Goal: Information Seeking & Learning: Learn about a topic

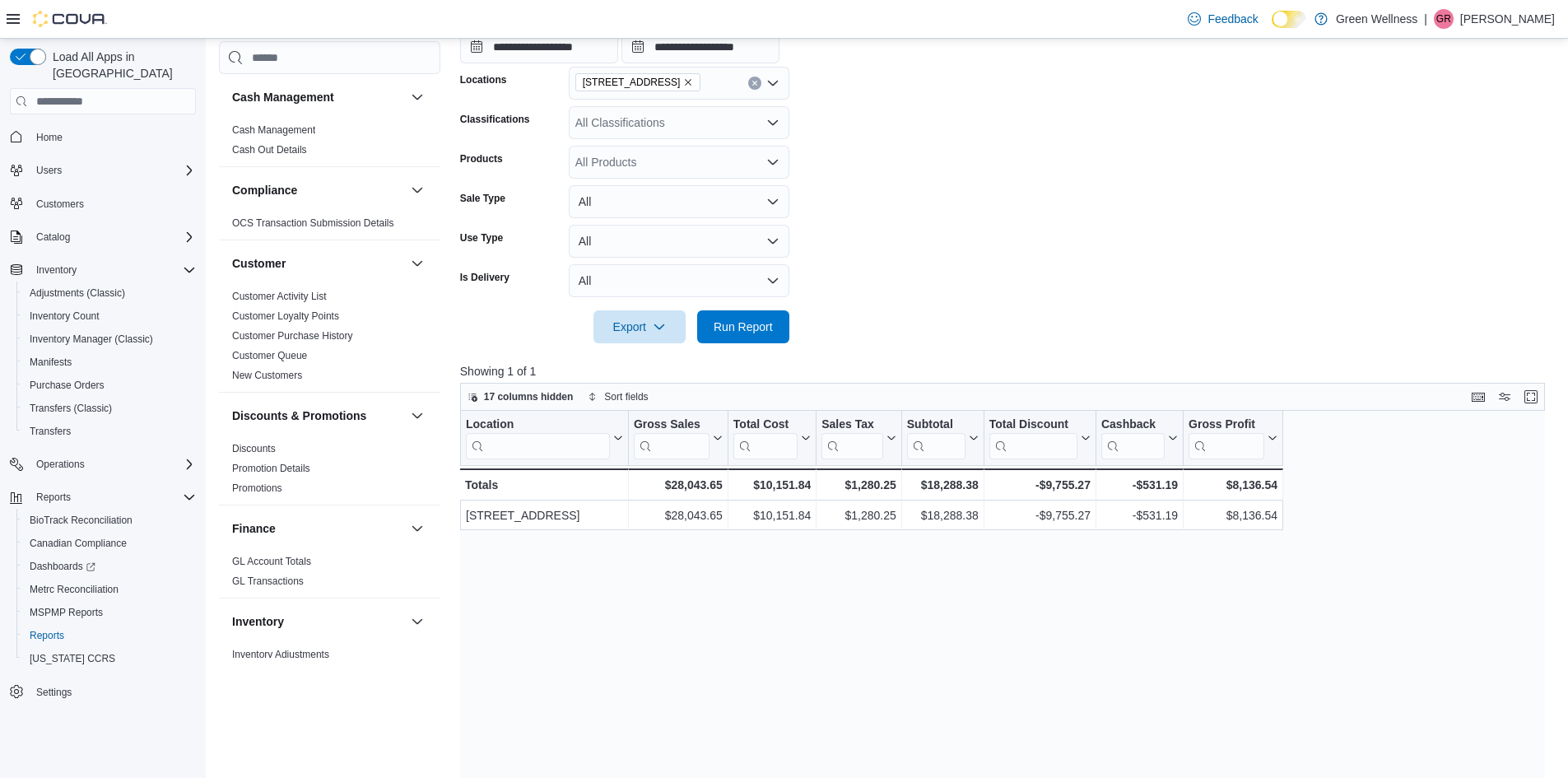
scroll to position [988, 0]
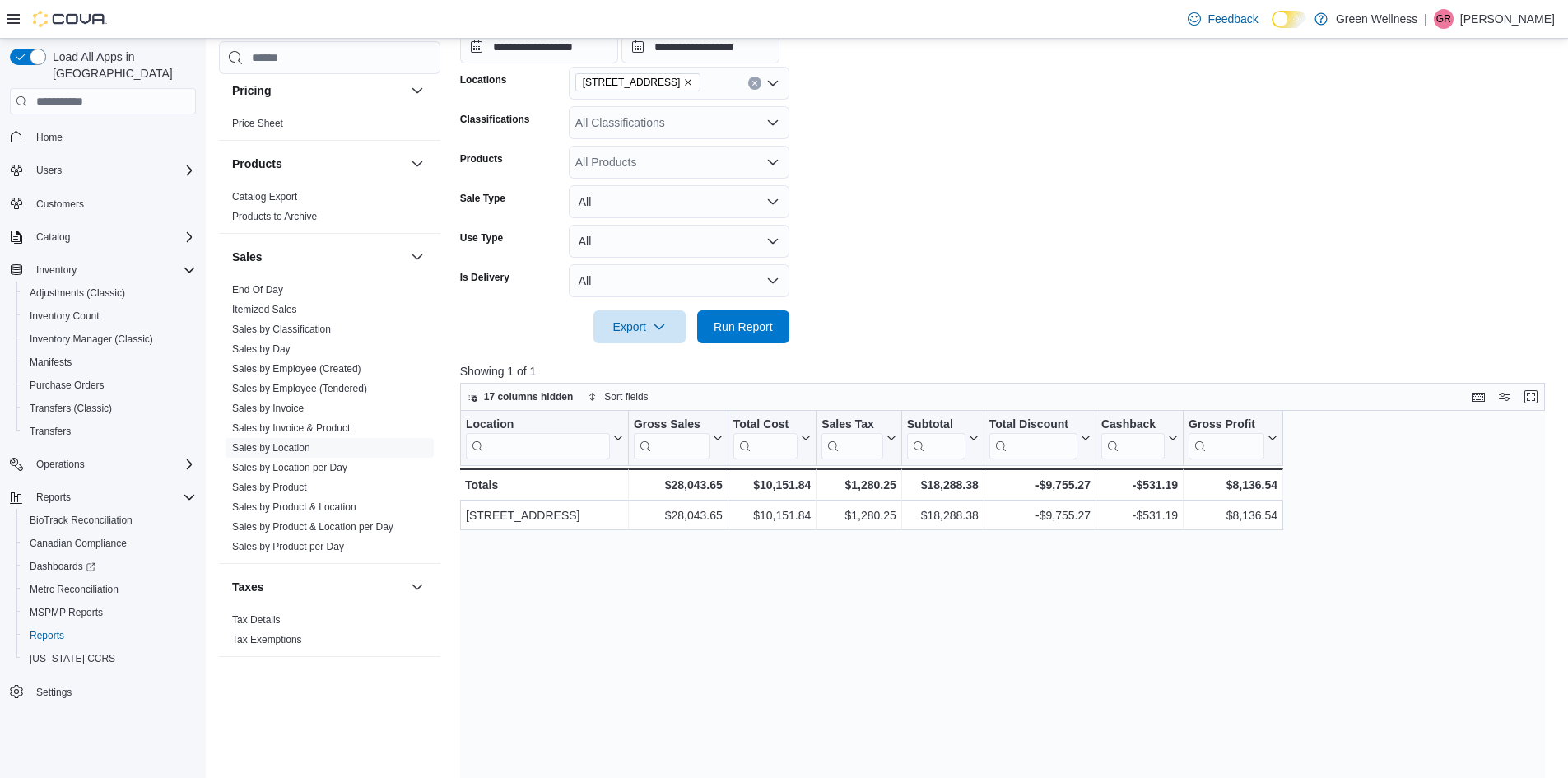
click at [1351, 548] on div "Location Click to view column header actions Gross Sales Click to view column h…" at bounding box center [1008, 708] width 1097 height 595
click at [502, 401] on span "17 columns hidden" at bounding box center [528, 397] width 89 height 13
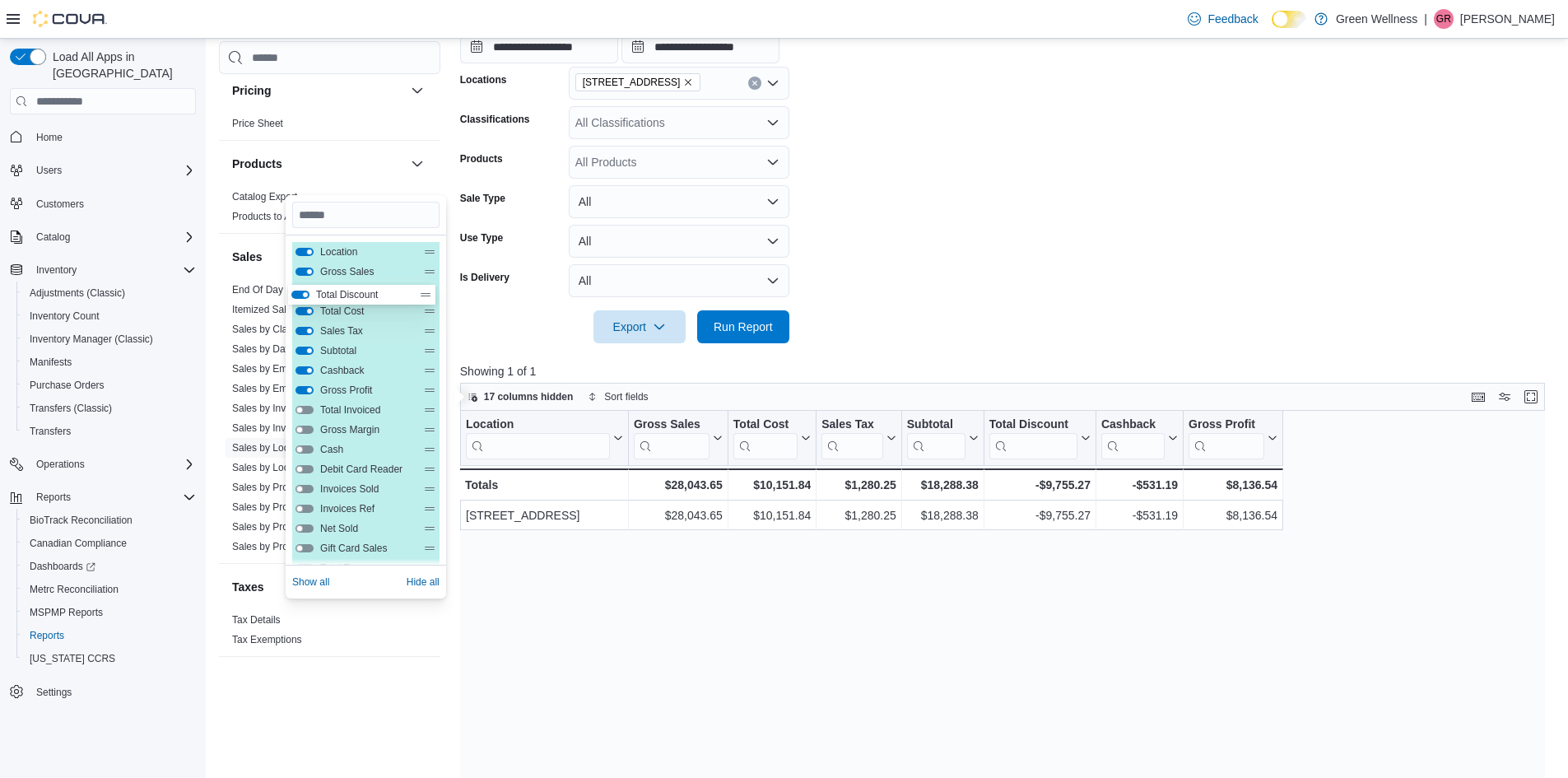
drag, startPoint x: 432, startPoint y: 351, endPoint x: 428, endPoint y: 289, distance: 62.1
click at [428, 289] on div "Location Gross Sales Total Cost Sales Tax Subtotal Total Discount Cashback Gros…" at bounding box center [366, 489] width 147 height 494
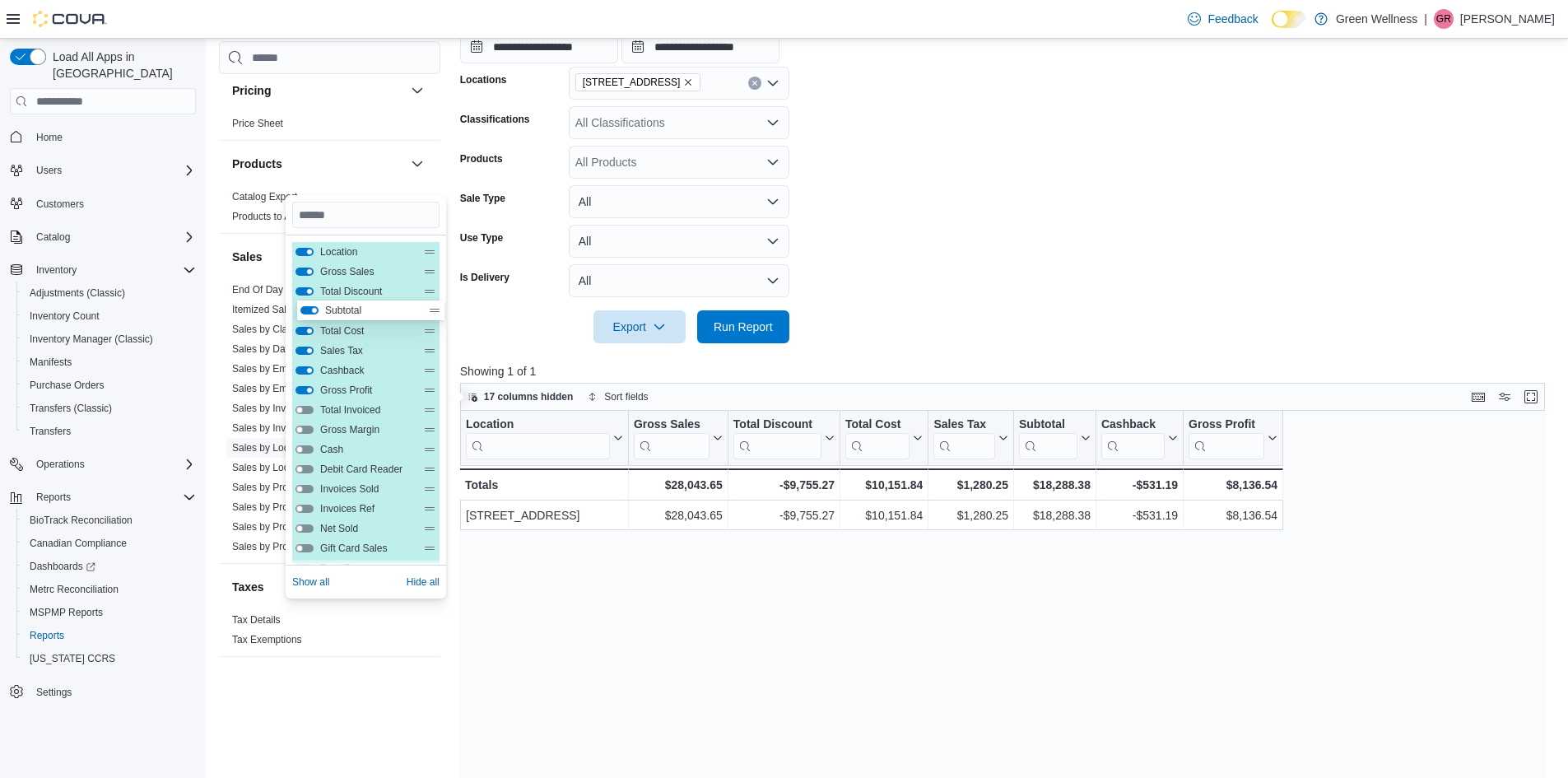
drag, startPoint x: 430, startPoint y: 350, endPoint x: 436, endPoint y: 300, distance: 50.4
click at [436, 300] on div "Location Gross Sales Total Discount Total Cost Sales Tax Subtotal Cashback Gros…" at bounding box center [366, 489] width 147 height 494
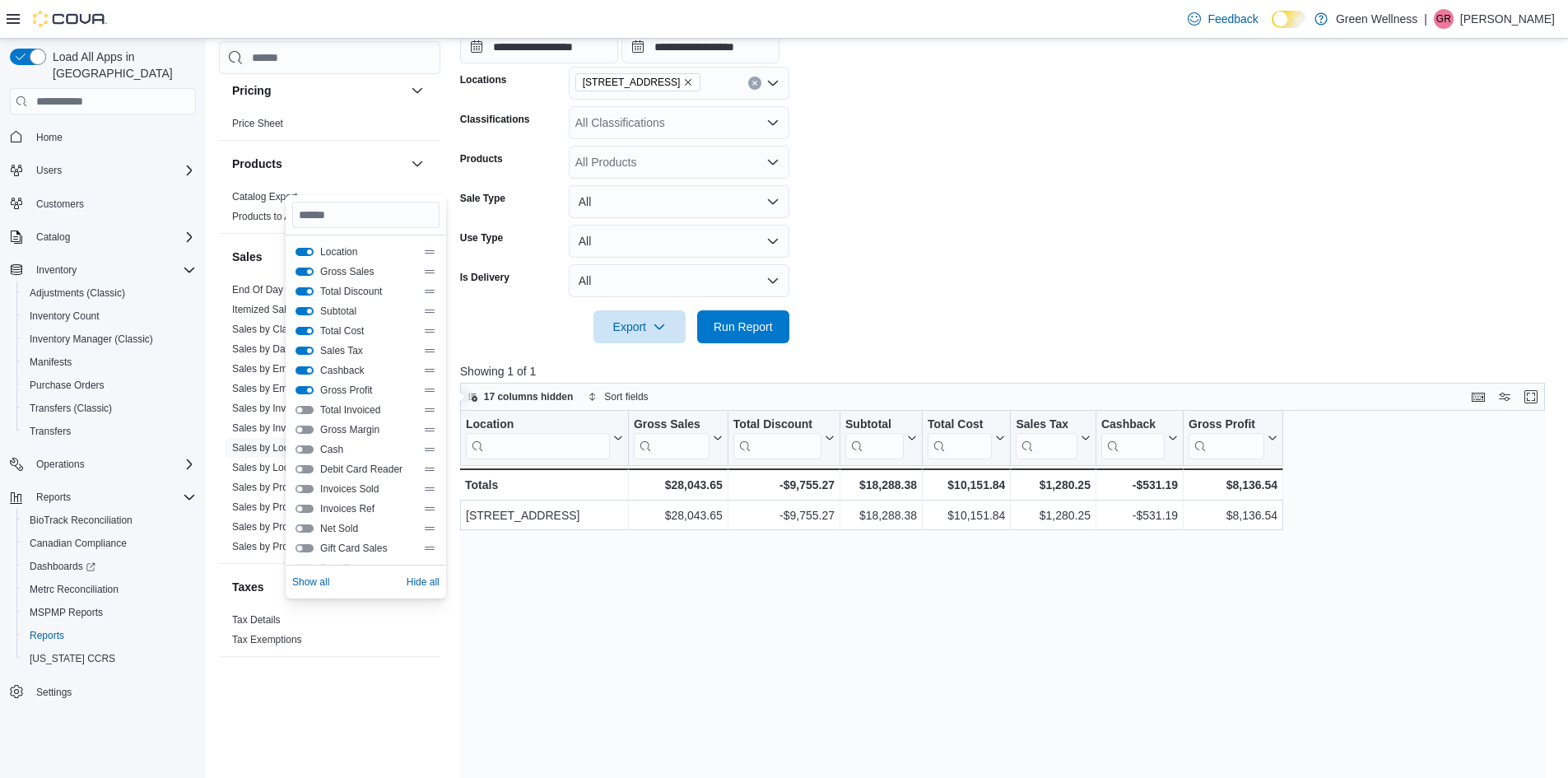
click at [797, 607] on div "Location Click to view column header actions Gross Sales Click to view column h…" at bounding box center [1008, 708] width 1097 height 595
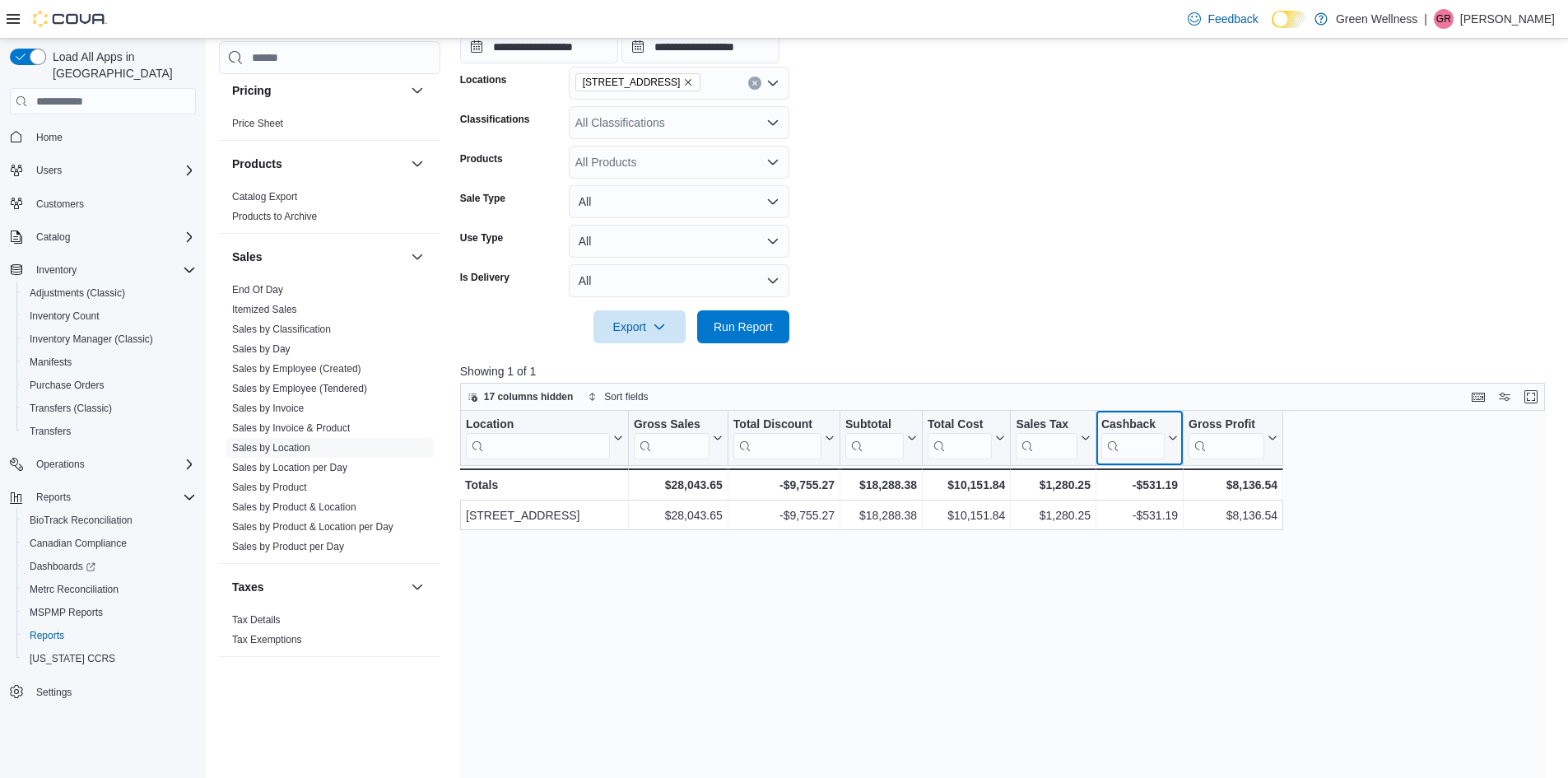
click at [1168, 434] on icon at bounding box center [1171, 437] width 13 height 10
click at [1151, 483] on div "-$531.19" at bounding box center [1139, 484] width 76 height 19
click at [1142, 362] on div at bounding box center [1008, 353] width 1097 height 19
click at [947, 315] on form "**********" at bounding box center [1008, 144] width 1097 height 399
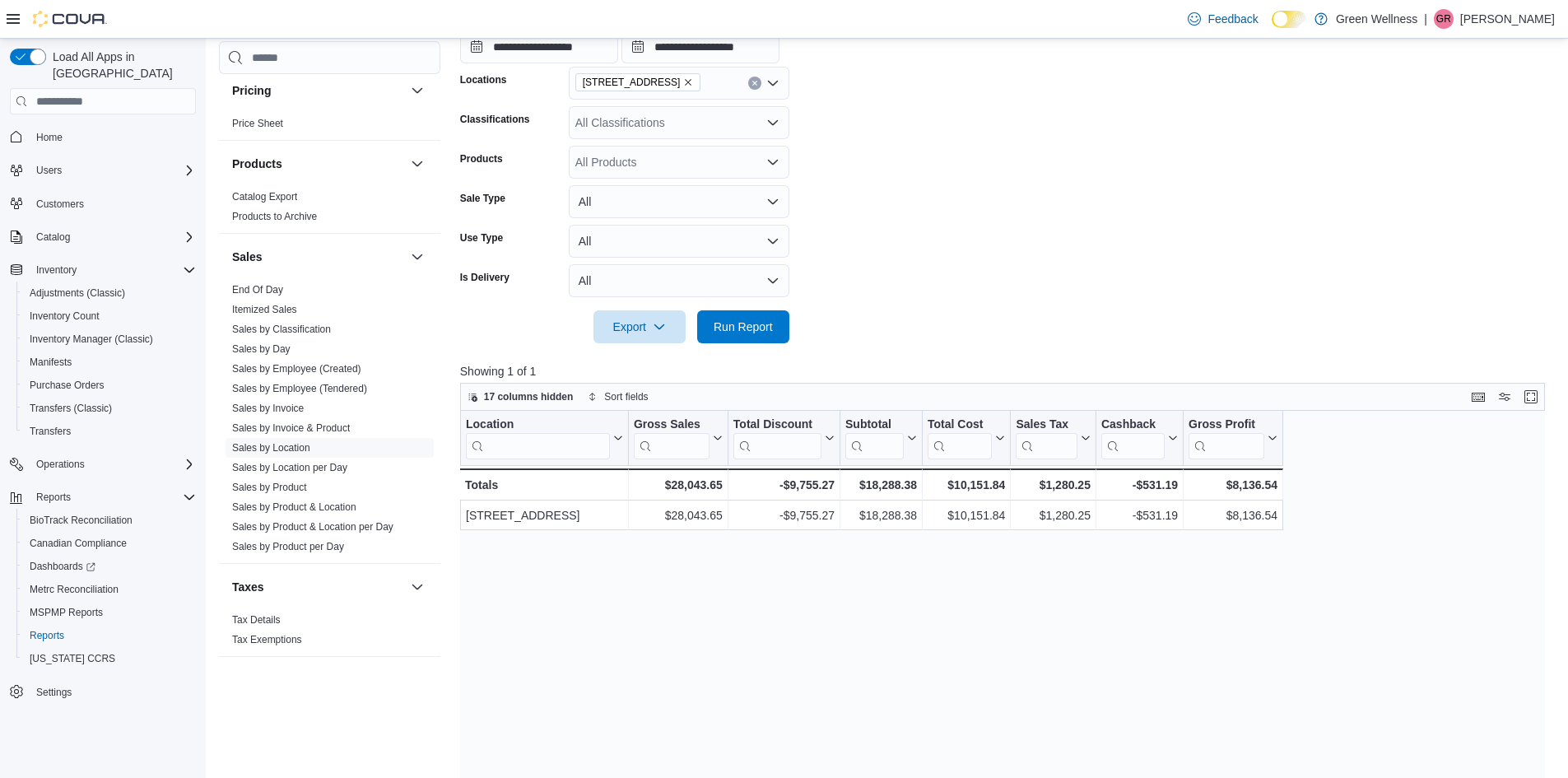
click at [495, 384] on div "17 columns hidden Sort fields" at bounding box center [1003, 397] width 1085 height 28
click at [498, 391] on span "17 columns hidden" at bounding box center [528, 397] width 89 height 13
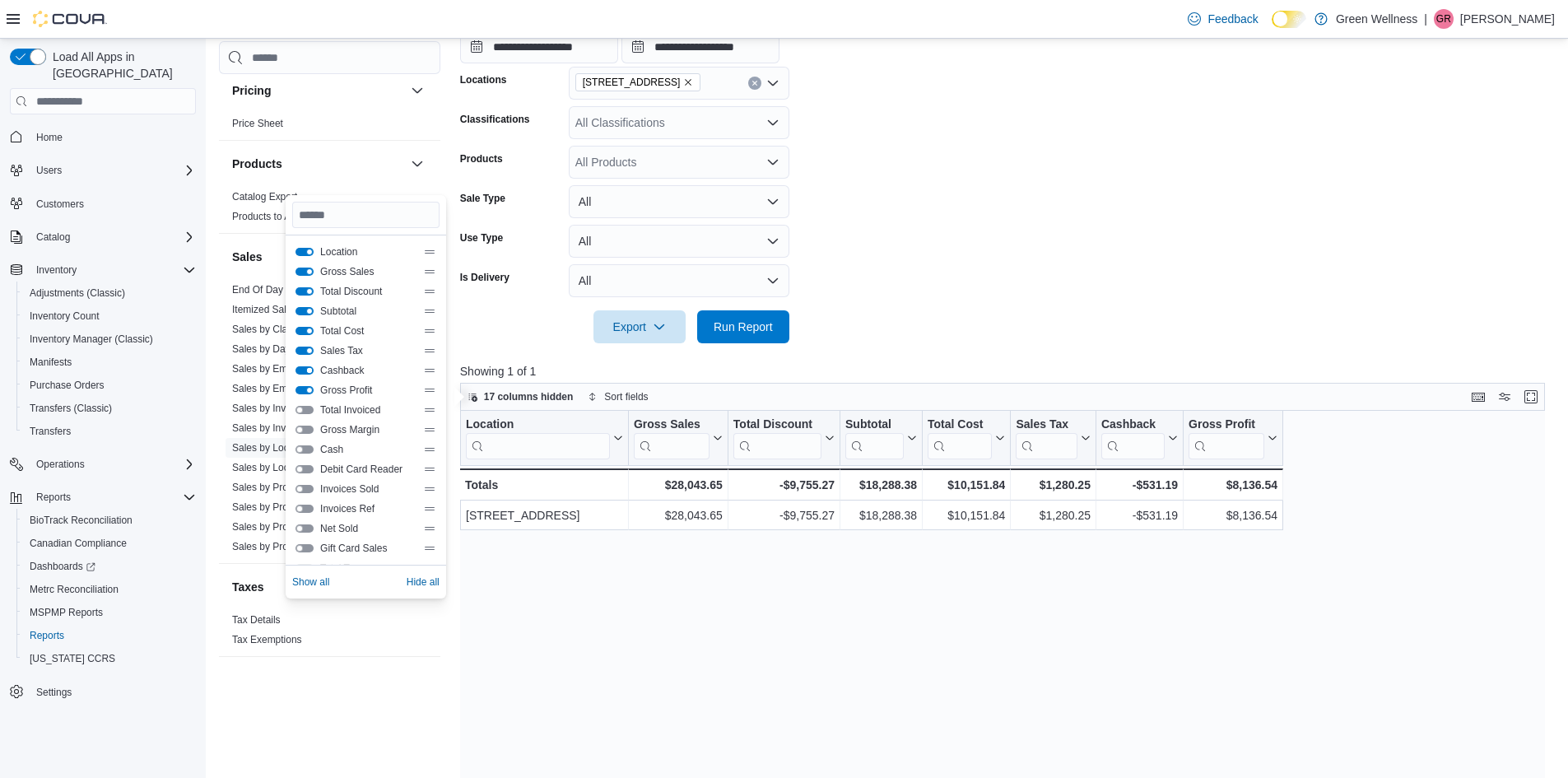
click at [308, 373] on button "Cashback" at bounding box center [305, 370] width 18 height 8
click at [780, 588] on div "Location Click to view column header actions Gross Sales Click to view column h…" at bounding box center [1008, 708] width 1097 height 595
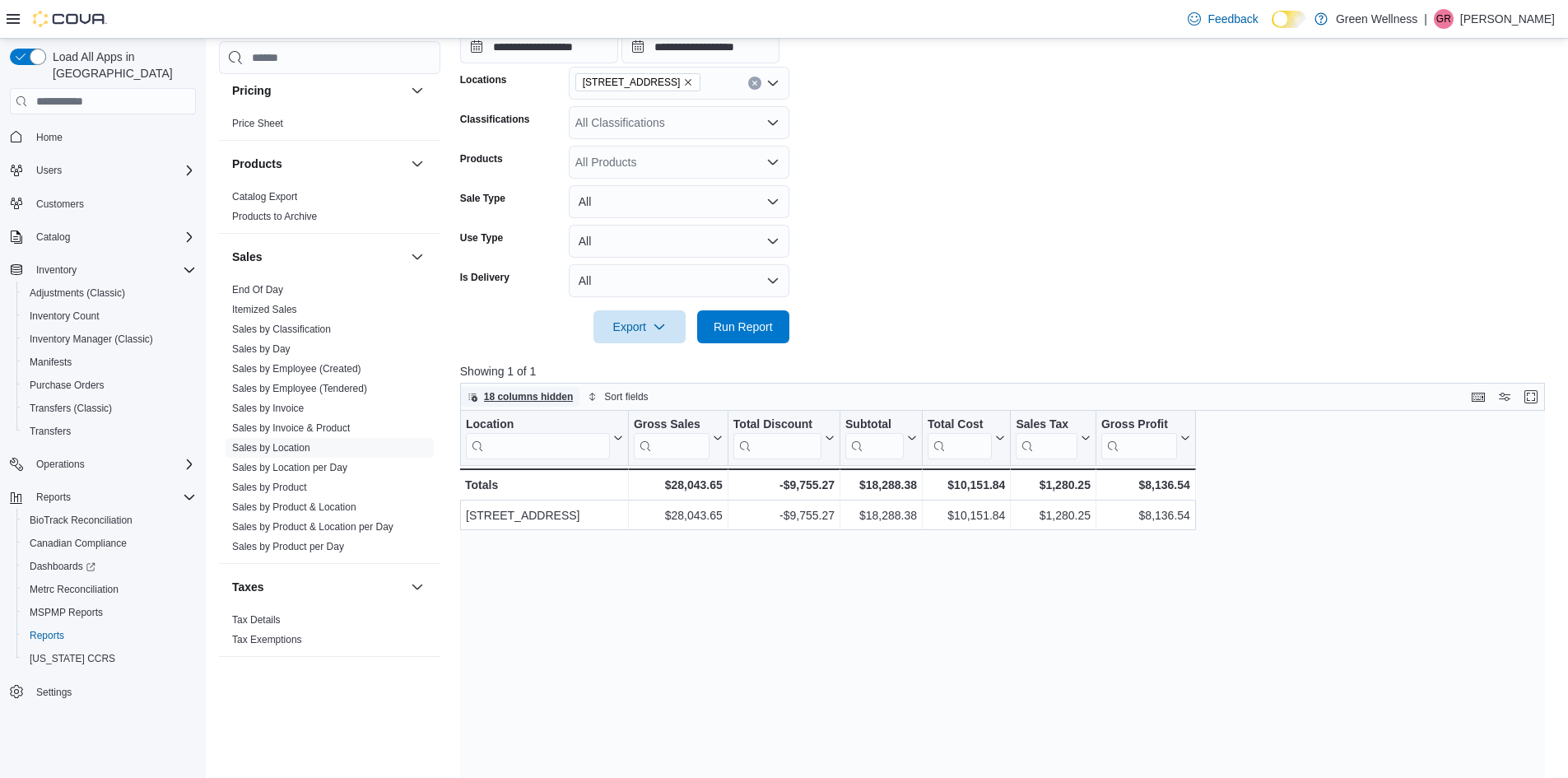
click at [503, 387] on span "18 columns hidden" at bounding box center [520, 396] width 106 height 19
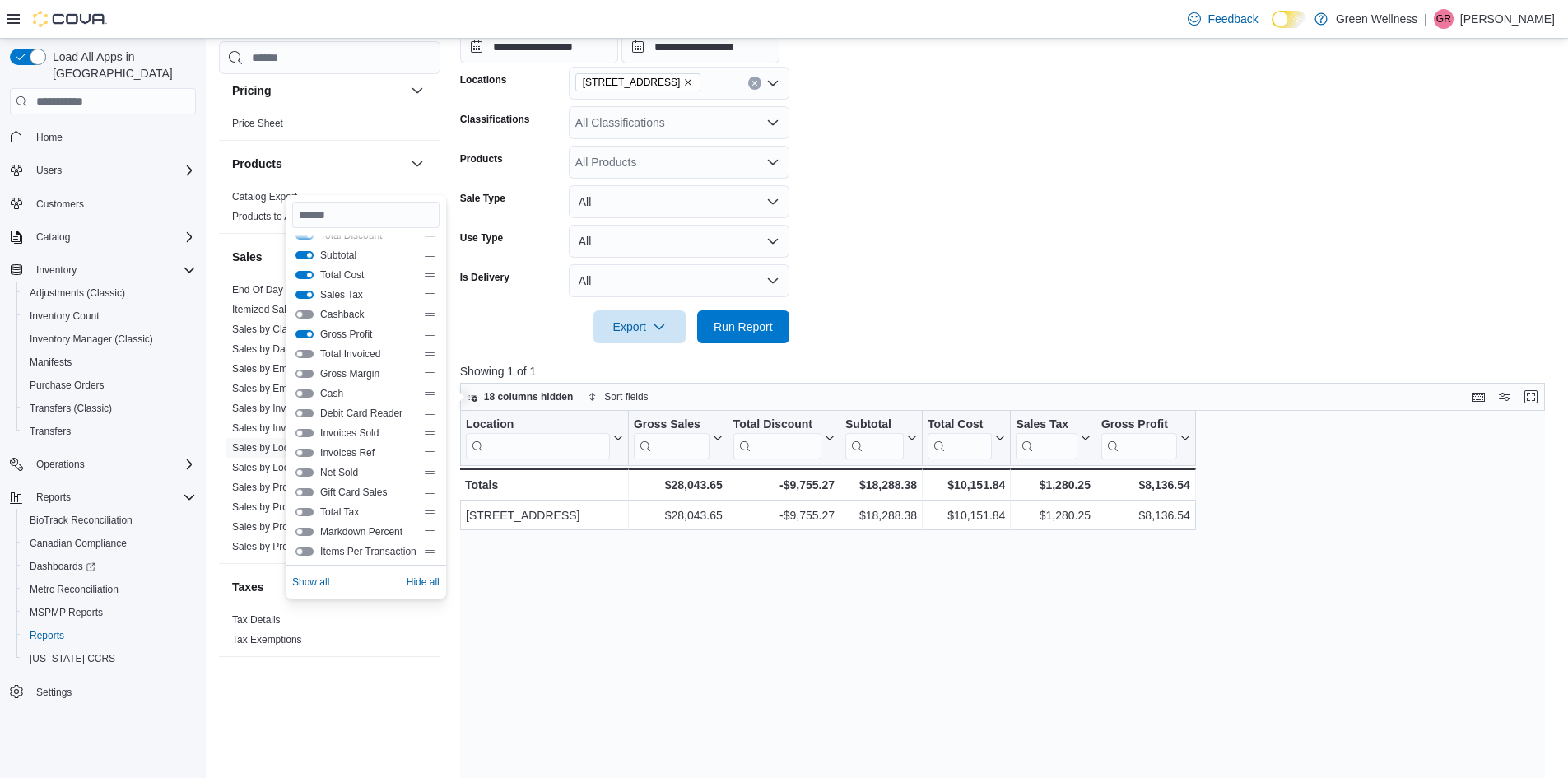
scroll to position [82, 0]
click at [308, 324] on button "Total Invoiced" at bounding box center [305, 327] width 18 height 8
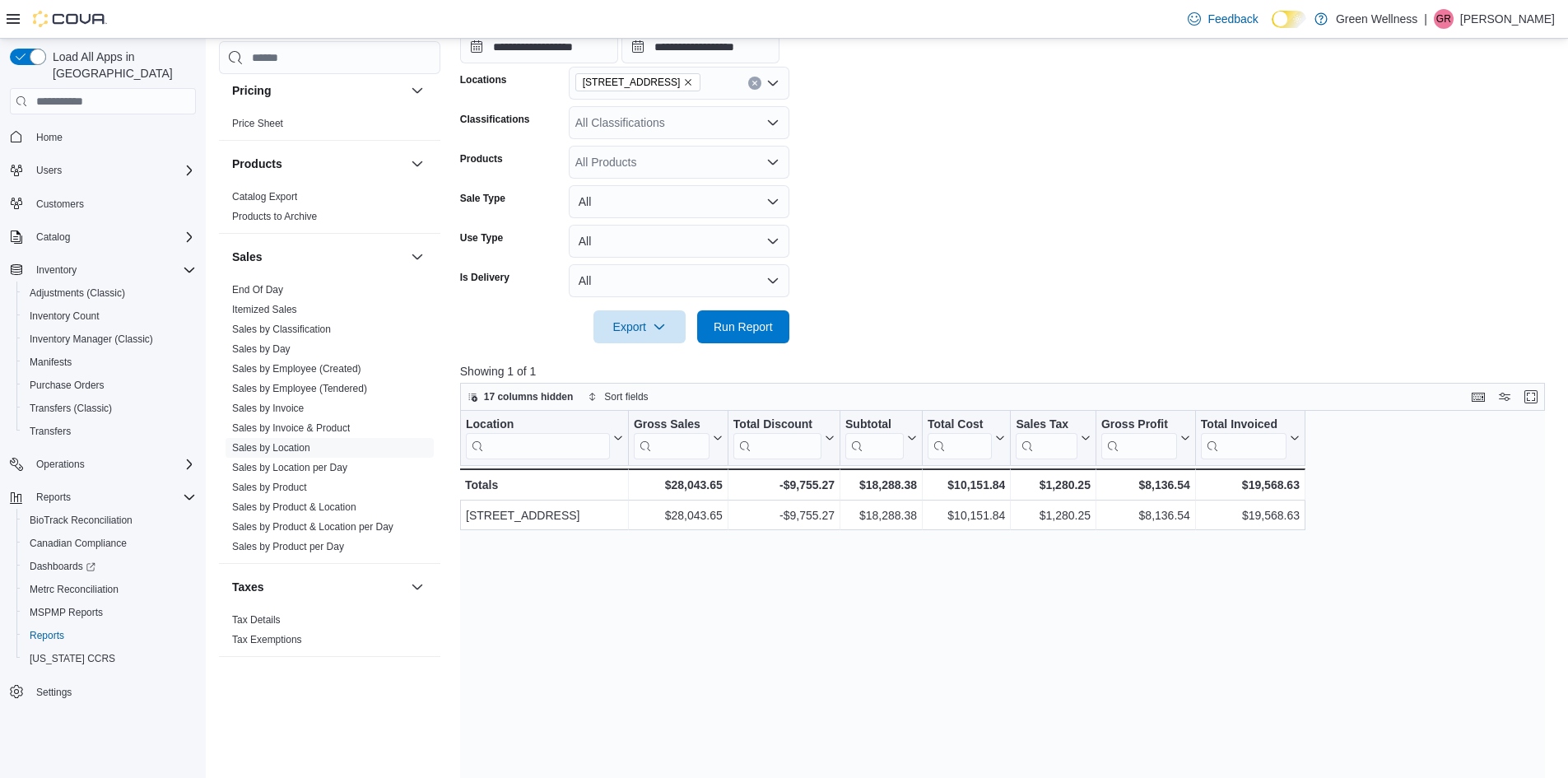
click at [1038, 155] on form "**********" at bounding box center [1008, 144] width 1097 height 399
click at [326, 465] on link "Sales by Location per Day" at bounding box center [289, 468] width 115 height 12
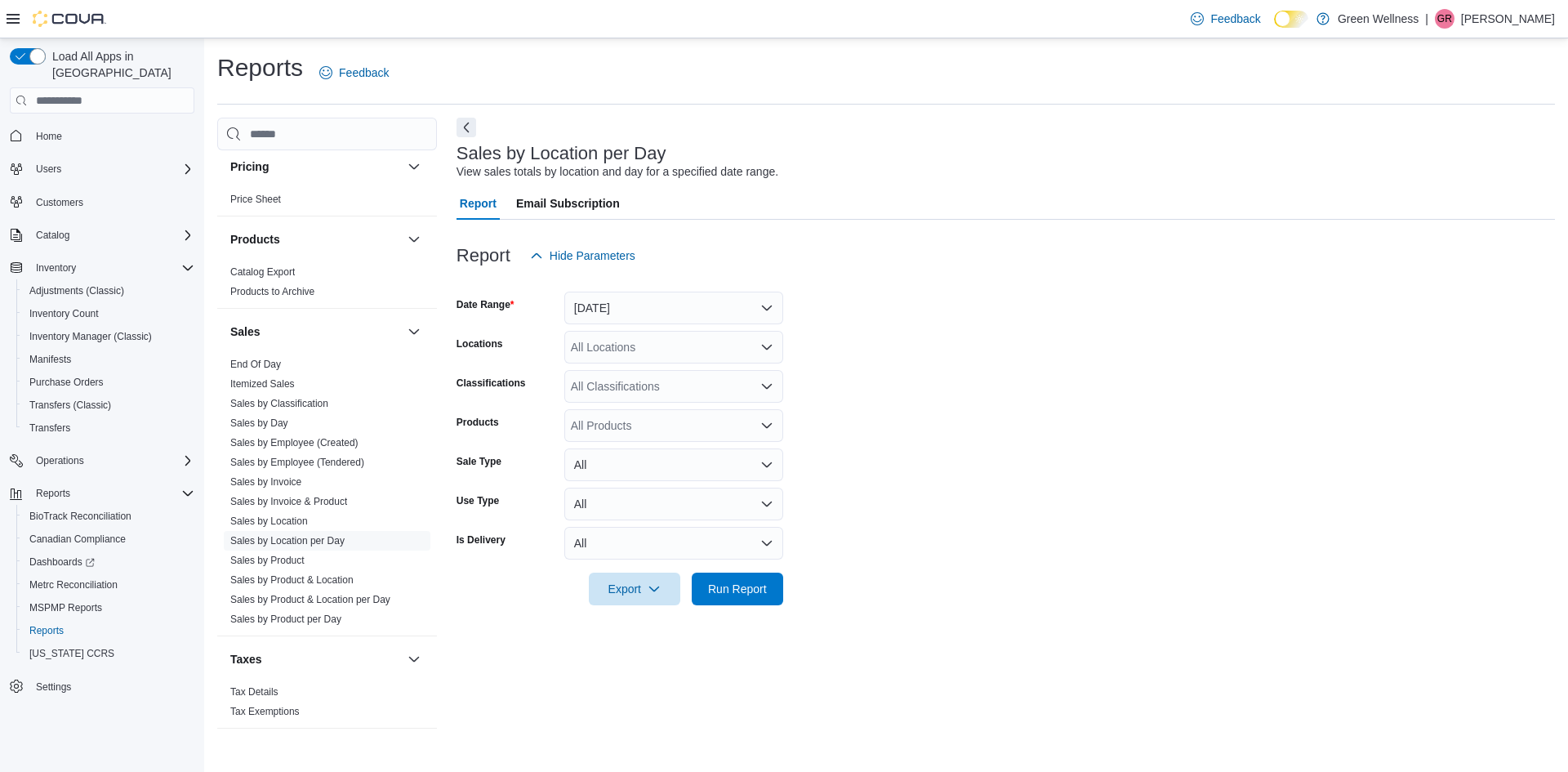
click at [576, 210] on span "Email Subscription" at bounding box center [568, 204] width 104 height 33
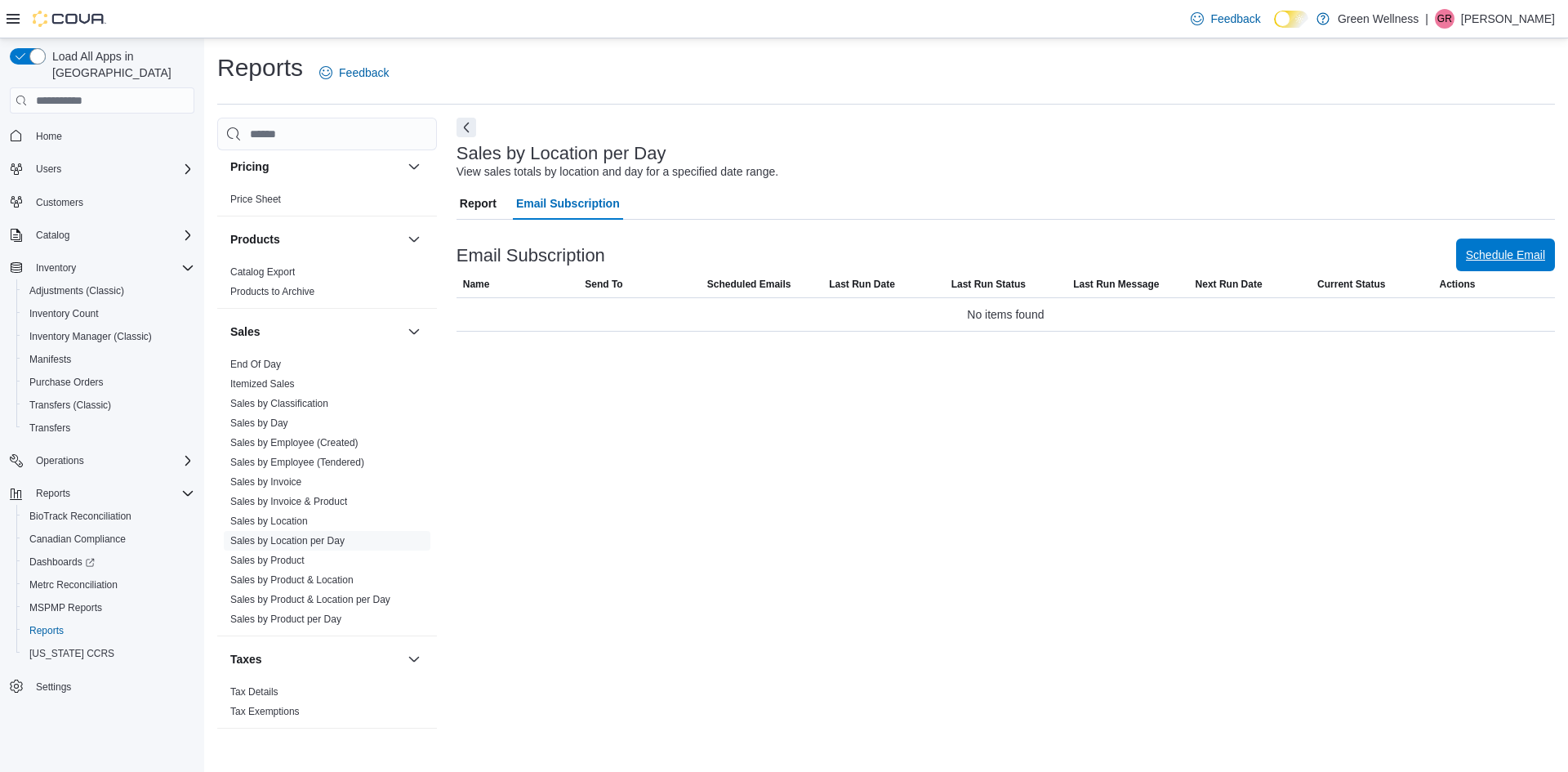
click at [1482, 253] on span "Schedule Email" at bounding box center [1505, 255] width 79 height 16
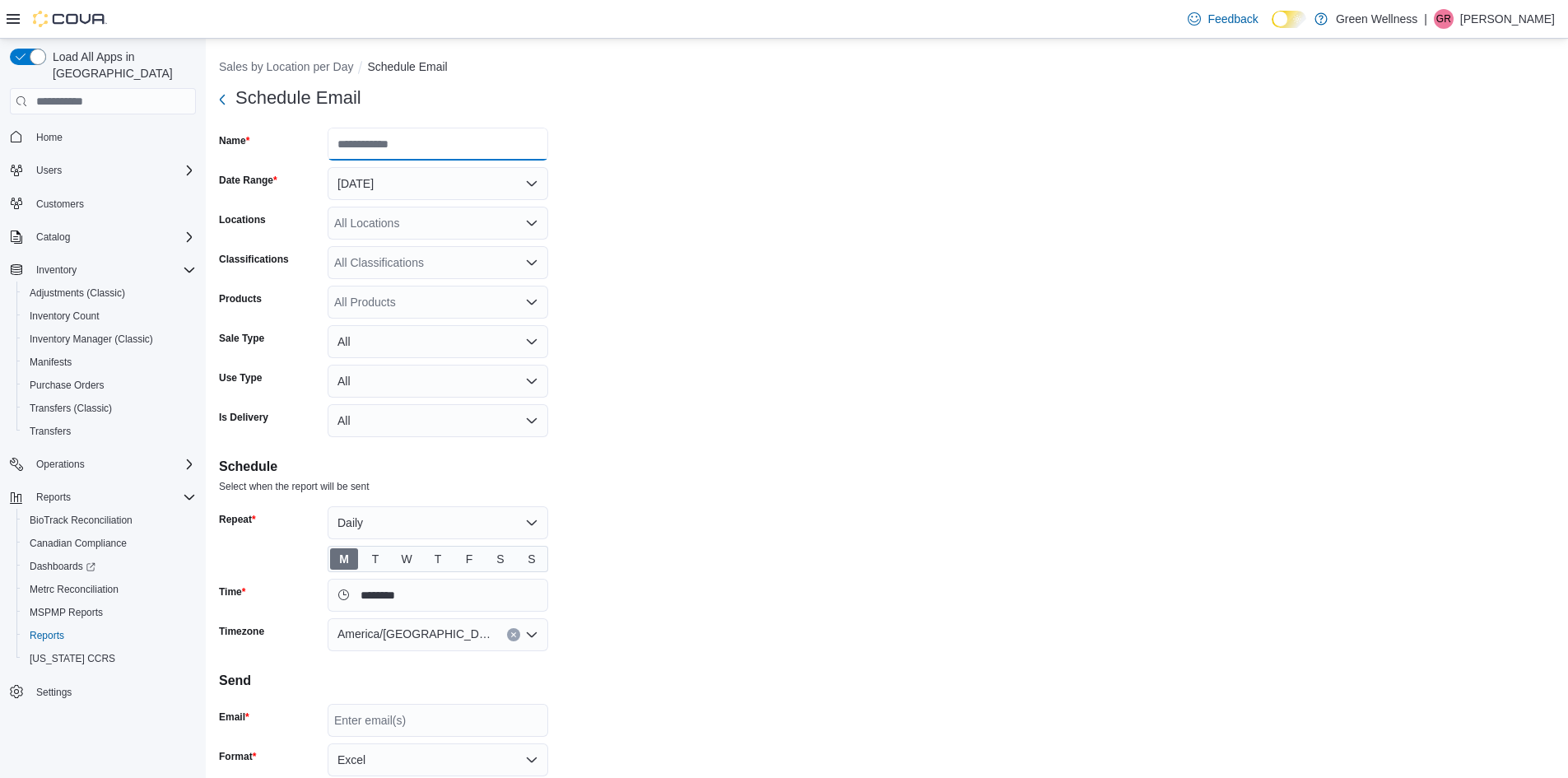
click at [412, 144] on input "Name" at bounding box center [438, 145] width 221 height 33
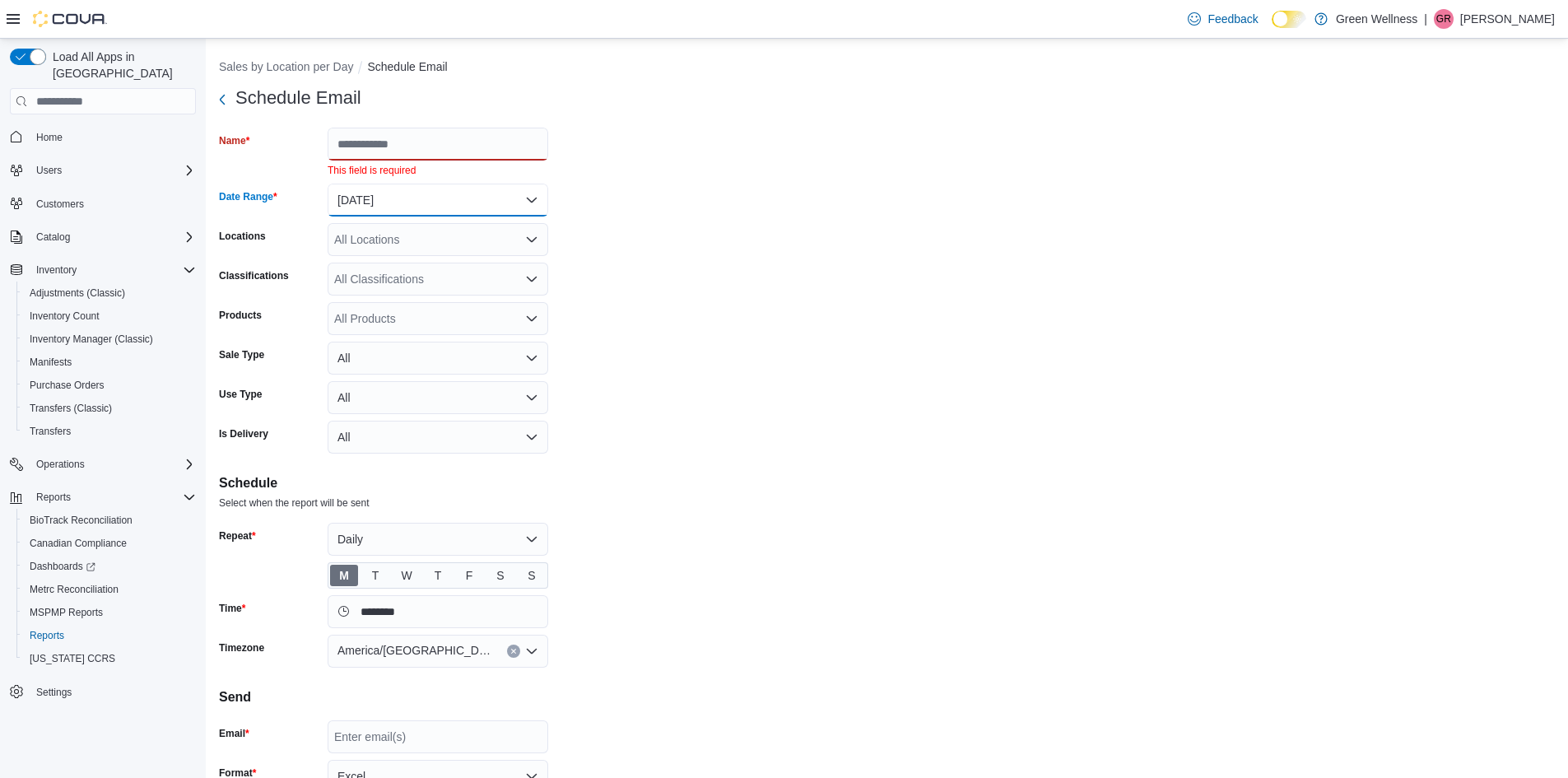
click at [415, 173] on form "Schedule Email Name This field is required Date Range [DATE] Locations All Loca…" at bounding box center [887, 460] width 1336 height 758
click at [531, 198] on button "[DATE]" at bounding box center [438, 200] width 221 height 33
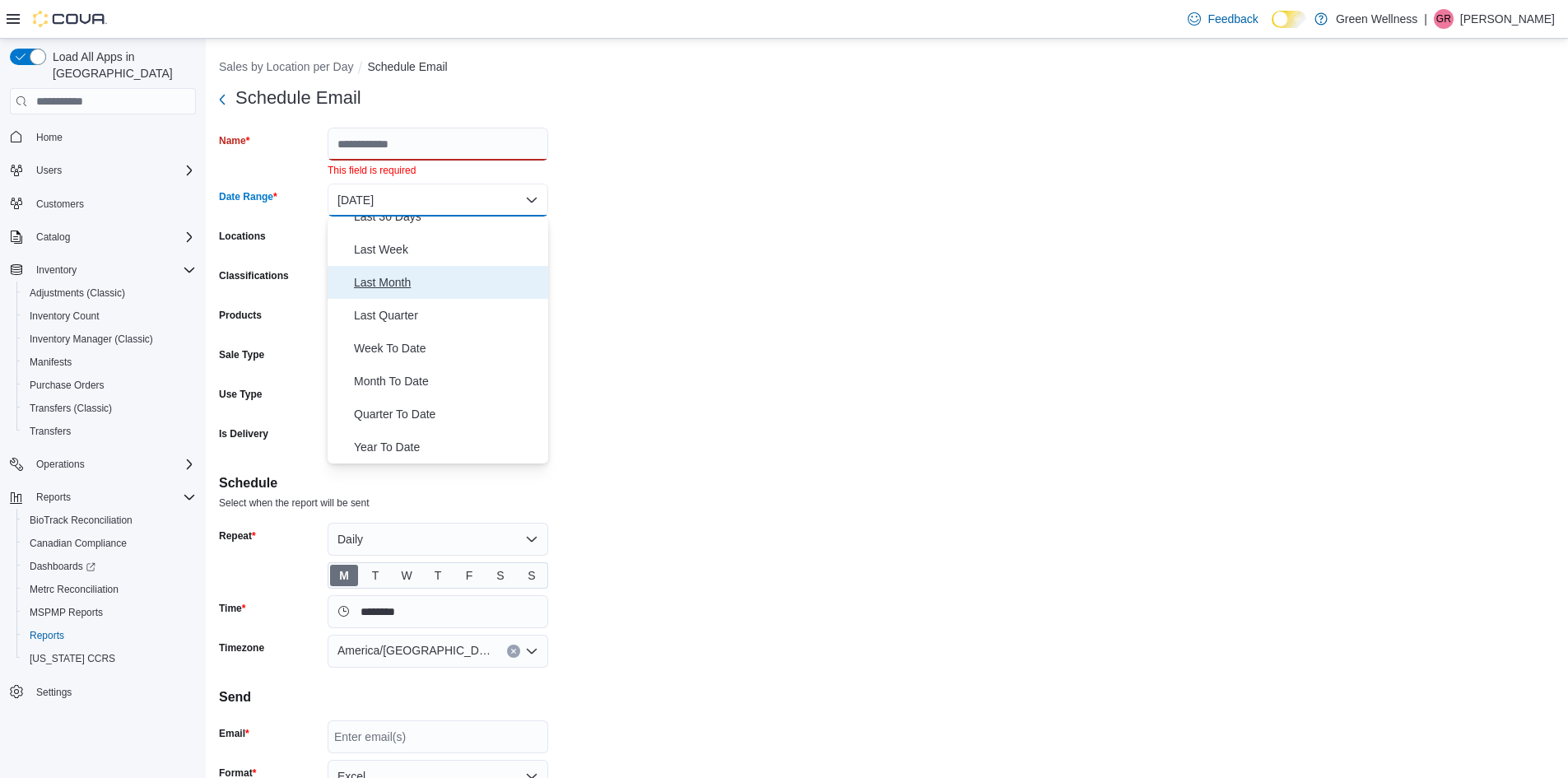
click at [421, 284] on span "Last Month" at bounding box center [447, 282] width 188 height 19
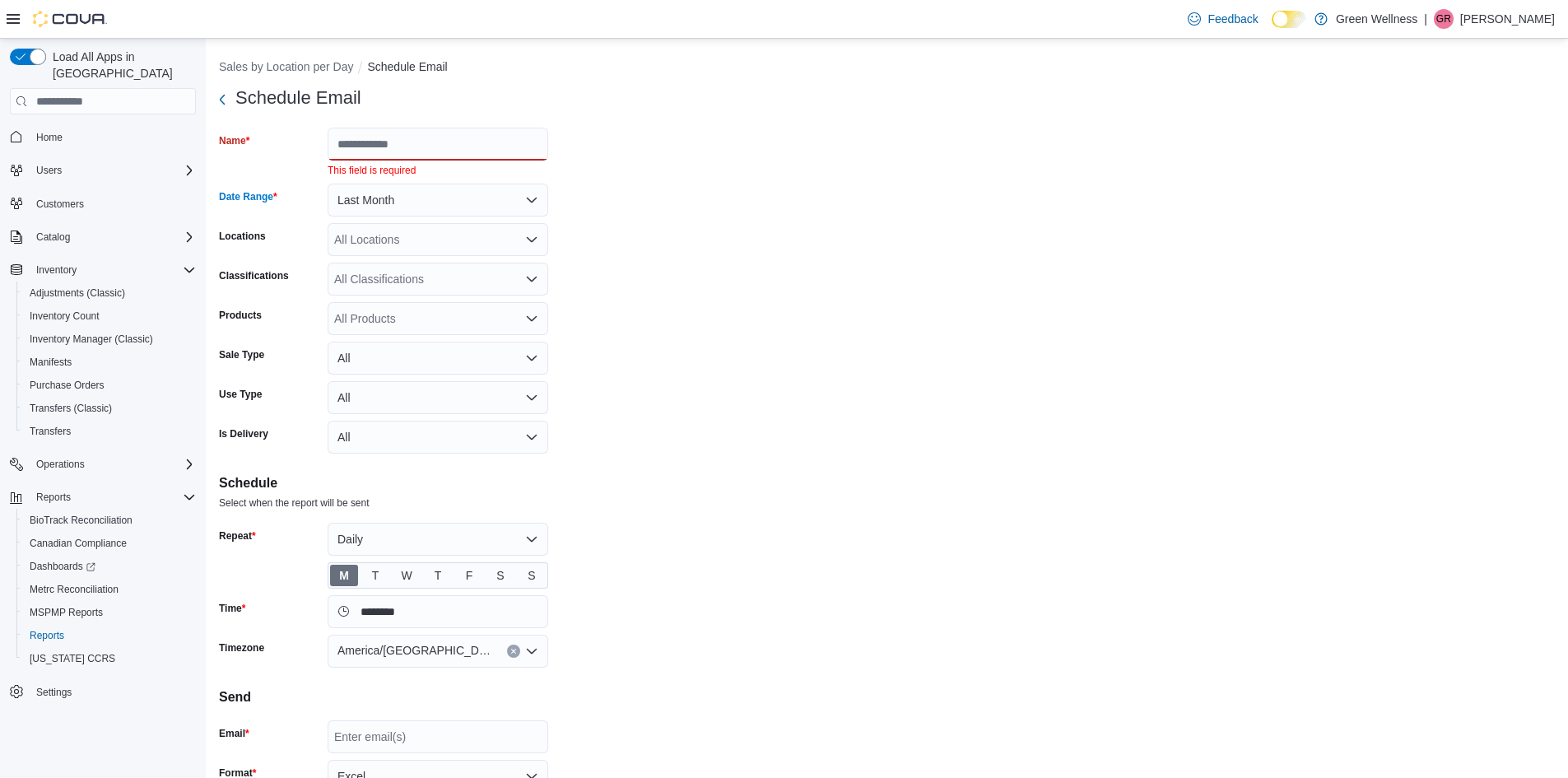
click at [520, 253] on div "All Locations" at bounding box center [438, 239] width 221 height 33
click at [587, 247] on form "Schedule Email Name This field is required Date Range Last Month Locations All …" at bounding box center [887, 460] width 1336 height 758
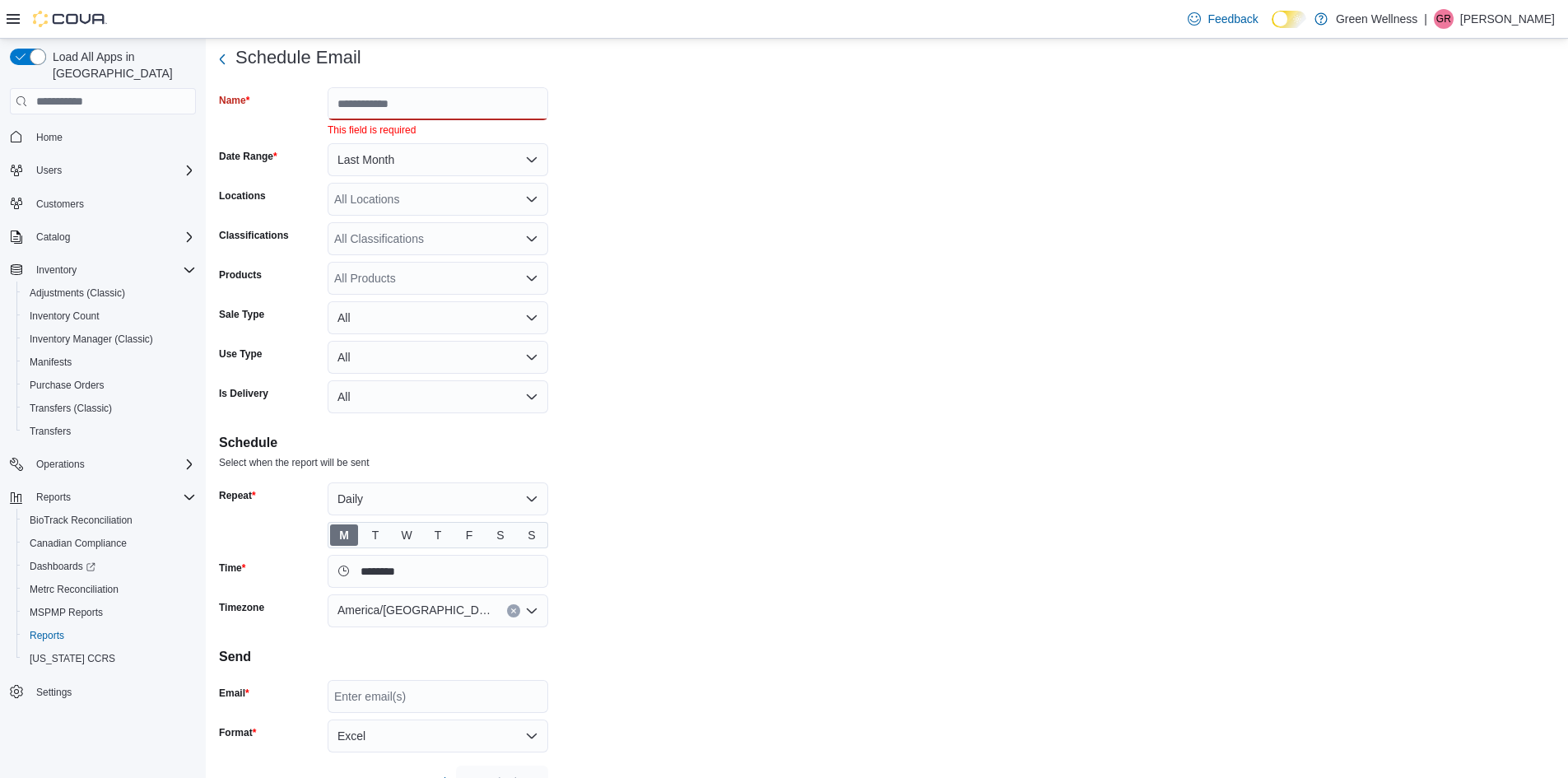
scroll to position [74, 0]
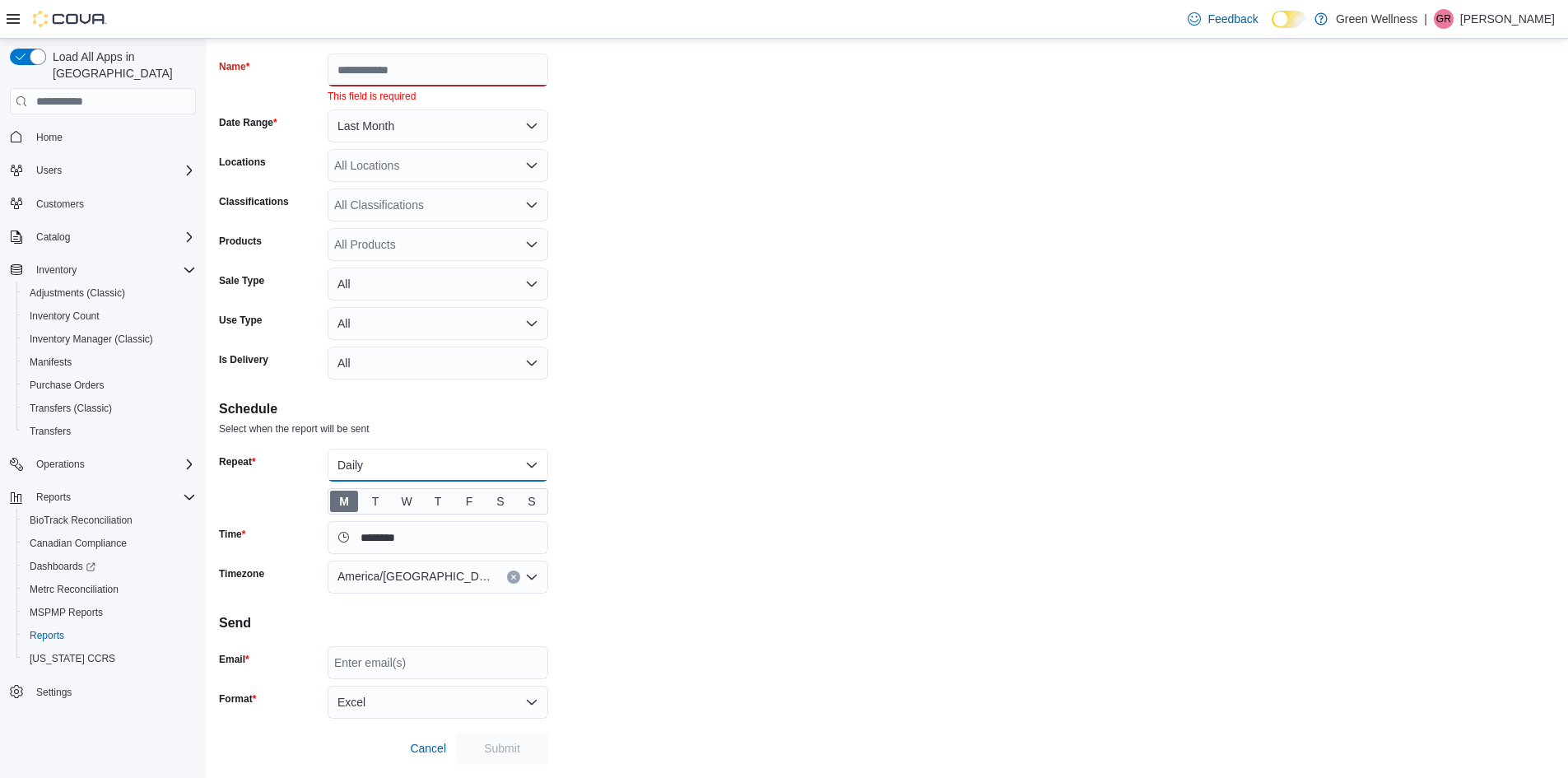
click at [528, 459] on button "Daily" at bounding box center [438, 465] width 221 height 33
click at [503, 528] on span "Monthly" at bounding box center [447, 530] width 188 height 19
click at [602, 505] on form "Schedule Email Name This field is required Date Range Last Month Locations All …" at bounding box center [887, 386] width 1336 height 758
click at [458, 541] on input "********" at bounding box center [438, 538] width 221 height 33
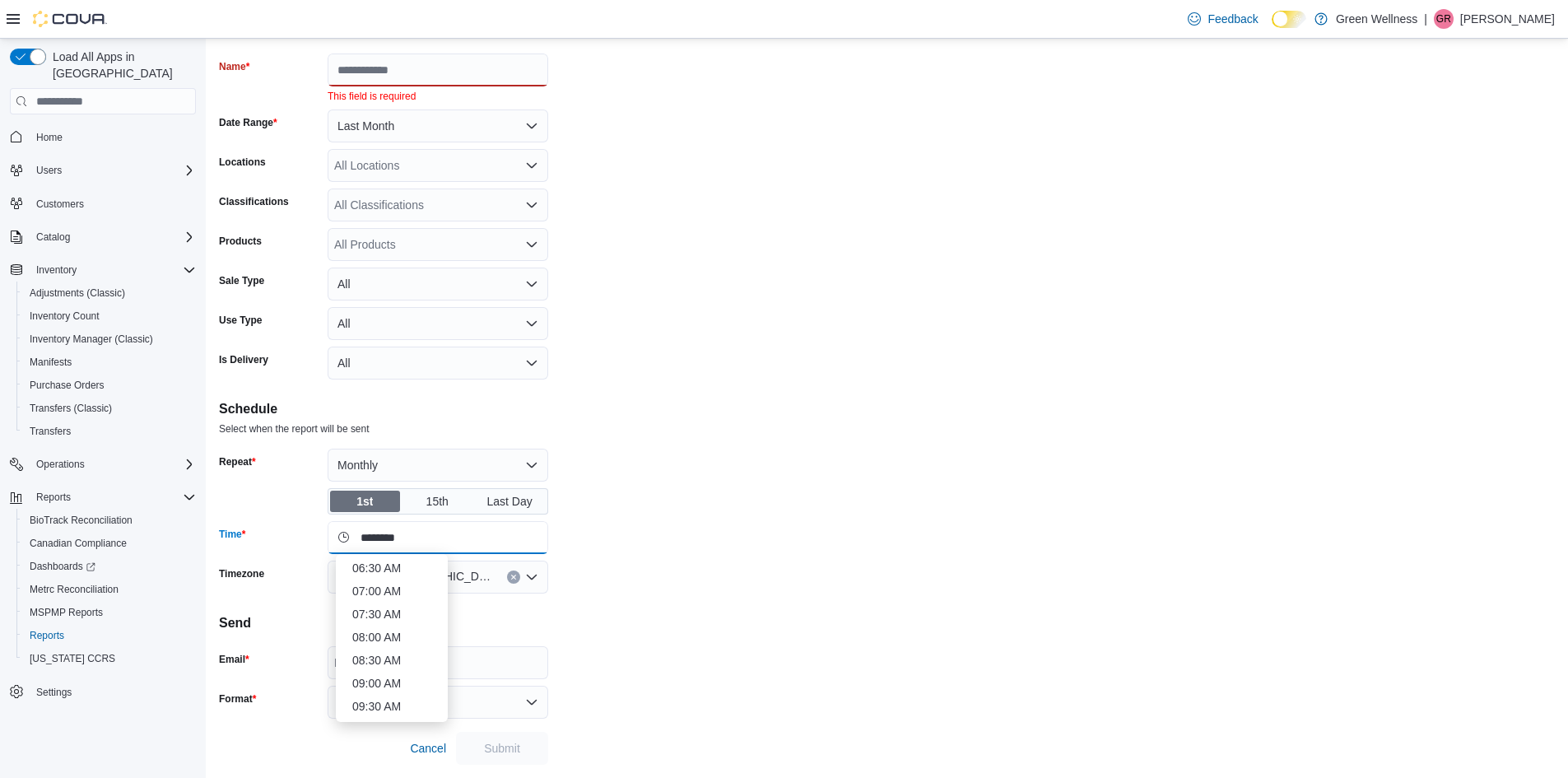
scroll to position [328, 0]
click at [381, 588] on li "07:30 AM" at bounding box center [392, 585] width 92 height 19
type input "********"
click at [615, 558] on form "Schedule Email Name This field is required Date Range Last Month Locations All …" at bounding box center [887, 386] width 1336 height 758
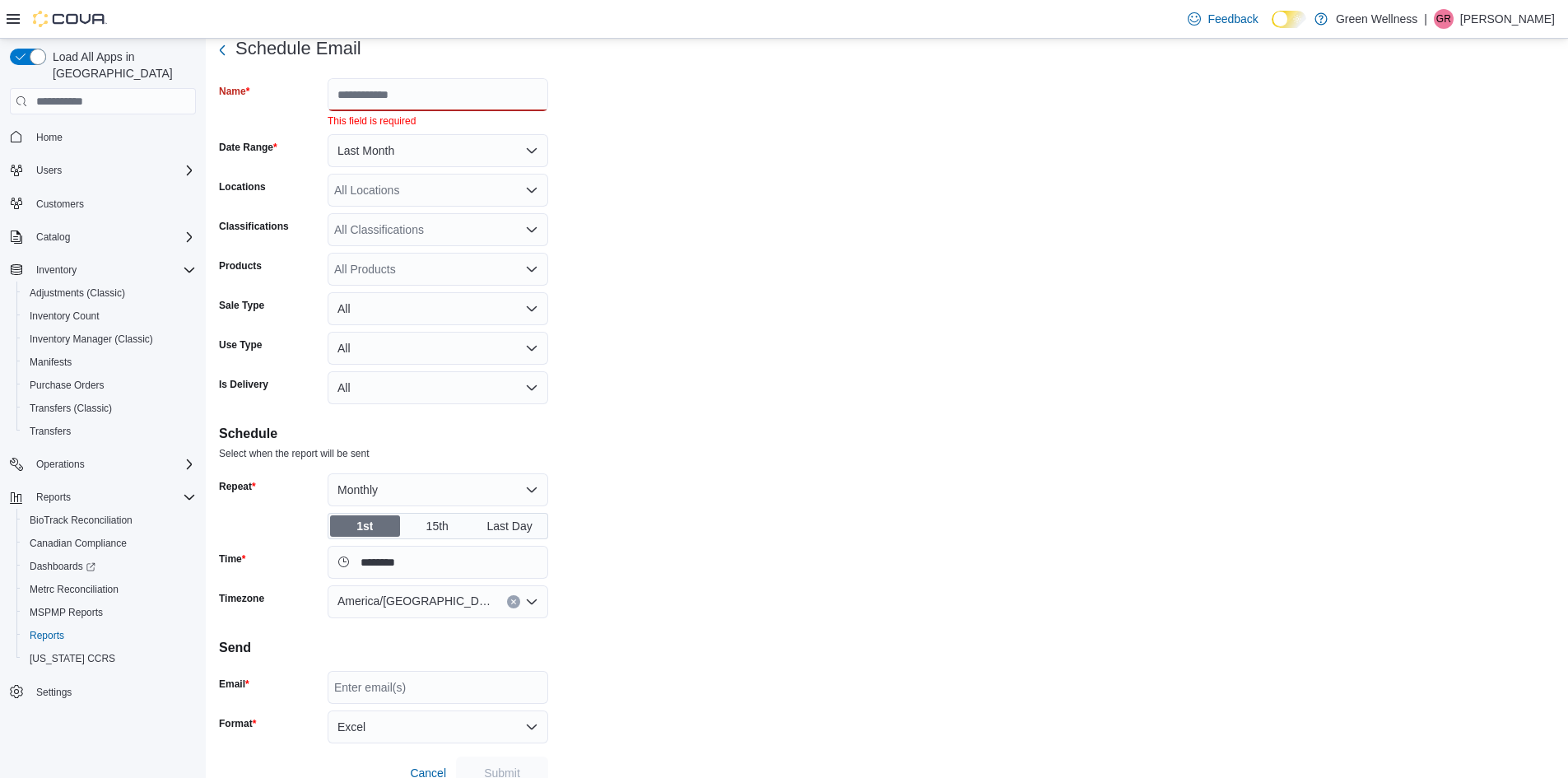
scroll to position [74, 0]
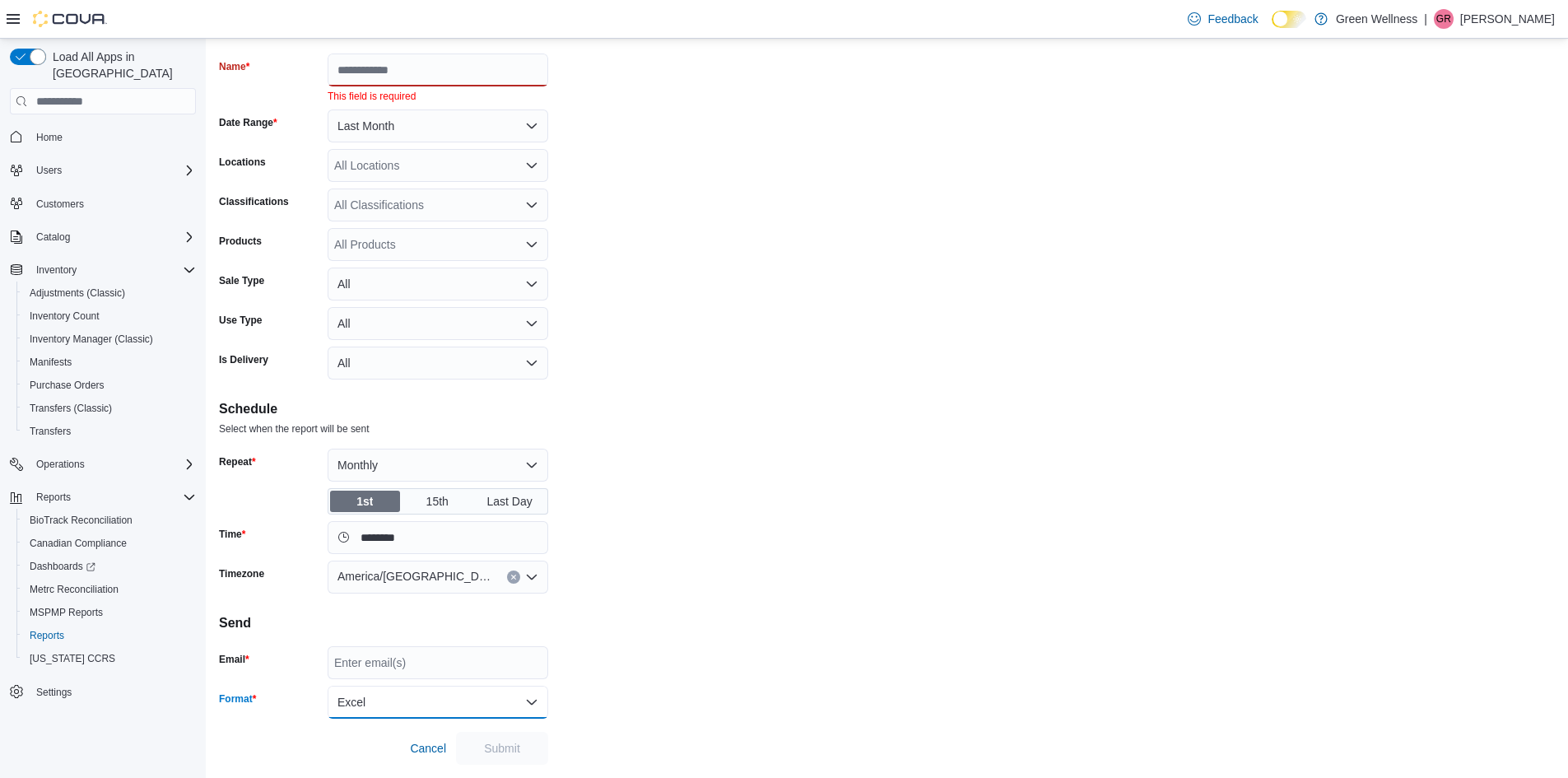
click at [517, 705] on button "Excel" at bounding box center [438, 703] width 221 height 33
click at [614, 656] on form "Schedule Email Name This field is required Date Range Last Month Locations All …" at bounding box center [887, 386] width 1336 height 758
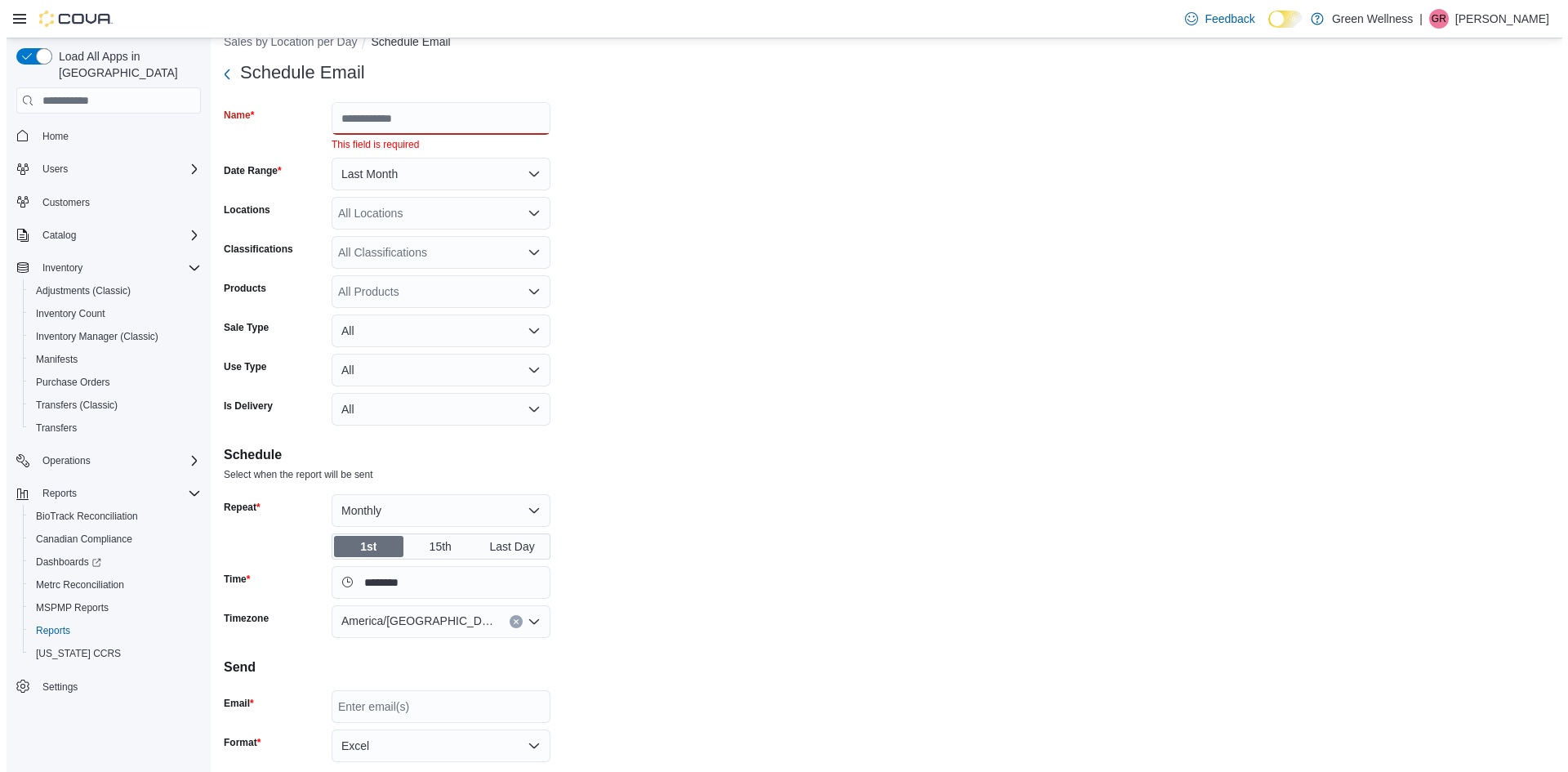
scroll to position [0, 0]
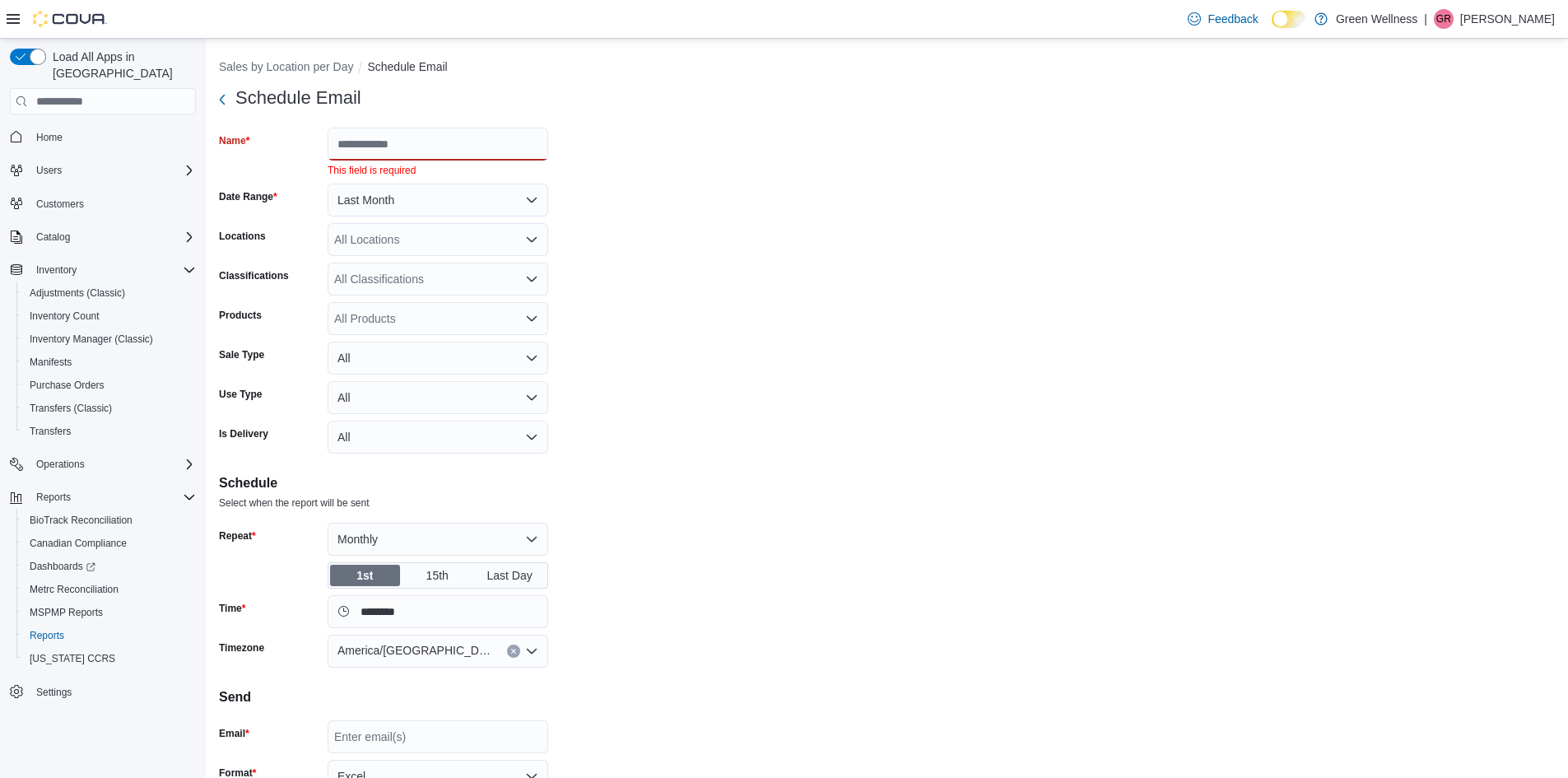
click at [822, 221] on form "Schedule Email Name This field is required Date Range Last Month Locations All …" at bounding box center [887, 460] width 1336 height 758
click at [46, 629] on span "Reports" at bounding box center [47, 635] width 35 height 13
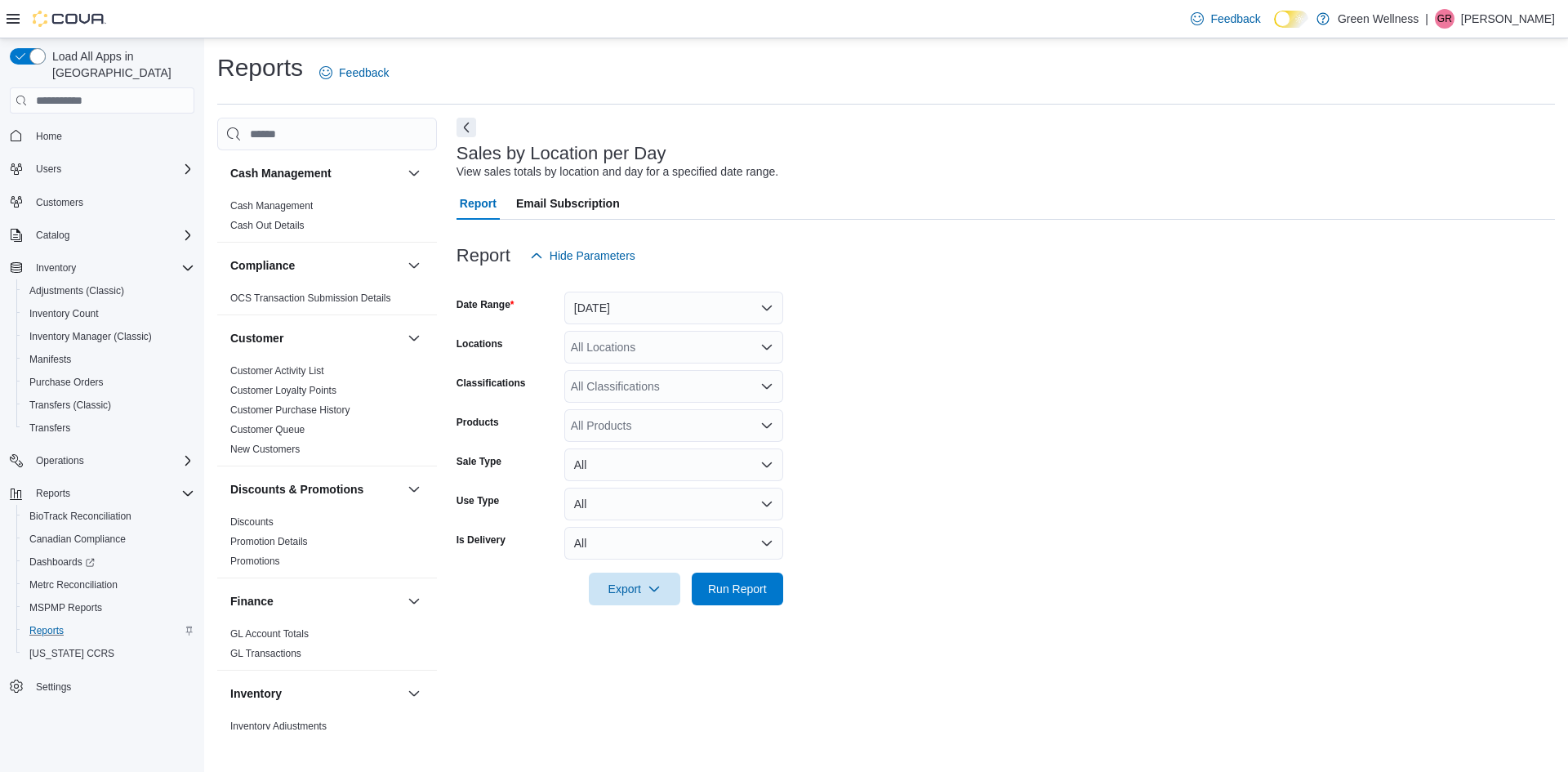
click at [186, 627] on icon "Complex example" at bounding box center [189, 631] width 6 height 9
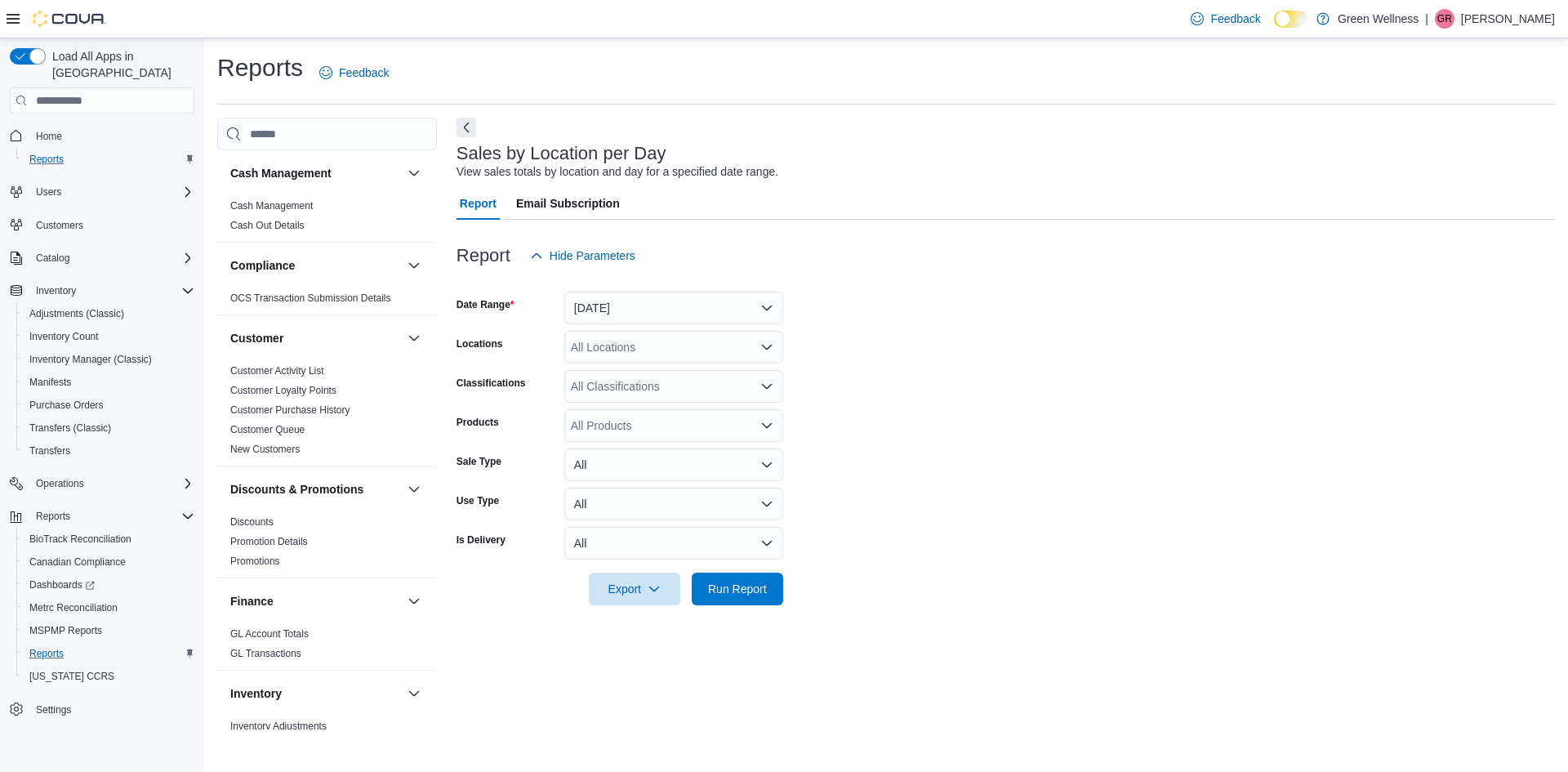
click at [192, 154] on icon "Complex example" at bounding box center [189, 159] width 10 height 10
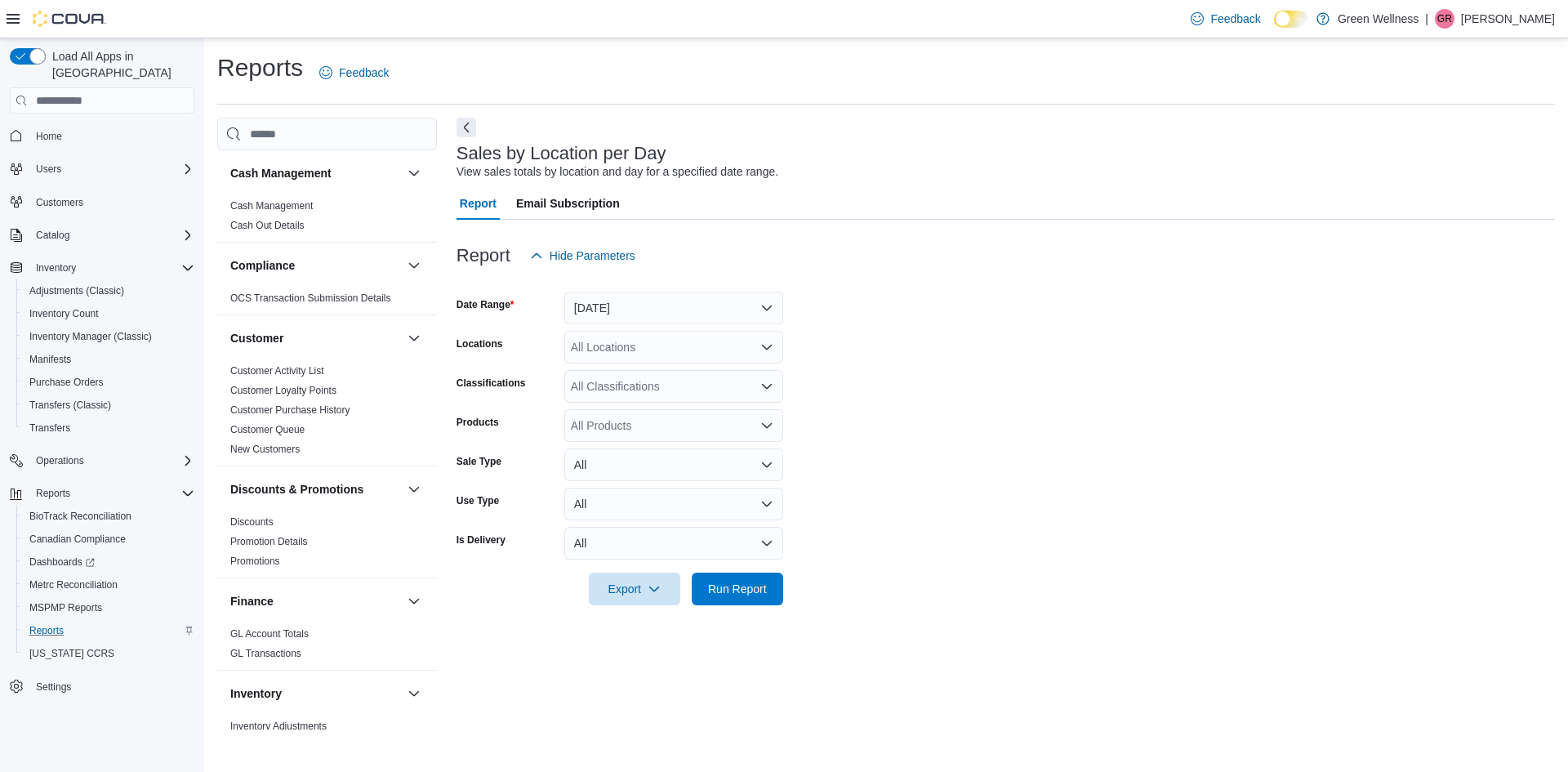
click at [913, 386] on form "Date Range [DATE] Locations All Locations Classifications All Classifications P…" at bounding box center [1005, 439] width 1099 height 333
click at [314, 132] on input "search" at bounding box center [327, 134] width 220 height 33
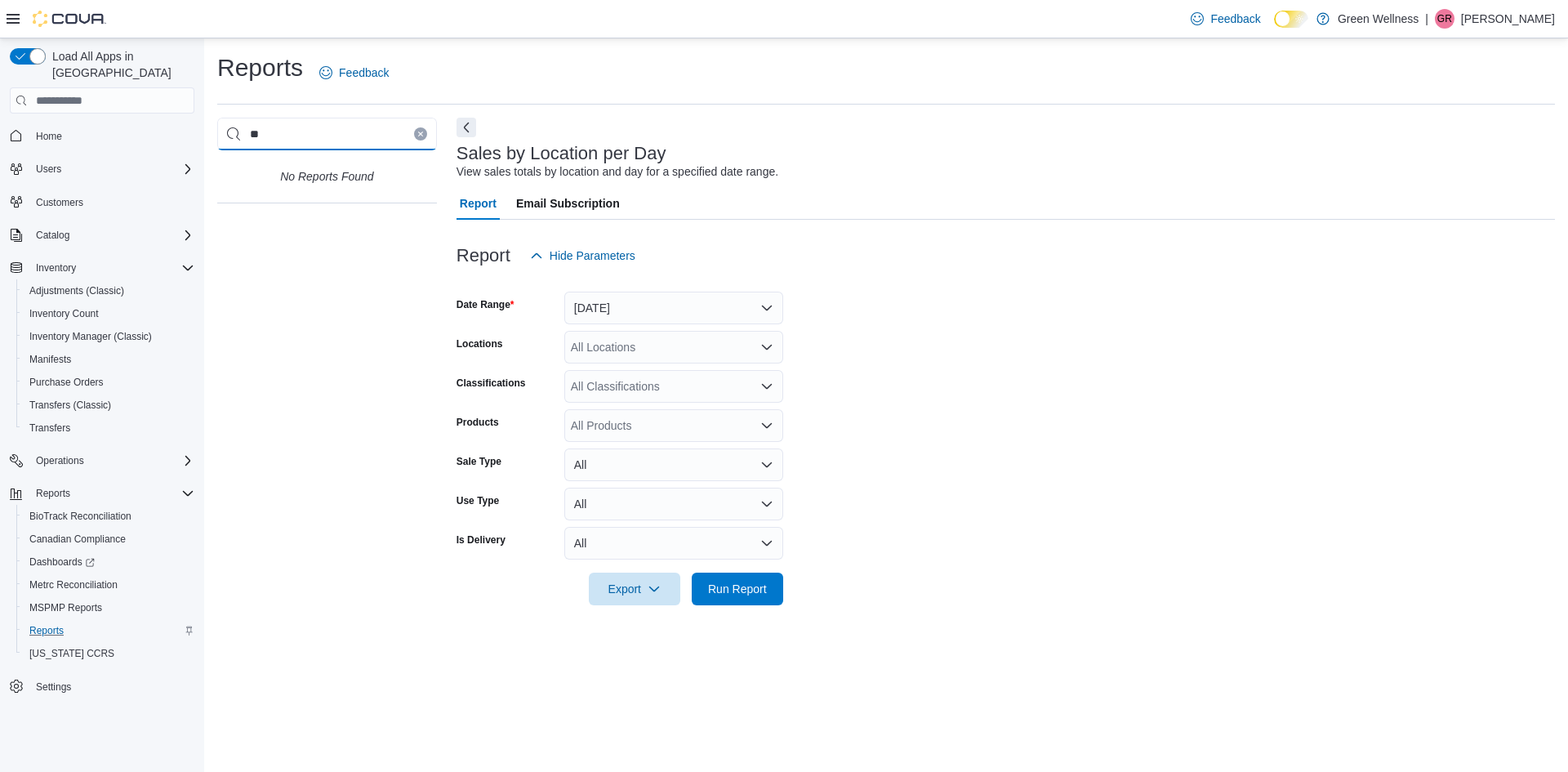
type input "*"
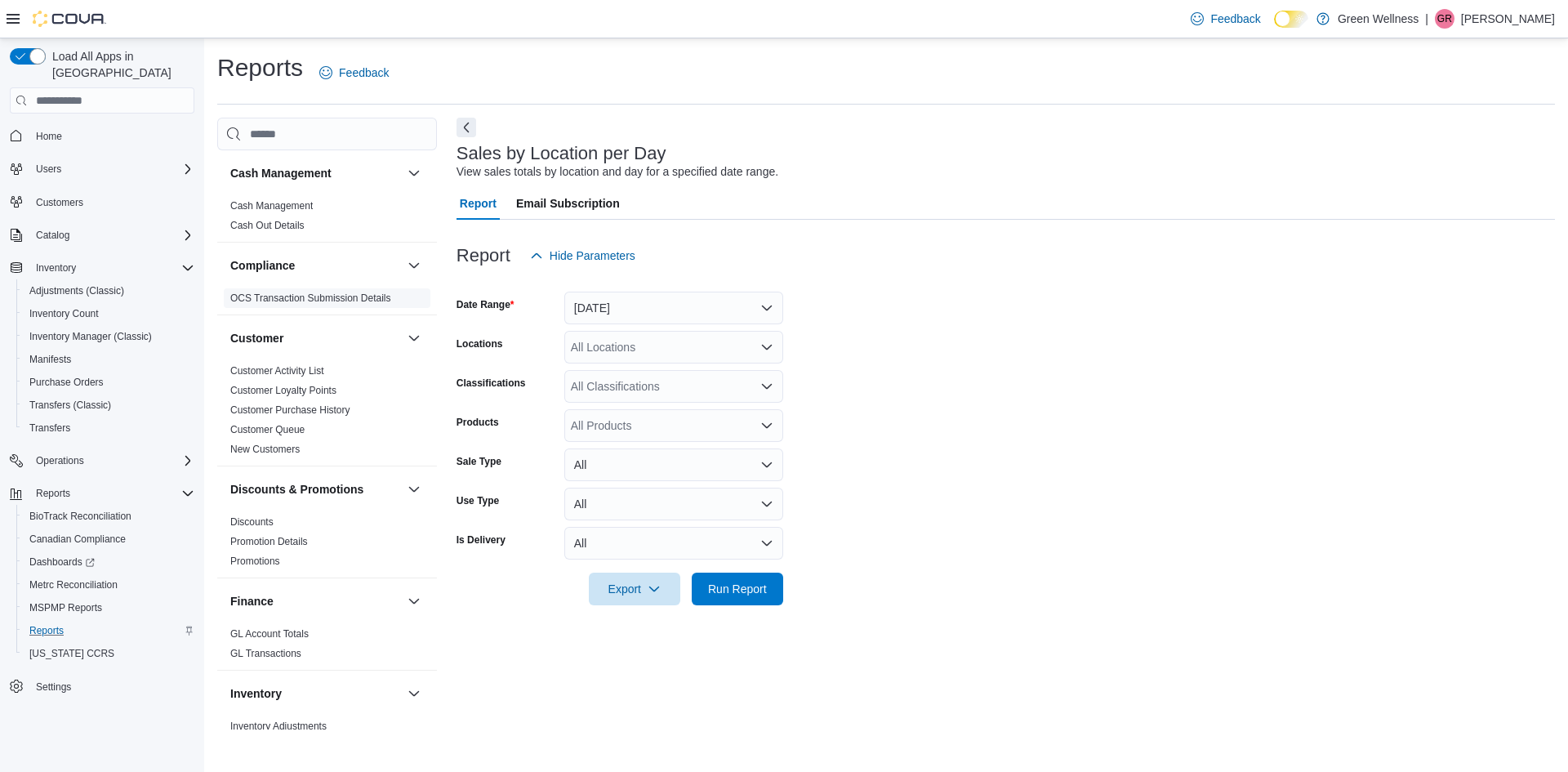
click at [290, 299] on link "OCS Transaction Submission Details" at bounding box center [310, 298] width 161 height 12
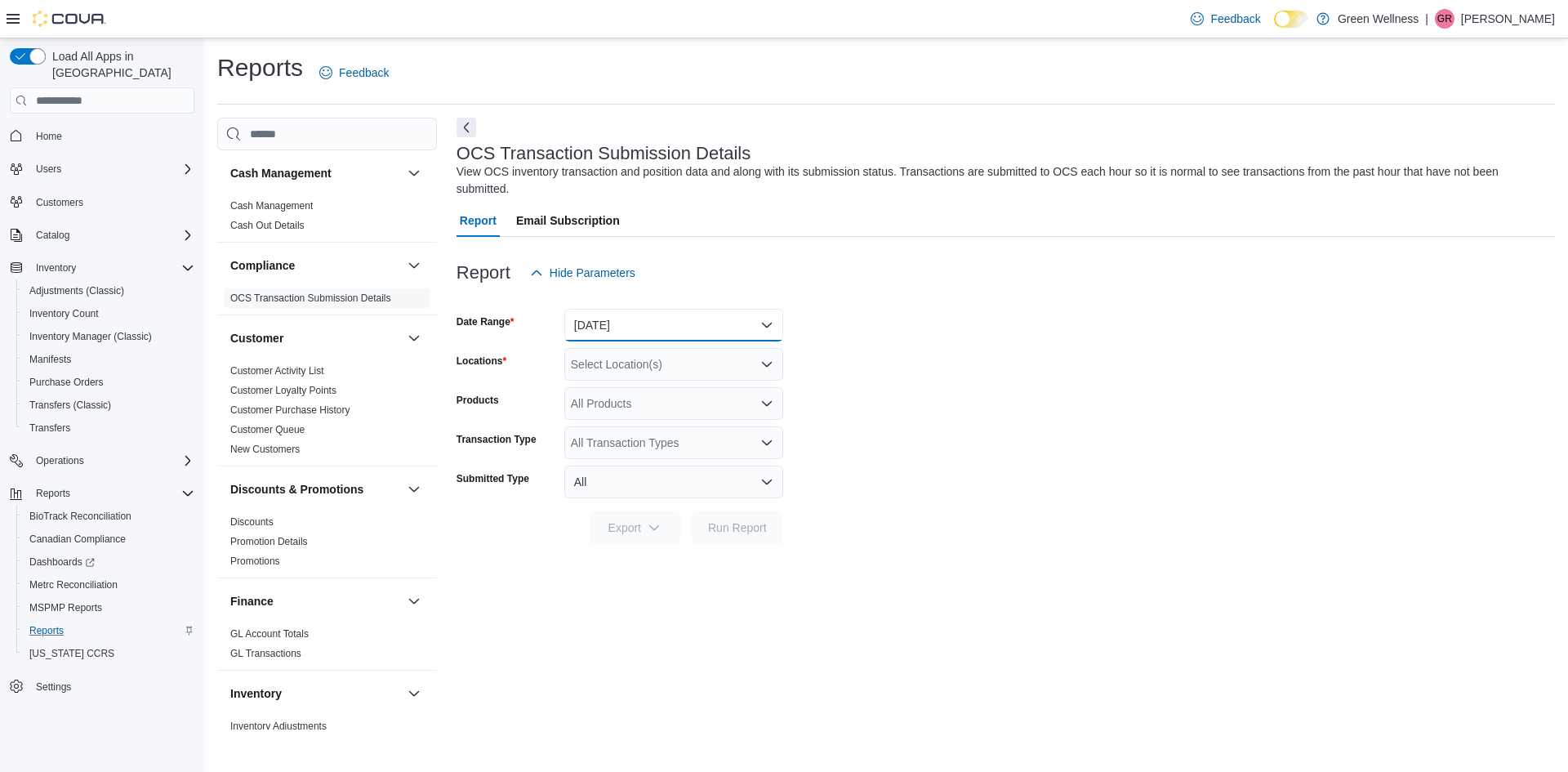
click at [684, 323] on button "[DATE]" at bounding box center [674, 325] width 219 height 33
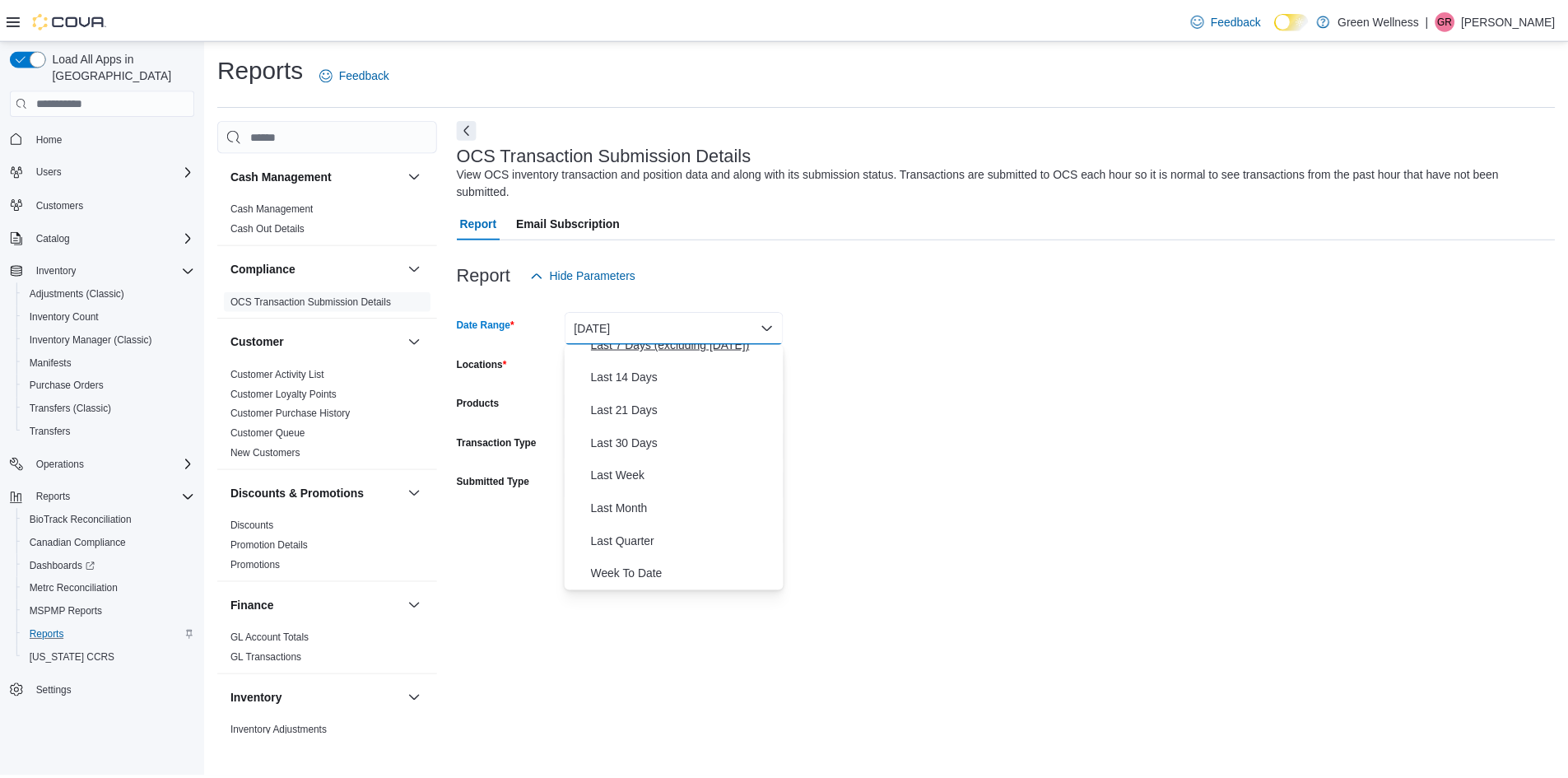
scroll to position [247, 0]
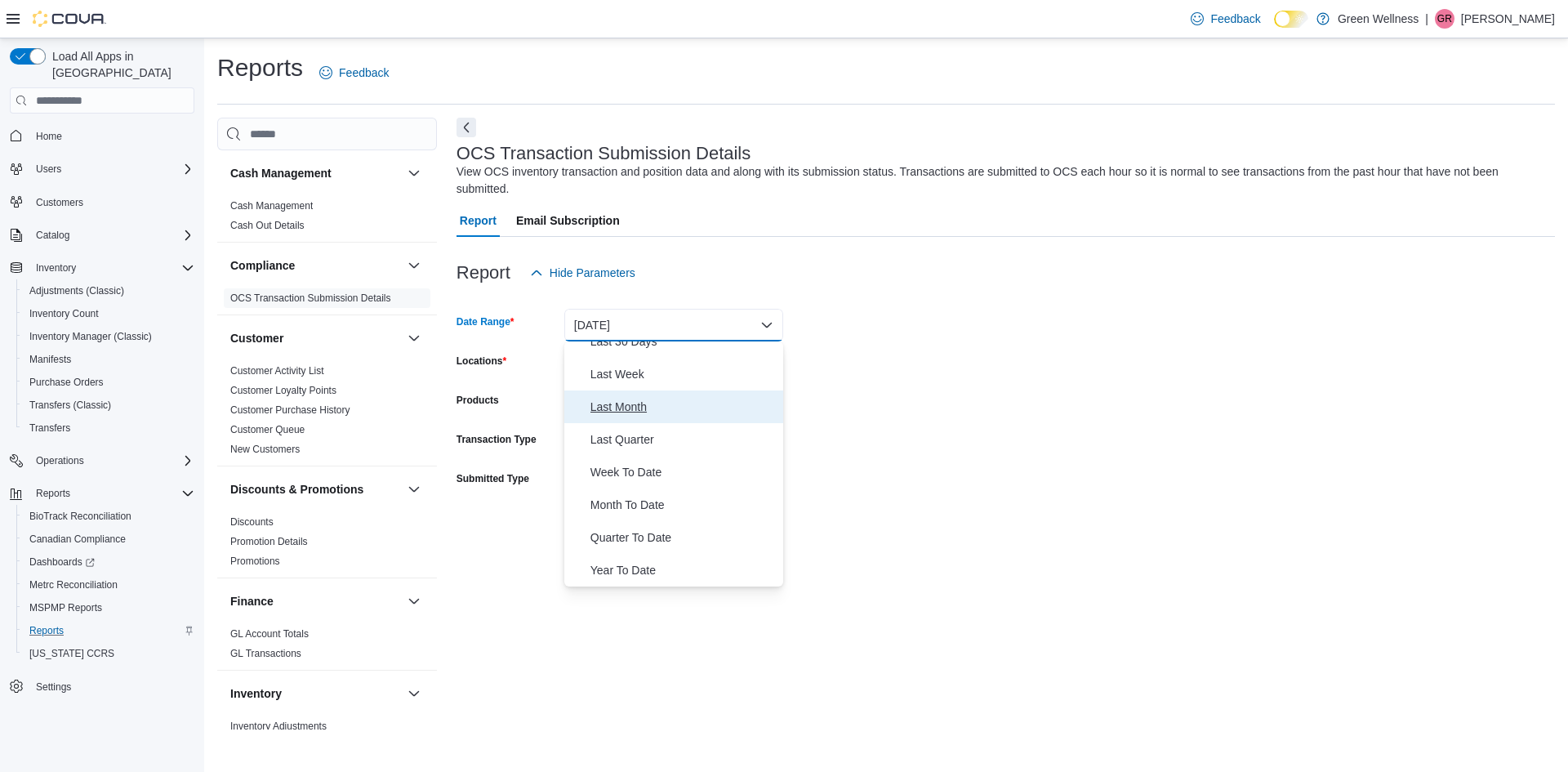
click at [614, 411] on span "Last Month" at bounding box center [683, 407] width 186 height 19
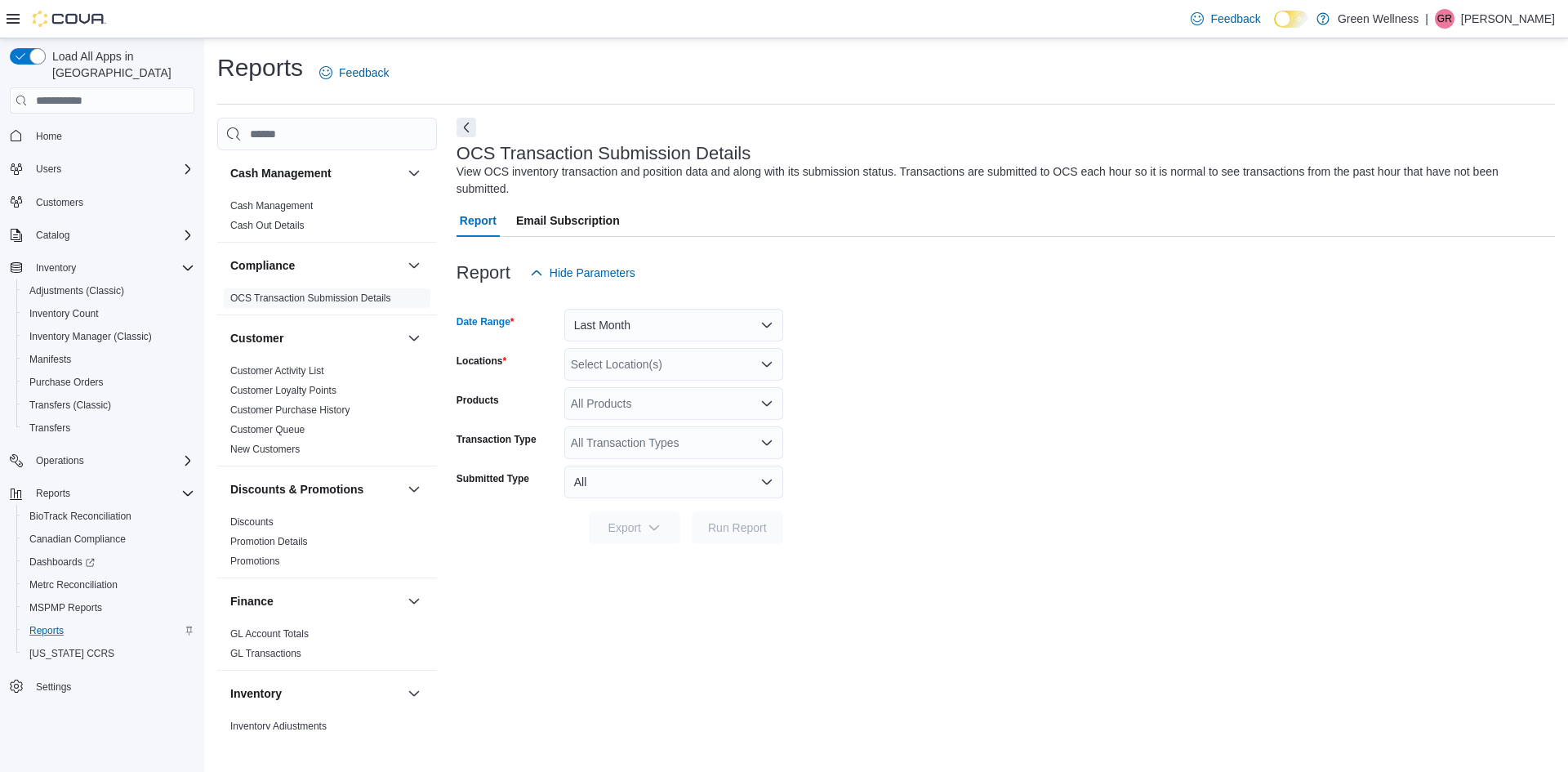
click at [626, 359] on div "Select Location(s)" at bounding box center [674, 365] width 219 height 33
click at [634, 418] on span "[STREET_ADDRESS]" at bounding box center [655, 416] width 112 height 16
click at [852, 403] on form "Date Range Last Month Locations [STREET_ADDRESS] Products All Products Transact…" at bounding box center [1005, 417] width 1099 height 255
click at [709, 476] on button "All" at bounding box center [674, 482] width 219 height 33
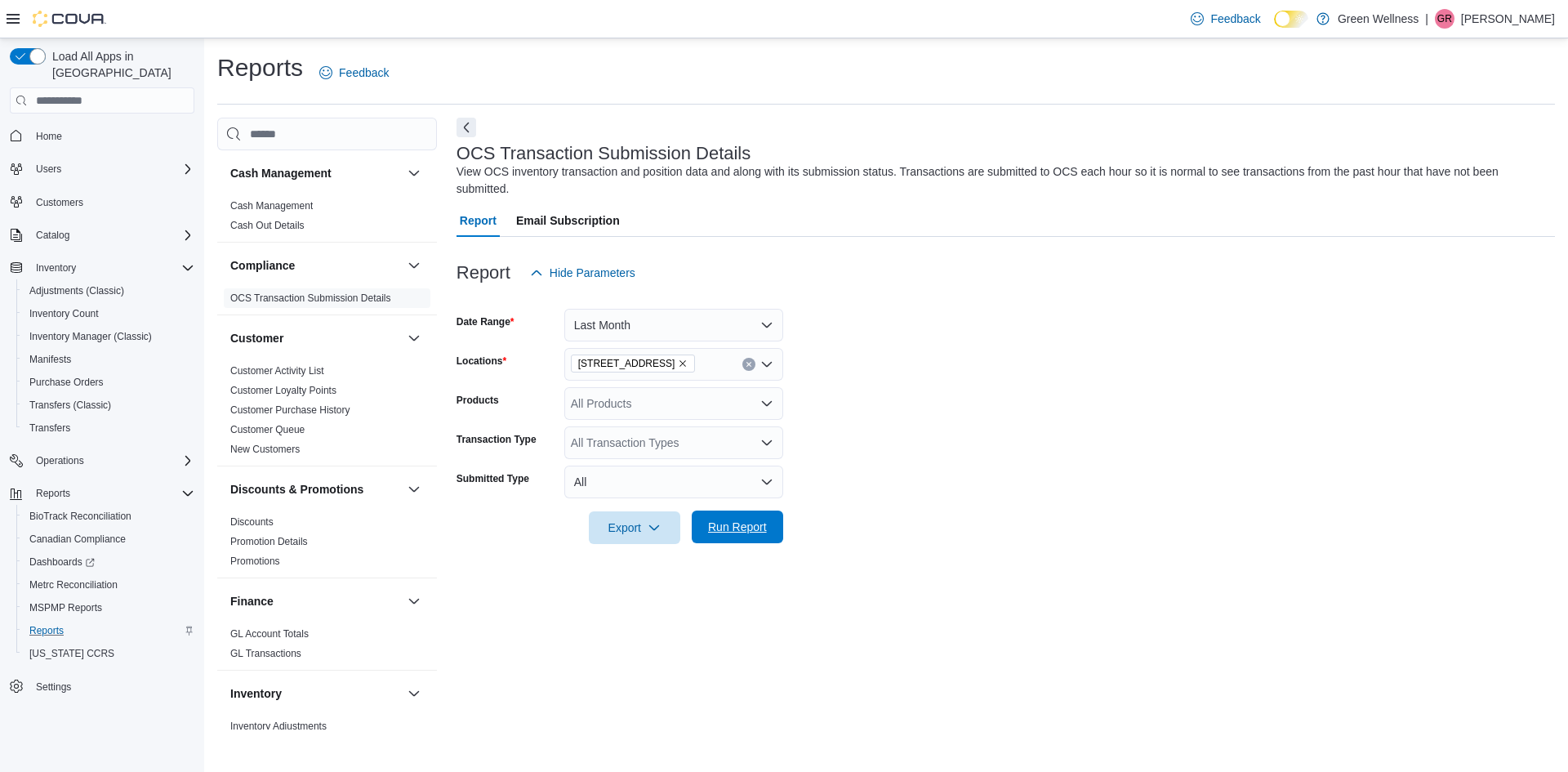
click at [734, 527] on span "Run Report" at bounding box center [737, 527] width 58 height 16
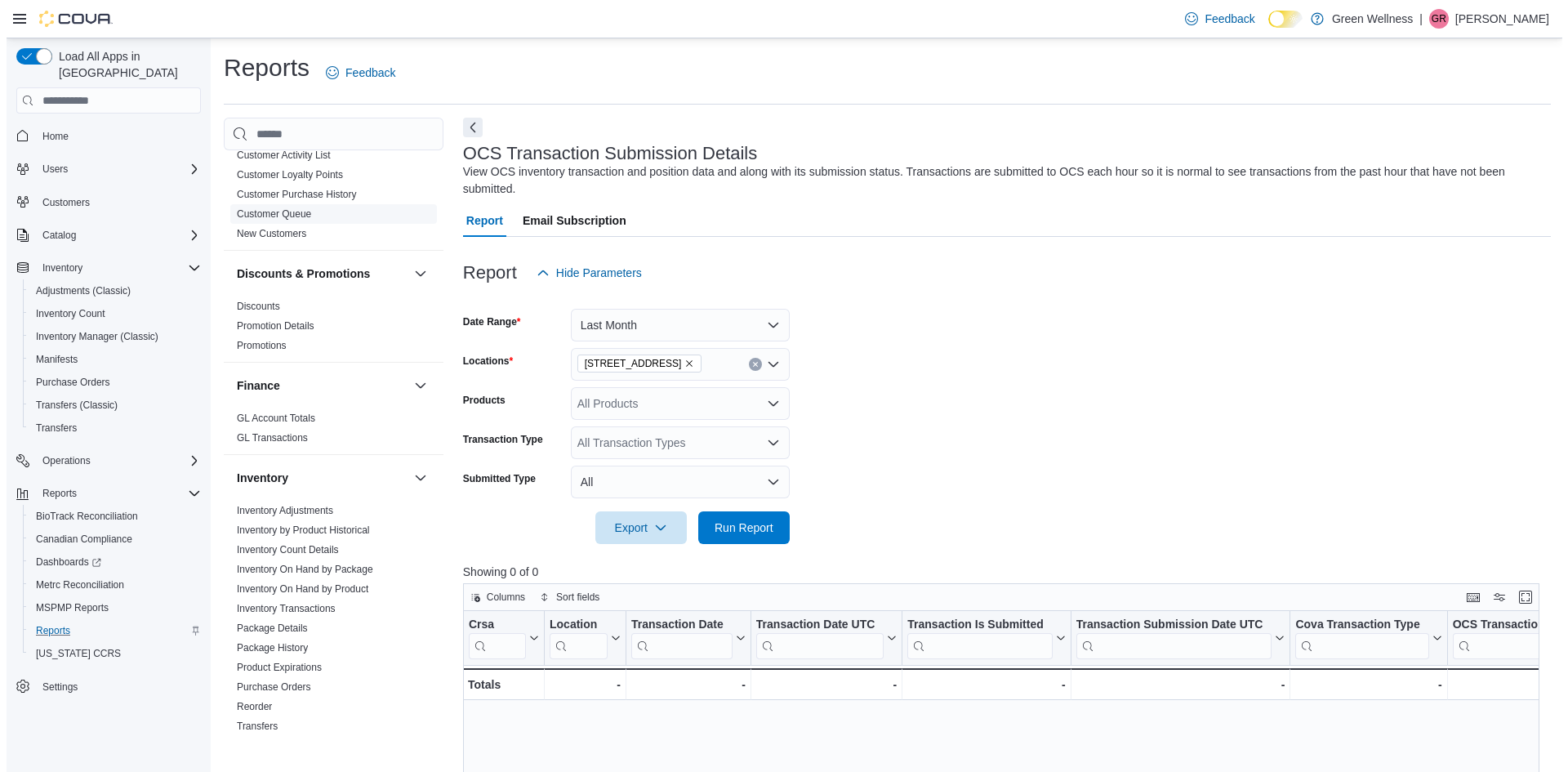
scroll to position [245, 0]
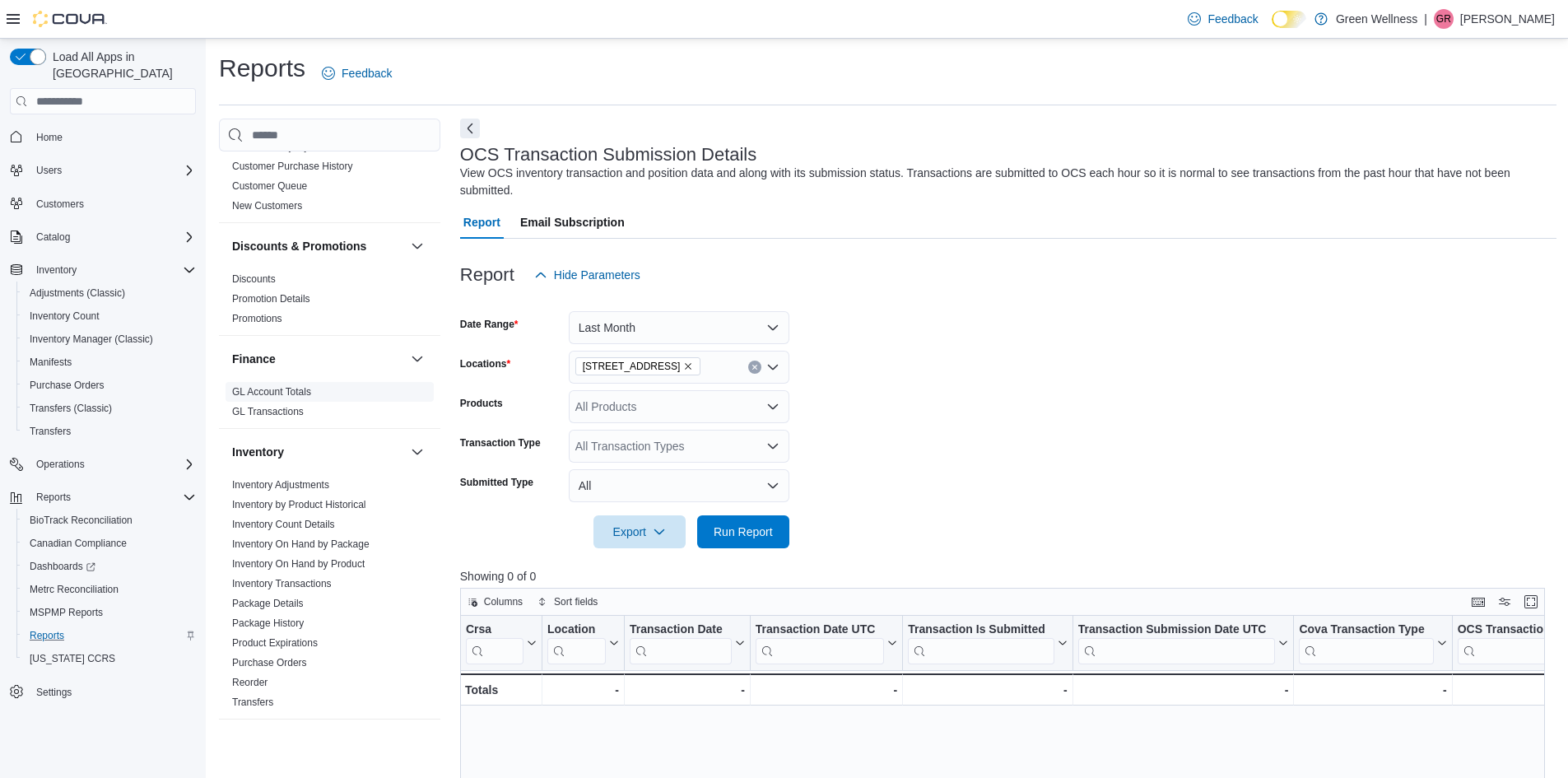
click at [312, 395] on span "GL Account Totals" at bounding box center [330, 391] width 208 height 19
click at [261, 393] on link "GL Account Totals" at bounding box center [272, 391] width 79 height 12
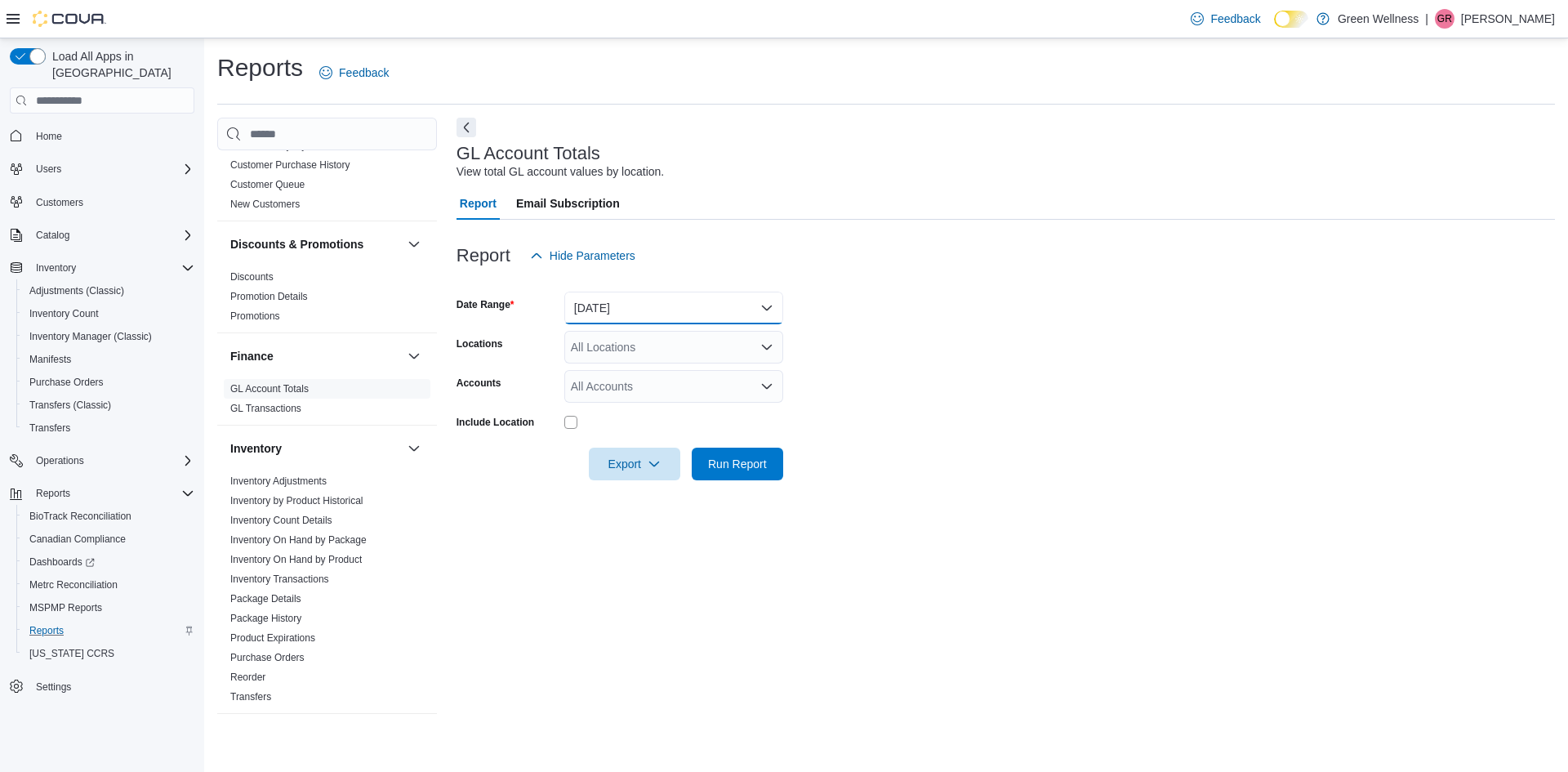
click at [616, 298] on button "[DATE]" at bounding box center [674, 308] width 219 height 33
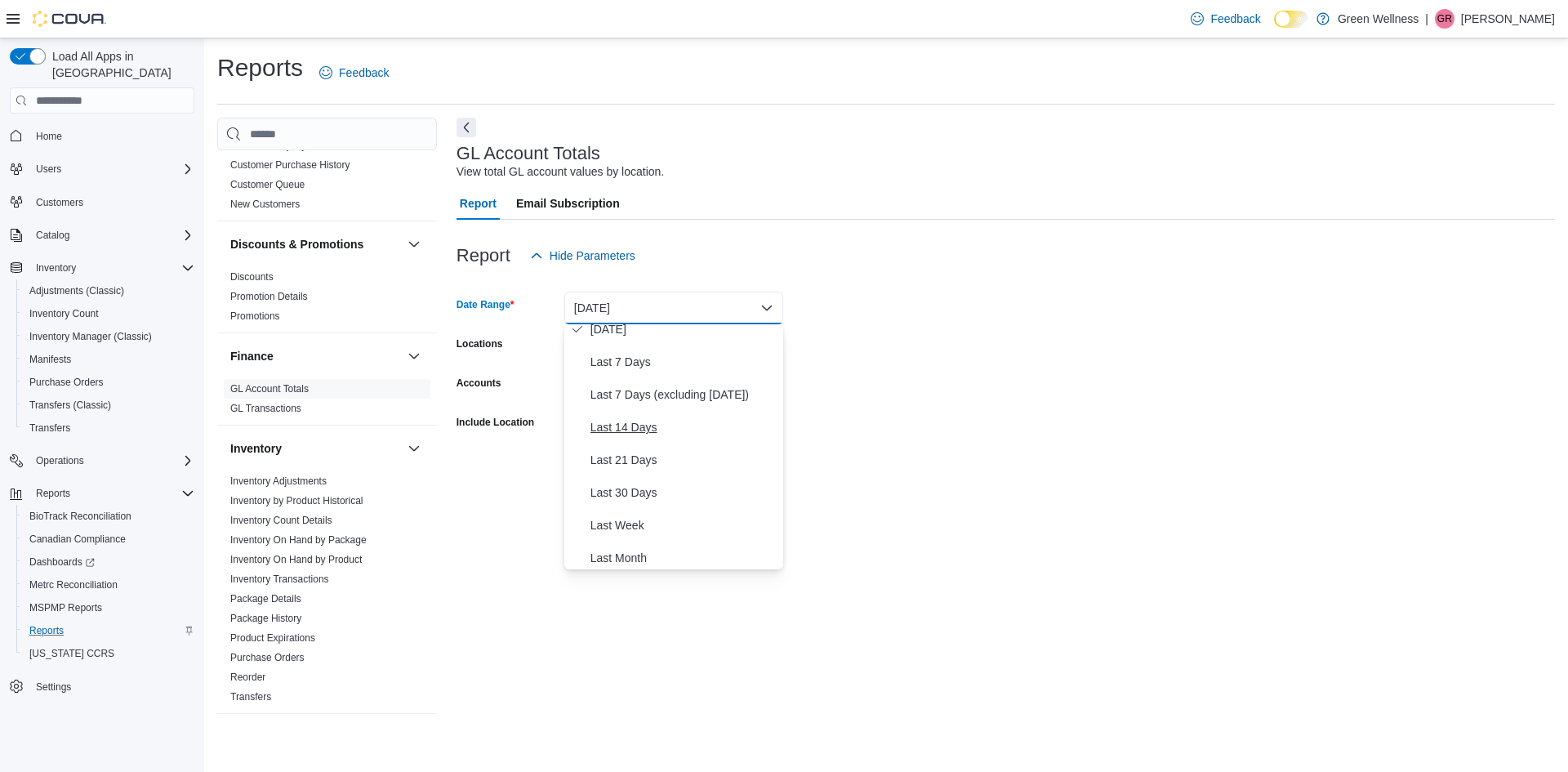
scroll to position [164, 0]
click at [633, 467] on span "Last Month" at bounding box center [683, 471] width 186 height 19
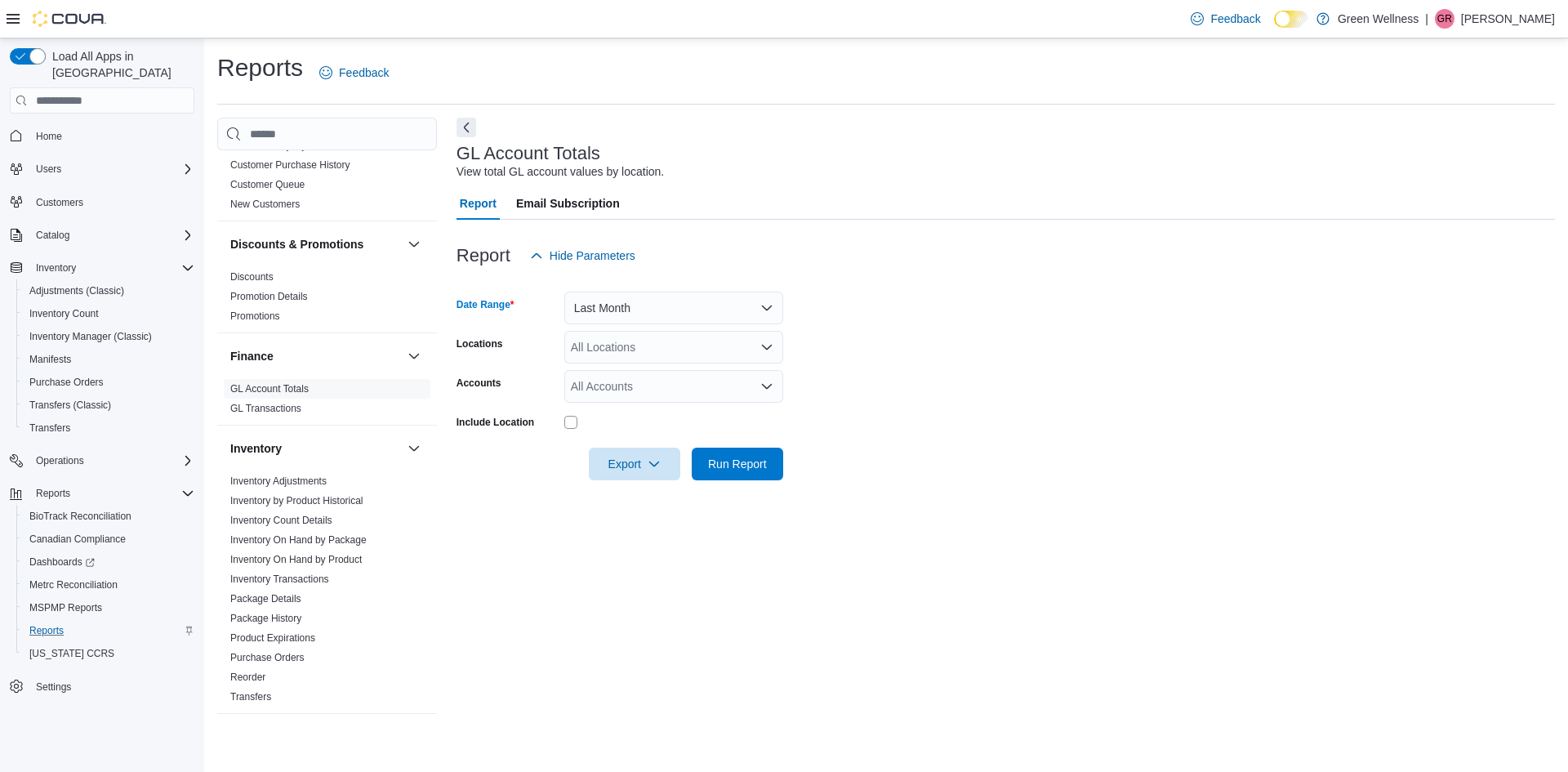
click at [667, 344] on div "All Locations" at bounding box center [674, 347] width 219 height 33
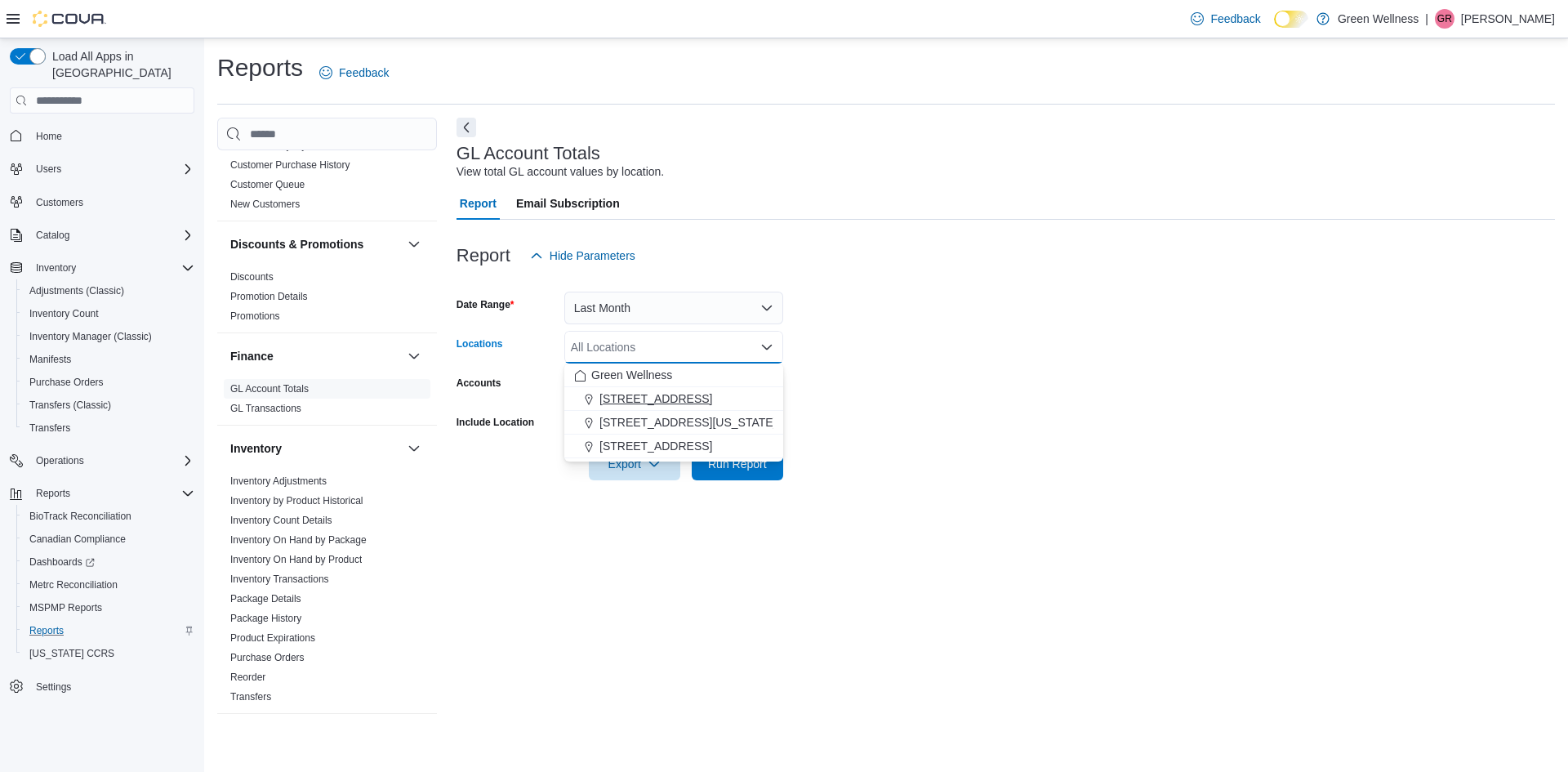
click at [665, 389] on button "[STREET_ADDRESS]" at bounding box center [674, 399] width 219 height 24
click at [842, 376] on form "Date Range Last Month Locations [STREET_ADDRESS] Combo box. Selected. [STREET_A…" at bounding box center [1005, 376] width 1099 height 208
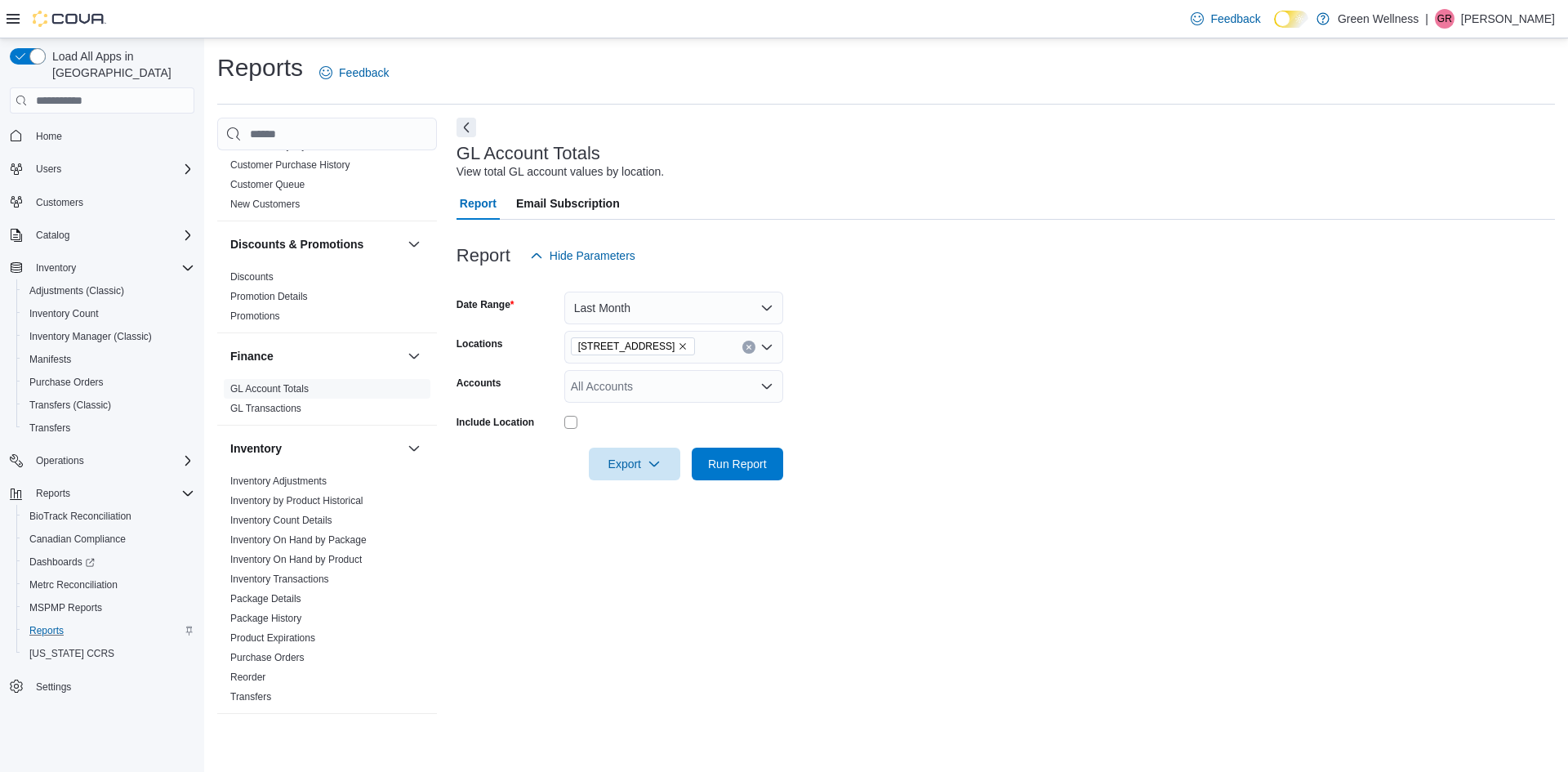
click at [749, 382] on div "All Accounts" at bounding box center [674, 386] width 219 height 33
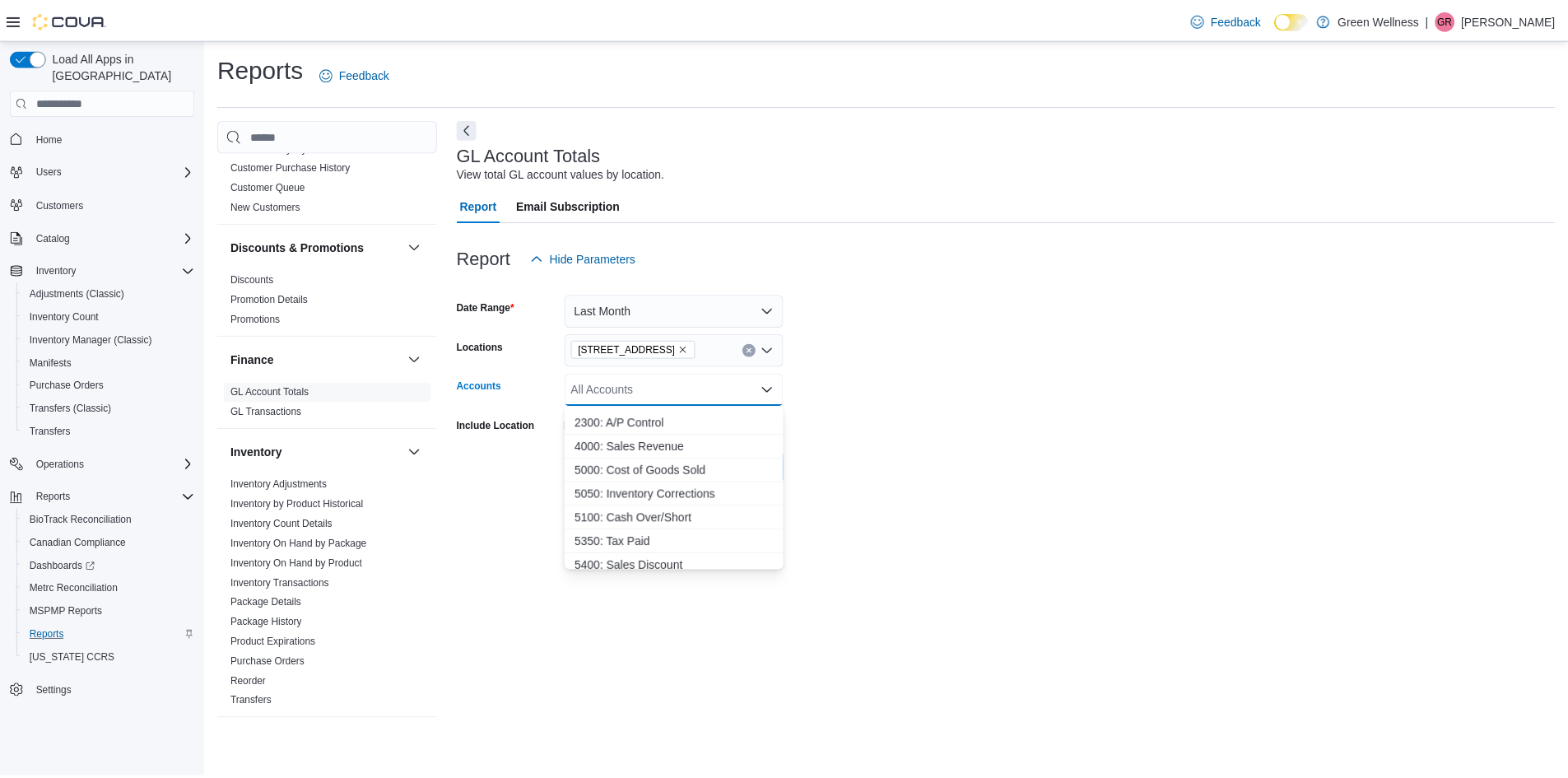
scroll to position [122, 0]
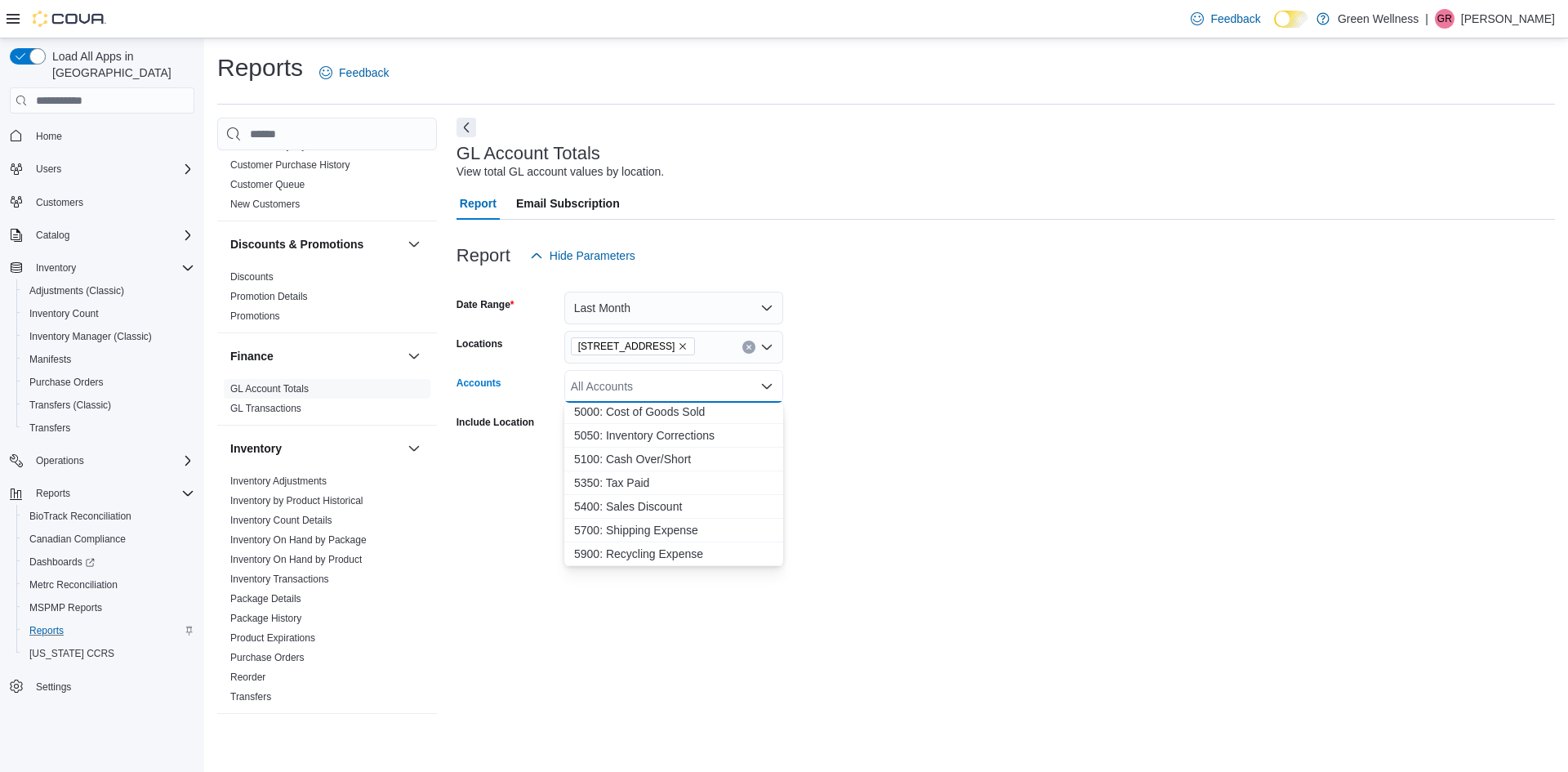
click at [832, 441] on div at bounding box center [1005, 441] width 1099 height 13
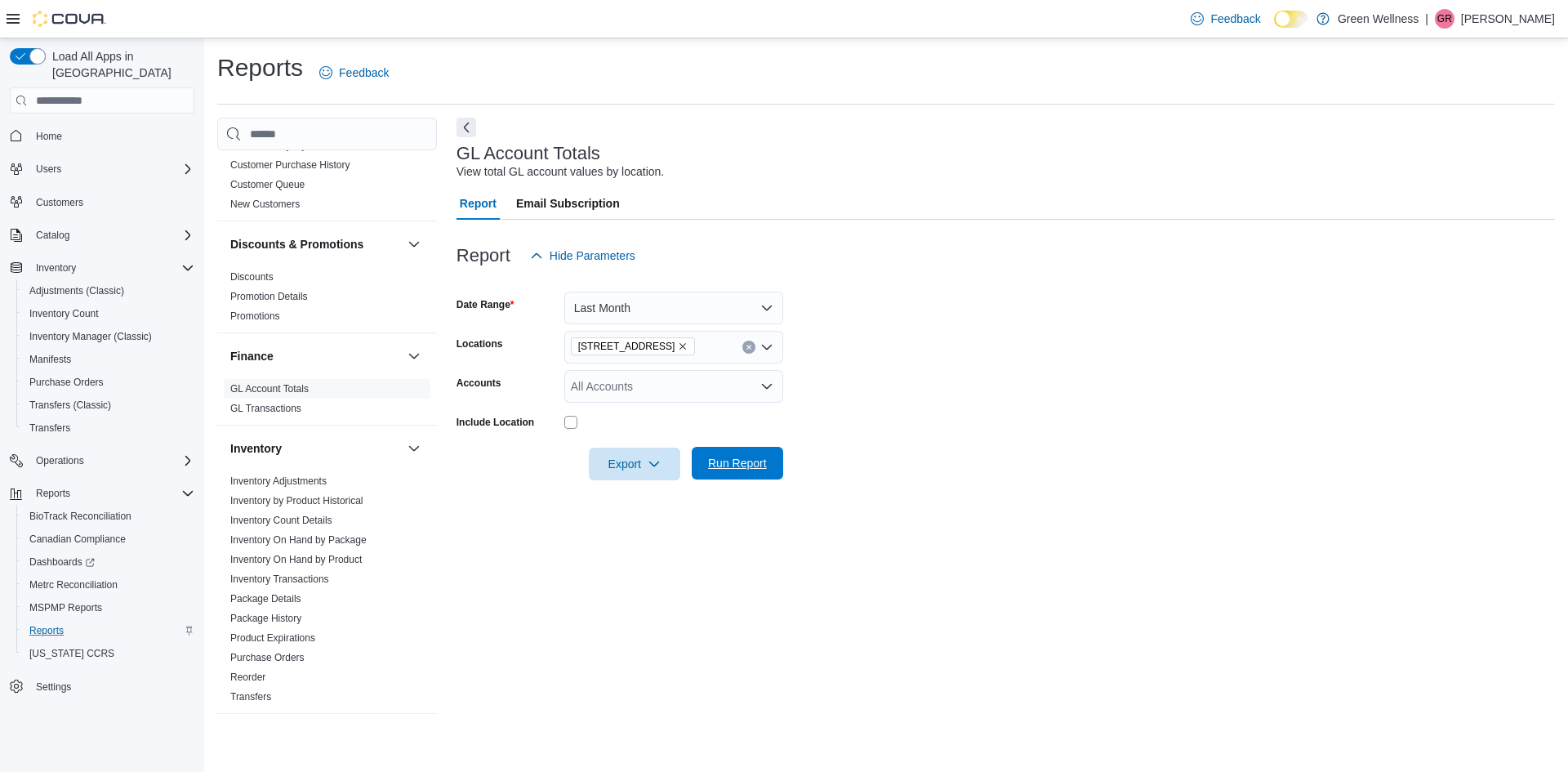
click at [725, 456] on span "Run Report" at bounding box center [737, 463] width 72 height 33
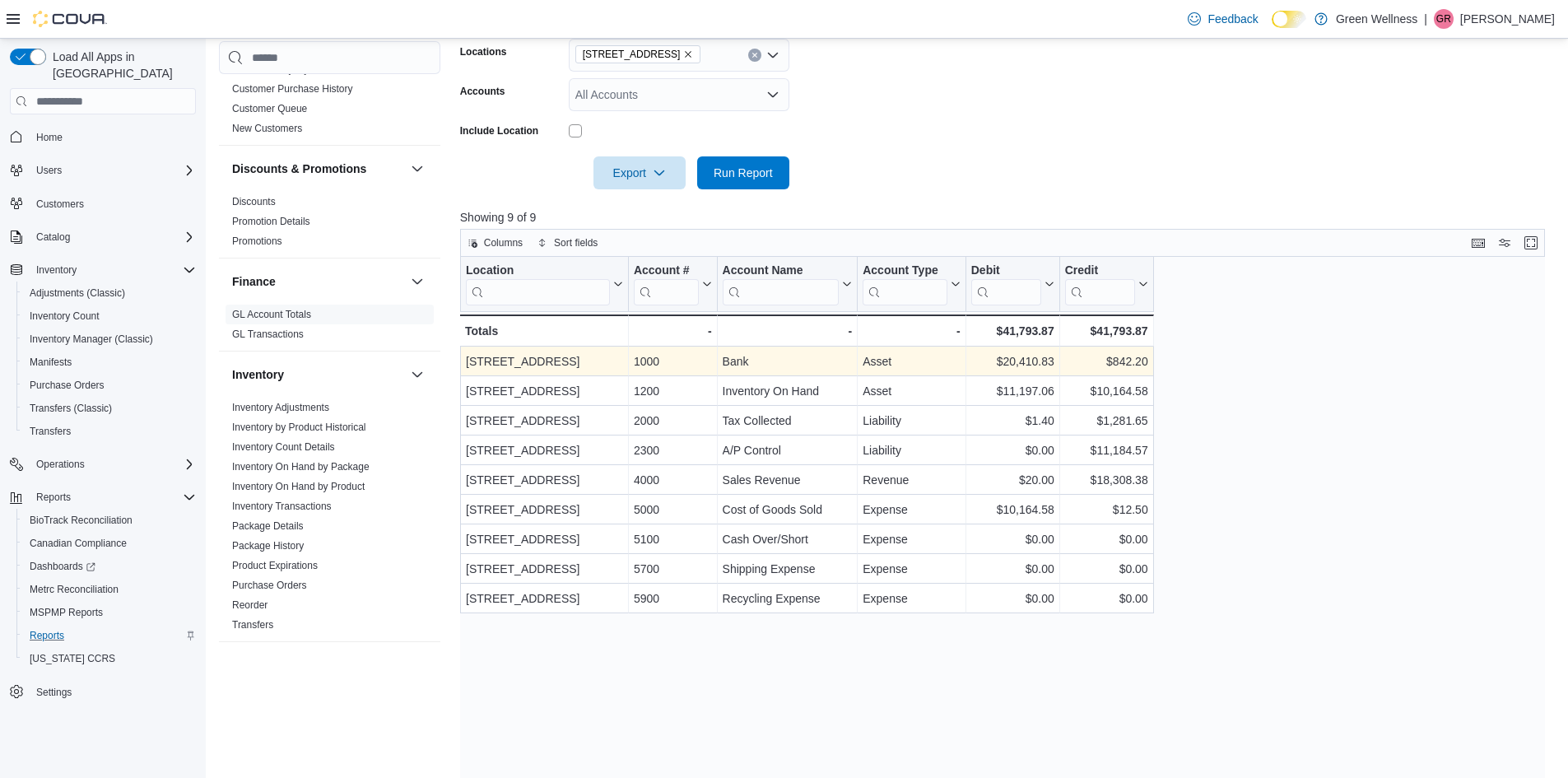
scroll to position [381, 0]
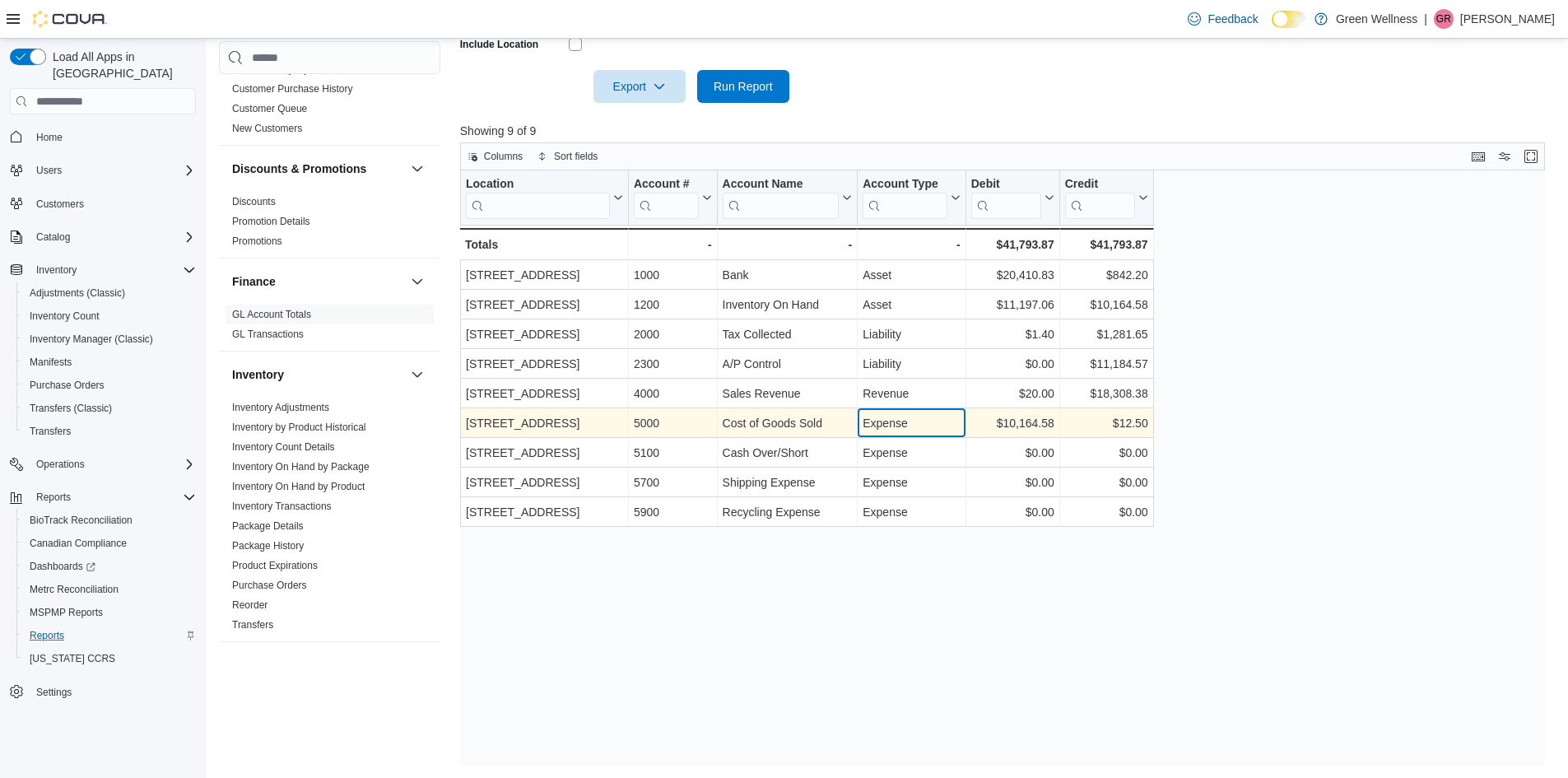
click at [951, 435] on div "Expense - Account Type, column 4, row 6" at bounding box center [912, 423] width 109 height 29
click at [657, 426] on div "5000" at bounding box center [672, 423] width 78 height 19
click at [566, 419] on div "[STREET_ADDRESS]" at bounding box center [544, 423] width 157 height 19
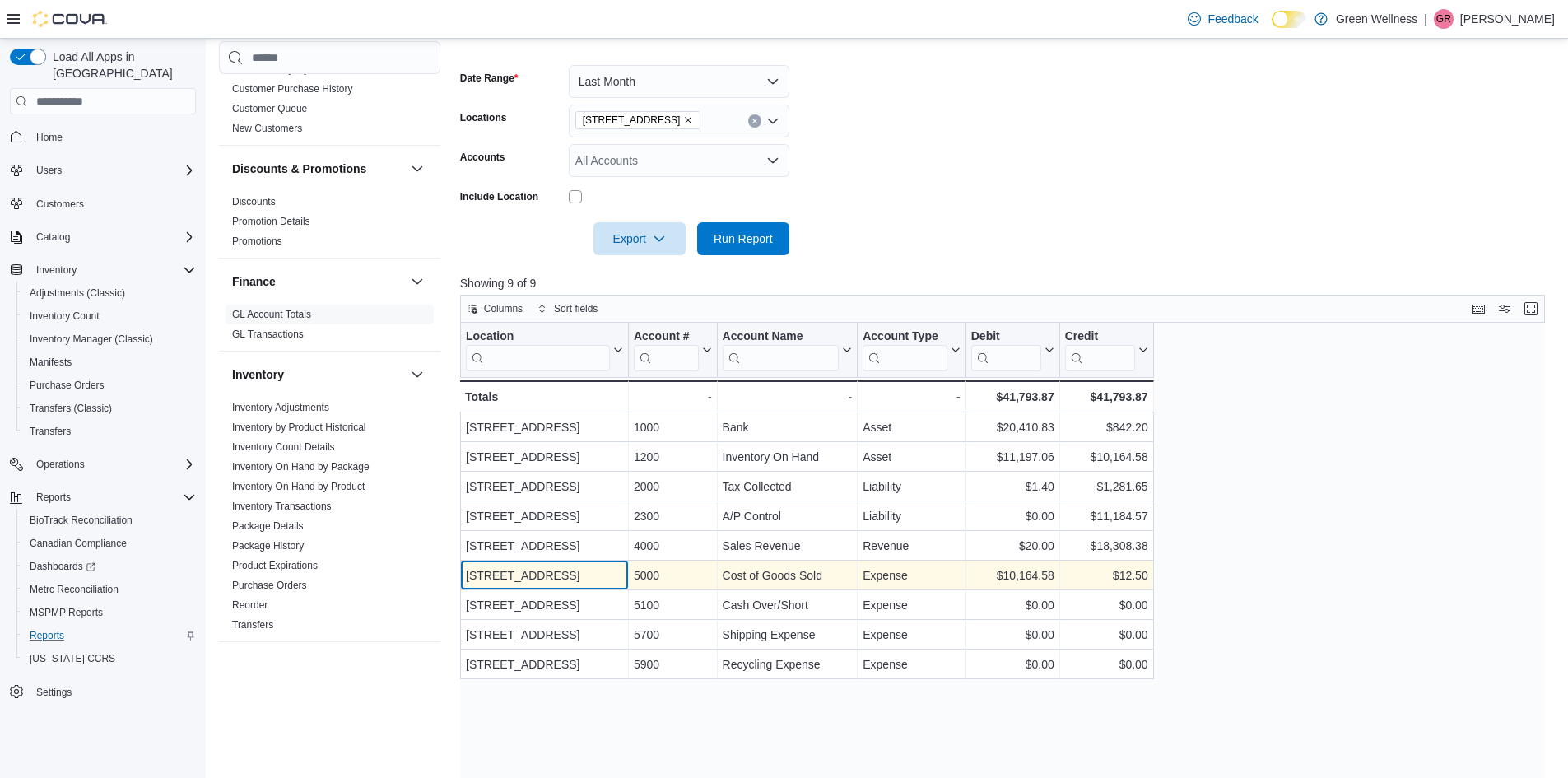
scroll to position [134, 0]
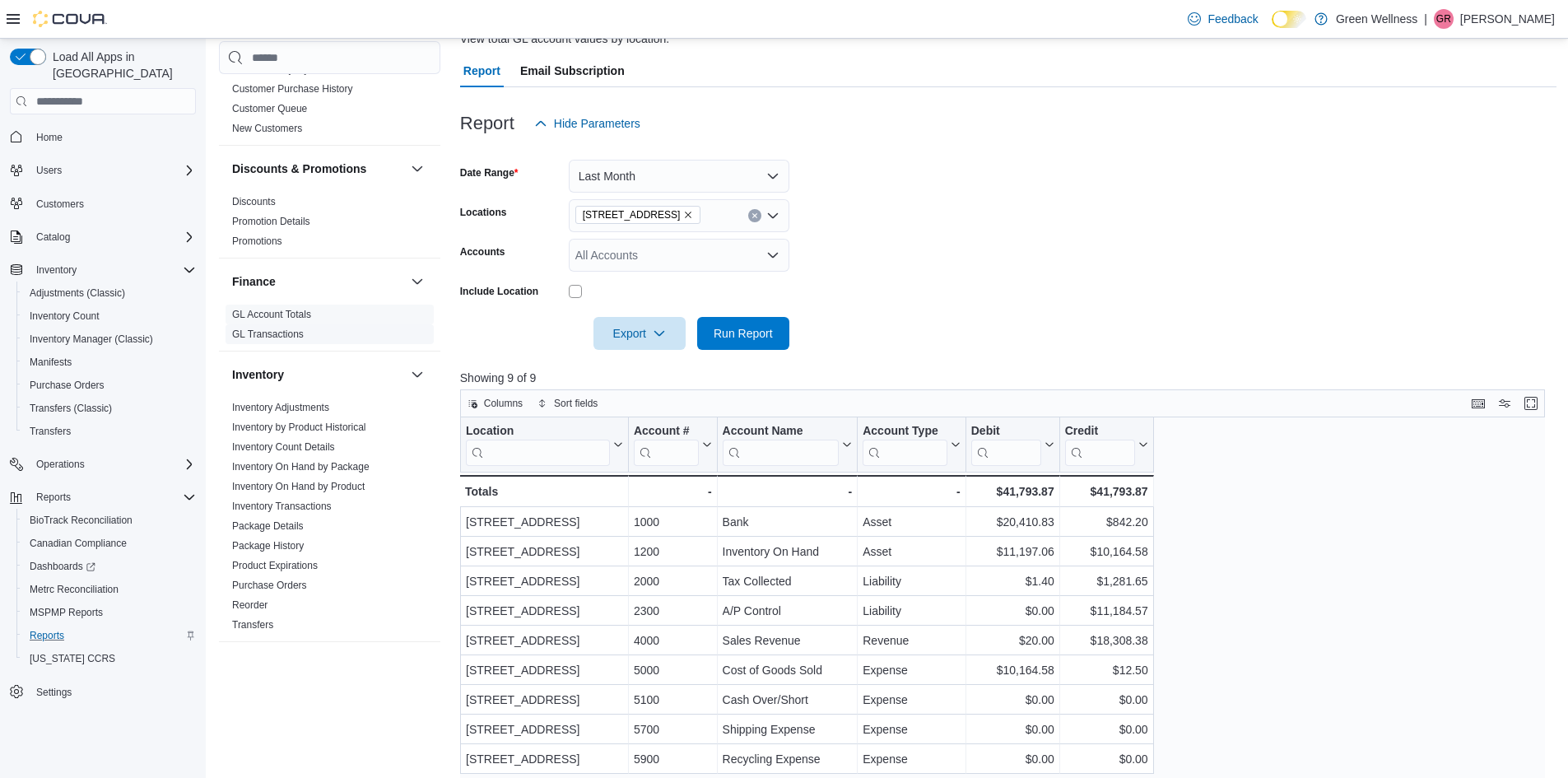
click at [303, 331] on link "GL Transactions" at bounding box center [268, 334] width 72 height 12
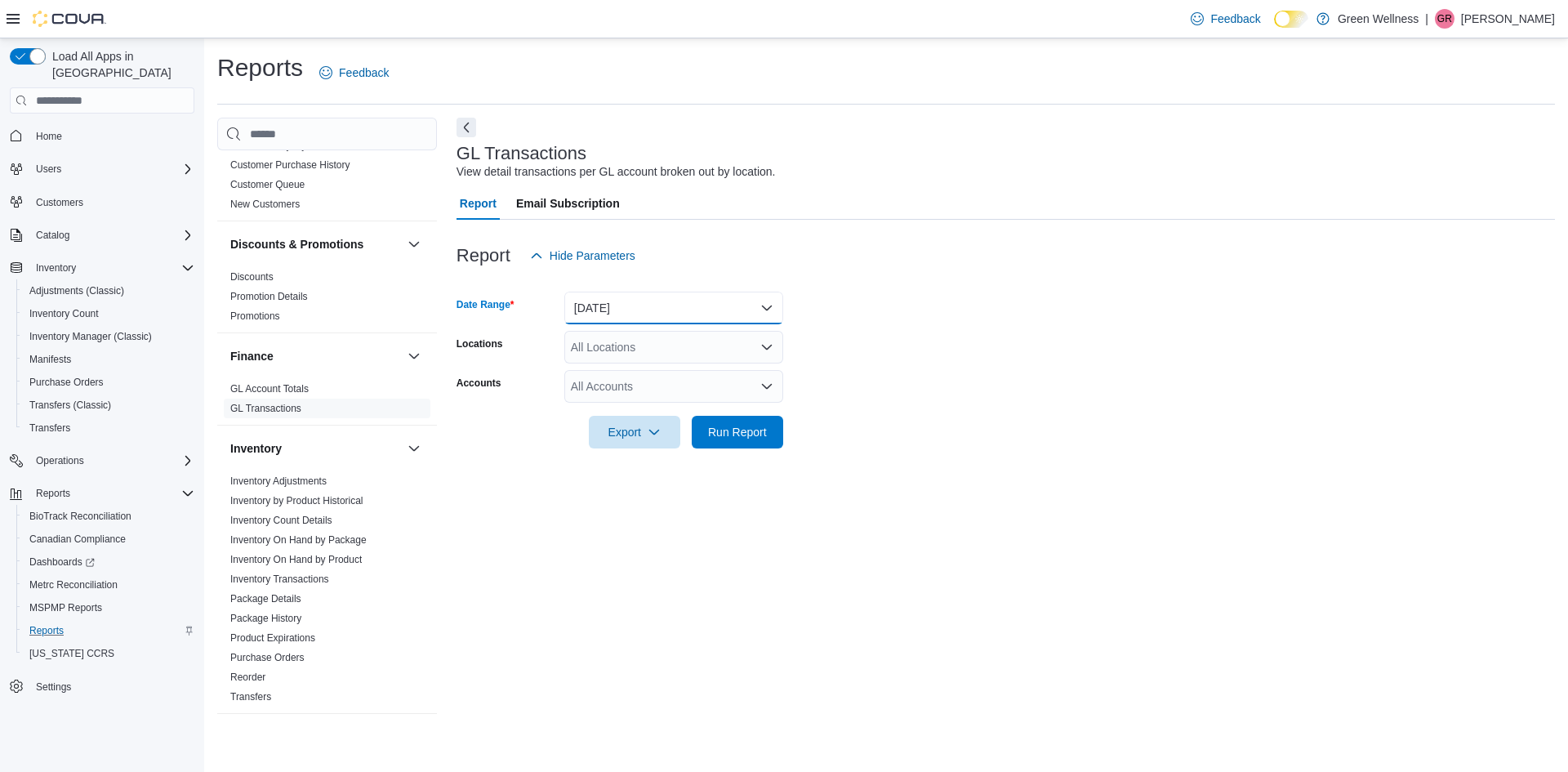
click at [688, 305] on button "[DATE]" at bounding box center [674, 308] width 219 height 33
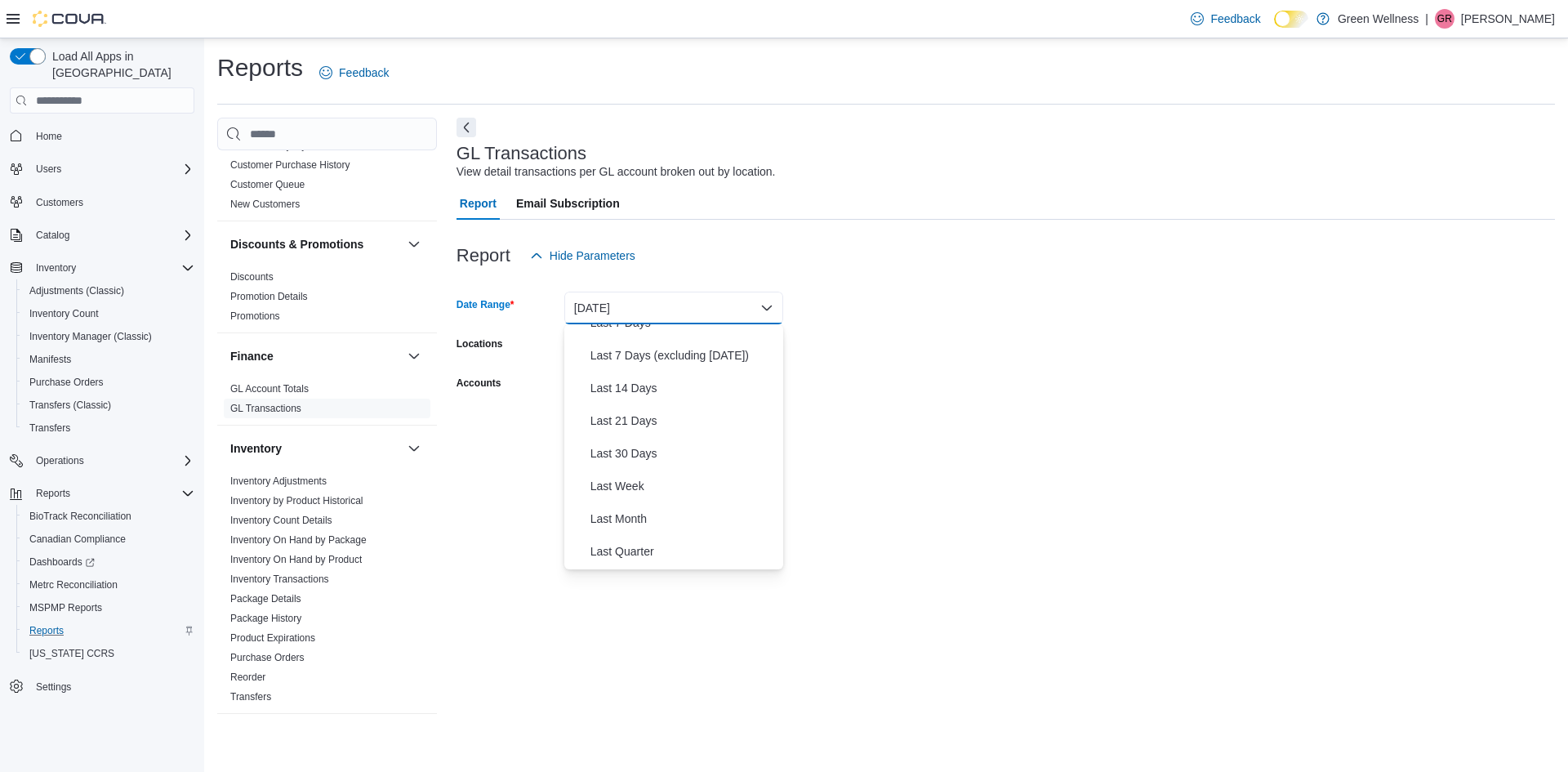
scroll to position [245, 0]
click at [605, 388] on span "Last Month" at bounding box center [683, 389] width 186 height 19
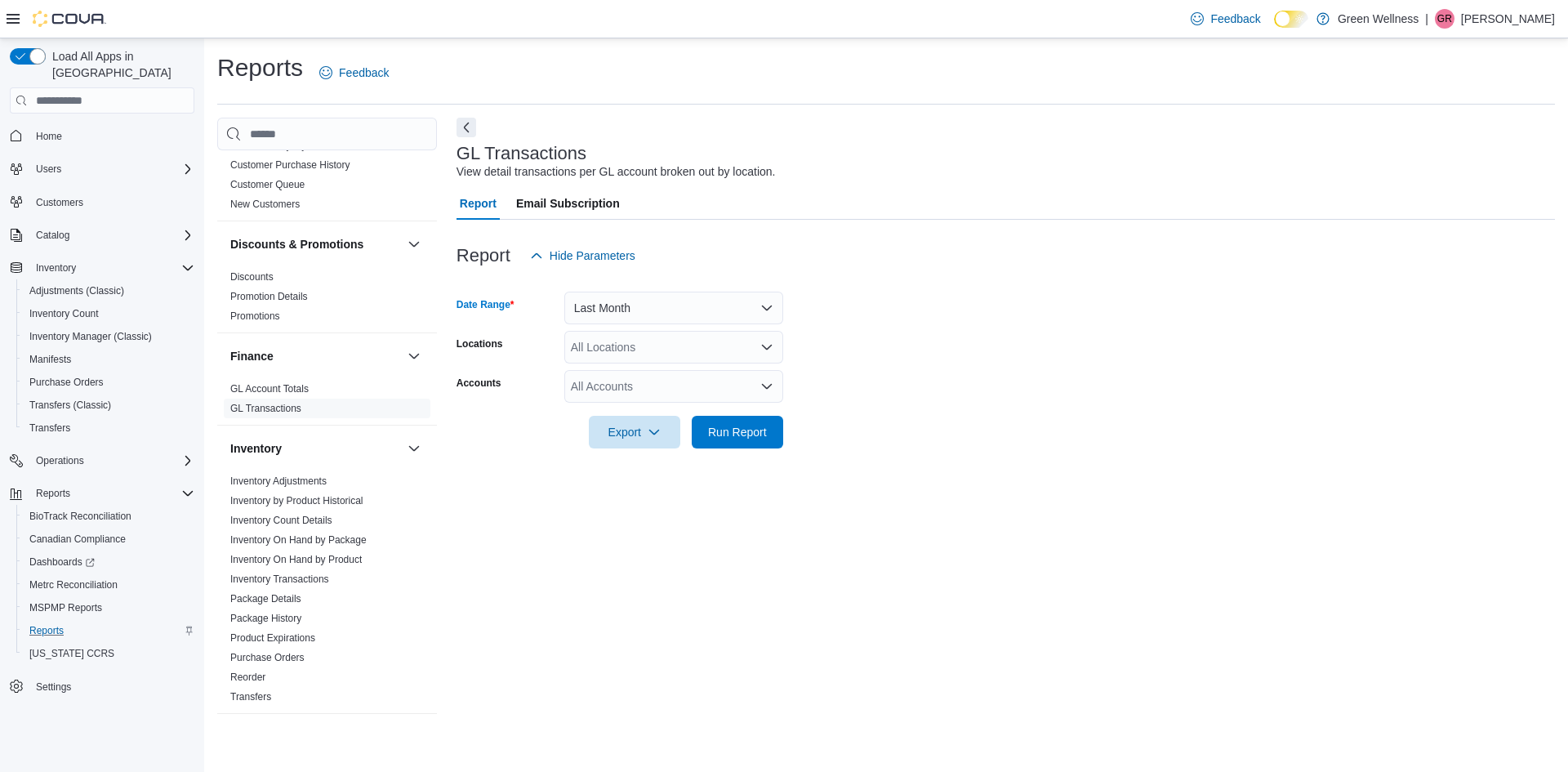
click at [637, 352] on div "All Locations" at bounding box center [674, 347] width 219 height 33
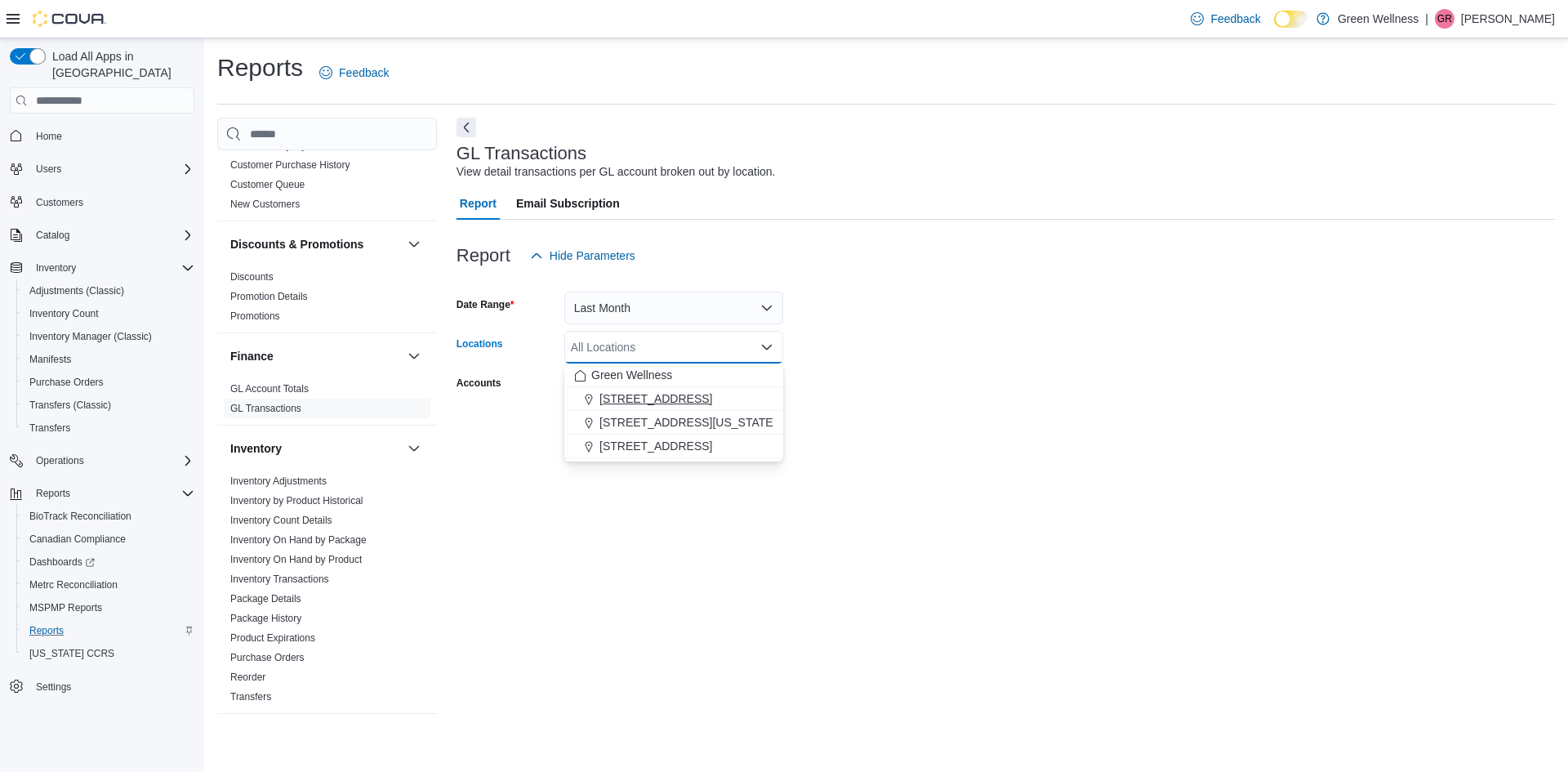
click at [638, 401] on span "[STREET_ADDRESS]" at bounding box center [655, 398] width 112 height 16
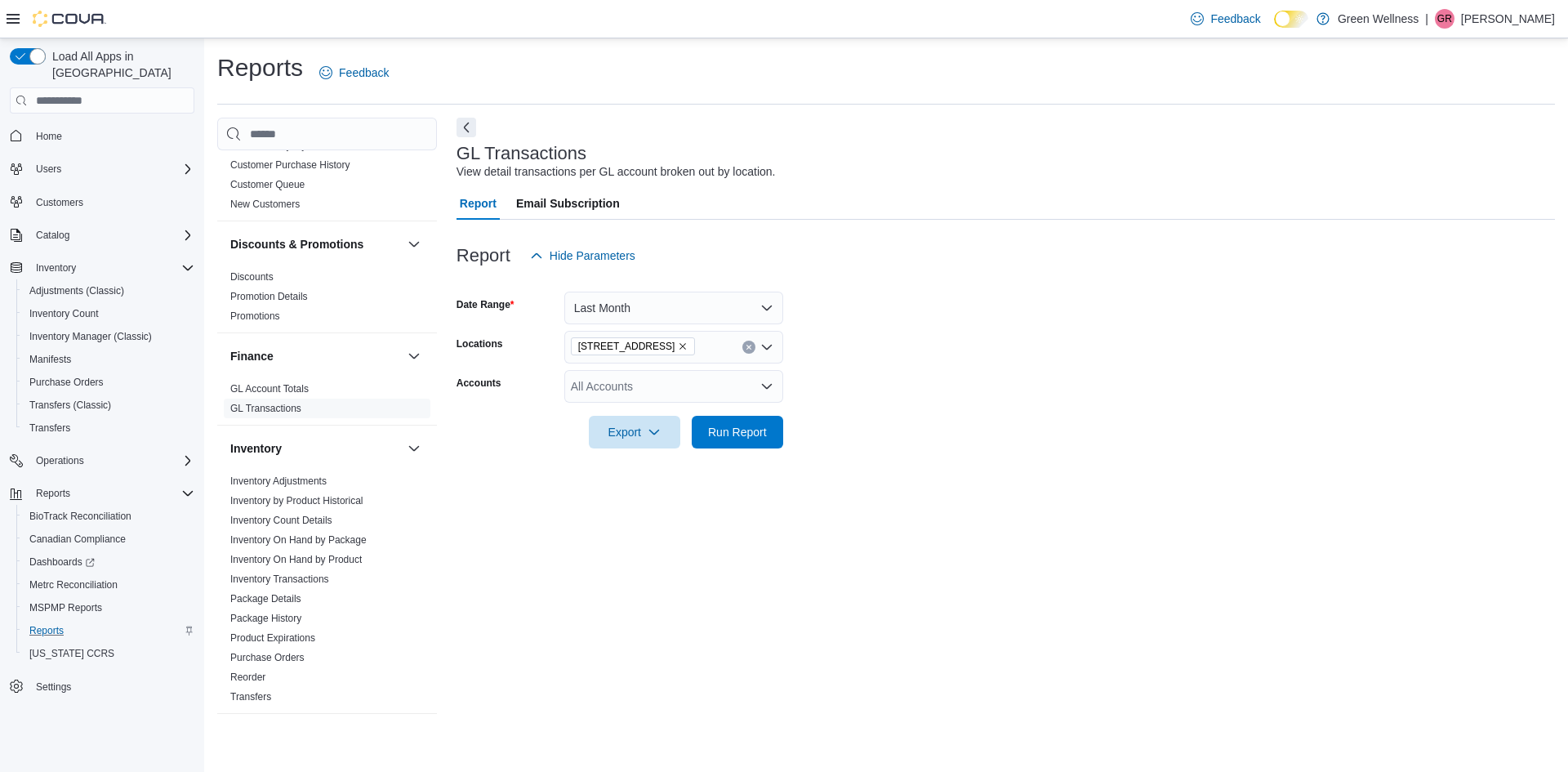
click at [862, 385] on form "Date Range Last Month Locations [STREET_ADDRESS] Accounts All Accounts Export R…" at bounding box center [1005, 360] width 1099 height 176
click at [730, 386] on div "All Accounts" at bounding box center [674, 386] width 219 height 33
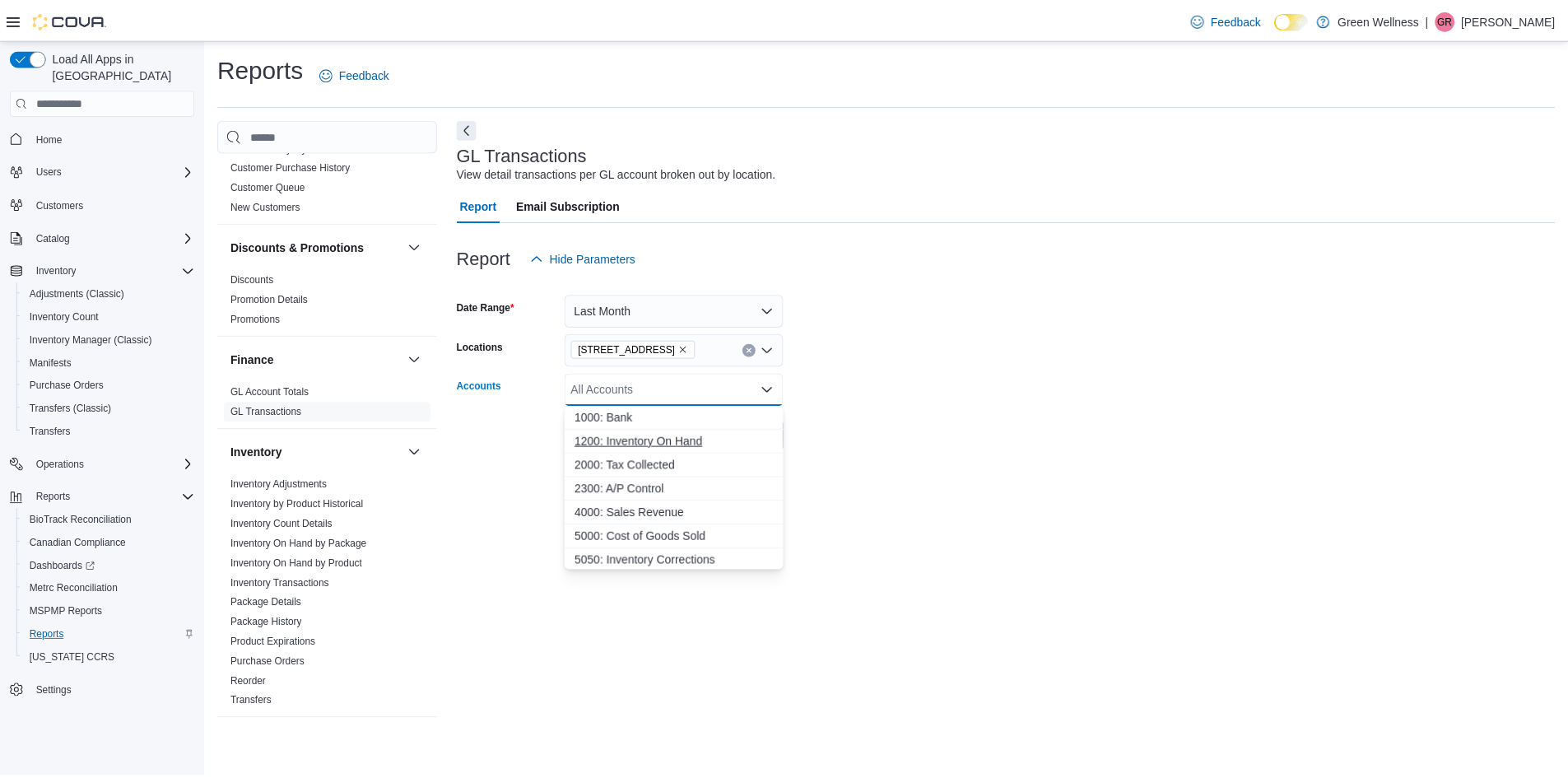
scroll to position [122, 0]
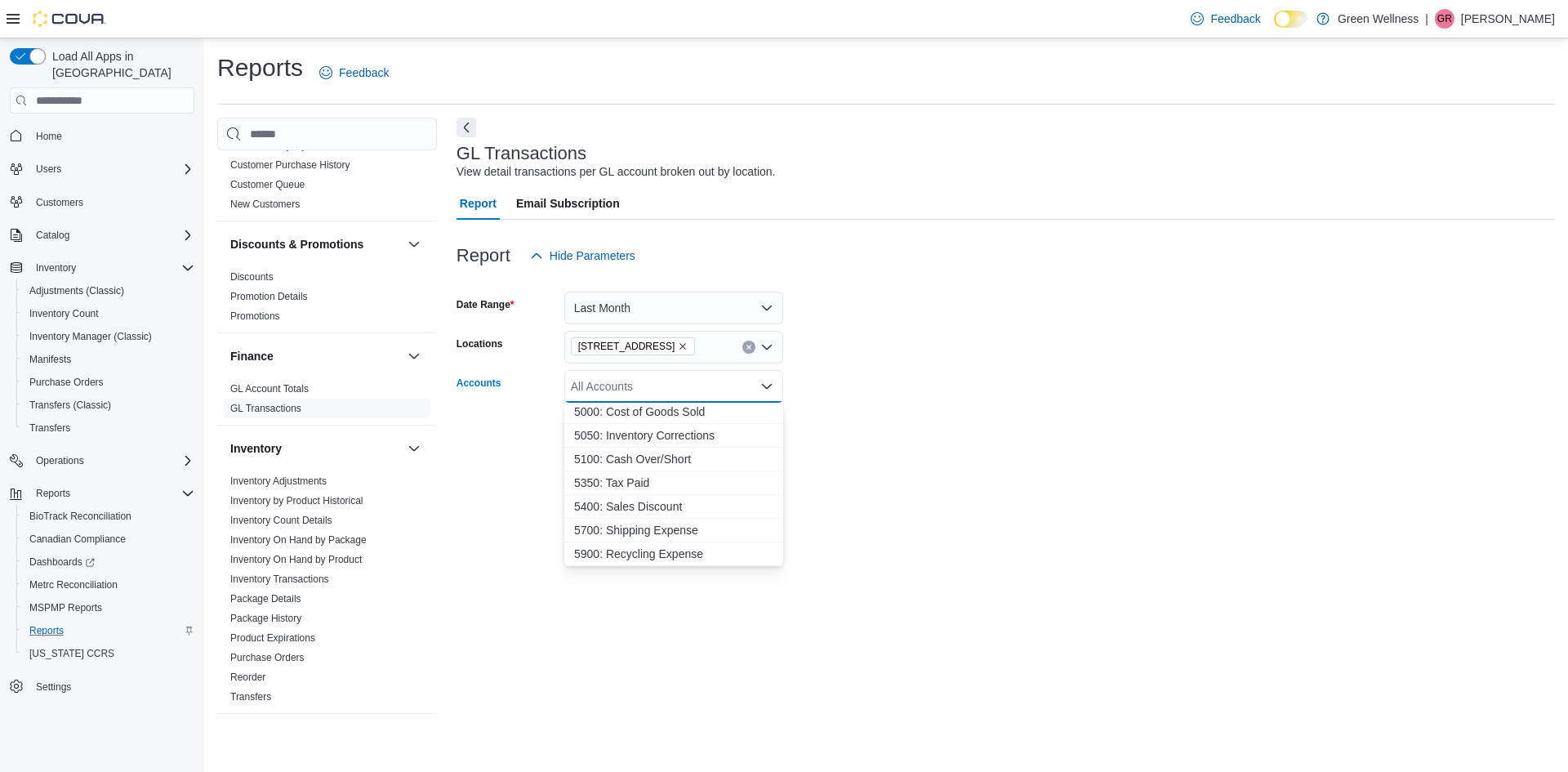
click at [939, 447] on form "Date Range Last Month Locations [STREET_ADDRESS] Accounts All Accounts Combo bo…" at bounding box center [1005, 360] width 1099 height 176
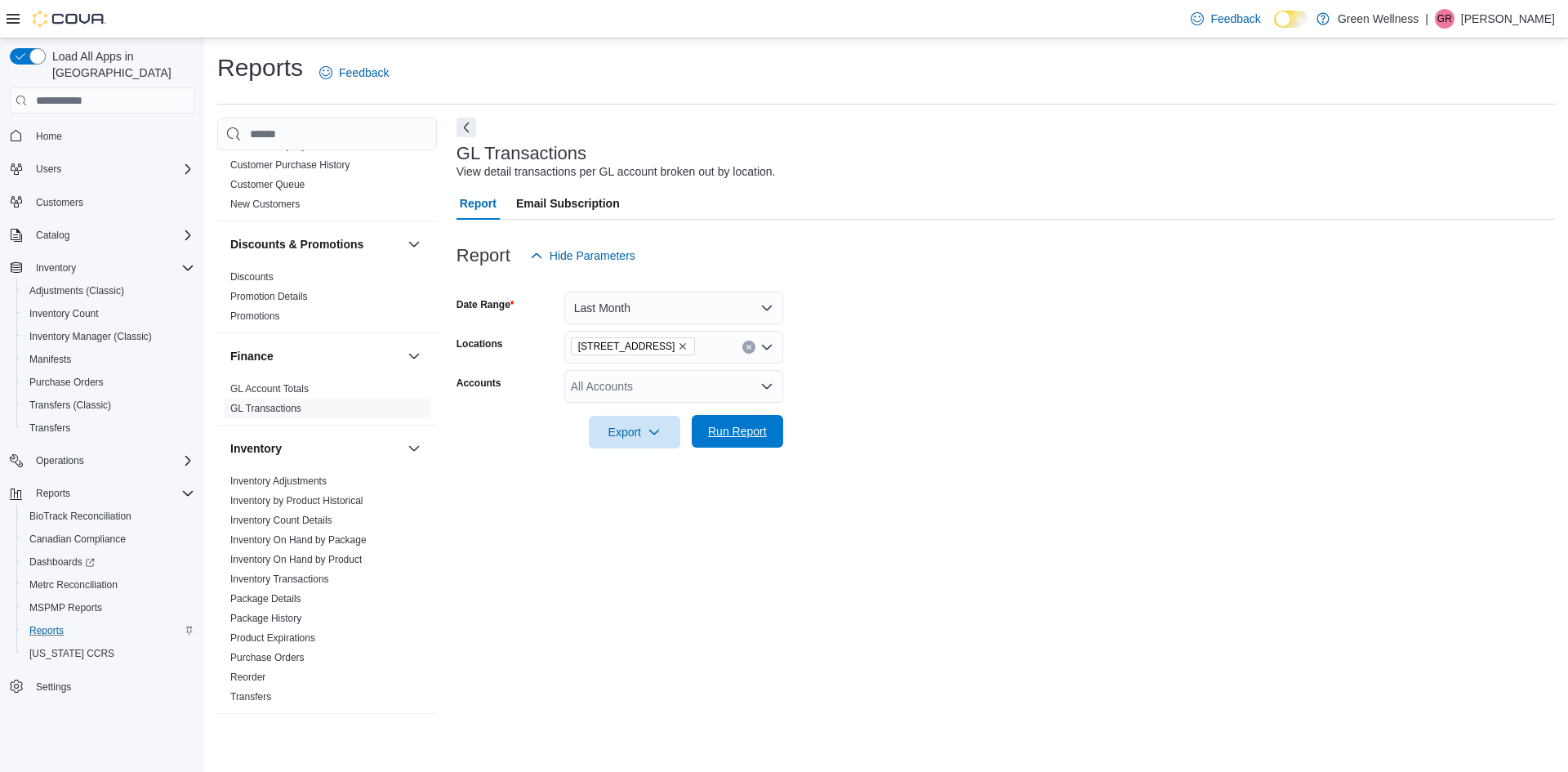
click at [750, 438] on span "Run Report" at bounding box center [737, 431] width 58 height 16
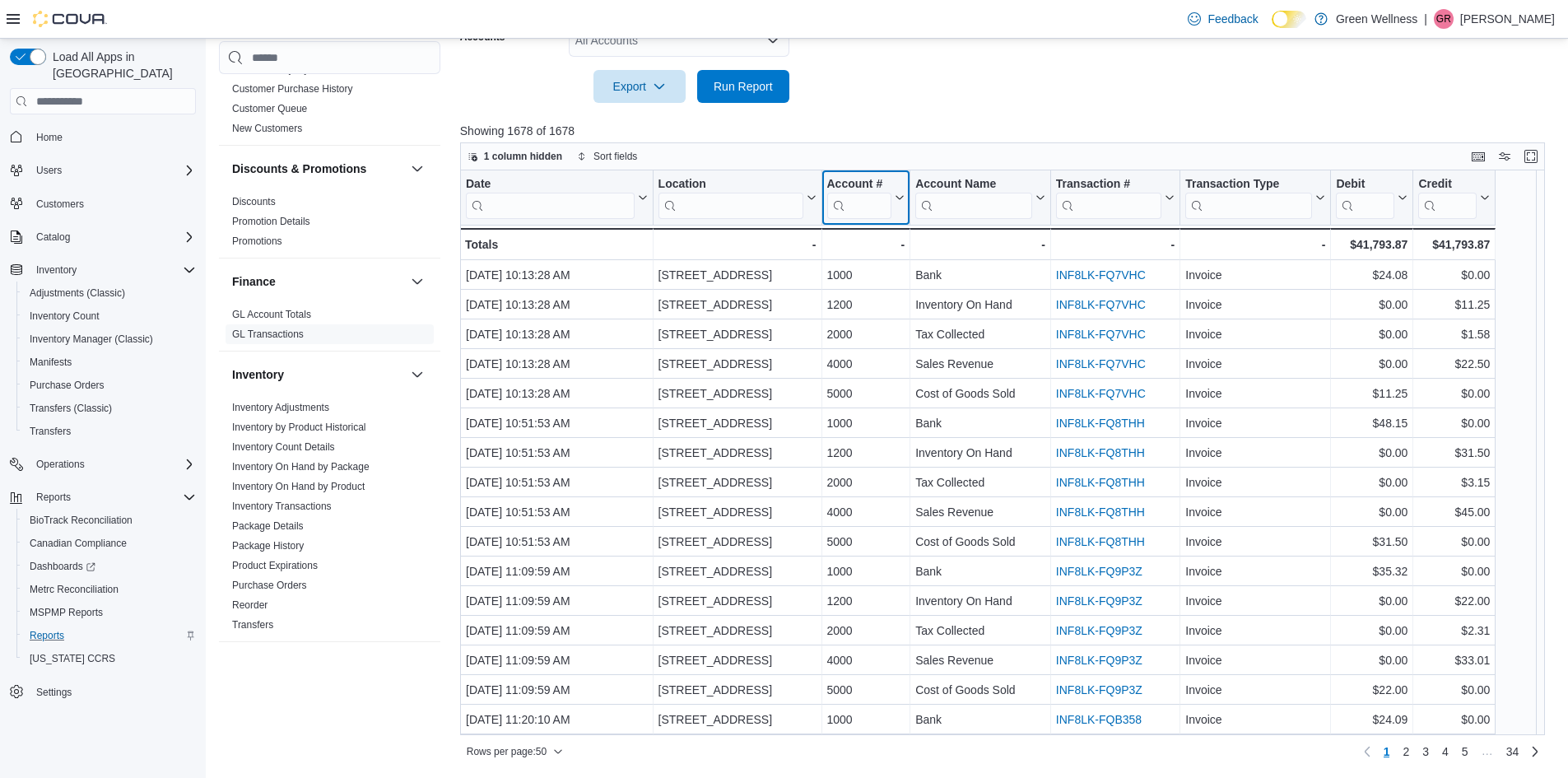
click at [897, 191] on button "Account #" at bounding box center [865, 198] width 78 height 42
click at [870, 256] on span "Sort A-Z" at bounding box center [866, 261] width 34 height 13
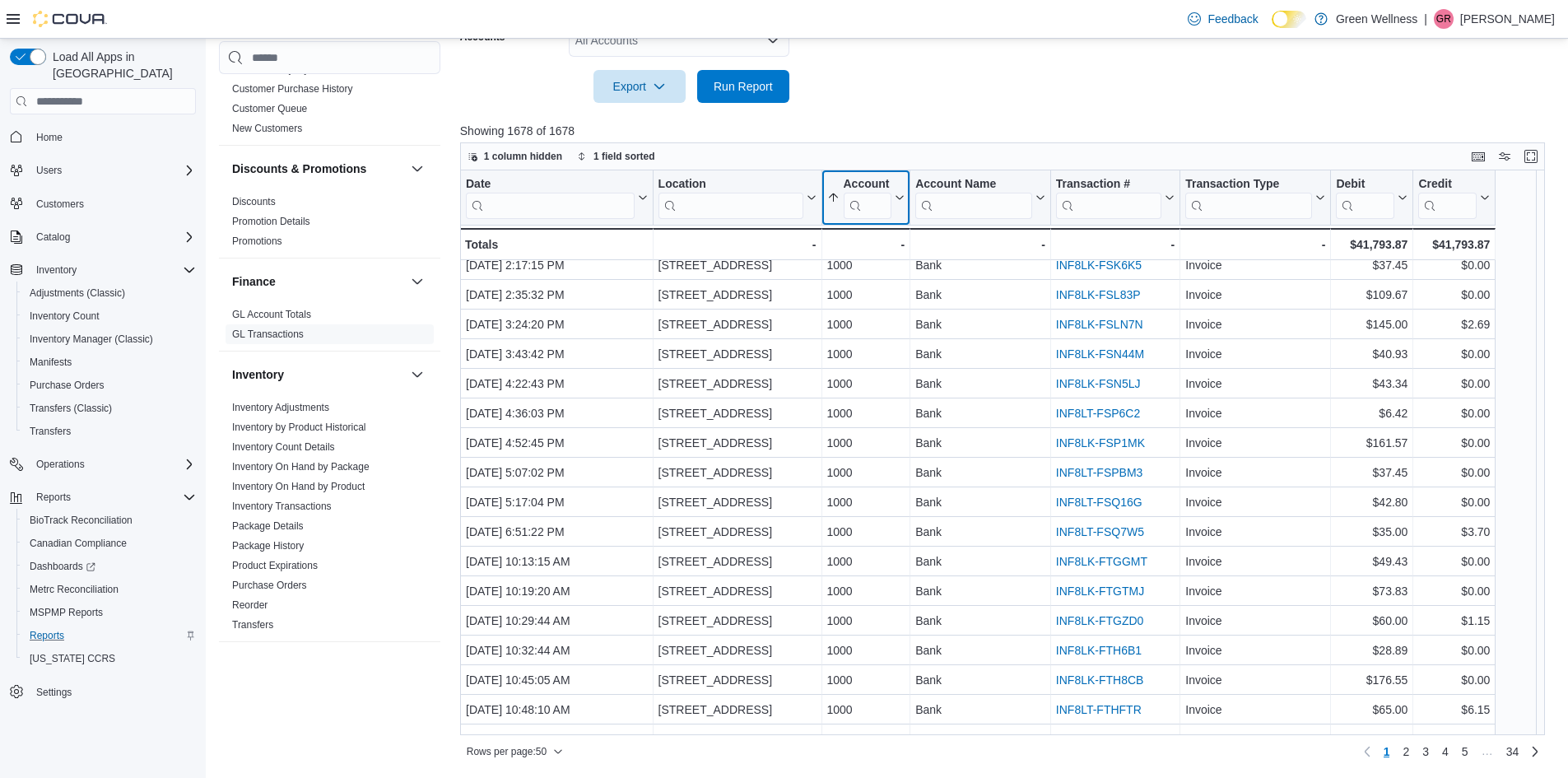
scroll to position [1006, 0]
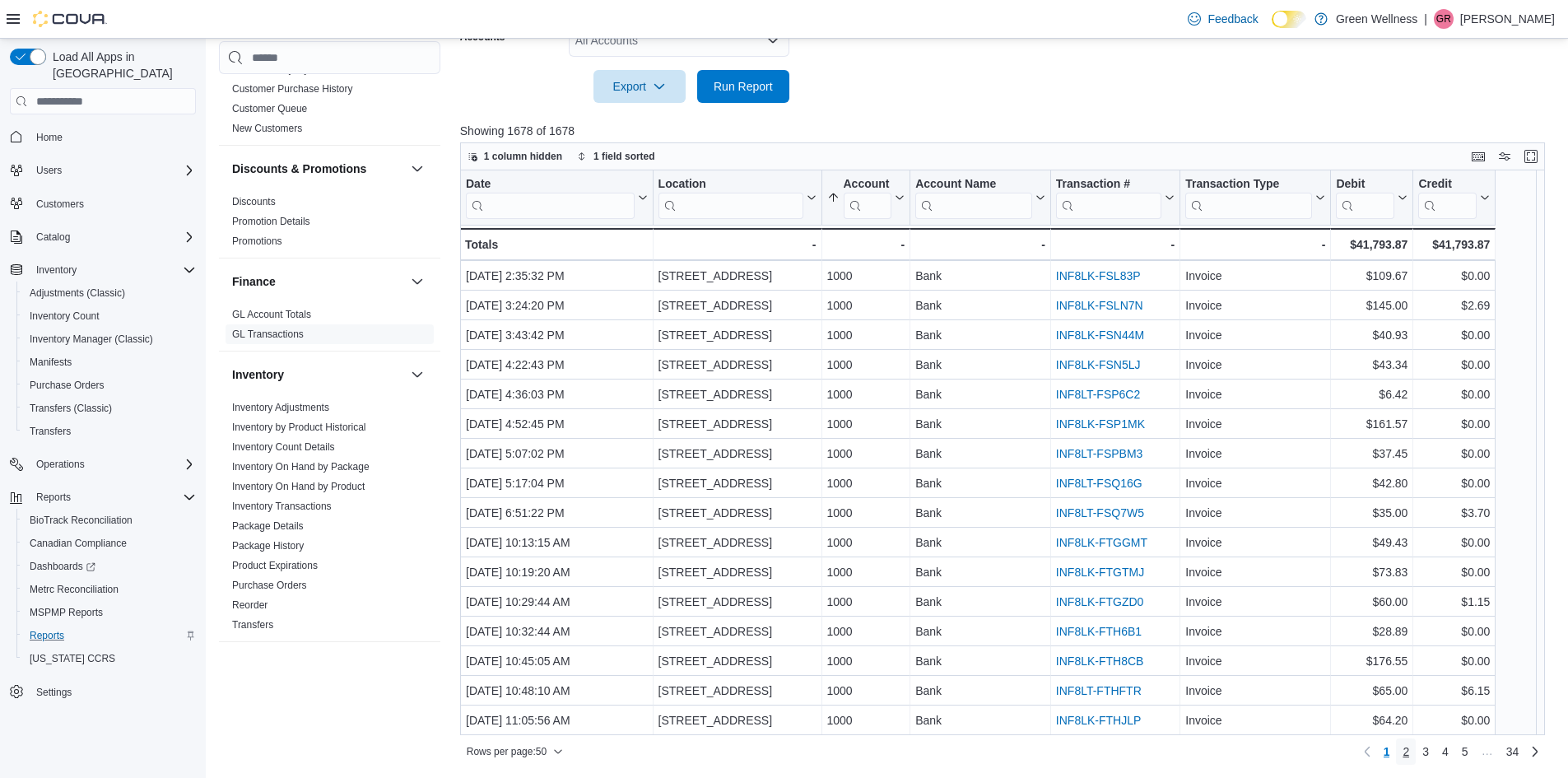
click at [1410, 752] on span "2" at bounding box center [1406, 751] width 6 height 17
click at [1429, 751] on span "3" at bounding box center [1425, 751] width 6 height 17
click at [1469, 751] on span "5" at bounding box center [1465, 751] width 6 height 17
click at [1520, 750] on span "34" at bounding box center [1513, 751] width 13 height 17
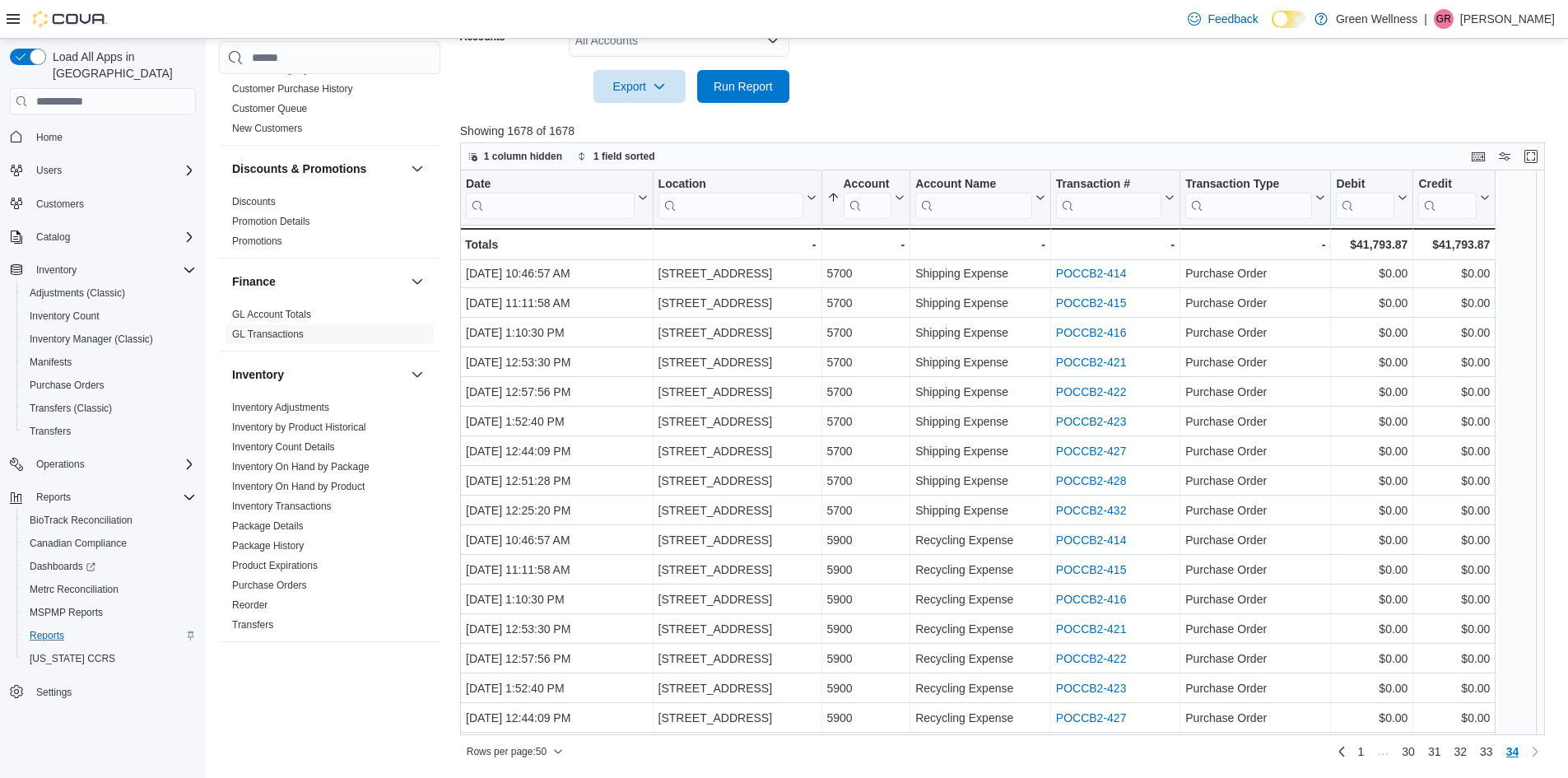
scroll to position [354, 0]
click at [1500, 761] on link "33" at bounding box center [1486, 751] width 27 height 27
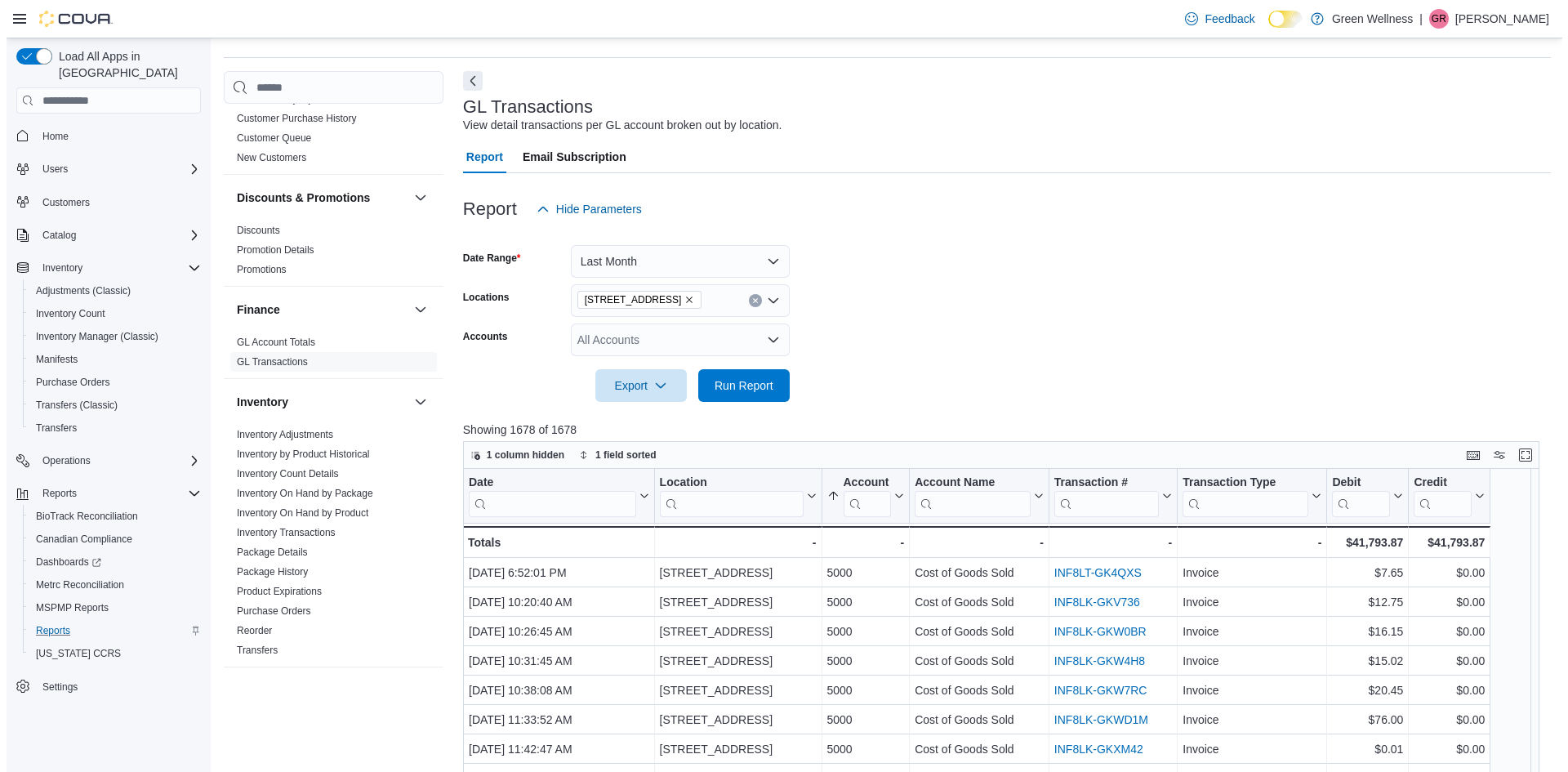
scroll to position [0, 0]
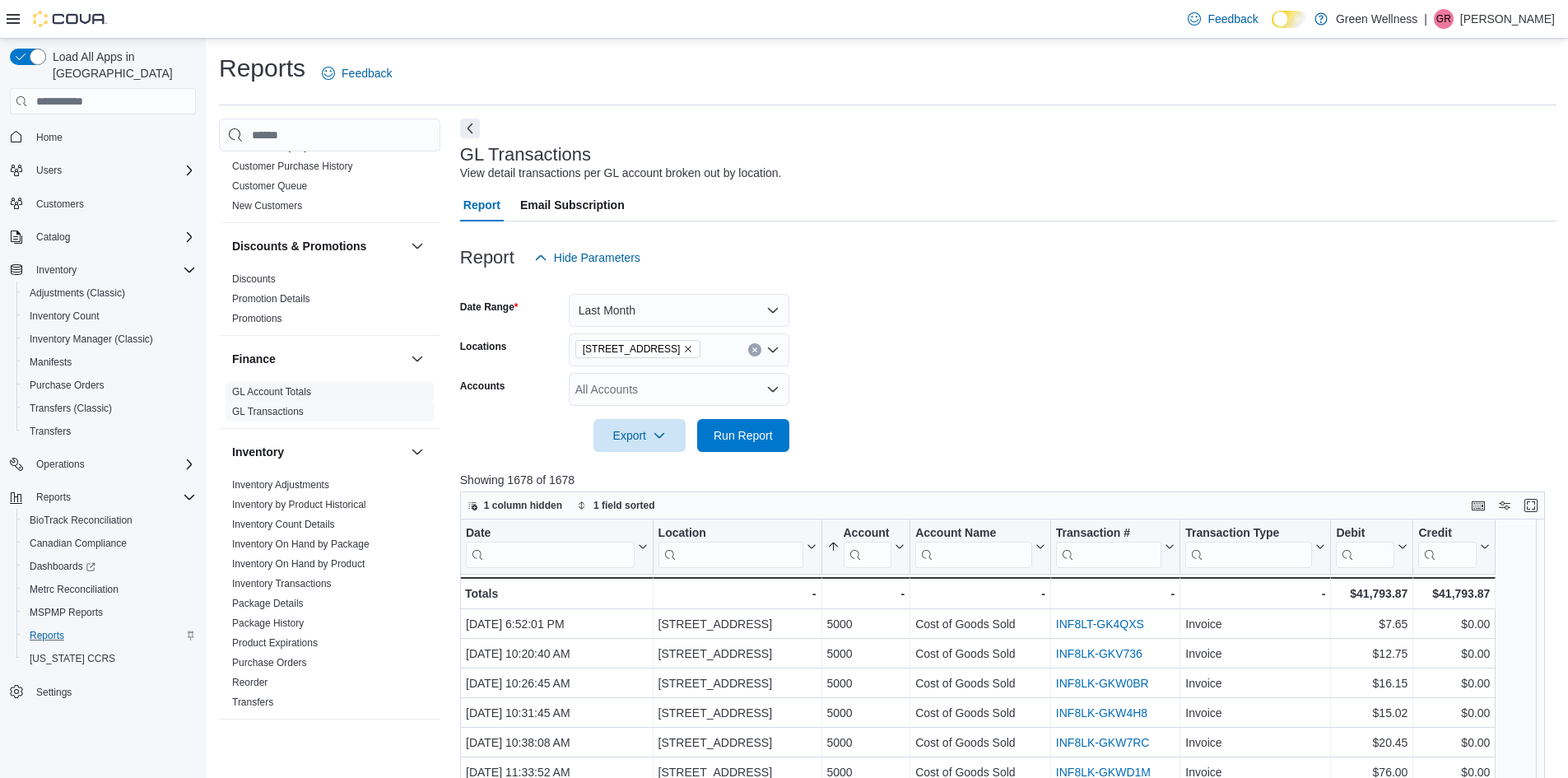
click at [247, 389] on link "GL Account Totals" at bounding box center [272, 391] width 79 height 12
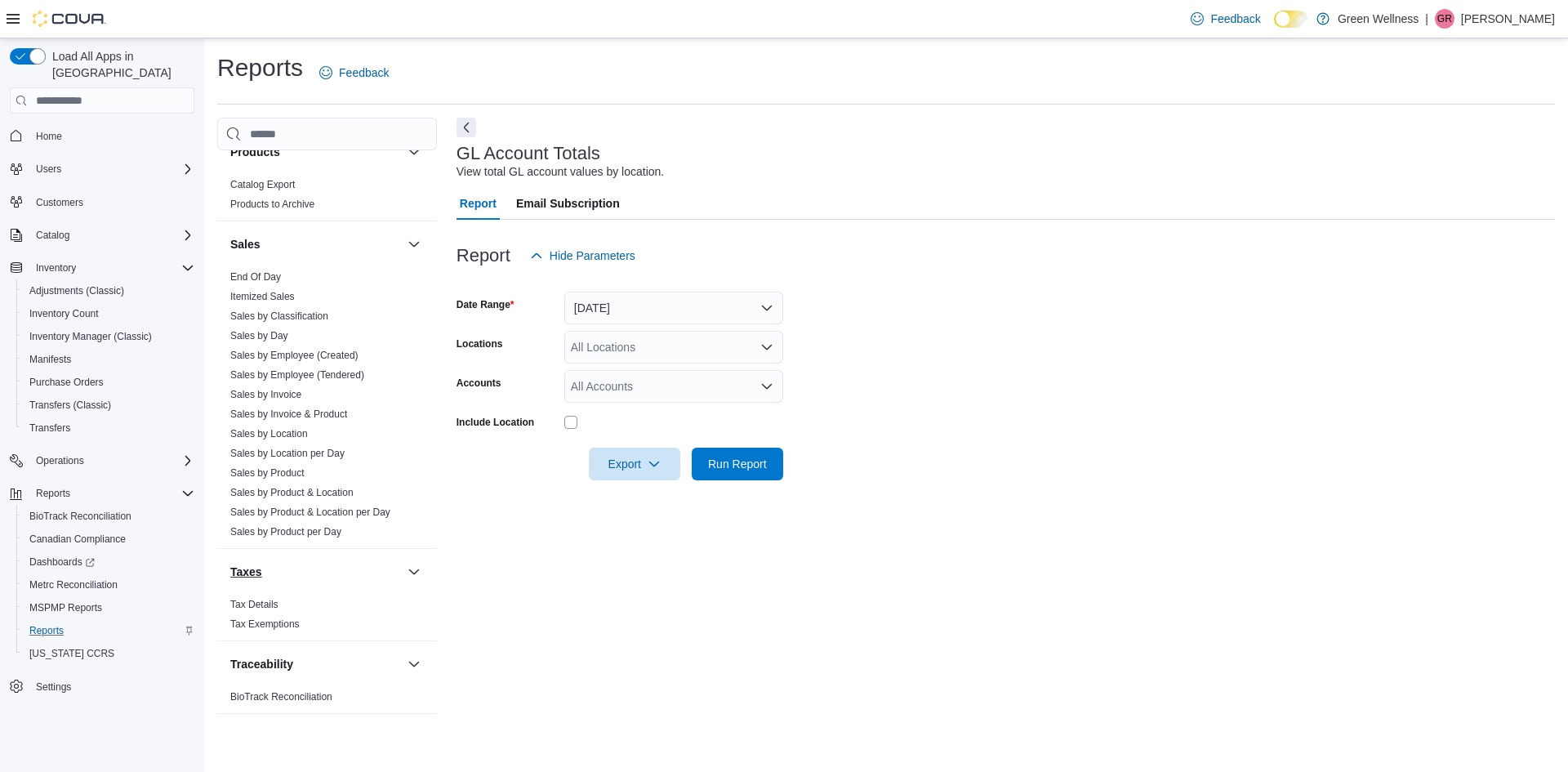
scroll to position [1068, 0]
click at [282, 606] on span "Tax Details" at bounding box center [327, 603] width 206 height 19
click at [265, 602] on link "Tax Details" at bounding box center [254, 603] width 48 height 12
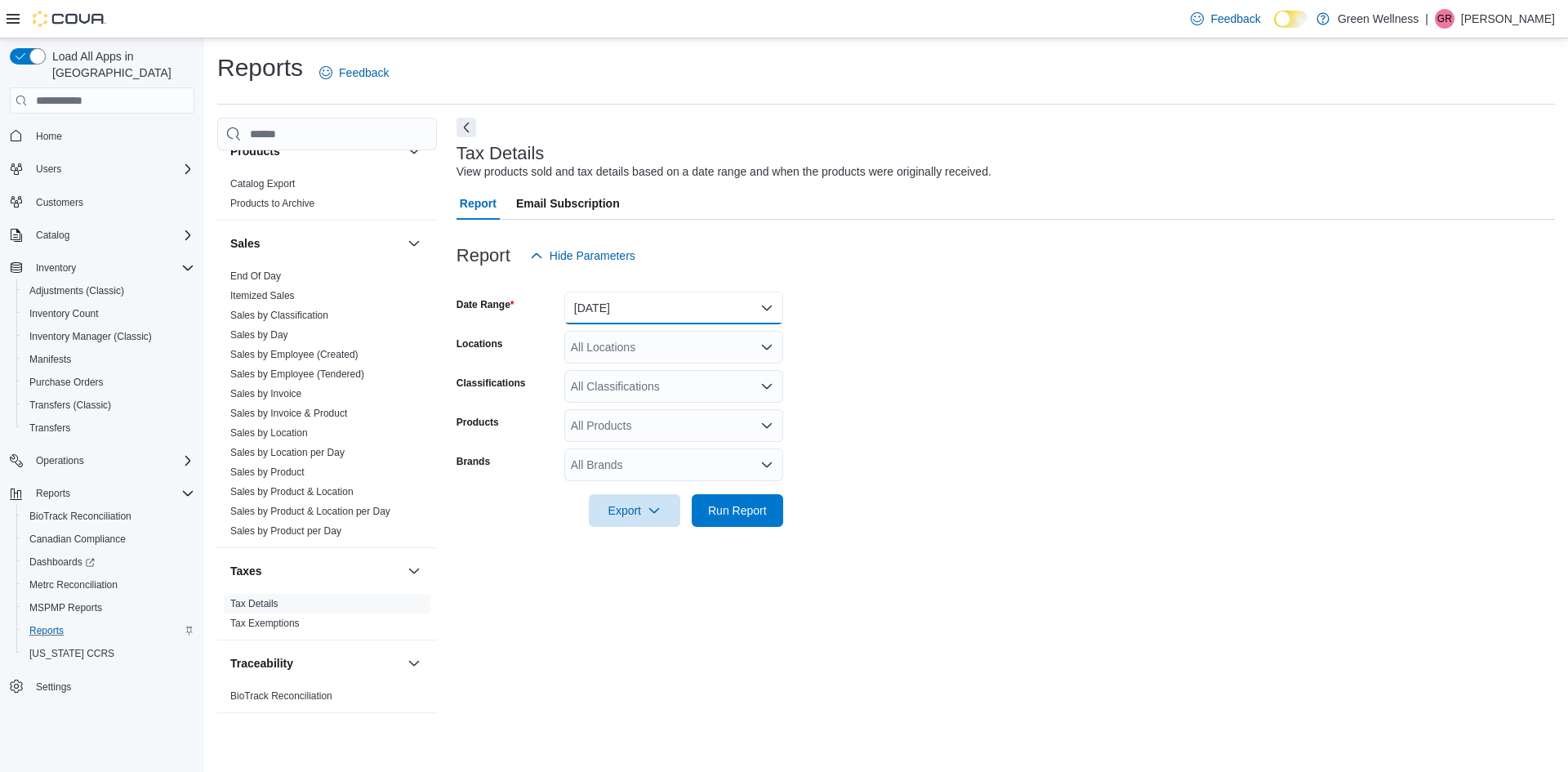
click at [636, 303] on button "[DATE]" at bounding box center [674, 308] width 219 height 33
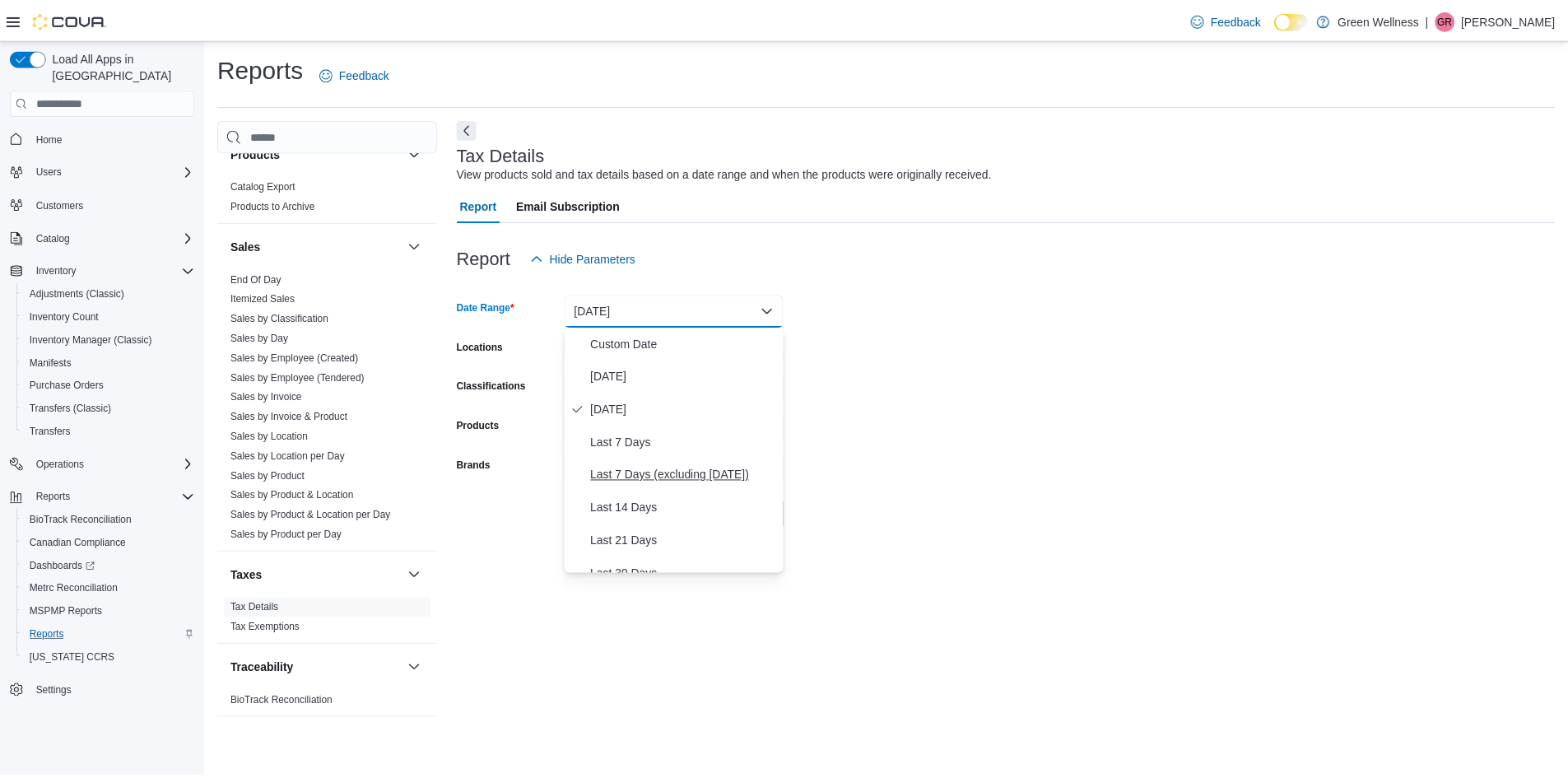
scroll to position [247, 0]
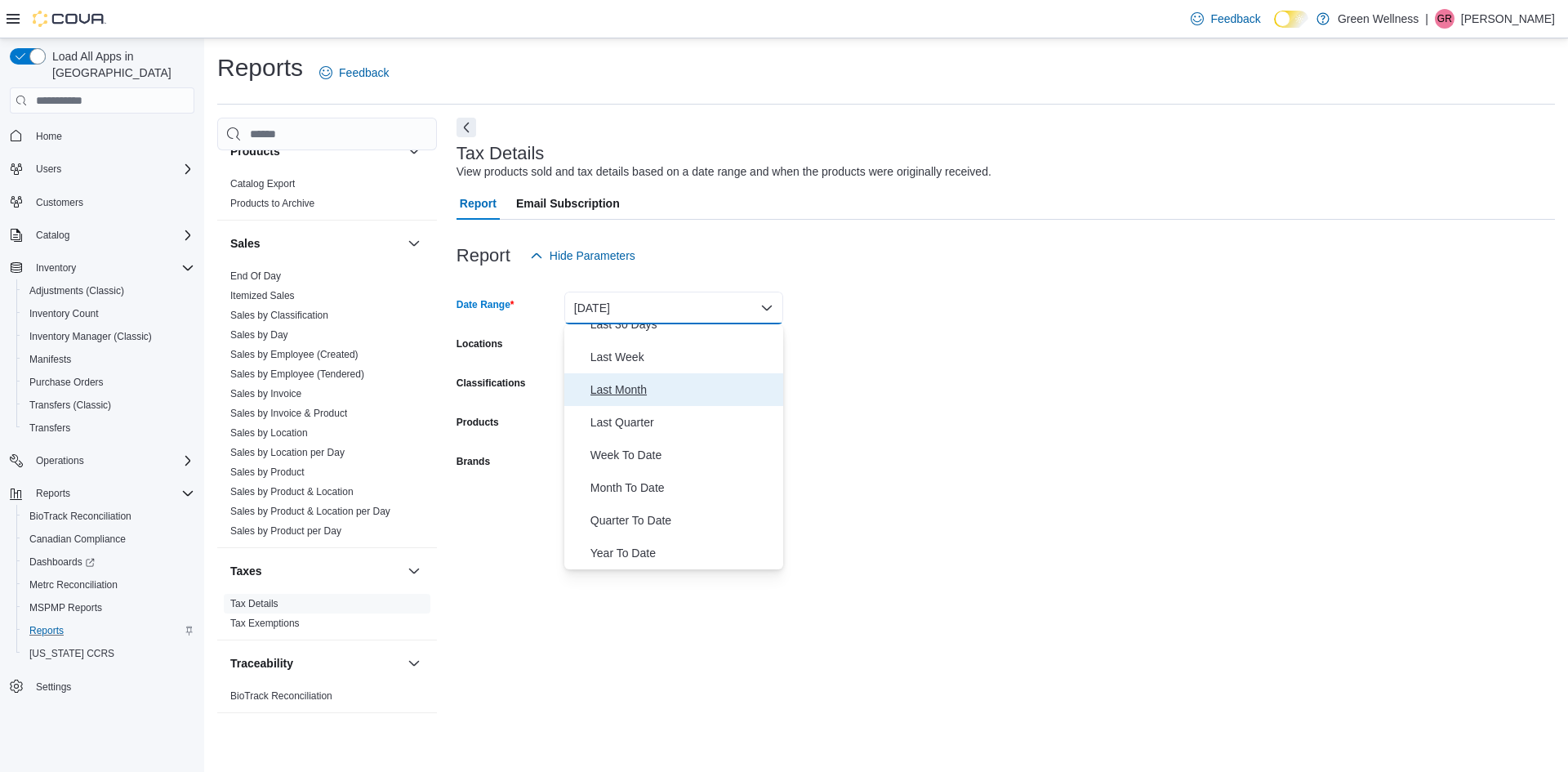
click at [624, 384] on span "Last Month" at bounding box center [683, 389] width 186 height 19
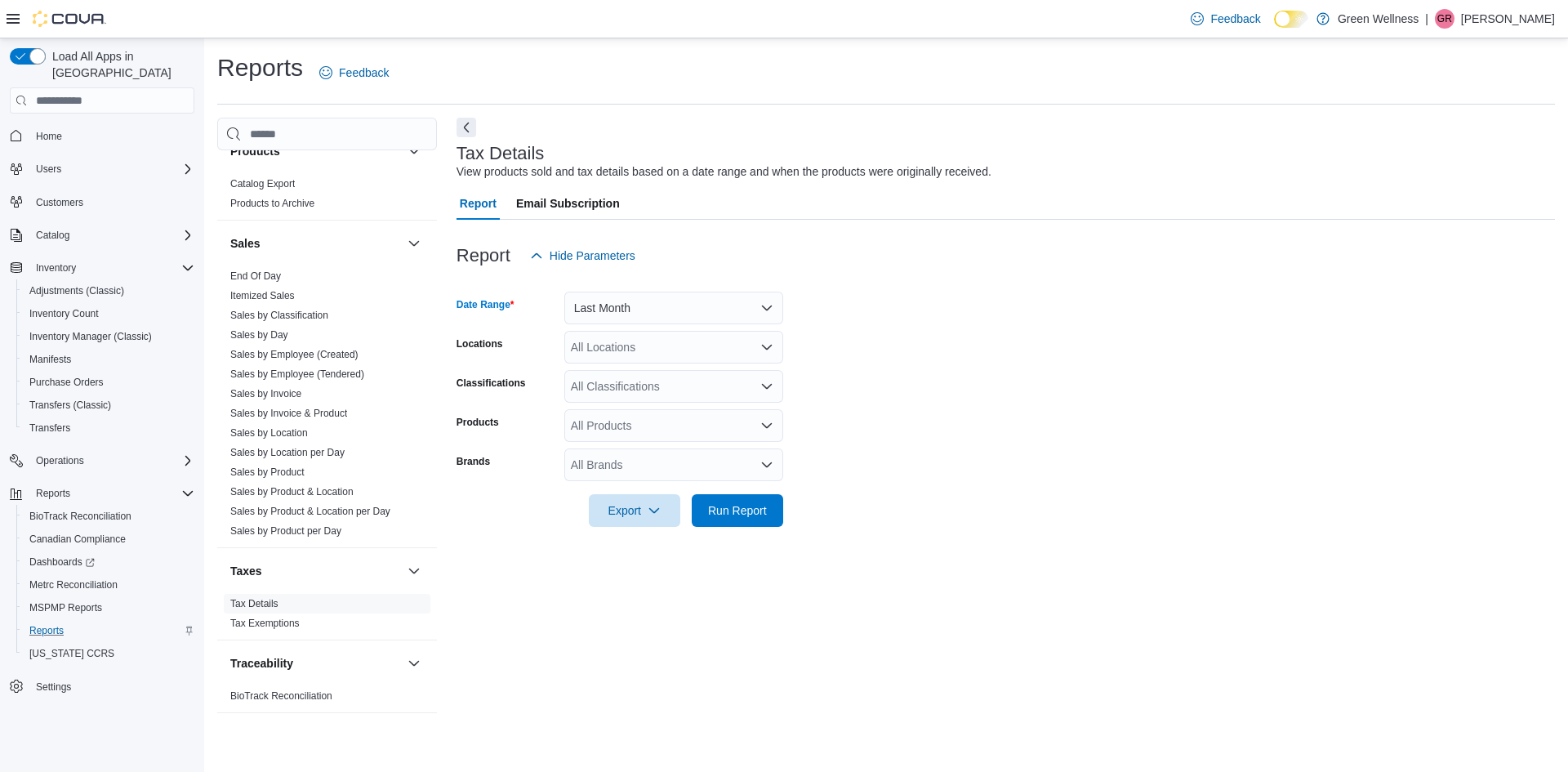
click at [649, 344] on div "All Locations" at bounding box center [674, 347] width 219 height 33
click at [687, 397] on span "[STREET_ADDRESS]" at bounding box center [655, 398] width 112 height 16
click at [821, 369] on form "Date Range Last Month Locations [STREET_ADDRESS] Classifications All Classifica…" at bounding box center [1005, 399] width 1099 height 255
click at [769, 382] on icon "Open list of options" at bounding box center [766, 386] width 13 height 13
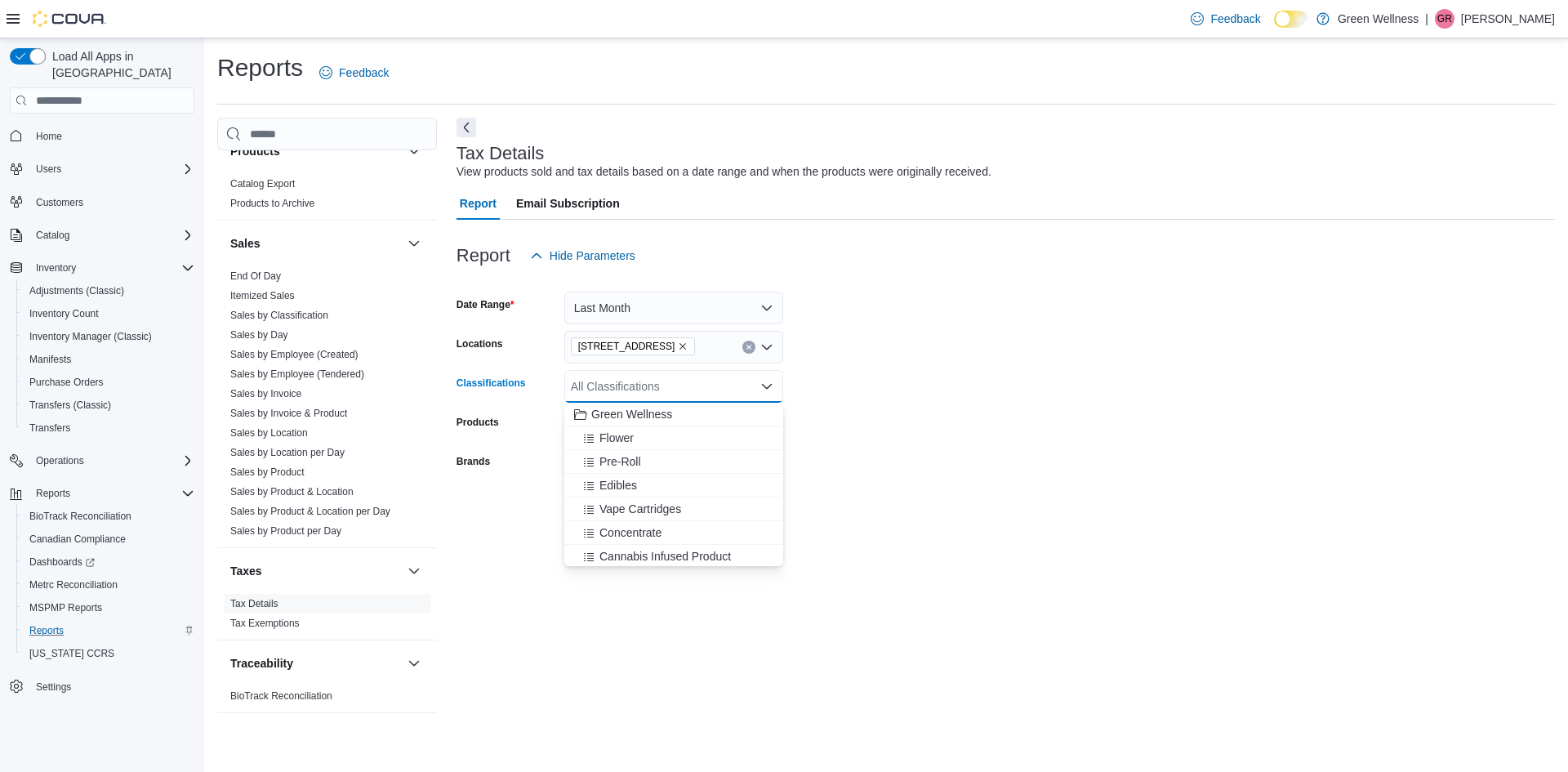
click at [813, 385] on form "Date Range Last Month Locations [STREET_ADDRESS] Classifications All Classifica…" at bounding box center [1005, 399] width 1099 height 255
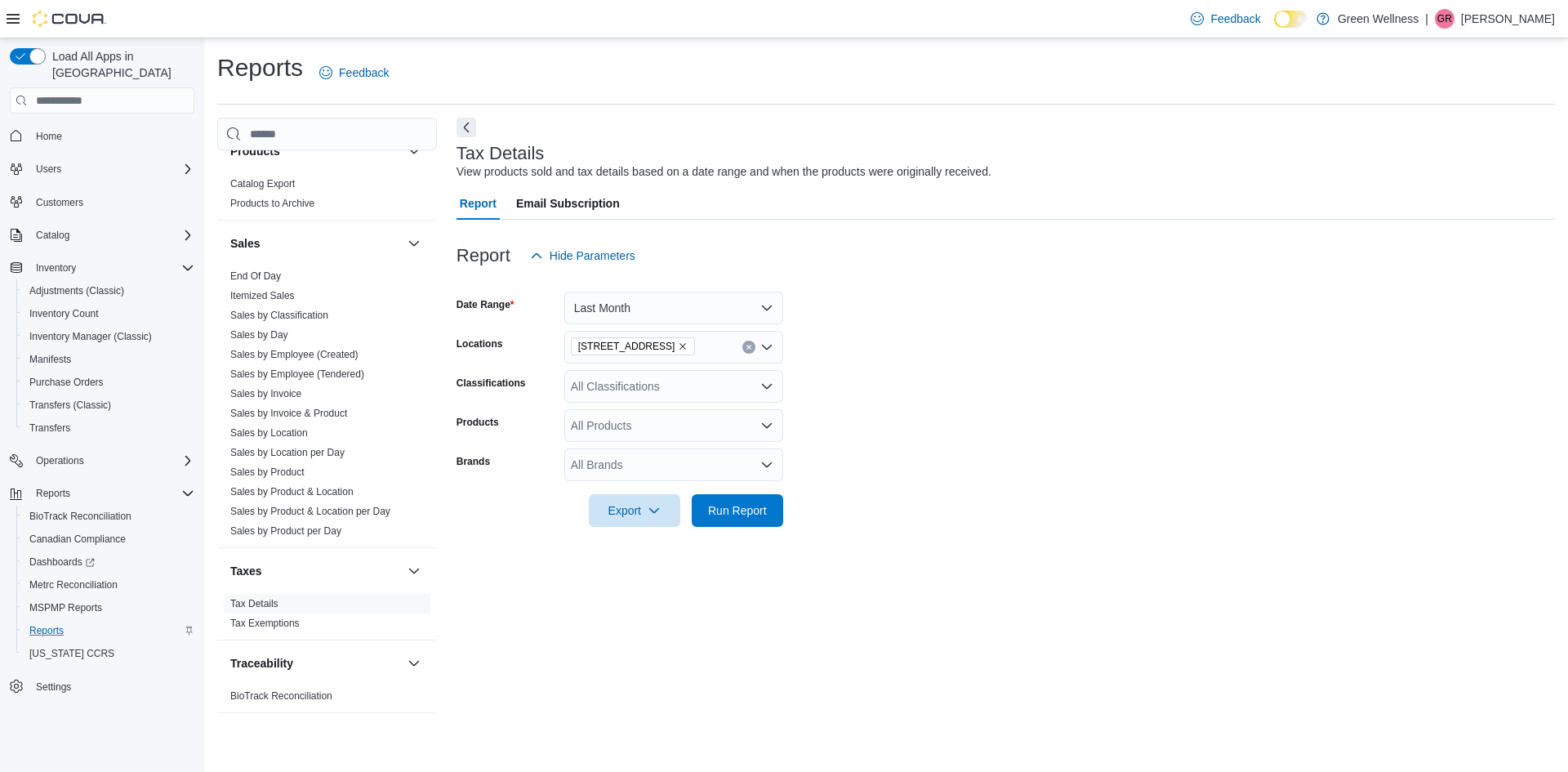
click at [771, 417] on div "All Products" at bounding box center [674, 426] width 219 height 33
click at [821, 421] on form "Date Range Last Month Locations [STREET_ADDRESS] Classifications All Classifica…" at bounding box center [1005, 399] width 1099 height 255
click at [746, 513] on span "Run Report" at bounding box center [737, 510] width 58 height 16
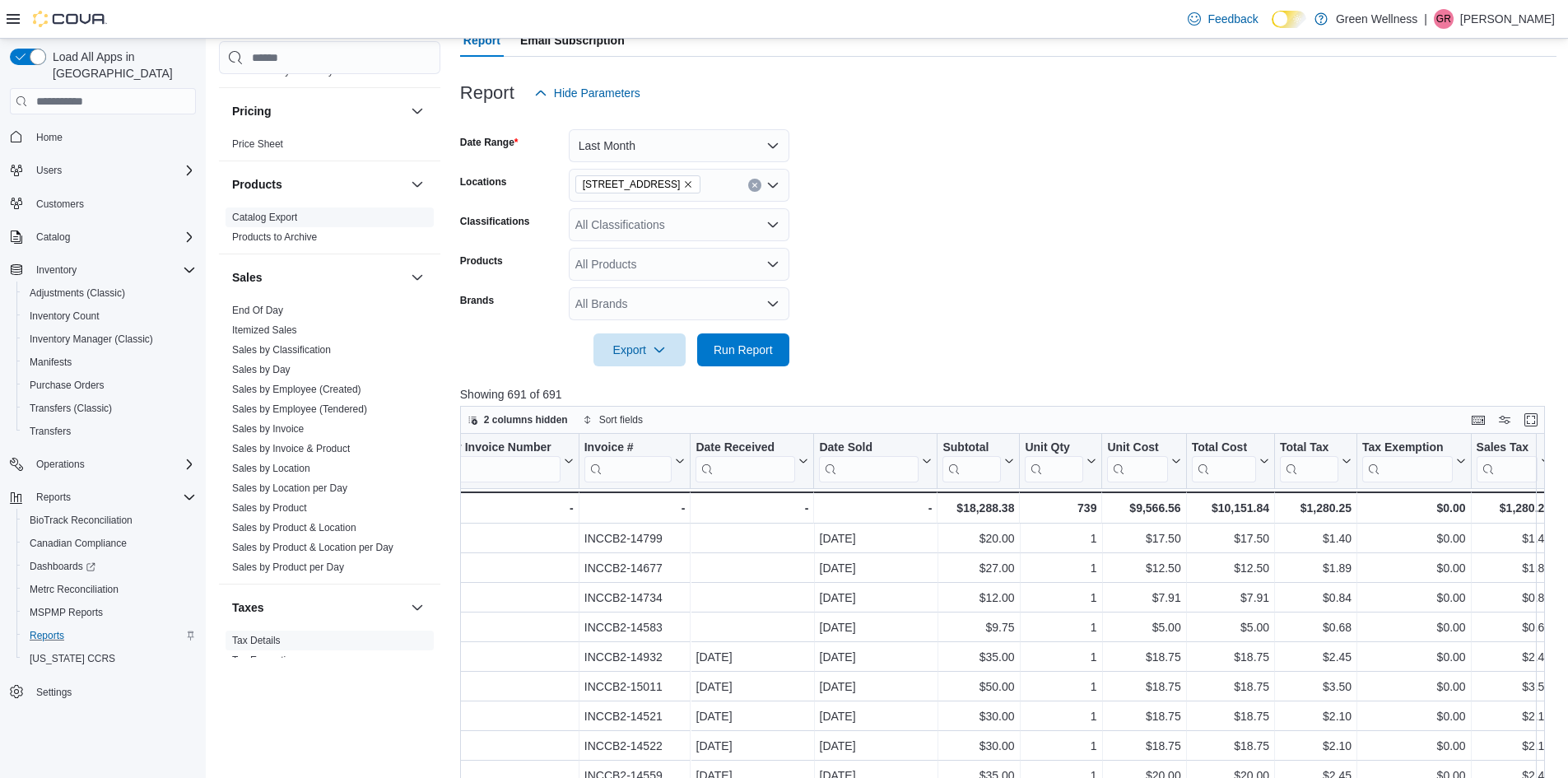
scroll to position [1076, 0]
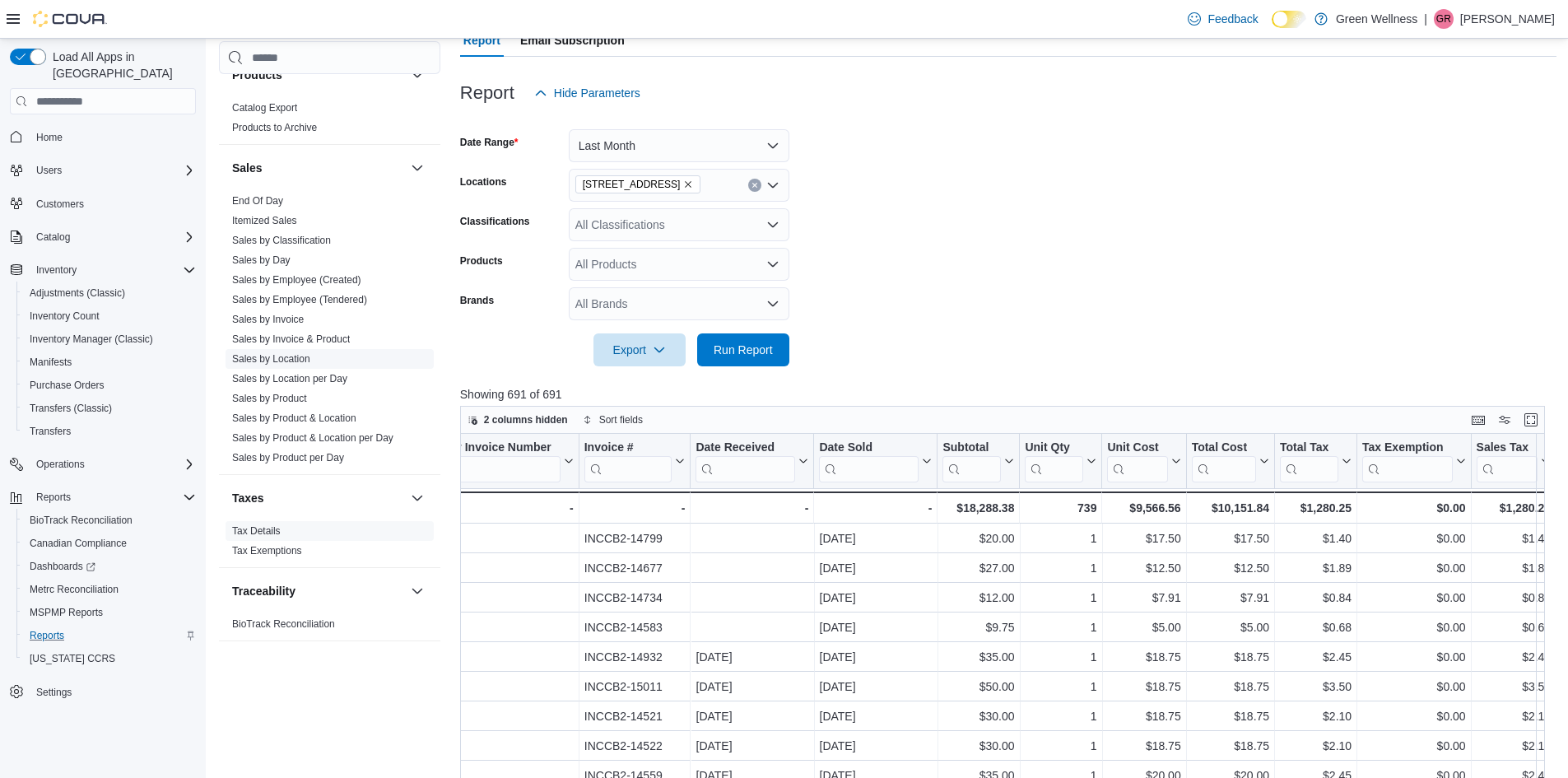
click at [284, 356] on link "Sales by Location" at bounding box center [271, 359] width 78 height 12
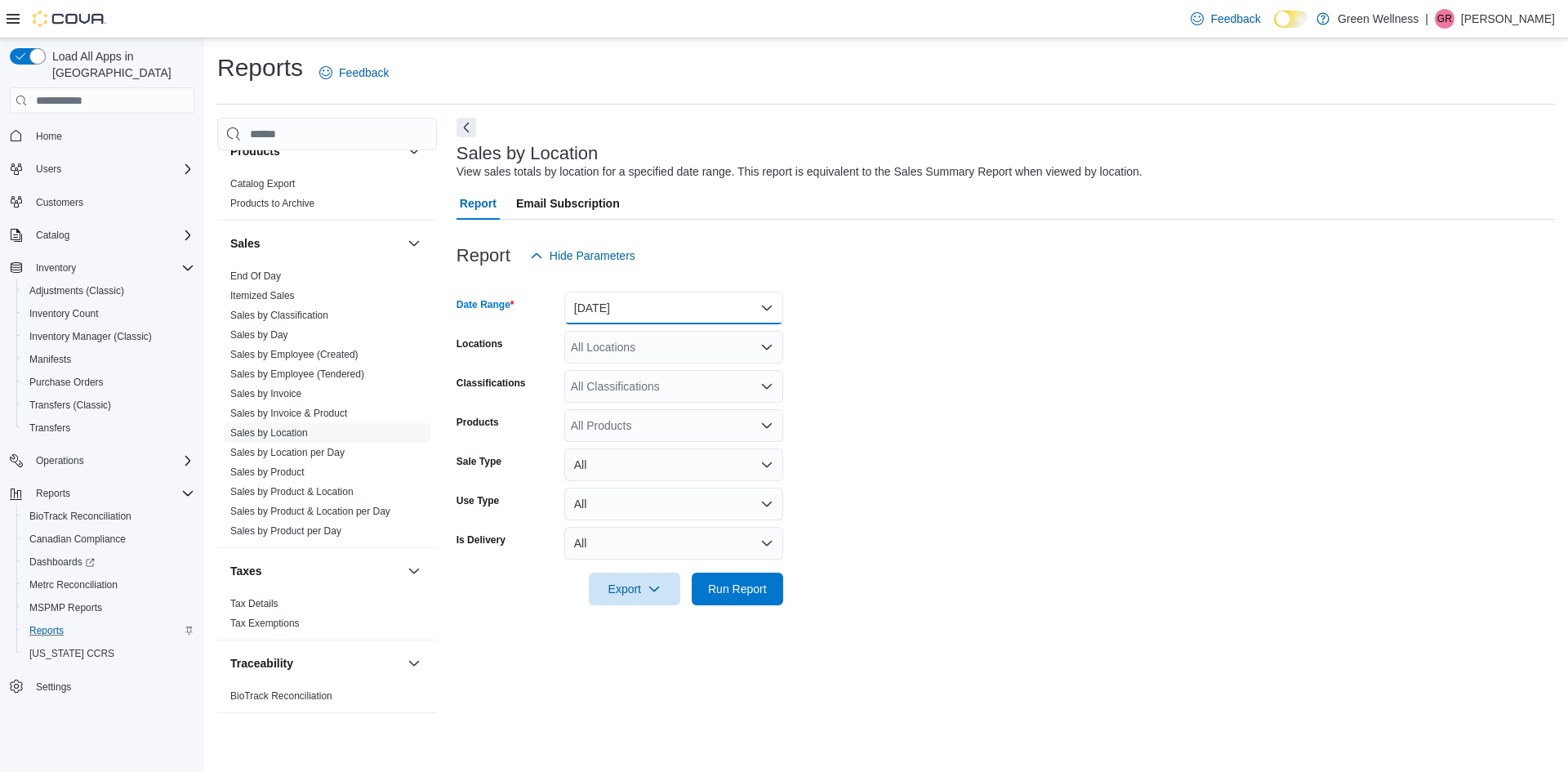
click at [621, 314] on button "[DATE]" at bounding box center [674, 308] width 219 height 33
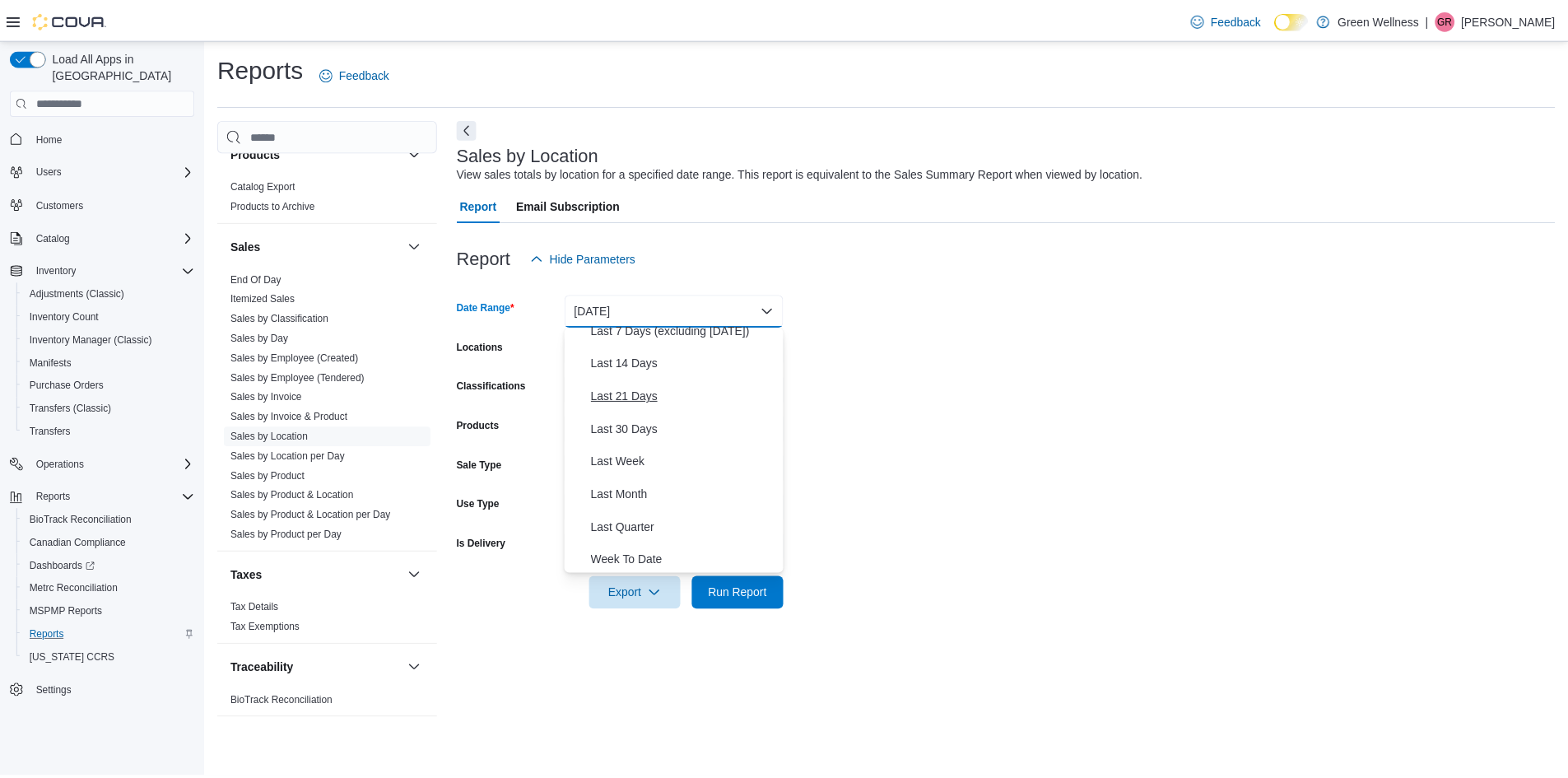
scroll to position [247, 0]
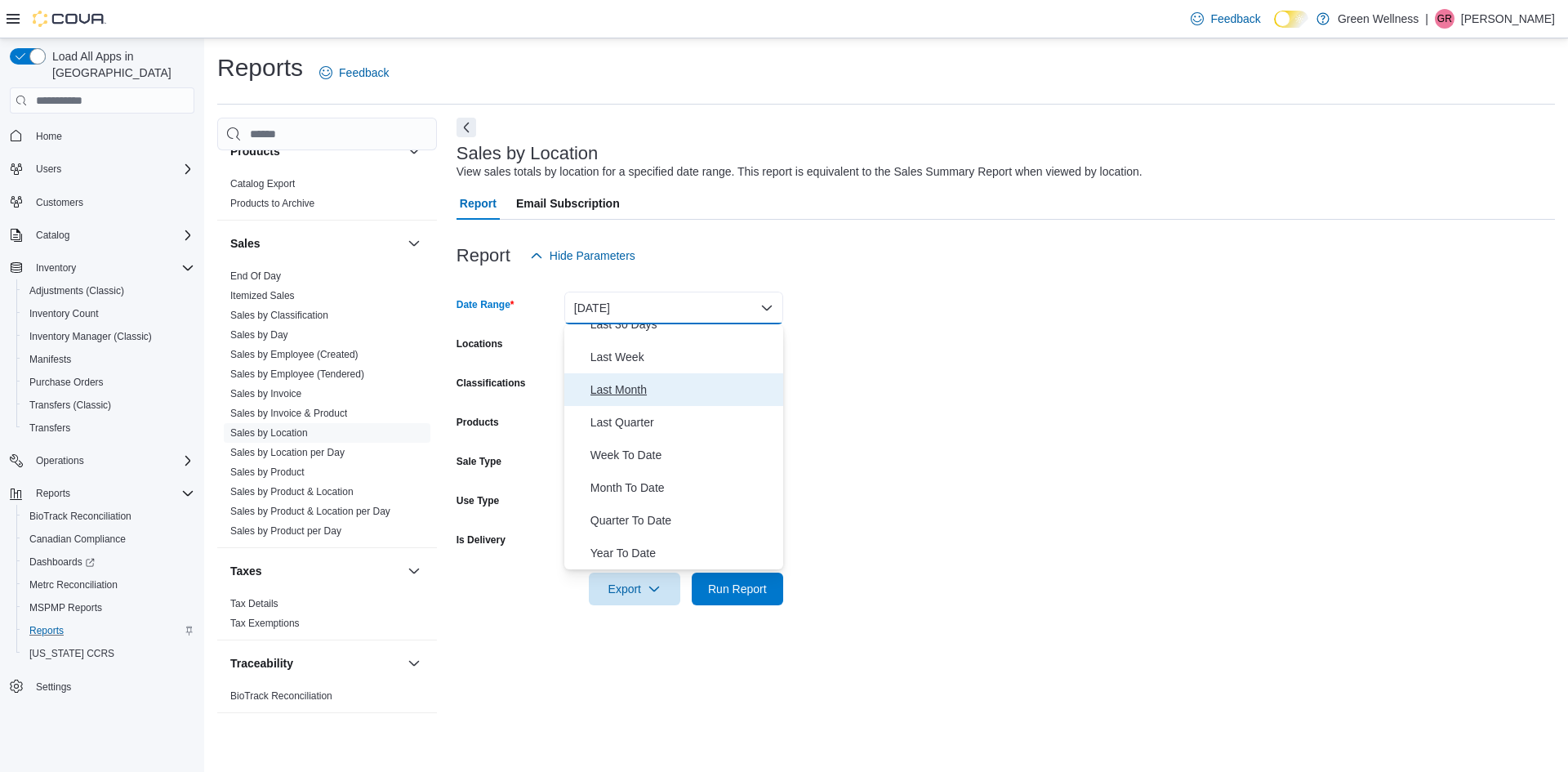
click at [622, 401] on button "Last Month" at bounding box center [674, 390] width 219 height 33
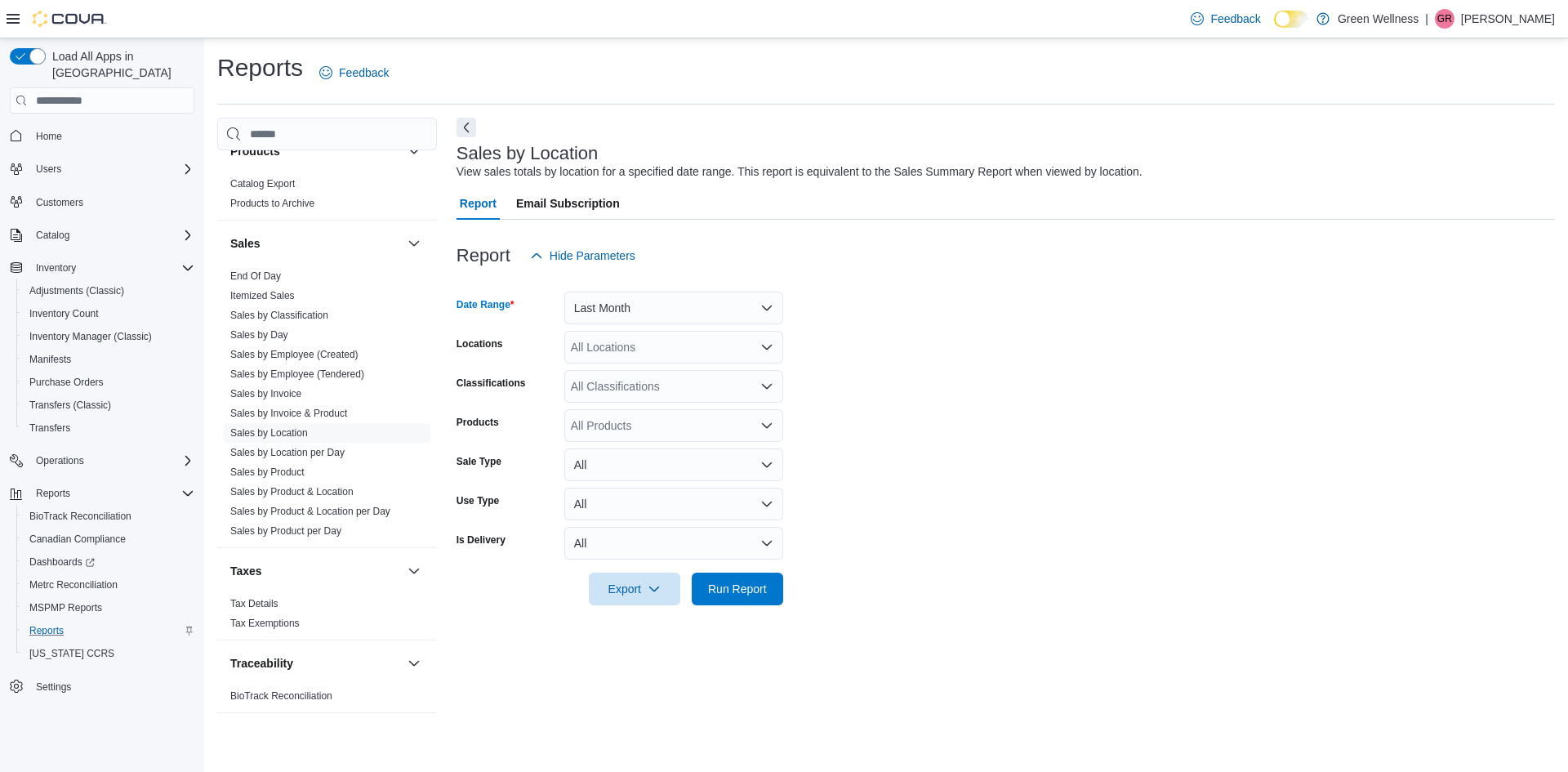
click at [662, 362] on div "All Locations" at bounding box center [674, 347] width 219 height 33
click at [668, 393] on span "[STREET_ADDRESS]" at bounding box center [655, 398] width 112 height 16
click at [854, 382] on form "Date Range Last Month Locations [STREET_ADDRESS] Combo box. Selected. [STREET_A…" at bounding box center [1005, 439] width 1099 height 333
click at [767, 382] on icon "Open list of options" at bounding box center [766, 386] width 13 height 13
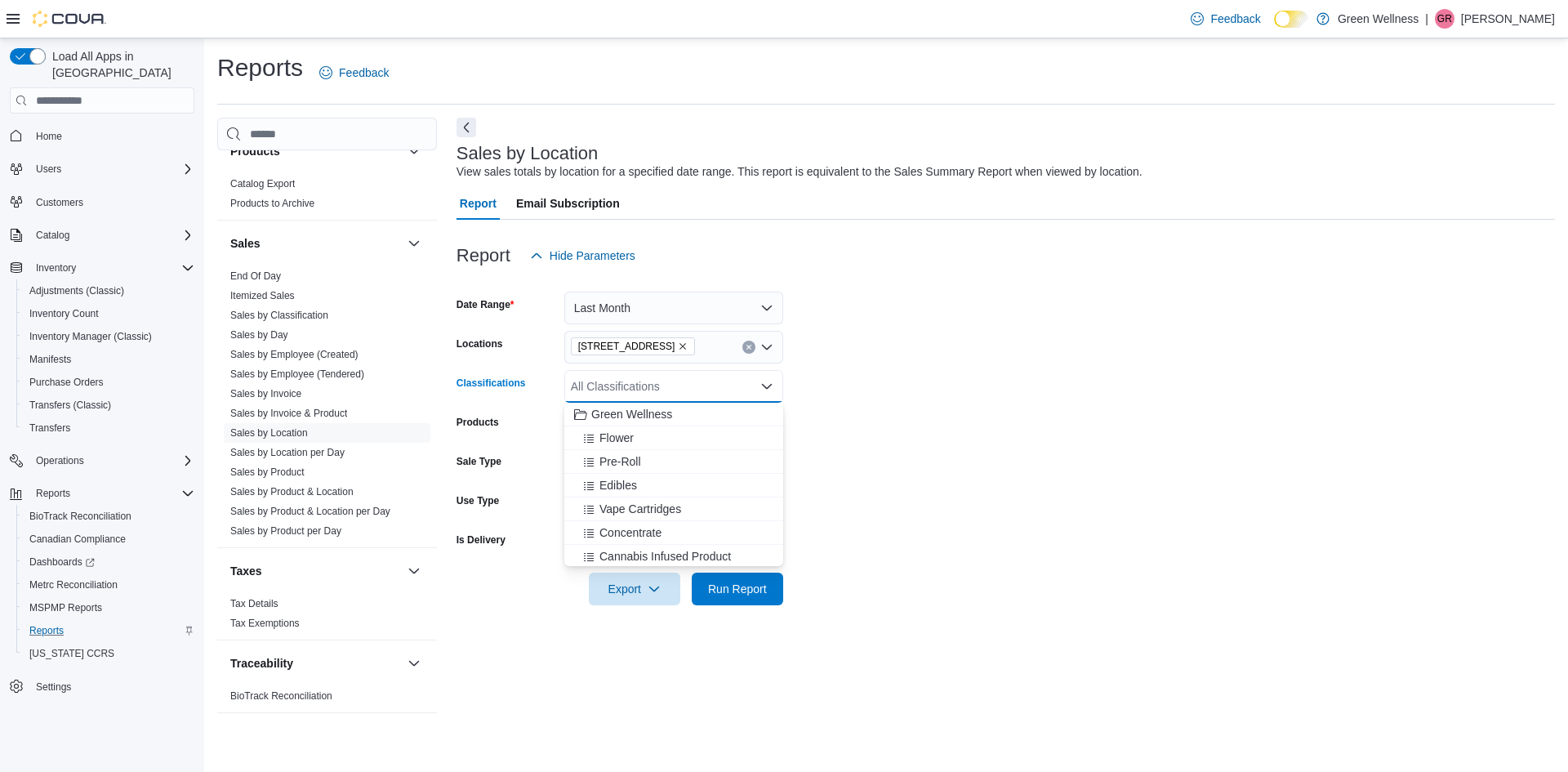
click at [849, 430] on form "Date Range Last Month Locations [STREET_ADDRESS] Classifications All Classifica…" at bounding box center [1005, 439] width 1099 height 333
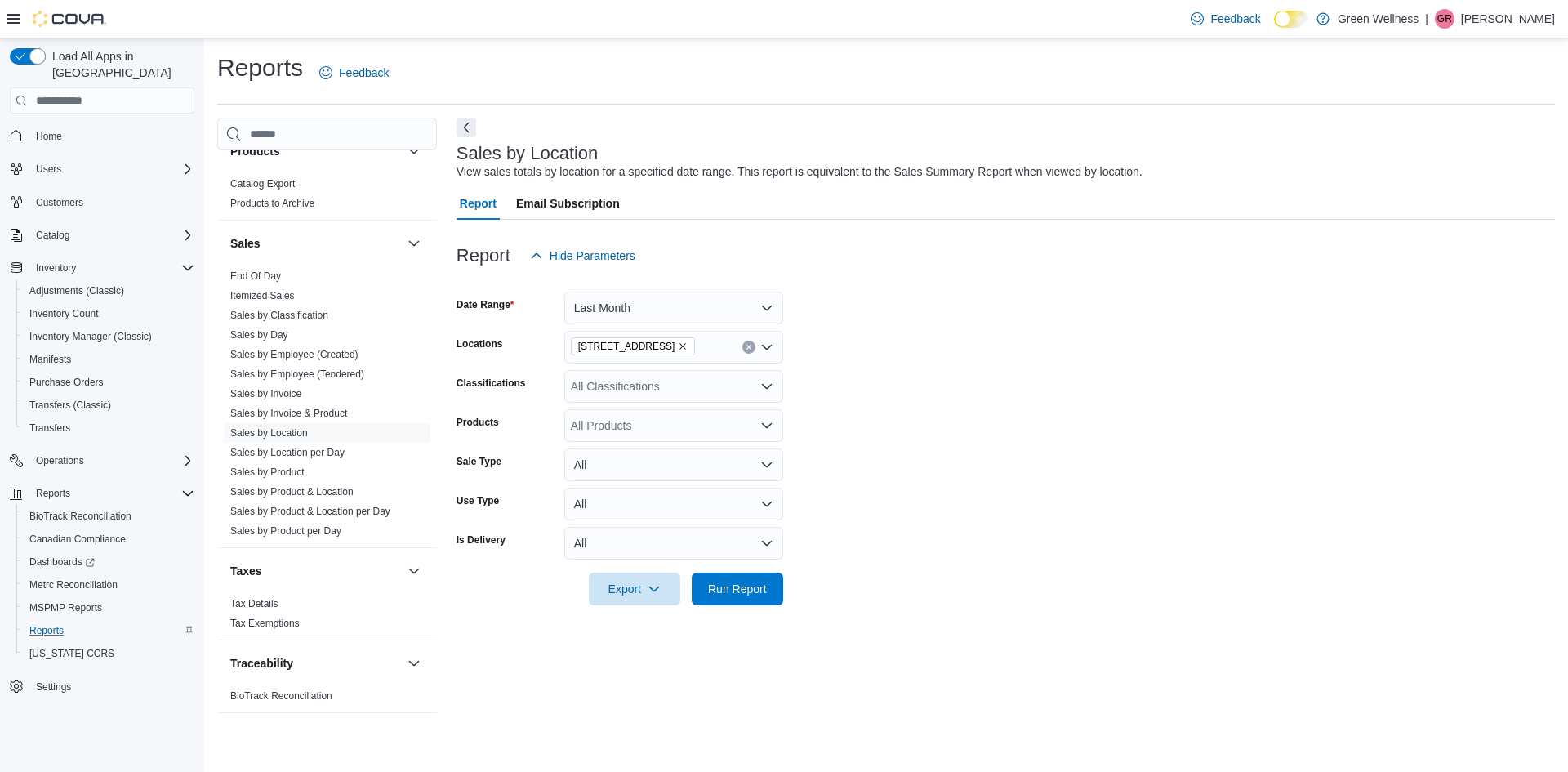
click at [754, 420] on div "All Products" at bounding box center [674, 426] width 219 height 33
click at [848, 425] on form "Date Range Last Month Locations [STREET_ADDRESS] Classifications All Classifica…" at bounding box center [1005, 439] width 1099 height 333
click at [767, 456] on button "All" at bounding box center [674, 465] width 219 height 33
click at [824, 458] on form "Date Range Last Month Locations [STREET_ADDRESS] Classifications All Classifica…" at bounding box center [1005, 439] width 1099 height 333
click at [760, 501] on button "All" at bounding box center [674, 504] width 219 height 33
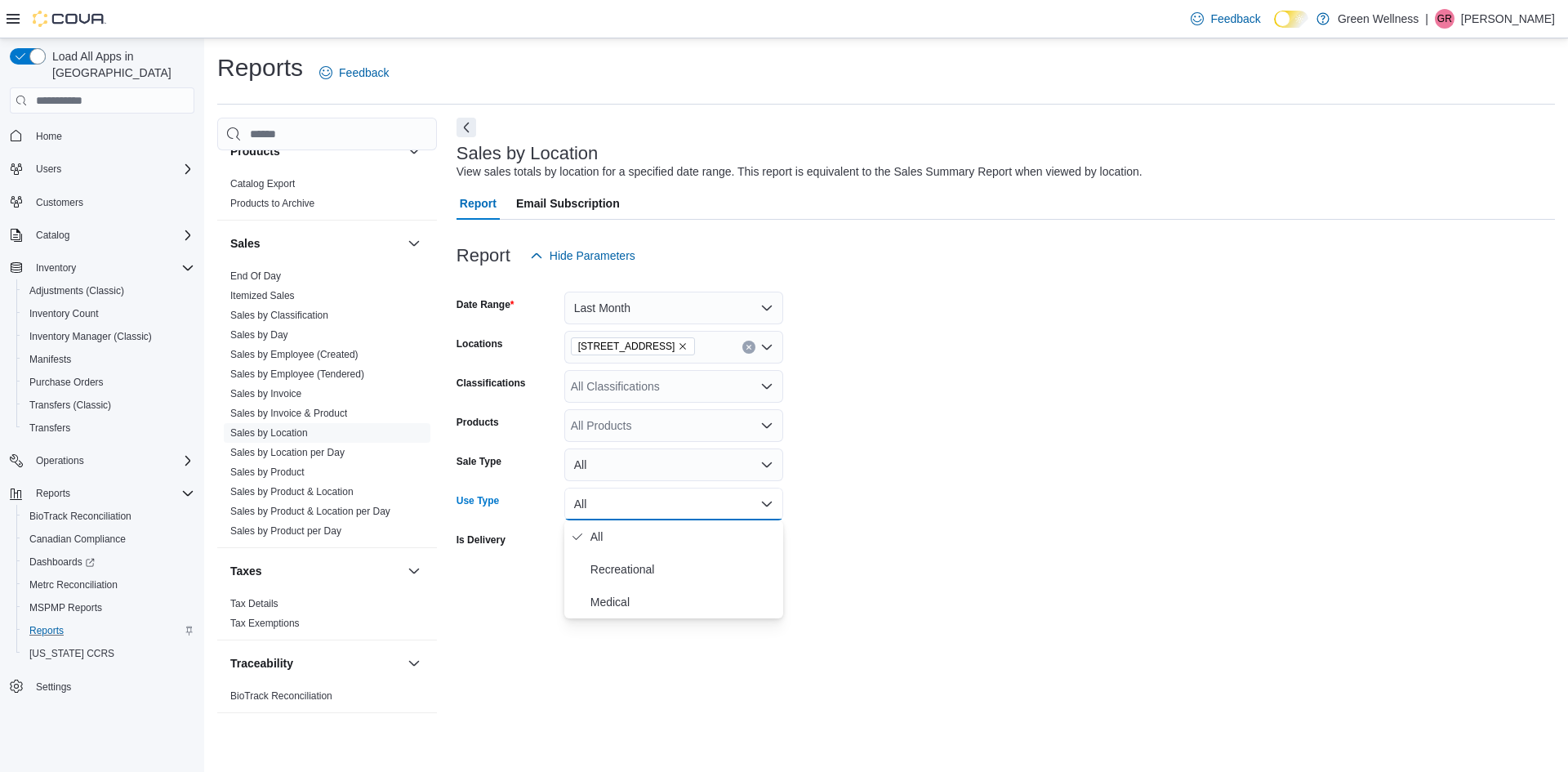
click at [852, 498] on form "Date Range Last Month Locations [STREET_ADDRESS] Classifications All Classifica…" at bounding box center [1005, 439] width 1099 height 333
click at [729, 560] on div at bounding box center [1005, 566] width 1099 height 13
click at [751, 586] on span "Run Report" at bounding box center [737, 589] width 58 height 16
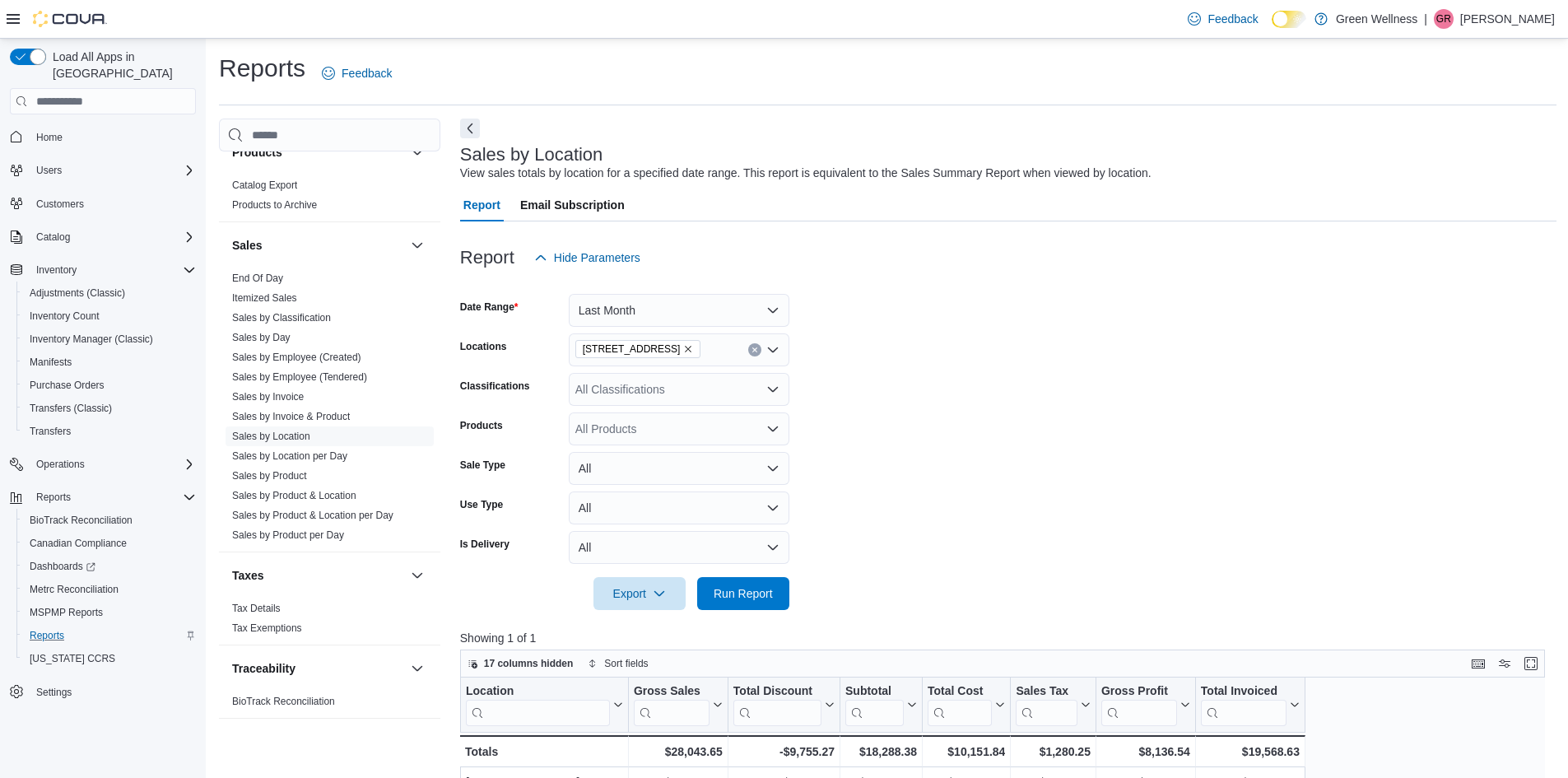
scroll to position [330, 0]
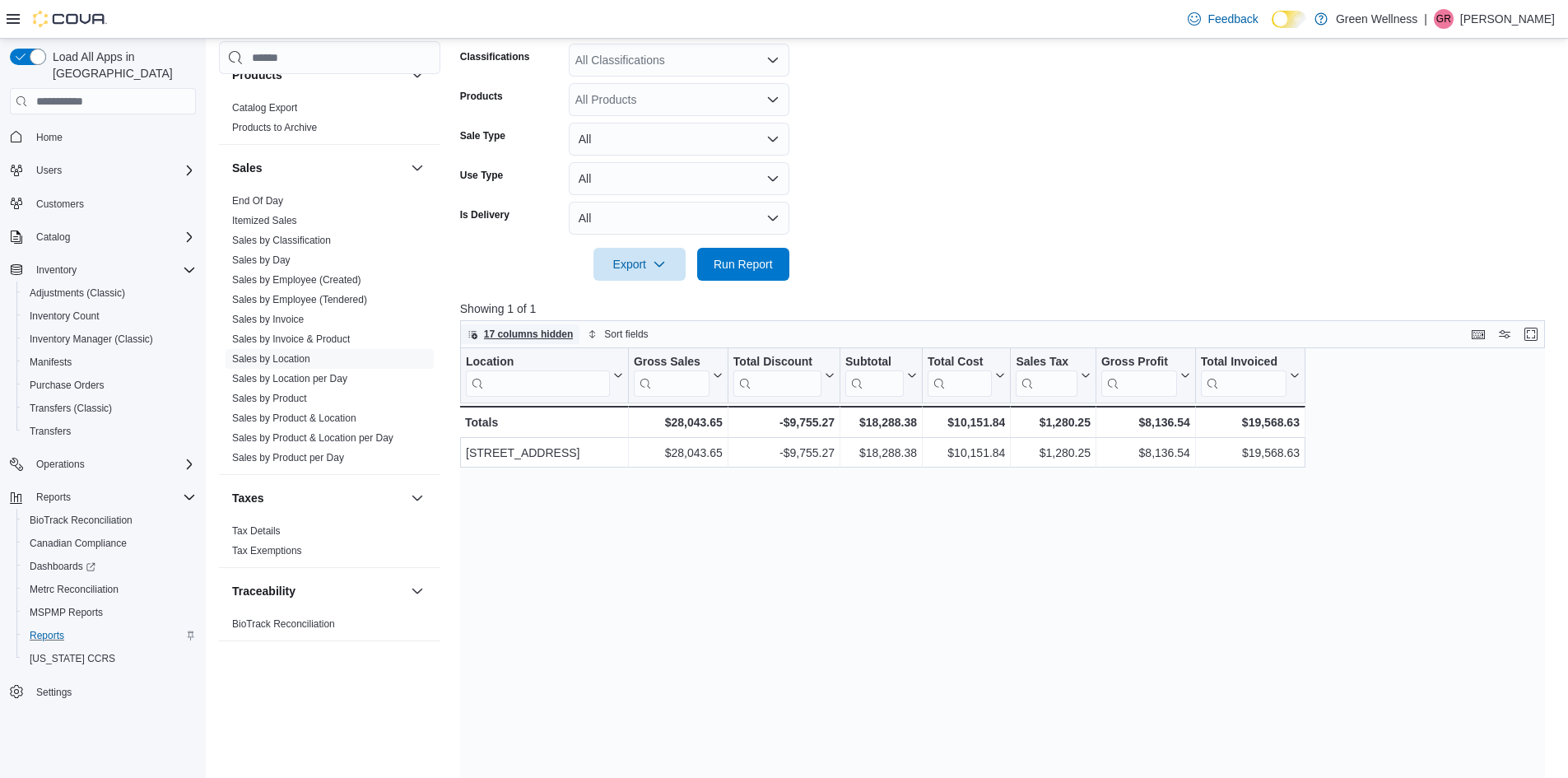
click at [508, 336] on span "17 columns hidden" at bounding box center [528, 334] width 89 height 13
click at [1021, 244] on div at bounding box center [1008, 241] width 1097 height 13
click at [1514, 343] on button "Display options" at bounding box center [1504, 332] width 19 height 19
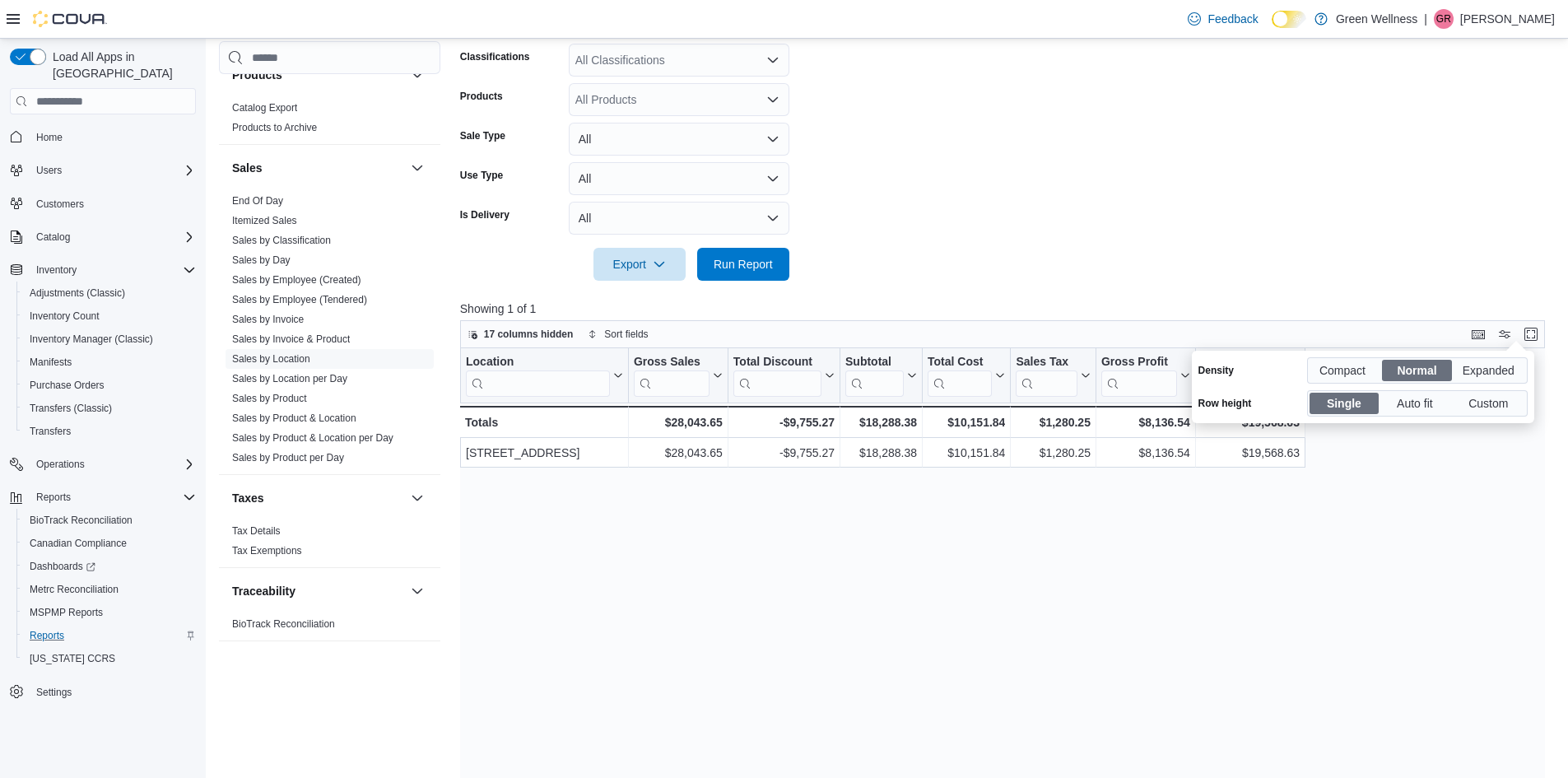
click at [1473, 331] on div "17 columns hidden Sort fields" at bounding box center [1003, 334] width 1085 height 28
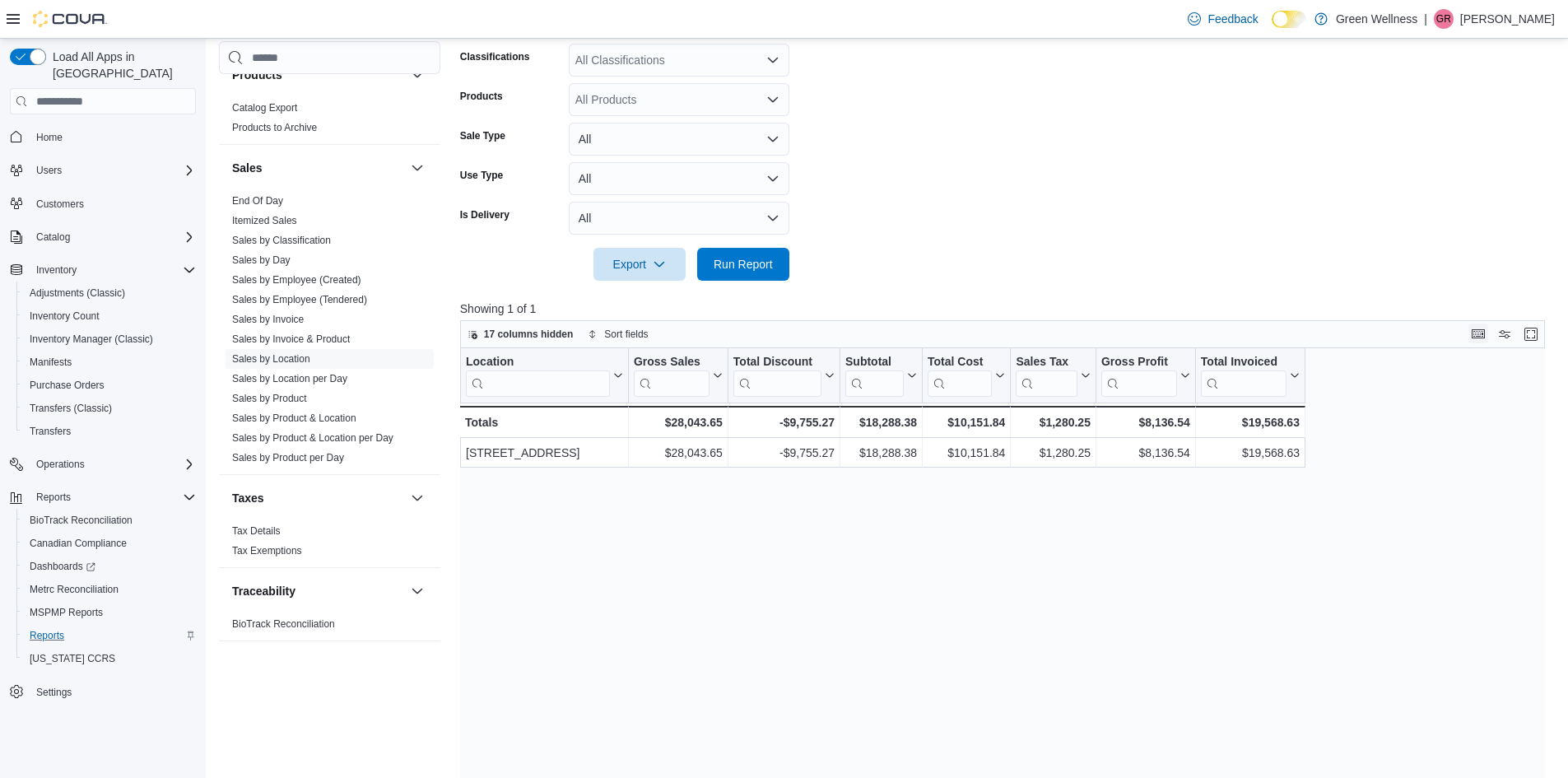
click at [1488, 334] on button "Keyboard shortcuts" at bounding box center [1478, 332] width 19 height 19
click at [1206, 199] on form "Date Range Last Month Locations [STREET_ADDRESS] Classifications All Classifica…" at bounding box center [1008, 112] width 1097 height 336
click at [563, 336] on span "17 columns hidden" at bounding box center [528, 334] width 89 height 13
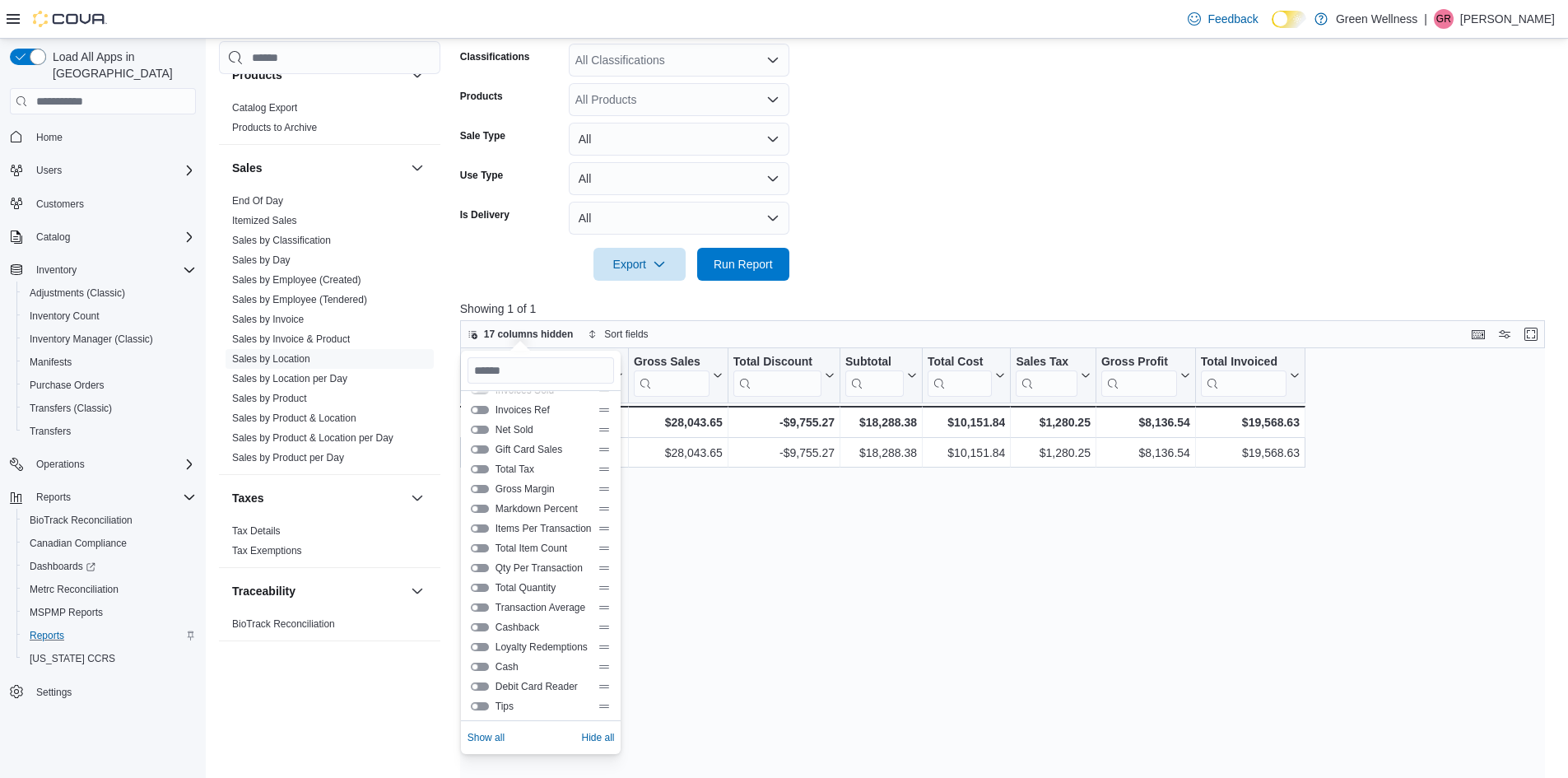
scroll to position [178, 0]
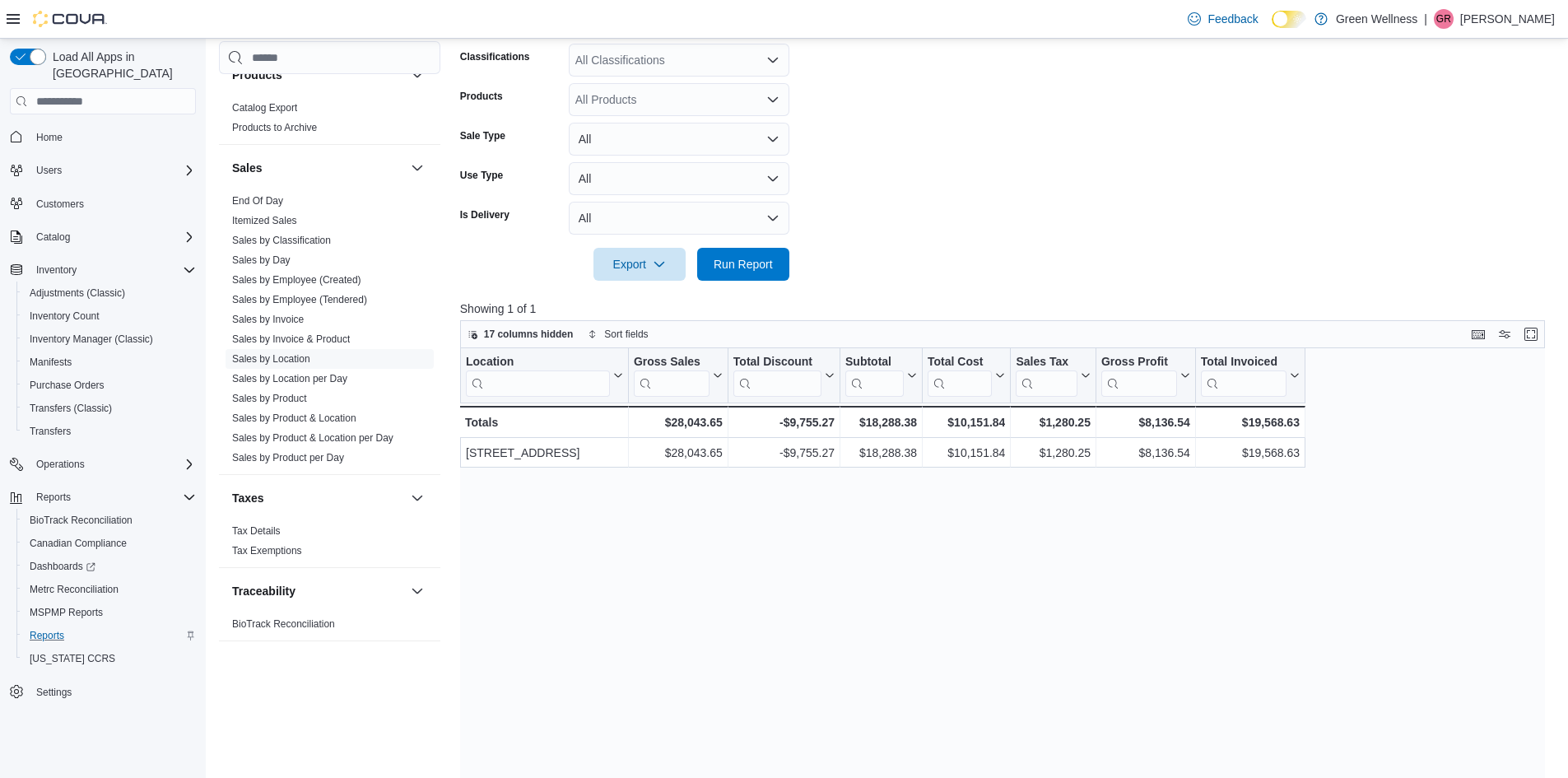
click at [419, 670] on div "Cash Management Cash Management Cash Out Details Compliance OCS Transaction Sub…" at bounding box center [330, 391] width 222 height 701
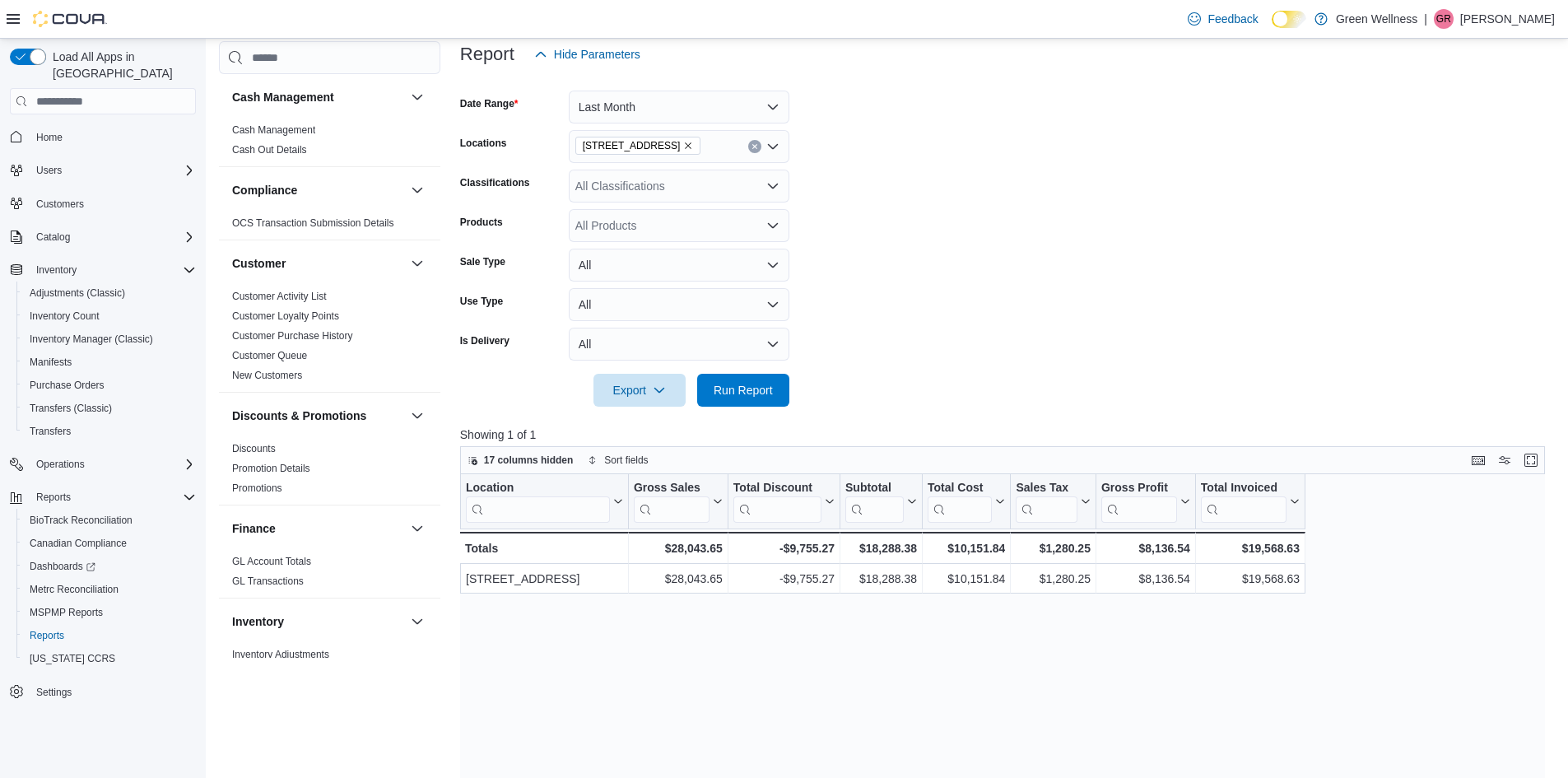
scroll to position [330, 0]
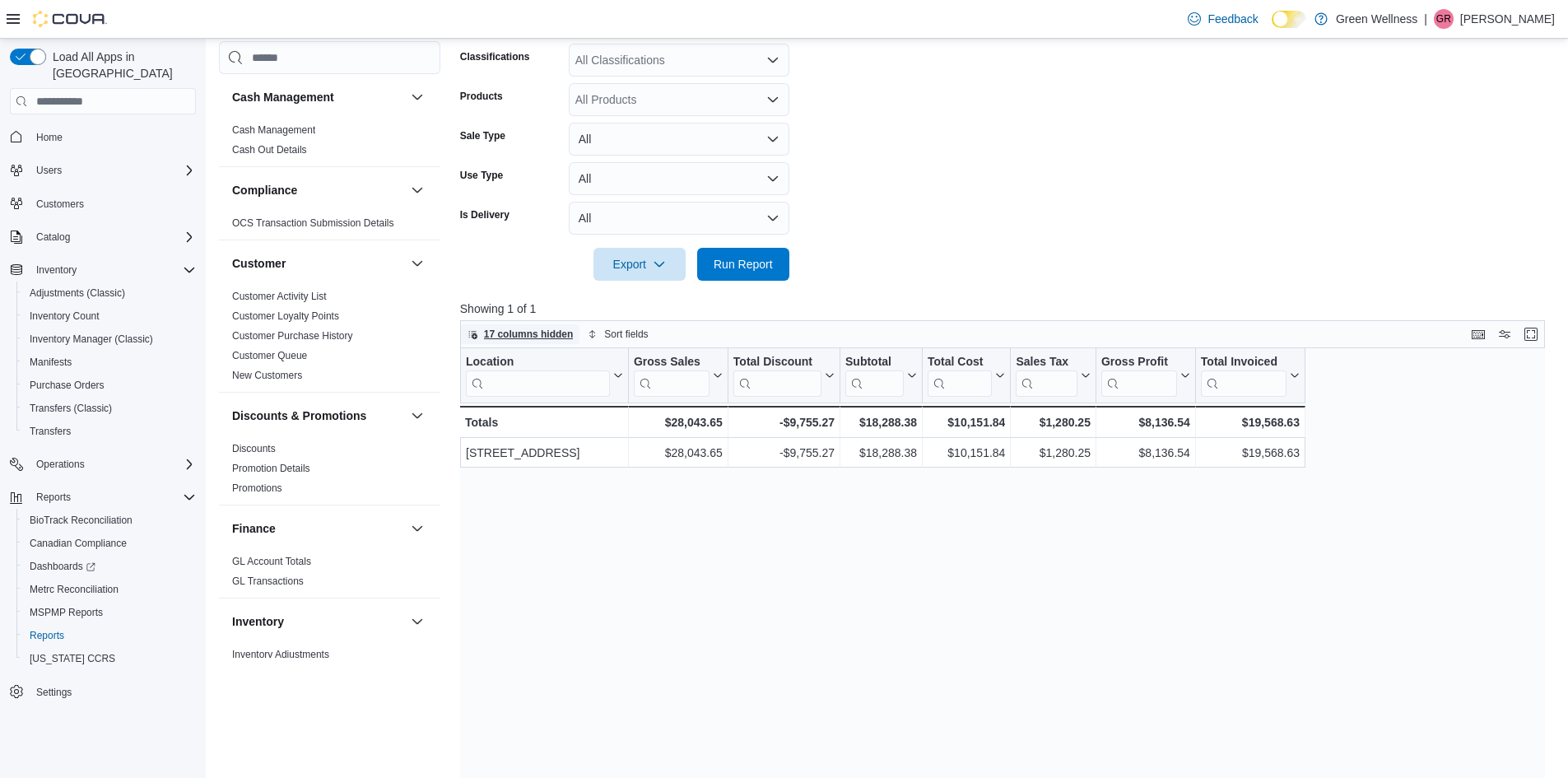
click at [523, 334] on span "17 columns hidden" at bounding box center [528, 334] width 89 height 13
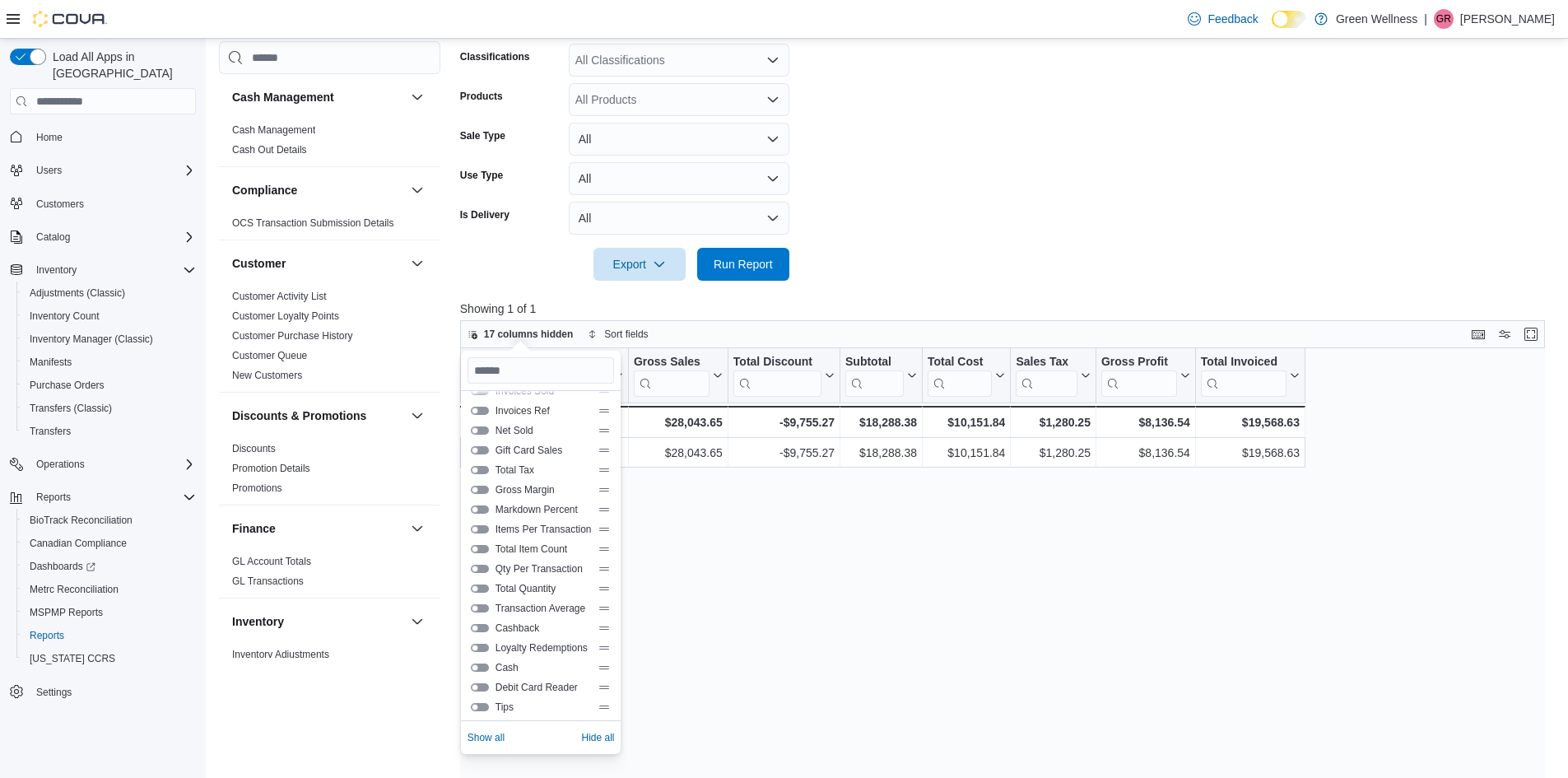
scroll to position [178, 0]
click at [493, 740] on span "Show all" at bounding box center [486, 737] width 37 height 13
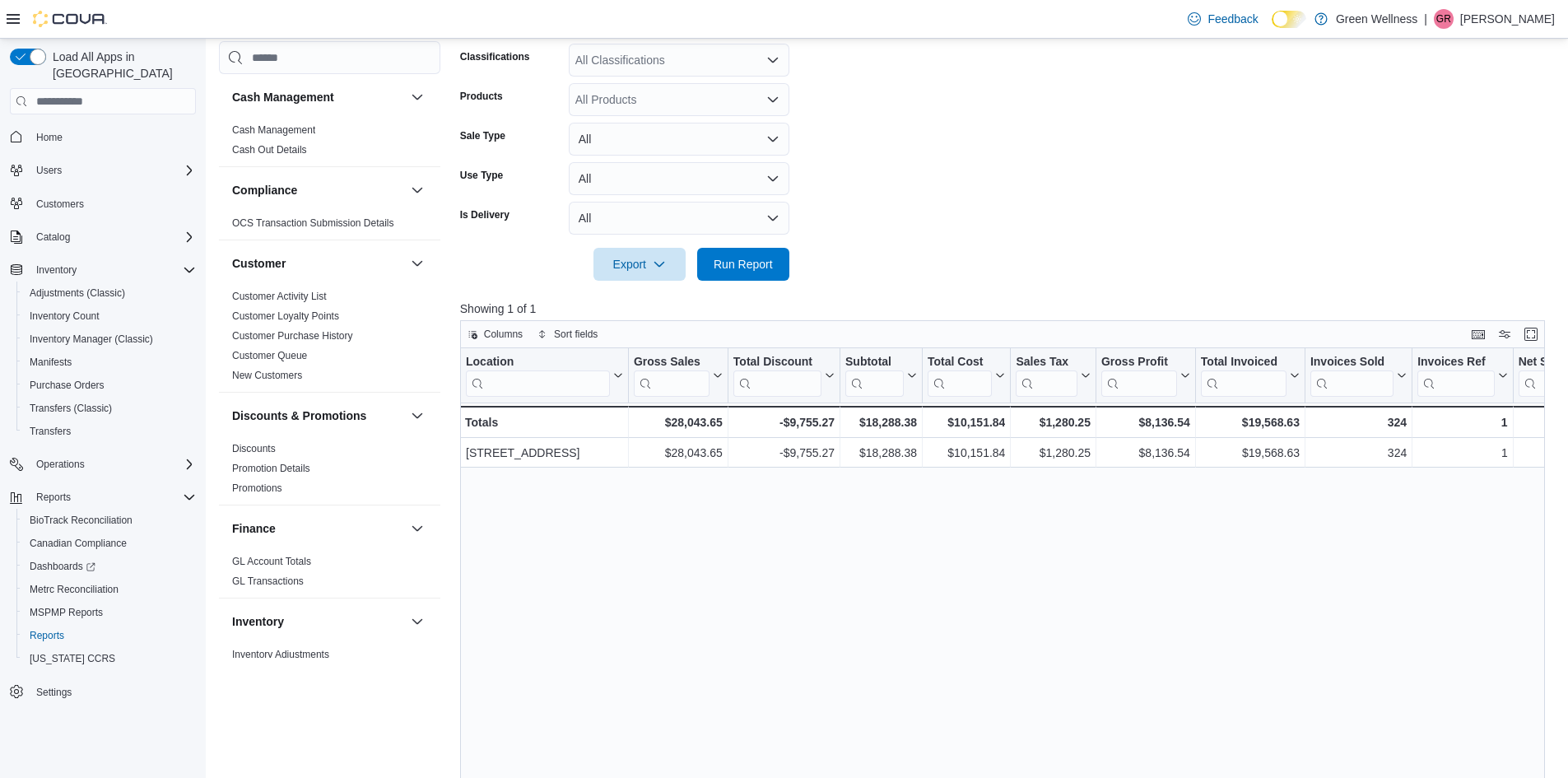
click at [681, 596] on div "Location Click to view column header actions Gross Sales Click to view column h…" at bounding box center [1008, 645] width 1097 height 595
click at [472, 333] on icon "button" at bounding box center [472, 335] width 8 height 8
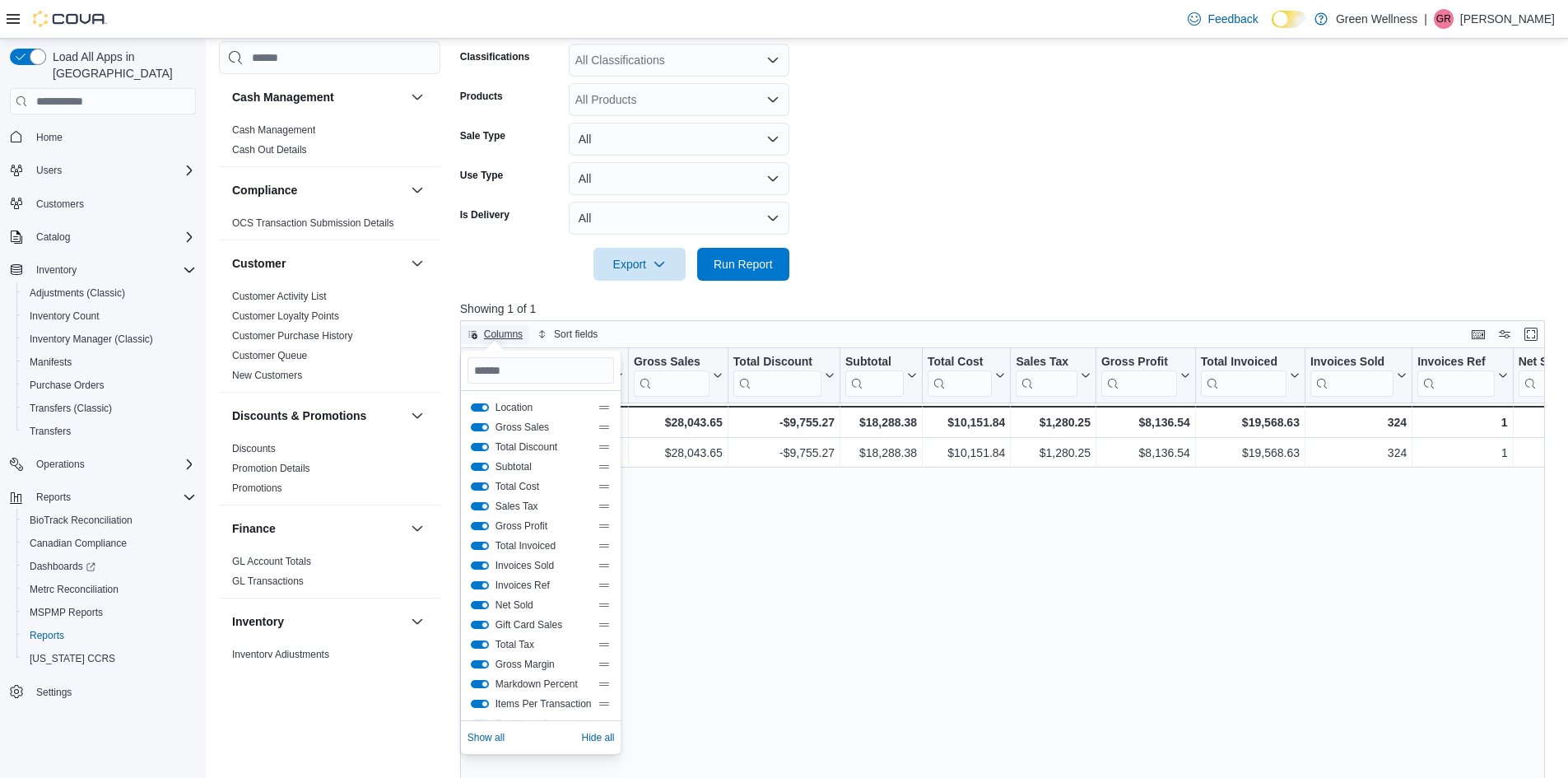
click at [504, 333] on span "Columns" at bounding box center [504, 334] width 39 height 13
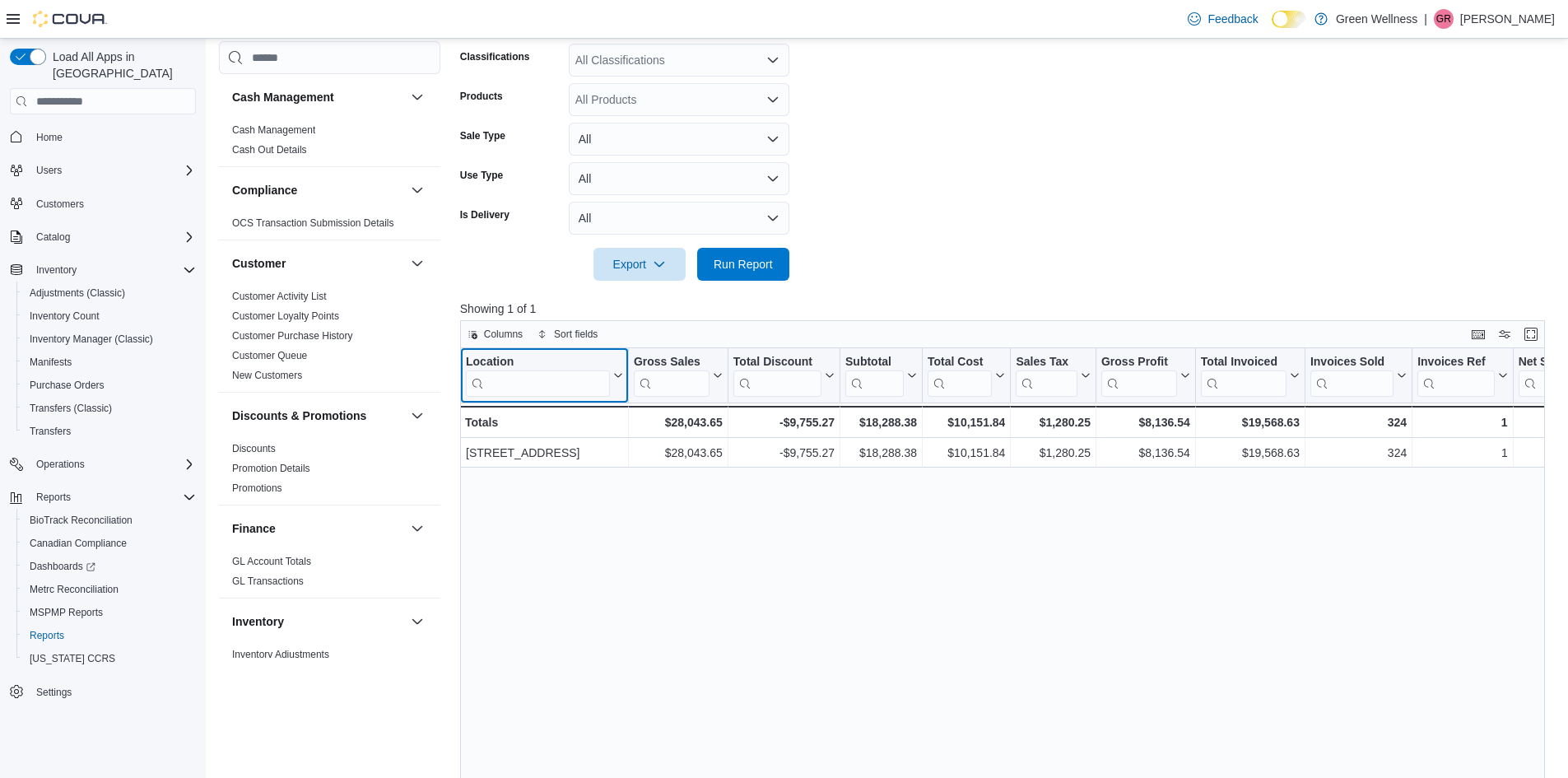
click at [611, 356] on button "Location" at bounding box center [544, 376] width 157 height 42
click at [602, 523] on div "Location Click to view column header actions Gross Sales Click to view column h…" at bounding box center [1008, 645] width 1097 height 595
click at [506, 335] on span "Columns" at bounding box center [504, 334] width 39 height 13
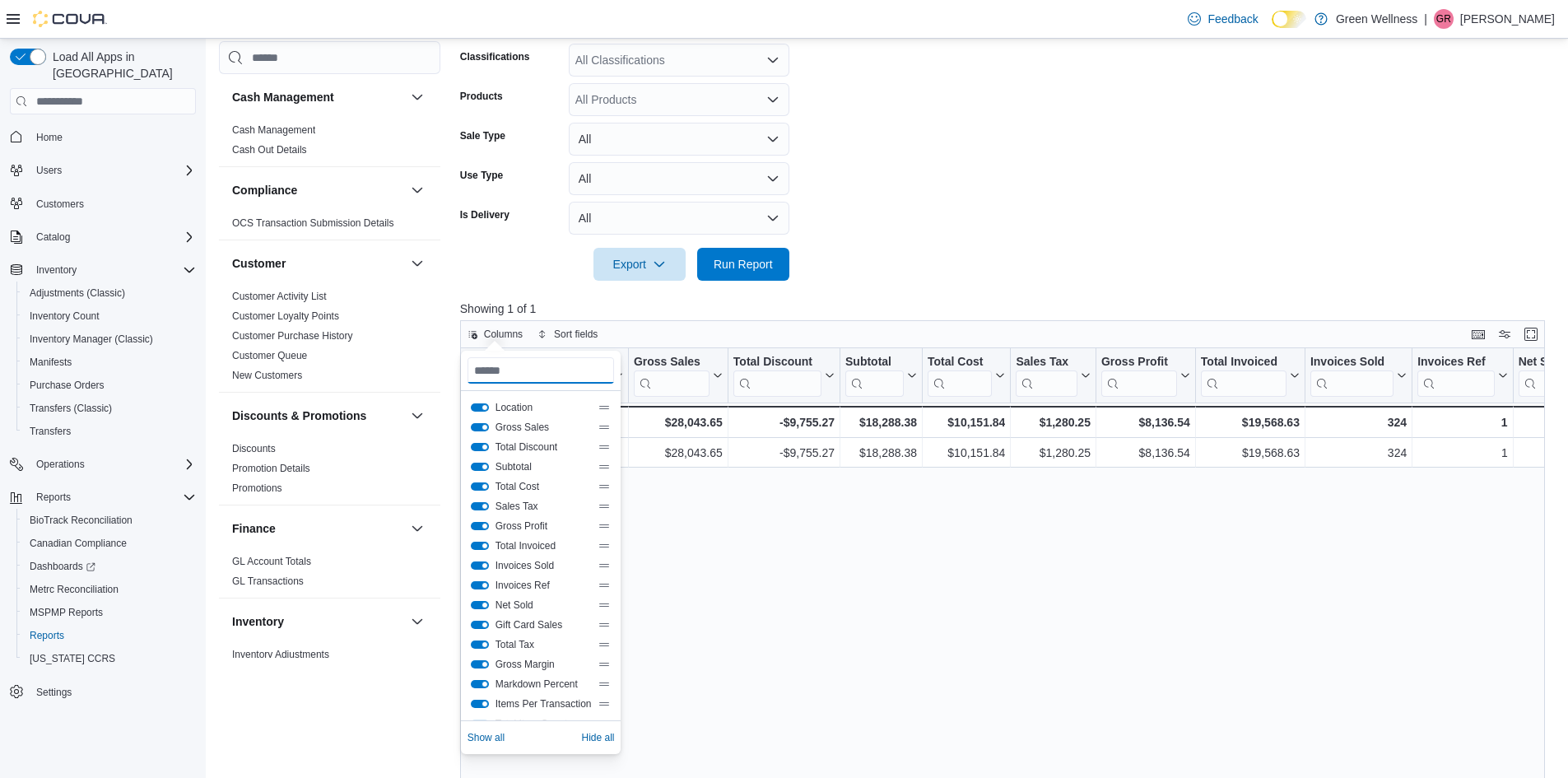
click at [552, 372] on input "Search columns" at bounding box center [541, 370] width 147 height 27
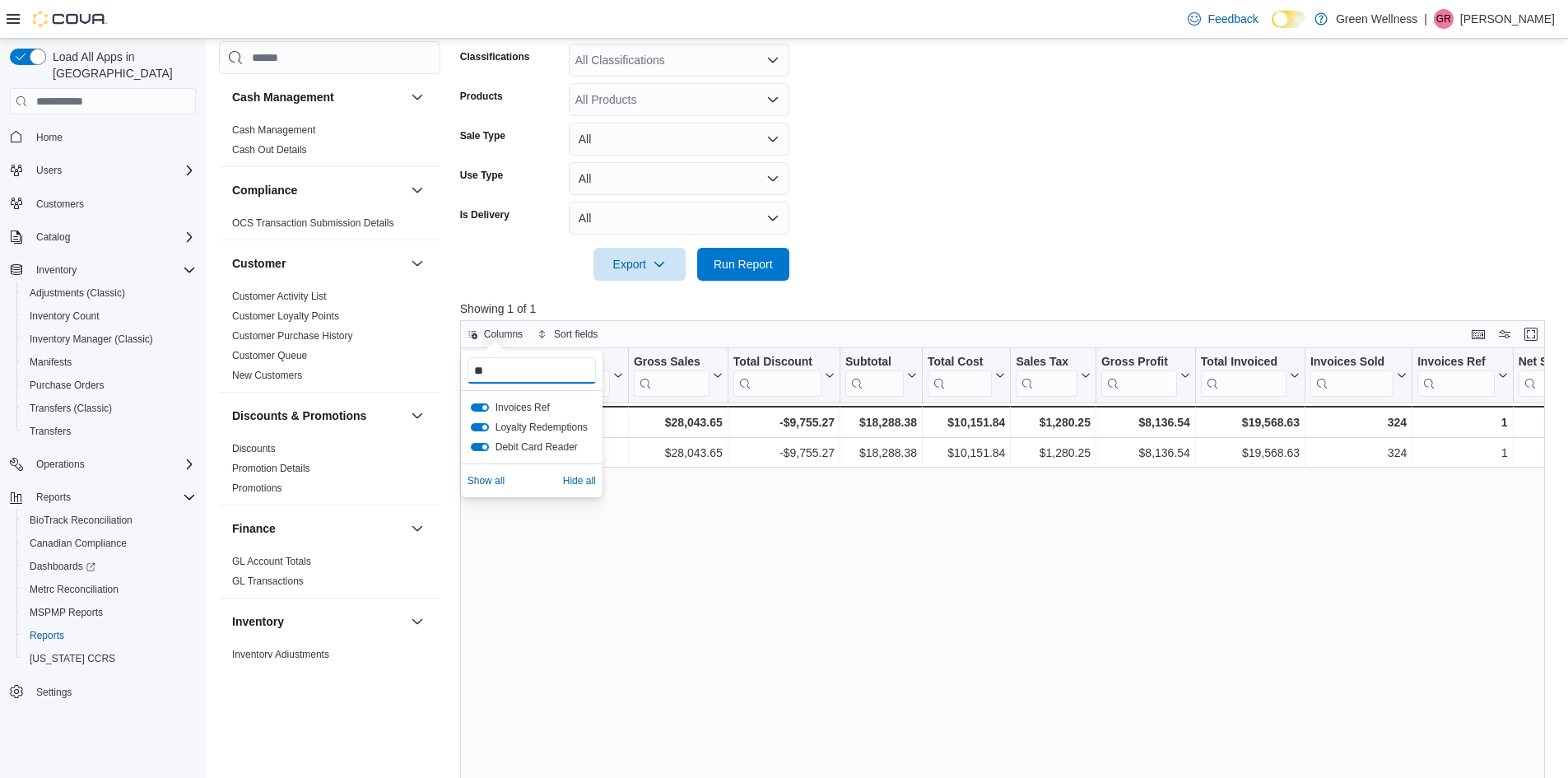
type input "*"
type input "**"
click at [579, 397] on div "Cashback" at bounding box center [532, 408] width 142 height 33
click at [801, 487] on div "Location Click to view column header actions Gross Sales Click to view column h…" at bounding box center [1008, 645] width 1097 height 595
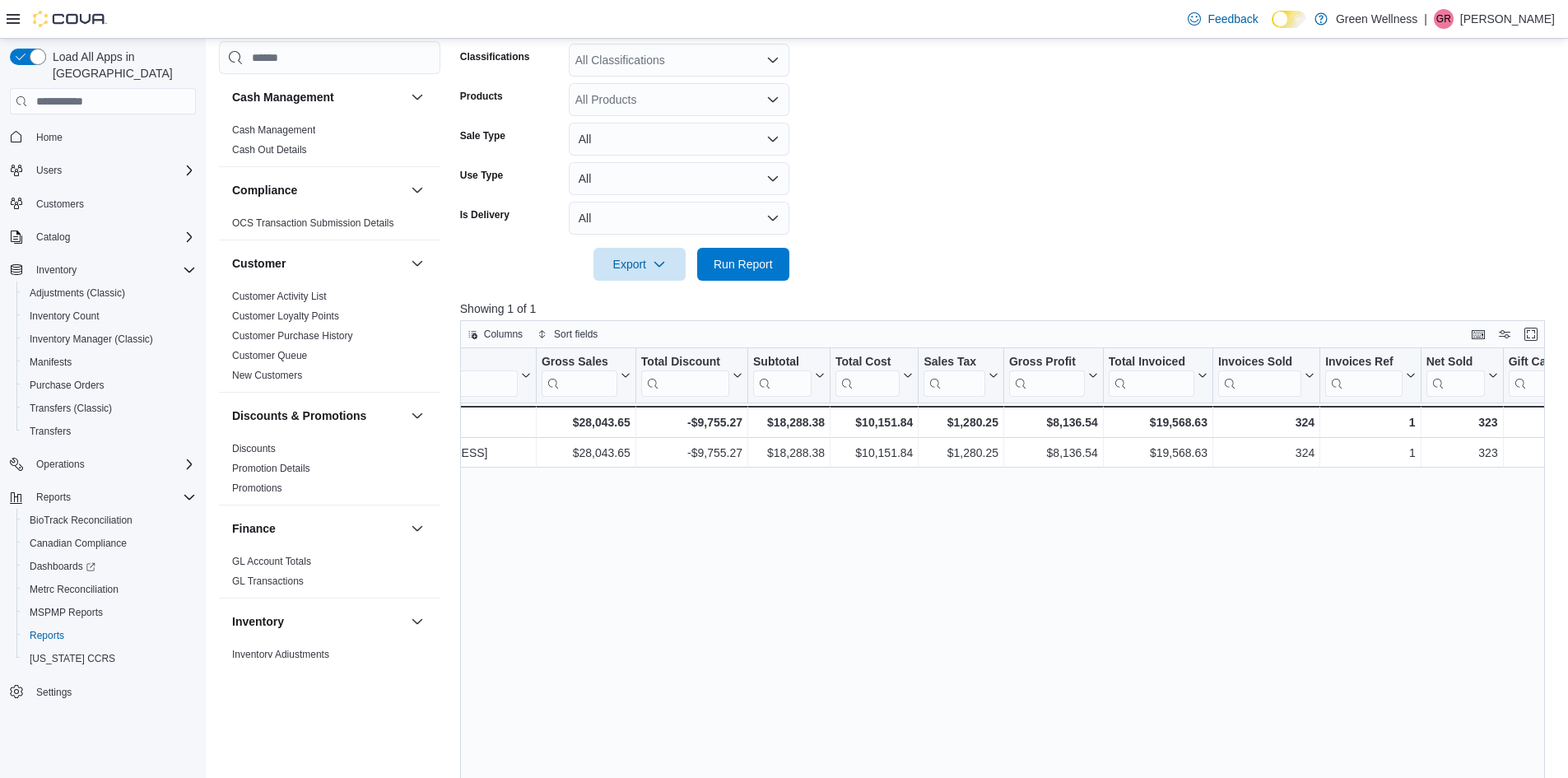
scroll to position [0, 0]
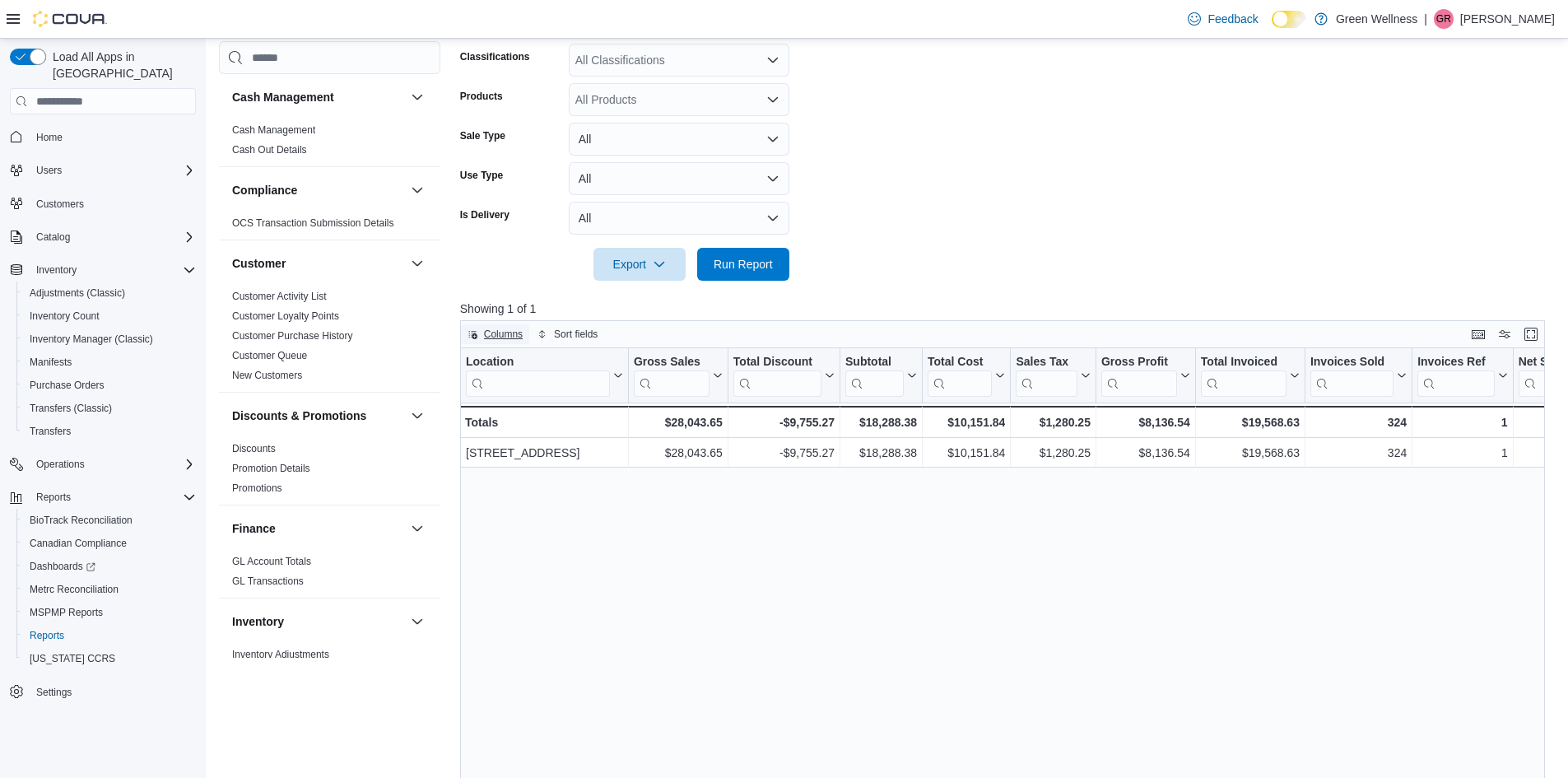
click at [495, 337] on span "Columns" at bounding box center [504, 334] width 39 height 13
drag, startPoint x: 516, startPoint y: 376, endPoint x: 447, endPoint y: 374, distance: 69.0
click at [447, 374] on body "Feedback Dark Mode Green Wellness | GR George Reese Load All Apps in New Hub Ho…" at bounding box center [784, 313] width 1568 height 1285
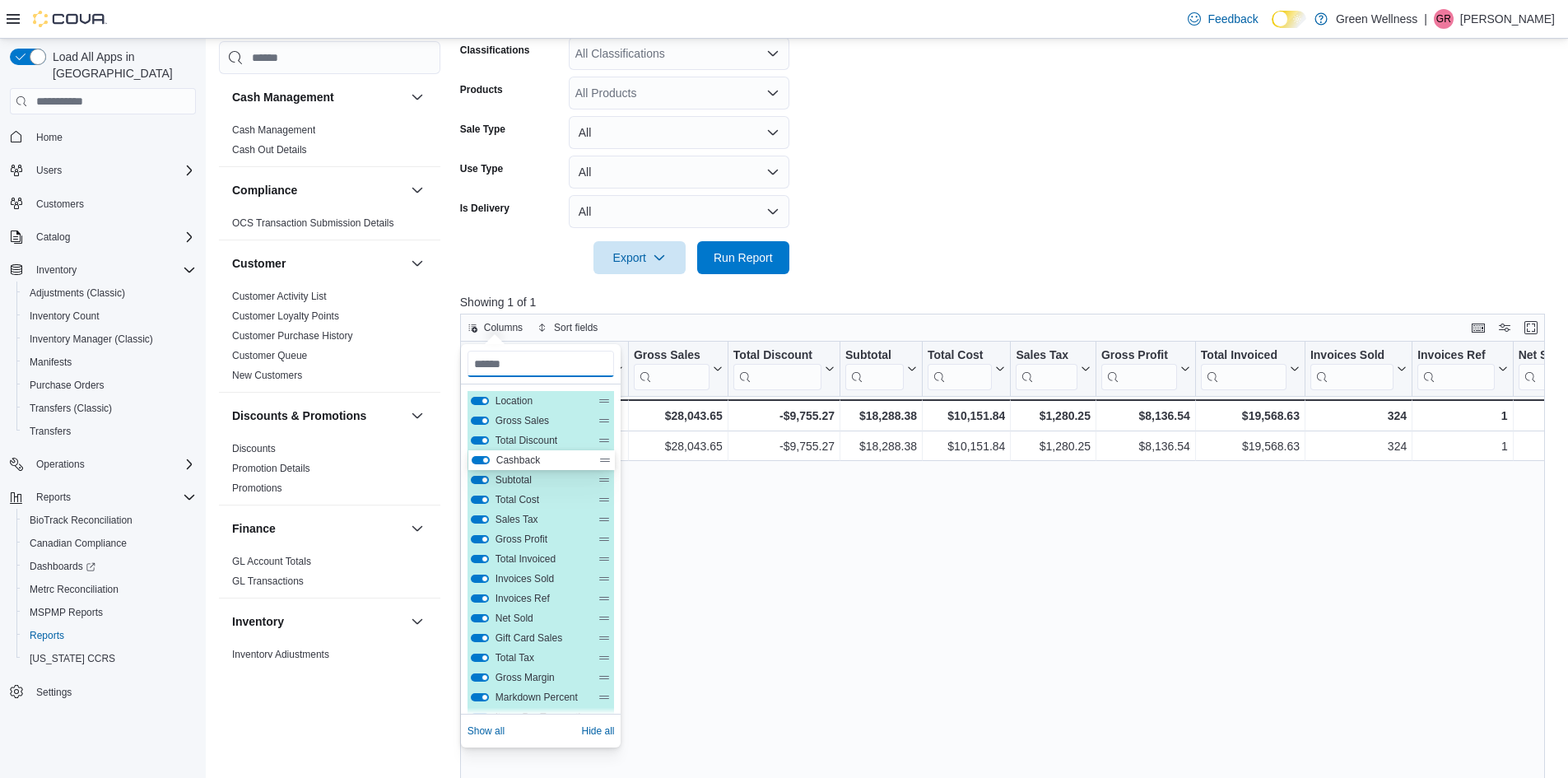
drag, startPoint x: 608, startPoint y: 630, endPoint x: 607, endPoint y: 452, distance: 178.0
click at [607, 452] on div "Location Gross Sales Total Discount Subtotal Total Cost Sales Tax Gross Profit …" at bounding box center [541, 638] width 147 height 494
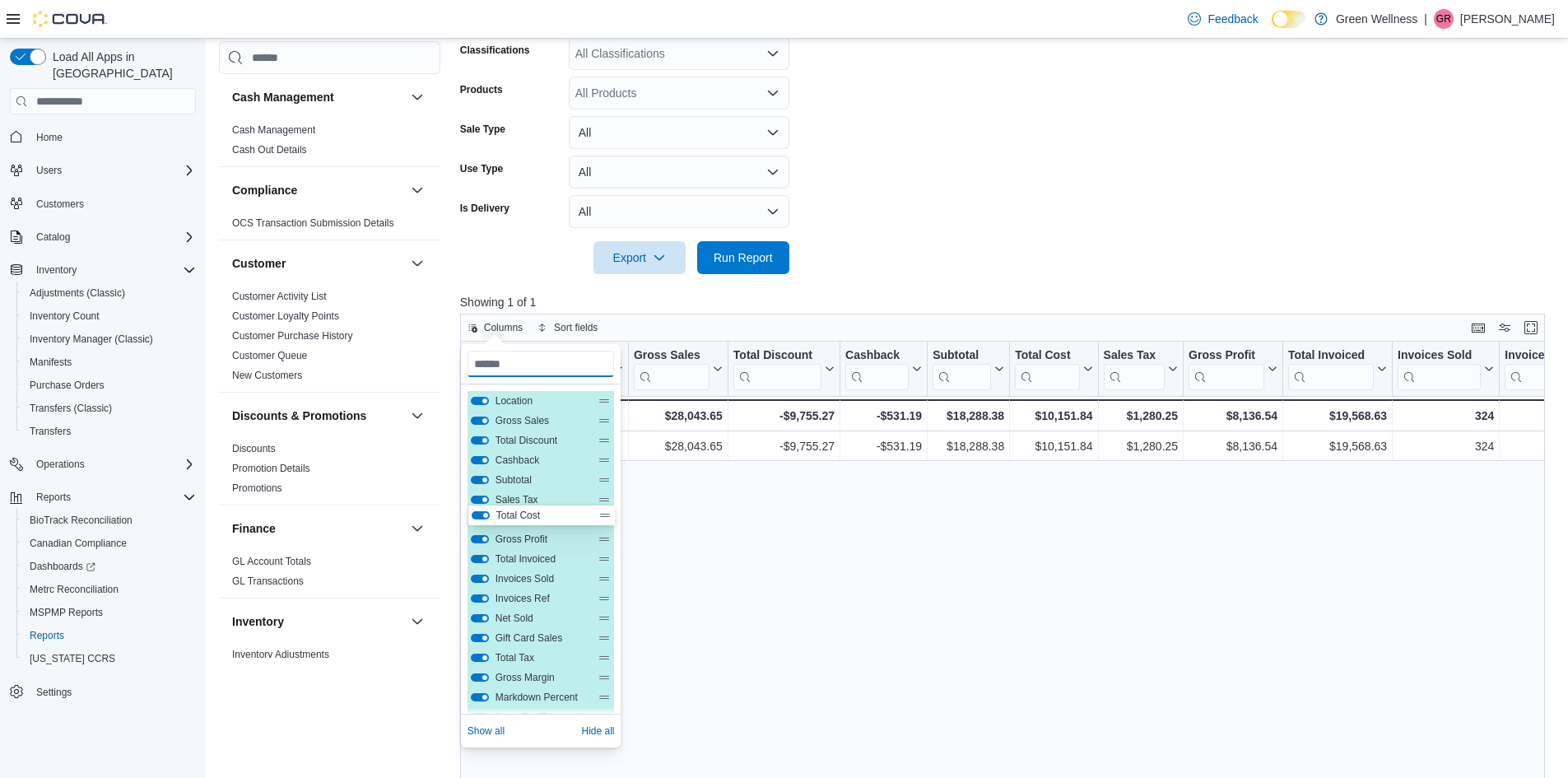
drag, startPoint x: 602, startPoint y: 501, endPoint x: 601, endPoint y: 525, distance: 24.0
click at [601, 525] on div "Location Gross Sales Total Discount Cashback Subtotal Total Cost Sales Tax Gros…" at bounding box center [541, 638] width 147 height 494
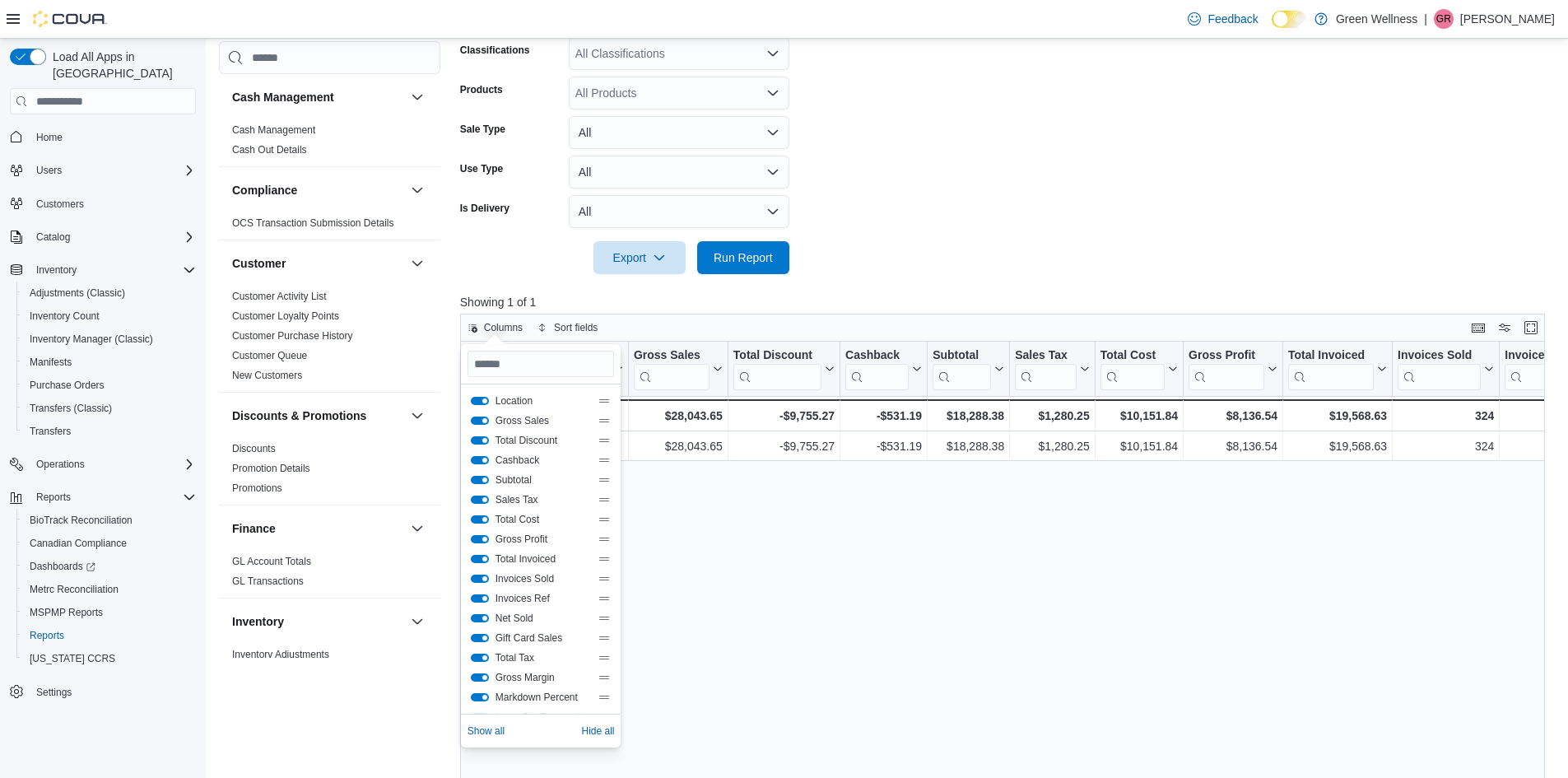
click at [869, 499] on div "Location Click to view column header actions Gross Sales Click to view column h…" at bounding box center [1008, 639] width 1097 height 595
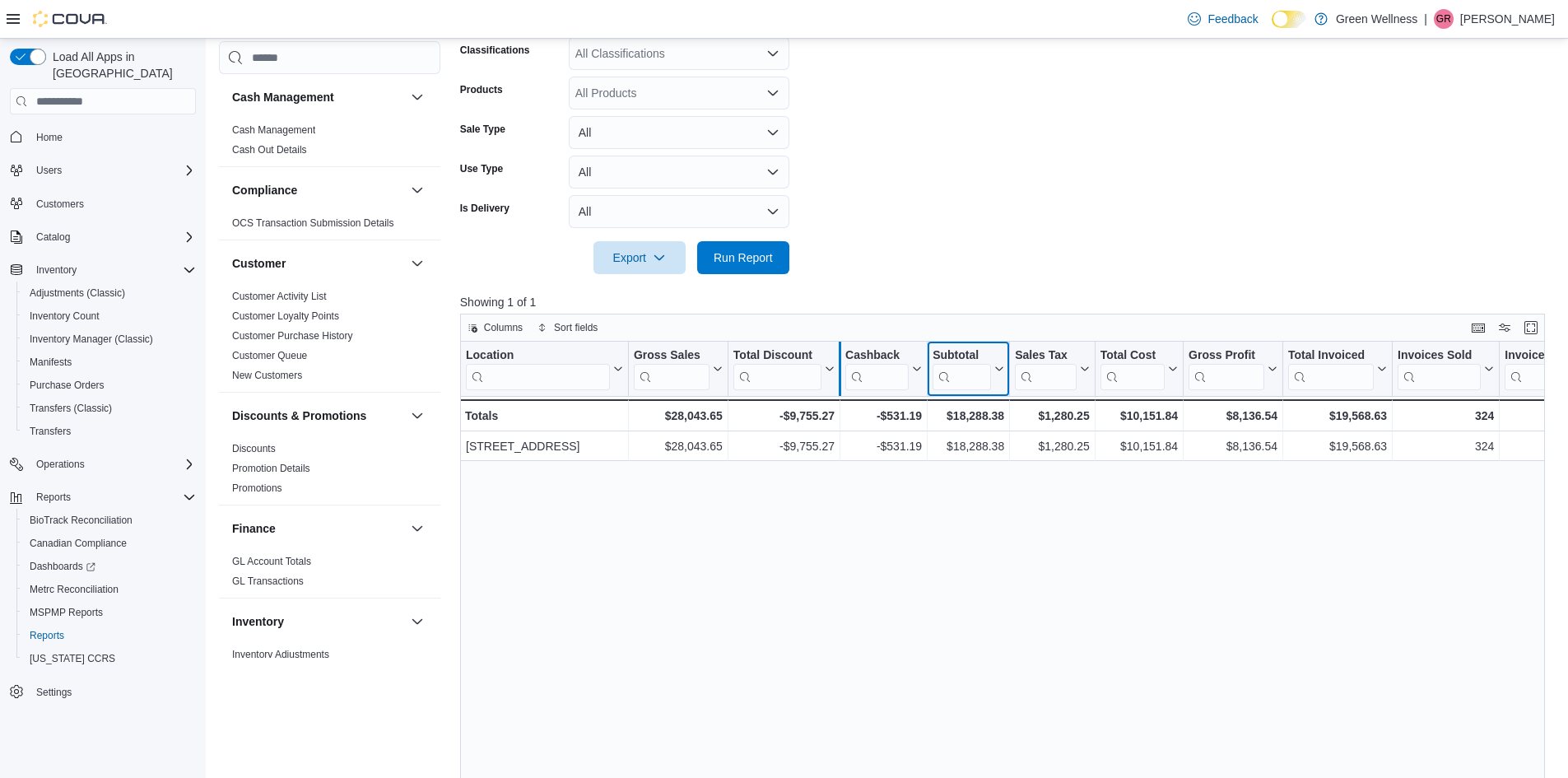
drag, startPoint x: 945, startPoint y: 352, endPoint x: 844, endPoint y: 343, distance: 101.4
drag, startPoint x: 942, startPoint y: 349, endPoint x: 842, endPoint y: 346, distance: 100.0
drag, startPoint x: 842, startPoint y: 343, endPoint x: 864, endPoint y: 345, distance: 22.1
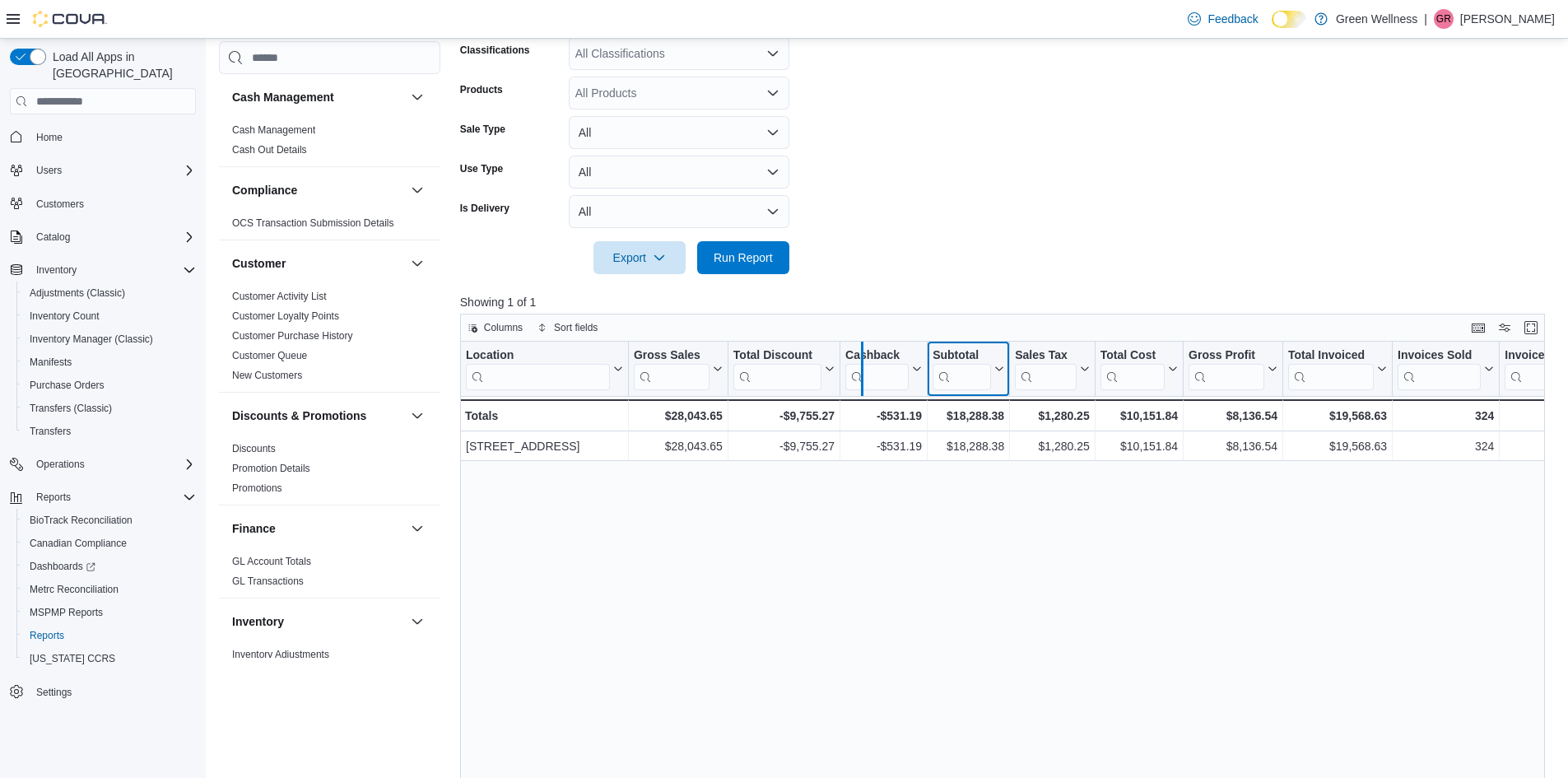
click at [864, 345] on div at bounding box center [862, 368] width 13 height 54
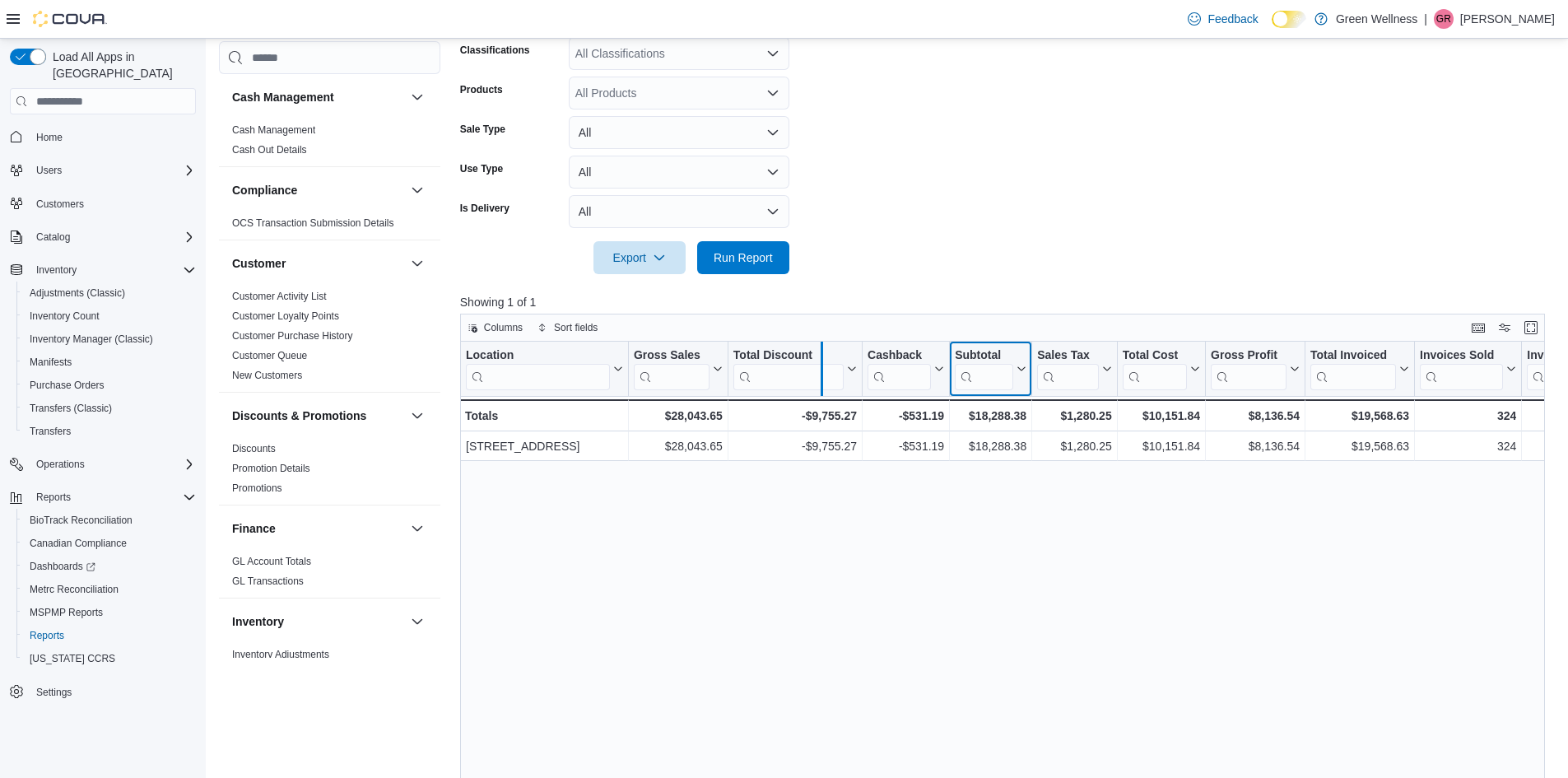
drag, startPoint x: 857, startPoint y: 347, endPoint x: 814, endPoint y: 347, distance: 43.0
click at [815, 347] on div at bounding box center [821, 368] width 13 height 54
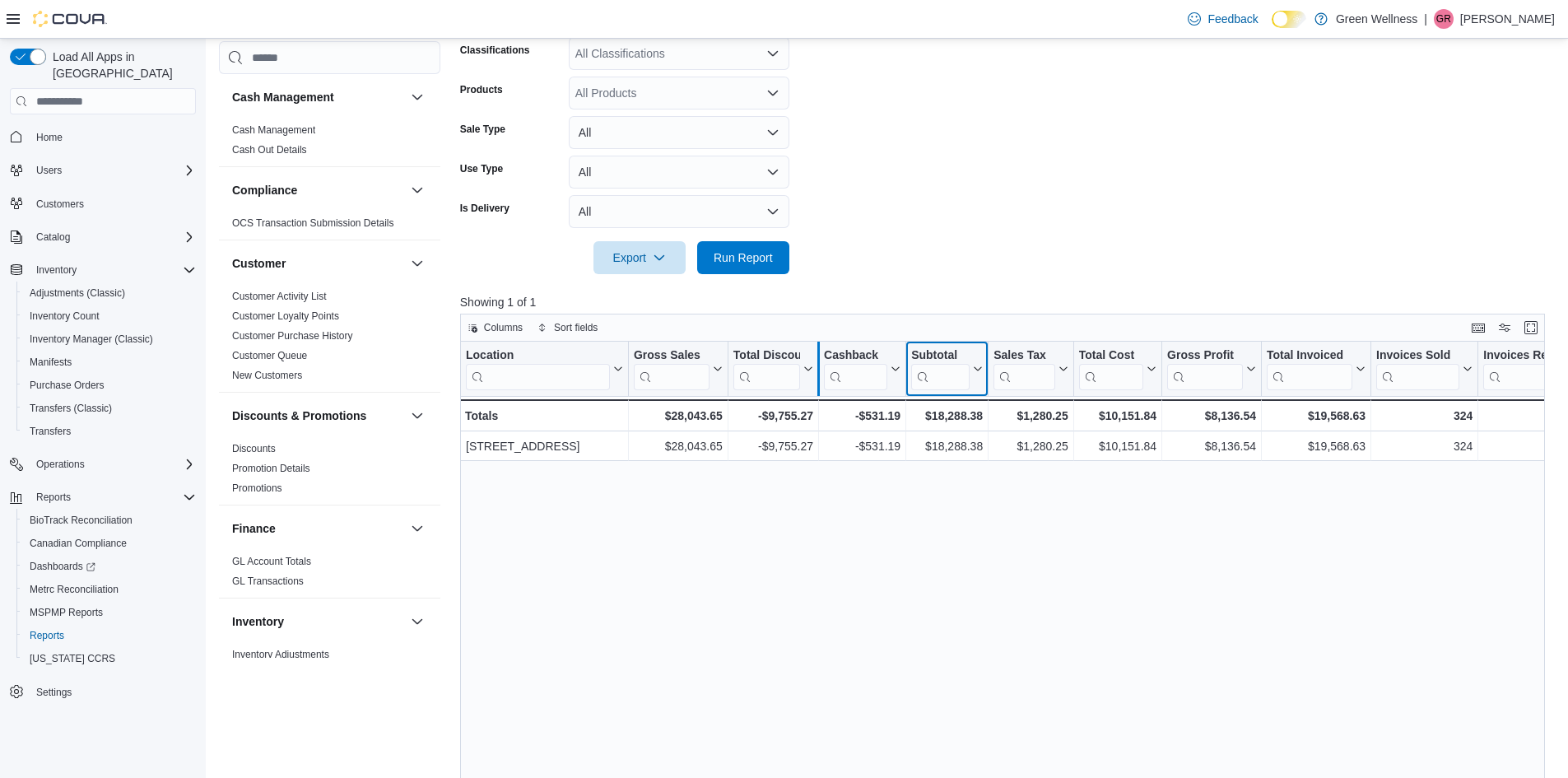
drag, startPoint x: 920, startPoint y: 354, endPoint x: 818, endPoint y: 347, distance: 102.2
click at [486, 321] on span "Columns" at bounding box center [504, 328] width 39 height 13
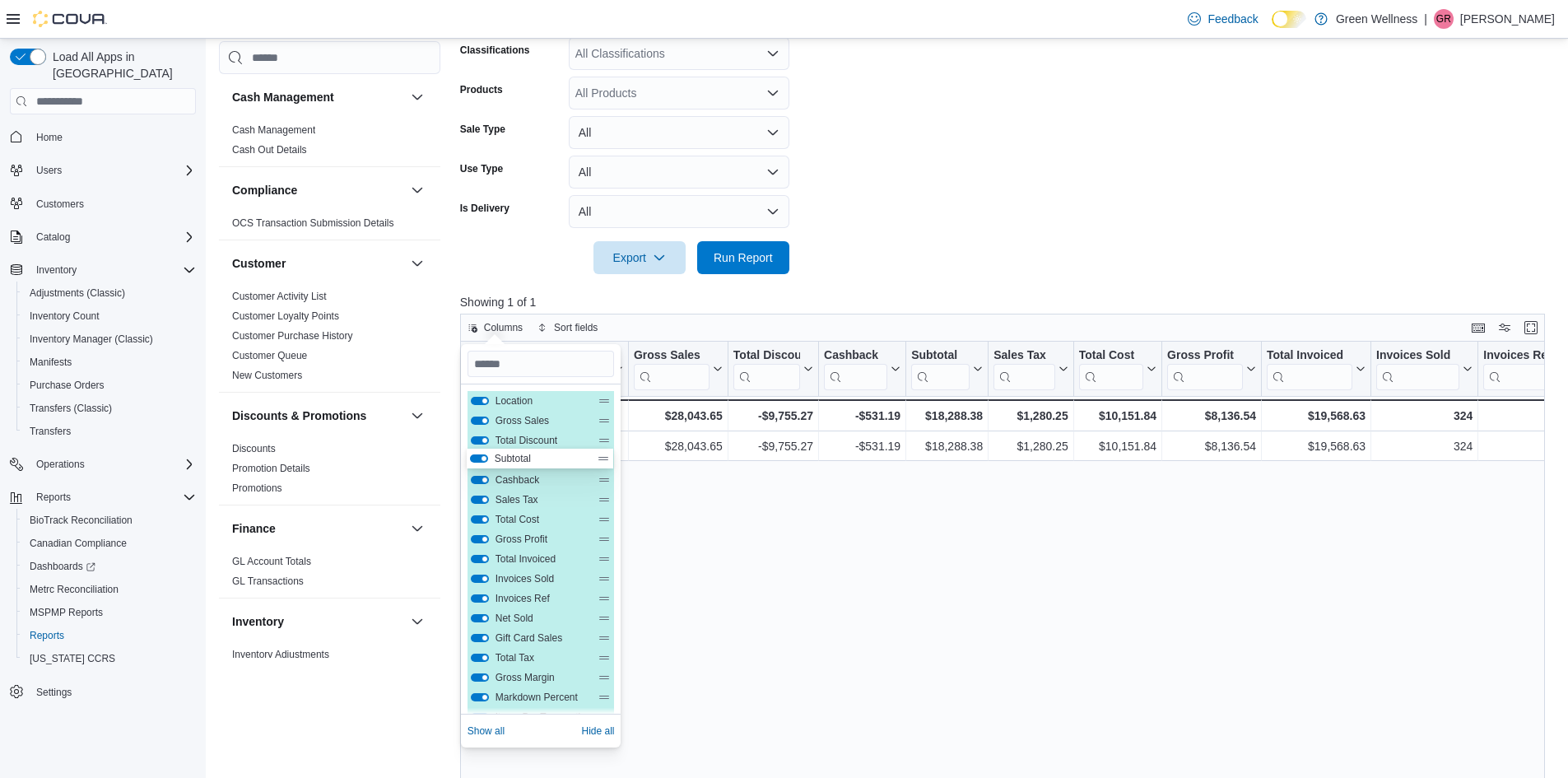
drag, startPoint x: 608, startPoint y: 482, endPoint x: 607, endPoint y: 456, distance: 26.0
click at [607, 456] on div "Location Gross Sales Total Discount Cashback Subtotal Sales Tax Total Cost Gros…" at bounding box center [541, 638] width 147 height 494
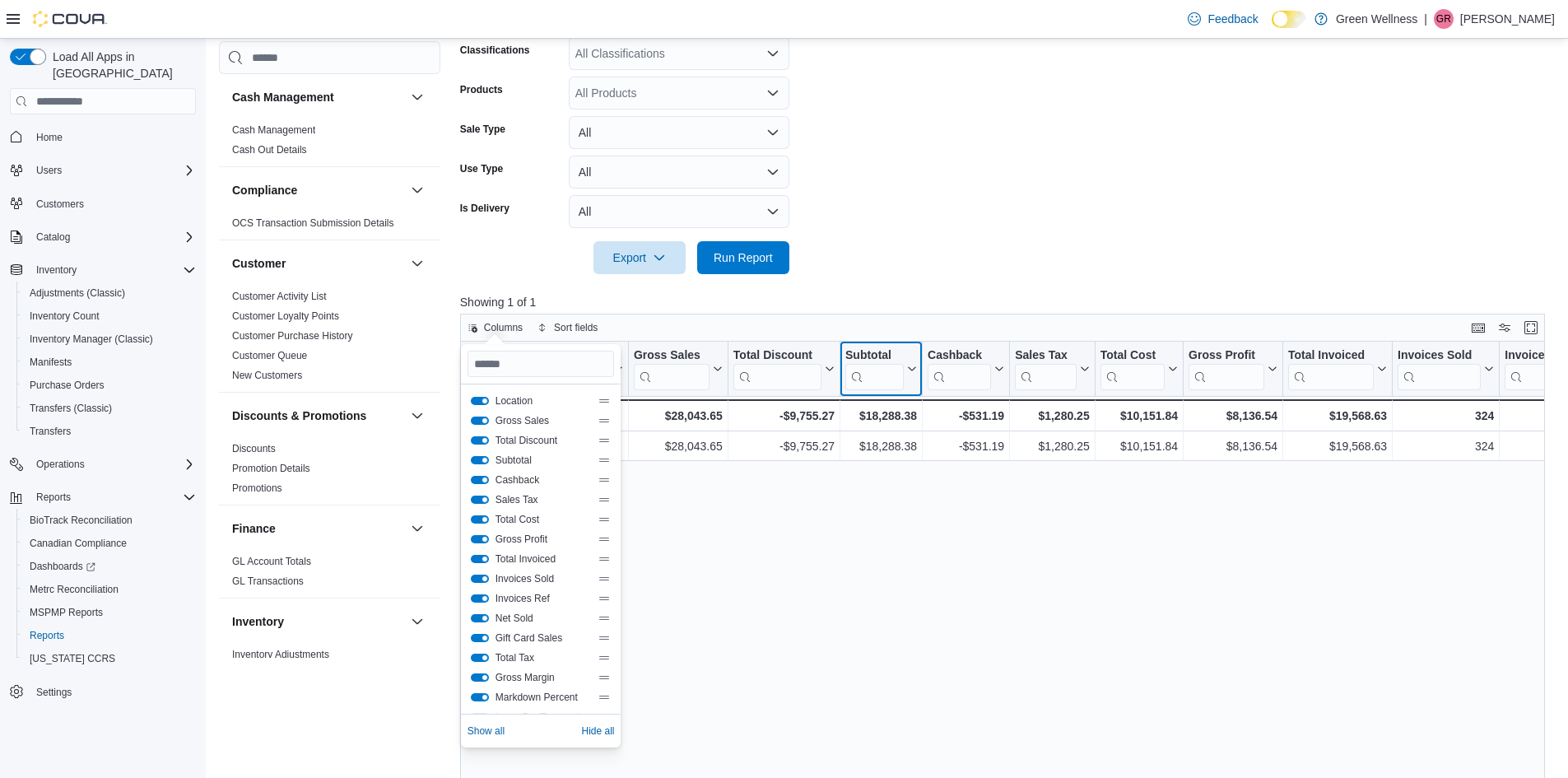
click at [889, 354] on div "Subtotal" at bounding box center [874, 355] width 58 height 16
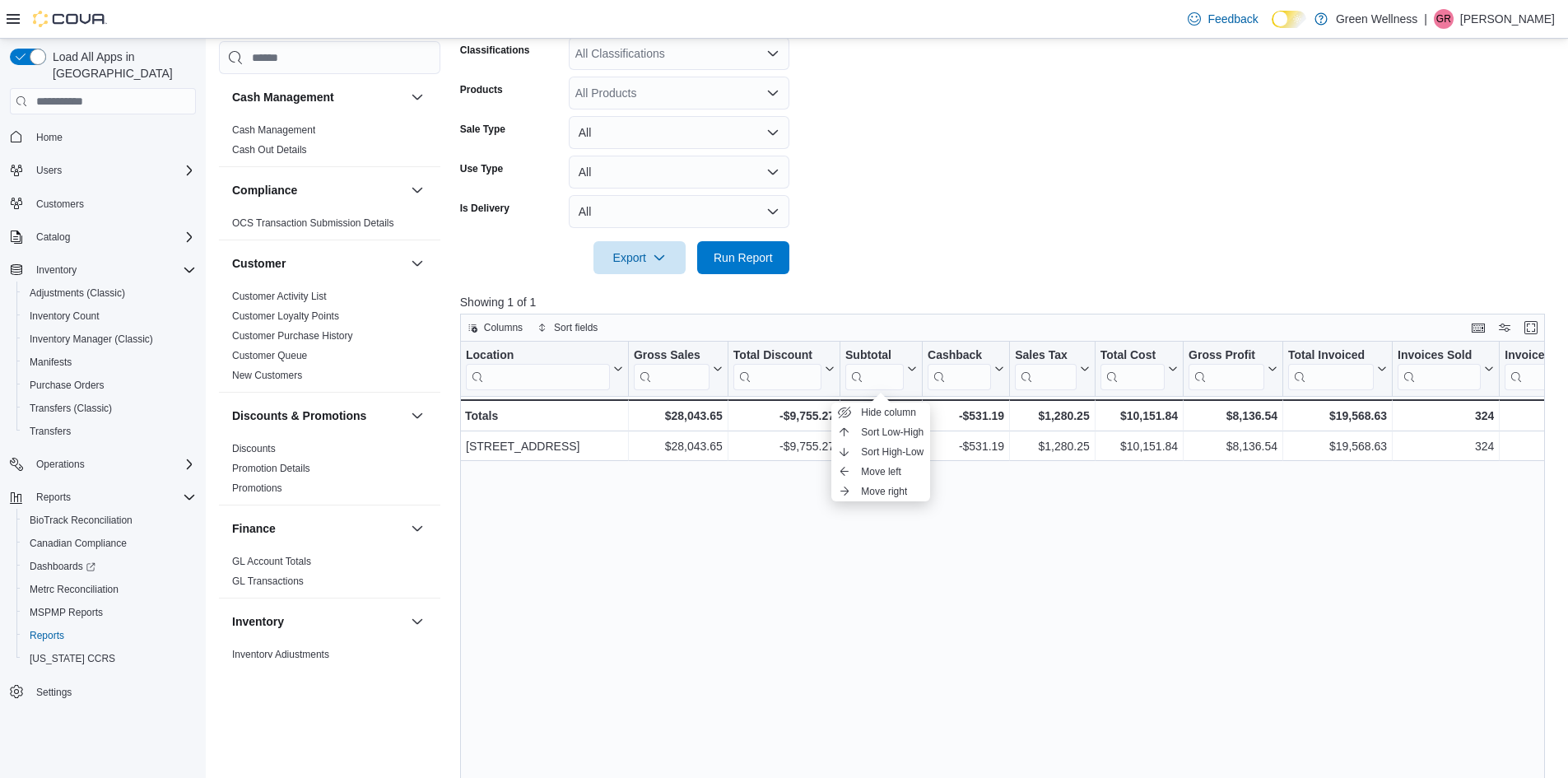
click at [839, 516] on div "Location Click to view column header actions Gross Sales Click to view column h…" at bounding box center [1008, 639] width 1097 height 595
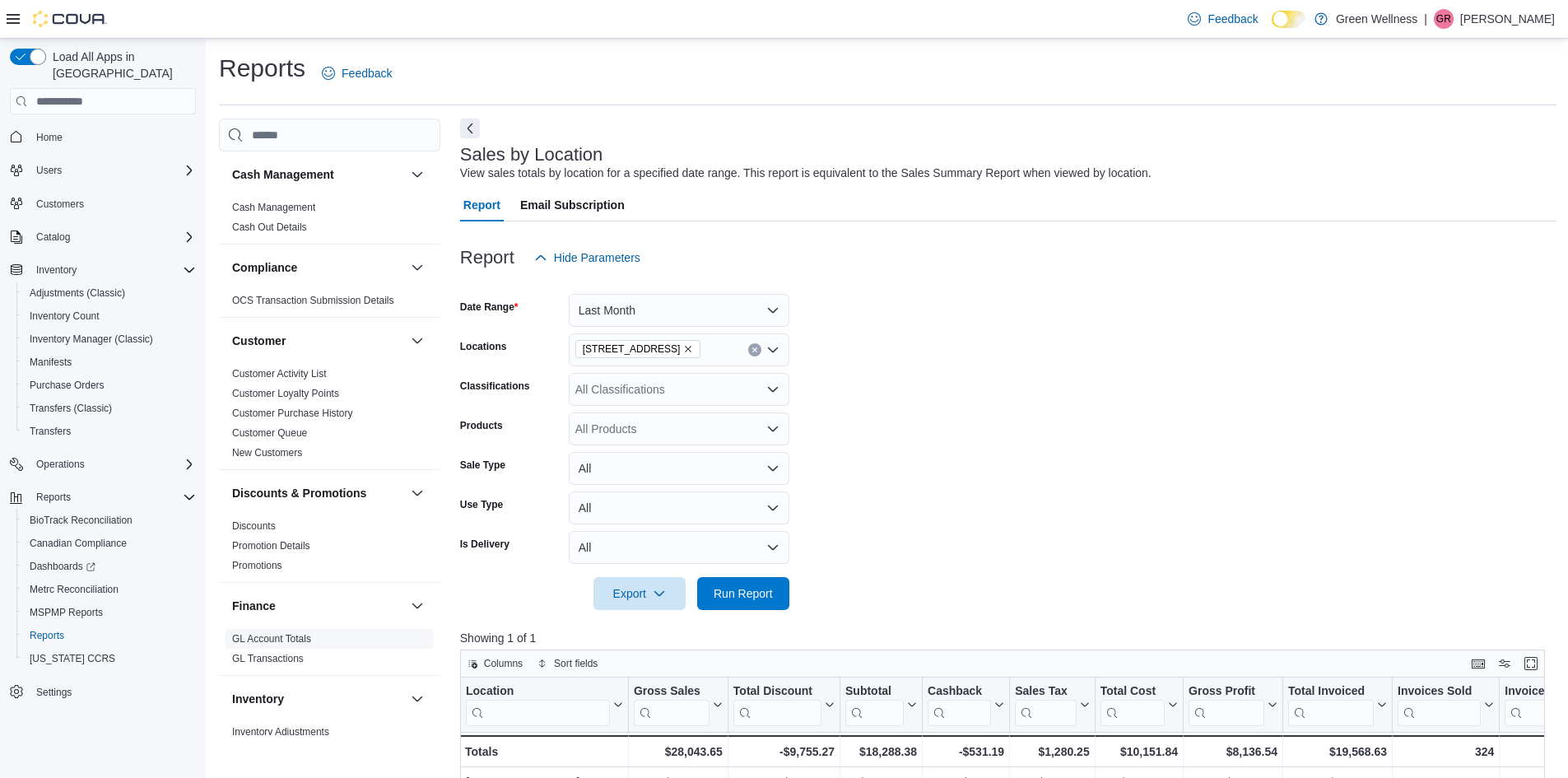
click at [285, 642] on link "GL Account Totals" at bounding box center [272, 639] width 79 height 12
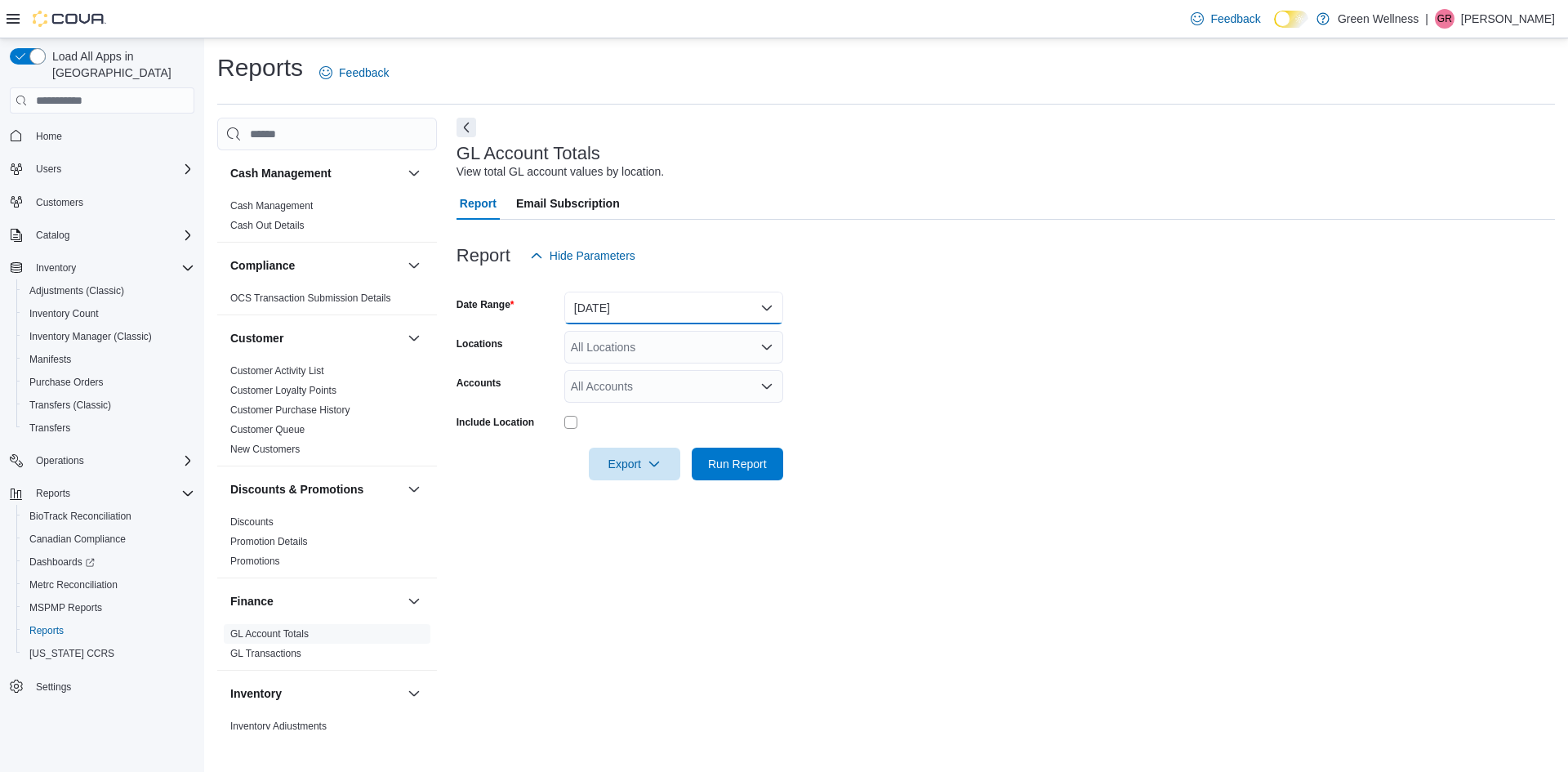
click at [662, 301] on button "[DATE]" at bounding box center [674, 308] width 219 height 33
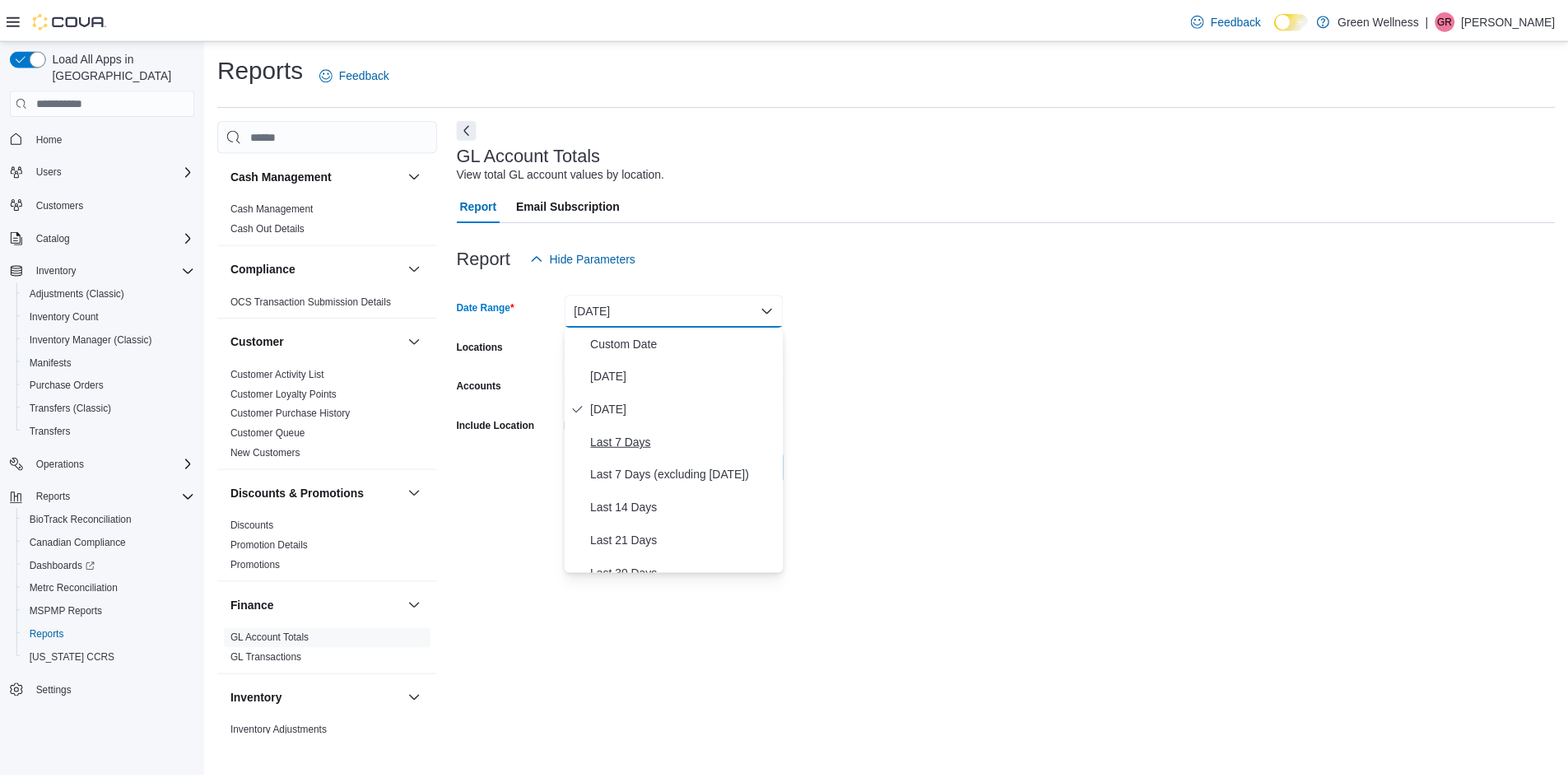
scroll to position [247, 0]
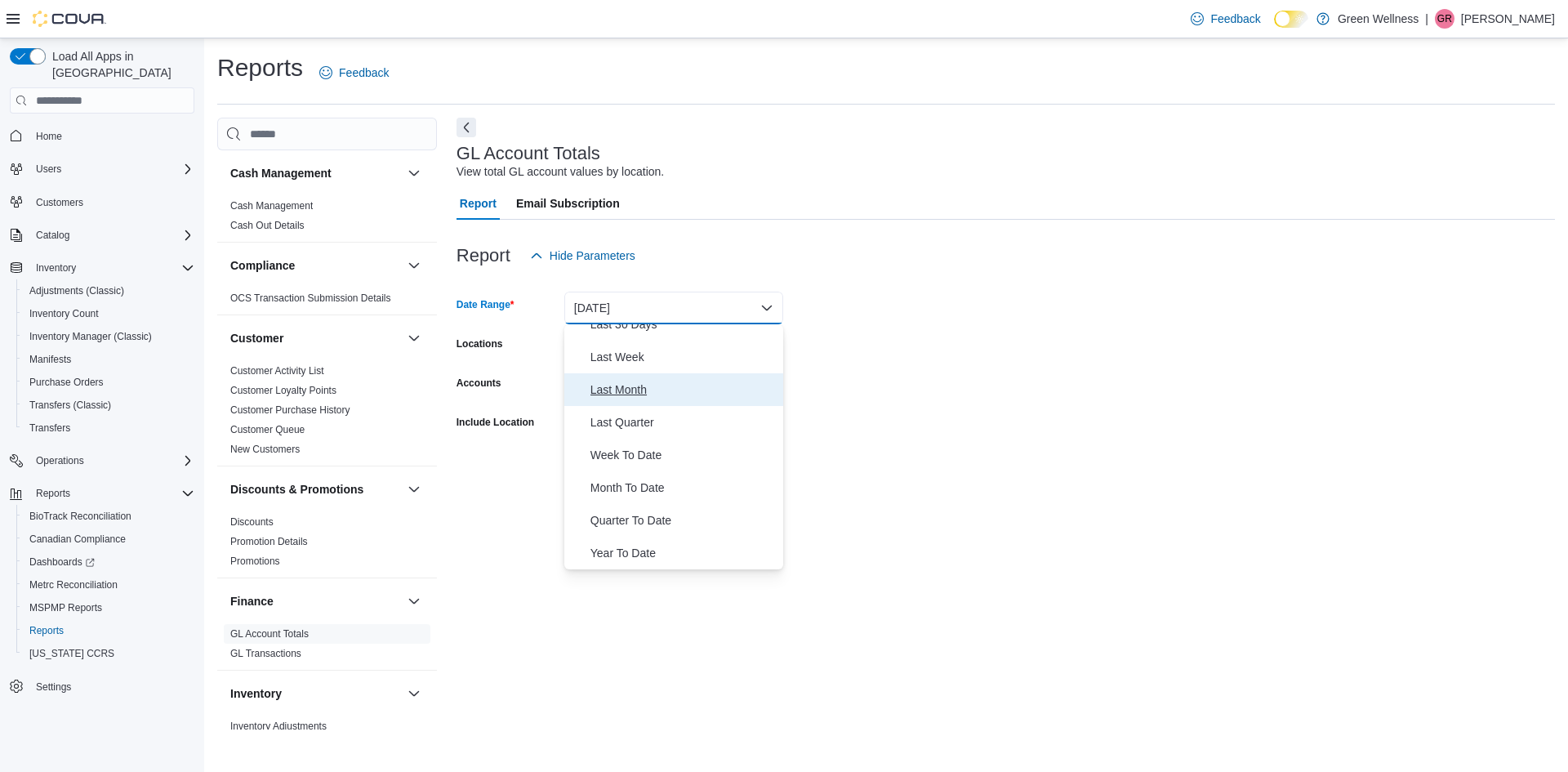
click at [611, 390] on span "Last Month" at bounding box center [683, 389] width 186 height 19
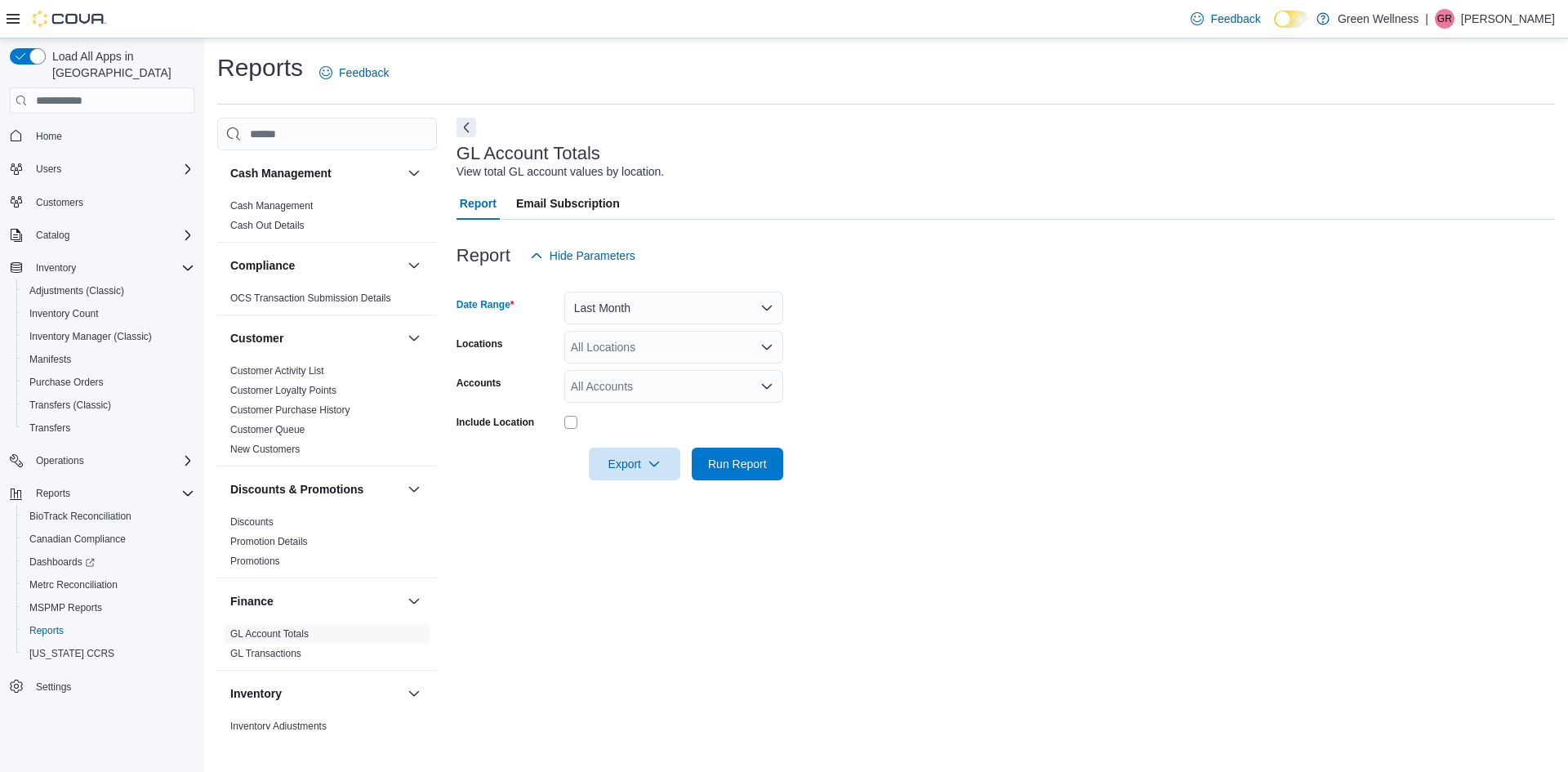
click at [617, 348] on div "All Locations" at bounding box center [674, 347] width 219 height 33
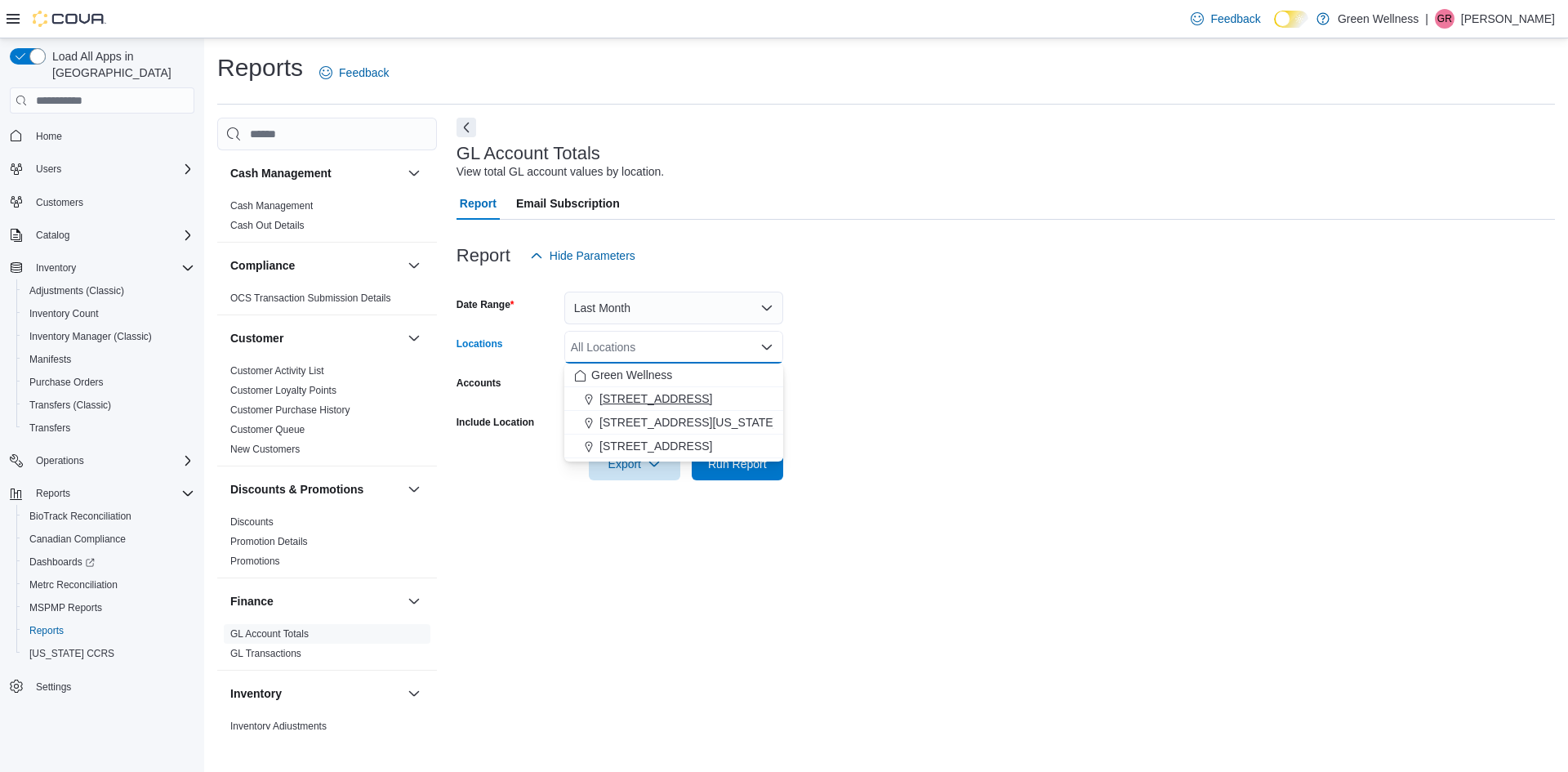
click at [638, 391] on span "[STREET_ADDRESS]" at bounding box center [655, 398] width 112 height 16
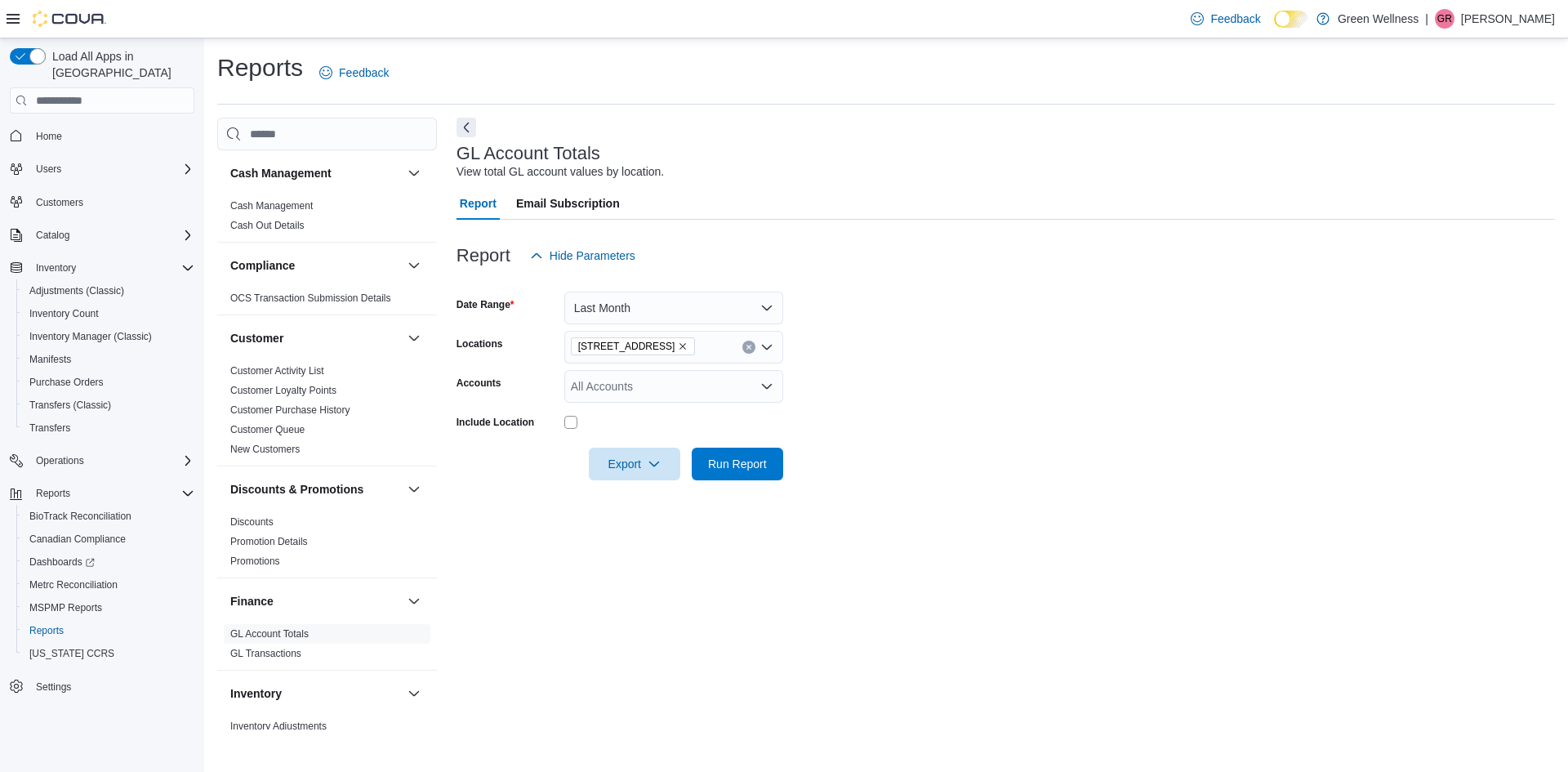
click at [831, 405] on form "Date Range Last Month Locations 1217 South Frontage Rd. Accounts All Accounts I…" at bounding box center [1005, 376] width 1099 height 208
click at [744, 459] on span "Run Report" at bounding box center [737, 463] width 58 height 16
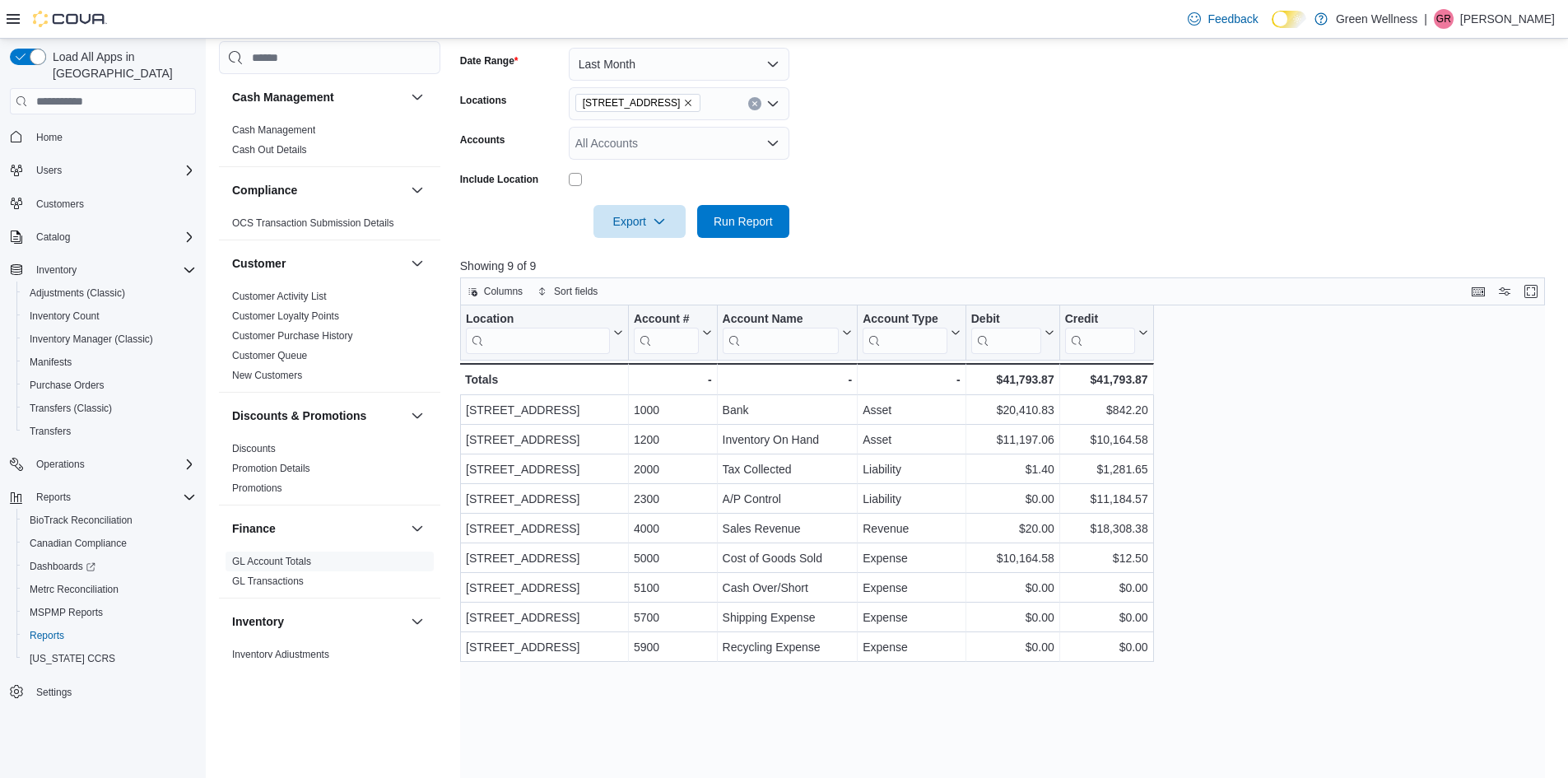
scroll to position [247, 0]
click at [496, 293] on span "Columns" at bounding box center [504, 290] width 39 height 13
click at [795, 681] on div "Location Click to view column header actions Account # Click to view column hea…" at bounding box center [1008, 602] width 1097 height 595
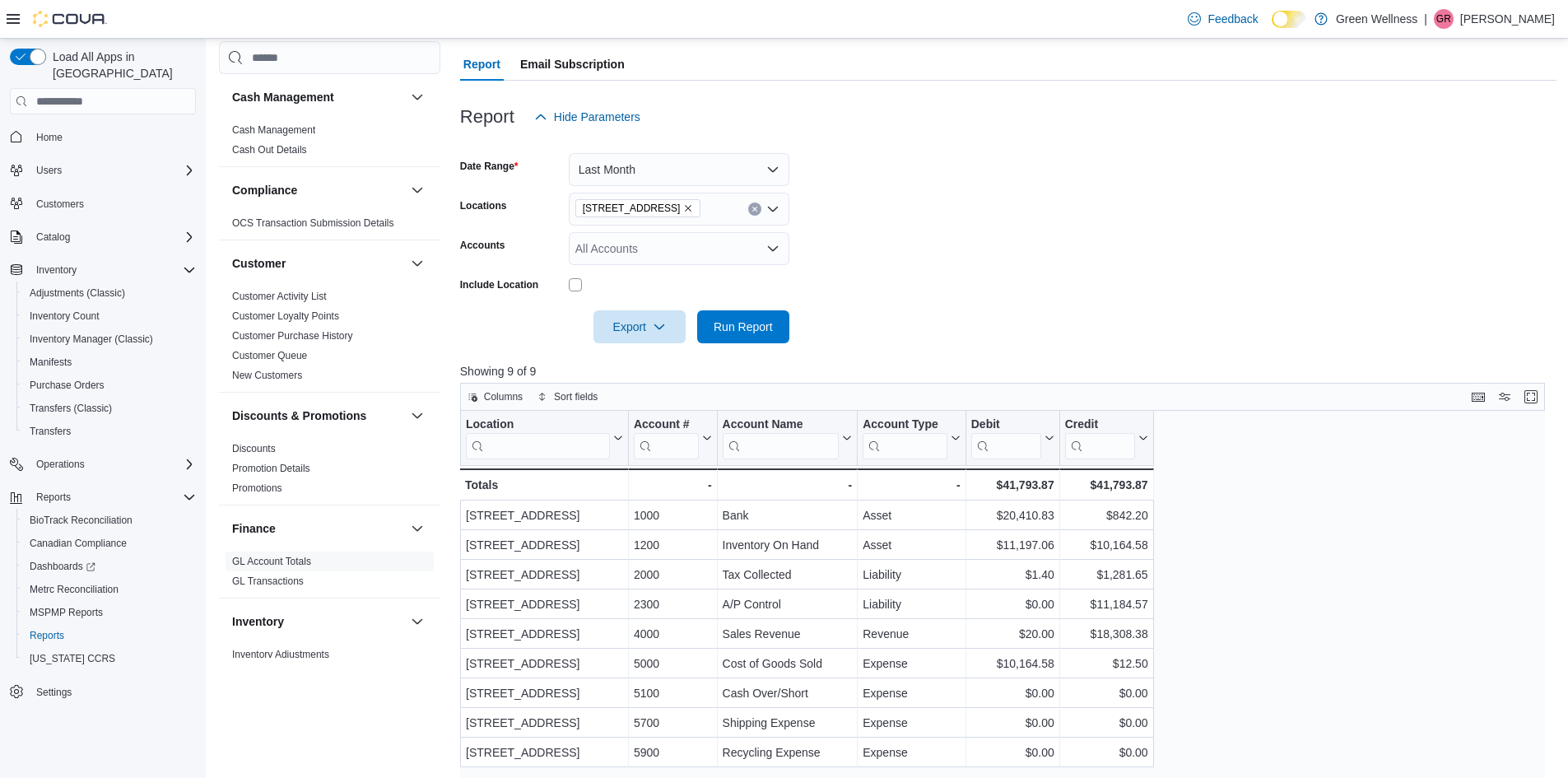
scroll to position [134, 0]
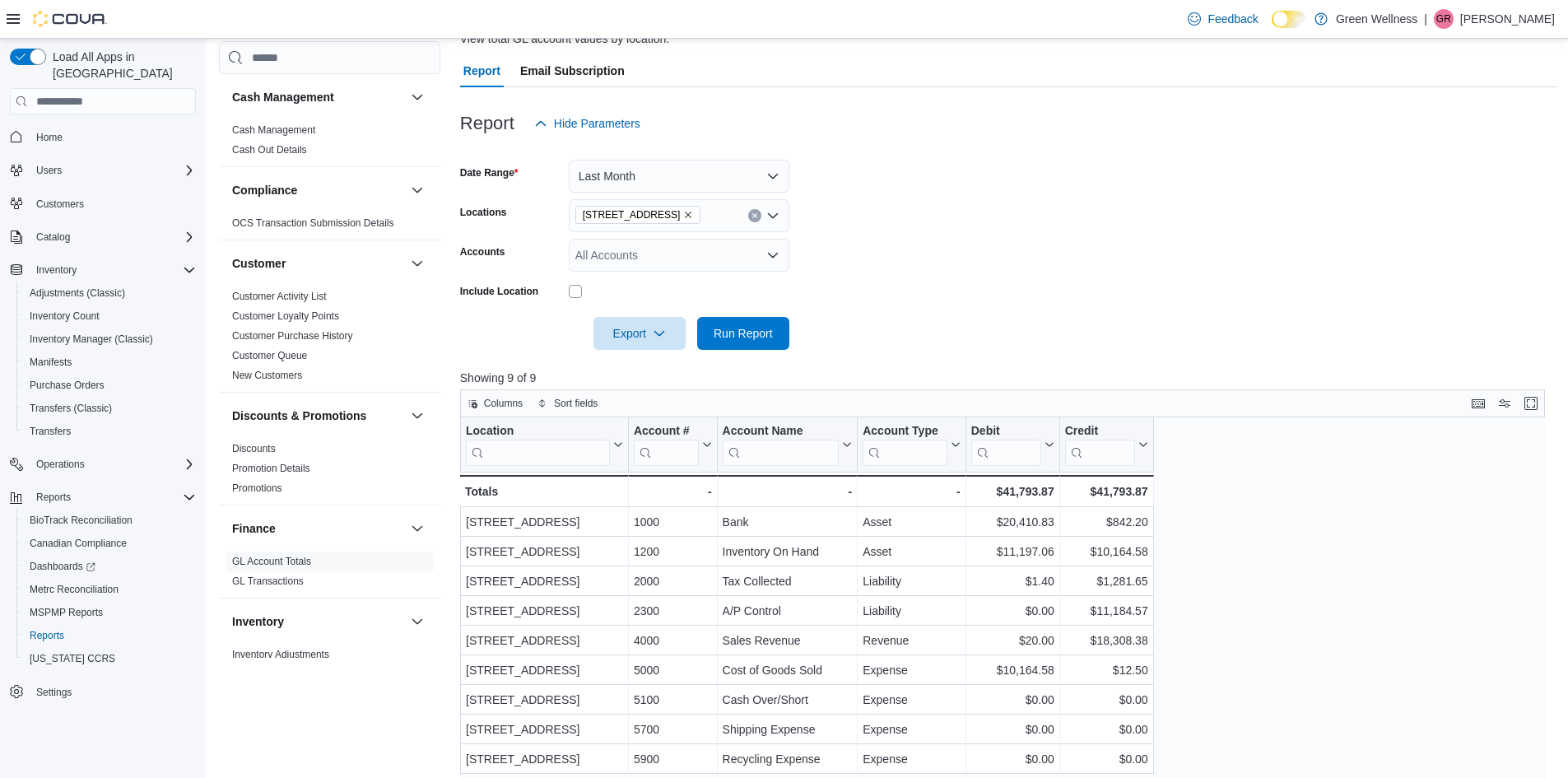
click at [766, 260] on icon "Open list of options" at bounding box center [772, 255] width 13 height 13
click at [772, 258] on icon "Open list of options" at bounding box center [772, 254] width 10 height 5
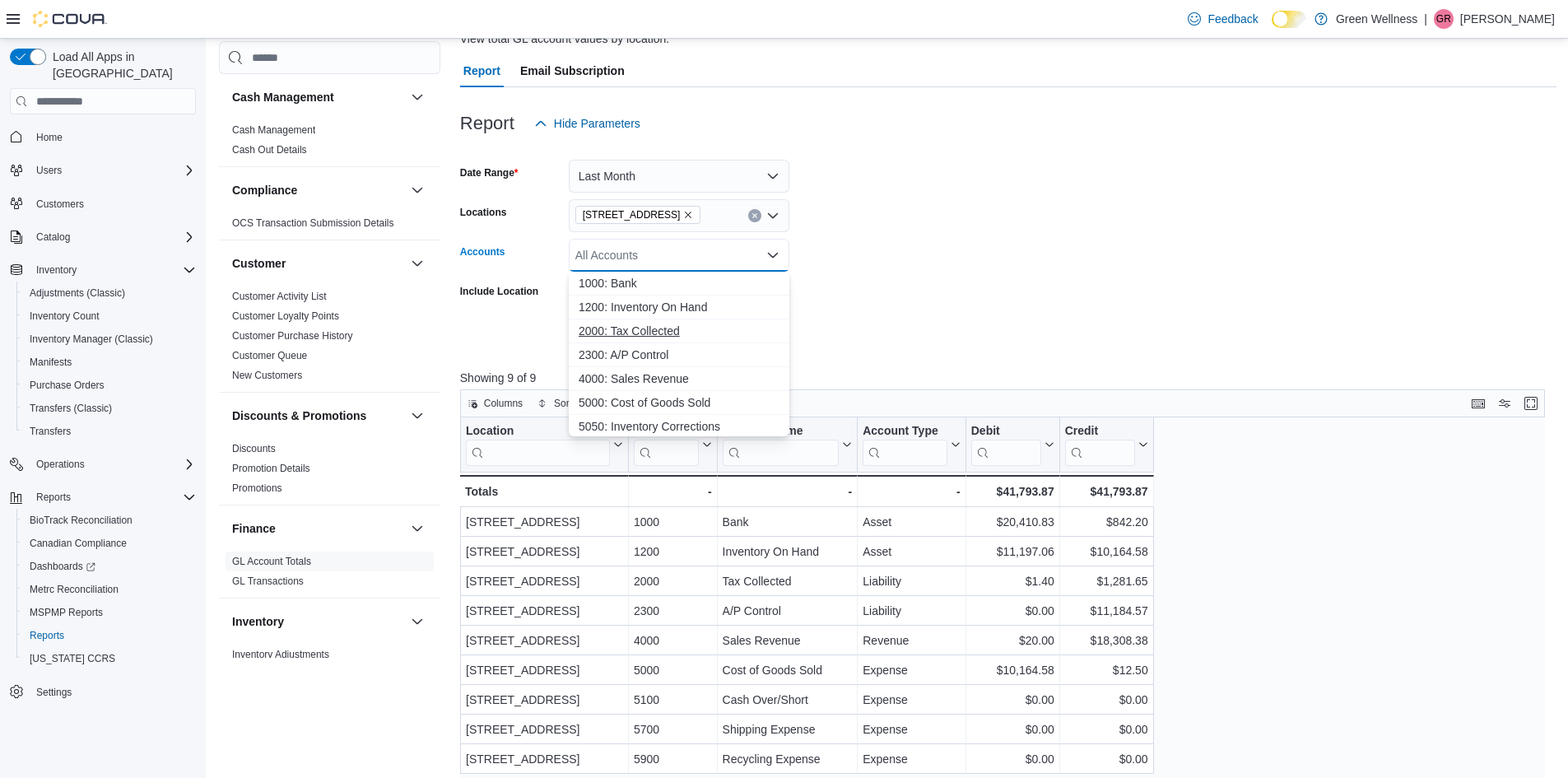
click at [661, 327] on span "2000: Tax Collected" at bounding box center [679, 331] width 201 height 17
click at [610, 355] on span "4000: Sales Revenue" at bounding box center [679, 354] width 201 height 17
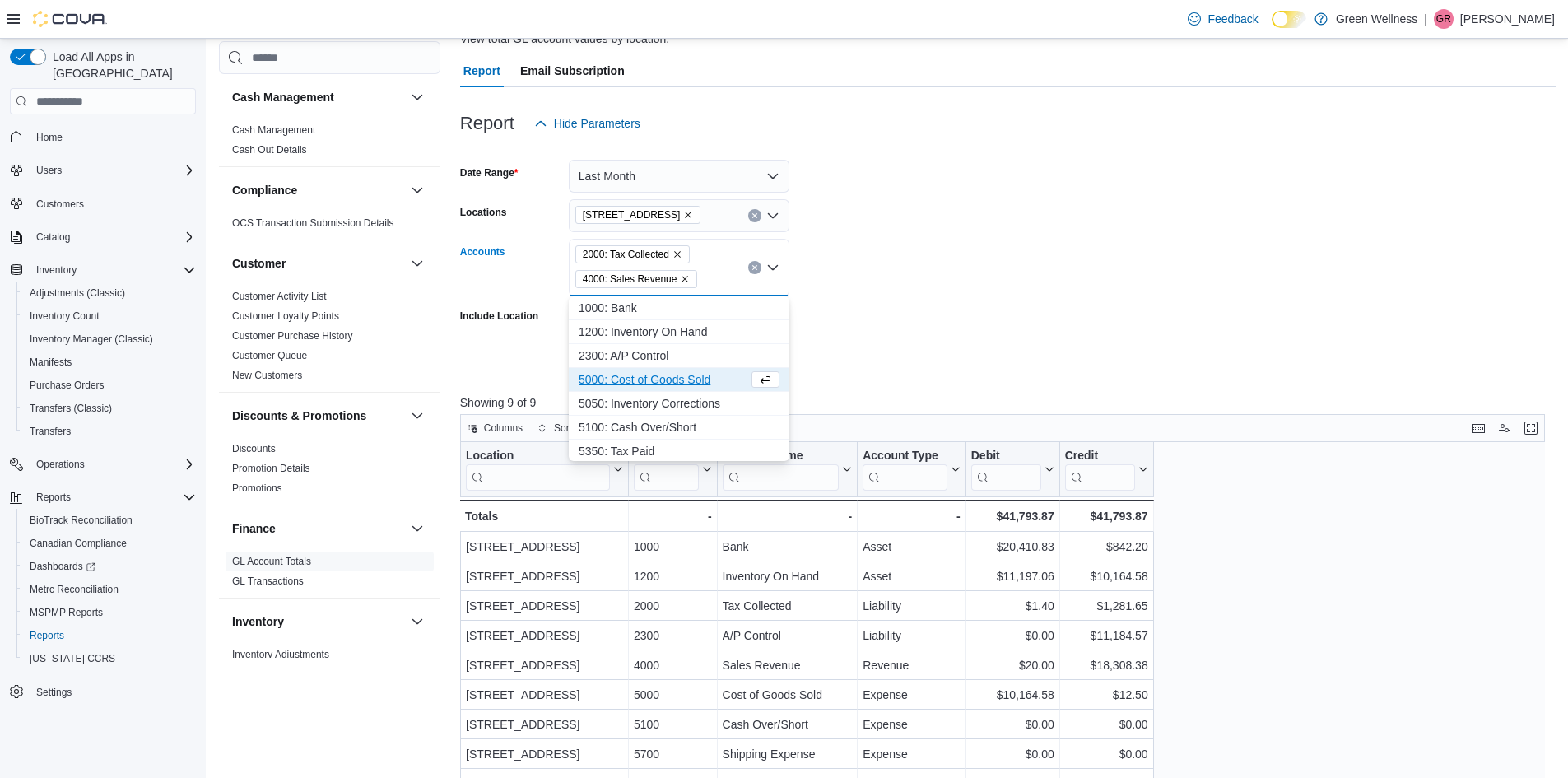
click at [610, 377] on span "5000: Cost of Goods Sold" at bounding box center [664, 379] width 169 height 17
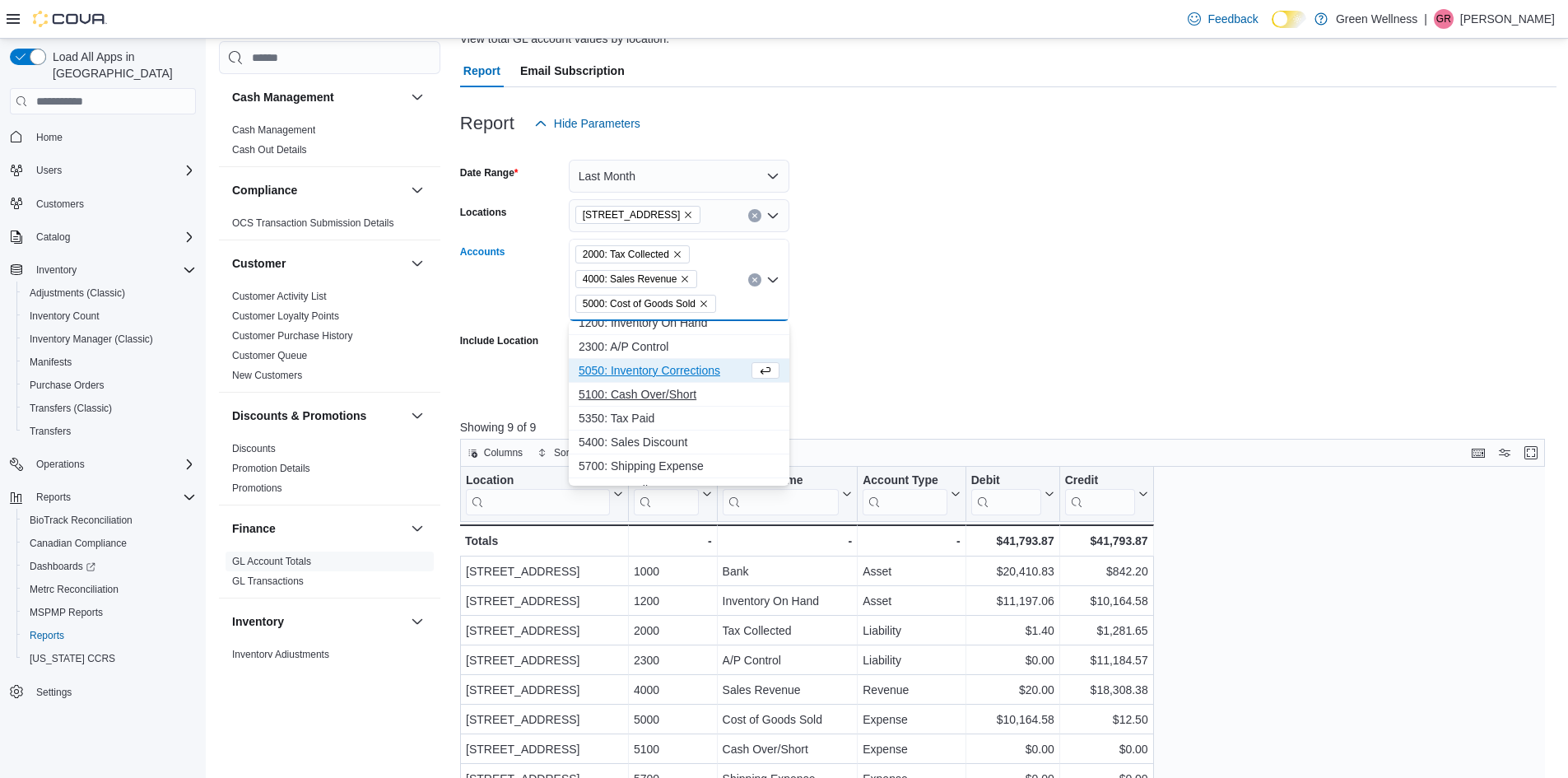
scroll to position [51, 0]
click at [633, 377] on span "5100: Cash Over/Short" at bounding box center [679, 377] width 201 height 17
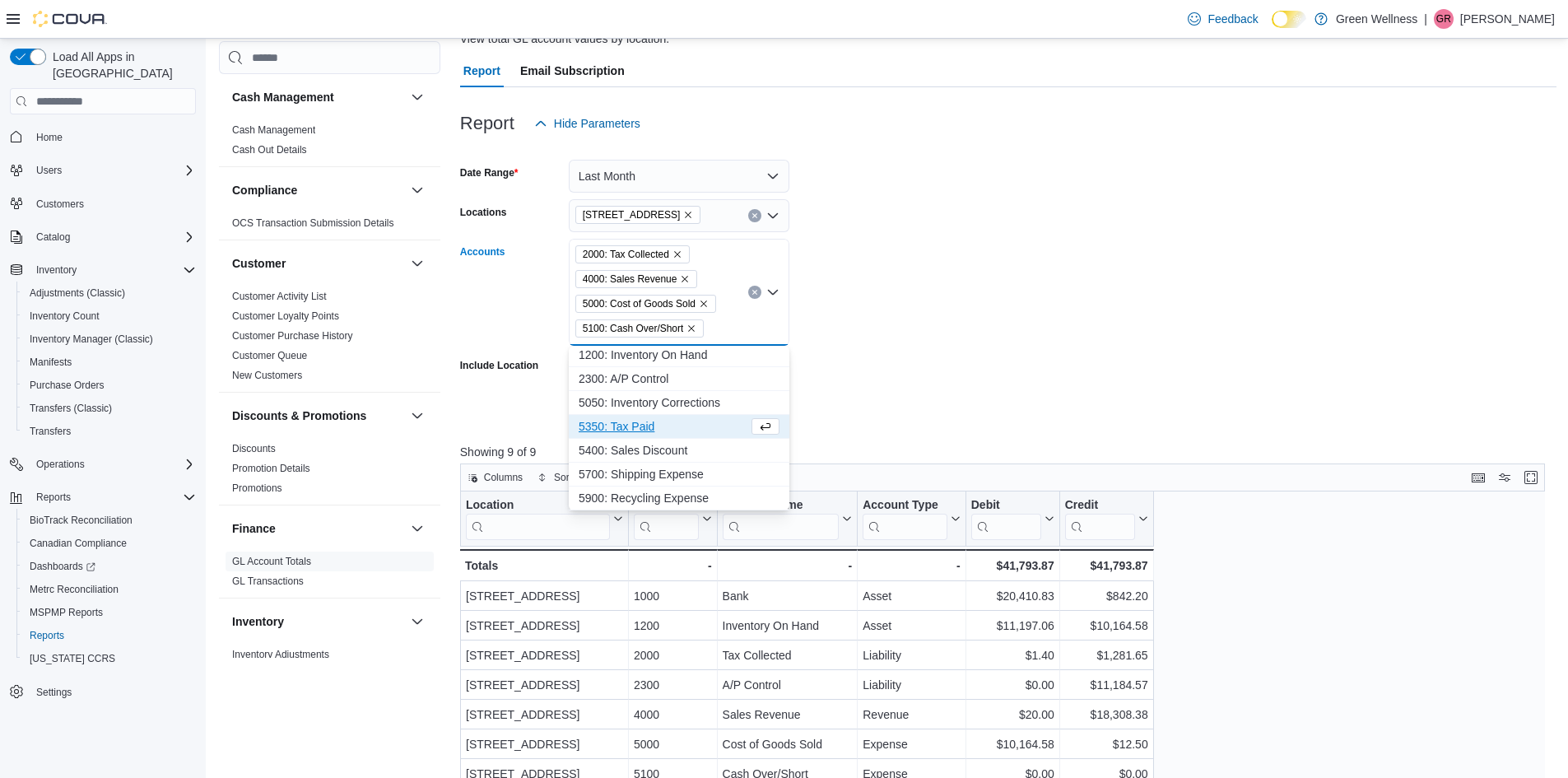
click at [621, 427] on span "5350: Tax Paid" at bounding box center [664, 426] width 169 height 17
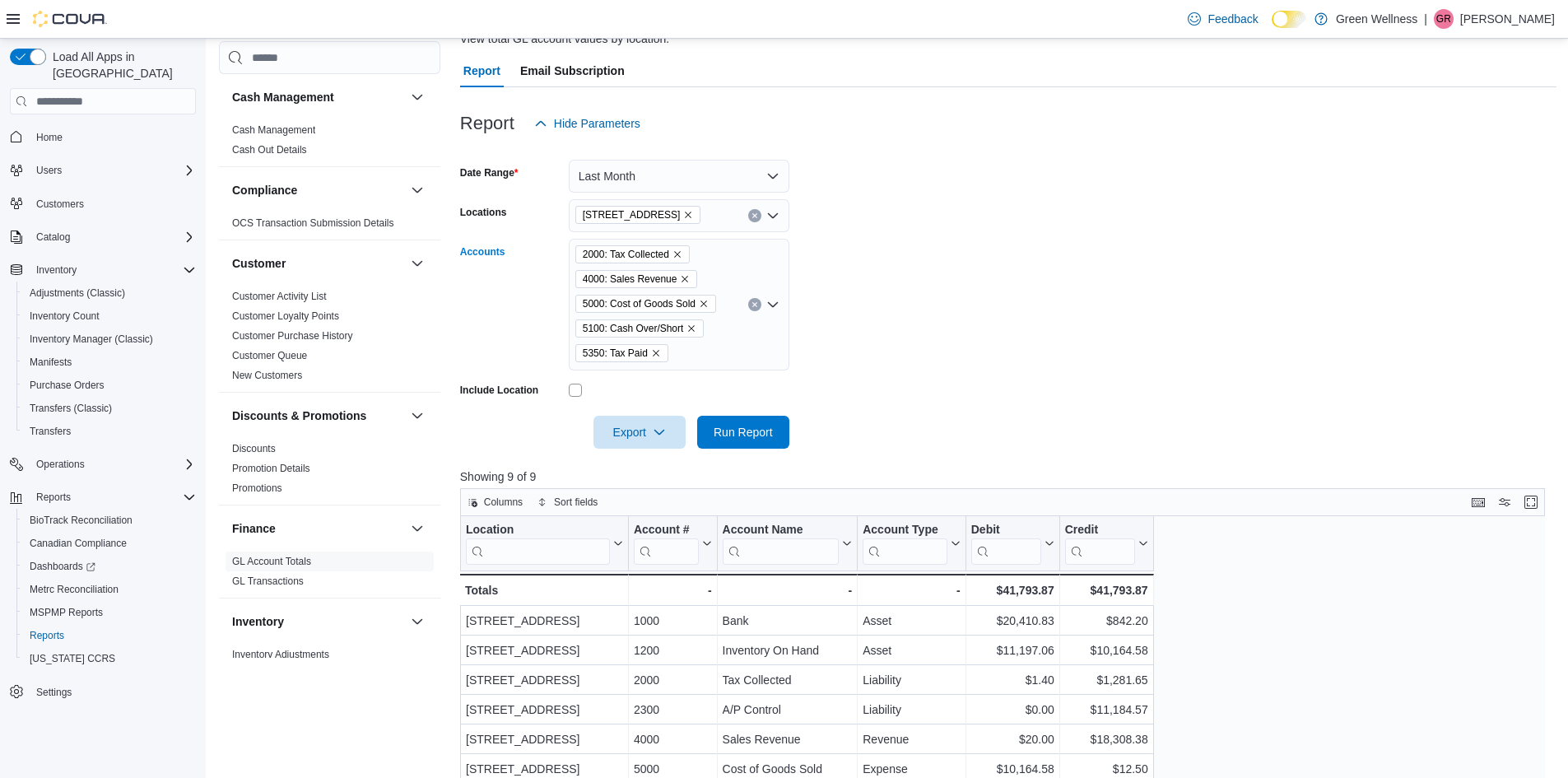
scroll to position [216, 0]
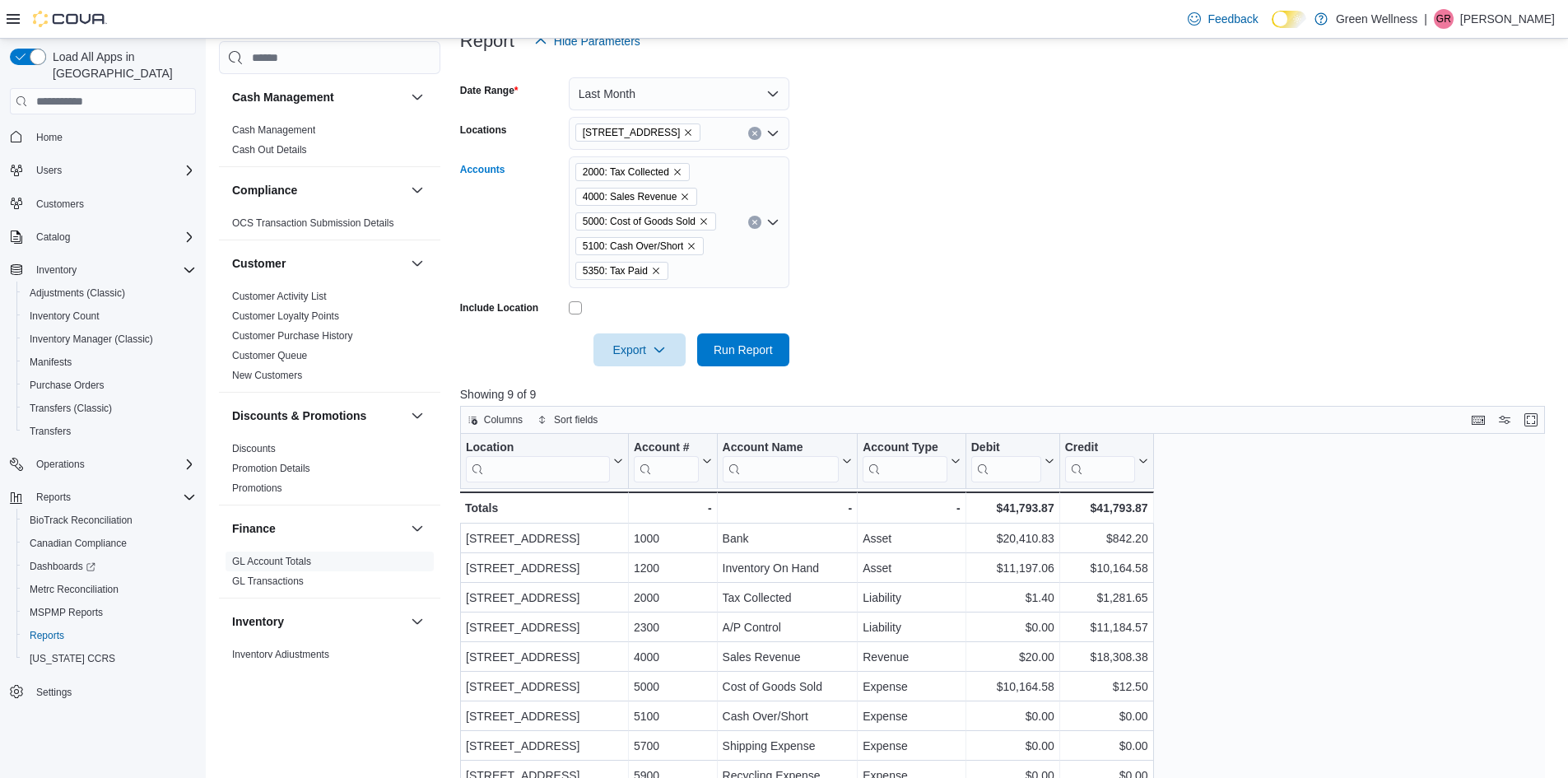
click at [684, 274] on div "2000: Tax Collected 4000: Sales Revenue 5000: Cost of Goods Sold 5100: Cash Ove…" at bounding box center [679, 222] width 221 height 132
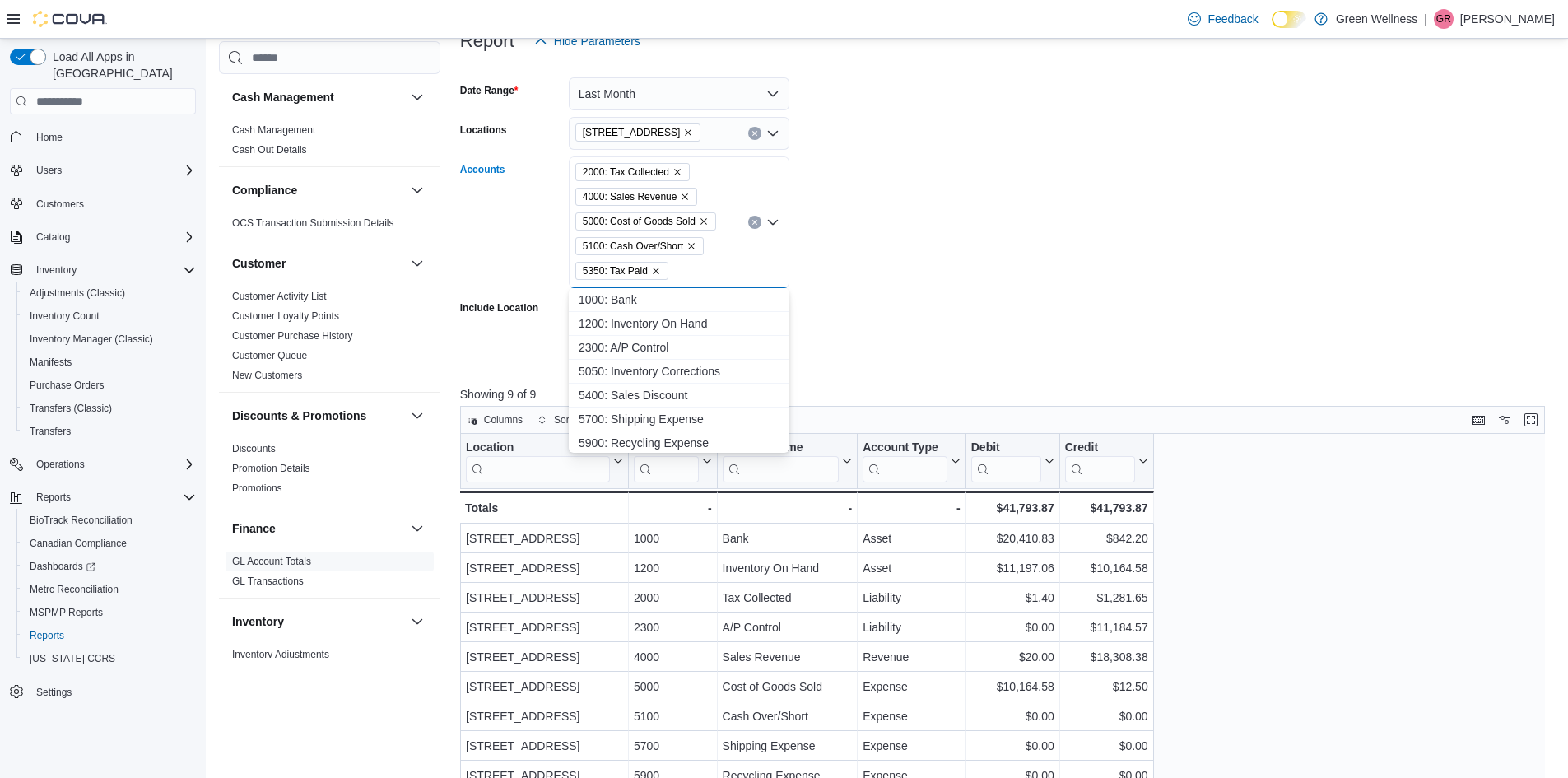
scroll to position [3, 0]
click at [668, 389] on span "5400: Sales Discount" at bounding box center [679, 393] width 201 height 17
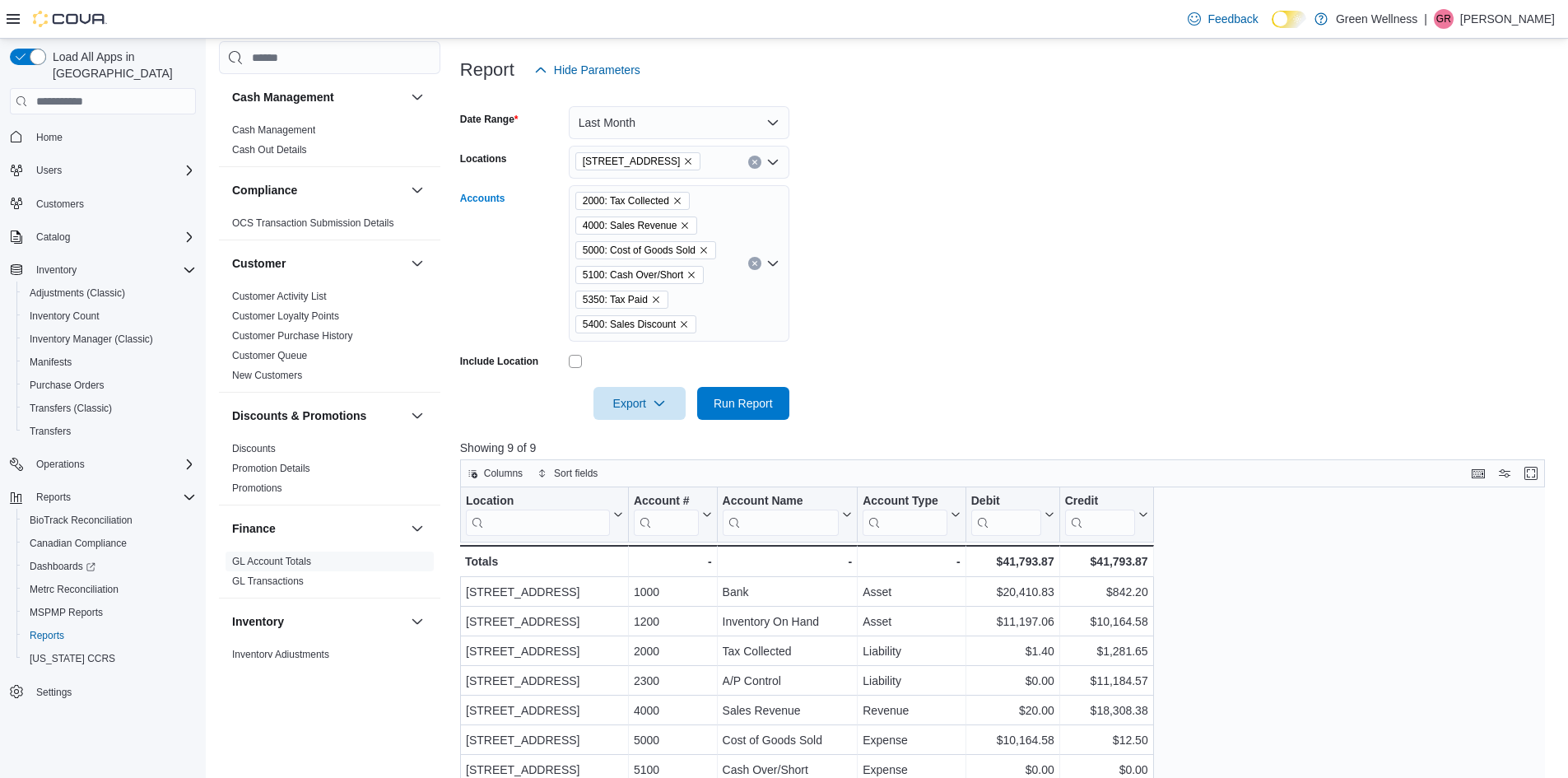
scroll to position [216, 0]
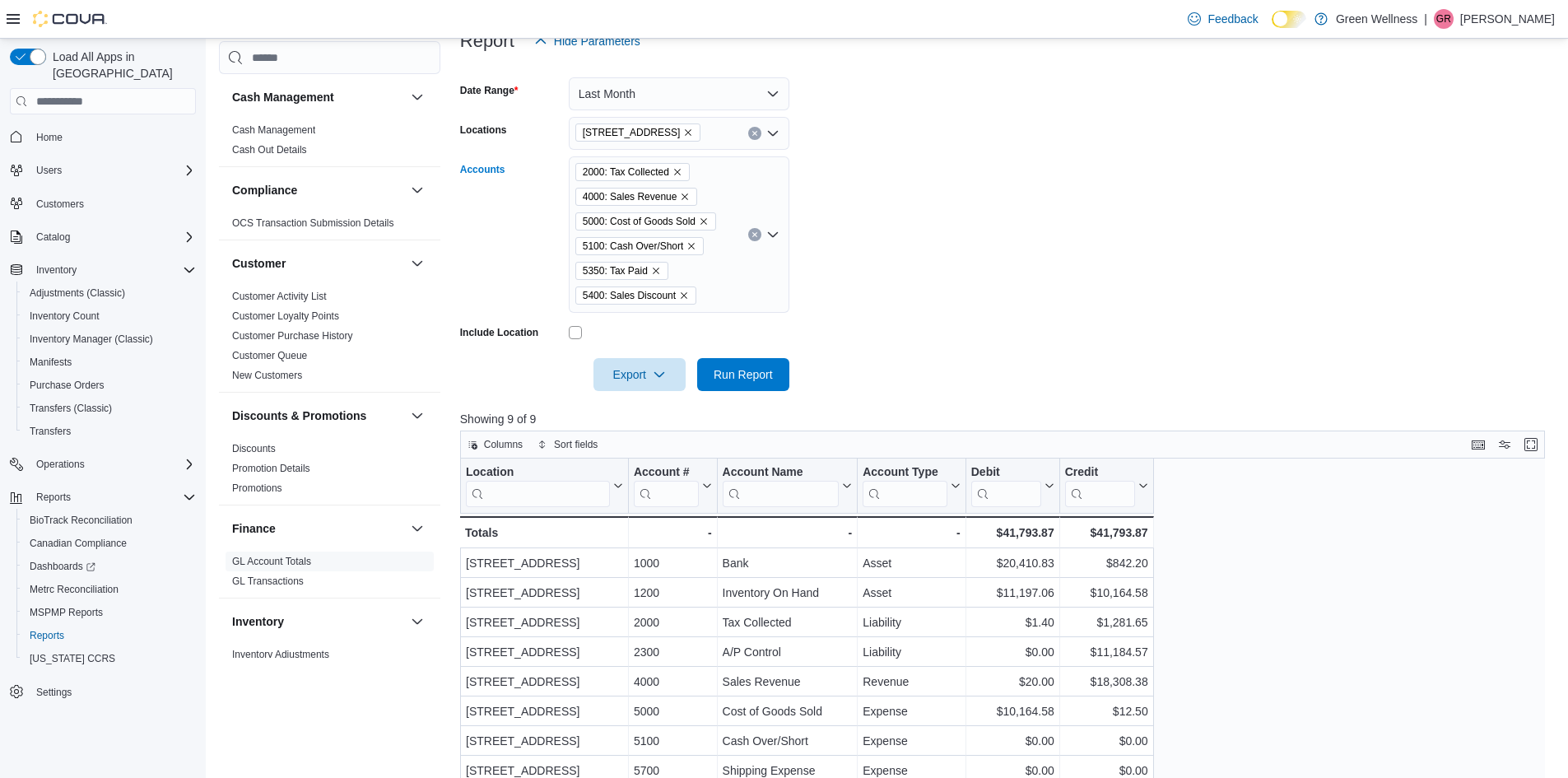
click at [709, 297] on div "2000: Tax Collected 4000: Sales Revenue 5000: Cost of Goods Sold 5100: Cash Ove…" at bounding box center [679, 235] width 221 height 157
click at [800, 316] on form "Date Range Last Month Locations 1217 South Frontage Rd. Accounts 2000: Tax Coll…" at bounding box center [1008, 225] width 1097 height 333
click at [751, 373] on span "Run Report" at bounding box center [743, 374] width 59 height 17
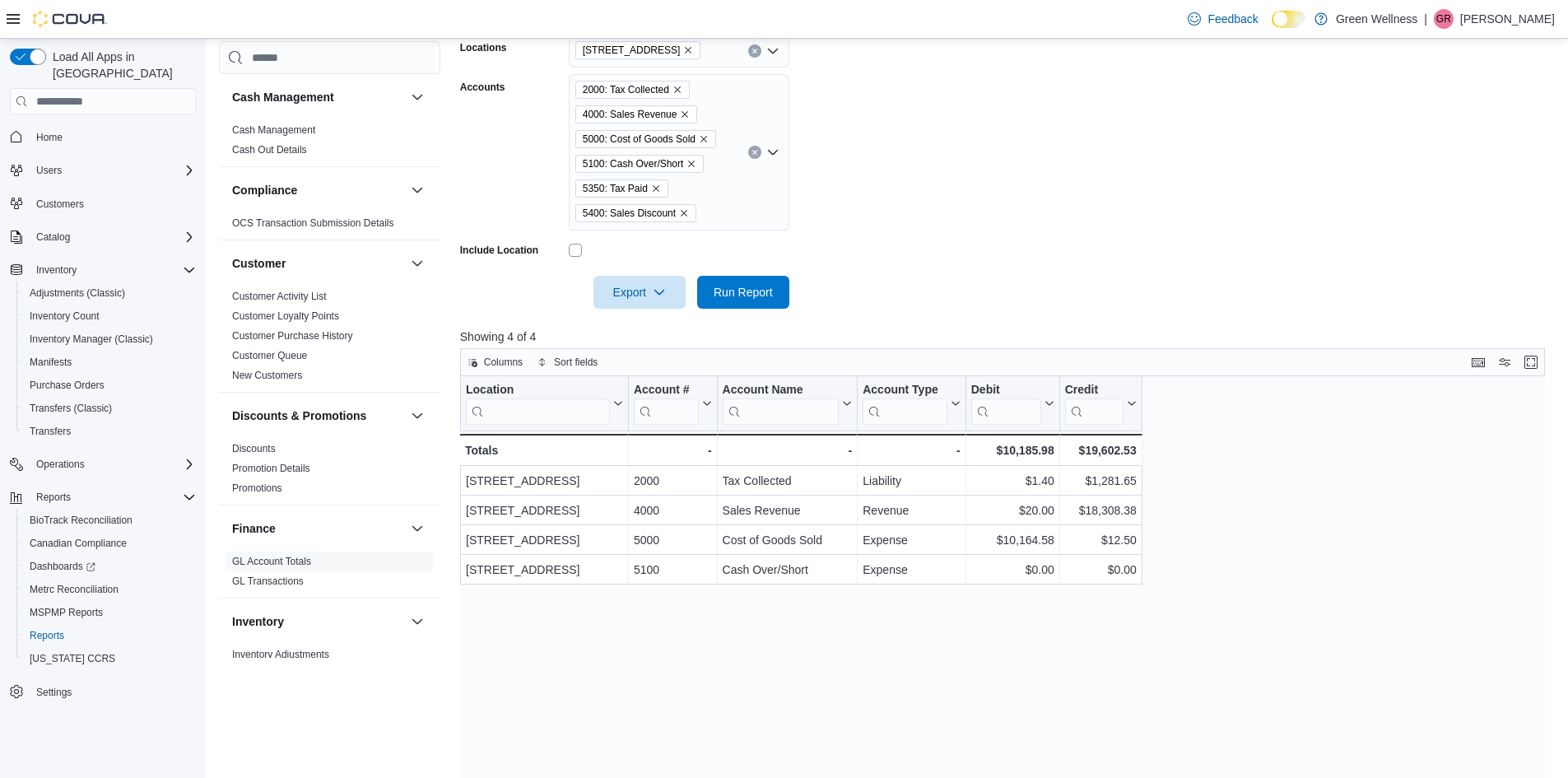
scroll to position [381, 0]
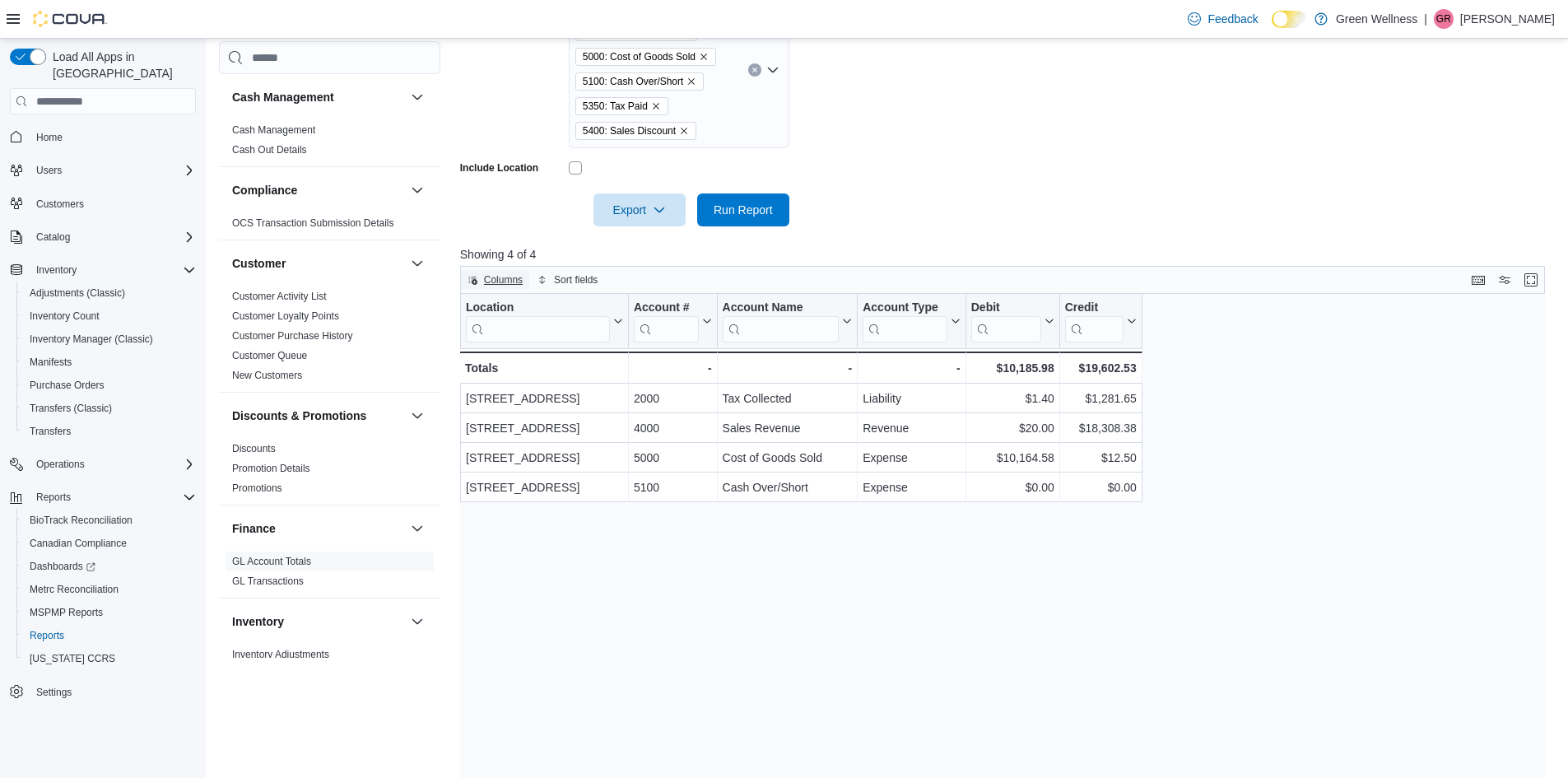
click at [502, 281] on span "Columns" at bounding box center [504, 280] width 39 height 13
click at [642, 532] on div "Location Click to view column header actions Account # Click to view column hea…" at bounding box center [1008, 591] width 1097 height 595
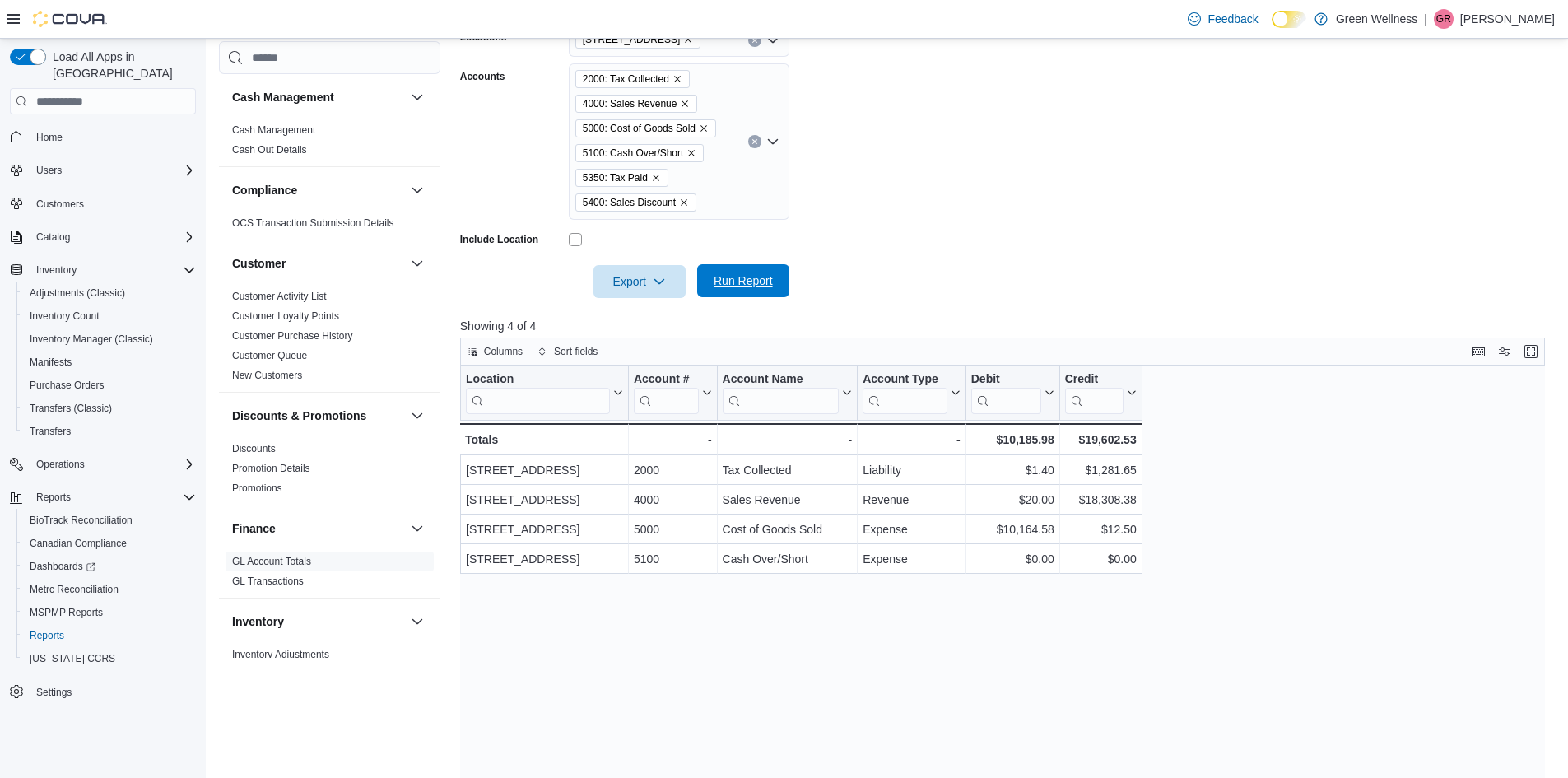
scroll to position [216, 0]
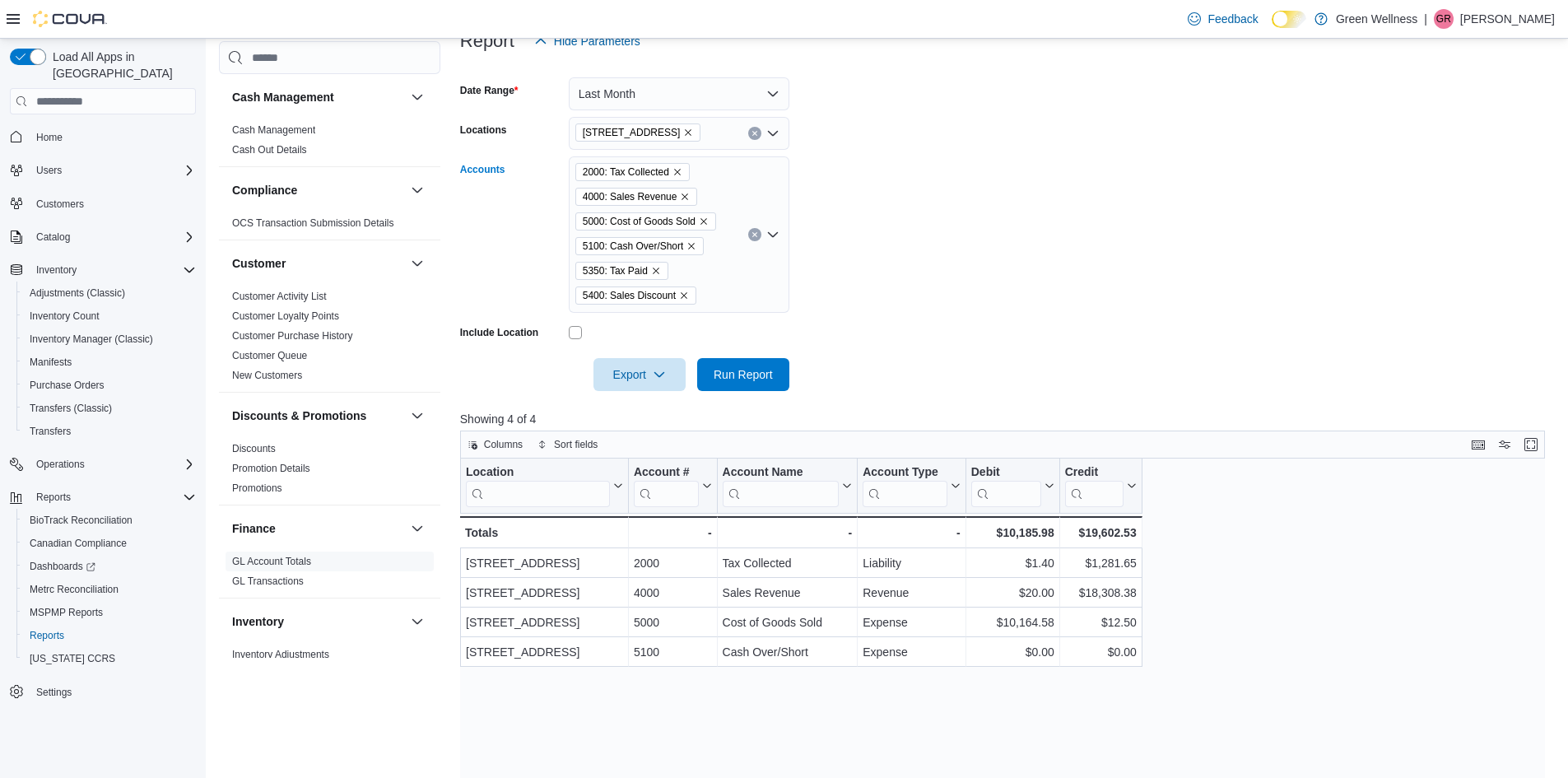
click at [751, 237] on icon "Clear input" at bounding box center [754, 234] width 6 height 6
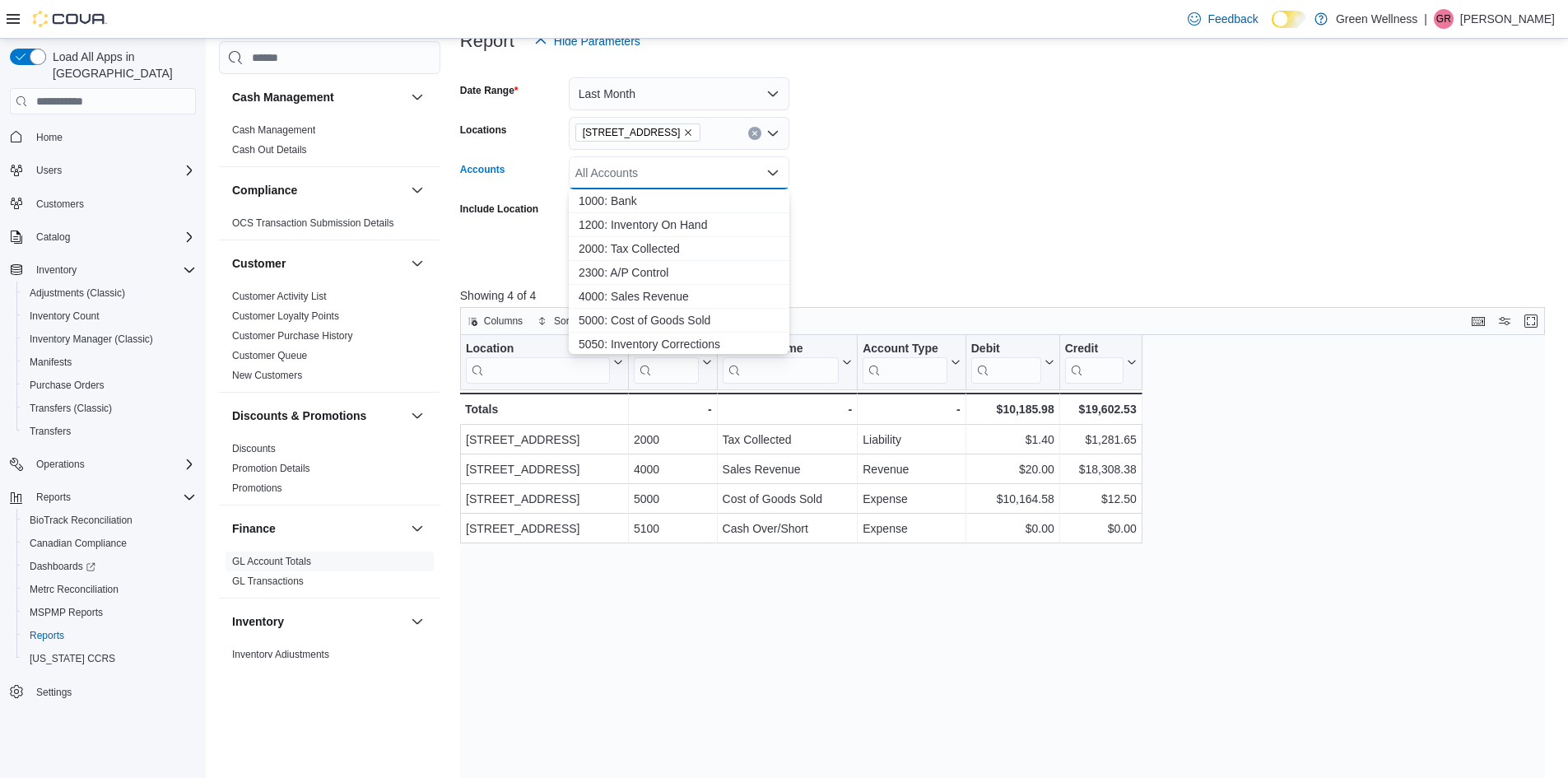
click at [532, 230] on div at bounding box center [1008, 228] width 1097 height 13
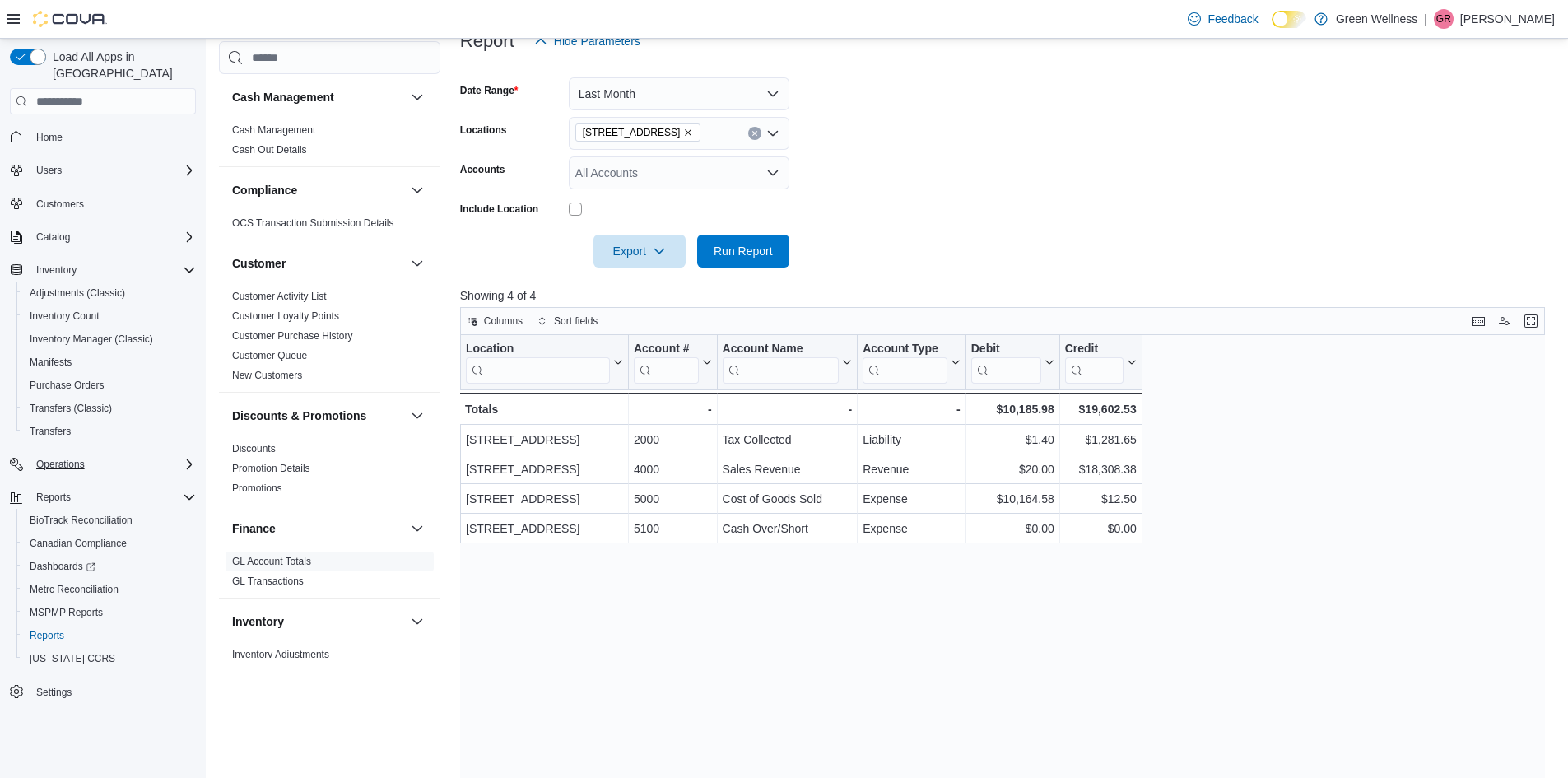
click at [182, 458] on icon "Complex example" at bounding box center [189, 464] width 13 height 13
click at [52, 629] on span "Reports" at bounding box center [47, 635] width 35 height 13
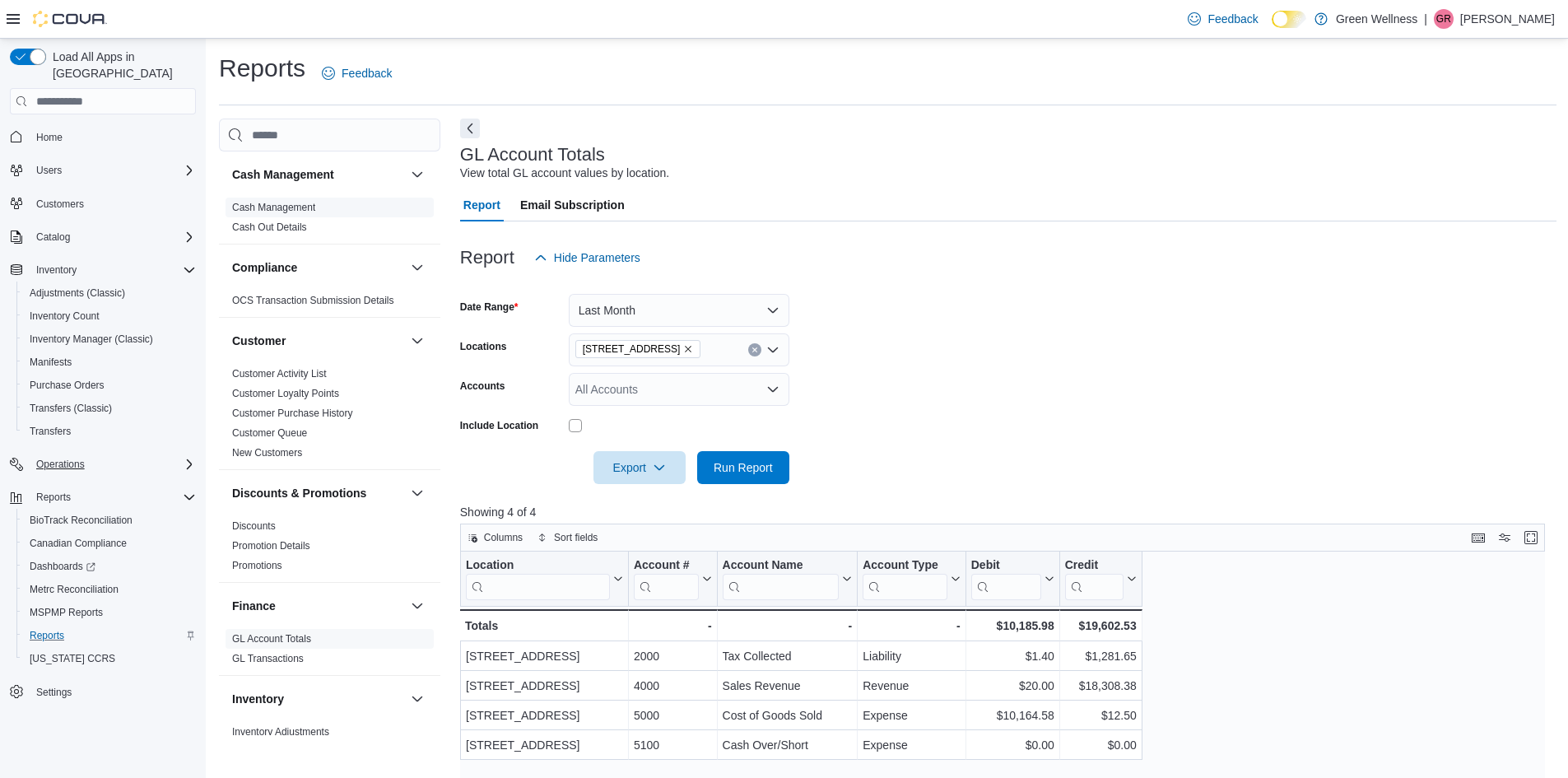
click at [293, 208] on link "Cash Management" at bounding box center [273, 207] width 83 height 12
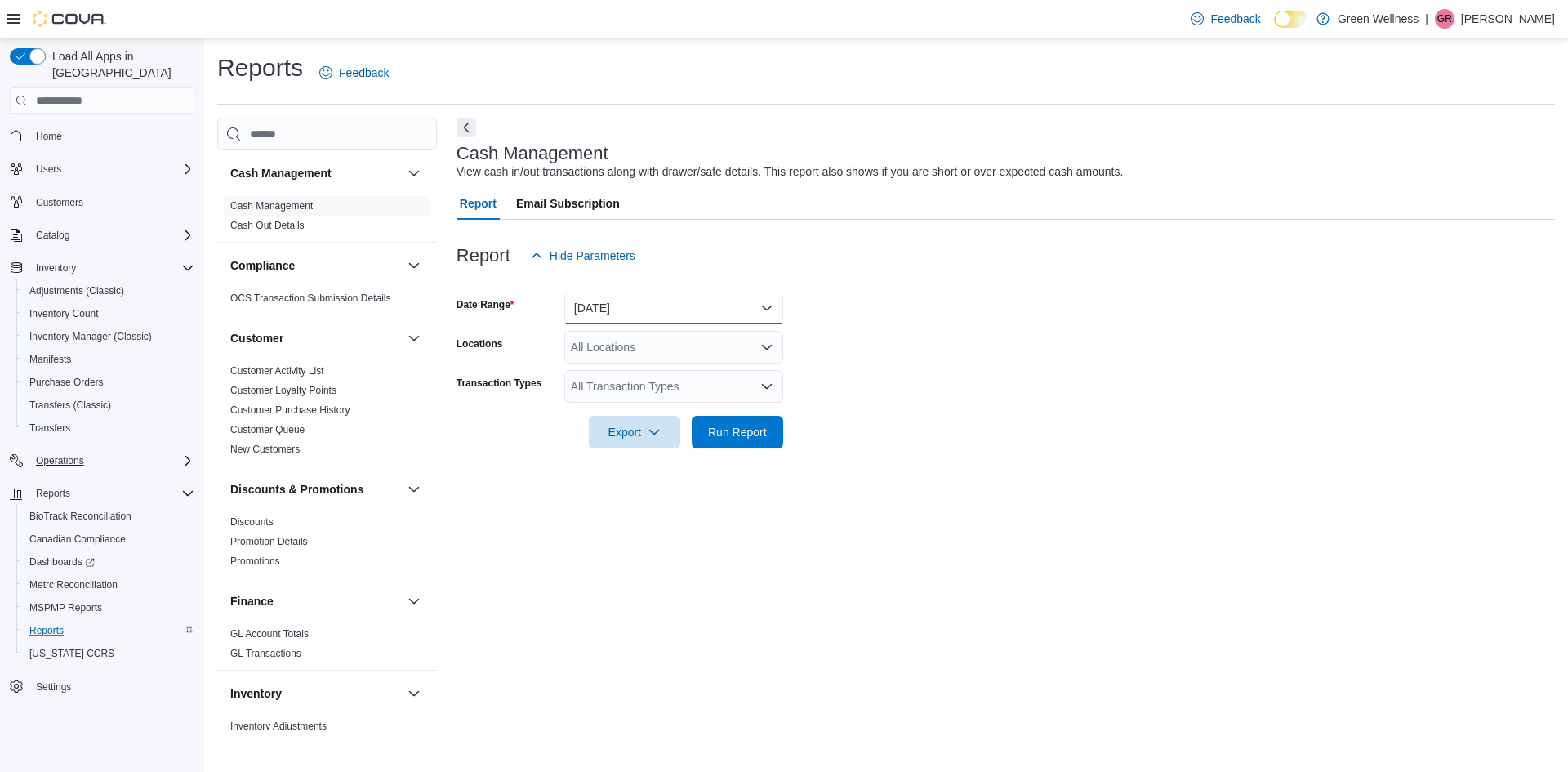
click at [645, 302] on button "[DATE]" at bounding box center [674, 308] width 219 height 33
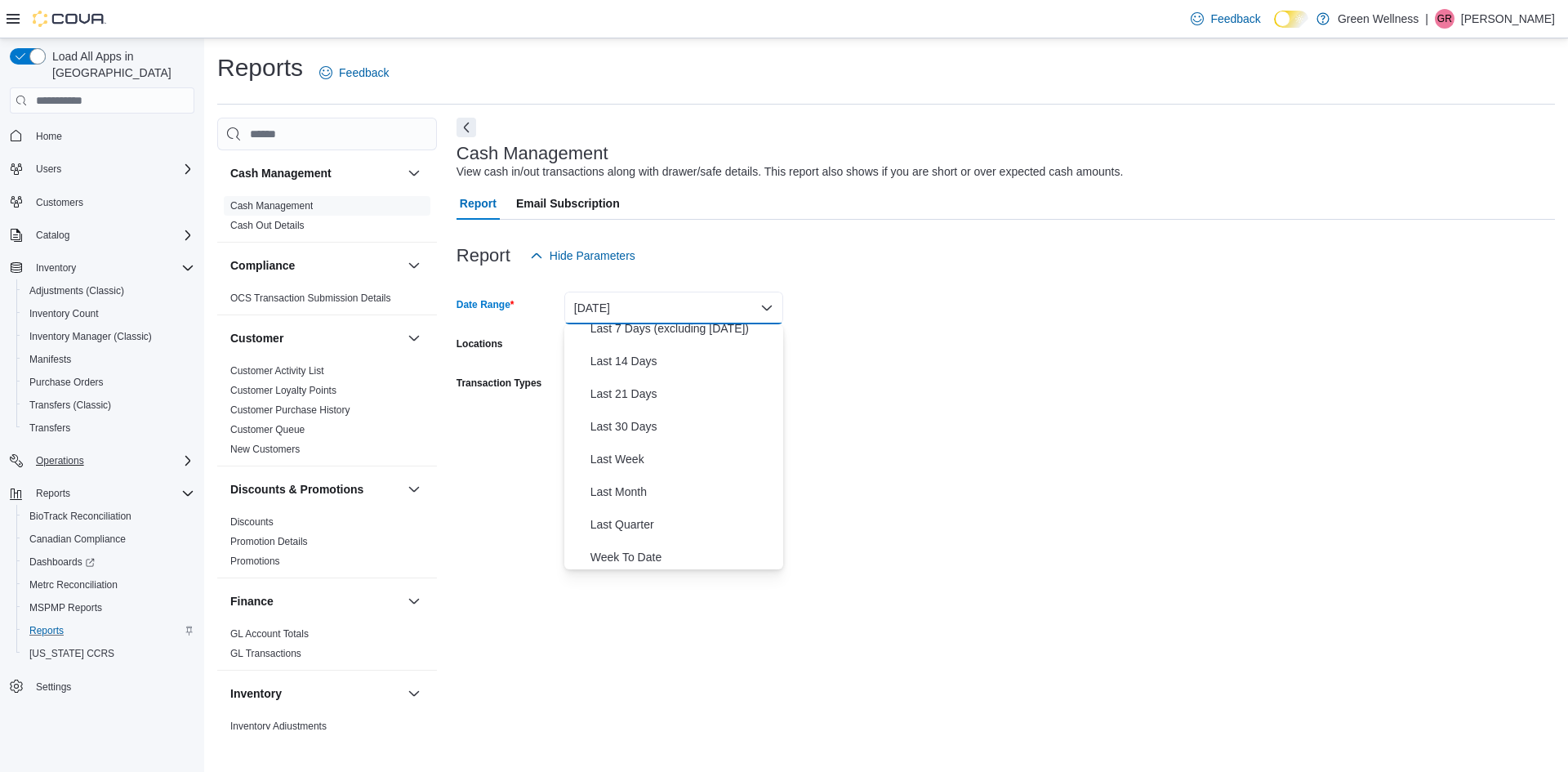
scroll to position [164, 0]
click at [637, 474] on span "Last Month" at bounding box center [683, 471] width 186 height 19
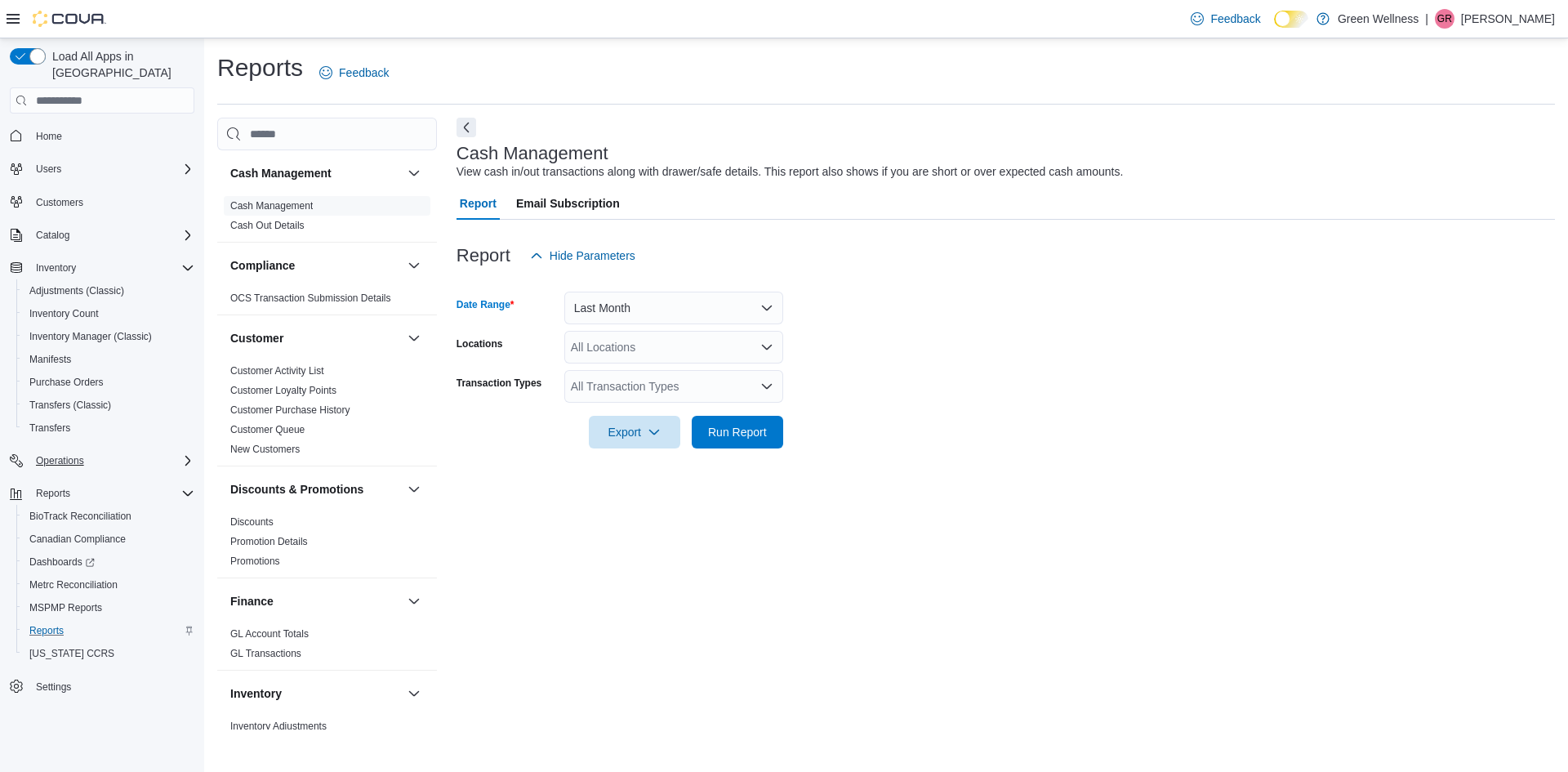
click at [672, 347] on div "All Locations" at bounding box center [674, 347] width 219 height 33
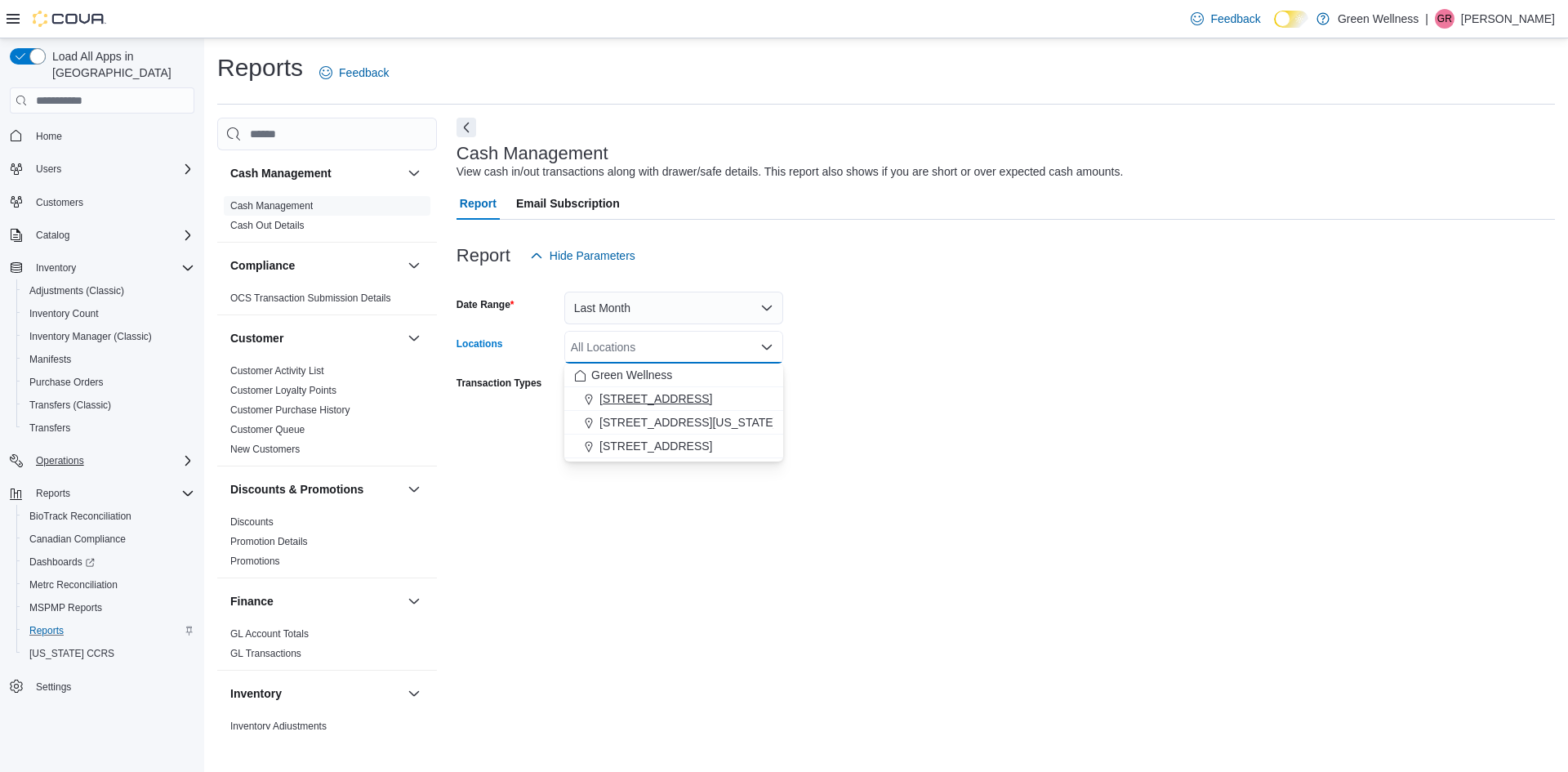
click at [674, 398] on span "[STREET_ADDRESS]" at bounding box center [655, 398] width 112 height 16
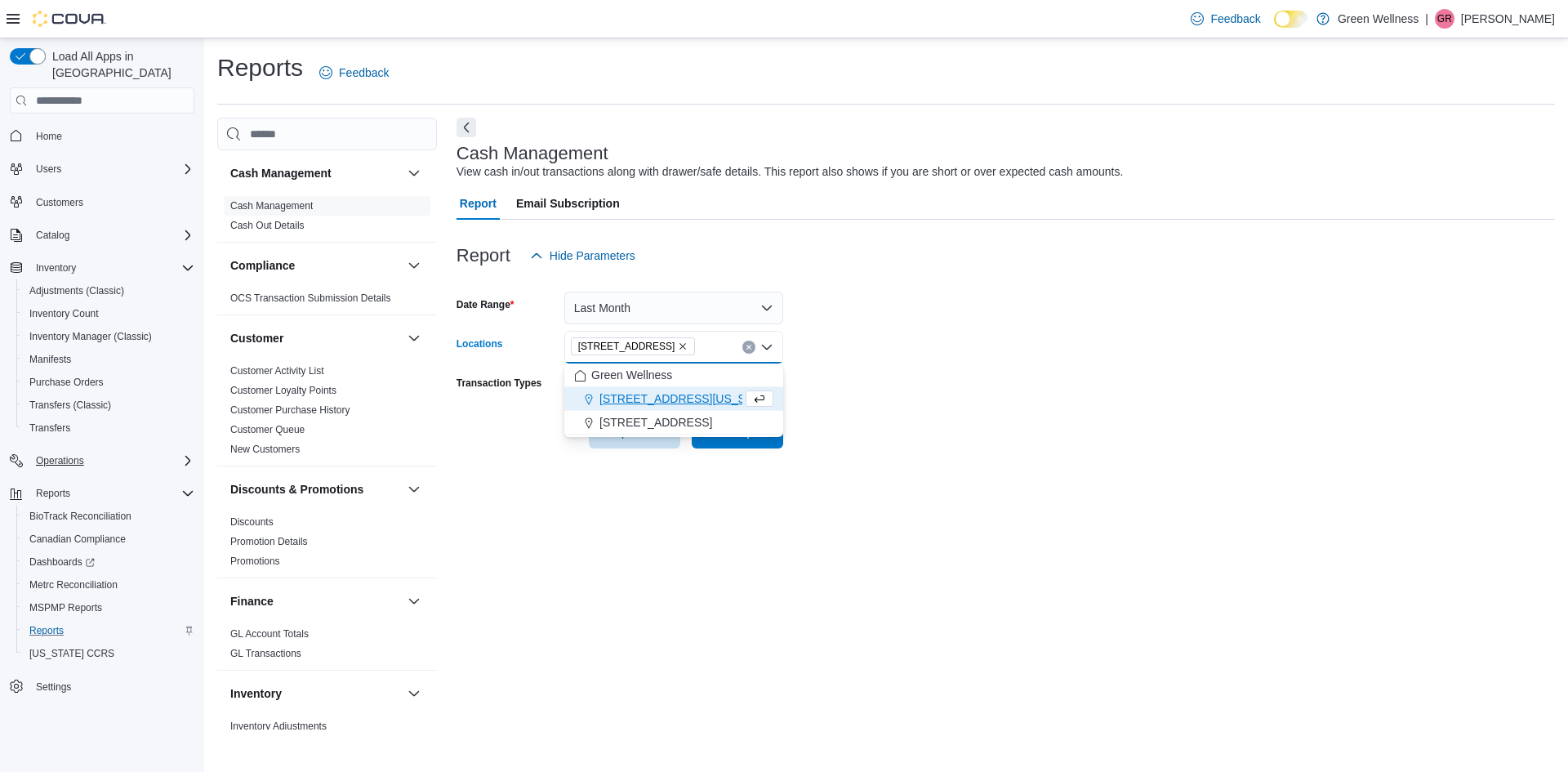
click at [814, 443] on form "Date Range Last Month Locations 1217 South Frontage Rd. Combo box. Selected. 12…" at bounding box center [1005, 360] width 1099 height 176
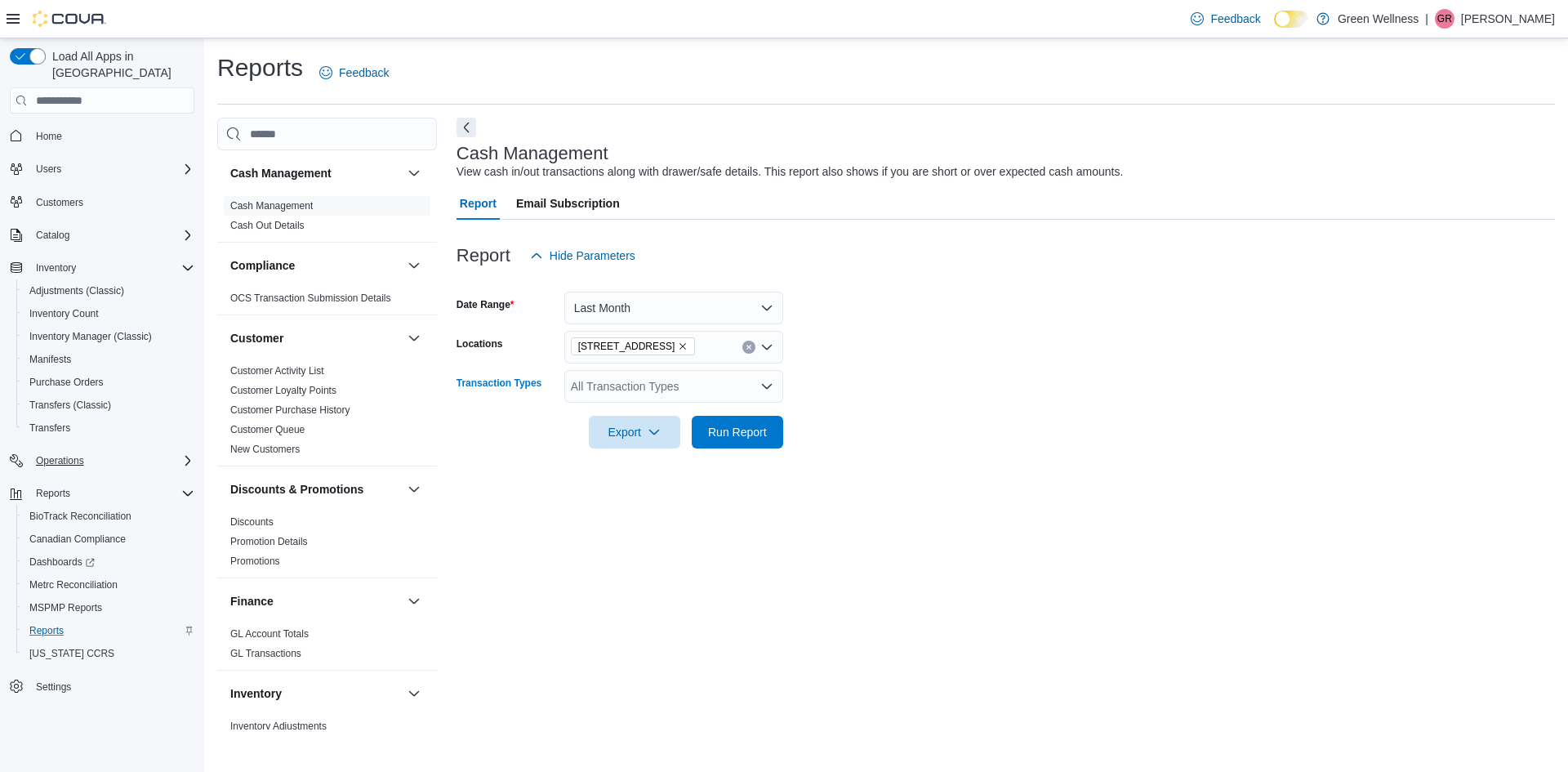
click at [690, 376] on div "All Transaction Types" at bounding box center [674, 386] width 219 height 33
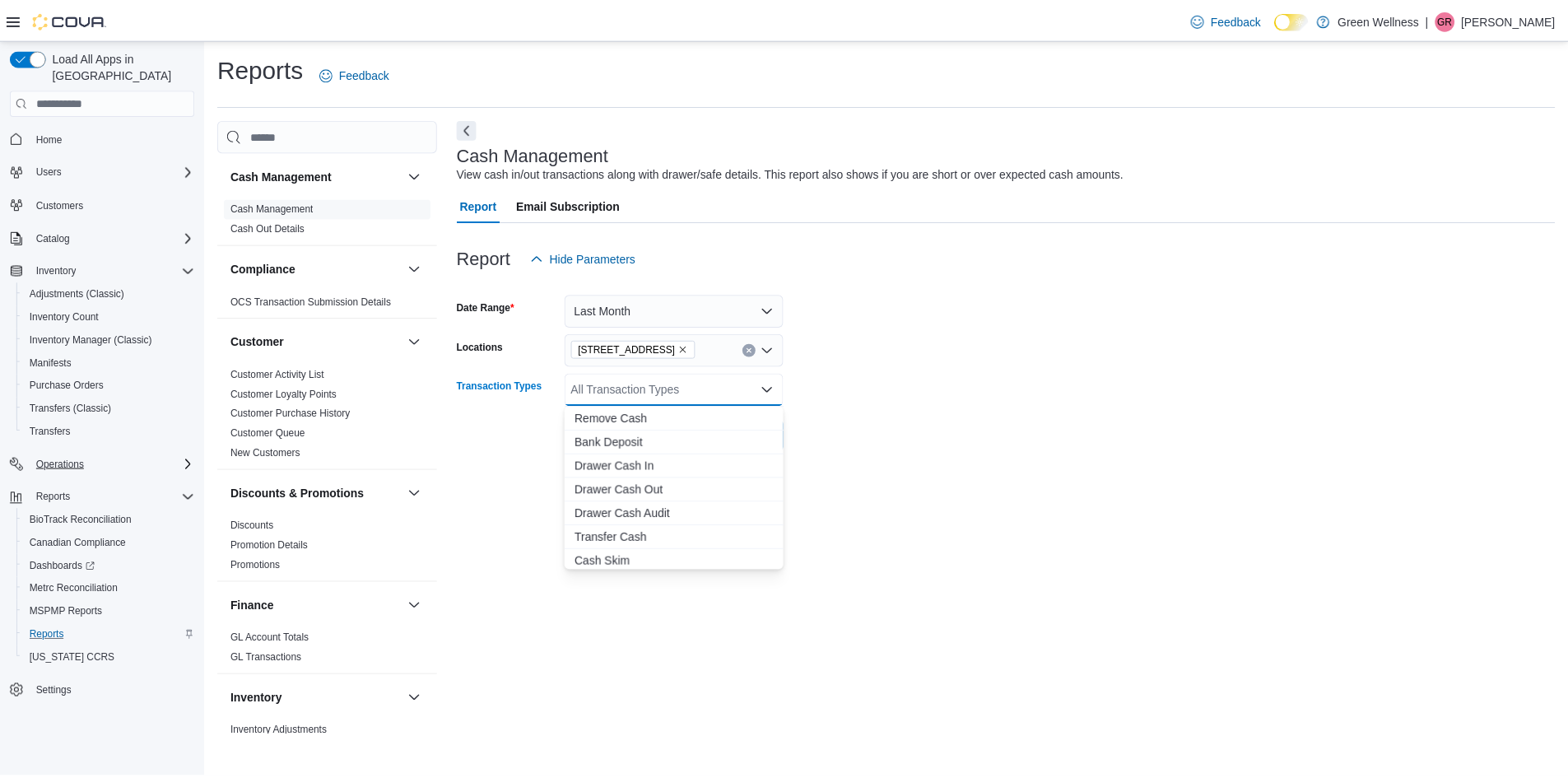
scroll to position [98, 0]
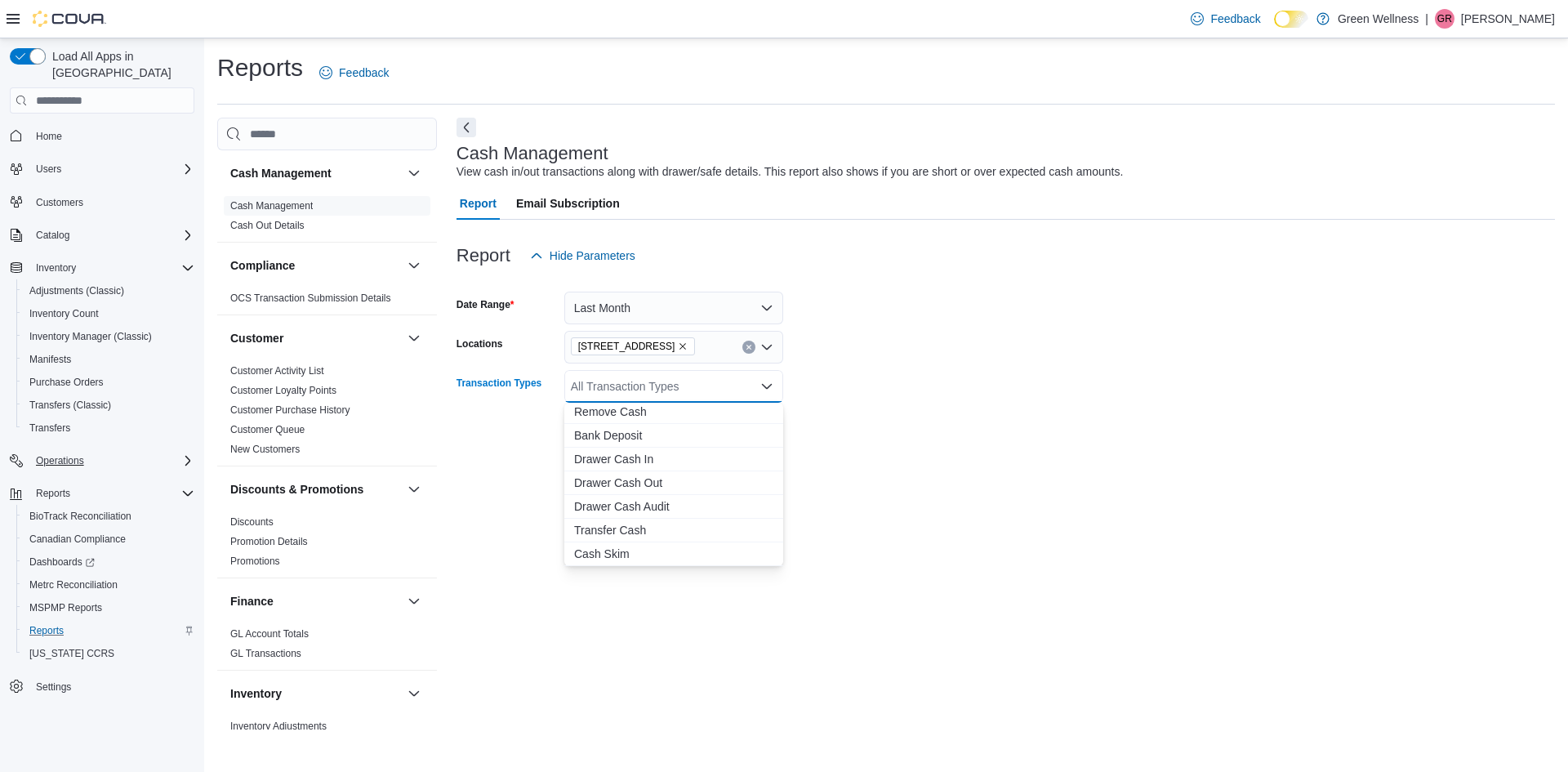
drag, startPoint x: 907, startPoint y: 439, endPoint x: 888, endPoint y: 443, distance: 19.4
click at [906, 439] on form "Date Range Last Month Locations 1217 South Frontage Rd. Transaction Types All T…" at bounding box center [1005, 360] width 1099 height 176
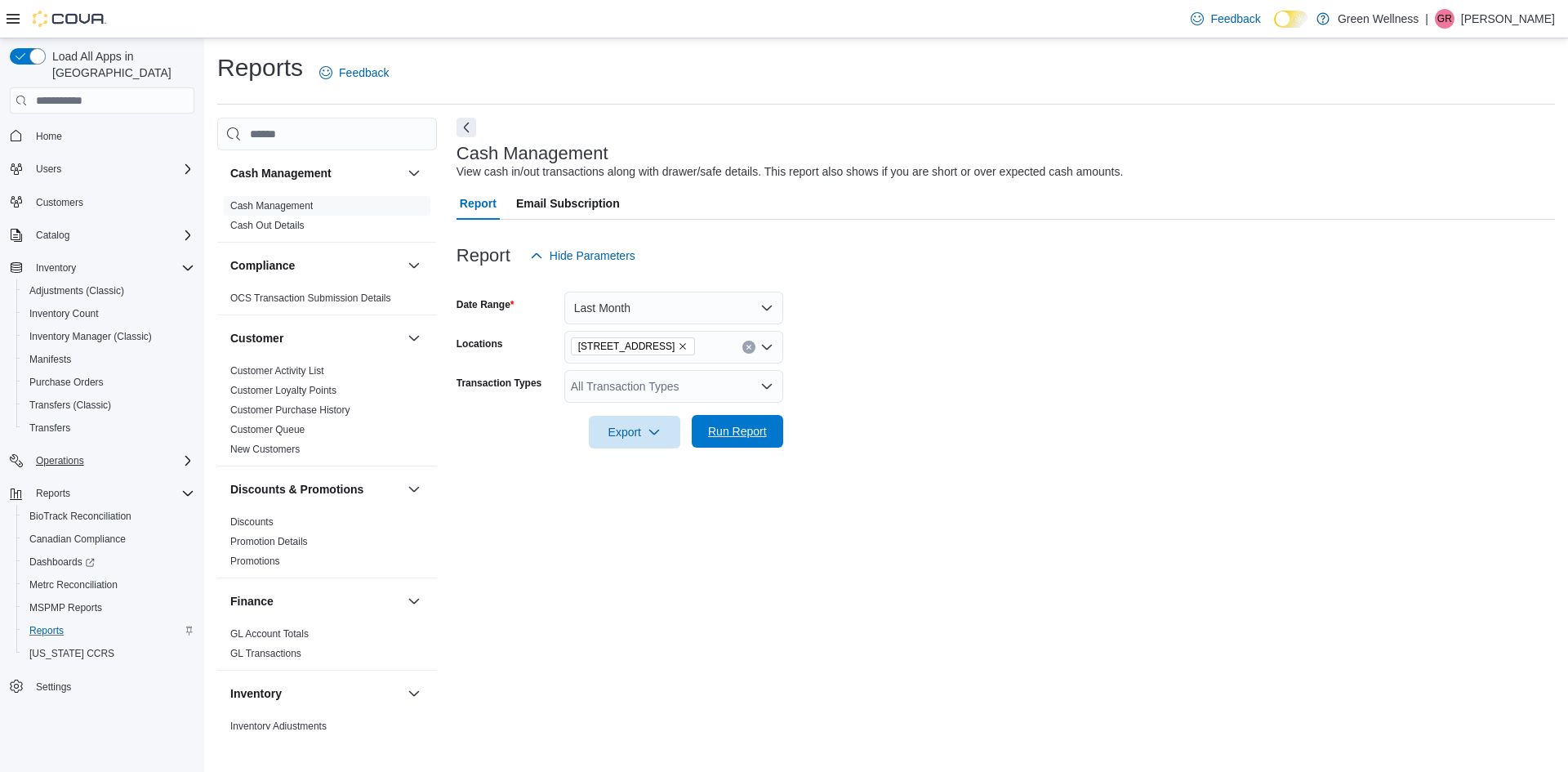
click at [736, 439] on span "Run Report" at bounding box center [737, 431] width 58 height 16
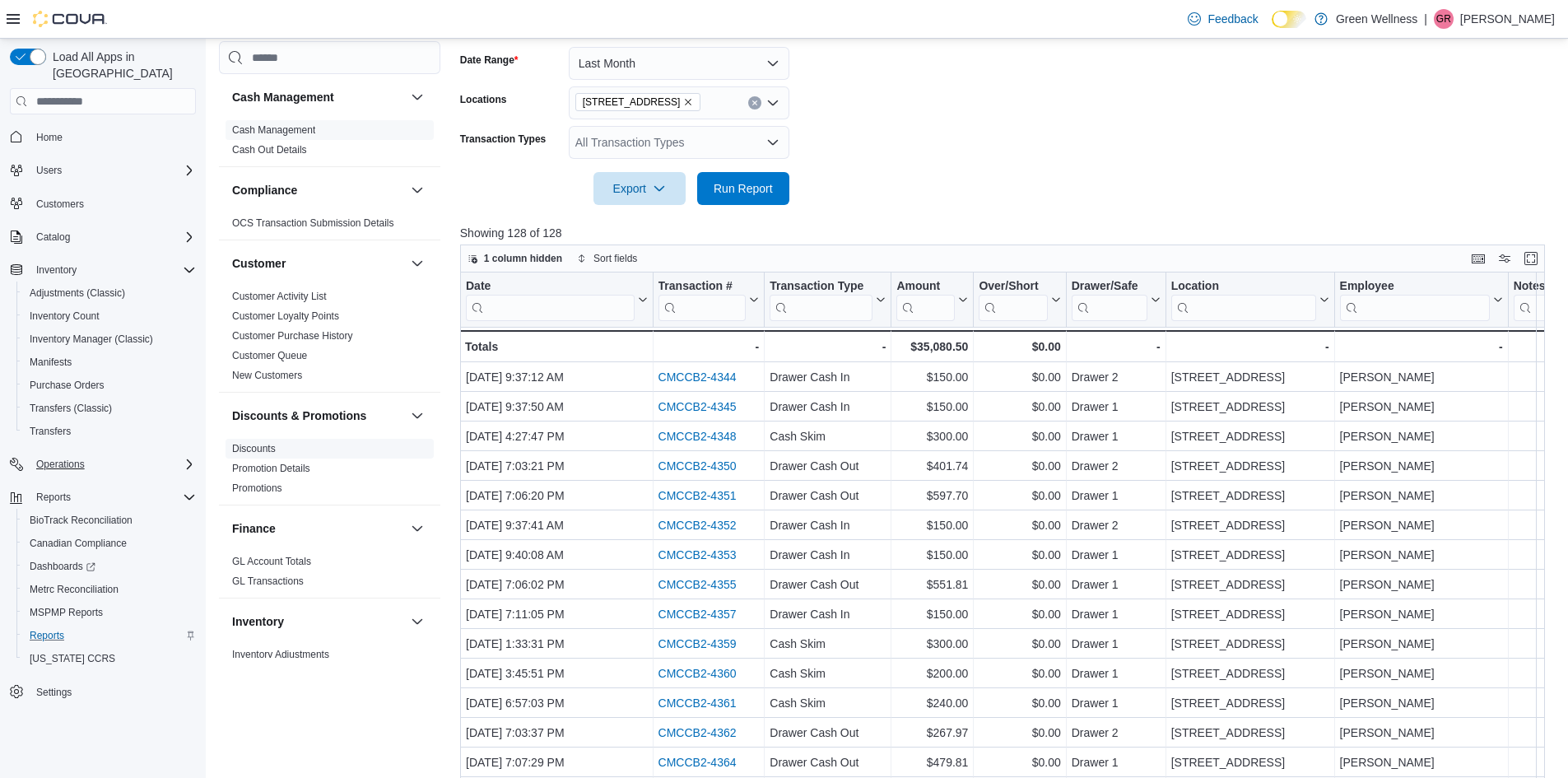
click at [315, 447] on span "Discounts" at bounding box center [330, 448] width 208 height 19
click at [242, 450] on link "Discounts" at bounding box center [253, 448] width 43 height 12
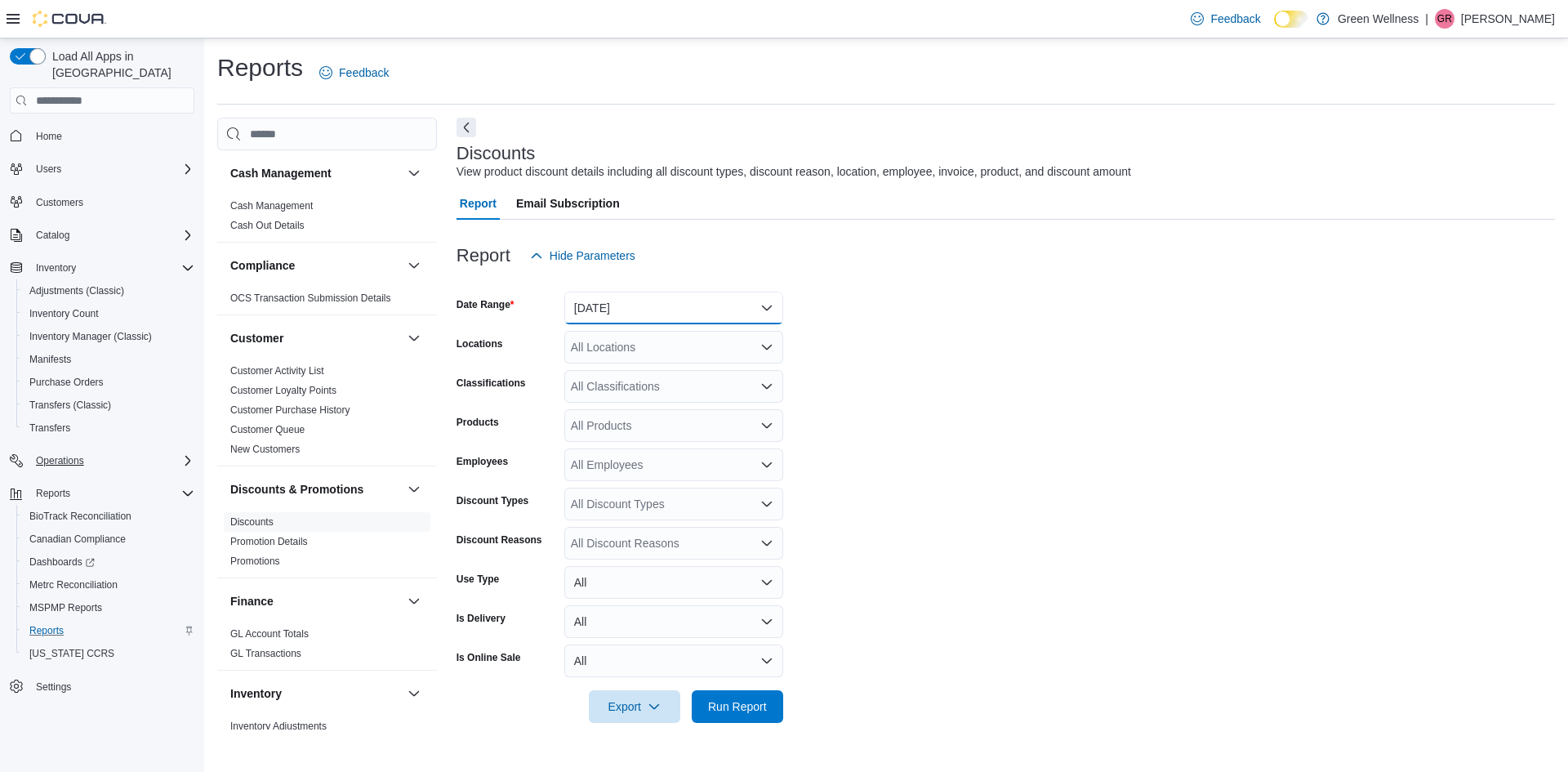
click at [647, 300] on button "[DATE]" at bounding box center [674, 308] width 219 height 33
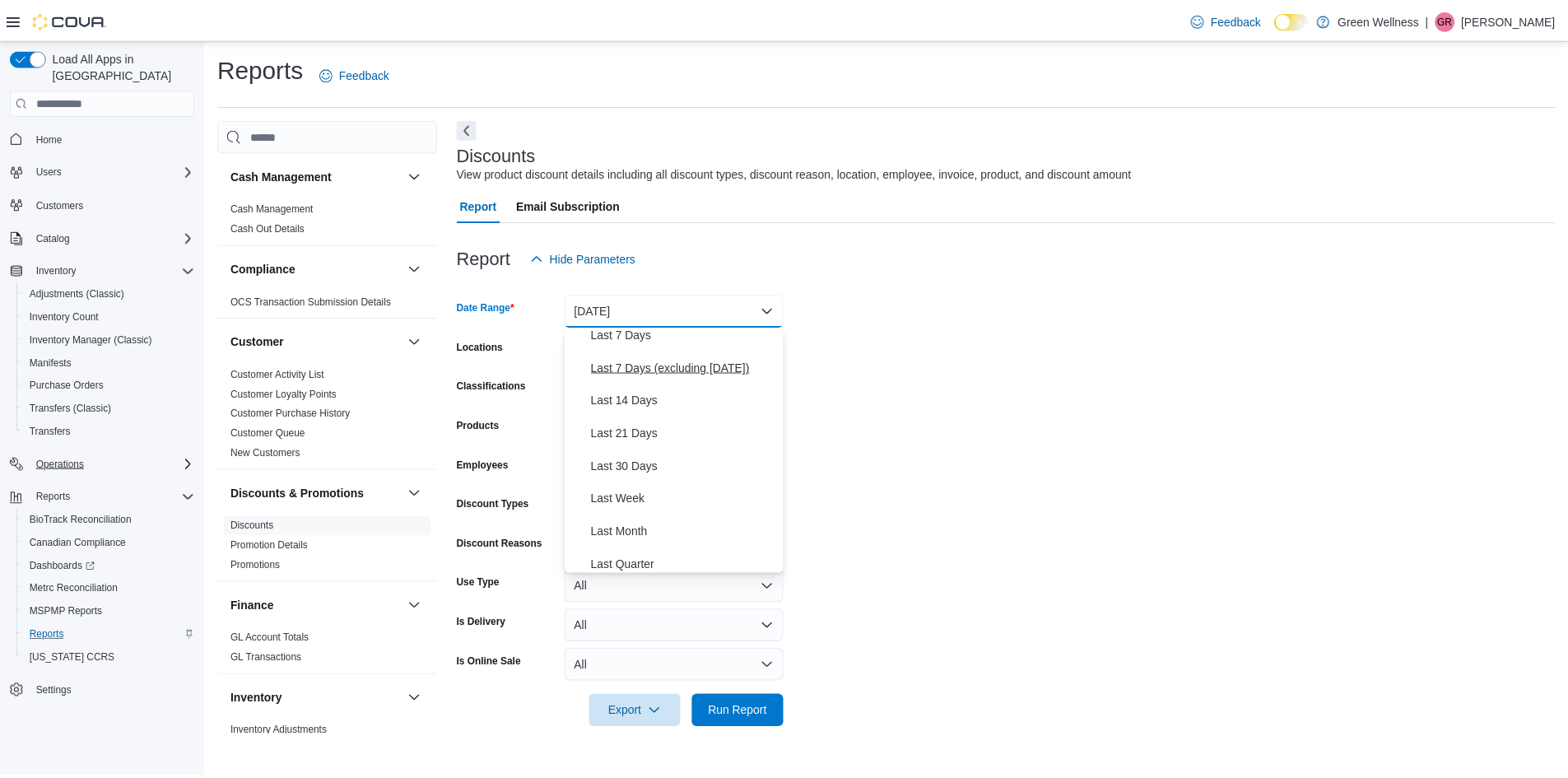
scroll to position [247, 0]
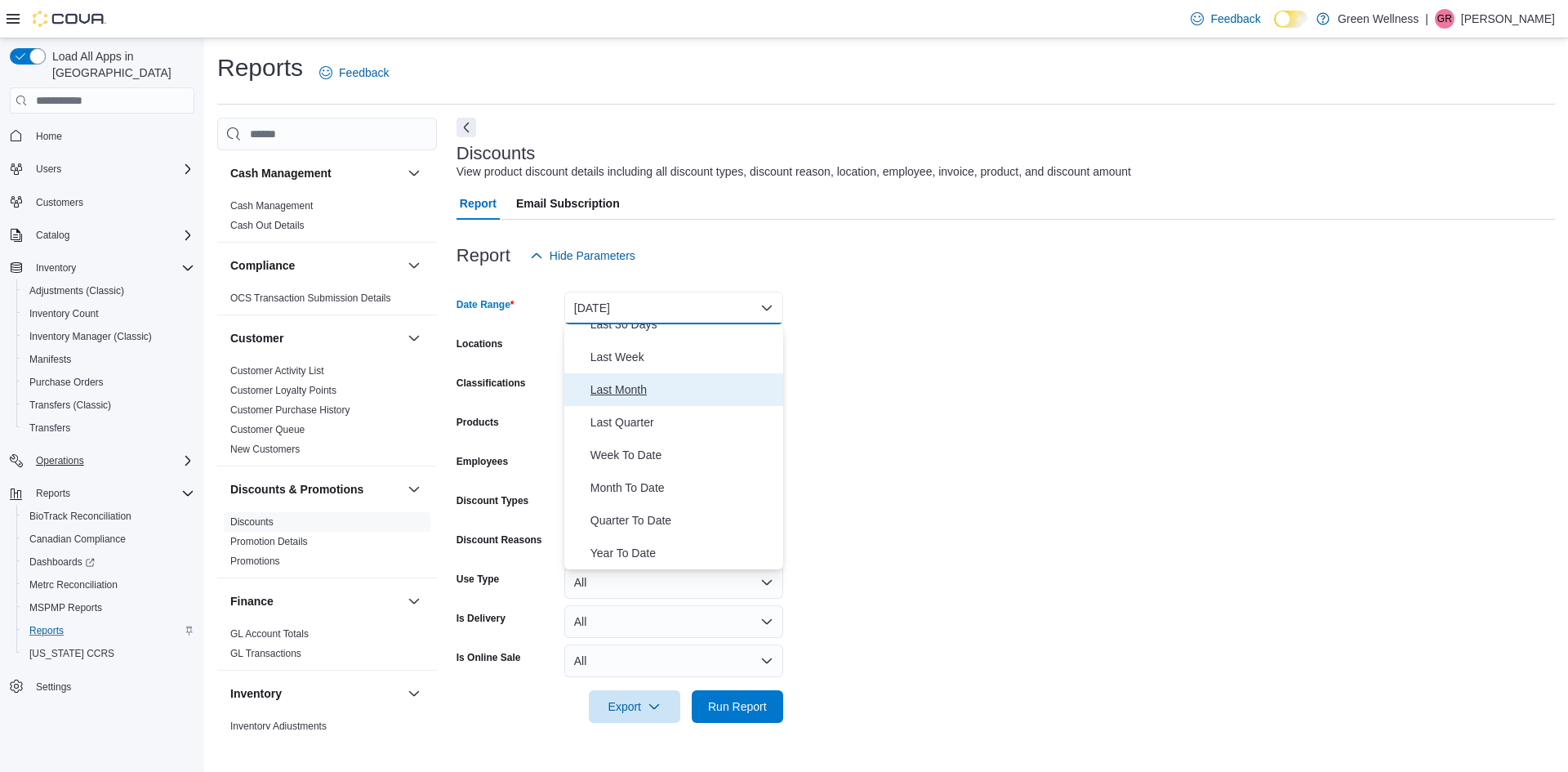
click at [630, 397] on span "Last Month" at bounding box center [683, 389] width 186 height 19
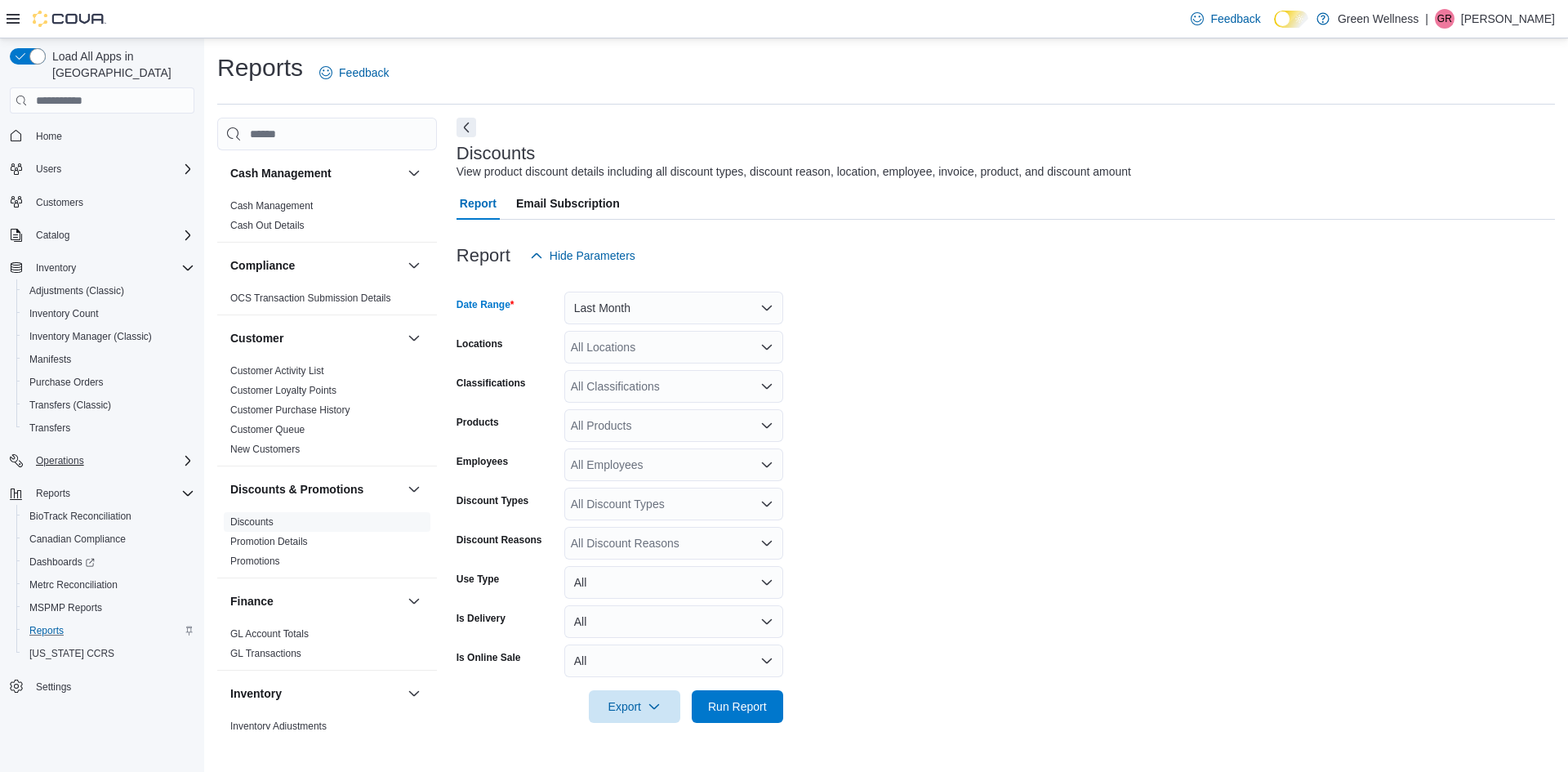
click at [654, 351] on div "All Locations" at bounding box center [674, 347] width 219 height 33
click at [677, 389] on button "[STREET_ADDRESS]" at bounding box center [674, 399] width 219 height 24
click at [858, 377] on form "Date Range Last Month Locations 1217 South Frontage Rd. Combo box. Selected. 12…" at bounding box center [1005, 498] width 1099 height 451
click at [767, 383] on icon "Open list of options" at bounding box center [766, 386] width 13 height 13
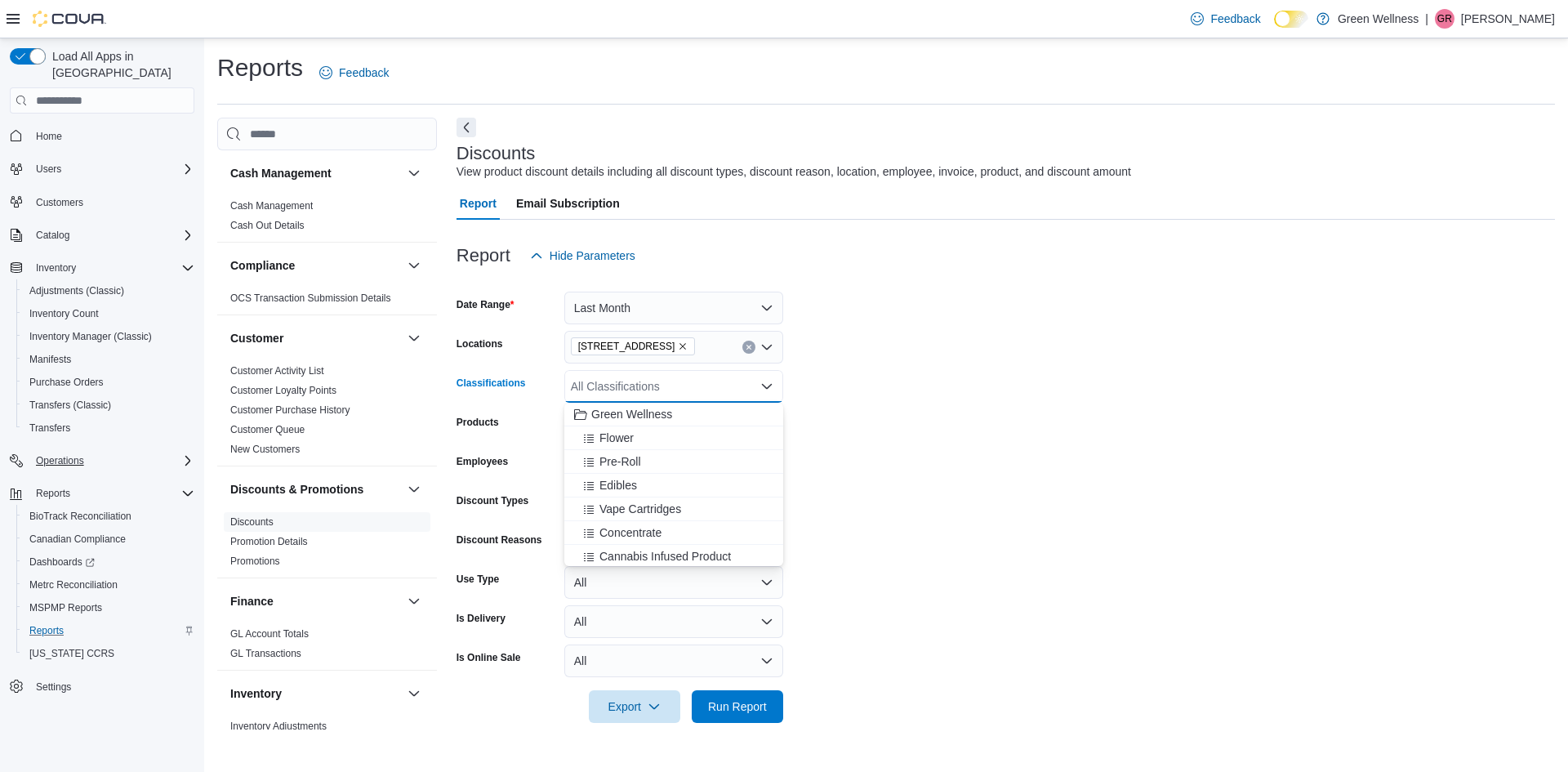
click at [809, 388] on form "Date Range Last Month Locations 1217 South Frontage Rd. Classifications All Cla…" at bounding box center [1005, 498] width 1099 height 451
click at [770, 459] on icon "Open list of options" at bounding box center [766, 465] width 13 height 13
click at [825, 467] on form "Date Range Last Month Locations 1217 South Frontage Rd. Classifications All Cla…" at bounding box center [1005, 498] width 1099 height 451
click at [763, 510] on icon "Open list of options" at bounding box center [766, 504] width 13 height 13
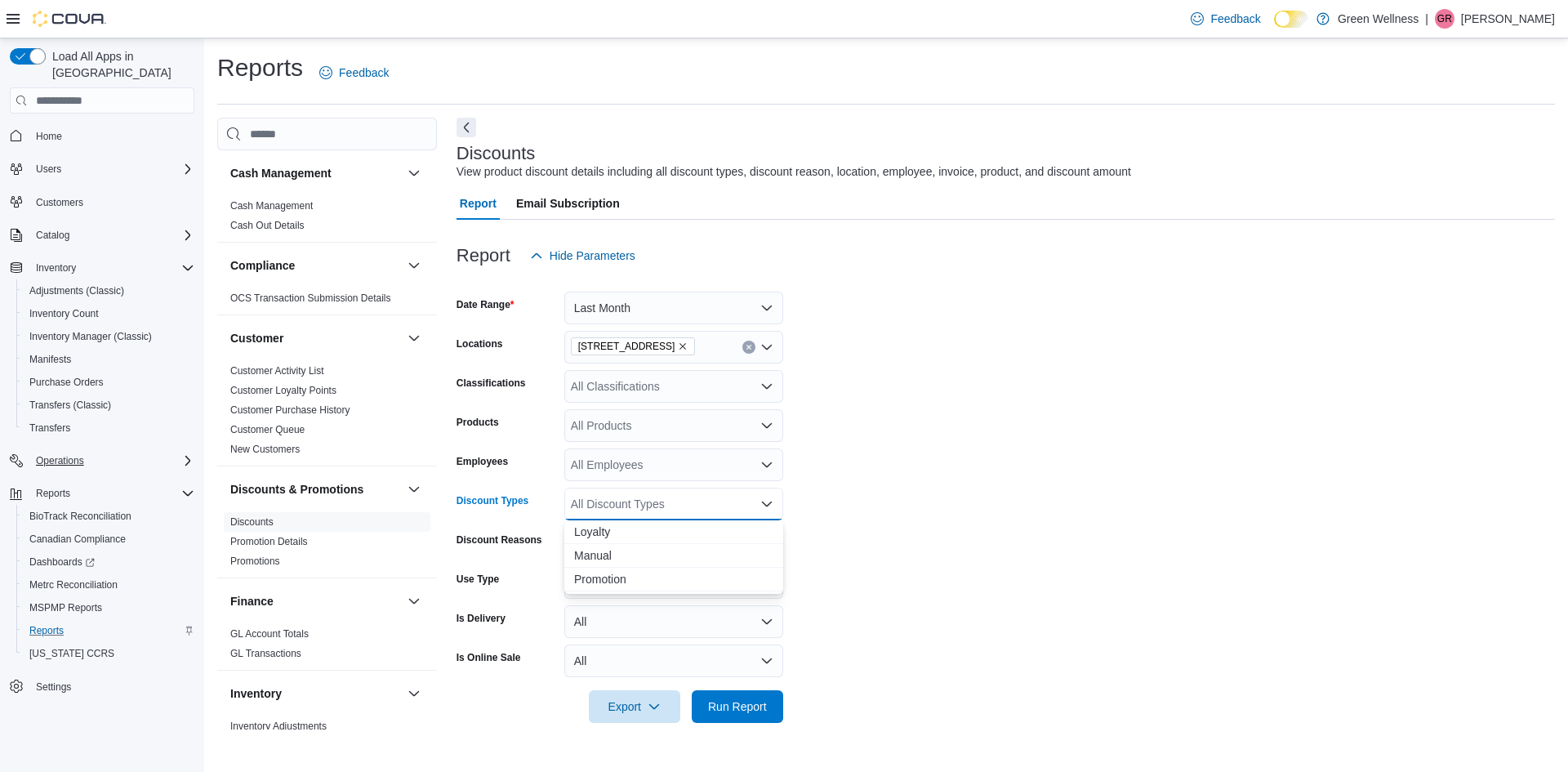
click at [811, 562] on form "Date Range Last Month Locations 1217 South Frontage Rd. Classifications All Cla…" at bounding box center [1005, 498] width 1099 height 451
click at [760, 544] on icon "Open list of options" at bounding box center [766, 543] width 13 height 13
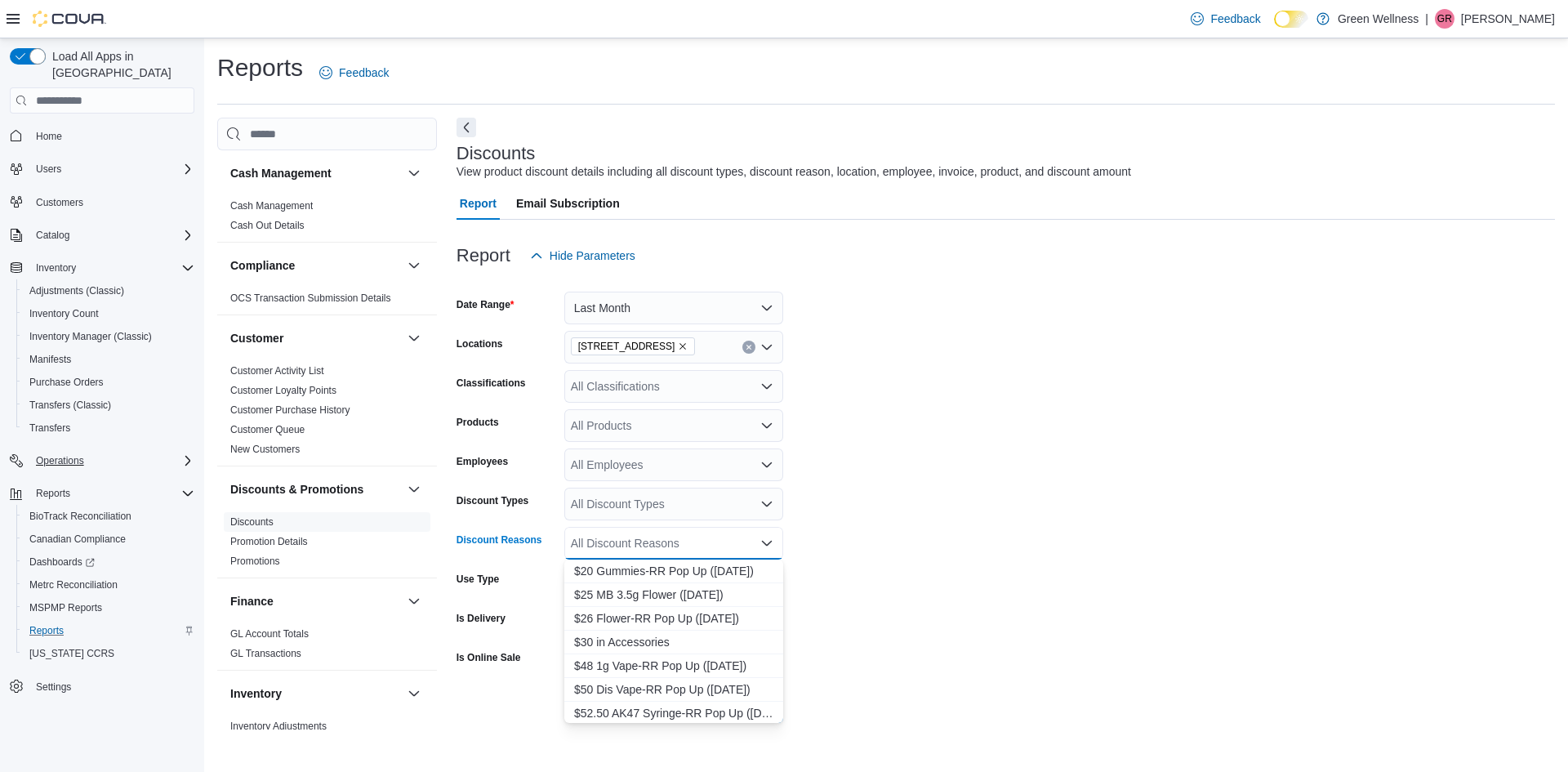
click at [814, 537] on form "Date Range Last Month Locations 1217 South Frontage Rd. Classifications All Cla…" at bounding box center [1005, 498] width 1099 height 451
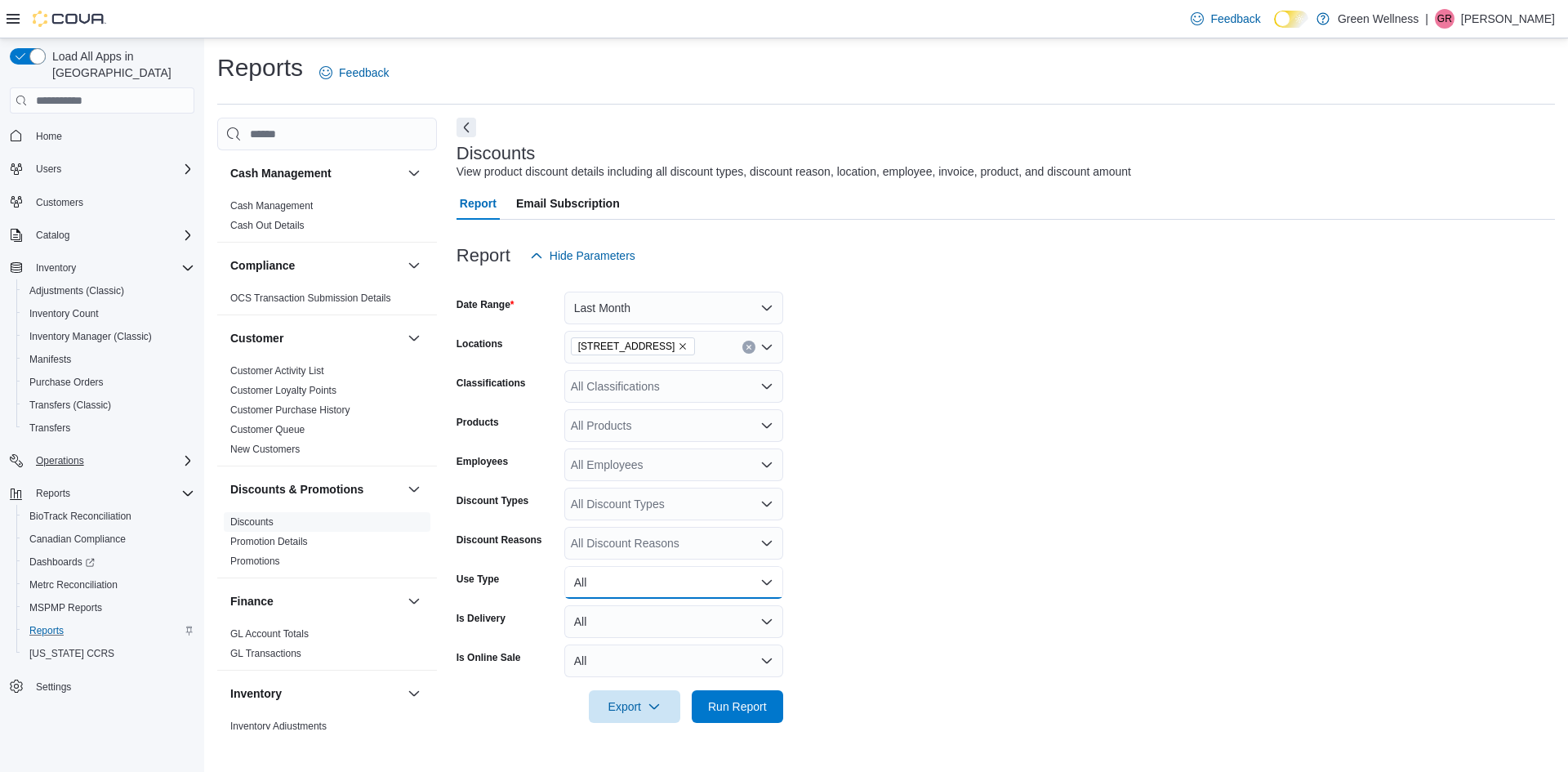
click at [756, 580] on button "All" at bounding box center [674, 583] width 219 height 33
click at [814, 578] on form "Date Range Last Month Locations 1217 South Frontage Rd. Classifications All Cla…" at bounding box center [1005, 498] width 1099 height 451
click at [736, 707] on span "Run Report" at bounding box center [737, 706] width 58 height 16
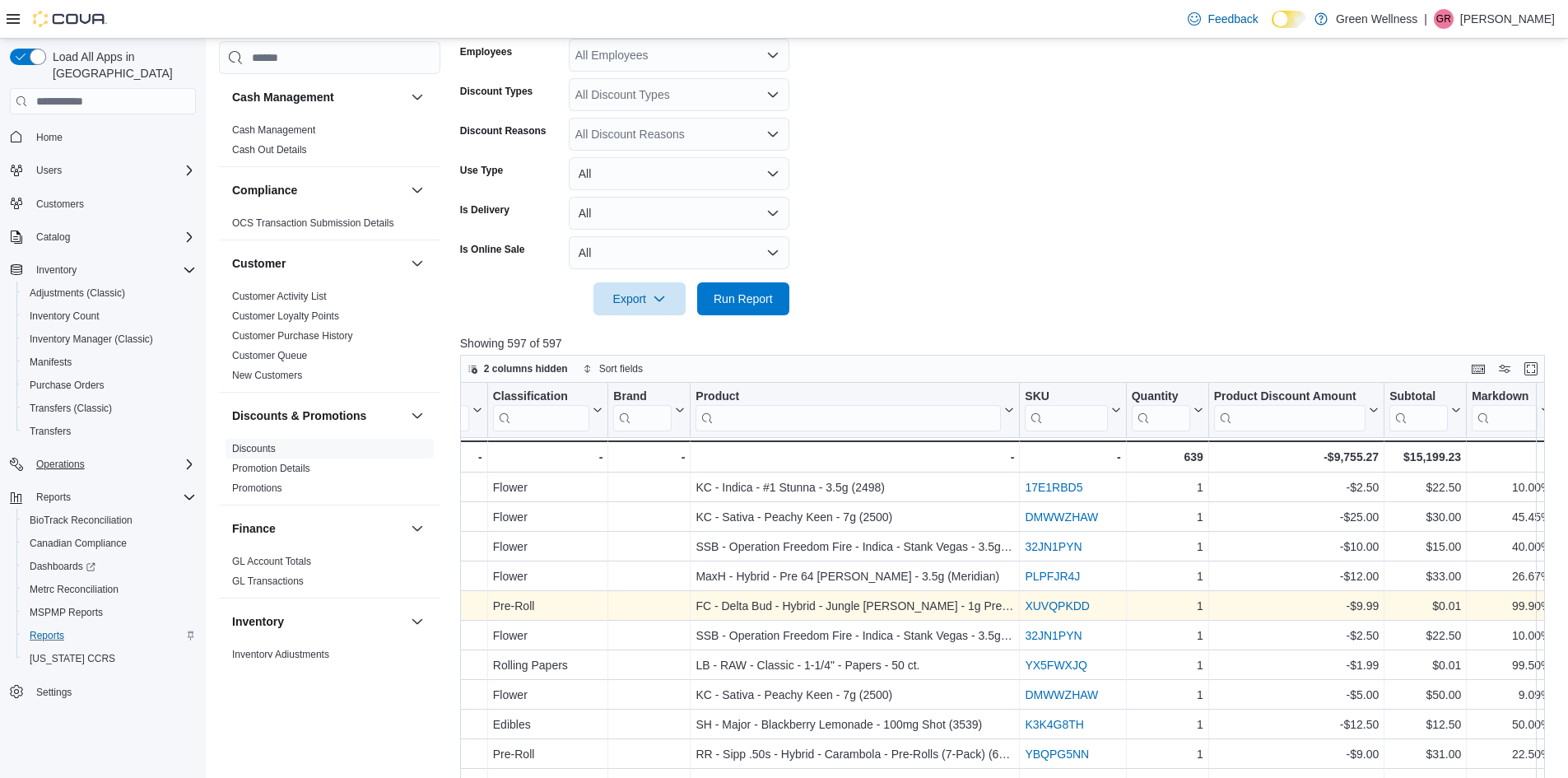
scroll to position [412, 0]
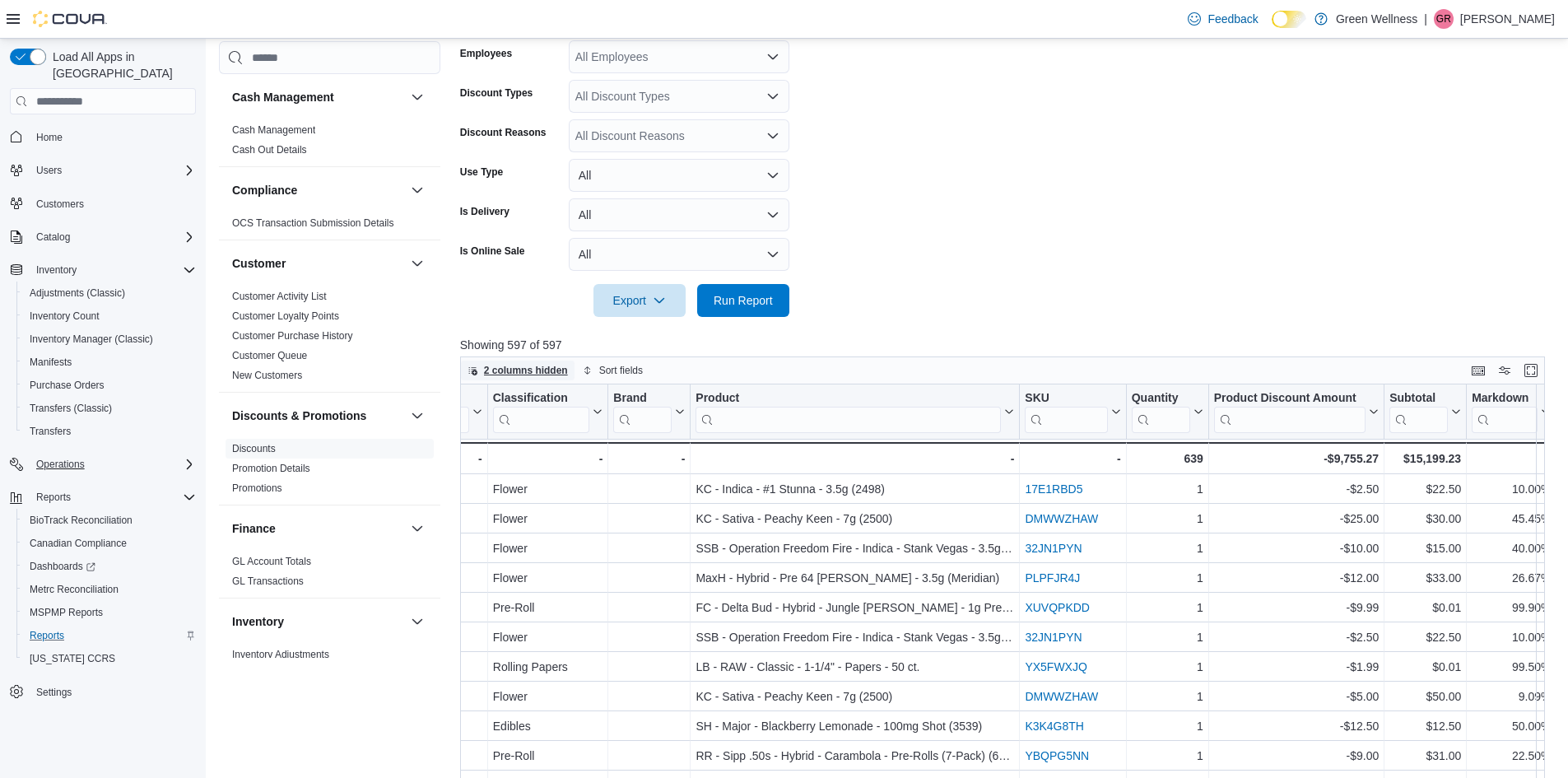
click at [531, 375] on span "2 columns hidden" at bounding box center [526, 370] width 84 height 13
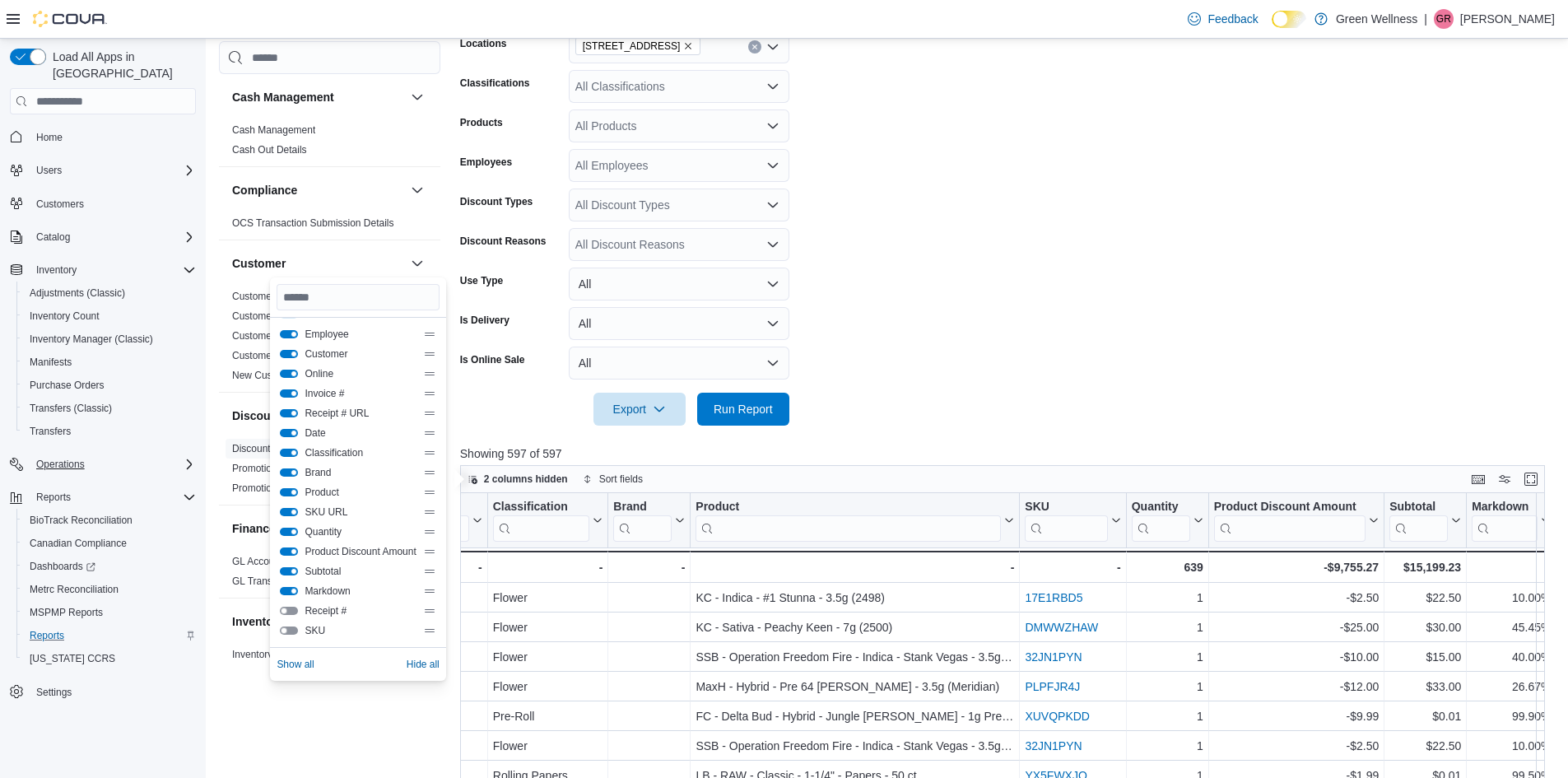
scroll to position [330, 0]
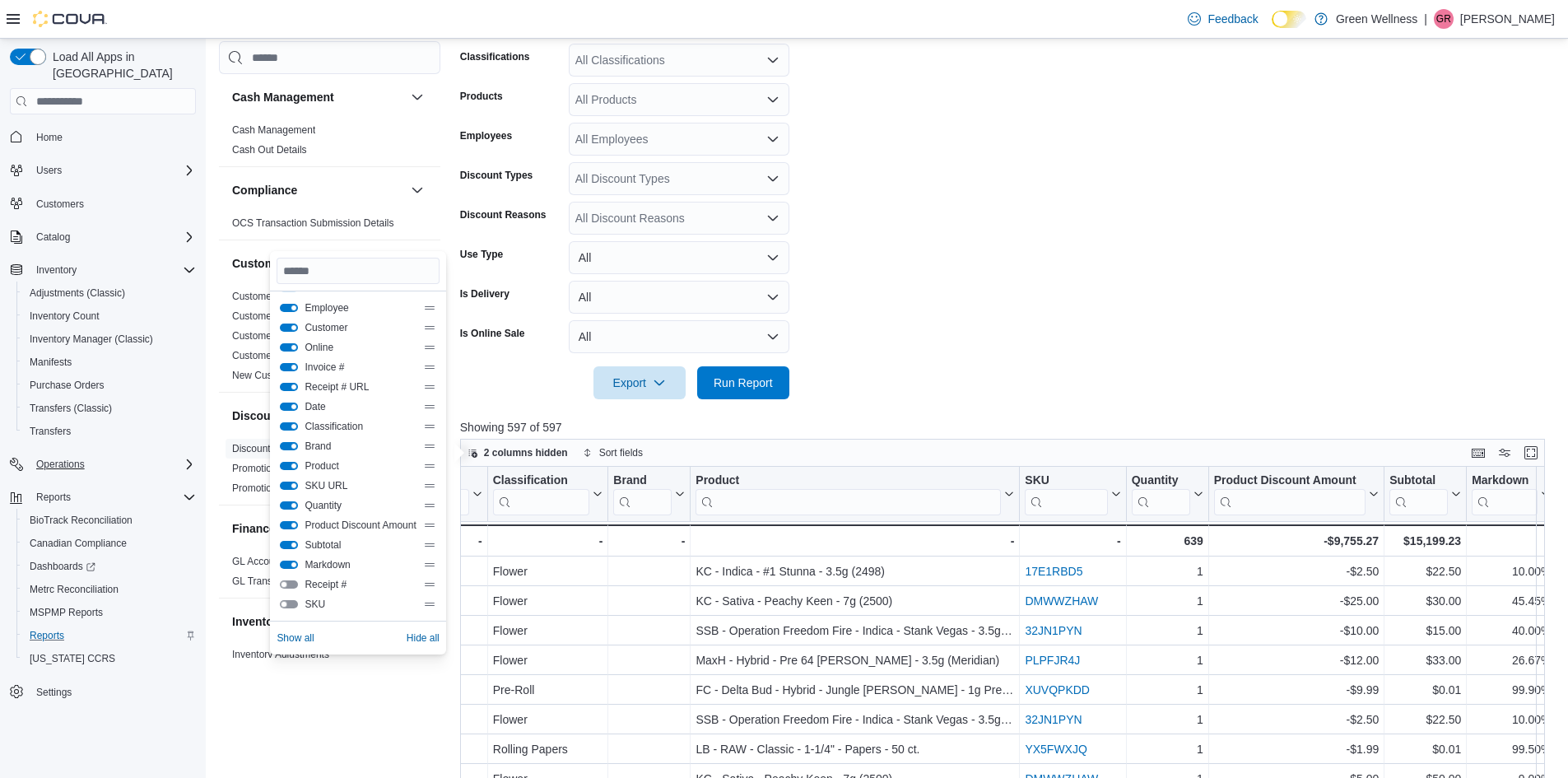
click at [906, 404] on div at bounding box center [1008, 409] width 1097 height 19
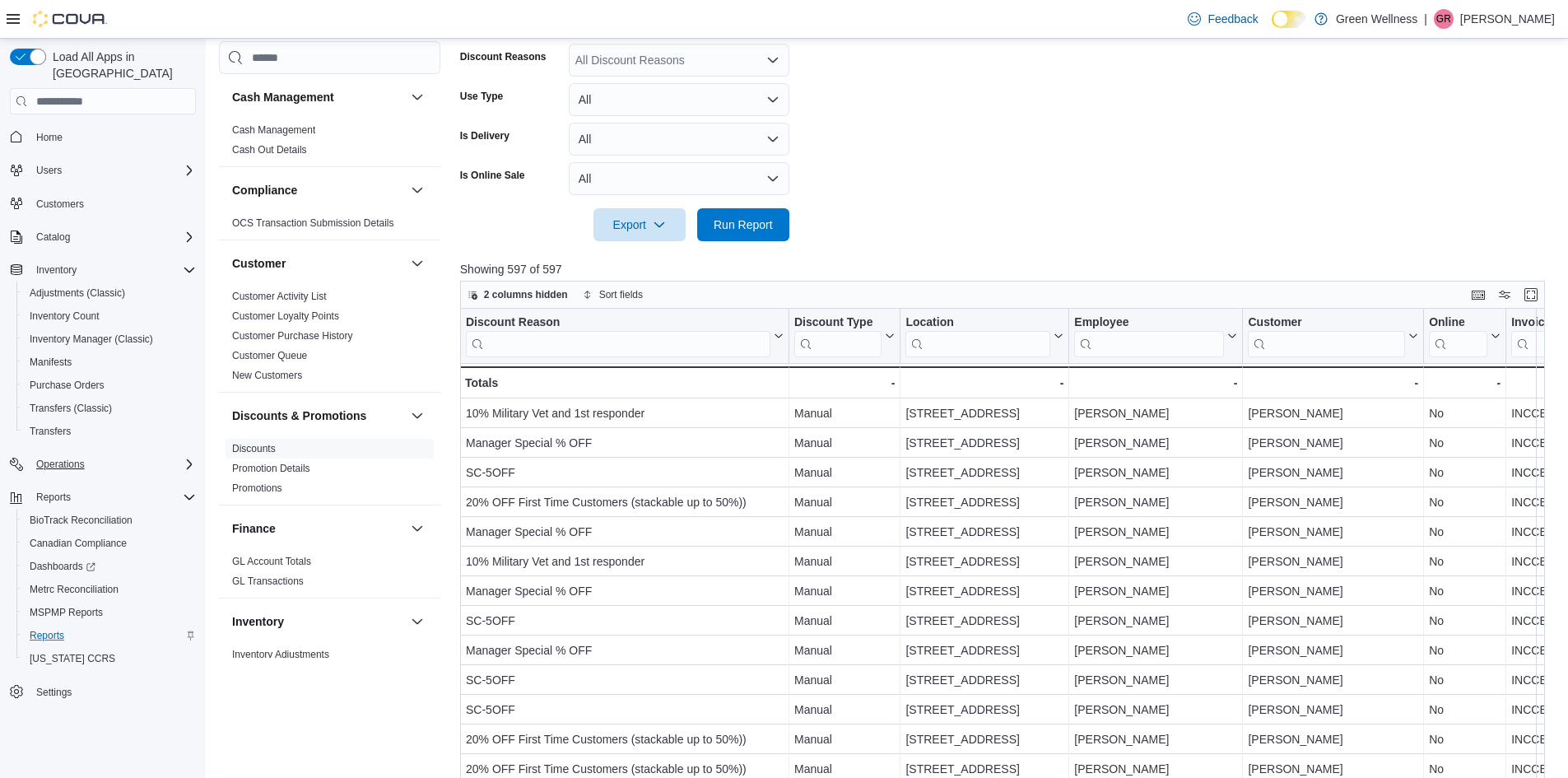
scroll to position [494, 0]
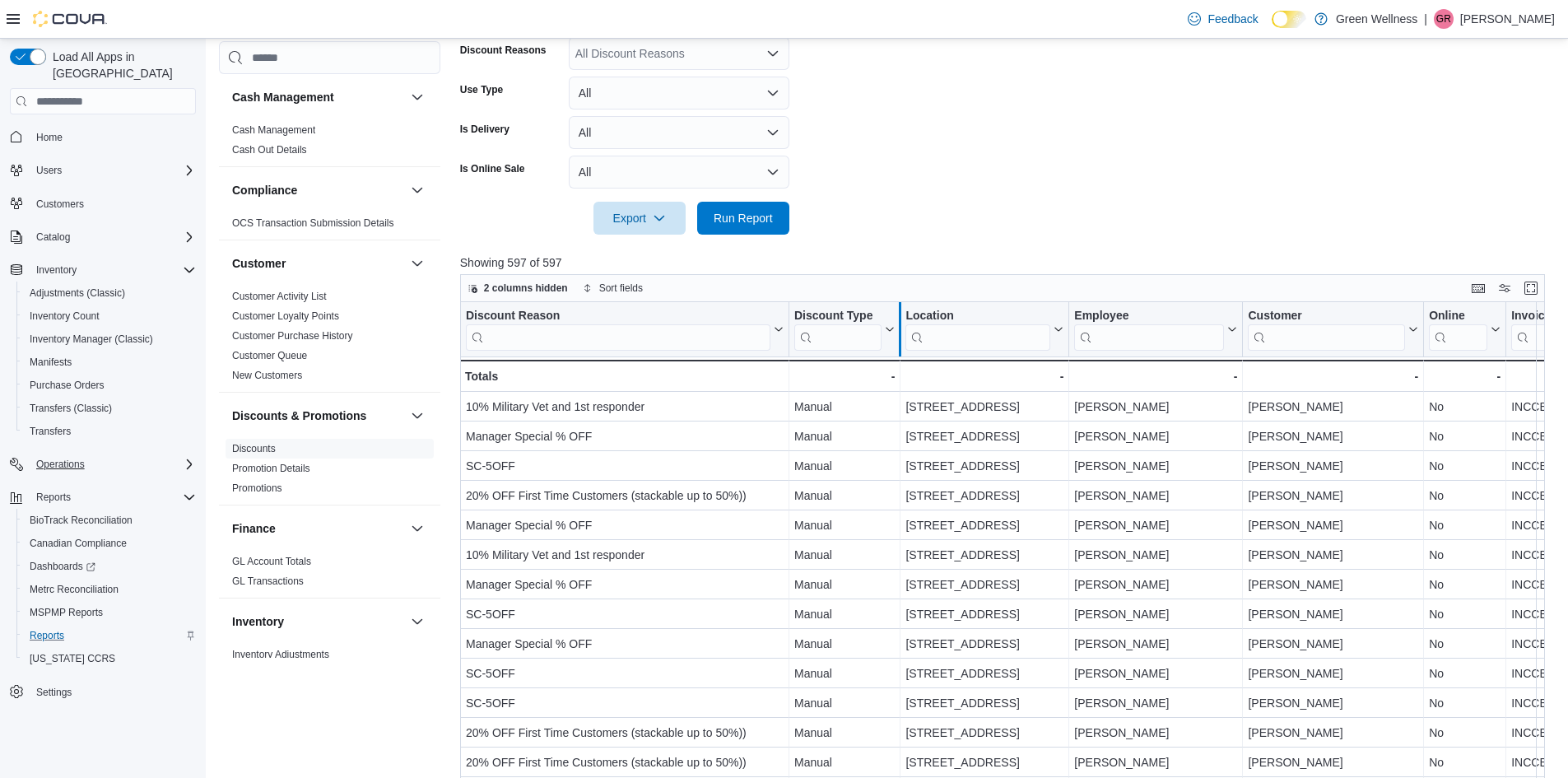
click at [894, 332] on div at bounding box center [900, 329] width 13 height 54
click at [889, 331] on icon at bounding box center [889, 329] width 13 height 10
click at [852, 380] on button "Hide column" at bounding box center [844, 372] width 92 height 19
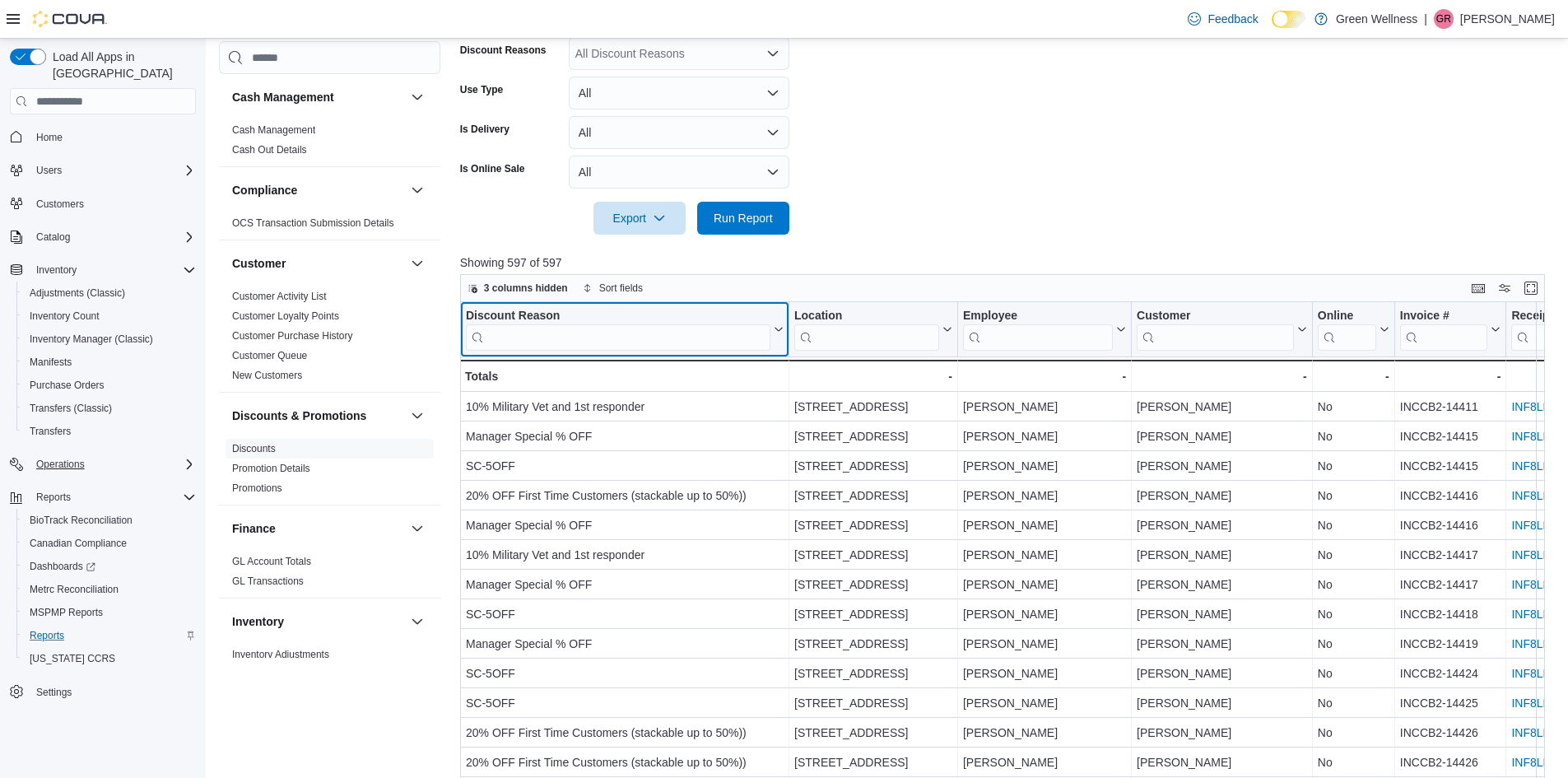
click at [779, 331] on icon at bounding box center [777, 329] width 13 height 10
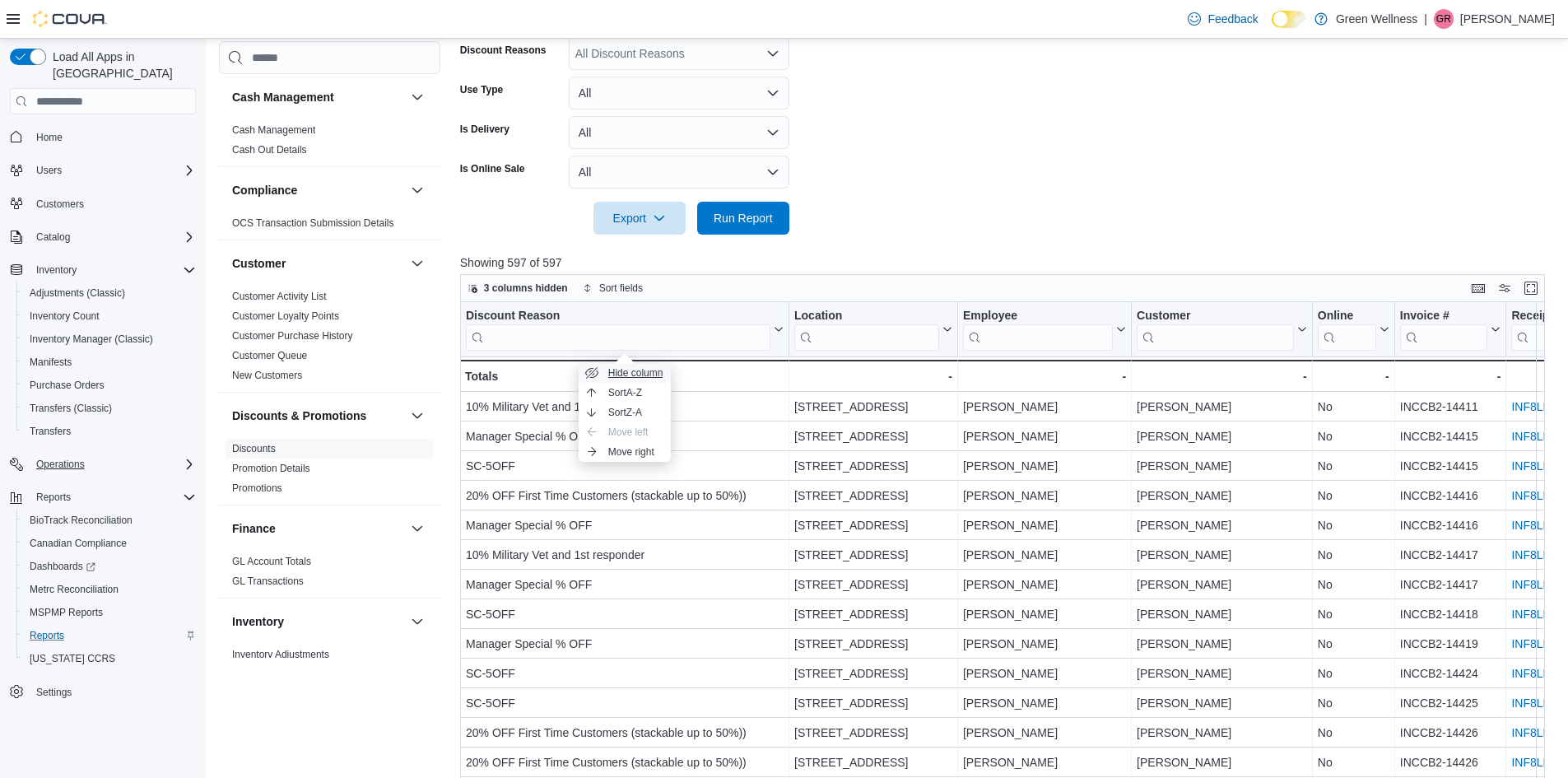
click at [651, 366] on span "Hide column" at bounding box center [636, 373] width 55 height 13
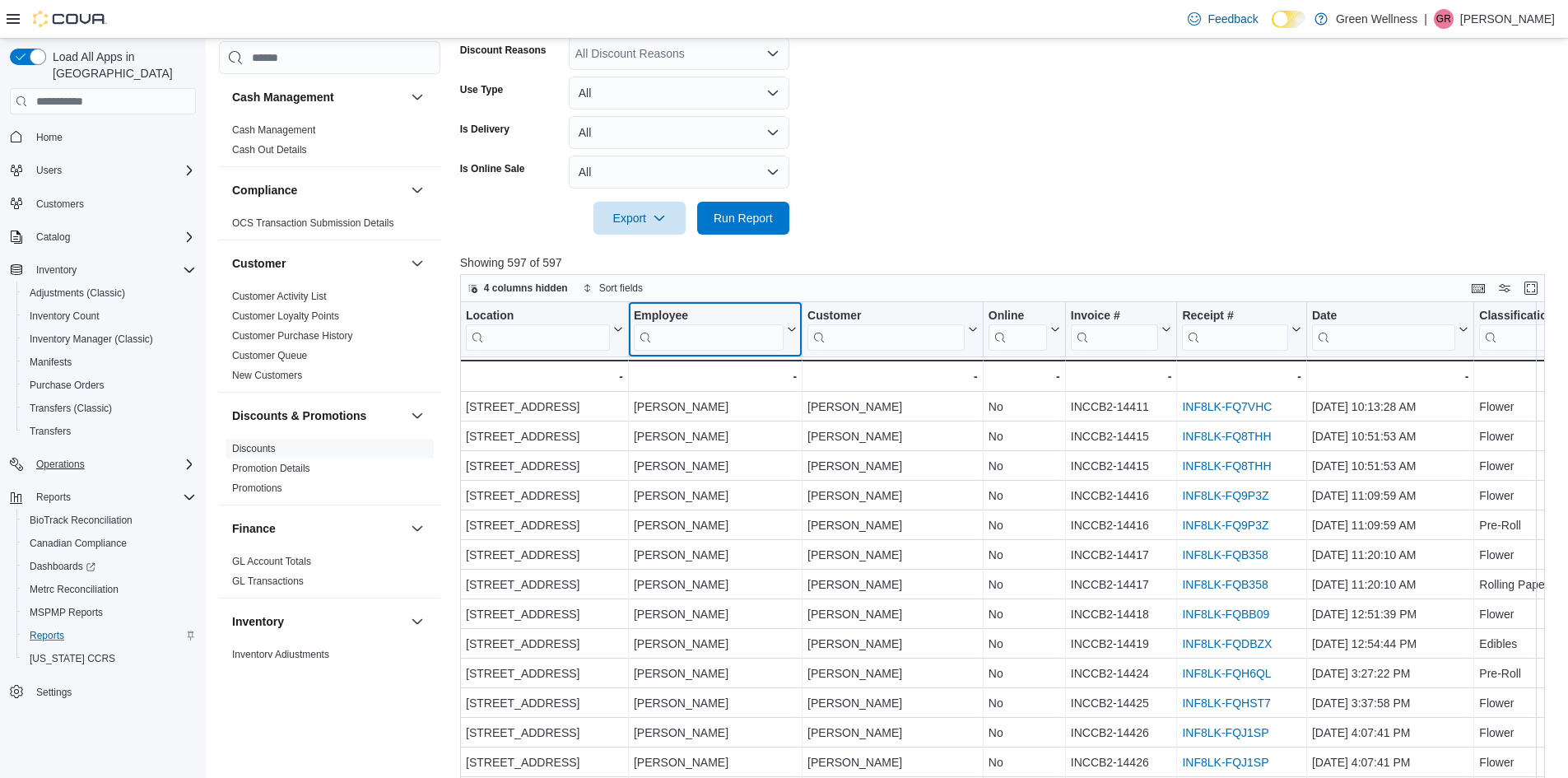
click at [790, 332] on icon at bounding box center [790, 329] width 13 height 10
click at [750, 371] on span "Hide column" at bounding box center [726, 373] width 55 height 13
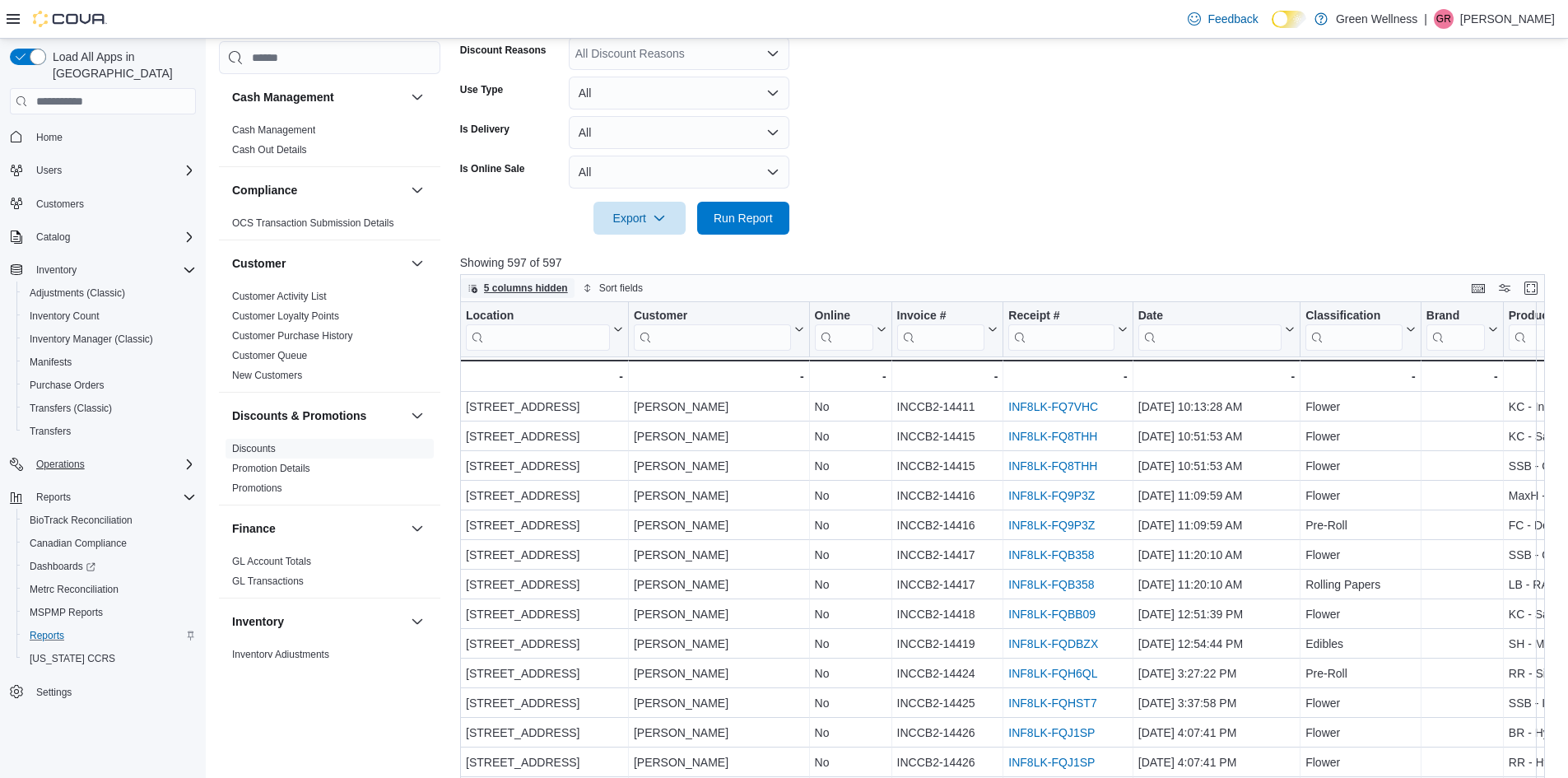
click at [529, 293] on span "5 columns hidden" at bounding box center [526, 288] width 84 height 13
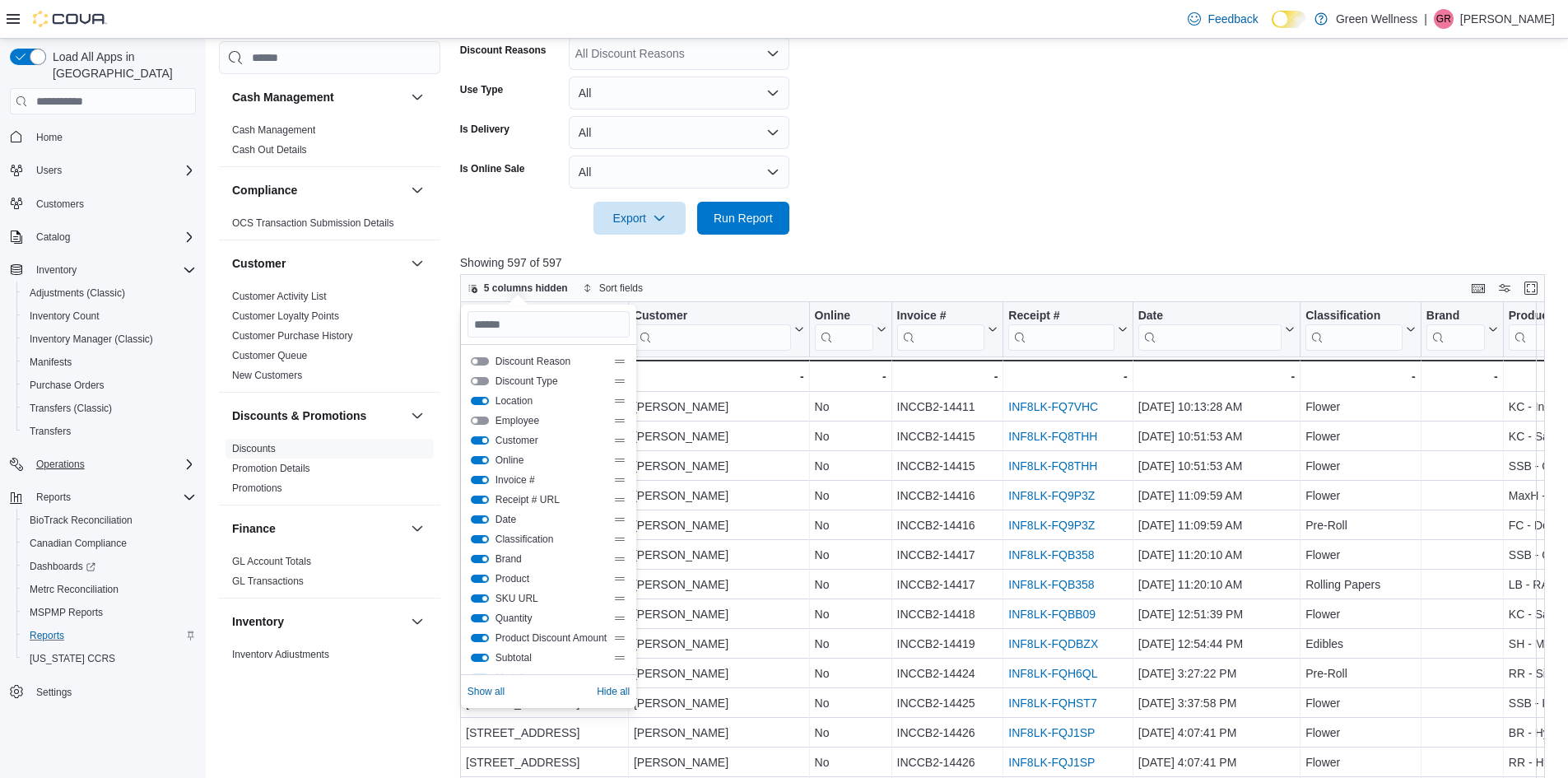
click at [480, 438] on button "Customer" at bounding box center [480, 440] width 18 height 8
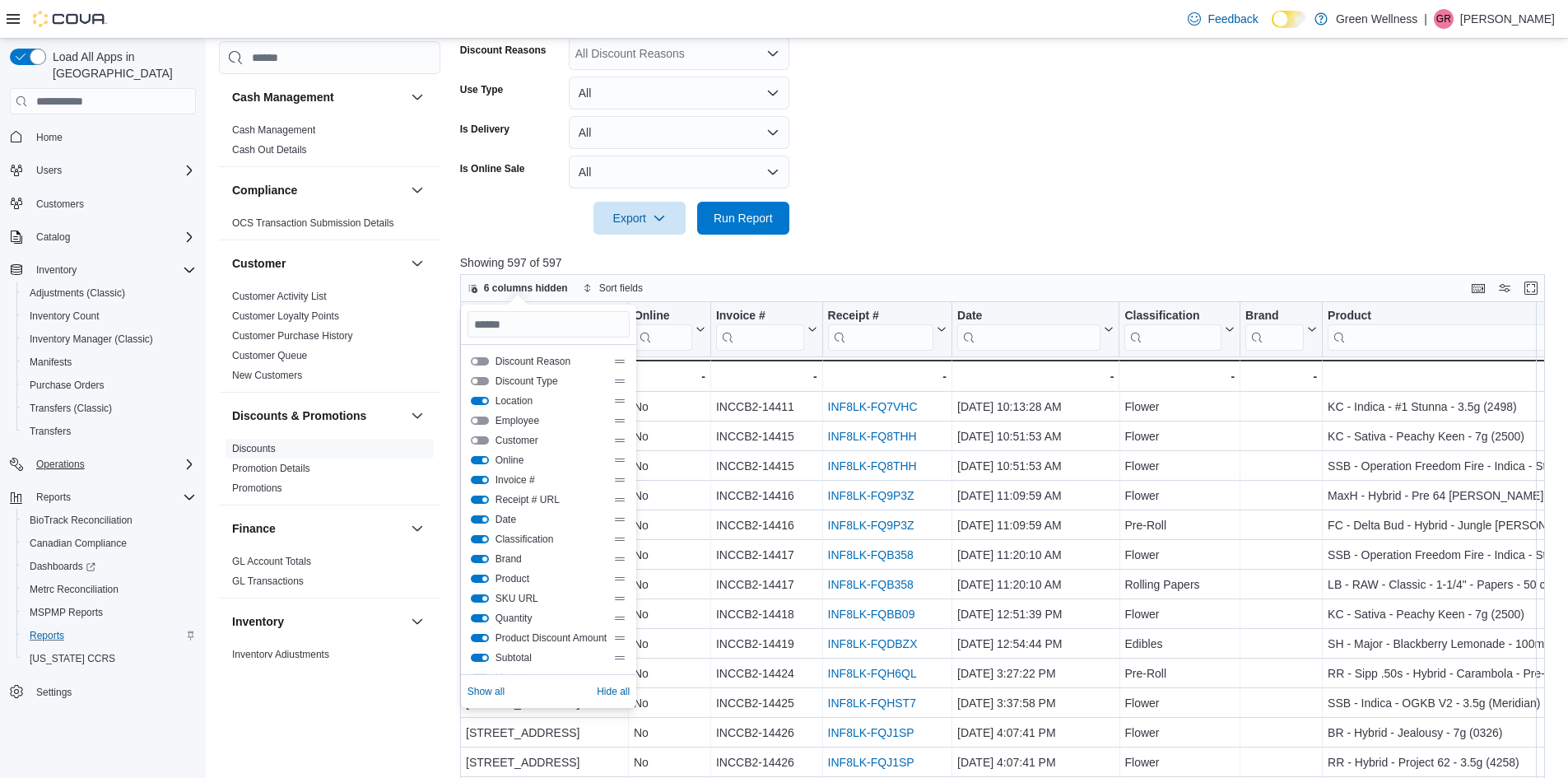
click at [477, 457] on button "Online" at bounding box center [480, 459] width 18 height 8
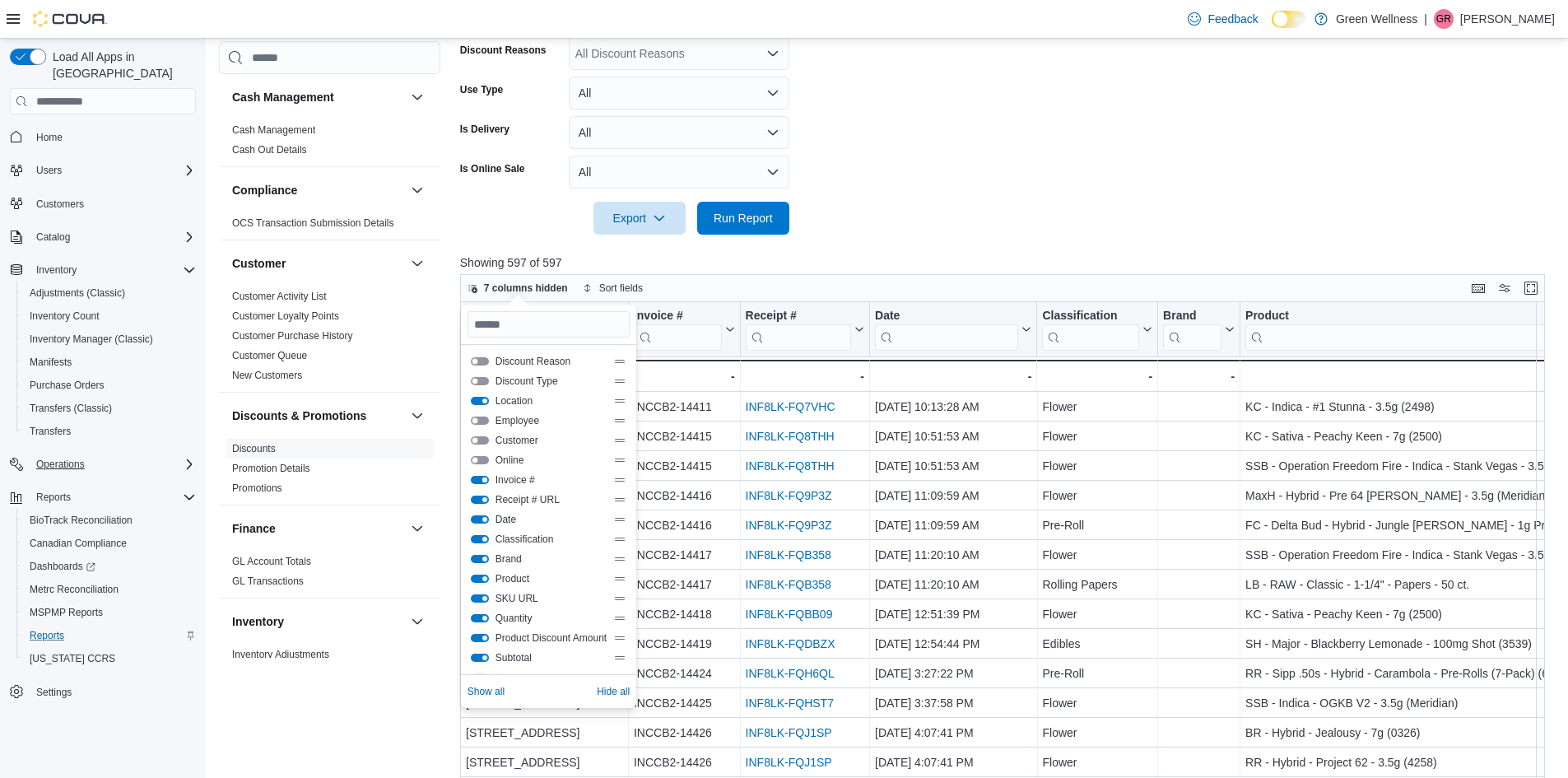
click at [481, 481] on button "Invoice #" at bounding box center [480, 480] width 18 height 8
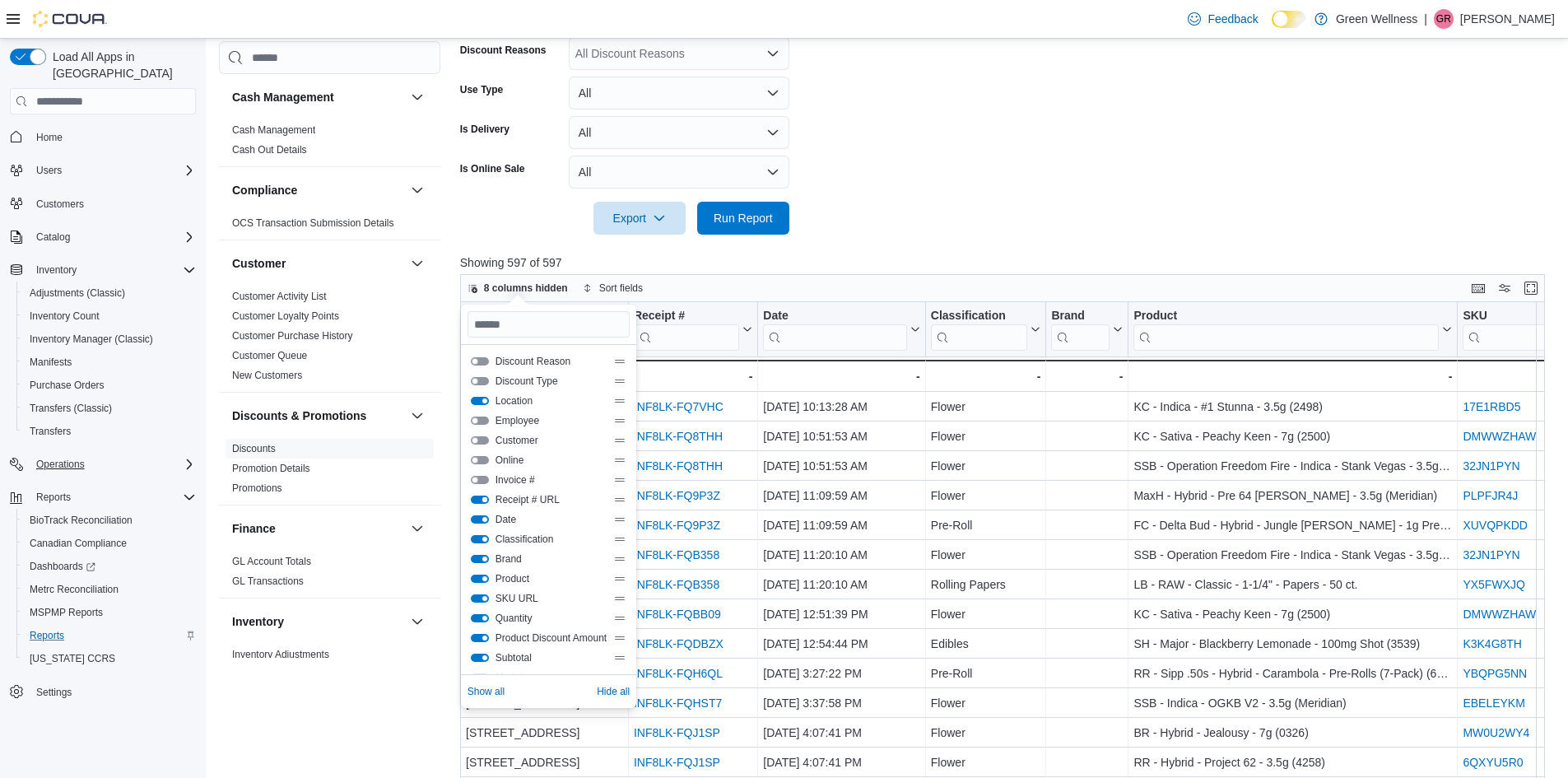
click at [484, 501] on button "Receipt # URL" at bounding box center [480, 499] width 18 height 8
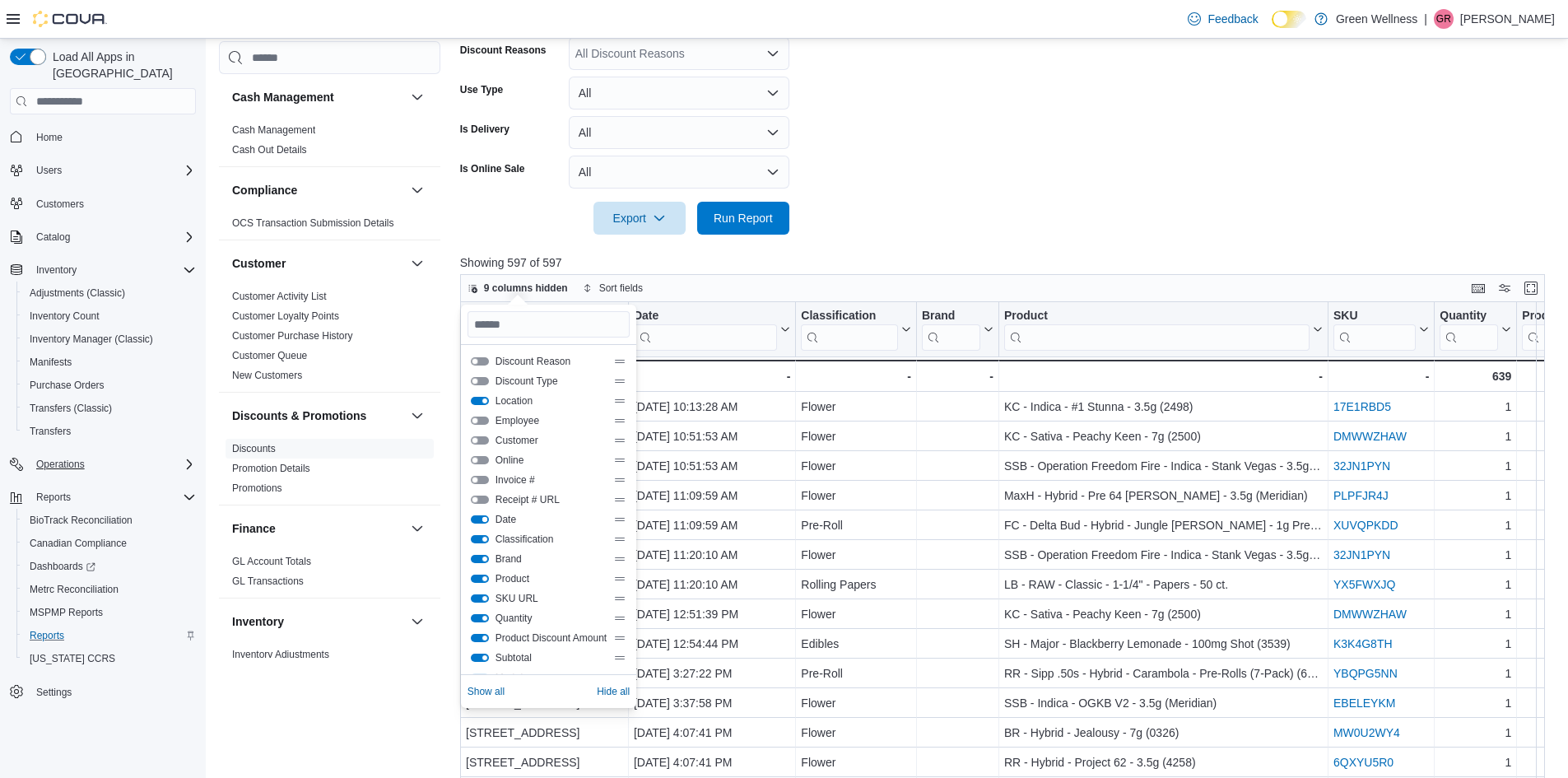
click at [476, 517] on button "Date" at bounding box center [480, 519] width 18 height 8
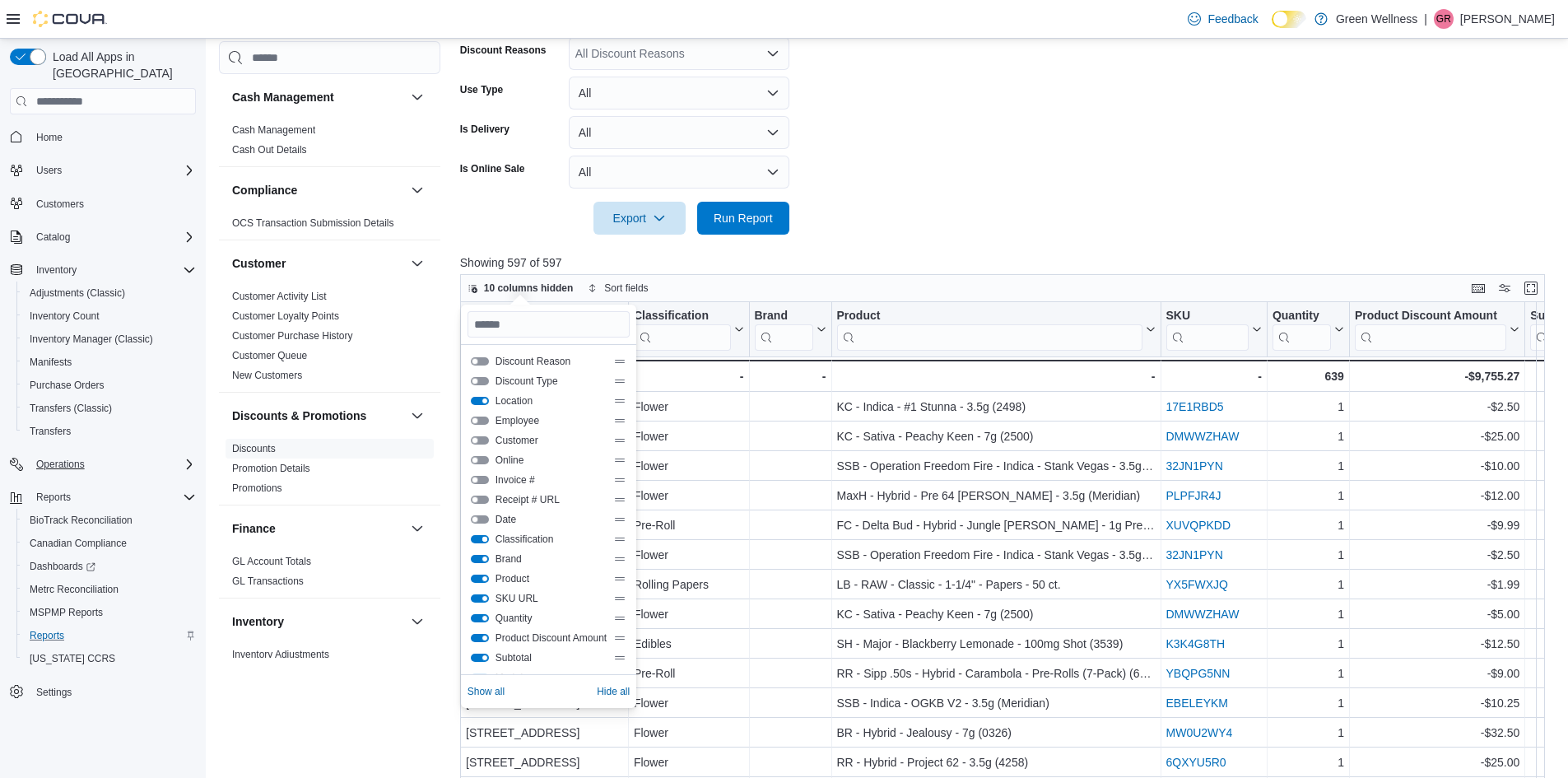
click at [479, 540] on button "Classification" at bounding box center [480, 539] width 18 height 8
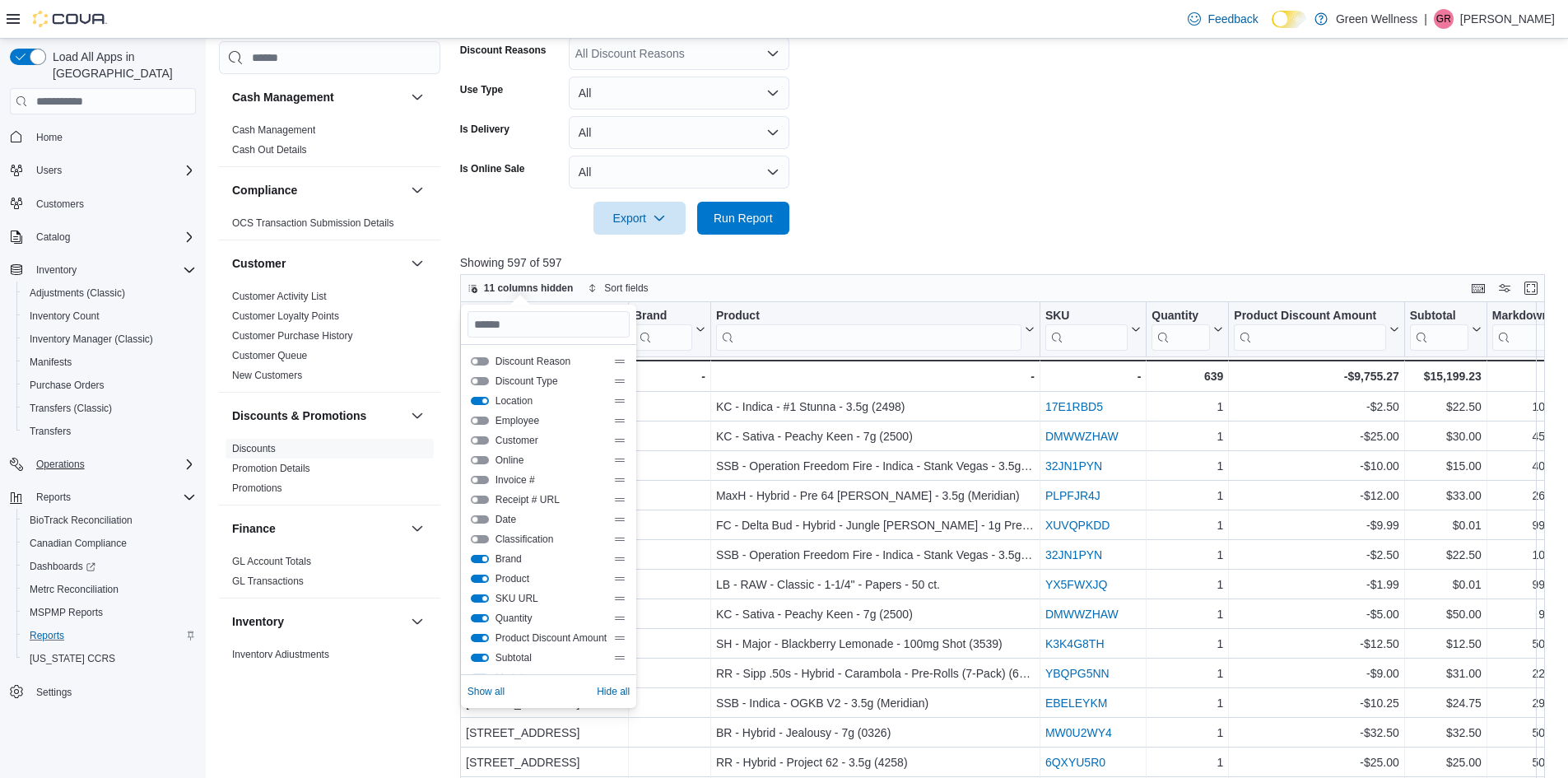
click at [478, 559] on button "Brand" at bounding box center [480, 559] width 18 height 8
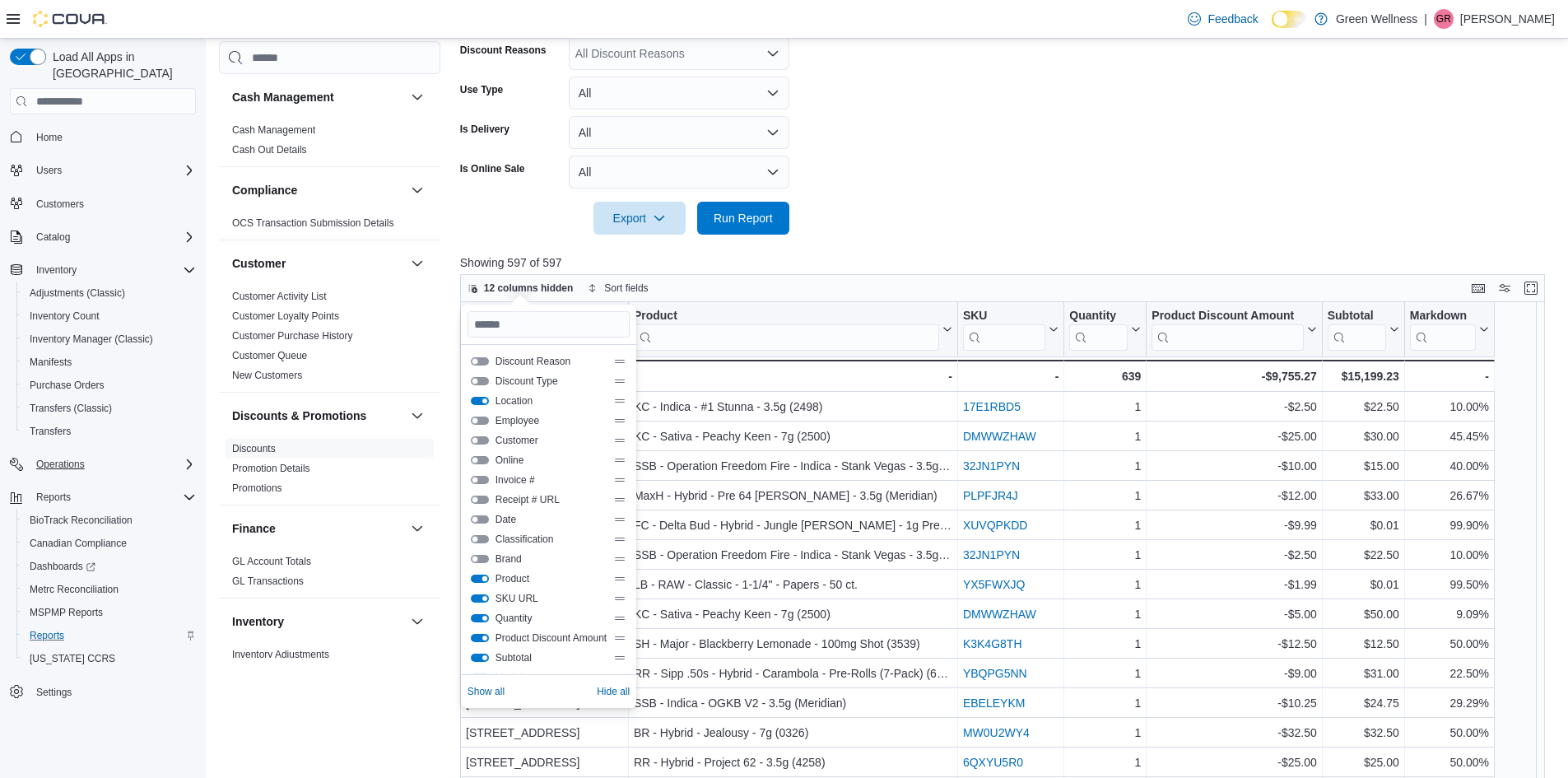
click at [479, 575] on button "Product" at bounding box center [480, 578] width 18 height 8
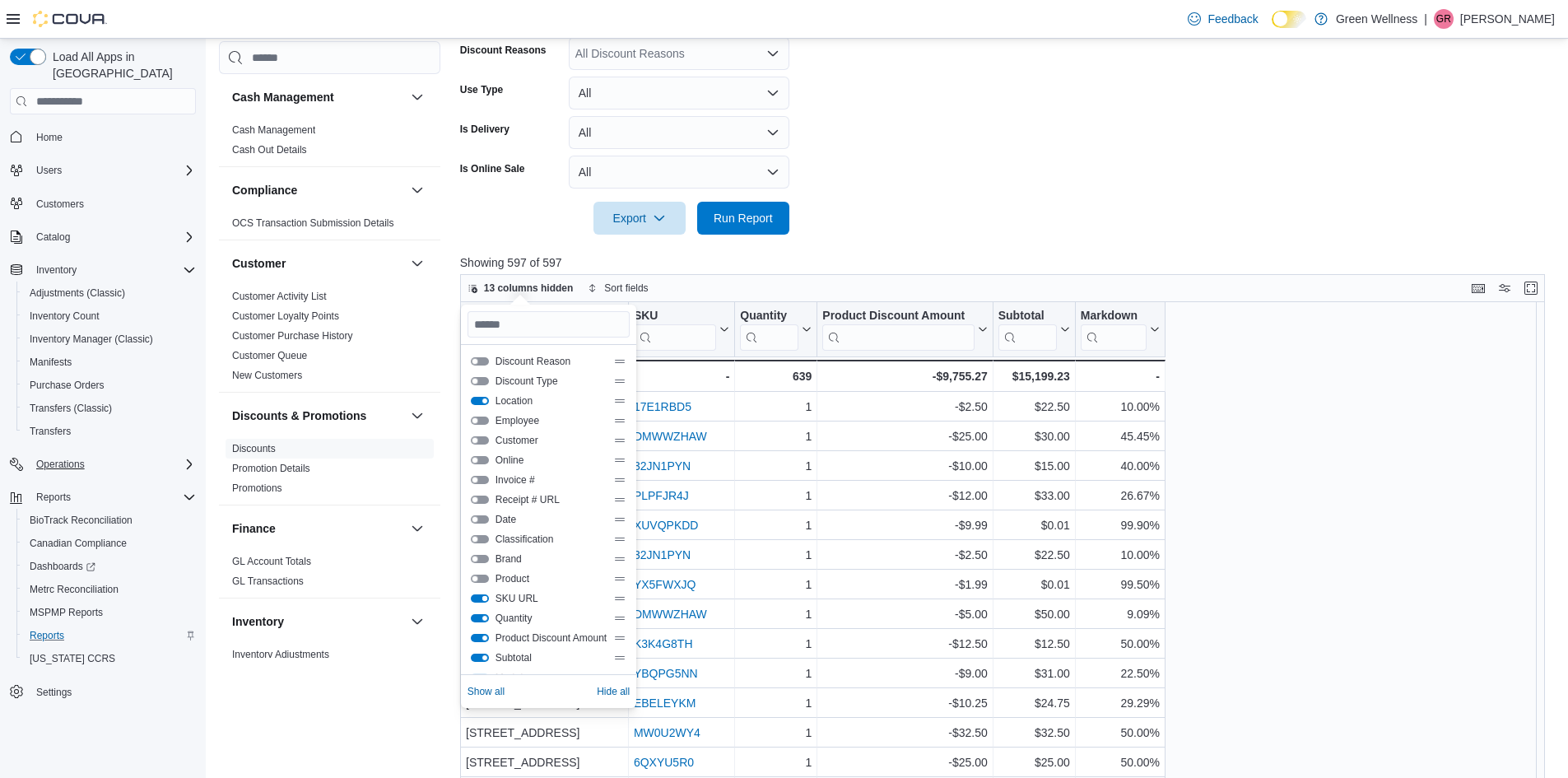
click at [476, 598] on button "SKU URL" at bounding box center [480, 598] width 18 height 8
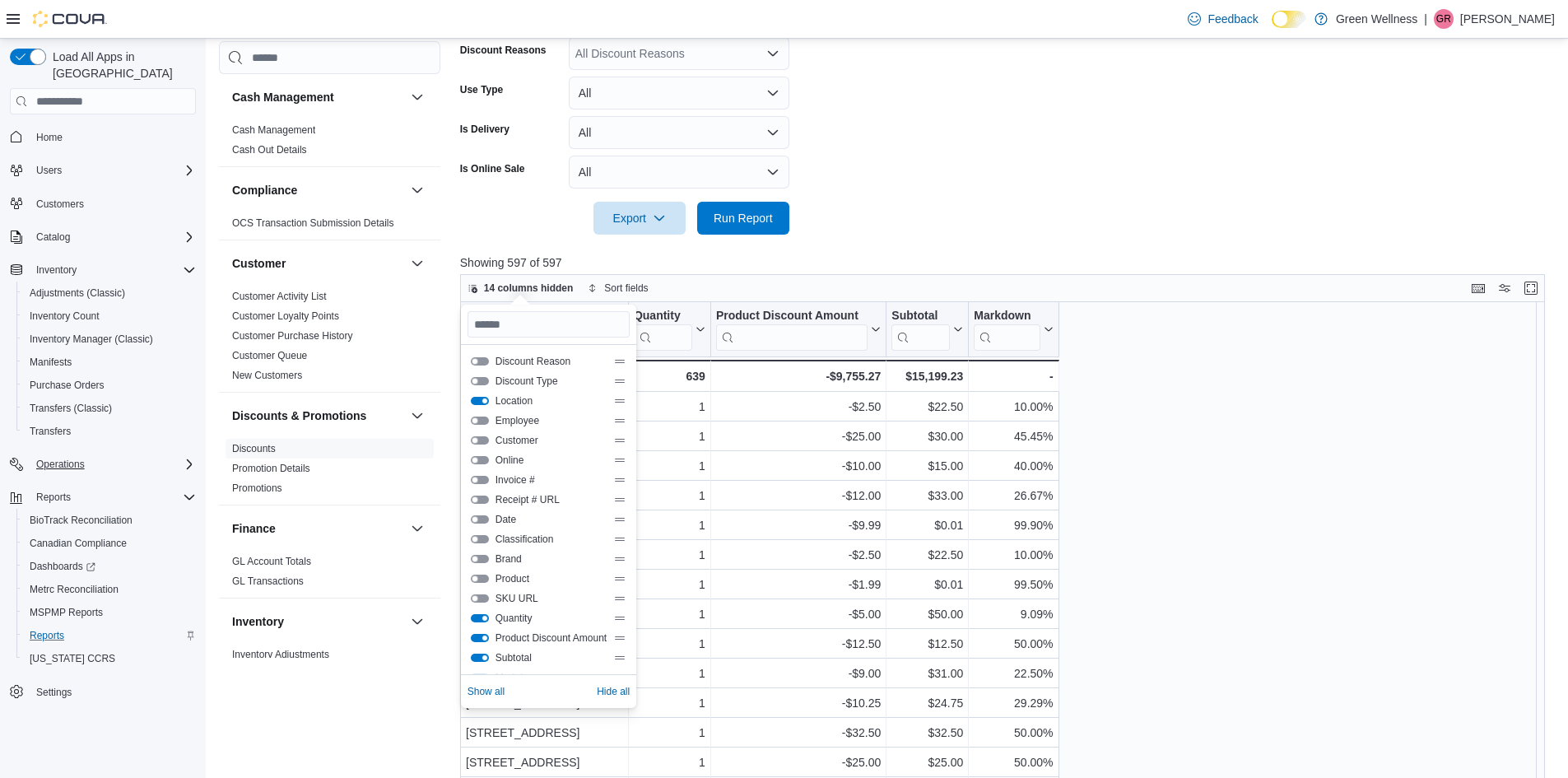
click at [479, 612] on div "Quantity" at bounding box center [548, 618] width 156 height 13
click at [482, 619] on button "Quantity" at bounding box center [480, 618] width 18 height 8
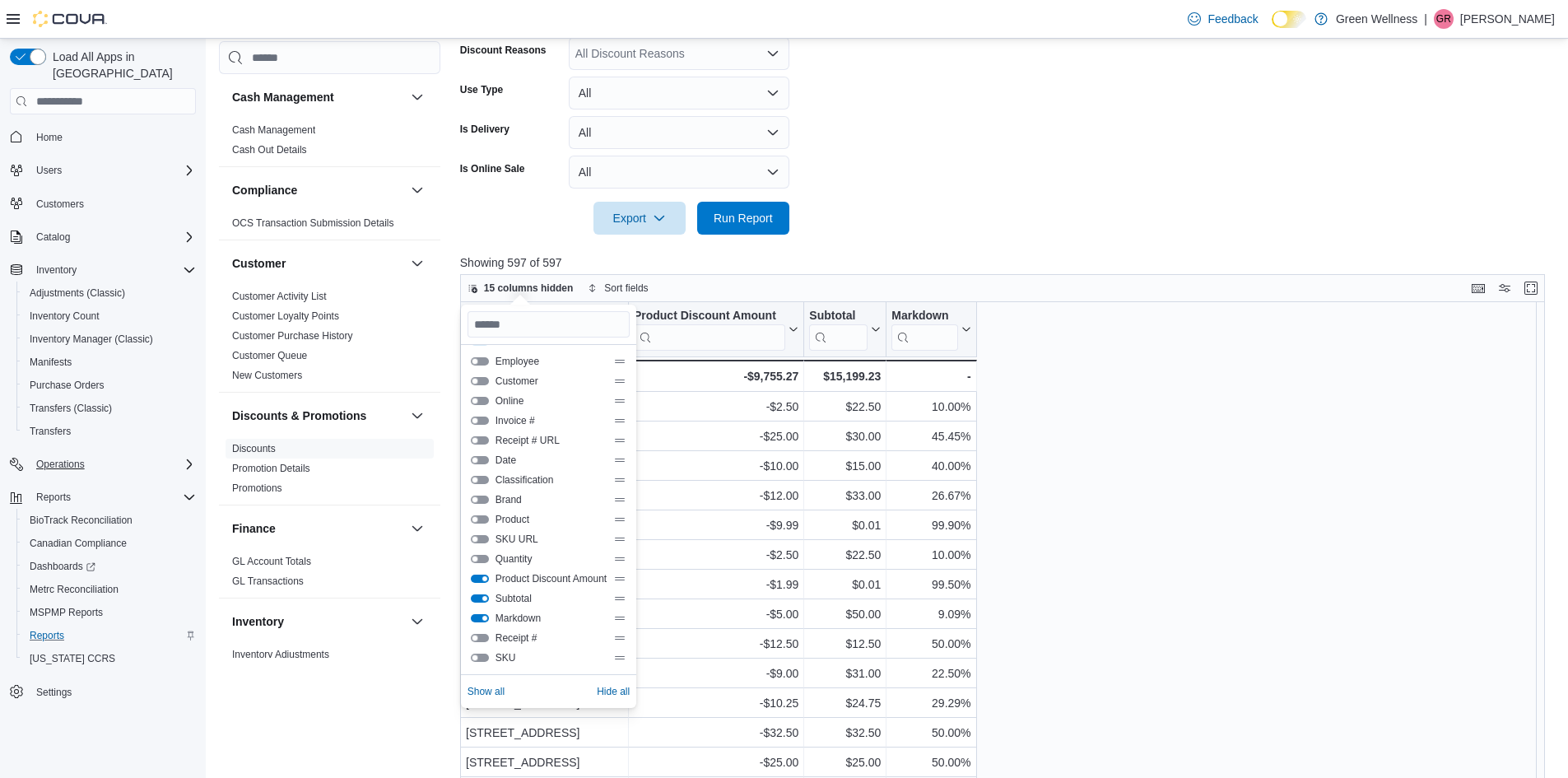
scroll to position [576, 0]
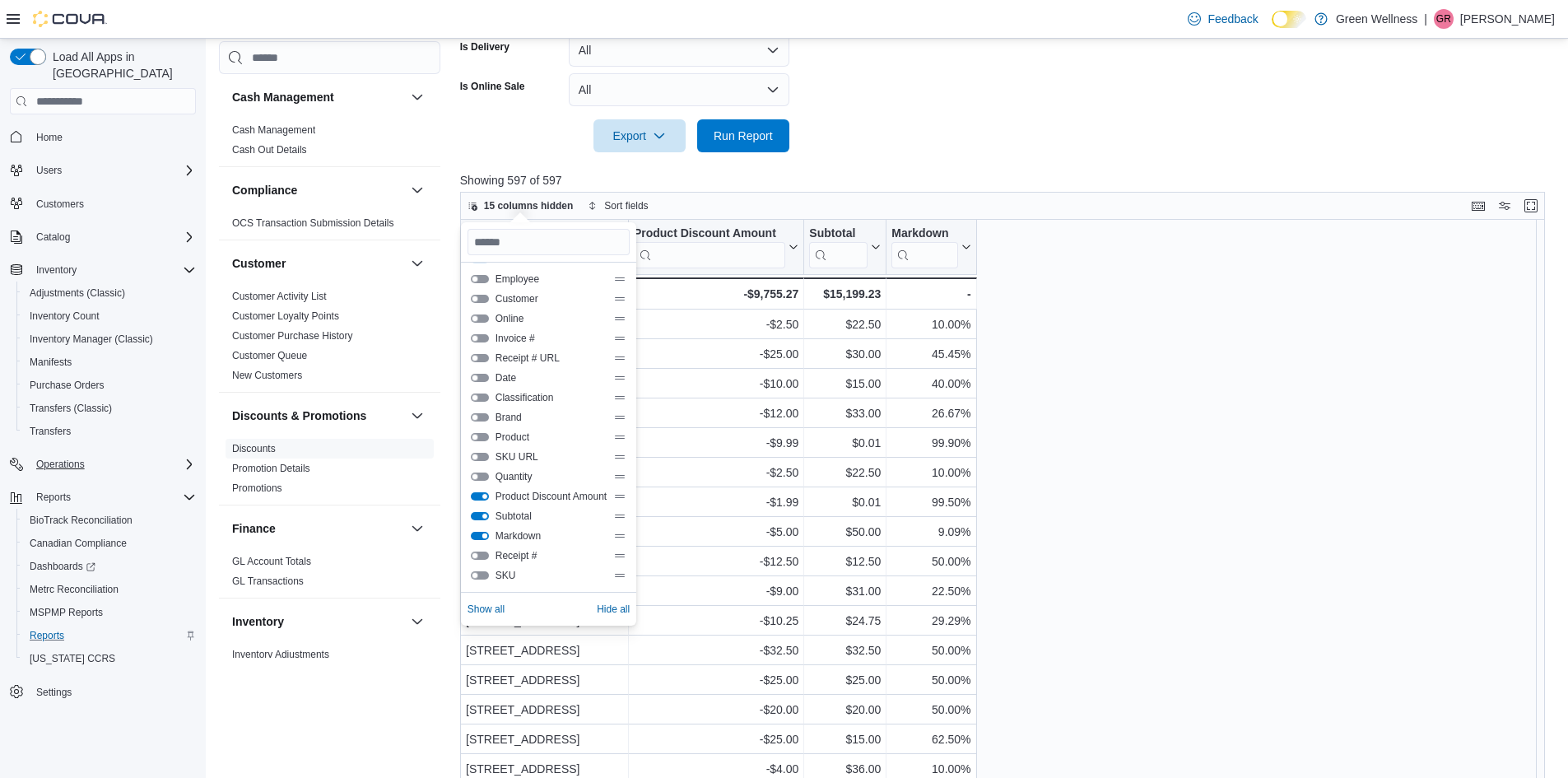
click at [479, 532] on button "Markdown" at bounding box center [480, 536] width 18 height 8
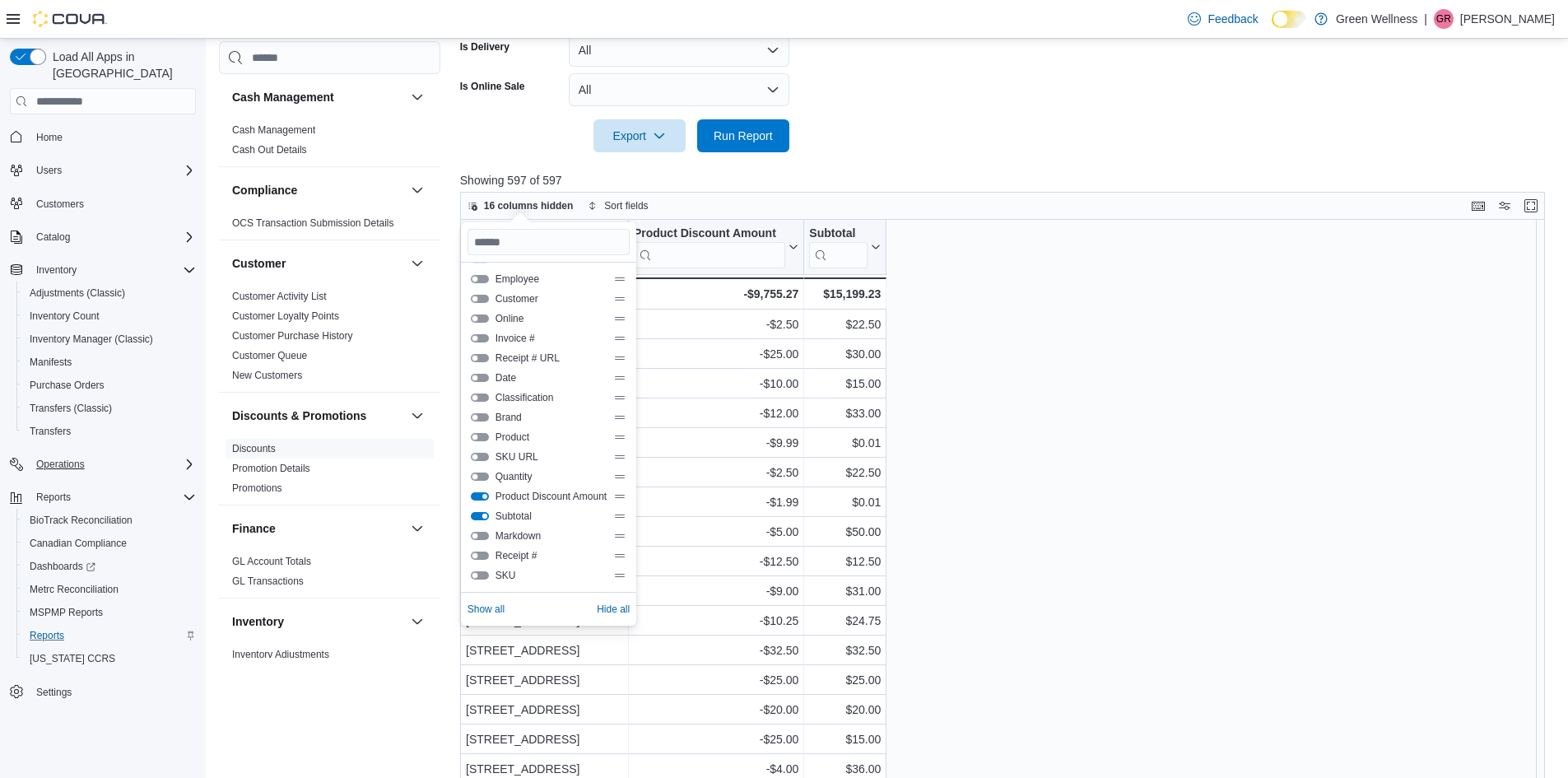
click at [479, 515] on button "Subtotal" at bounding box center [480, 516] width 18 height 8
click at [923, 521] on div "Location Click to view column header actions Product Discount Amount Click to v…" at bounding box center [1008, 502] width 1097 height 564
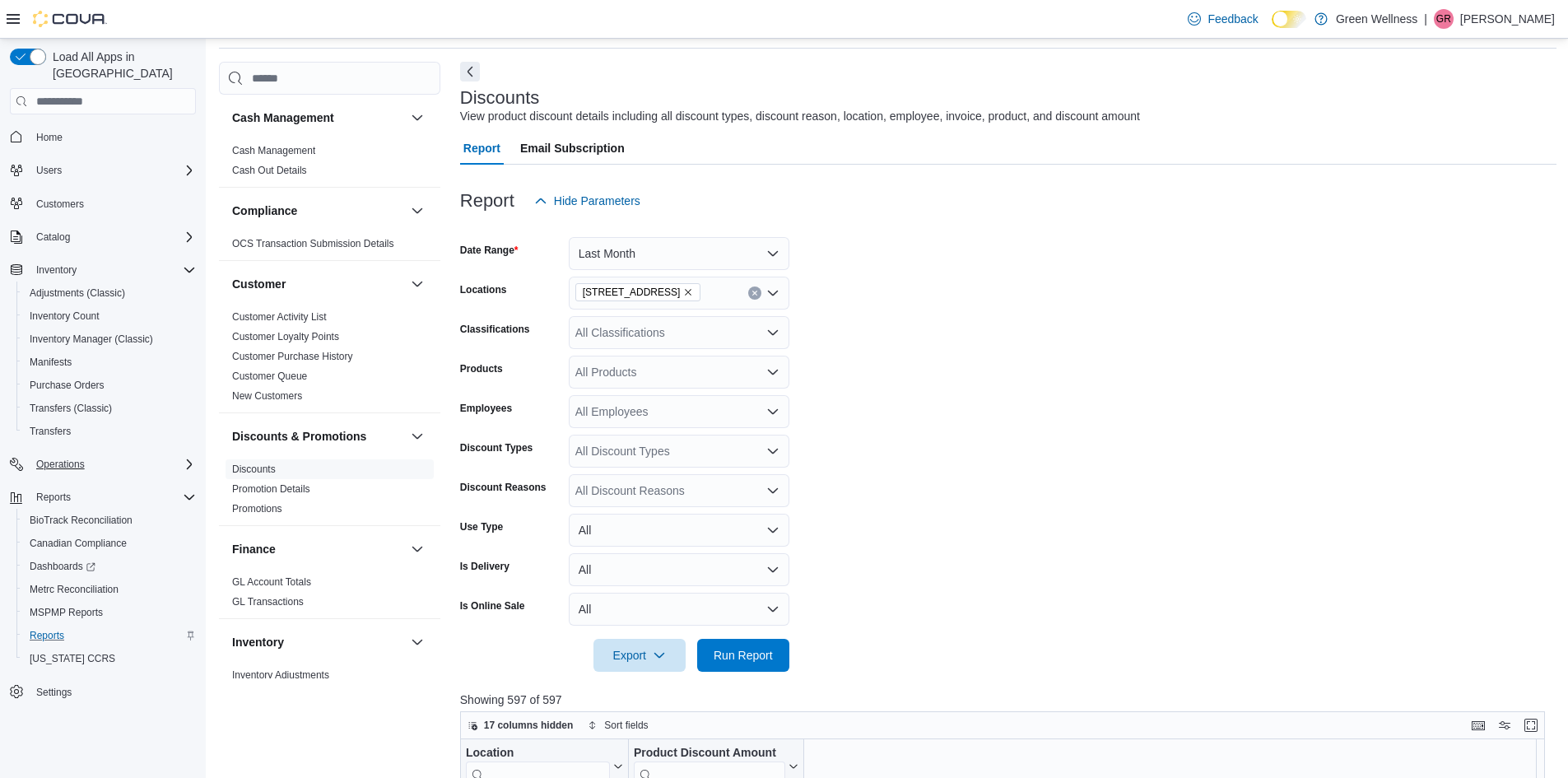
scroll to position [82, 0]
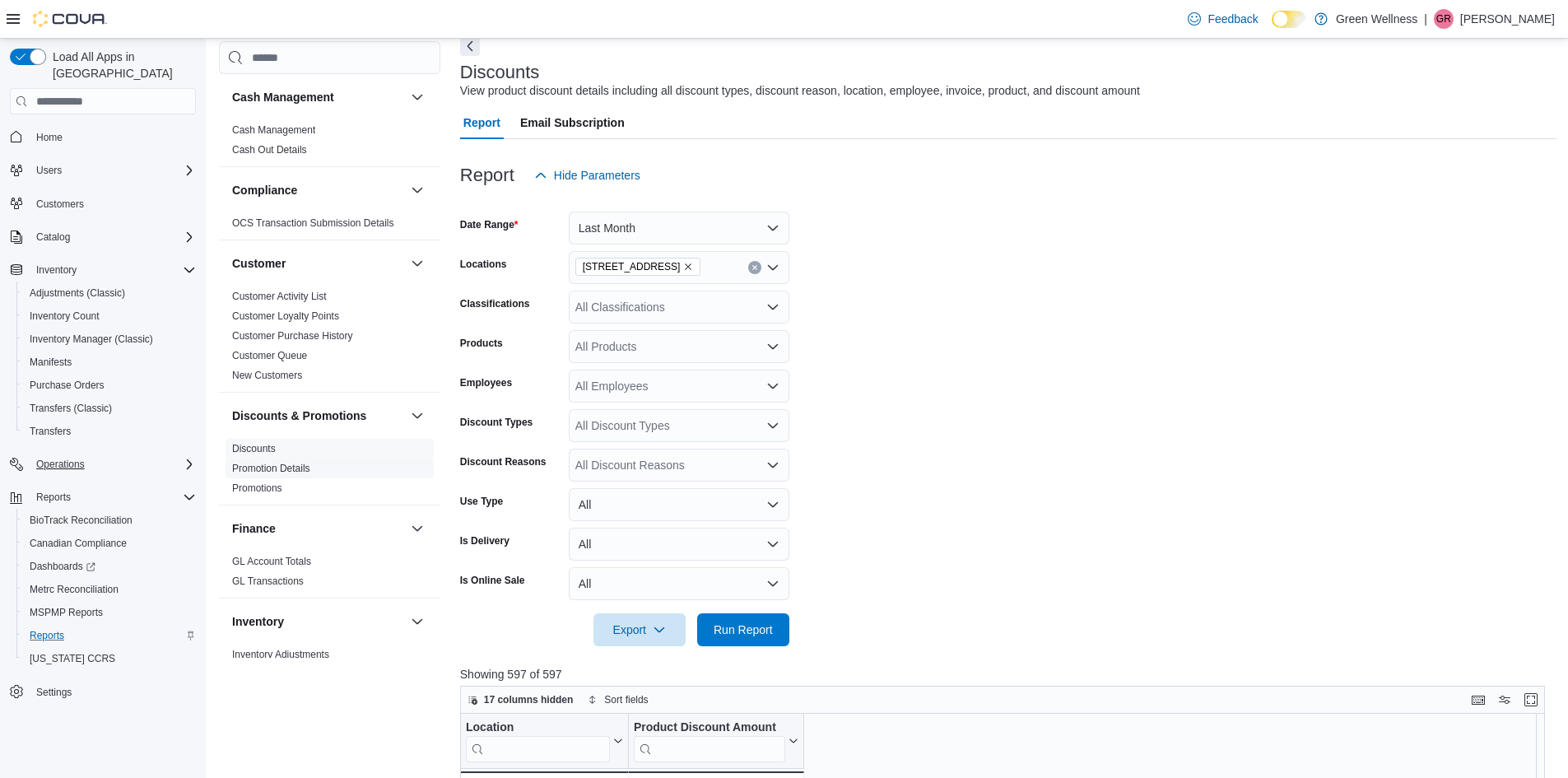
click at [298, 467] on link "Promotion Details" at bounding box center [271, 468] width 78 height 12
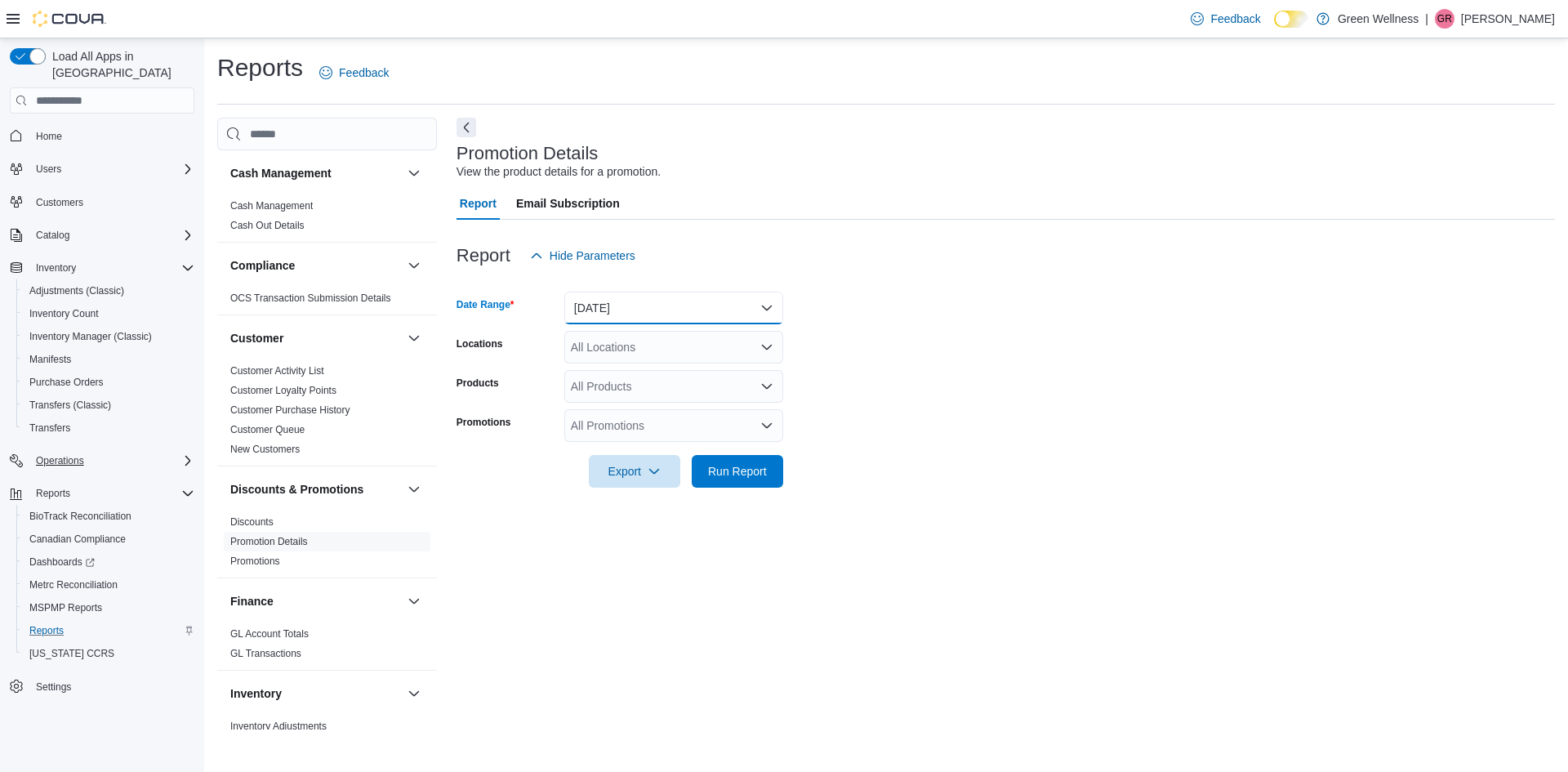
click at [657, 305] on button "[DATE]" at bounding box center [674, 308] width 219 height 33
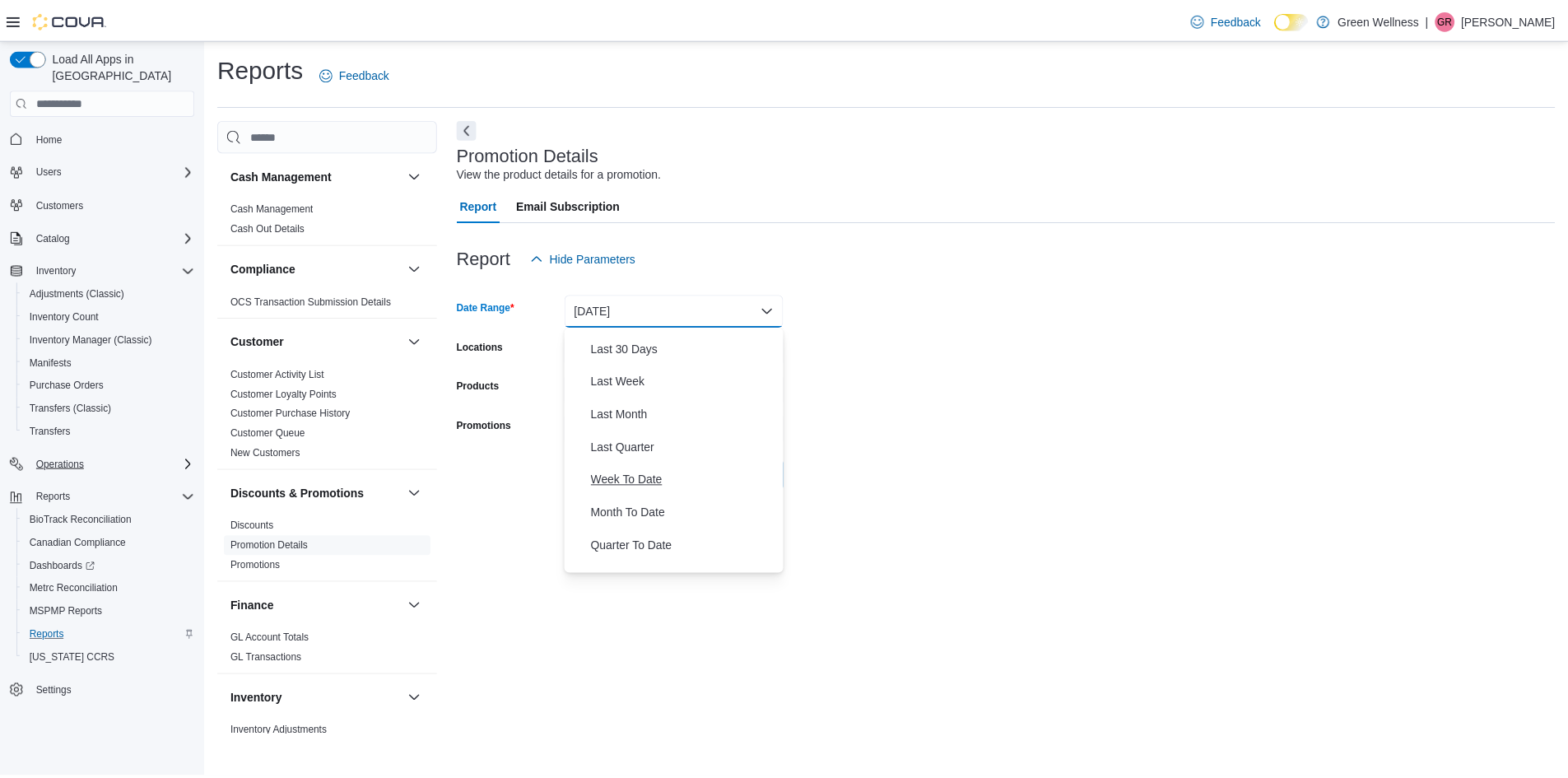
scroll to position [247, 0]
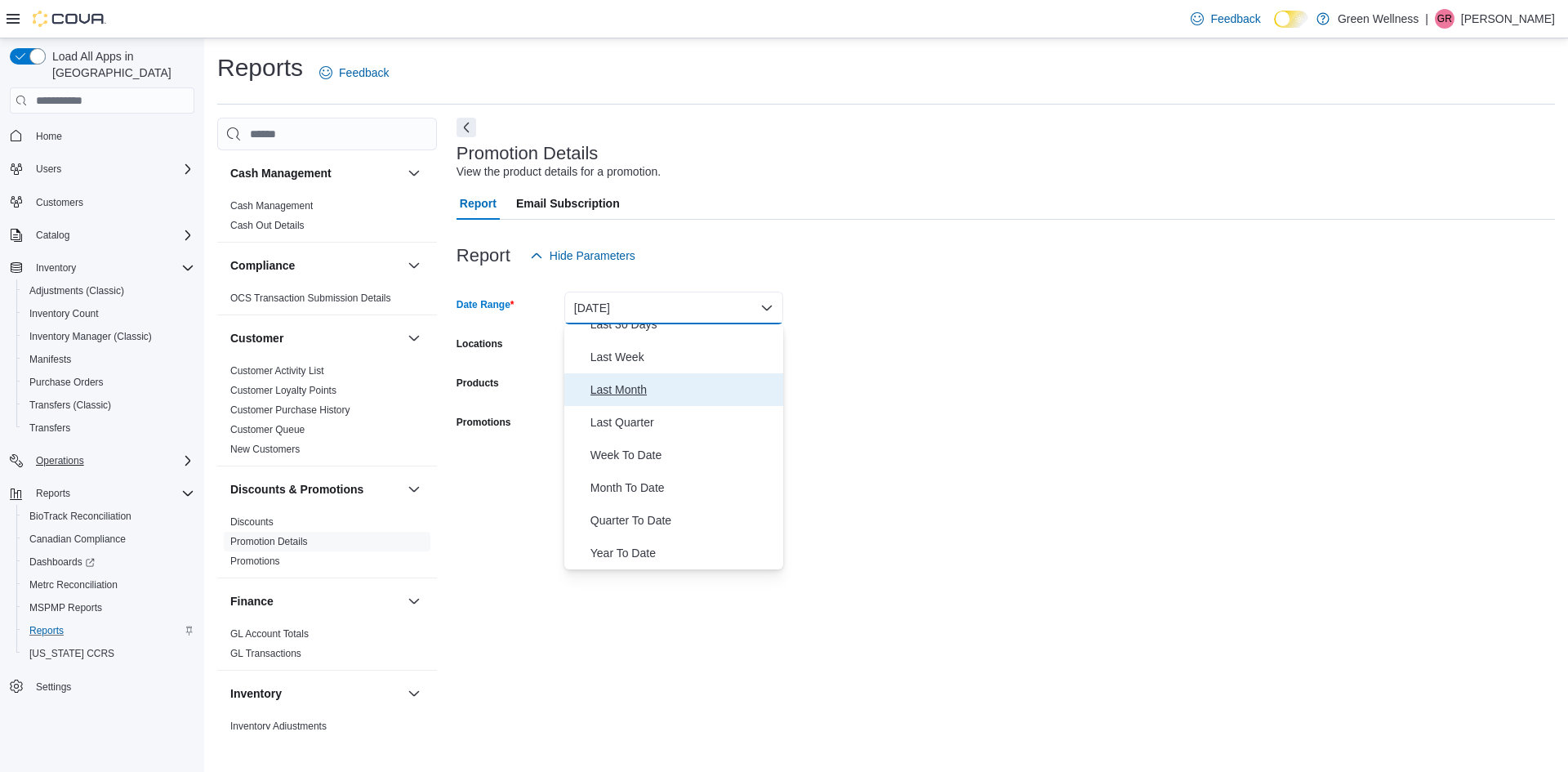
click at [621, 397] on span "Last Month" at bounding box center [683, 389] width 186 height 19
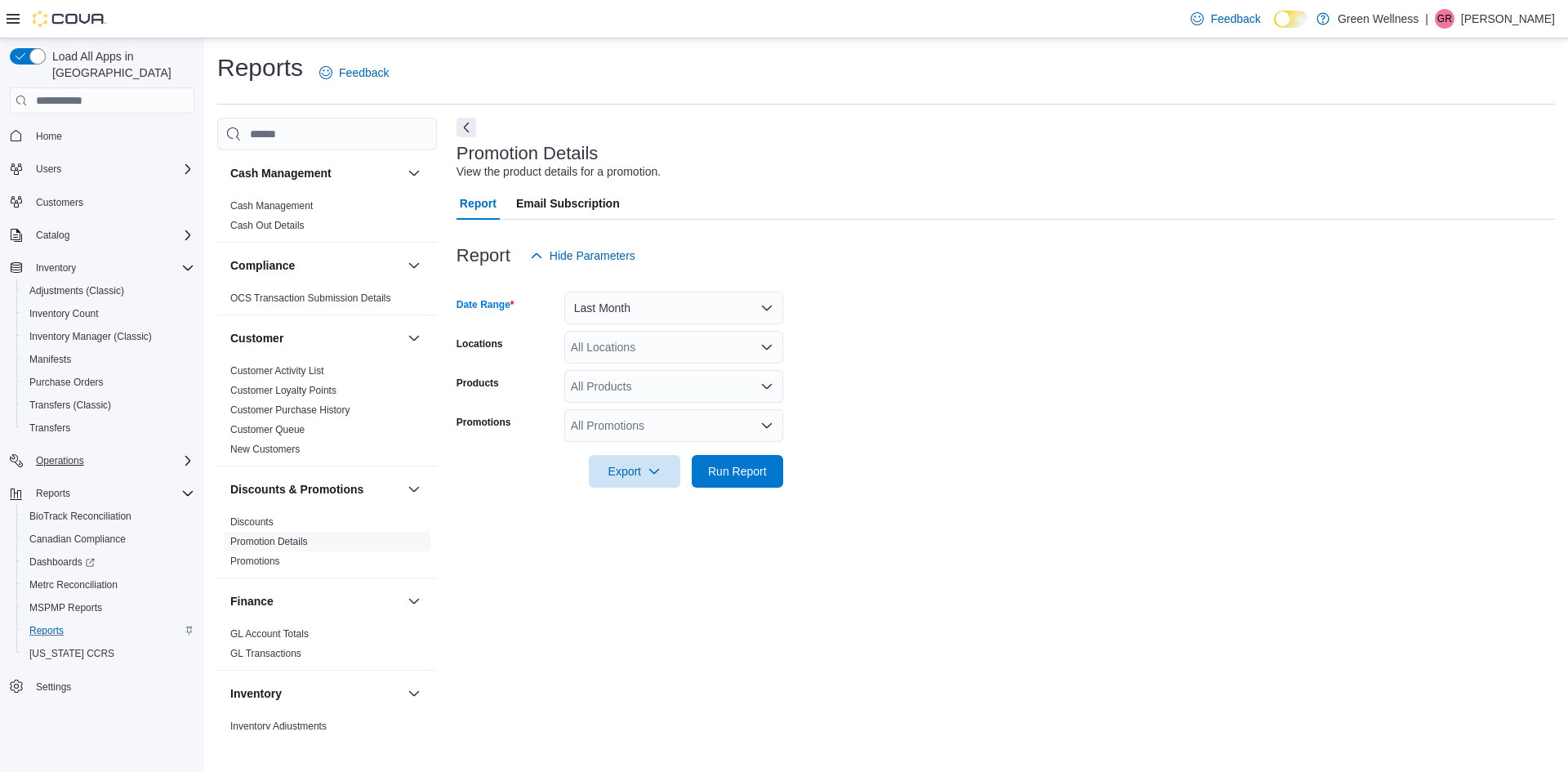
click at [658, 351] on div "All Locations" at bounding box center [674, 347] width 219 height 33
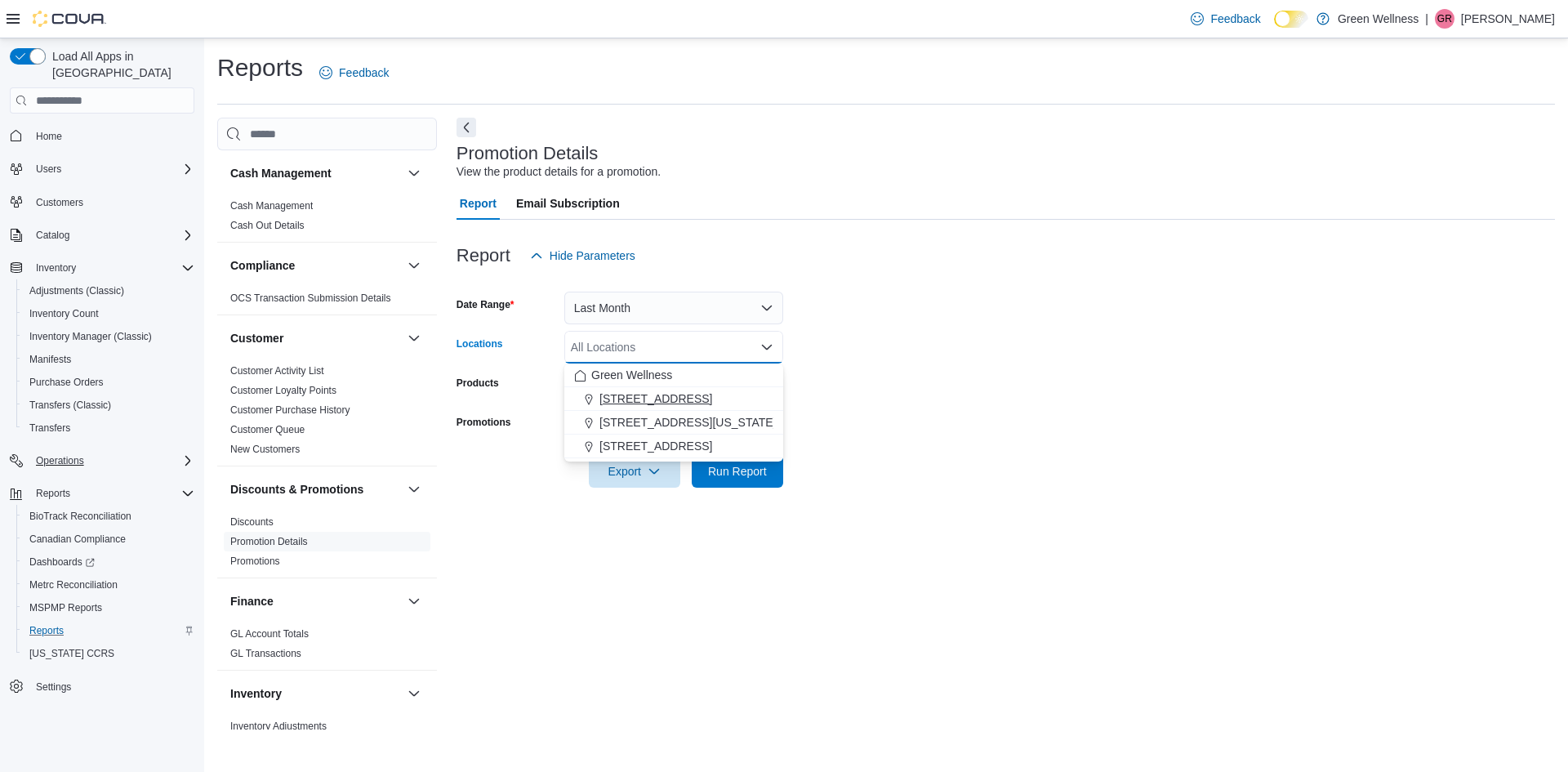
click at [658, 396] on span "[STREET_ADDRESS]" at bounding box center [655, 398] width 112 height 16
click at [865, 452] on div at bounding box center [1005, 449] width 1099 height 13
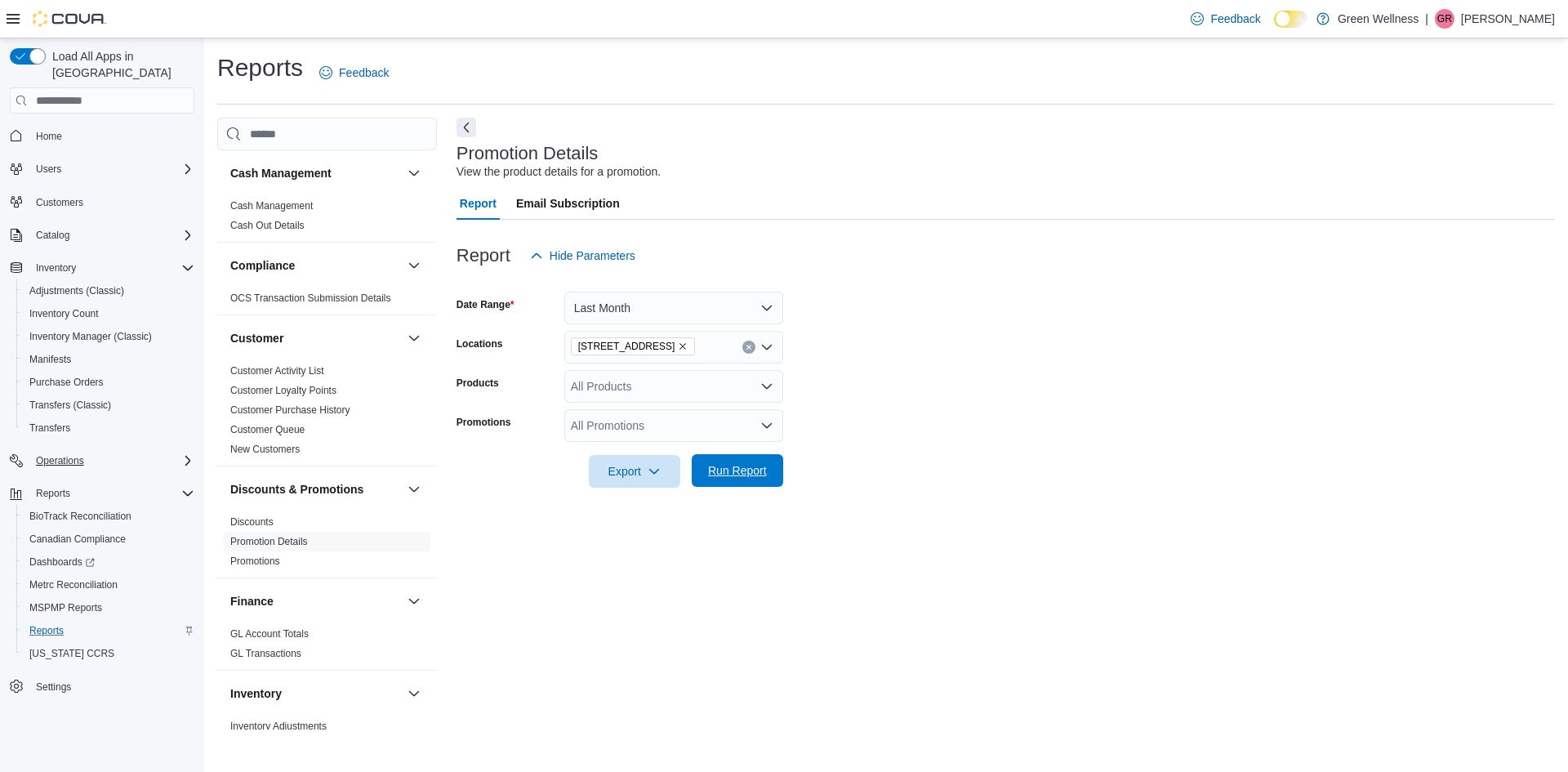
click at [746, 461] on span "Run Report" at bounding box center [737, 471] width 72 height 33
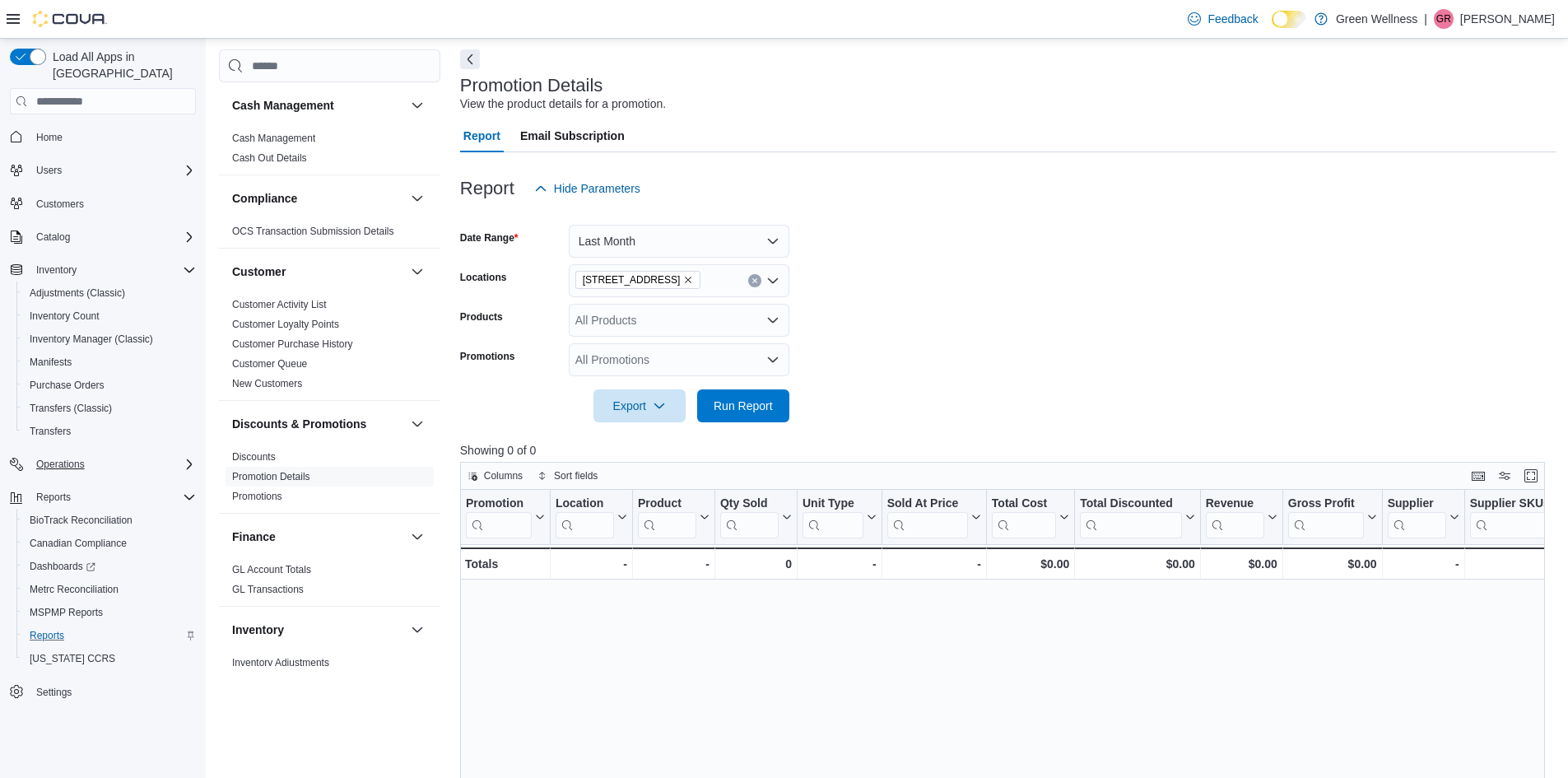
scroll to position [165, 0]
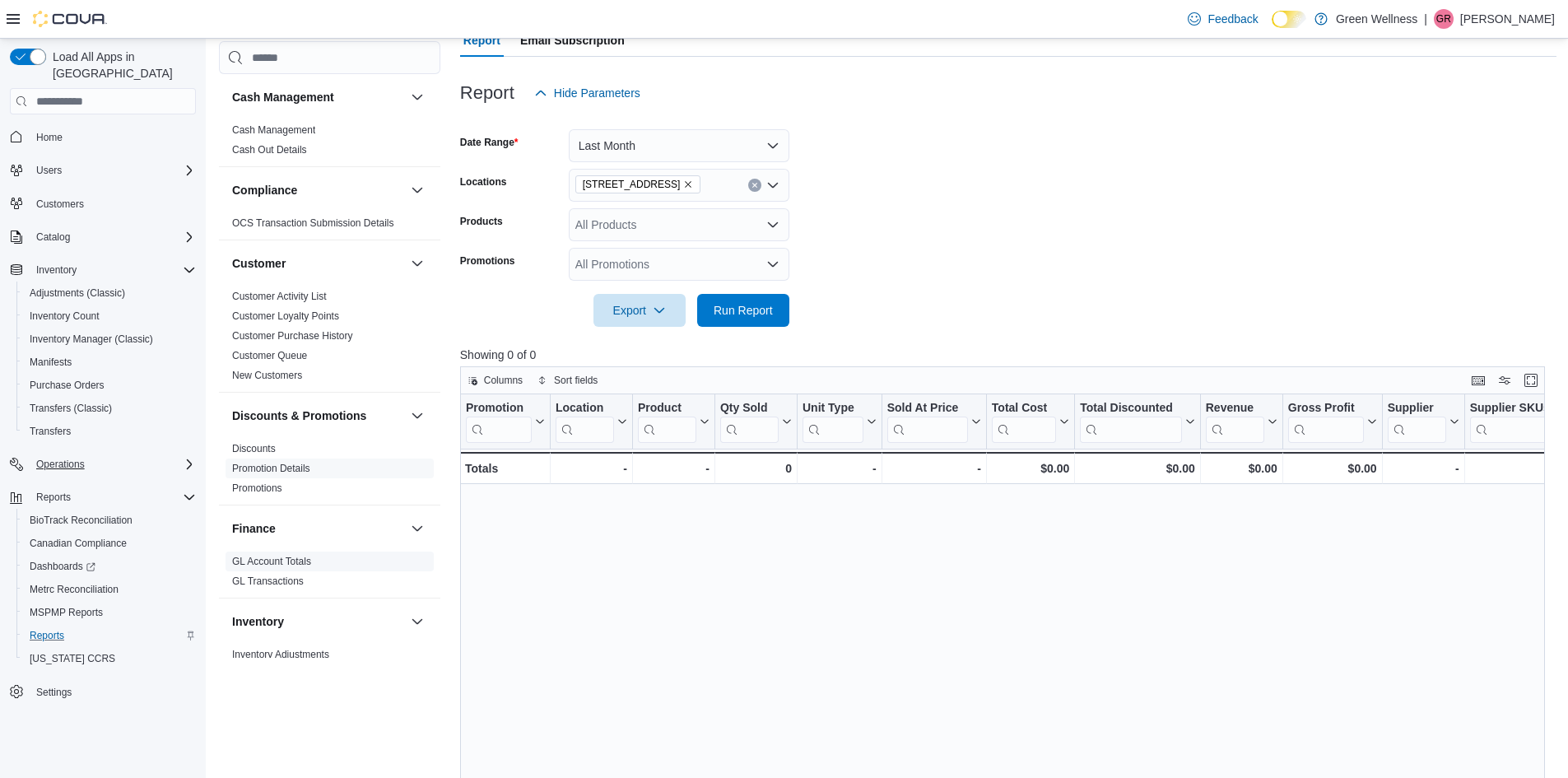
click at [293, 560] on link "GL Account Totals" at bounding box center [272, 562] width 79 height 12
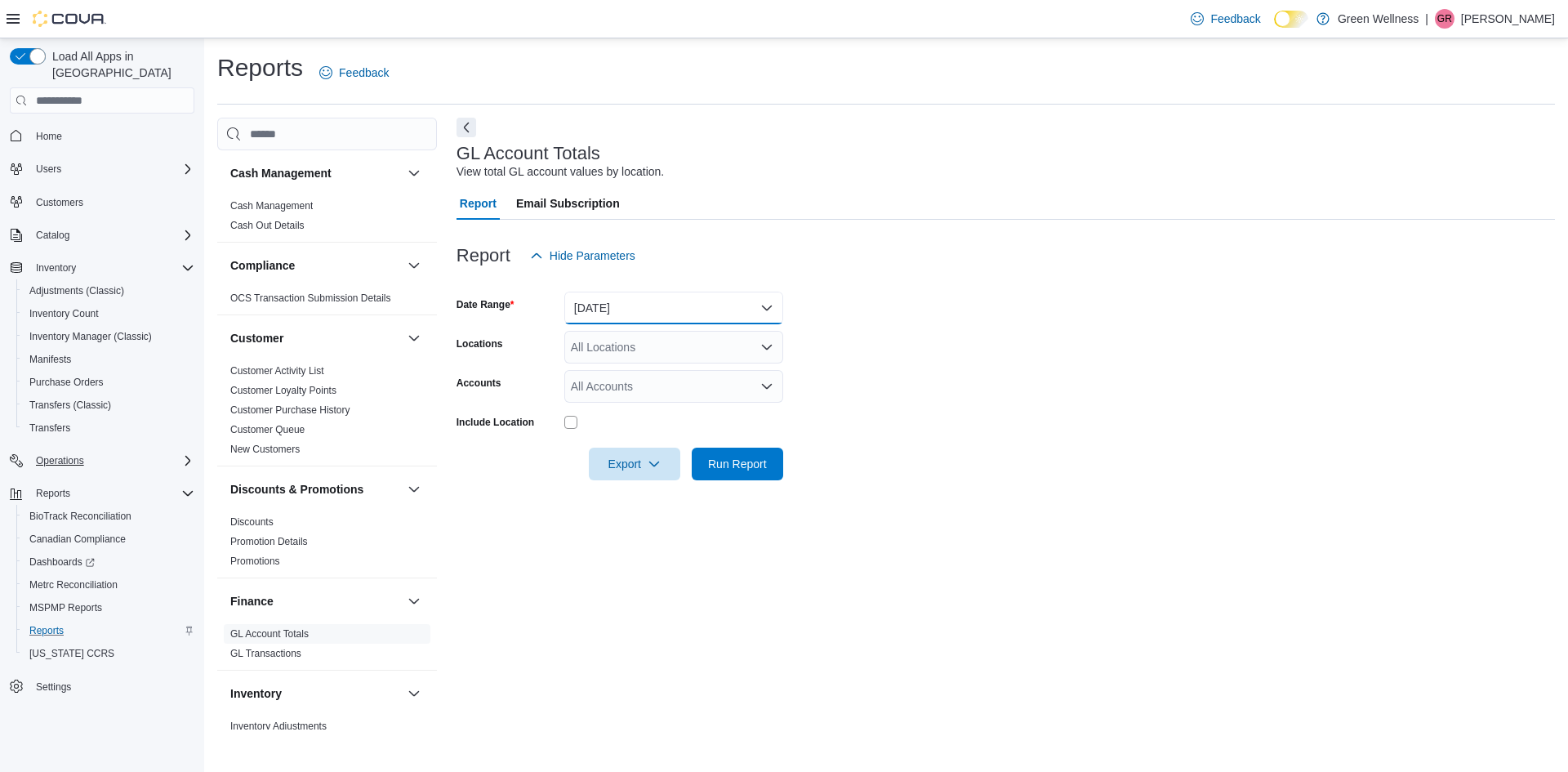
click at [618, 305] on button "[DATE]" at bounding box center [674, 308] width 219 height 33
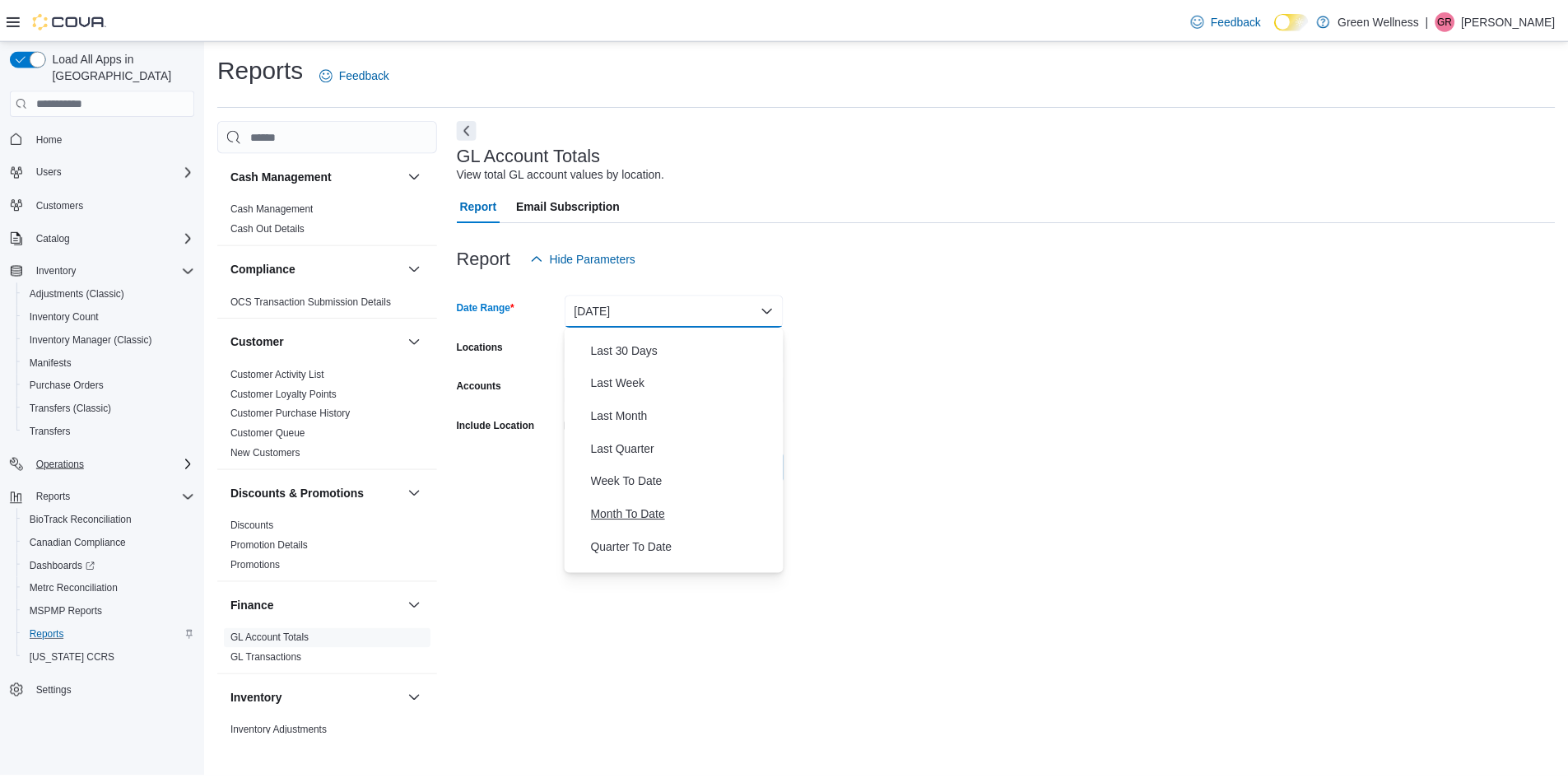
scroll to position [247, 0]
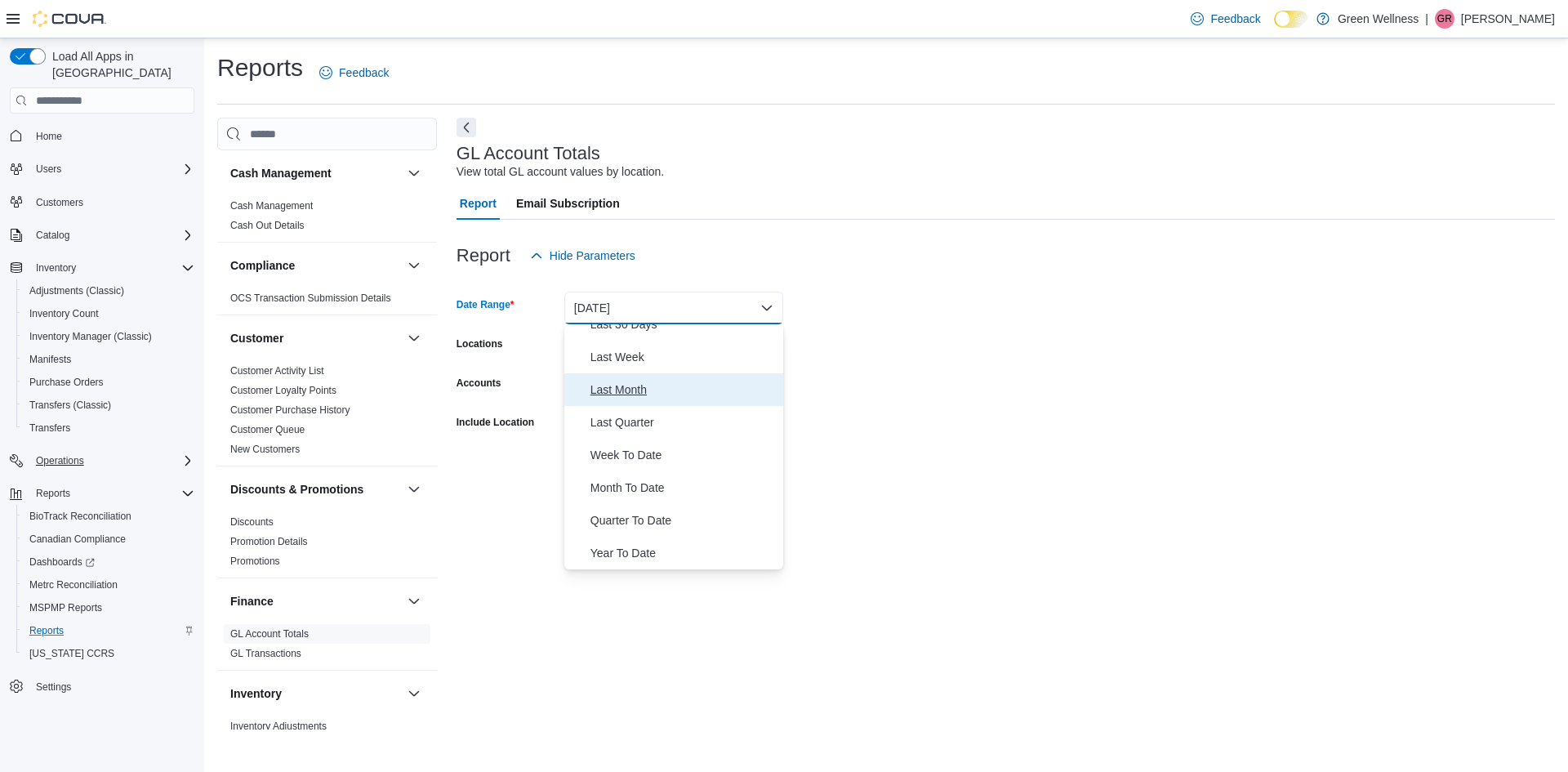
click at [598, 386] on span "Last Month" at bounding box center [683, 389] width 186 height 19
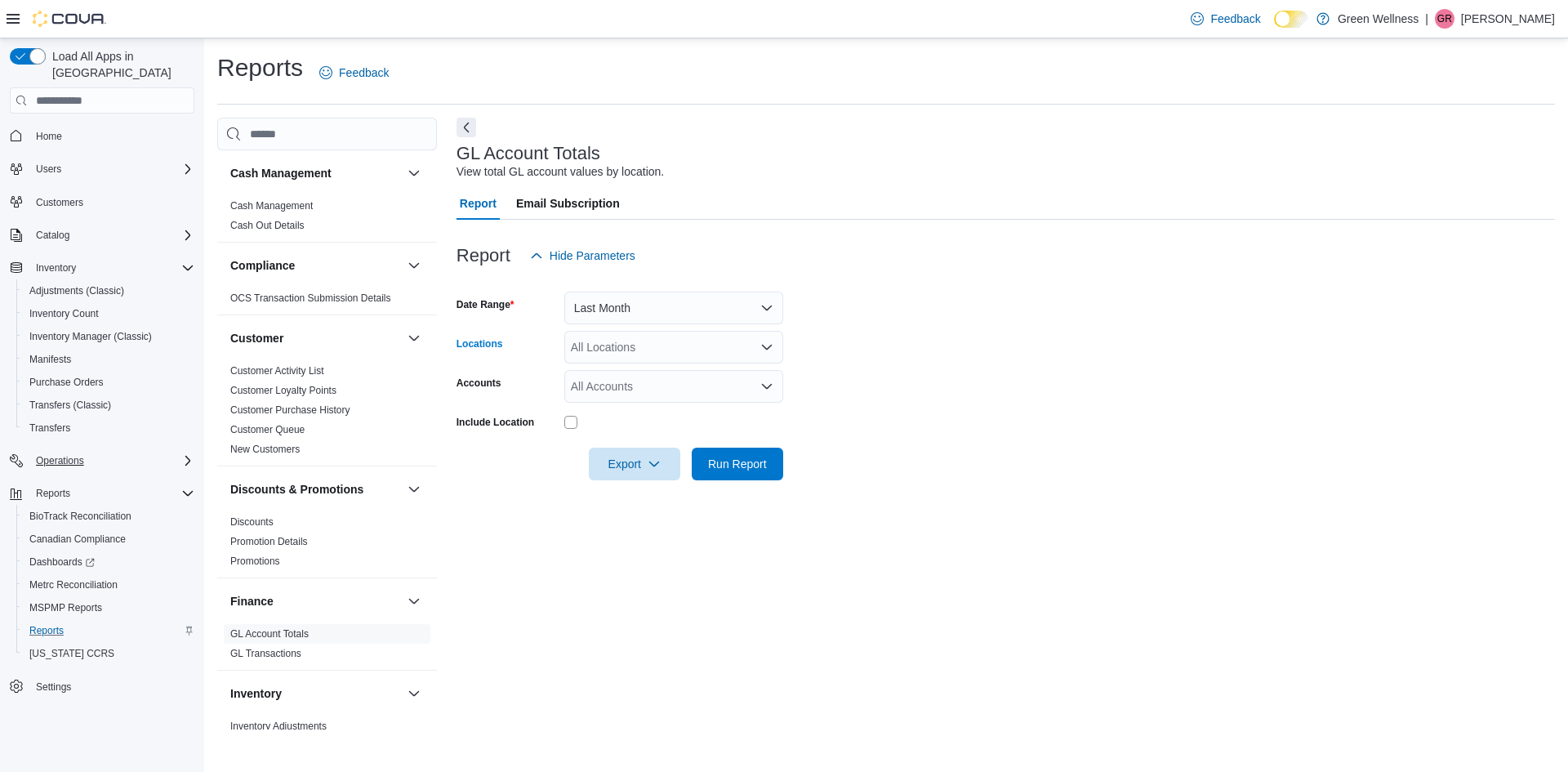
click at [628, 356] on div "All Locations" at bounding box center [674, 347] width 219 height 33
click at [637, 397] on span "[STREET_ADDRESS]" at bounding box center [655, 398] width 112 height 16
click at [770, 482] on div at bounding box center [1005, 490] width 1099 height 19
click at [748, 462] on span "Run Report" at bounding box center [737, 463] width 58 height 16
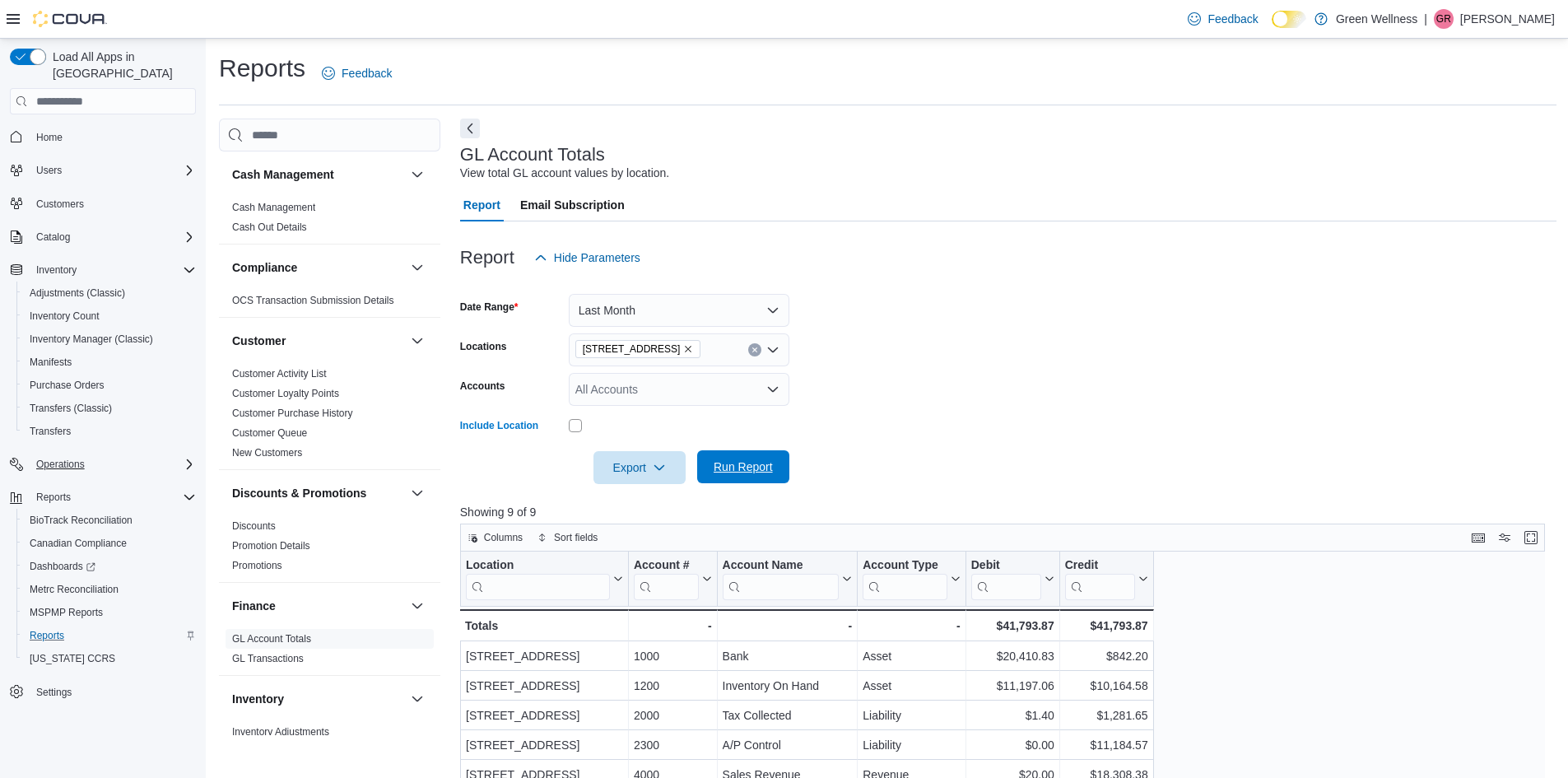
click at [721, 466] on span "Run Report" at bounding box center [743, 467] width 59 height 17
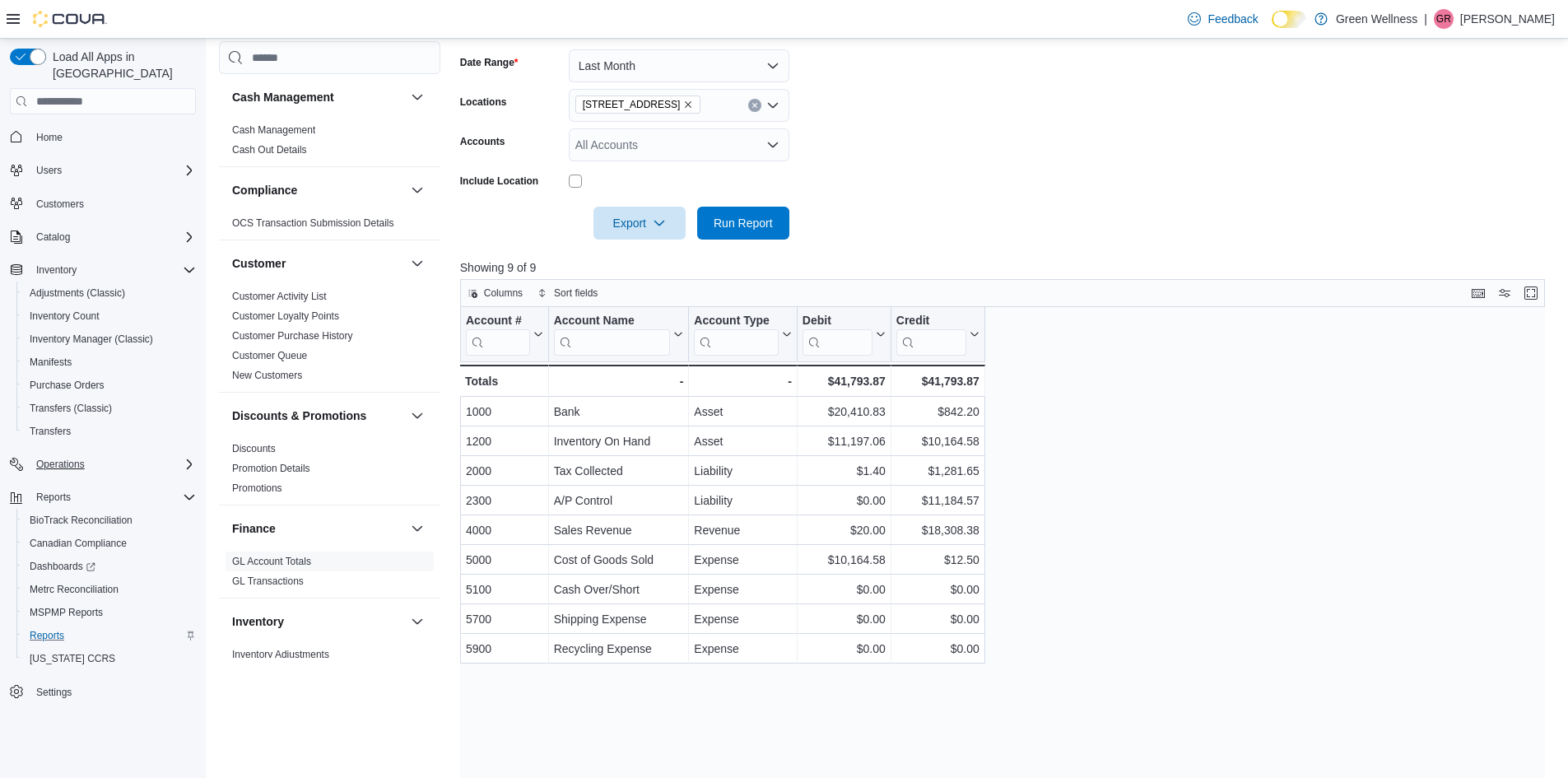
scroll to position [247, 0]
click at [502, 293] on span "Columns" at bounding box center [504, 290] width 39 height 13
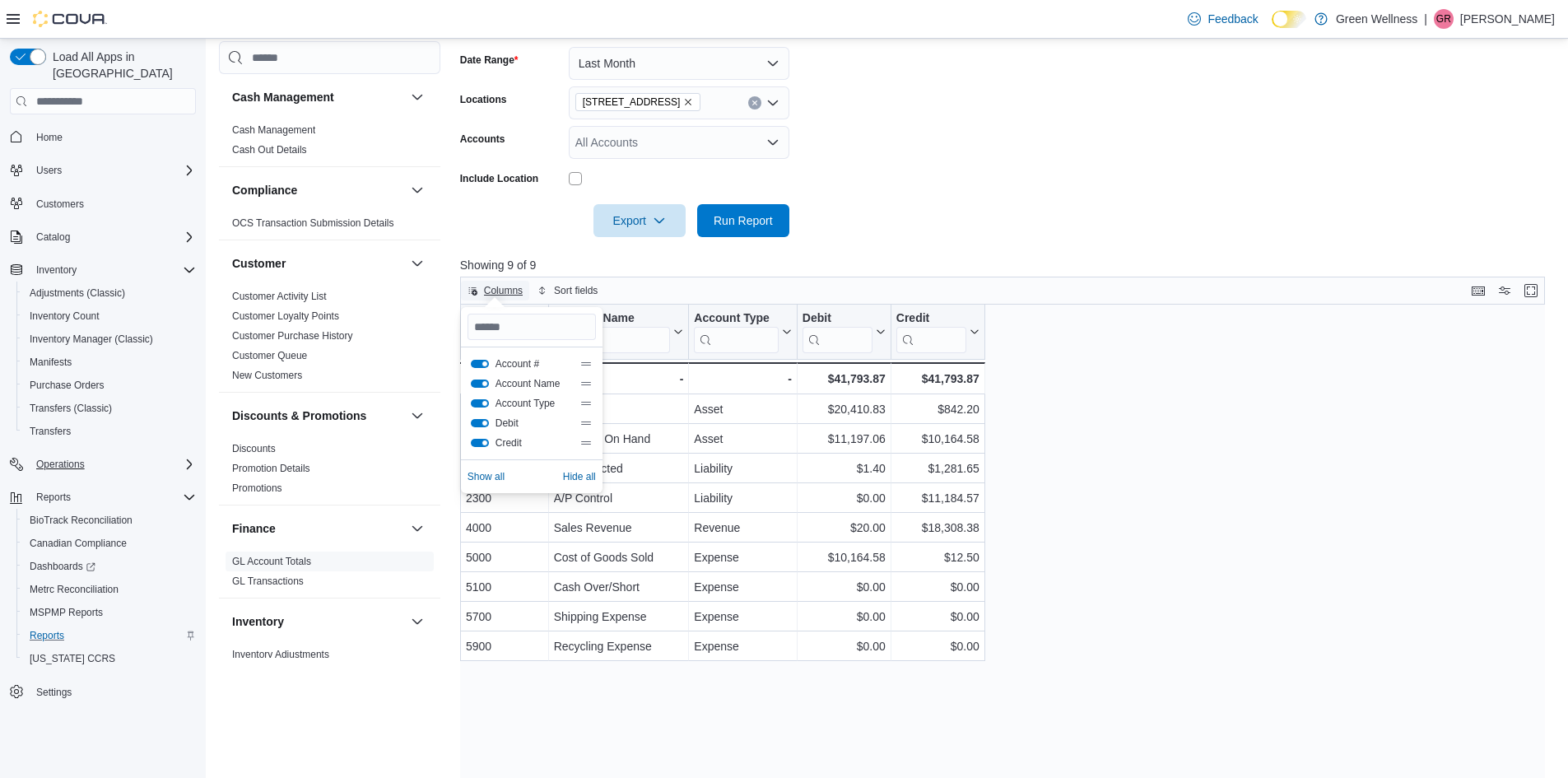
click at [502, 293] on span "Columns" at bounding box center [504, 290] width 39 height 13
click at [659, 228] on span "Export" at bounding box center [639, 220] width 73 height 33
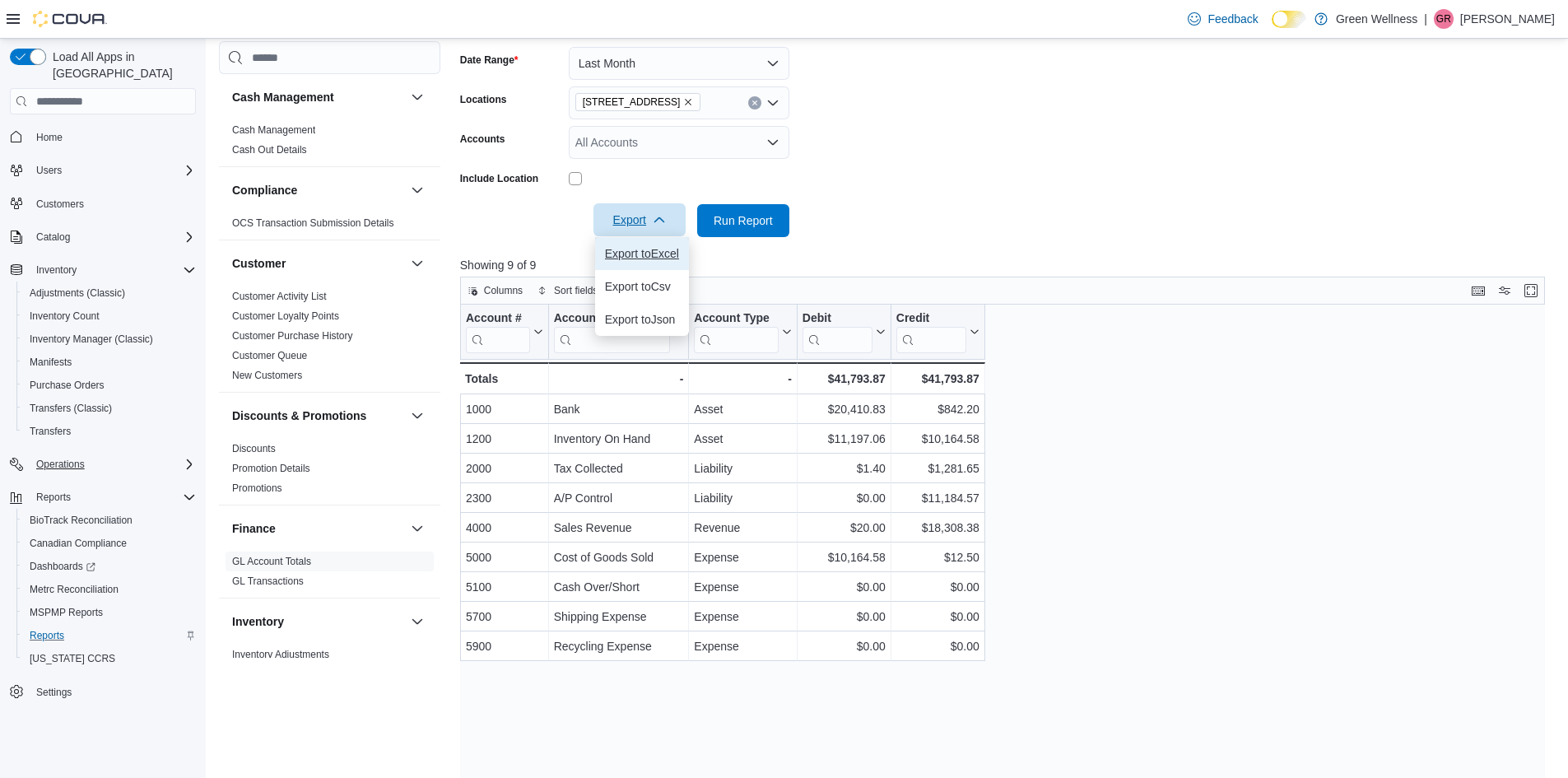
click at [656, 250] on span "Export to Excel" at bounding box center [642, 253] width 74 height 13
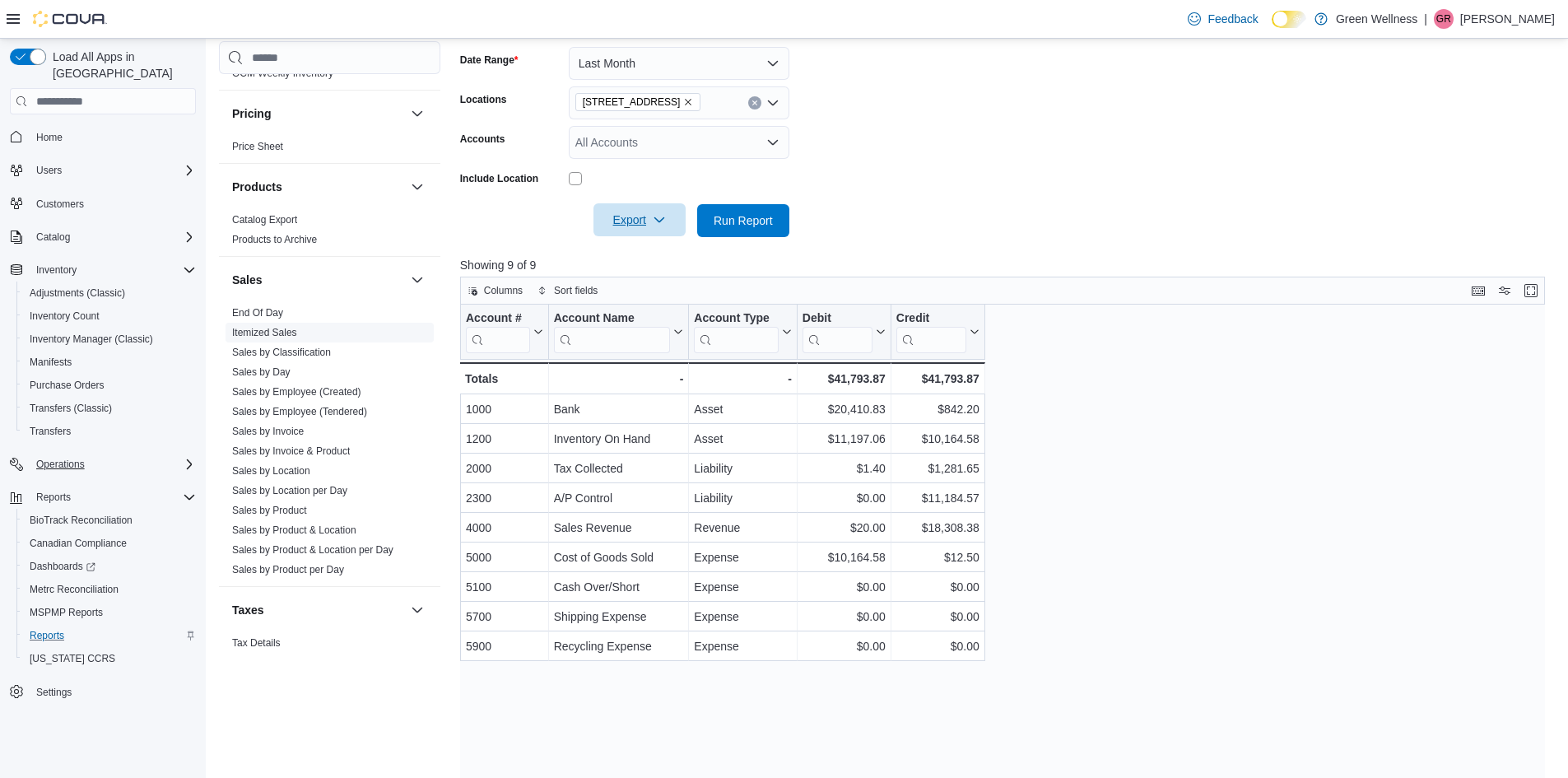
scroll to position [988, 0]
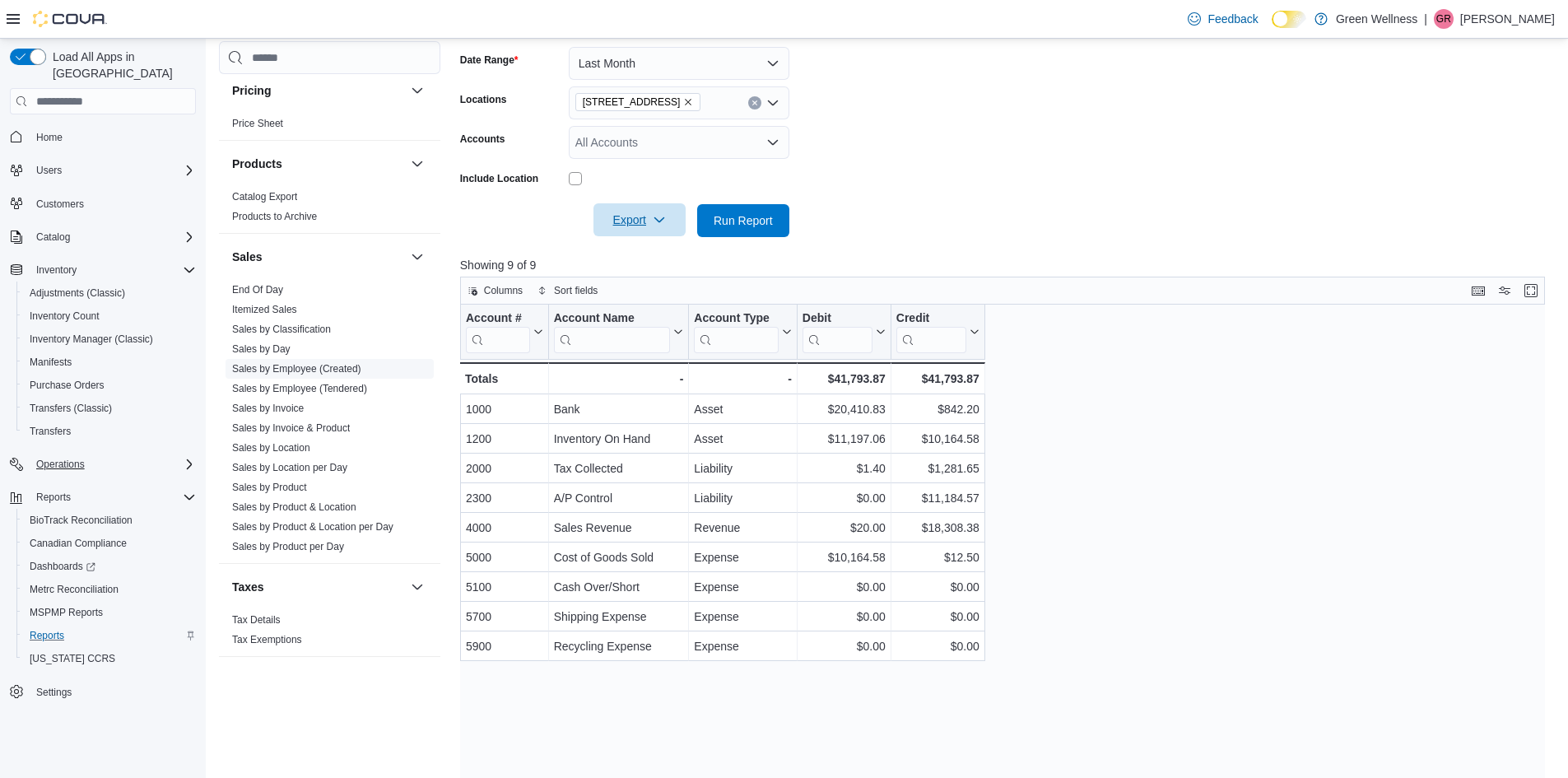
click at [274, 447] on link "Sales by Location" at bounding box center [271, 447] width 78 height 12
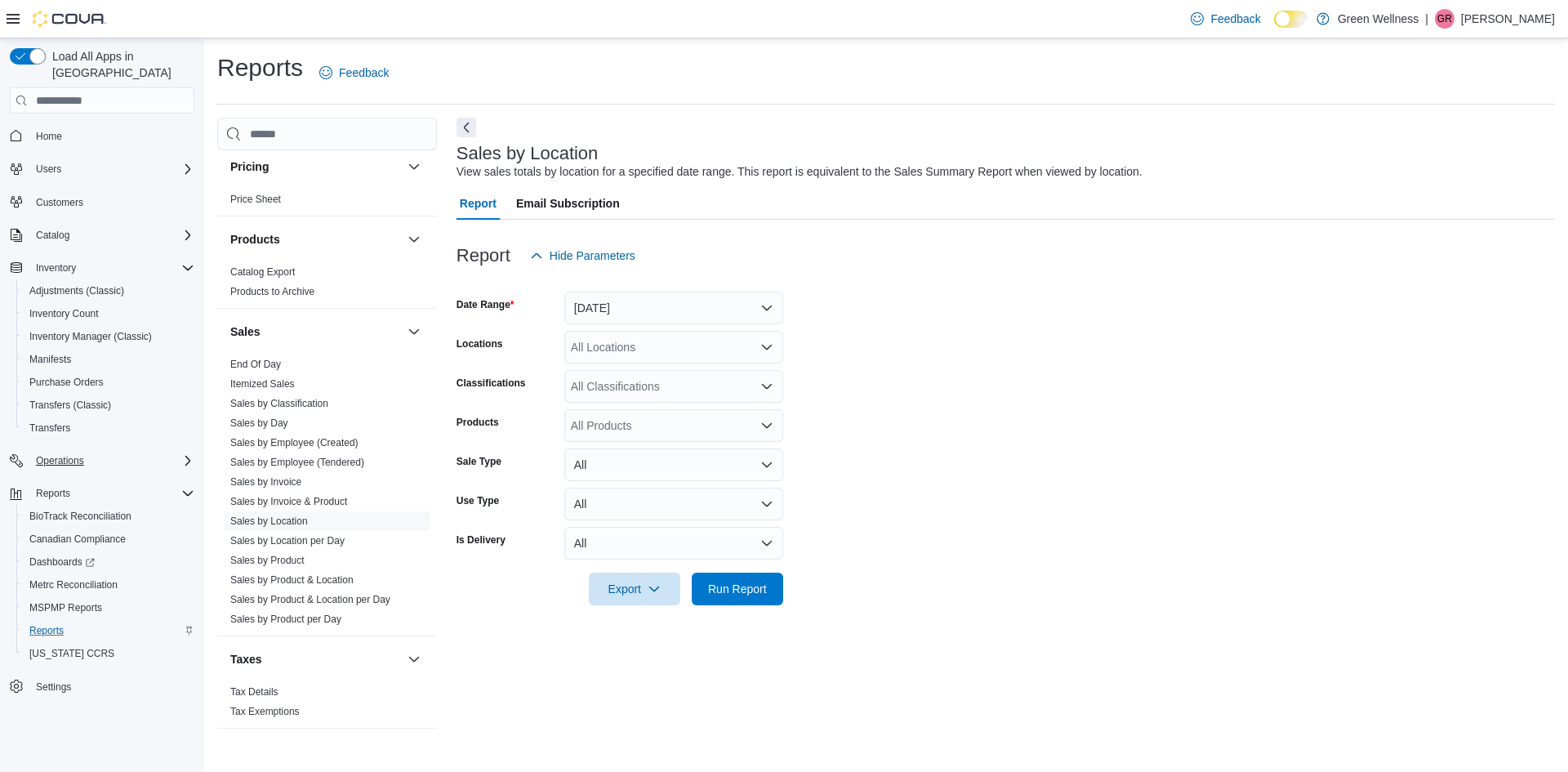
click at [624, 290] on div at bounding box center [1005, 281] width 1099 height 19
click at [620, 313] on button "[DATE]" at bounding box center [674, 308] width 219 height 33
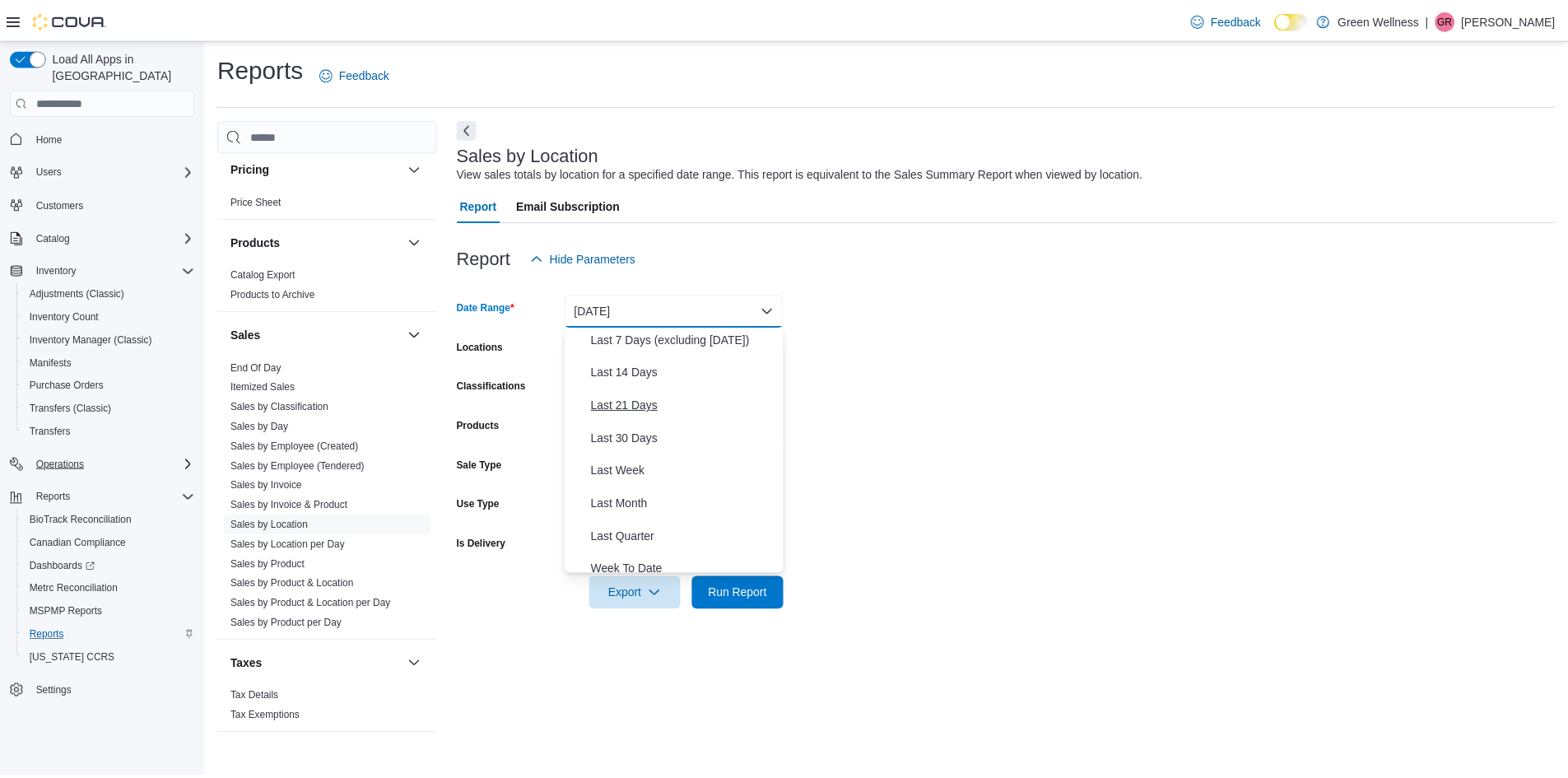
scroll to position [247, 0]
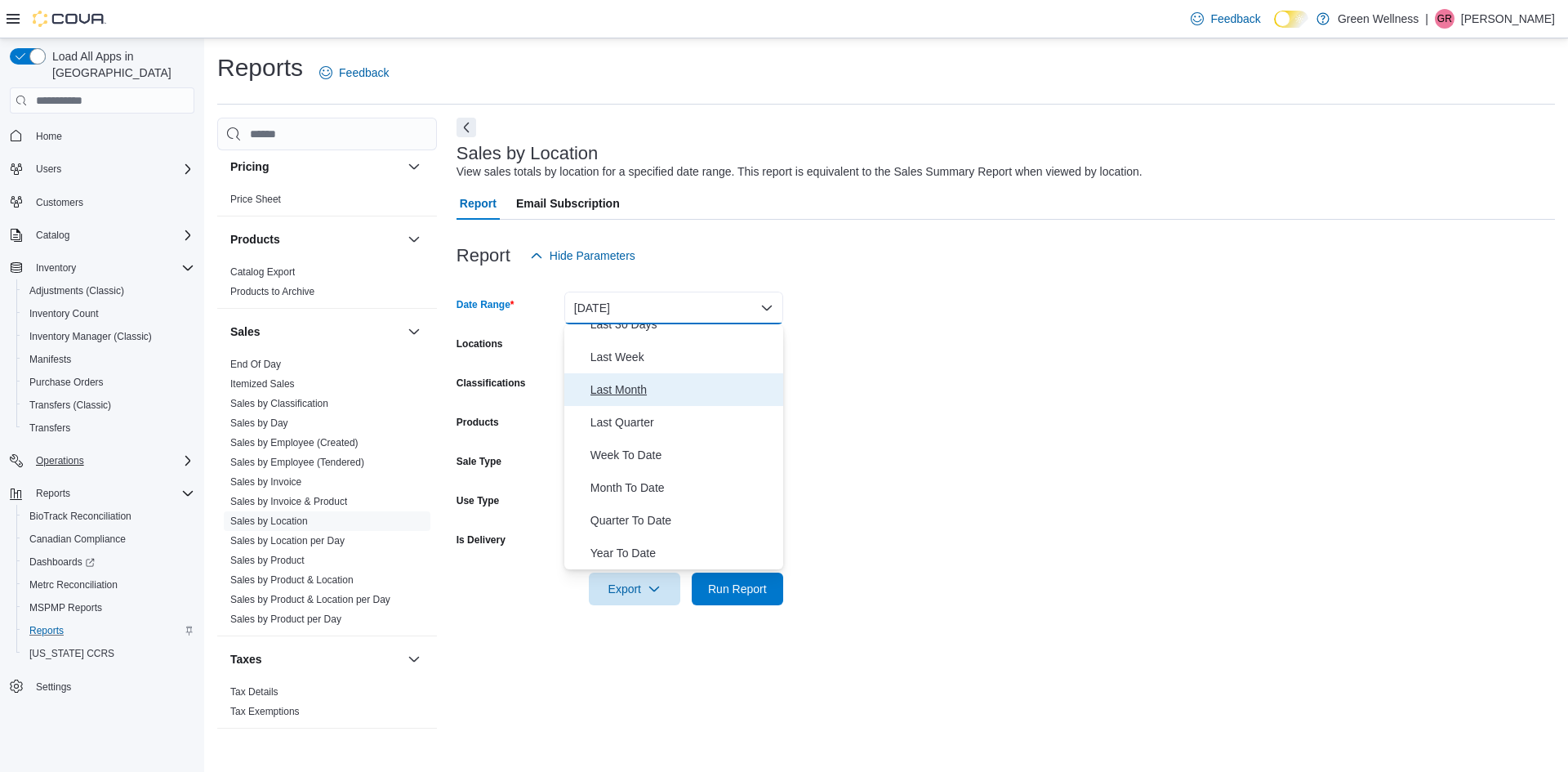
click at [621, 387] on span "Last Month" at bounding box center [683, 389] width 186 height 19
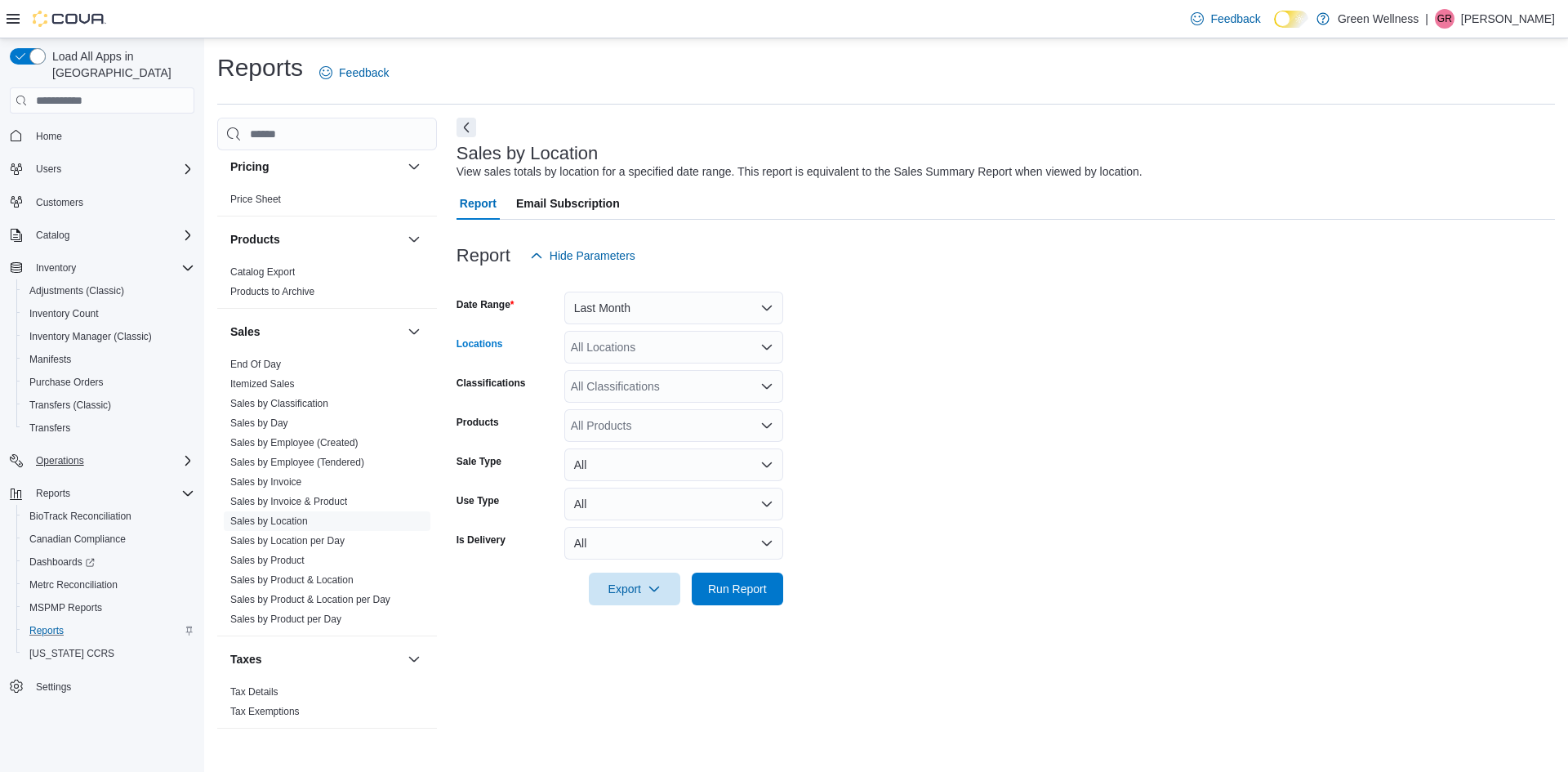
click at [647, 356] on div "All Locations" at bounding box center [674, 347] width 219 height 33
click at [650, 391] on span "[STREET_ADDRESS]" at bounding box center [655, 398] width 112 height 16
click at [827, 396] on form "Date Range Last Month Locations [STREET_ADDRESS] Combo box. Selected. [STREET_A…" at bounding box center [1005, 439] width 1099 height 333
click at [758, 386] on div "All Classifications" at bounding box center [674, 386] width 219 height 33
click at [900, 399] on form "Date Range Last Month Locations [STREET_ADDRESS] Classifications All Classifica…" at bounding box center [1005, 439] width 1099 height 333
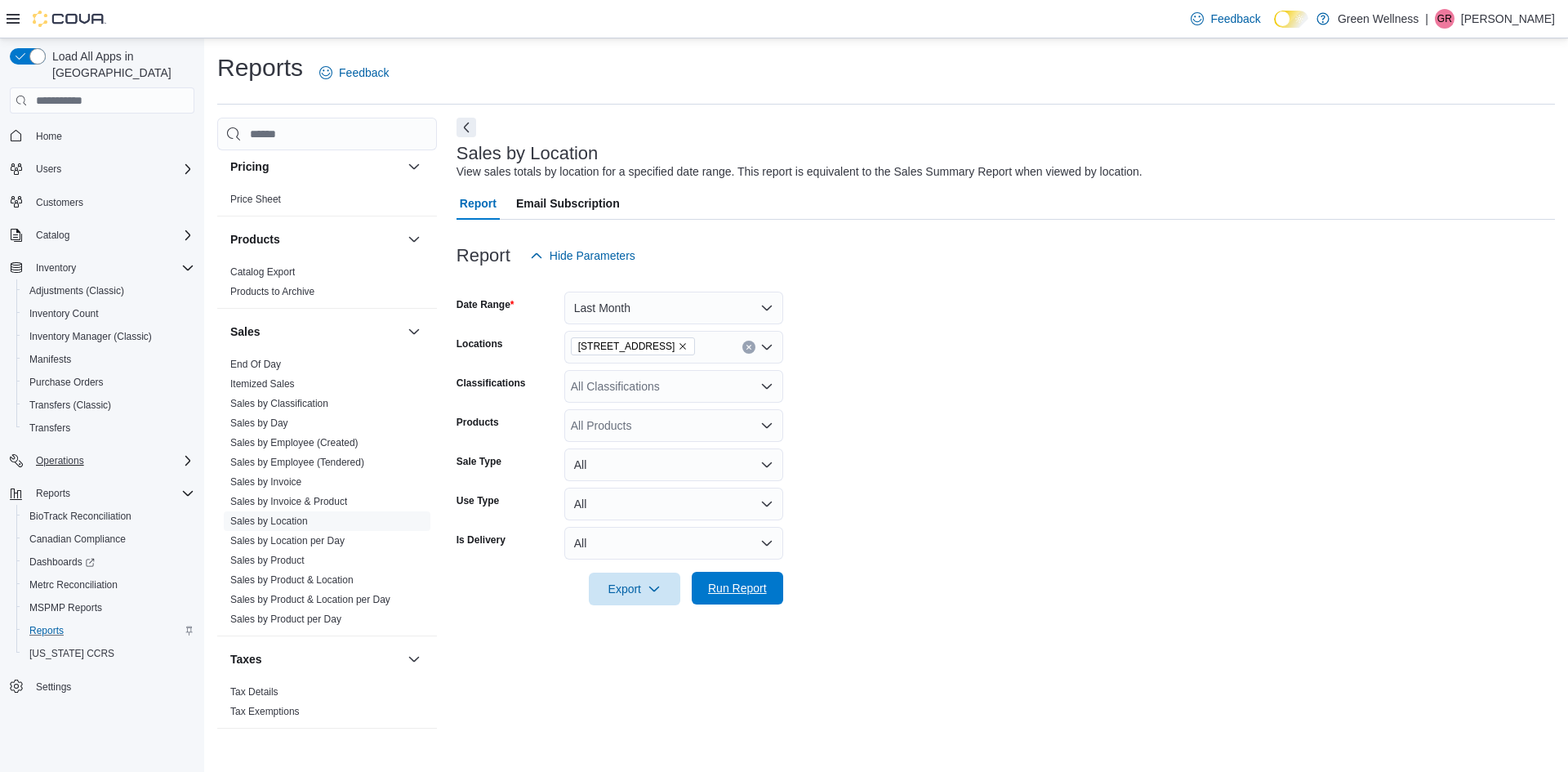
click at [744, 601] on span "Run Report" at bounding box center [737, 588] width 72 height 33
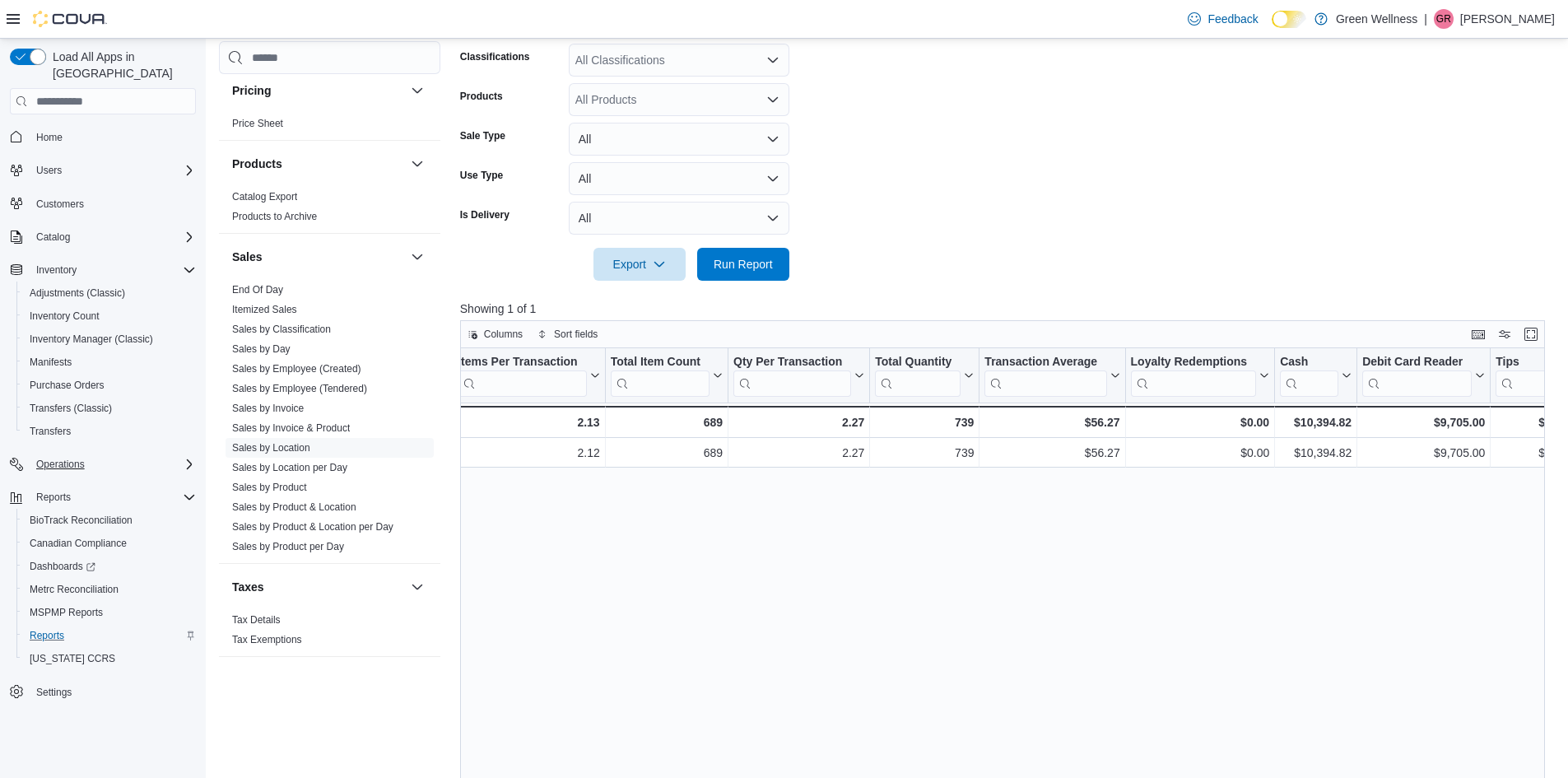
scroll to position [0, 1639]
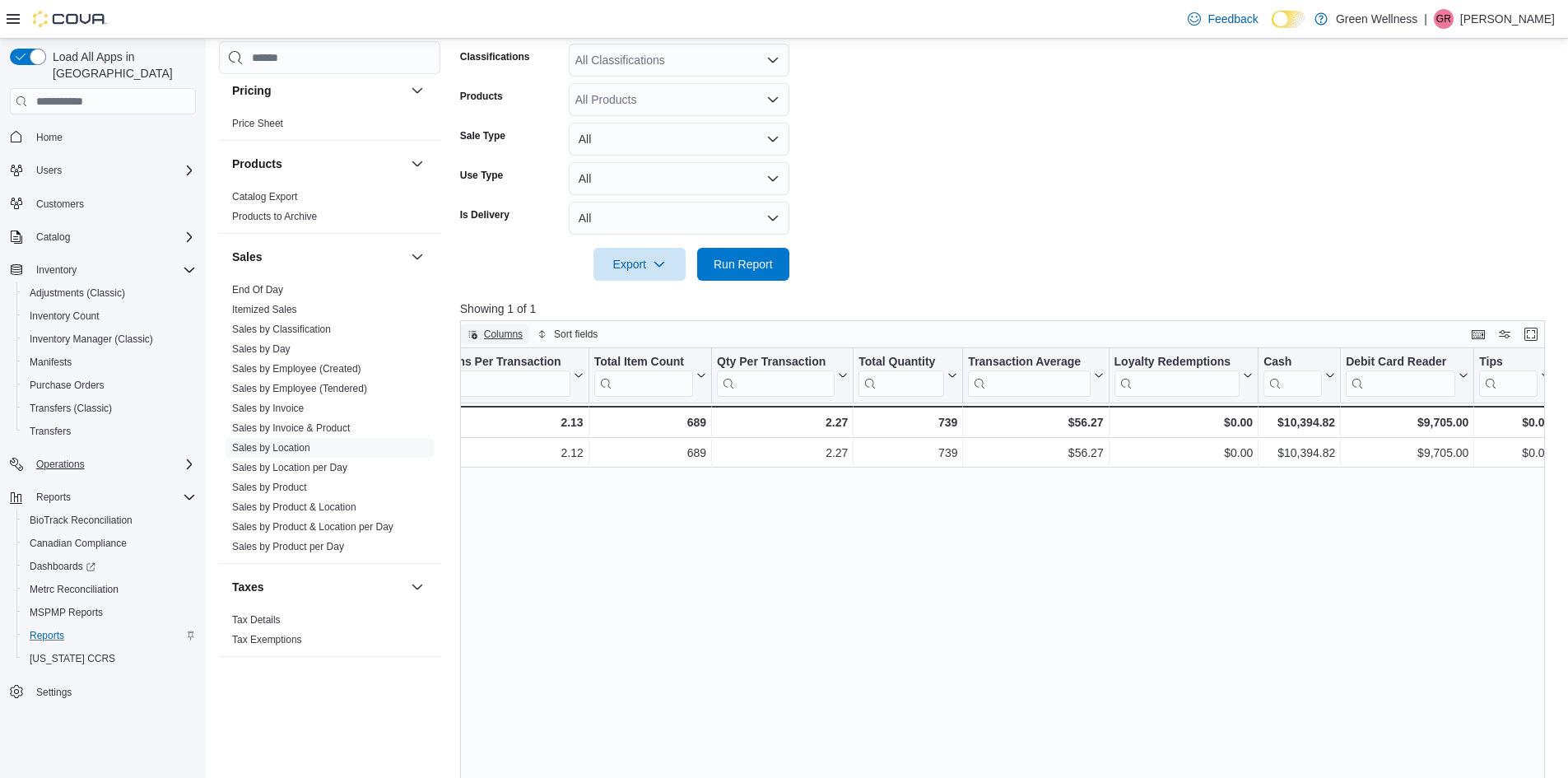
click at [504, 335] on span "Columns" at bounding box center [504, 334] width 39 height 13
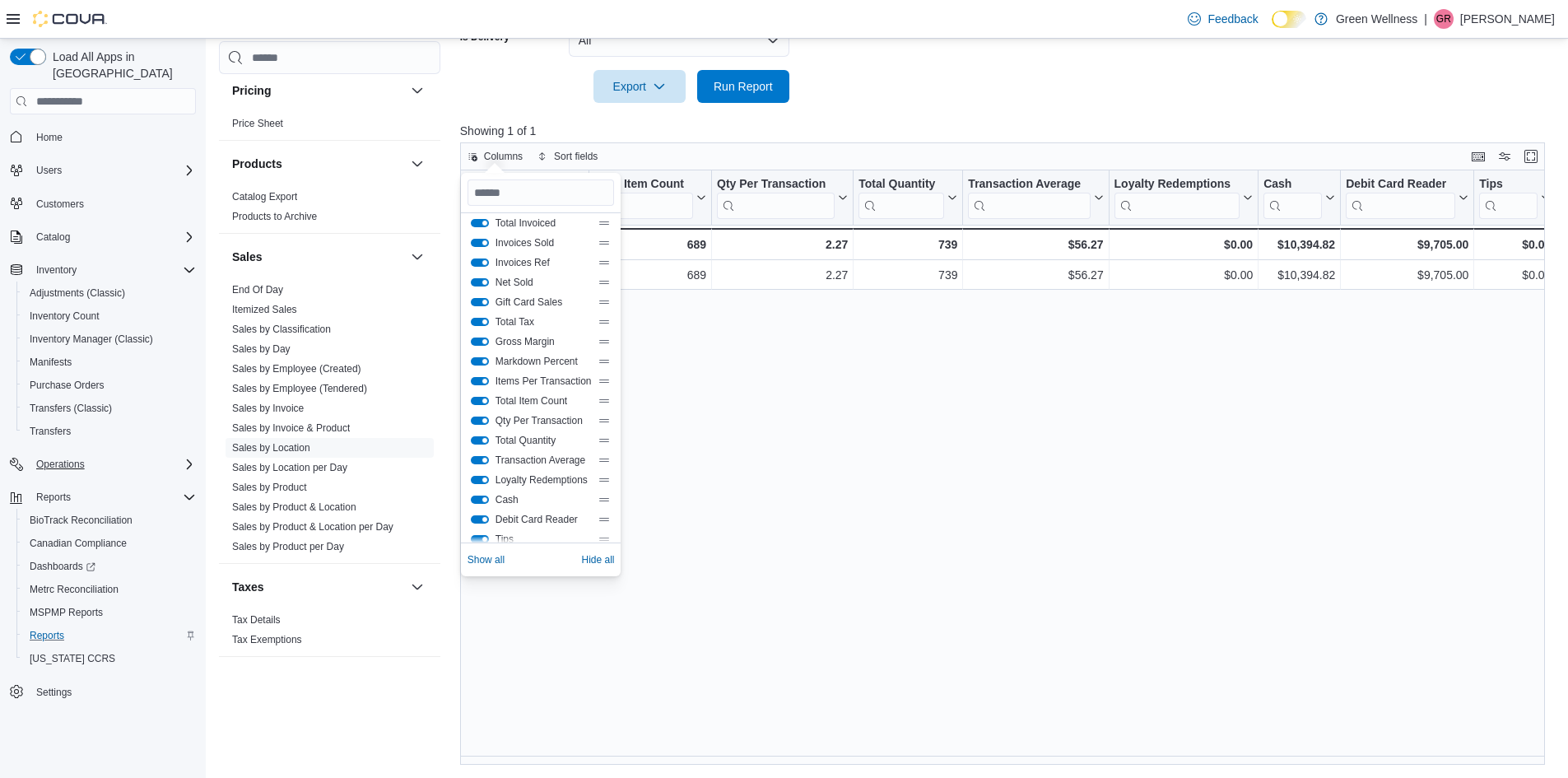
scroll to position [178, 0]
click at [1118, 363] on div "Location Click to view column header actions Gross Sales Click to view column h…" at bounding box center [1008, 468] width 1097 height 595
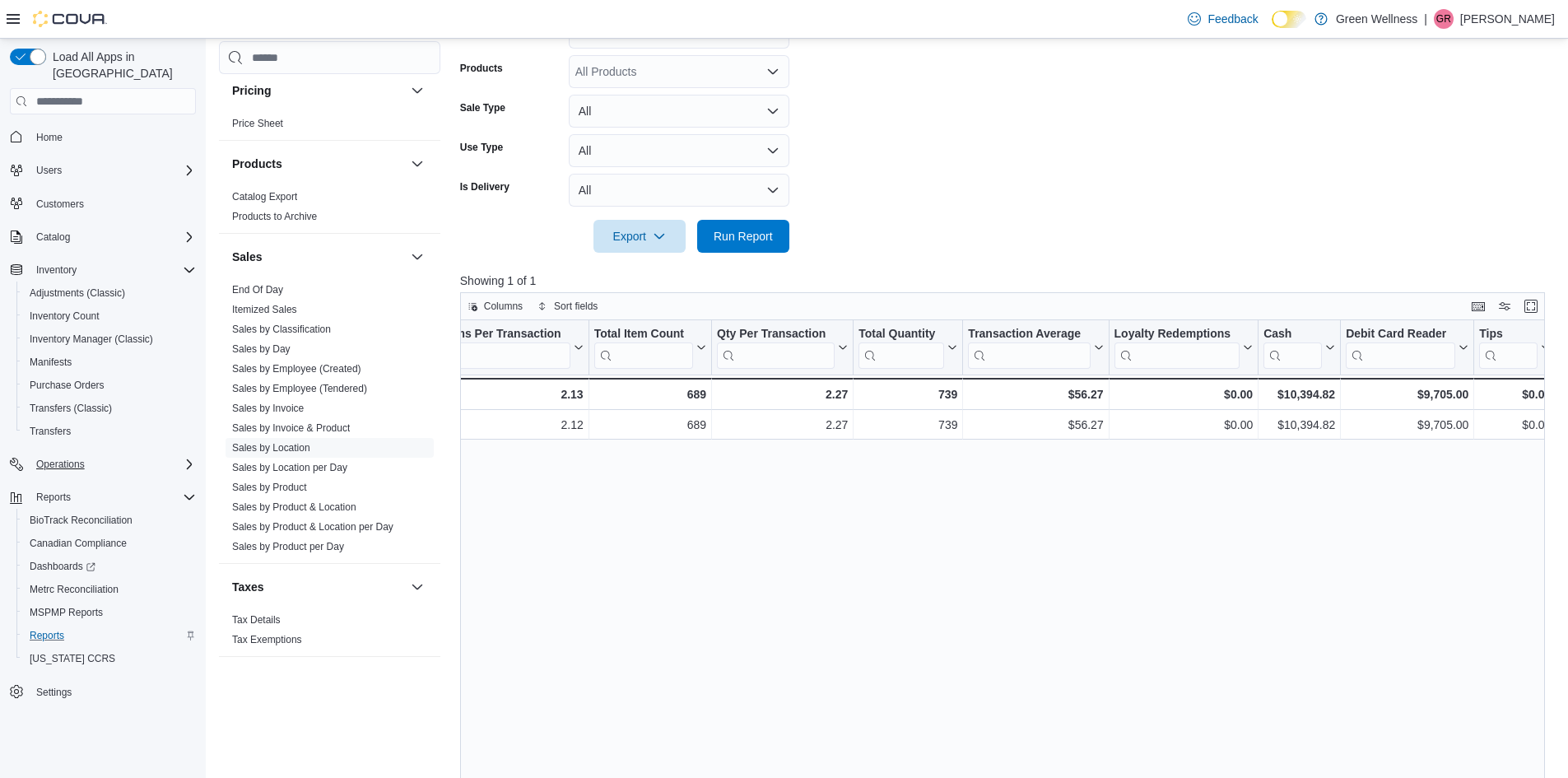
scroll to position [343, 0]
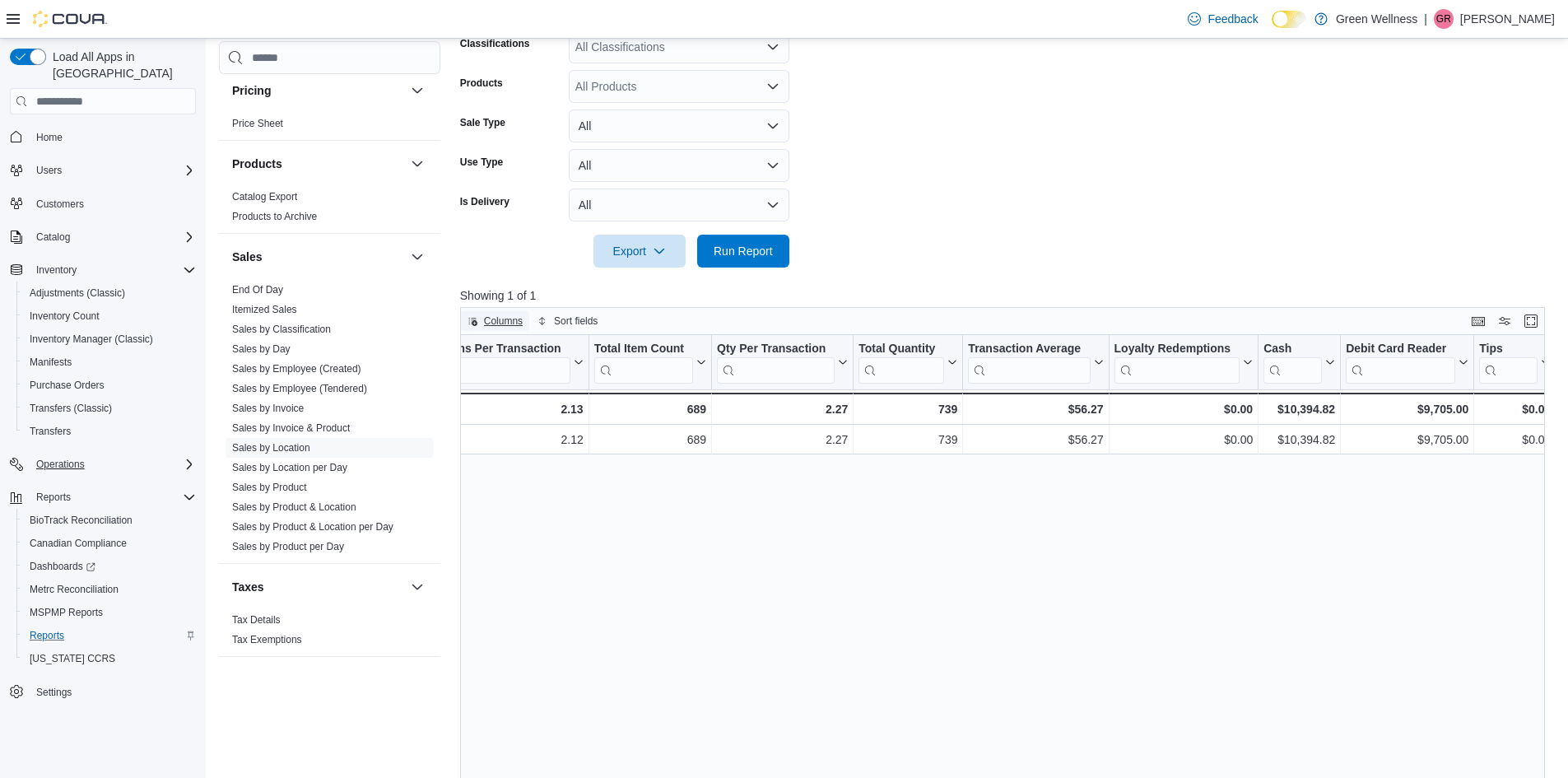
click at [507, 325] on span "Columns" at bounding box center [504, 321] width 39 height 13
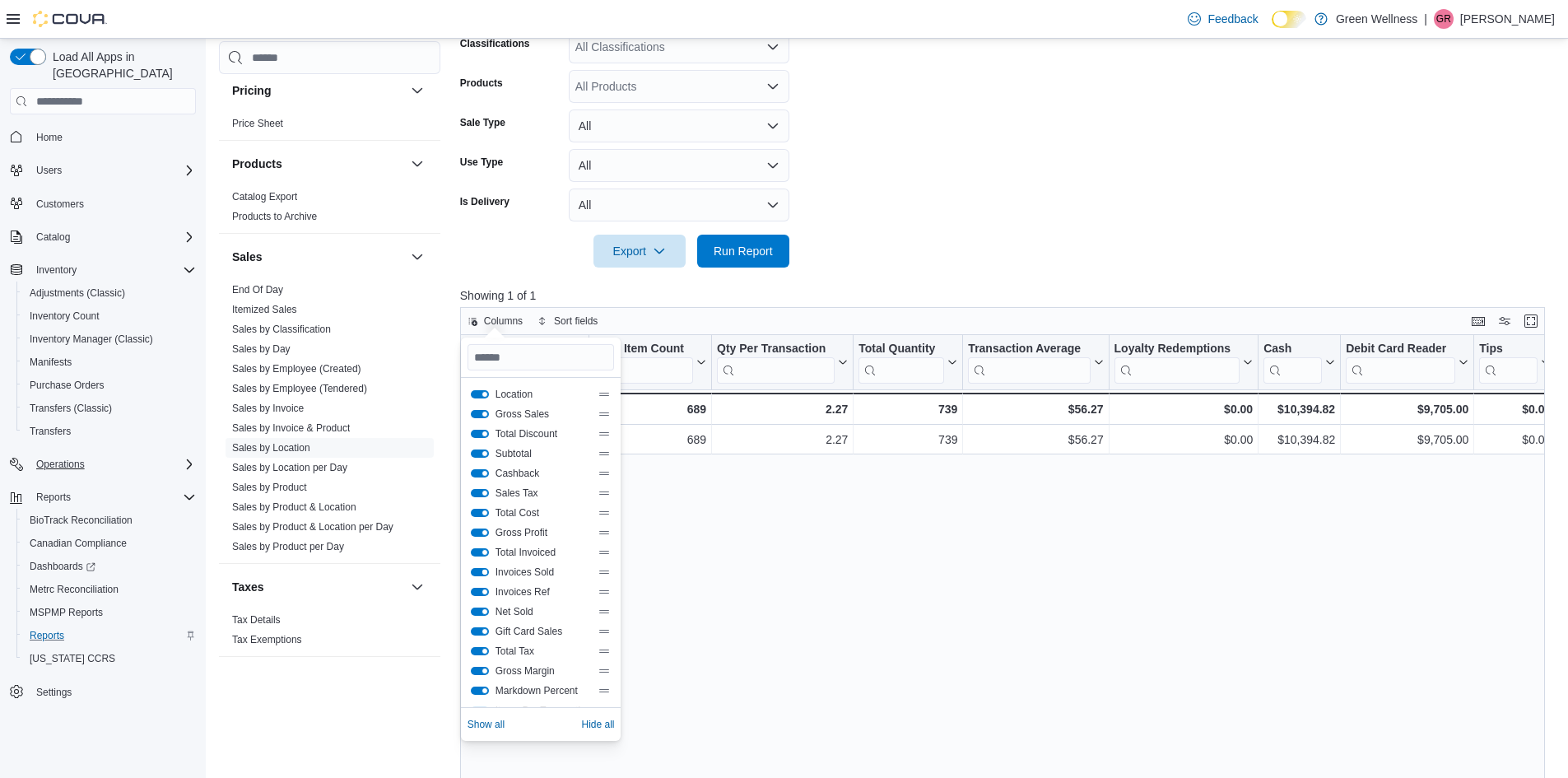
click at [478, 572] on button "Invoices Sold" at bounding box center [480, 572] width 18 height 8
click at [480, 594] on button "Invoices Ref" at bounding box center [480, 591] width 18 height 8
click at [478, 544] on button "Items Per Transaction" at bounding box center [480, 545] width 18 height 8
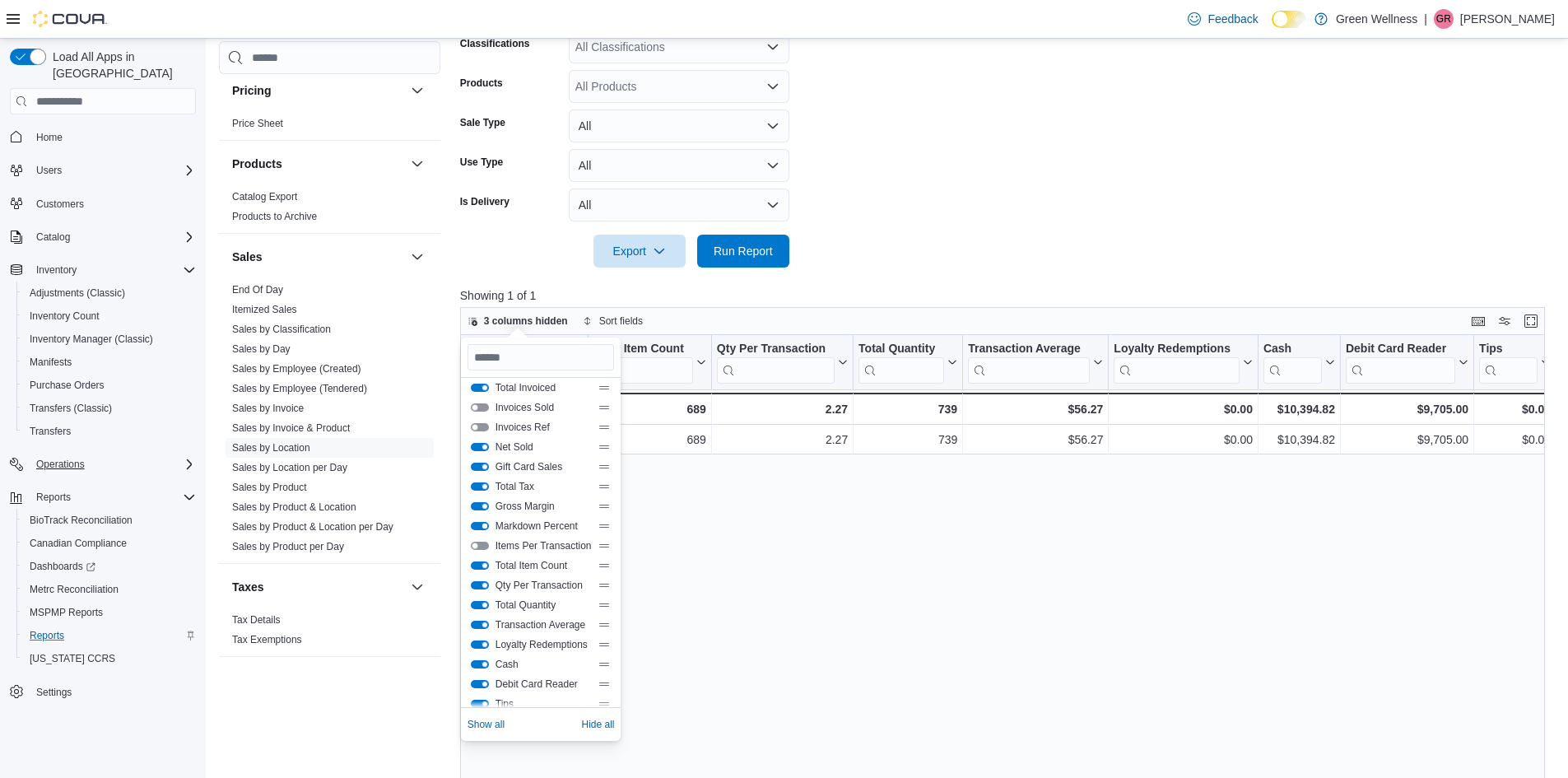
click at [477, 526] on button "Markdown Percent" at bounding box center [480, 526] width 18 height 8
click at [479, 563] on button "Total Item Count" at bounding box center [480, 565] width 18 height 8
click at [479, 586] on button "Qty Per Transaction" at bounding box center [480, 585] width 18 height 8
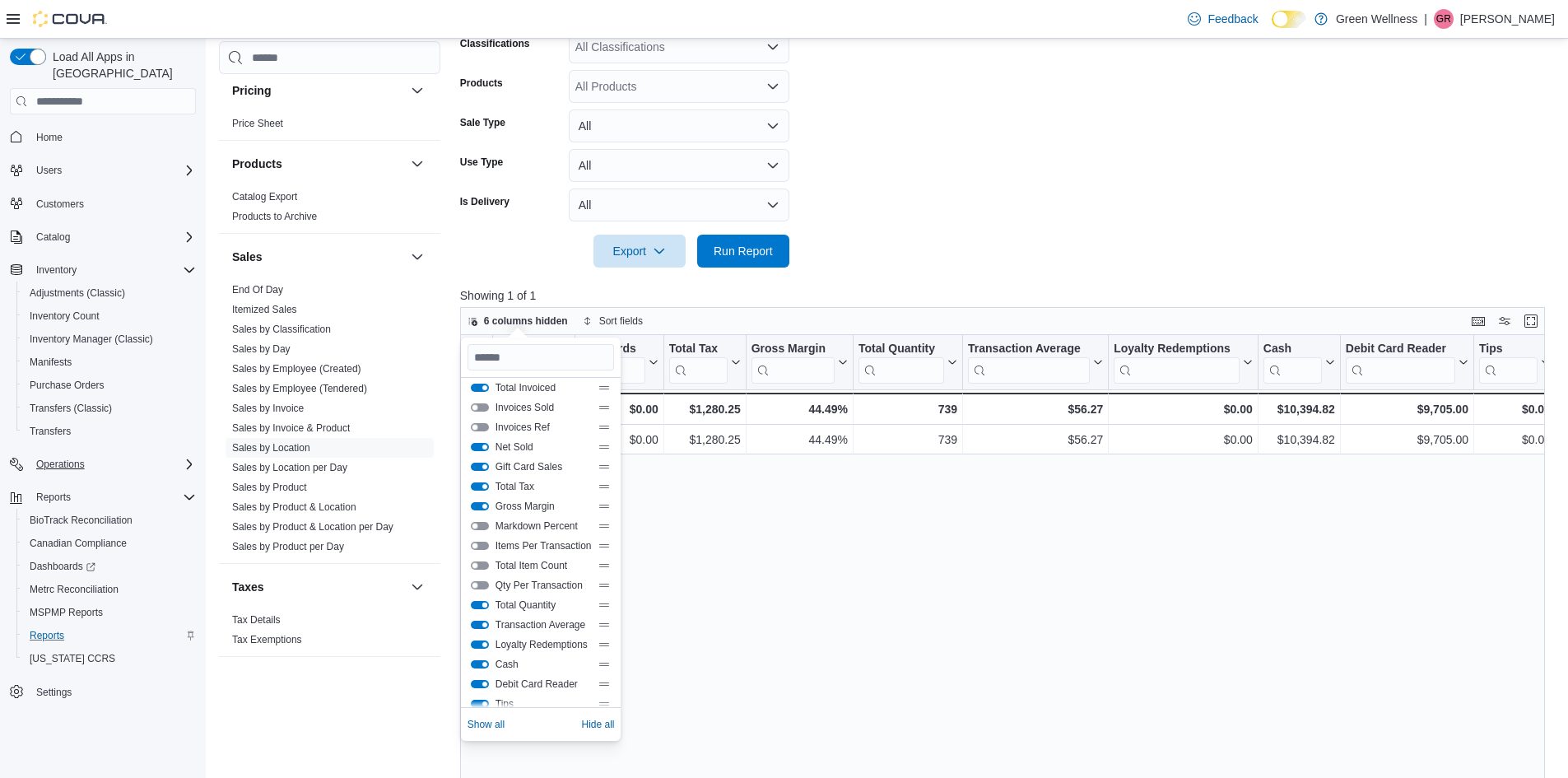
click at [479, 601] on button "Total Quantity" at bounding box center [480, 605] width 18 height 8
click at [478, 621] on button "Transaction Average" at bounding box center [480, 624] width 18 height 8
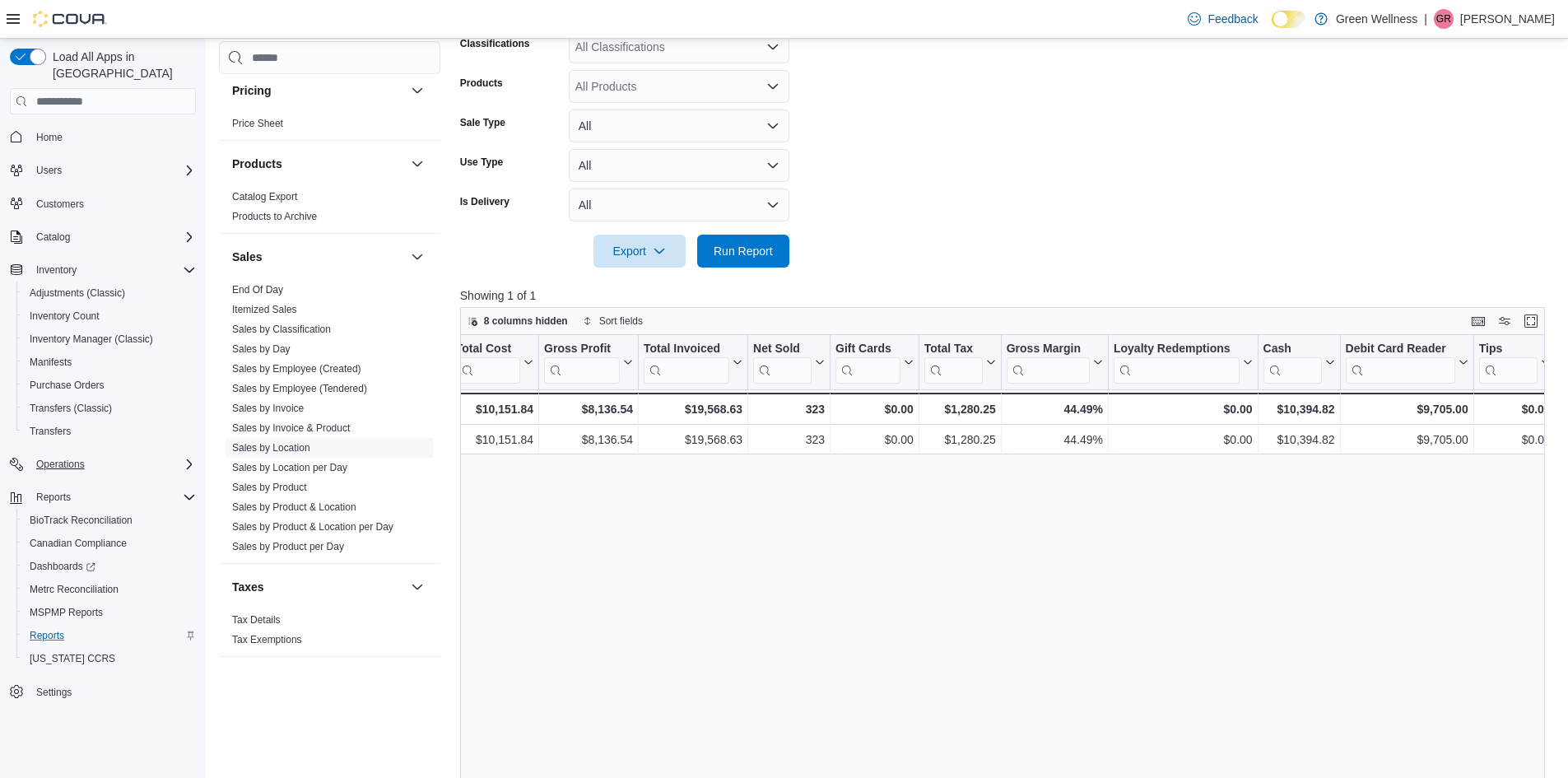
click at [762, 502] on div "Location Click to view column header actions Gross Sales Click to view column h…" at bounding box center [1008, 633] width 1097 height 595
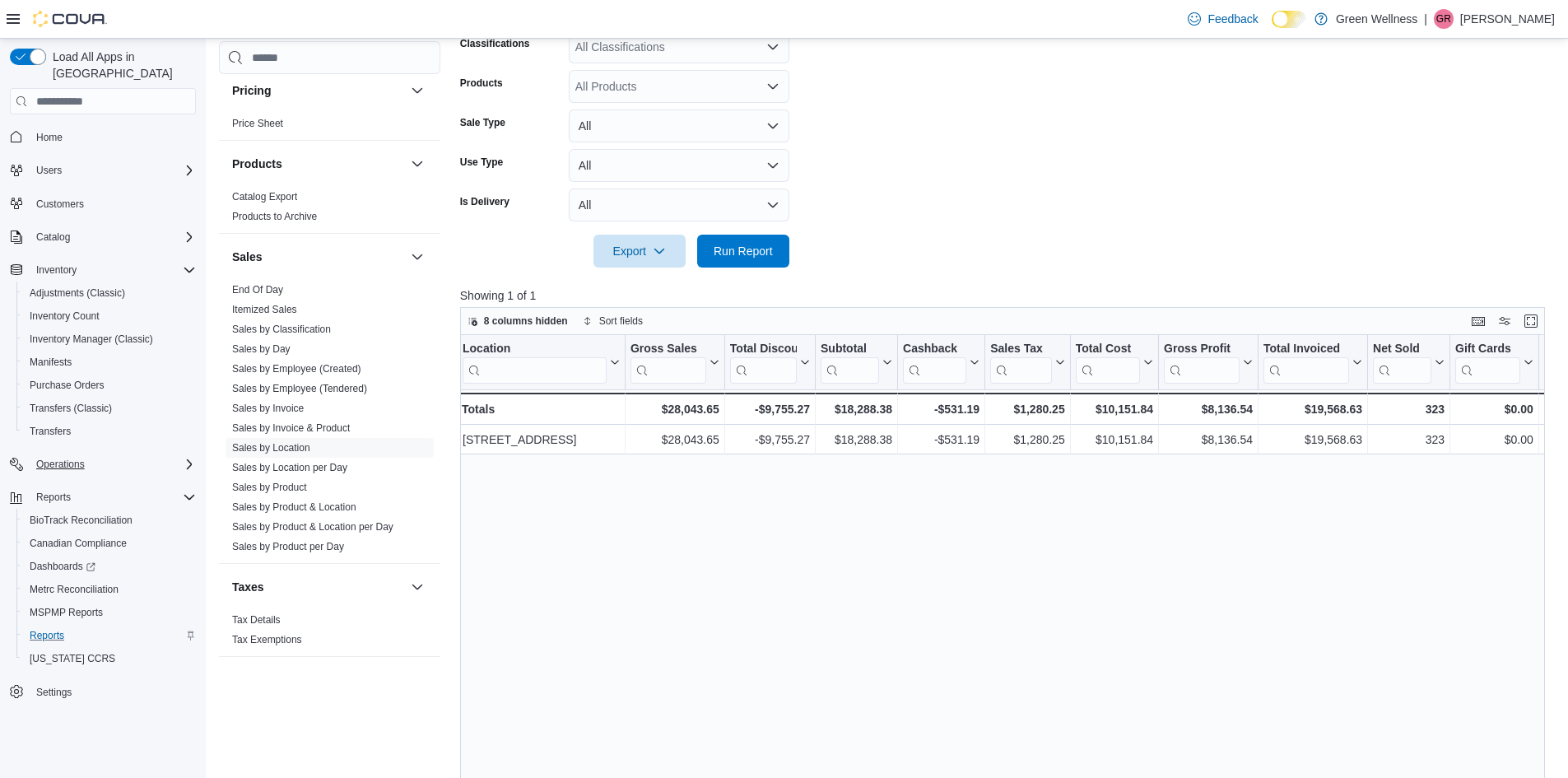
scroll to position [0, 0]
click at [1417, 342] on div "Net Sold" at bounding box center [1405, 349] width 58 height 16
click at [1408, 366] on input "search" at bounding box center [1405, 370] width 58 height 27
click at [1284, 517] on div "Location Click to view column header actions Gross Sales Click to view column h…" at bounding box center [1008, 633] width 1097 height 595
click at [1248, 502] on div "Location Click to view column header actions Gross Sales Click to view column h…" at bounding box center [1008, 633] width 1097 height 595
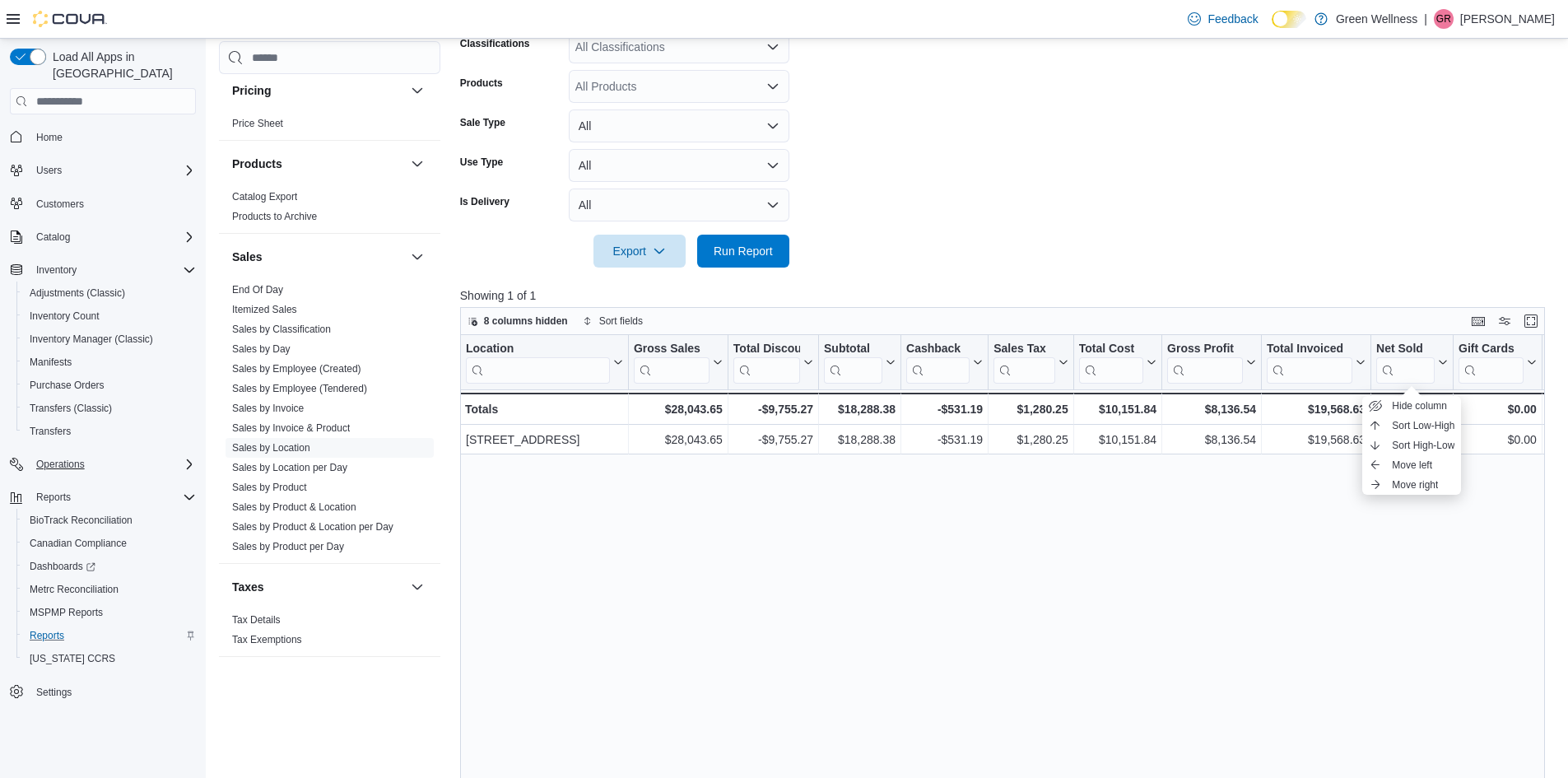
click at [1394, 314] on div "8 columns hidden Sort fields" at bounding box center [1003, 321] width 1085 height 28
click at [1402, 351] on div "Net Sold" at bounding box center [1405, 349] width 58 height 16
click at [1208, 572] on div "Location Click to view column header actions Gross Sales Click to view column h…" at bounding box center [1008, 633] width 1097 height 595
click at [645, 249] on span "Export" at bounding box center [639, 250] width 73 height 33
click at [650, 284] on span "Export to Excel" at bounding box center [642, 284] width 74 height 13
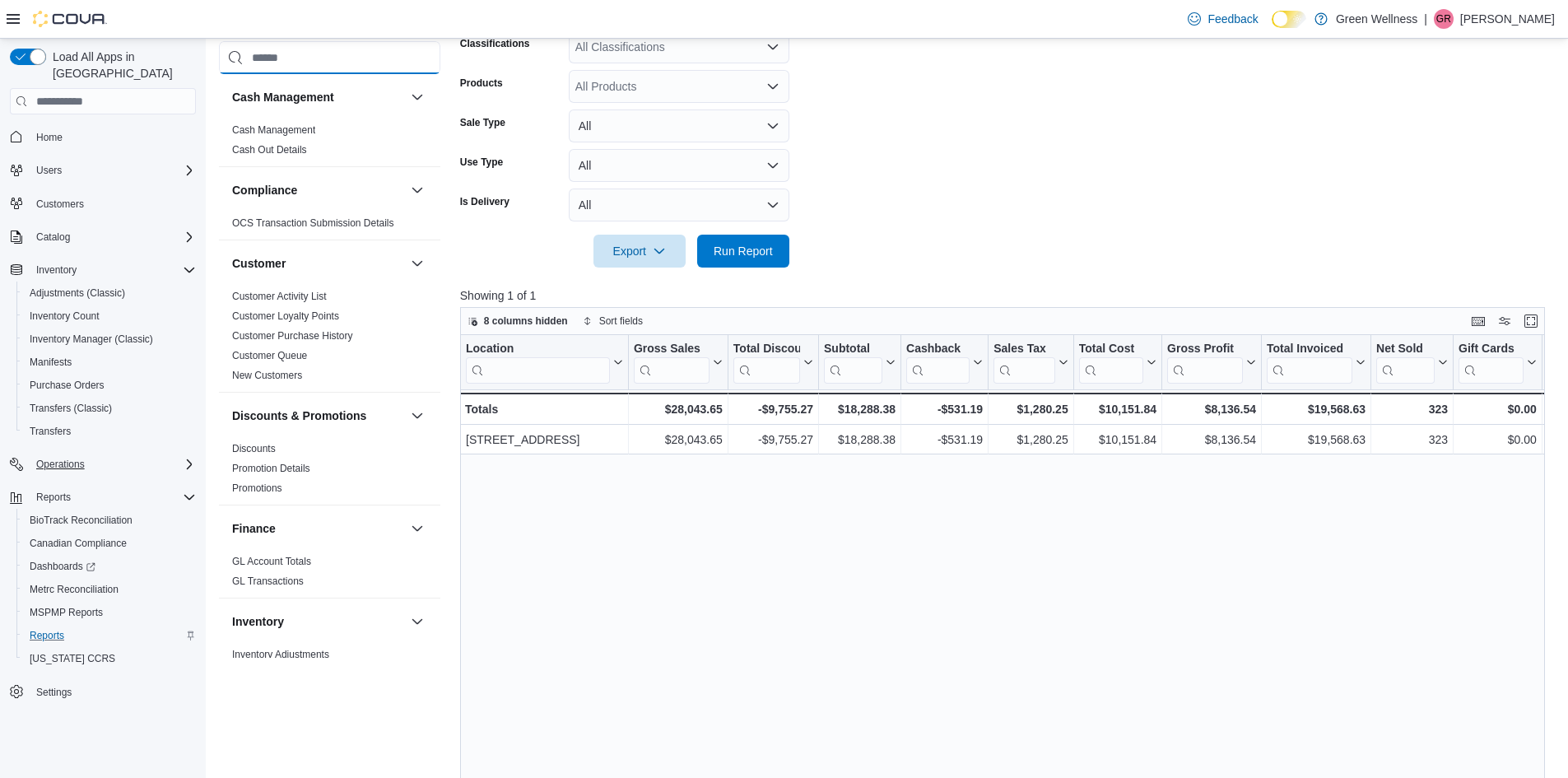
click at [277, 54] on input "search" at bounding box center [330, 58] width 222 height 33
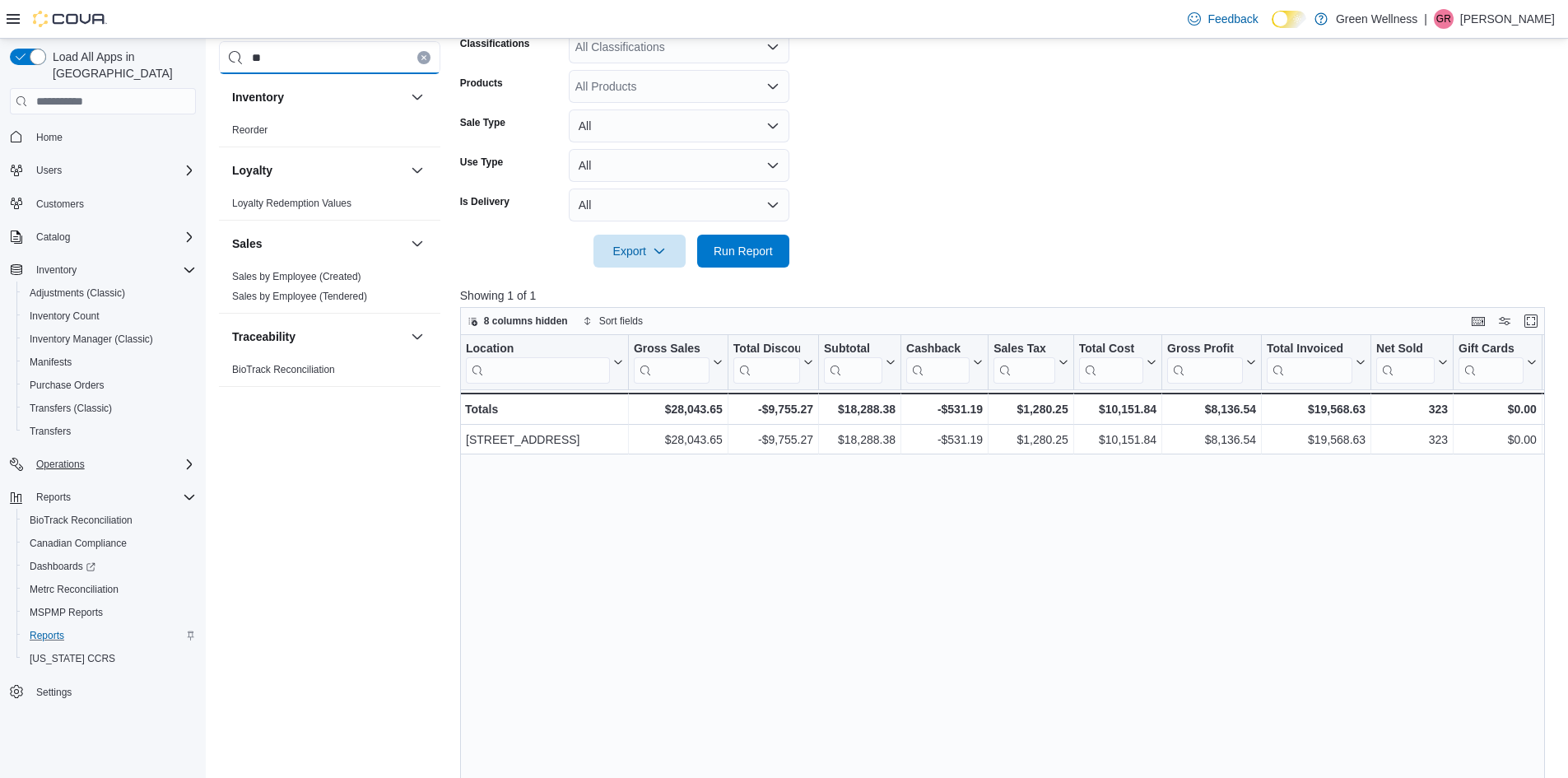
type input "*"
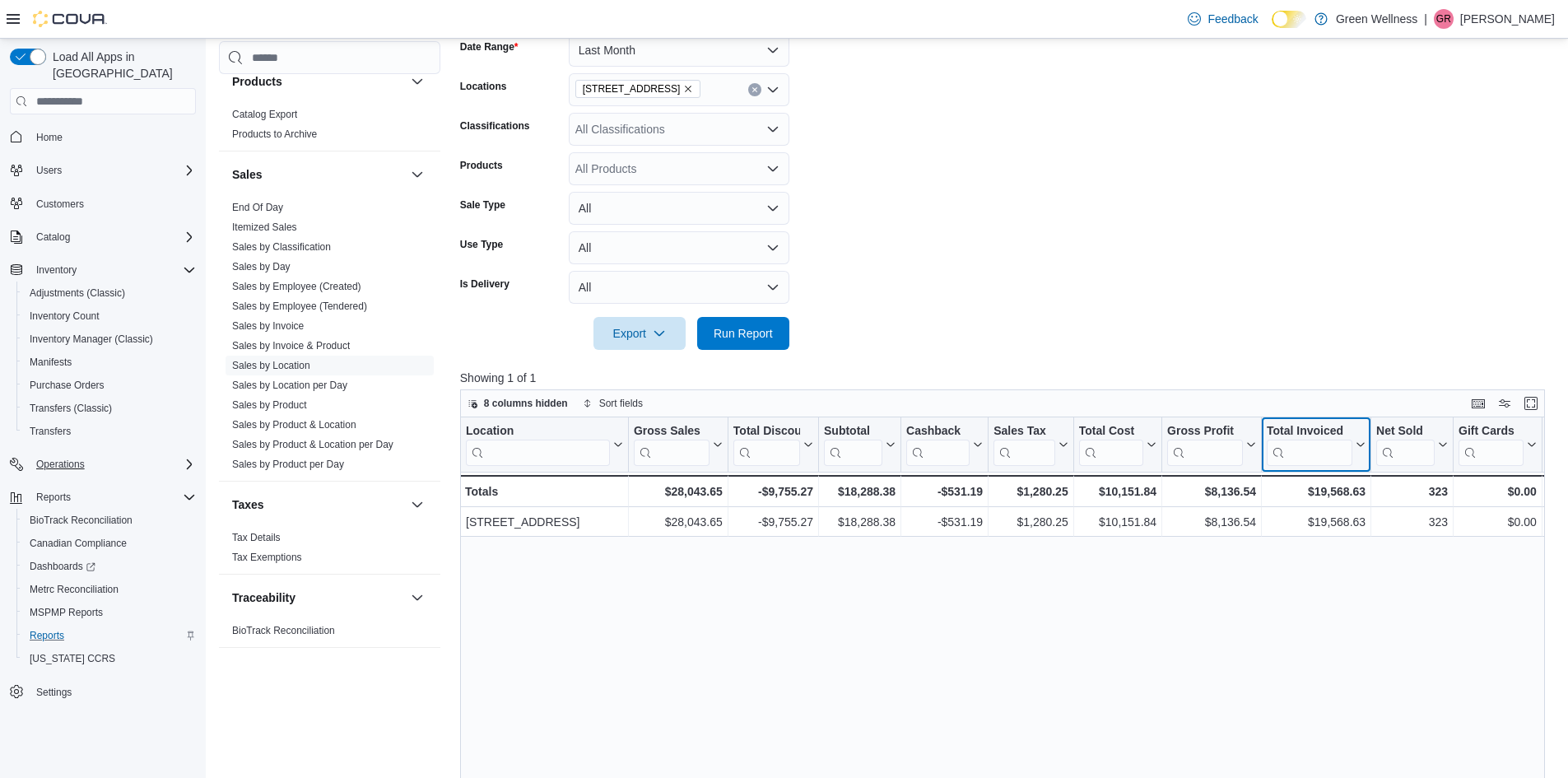
click at [1327, 427] on div "Total Invoiced" at bounding box center [1309, 431] width 86 height 16
click at [288, 363] on link "Sales by Location" at bounding box center [271, 366] width 78 height 12
click at [242, 363] on link "Sales by Location" at bounding box center [271, 366] width 78 height 12
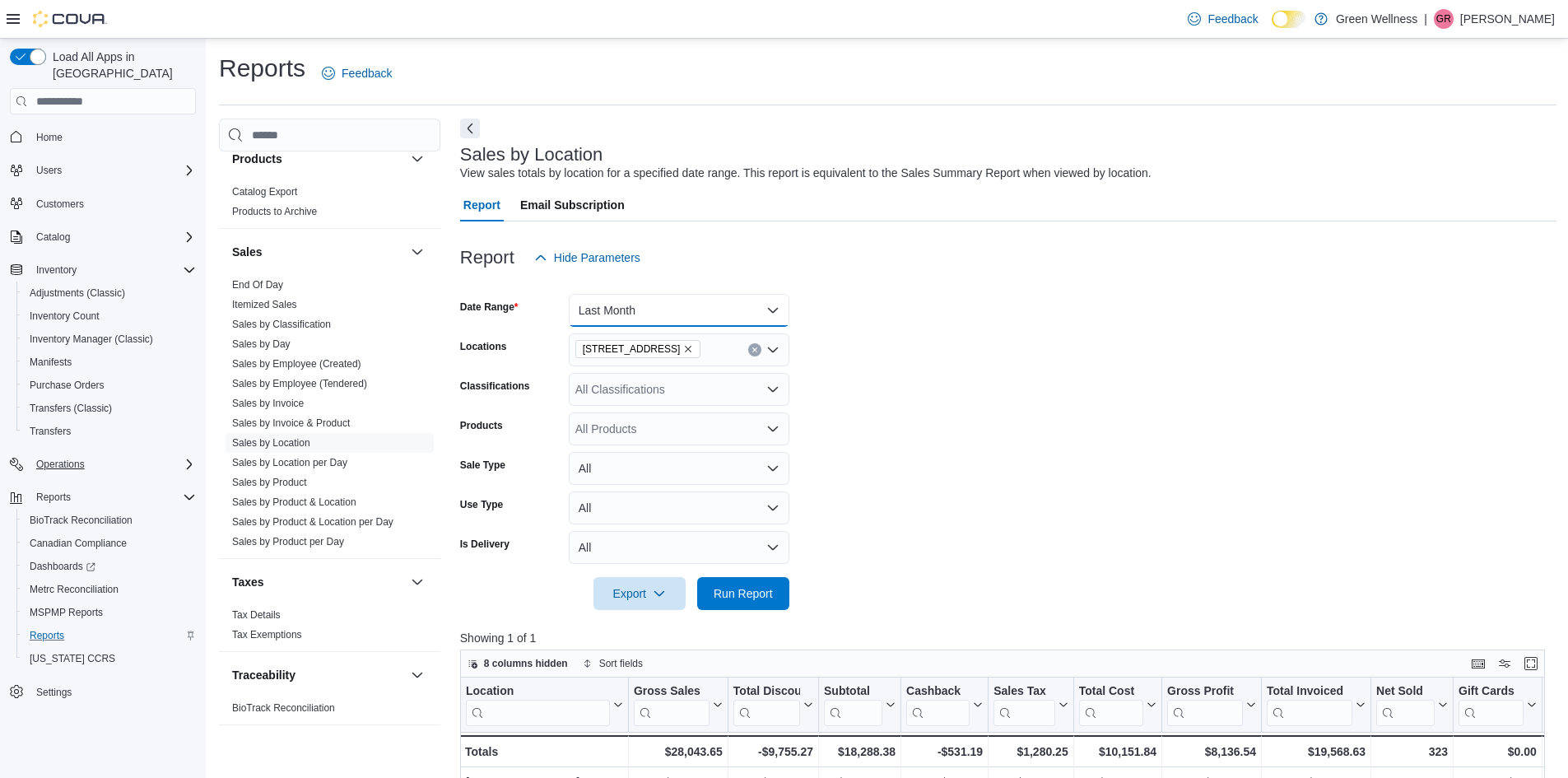
click at [676, 318] on button "Last Month" at bounding box center [679, 310] width 221 height 33
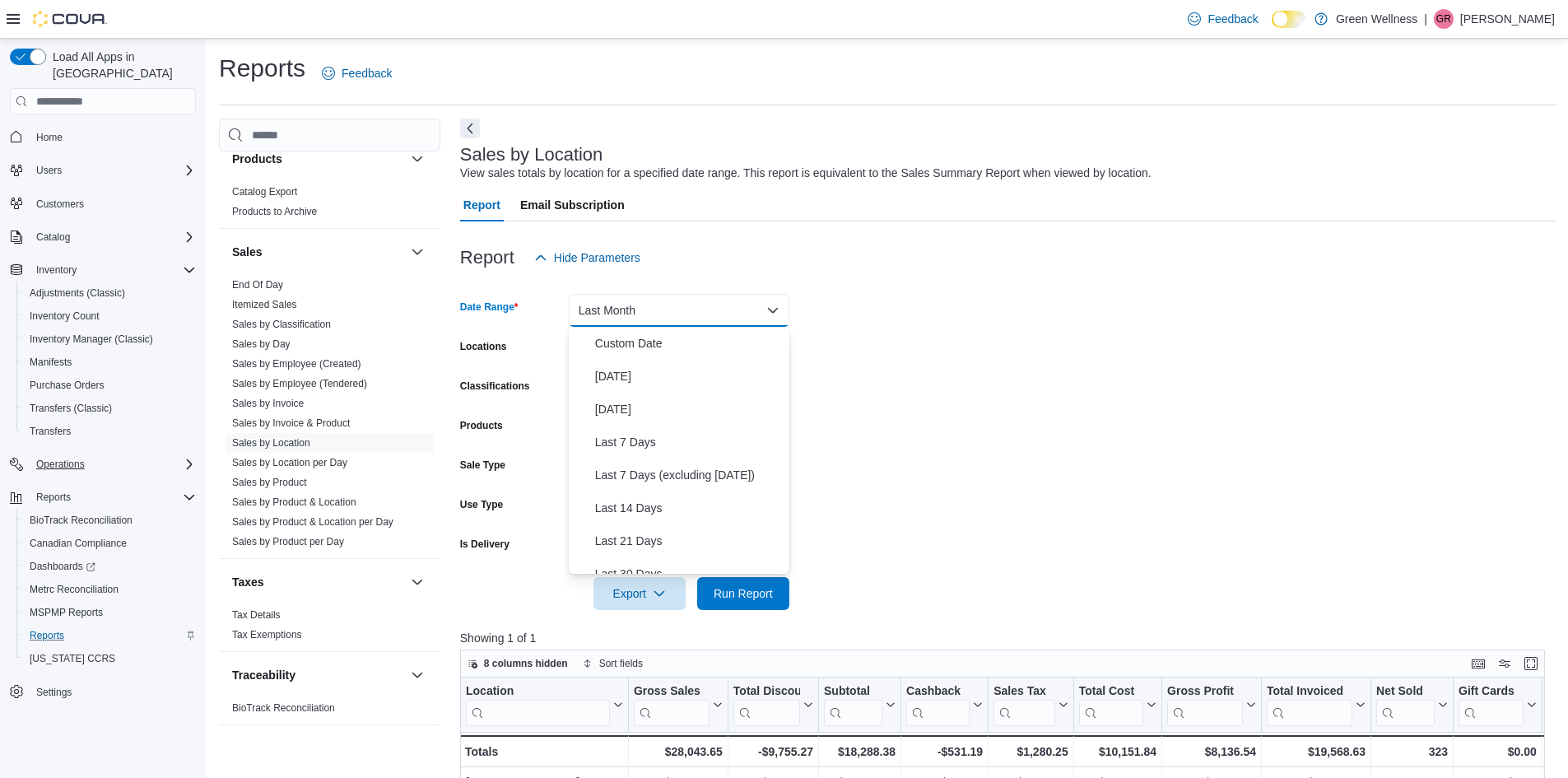
scroll to position [190, 0]
click at [676, 318] on button "Last Month" at bounding box center [679, 310] width 221 height 33
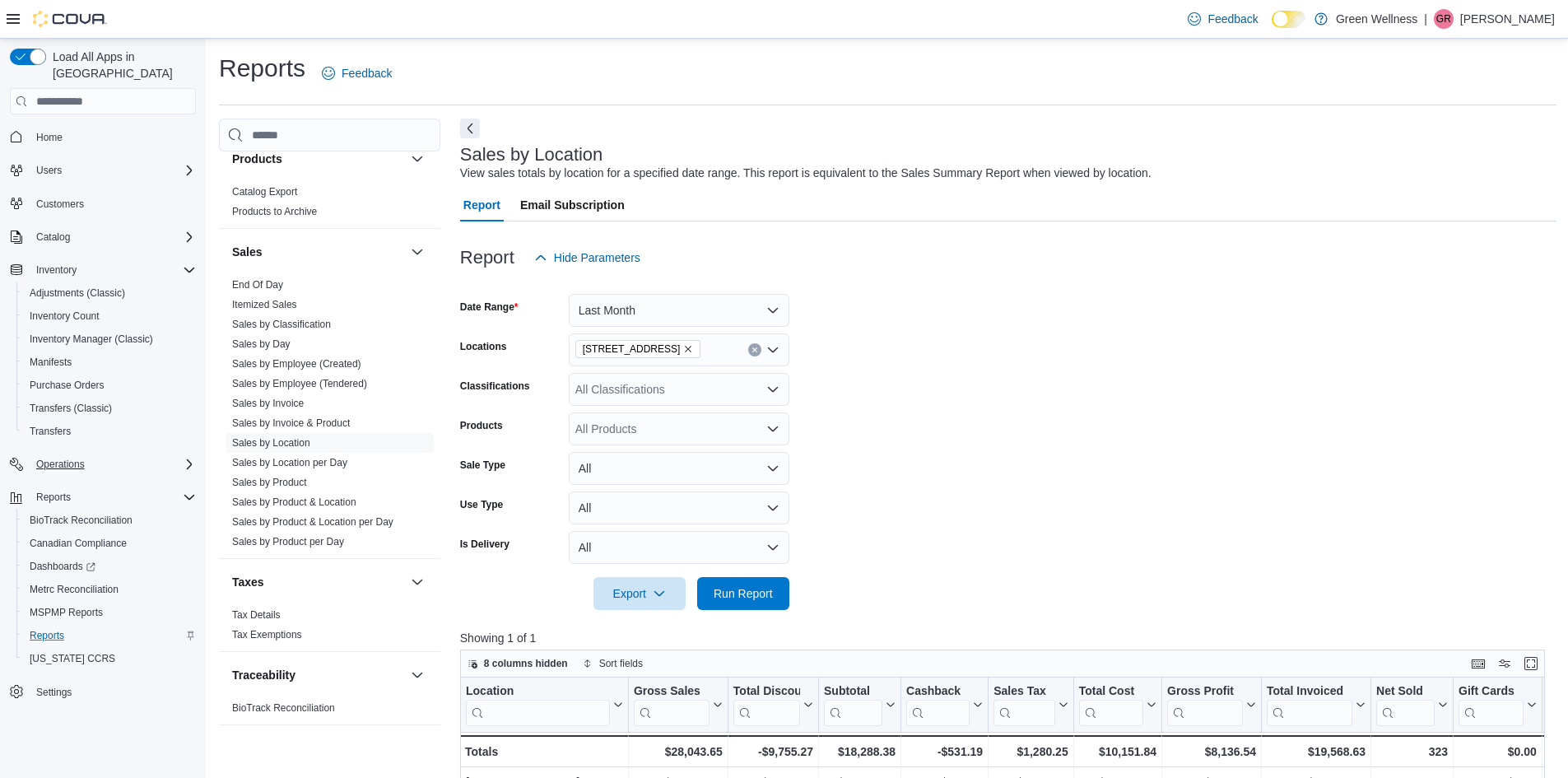
click at [709, 353] on input "Locations" at bounding box center [708, 349] width 2 height 19
click at [841, 366] on form "Date Range Last Month Locations [STREET_ADDRESS] Classifications All Classifica…" at bounding box center [1008, 442] width 1097 height 336
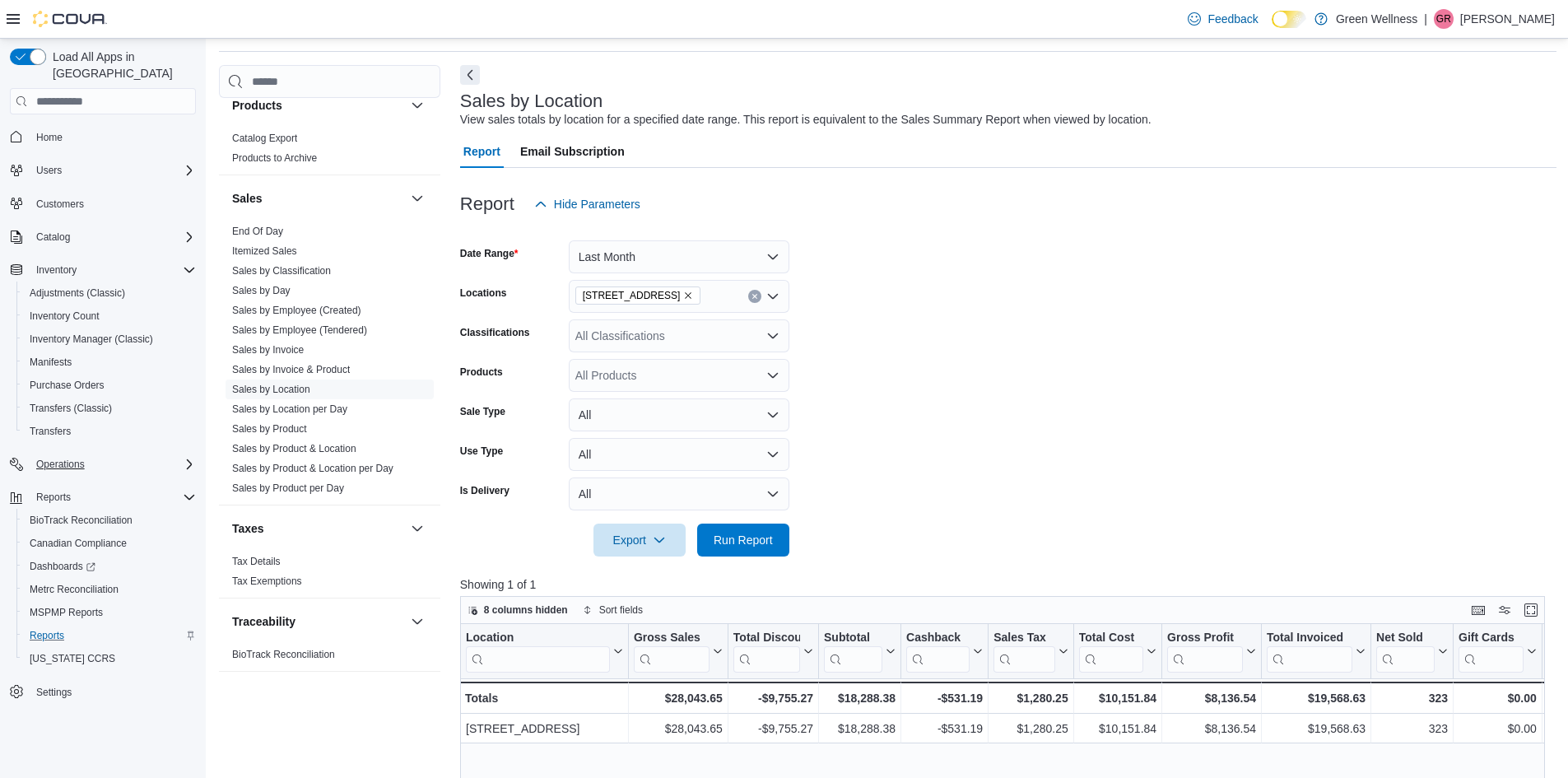
scroll to position [82, 0]
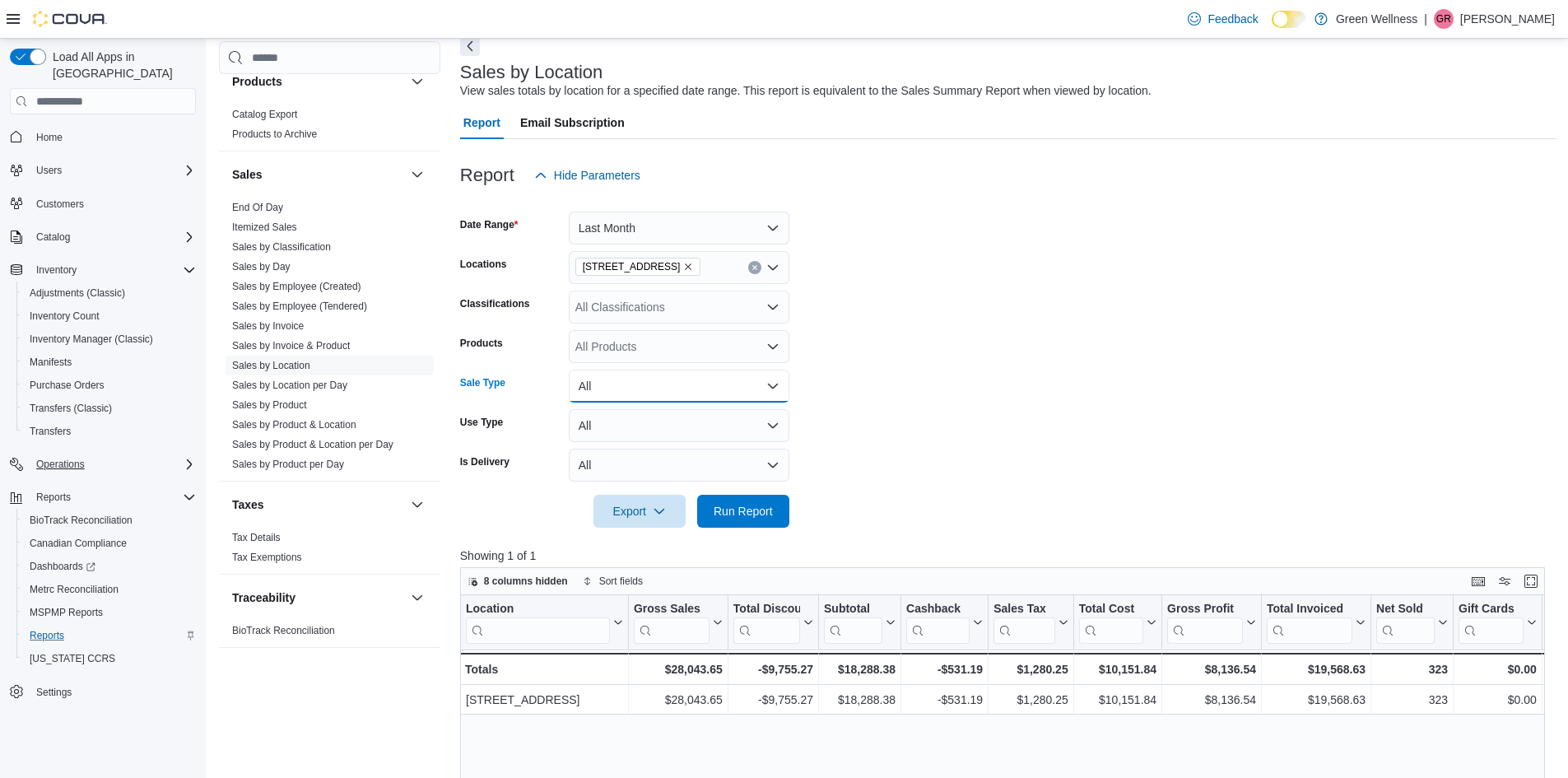
click at [776, 378] on button "All" at bounding box center [679, 386] width 221 height 33
click at [775, 346] on icon "Open list of options" at bounding box center [772, 346] width 10 height 5
click at [775, 346] on icon "Close list of options" at bounding box center [772, 346] width 10 height 5
click at [771, 304] on icon "Open list of options" at bounding box center [772, 307] width 13 height 13
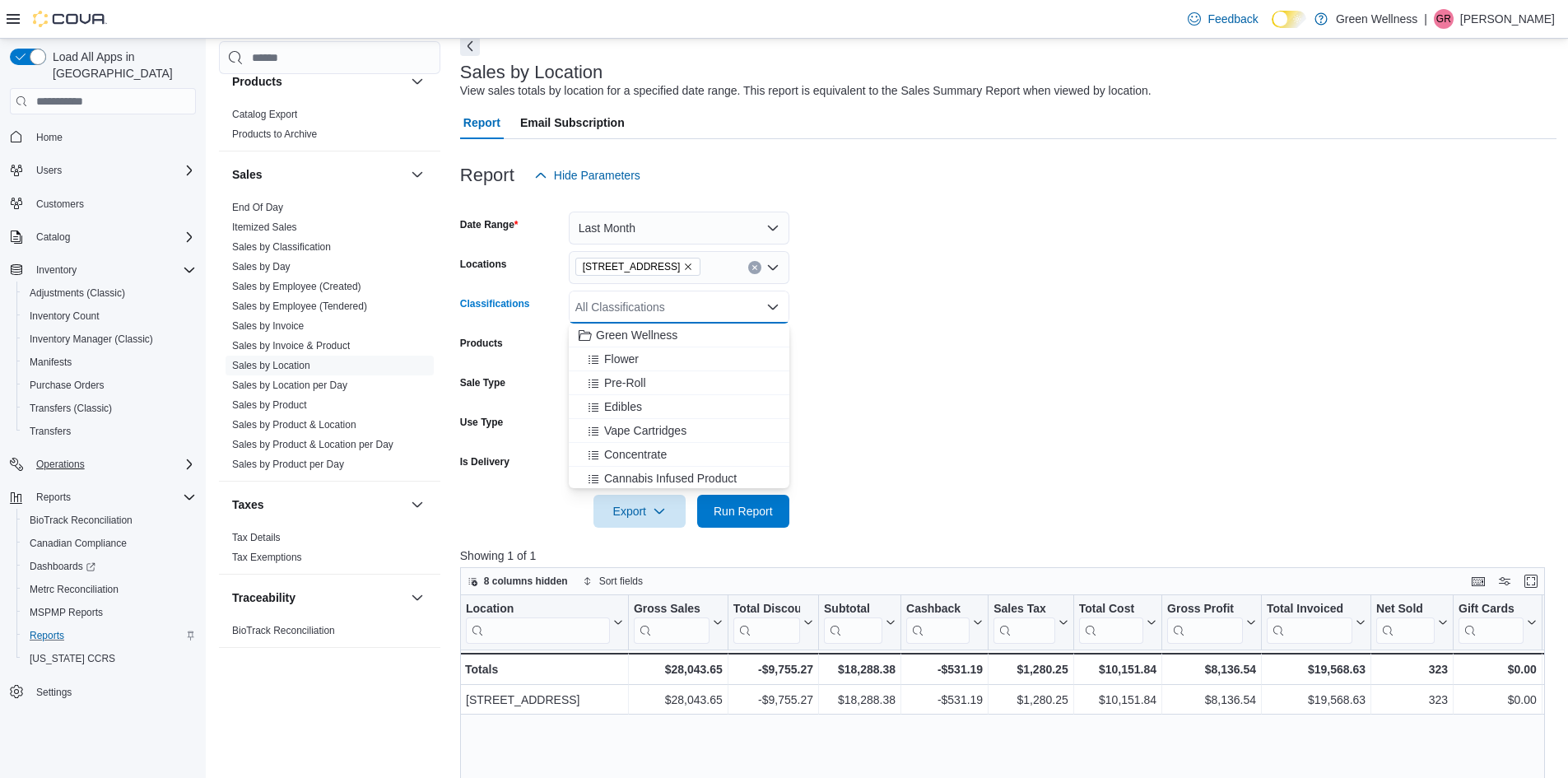
click at [771, 304] on icon "Close list of options" at bounding box center [772, 307] width 13 height 13
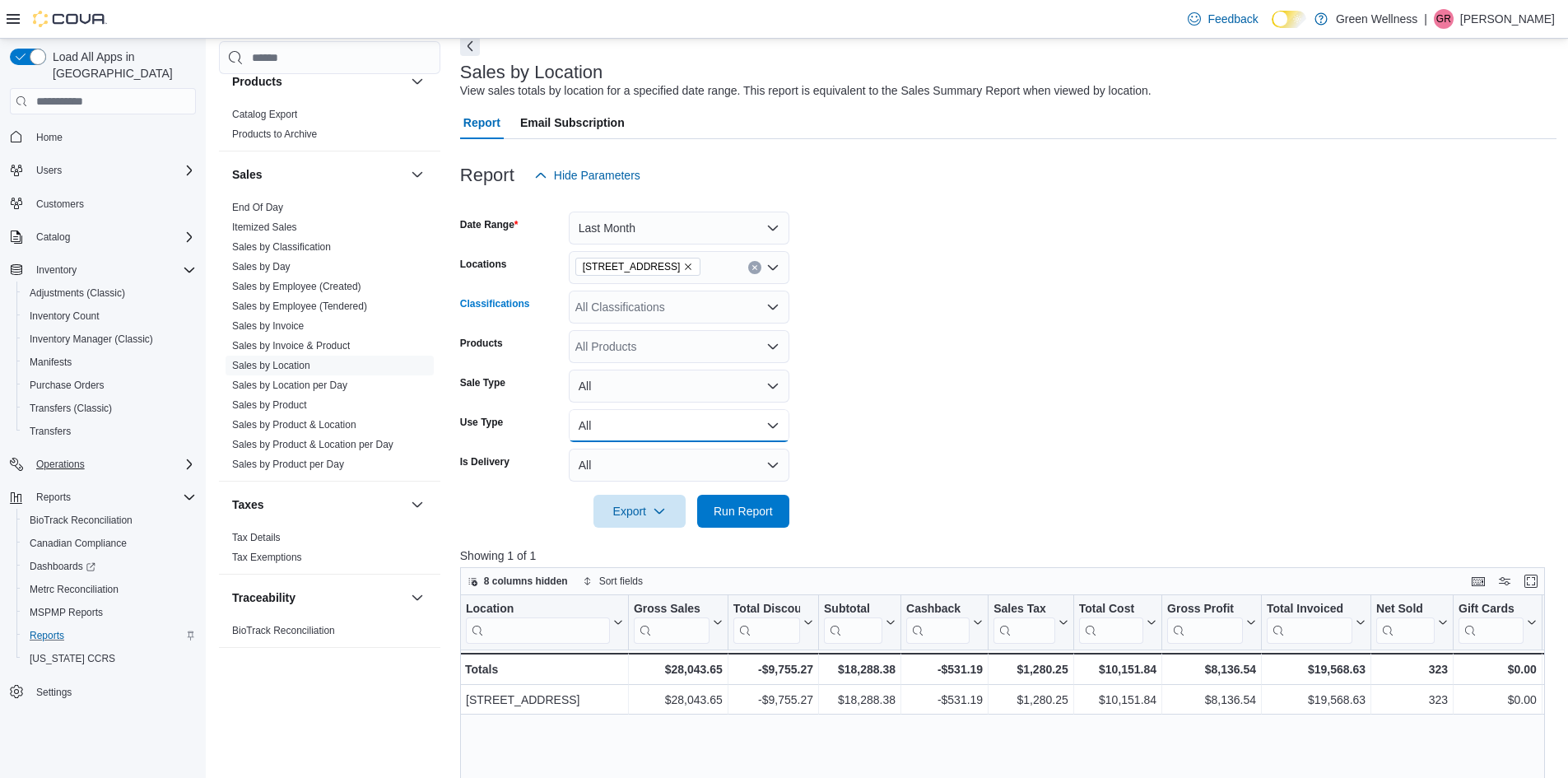
click at [772, 424] on button "All" at bounding box center [679, 425] width 221 height 33
click at [763, 467] on button "All" at bounding box center [679, 465] width 221 height 33
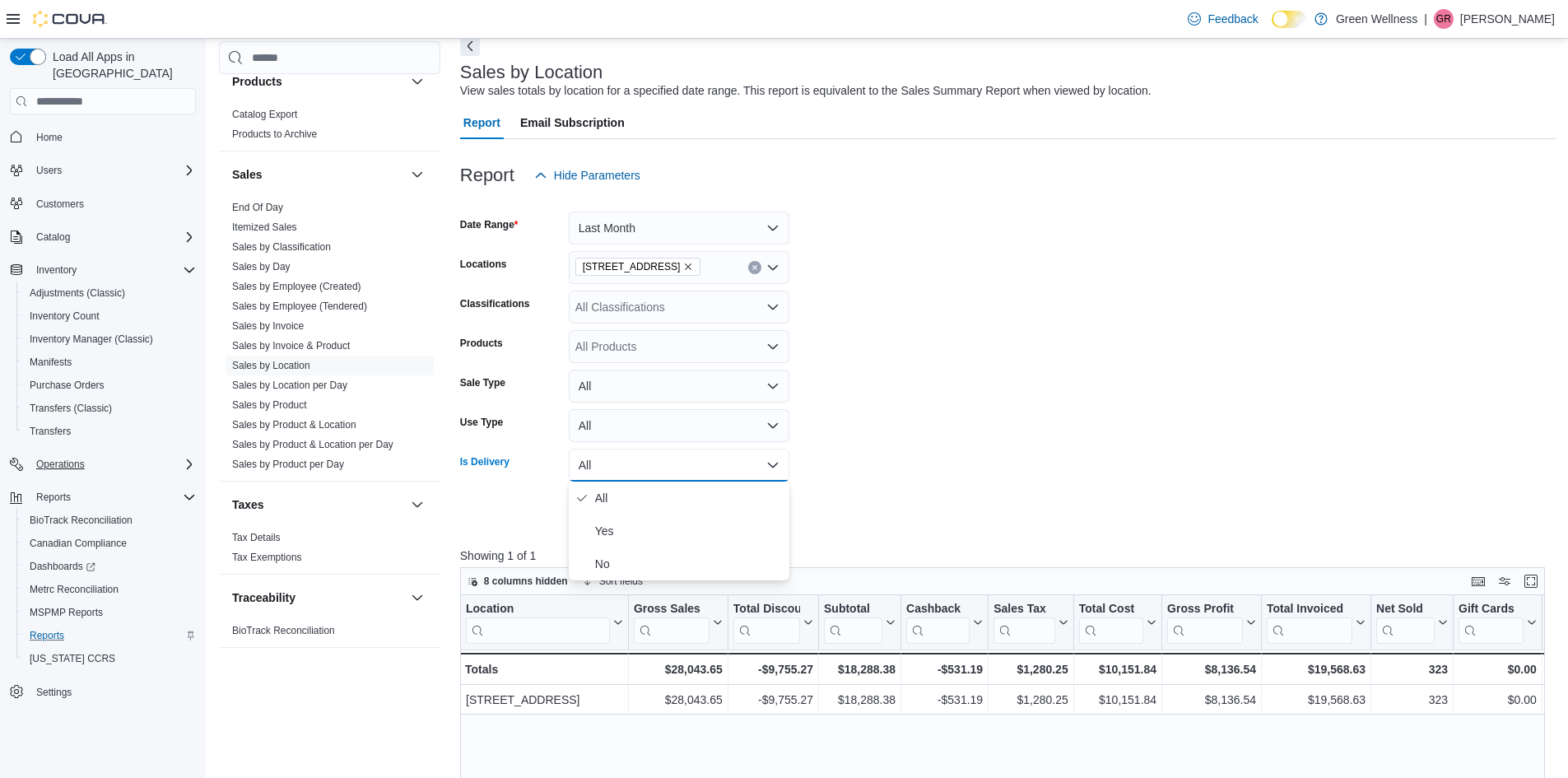
click at [763, 467] on button "All" at bounding box center [679, 465] width 221 height 33
click at [740, 515] on span "Run Report" at bounding box center [743, 510] width 59 height 17
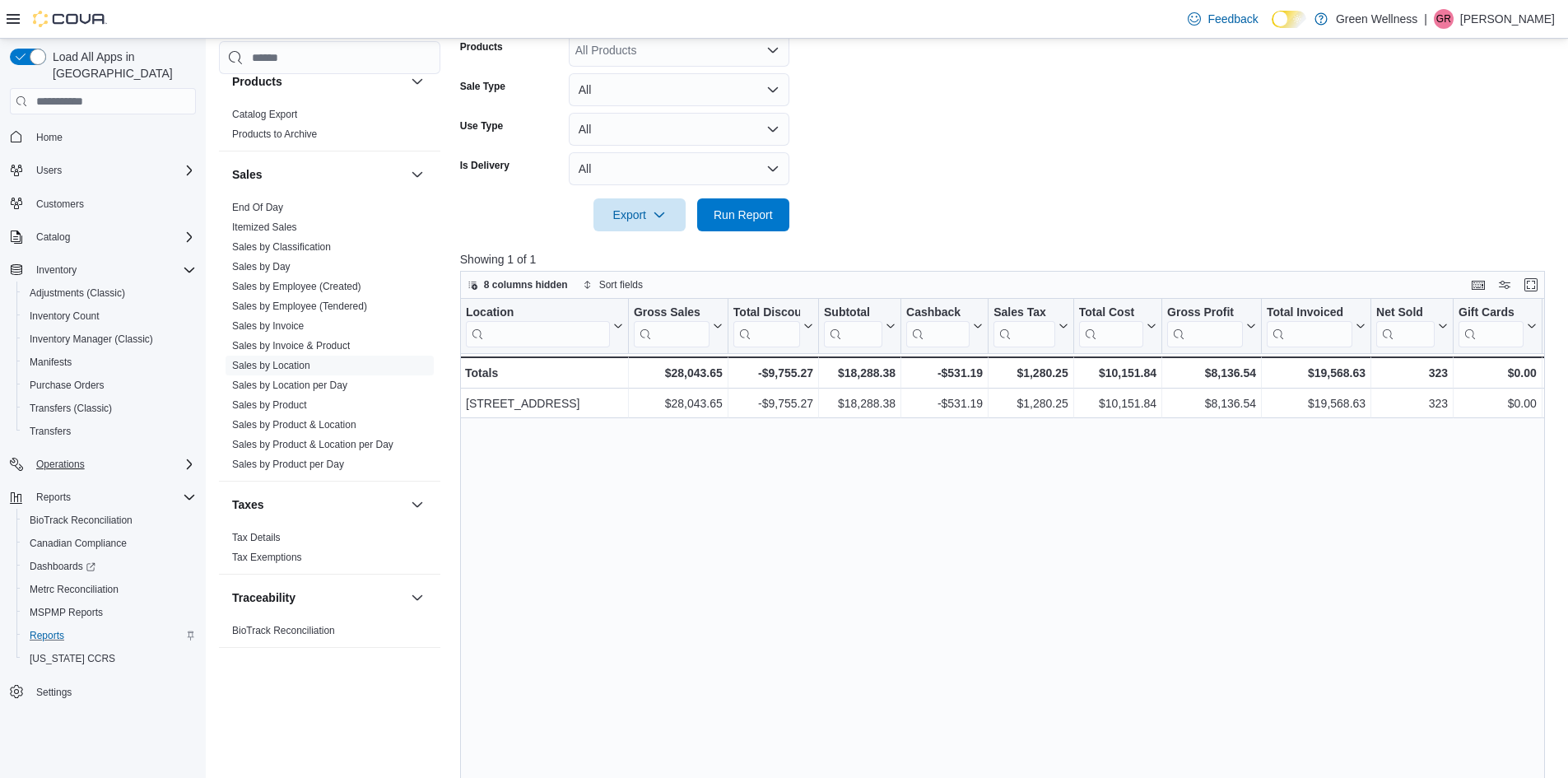
scroll to position [330, 0]
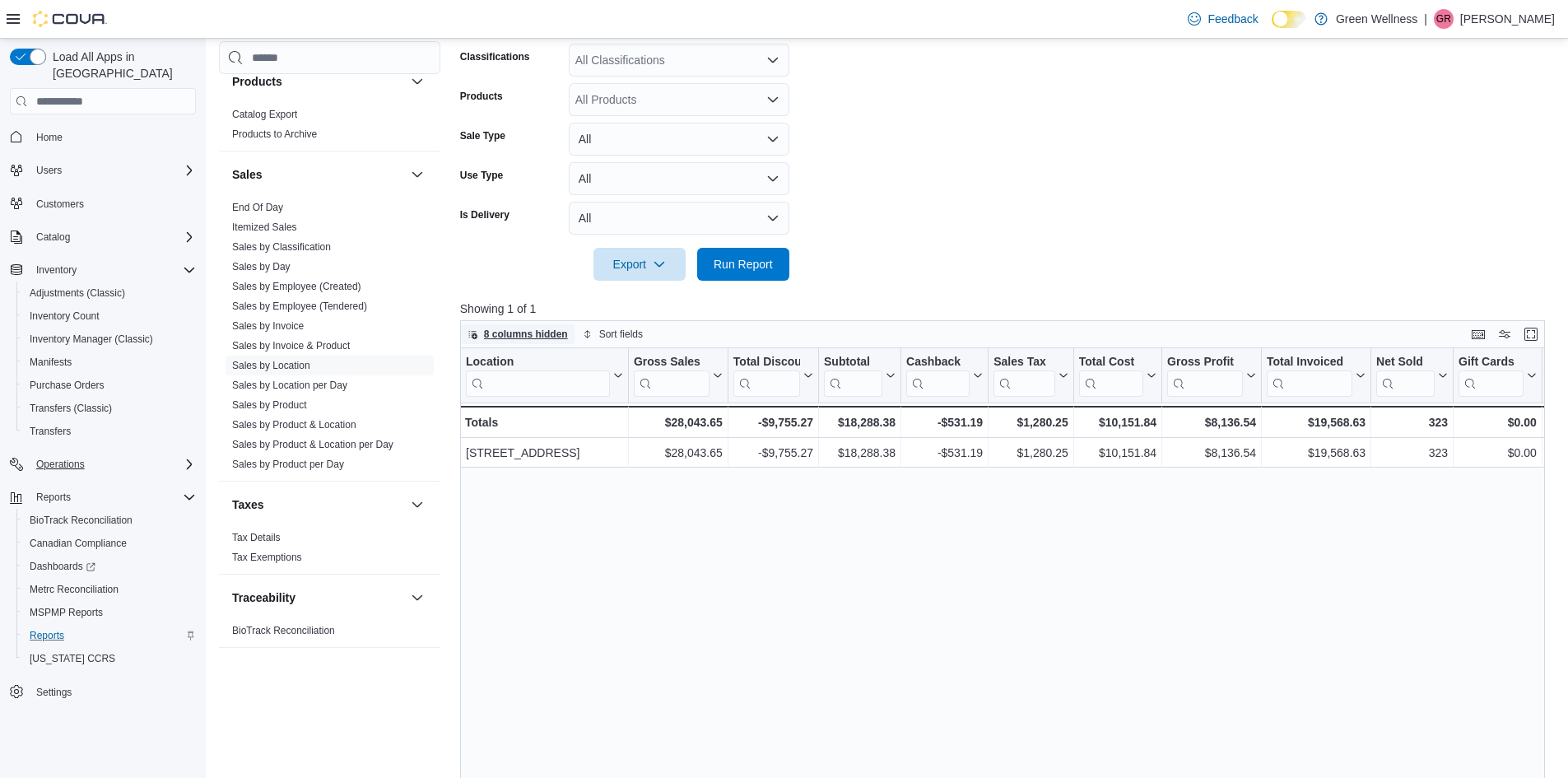
click at [540, 334] on span "8 columns hidden" at bounding box center [526, 334] width 84 height 13
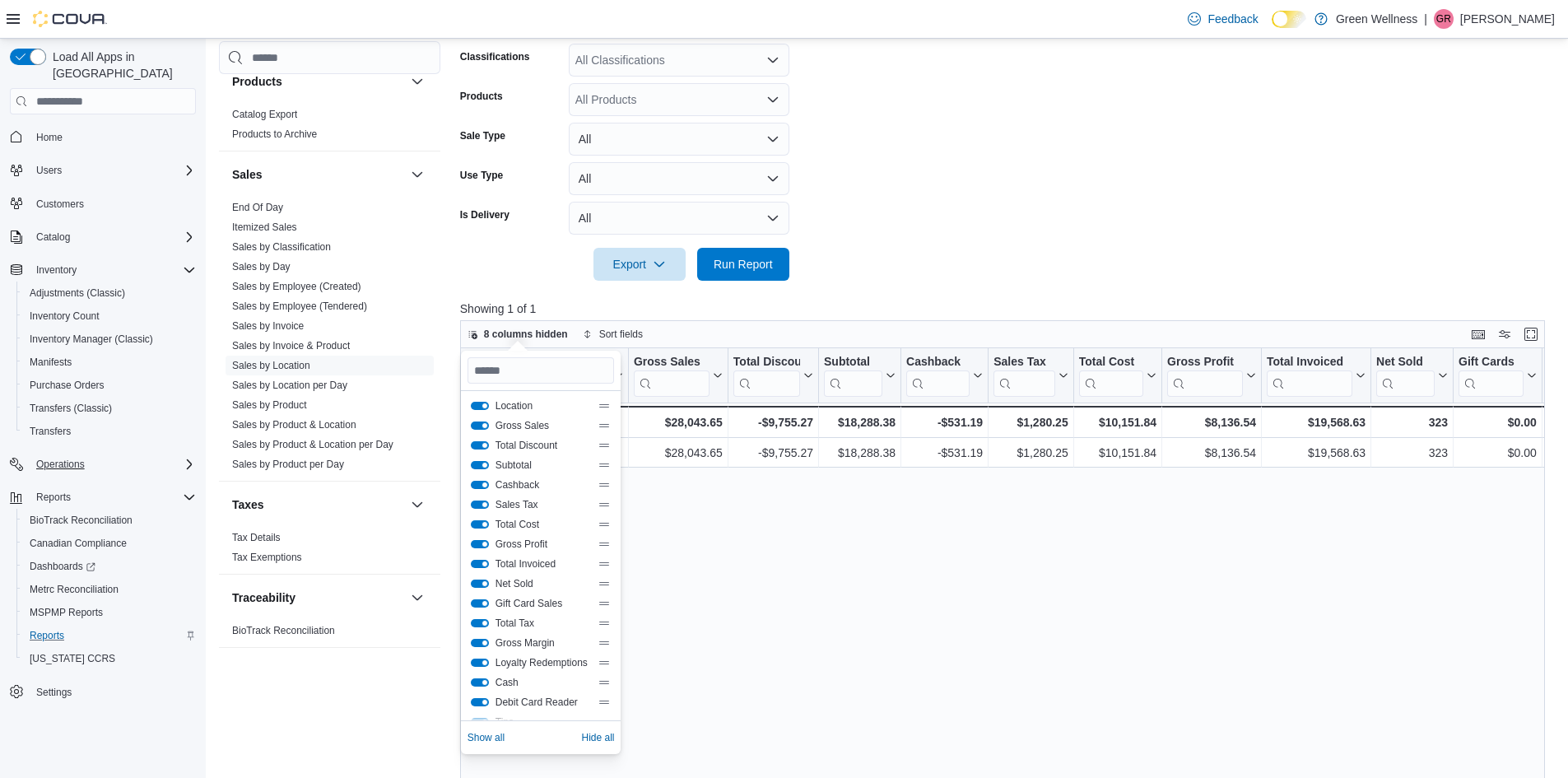
scroll to position [0, 0]
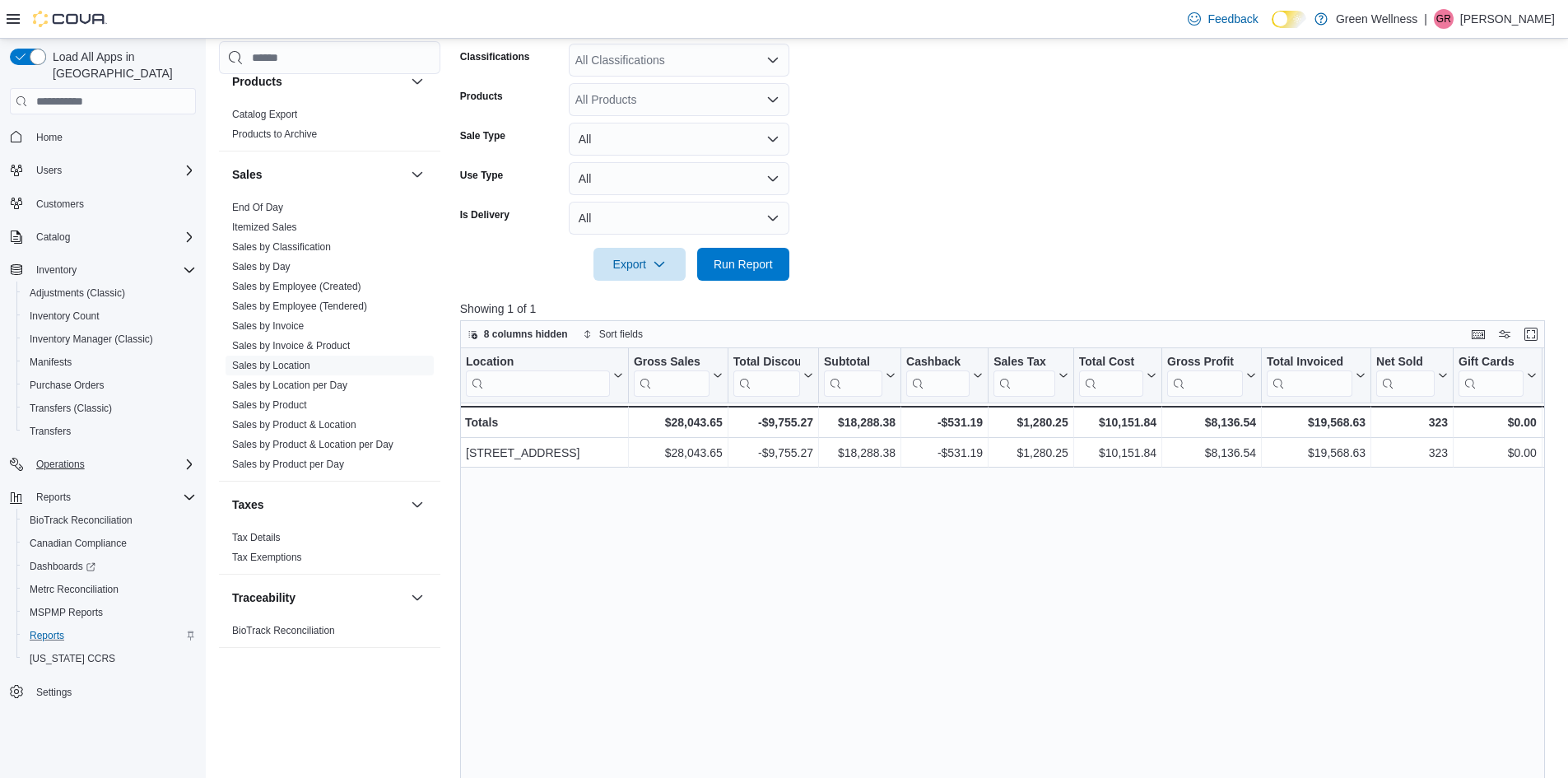
click at [844, 592] on div "Location Click to view column header actions Gross Sales Click to view column h…" at bounding box center [1008, 645] width 1097 height 595
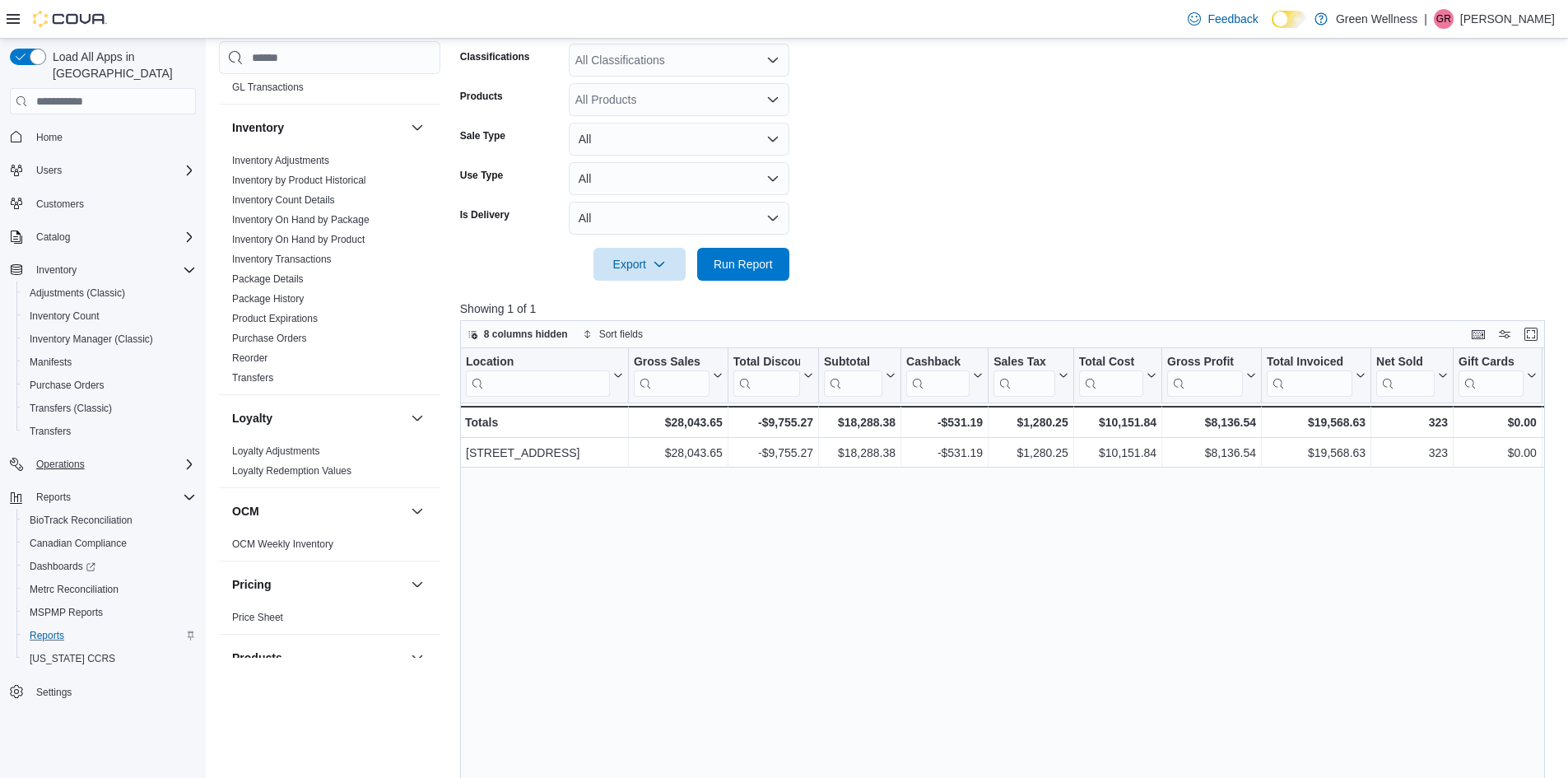
scroll to position [412, 0]
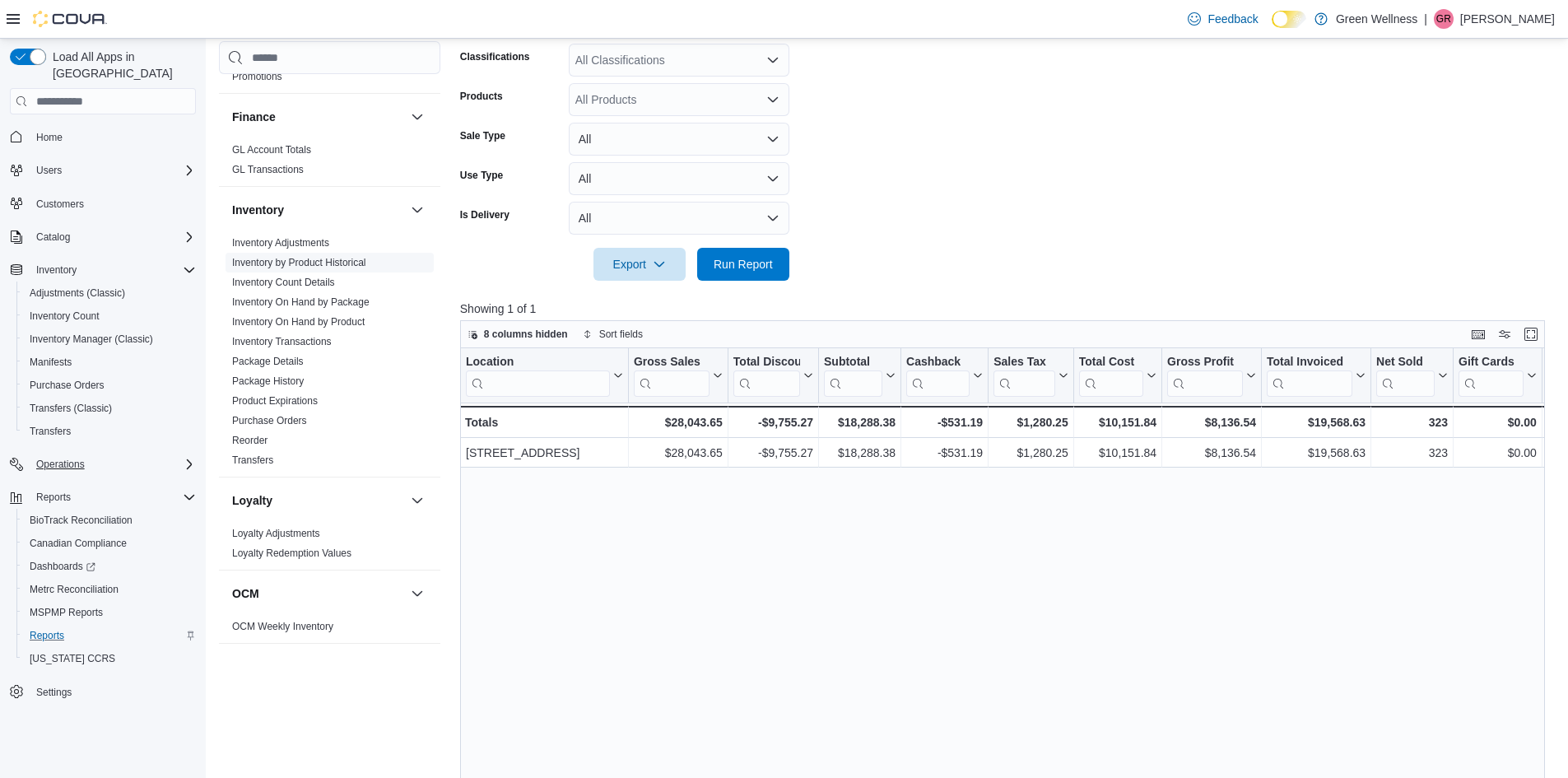
click at [284, 261] on link "Inventory by Product Historical" at bounding box center [299, 262] width 134 height 12
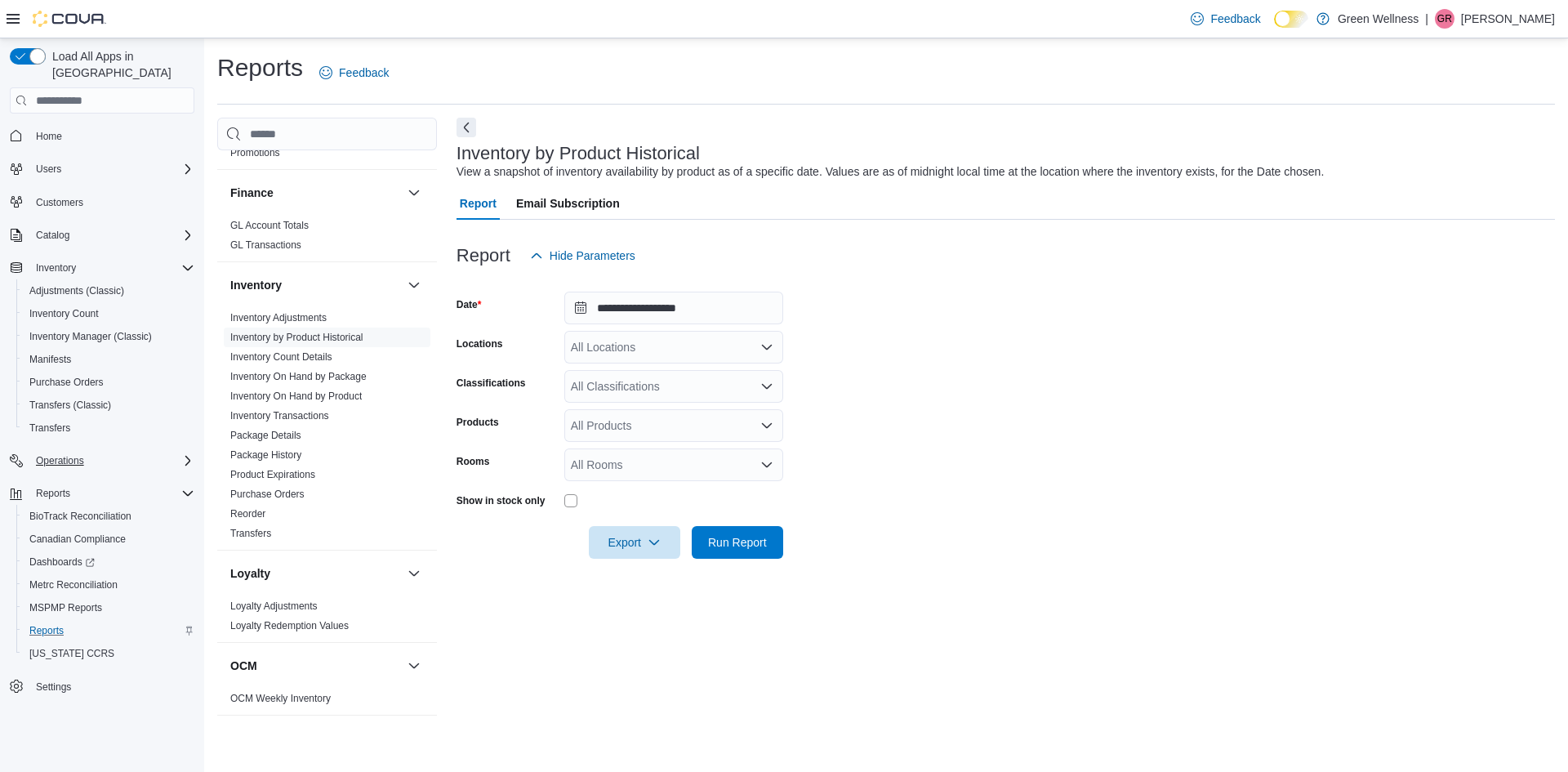
click at [681, 335] on div "All Locations" at bounding box center [674, 347] width 219 height 33
click at [700, 396] on span "[STREET_ADDRESS]" at bounding box center [655, 398] width 112 height 16
click at [814, 371] on form "**********" at bounding box center [1005, 416] width 1099 height 287
click at [760, 383] on icon "Open list of options" at bounding box center [766, 386] width 13 height 13
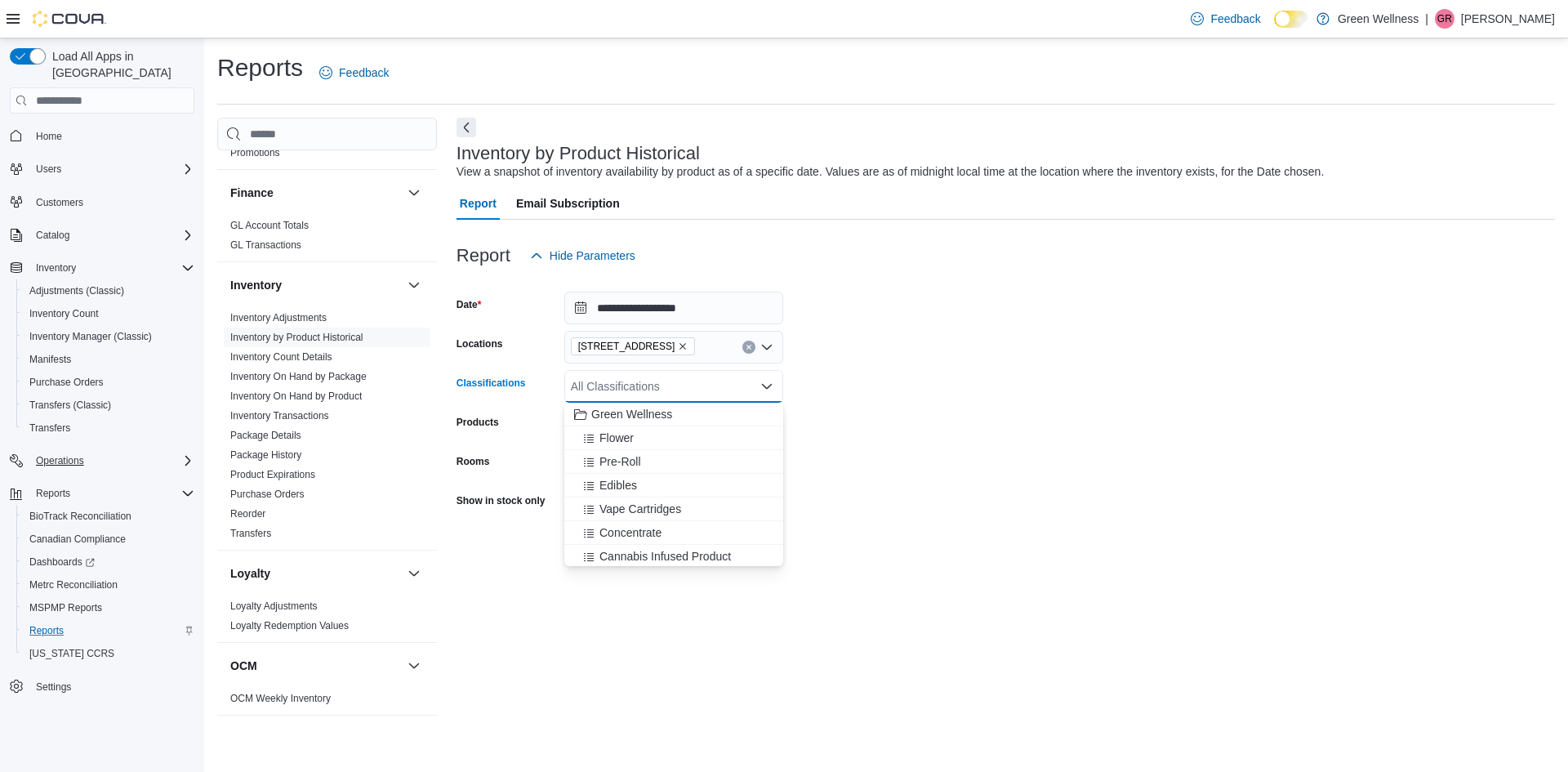
click at [804, 387] on form "**********" at bounding box center [1005, 416] width 1099 height 287
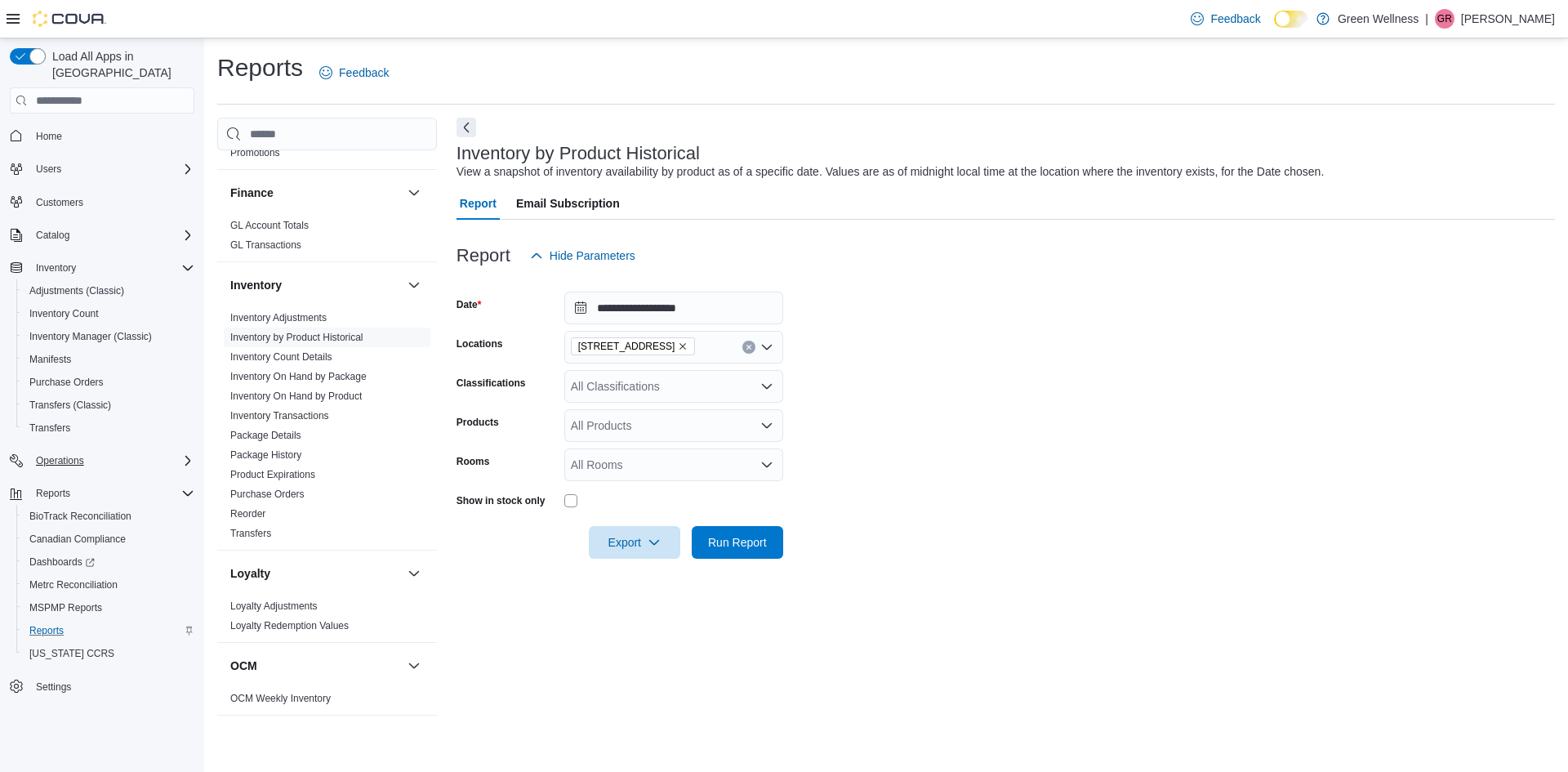
click at [761, 416] on div "All Products" at bounding box center [674, 426] width 219 height 33
drag, startPoint x: 825, startPoint y: 420, endPoint x: 812, endPoint y: 435, distance: 19.8
click at [825, 420] on form "**********" at bounding box center [1005, 416] width 1099 height 287
click at [779, 466] on div "All Rooms" at bounding box center [674, 465] width 219 height 33
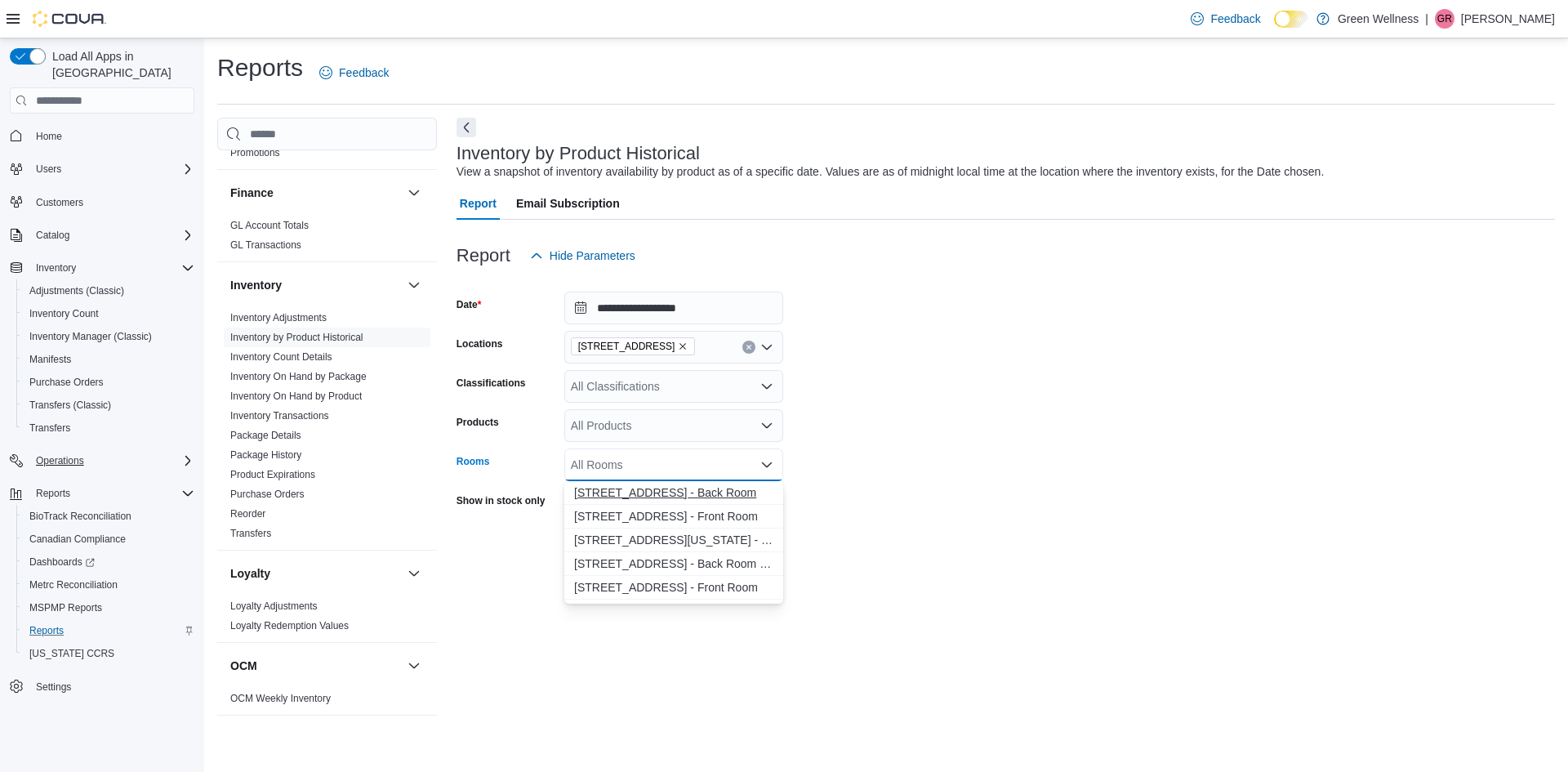
click at [748, 491] on span "1217 South Frontage Rd. - Back Room" at bounding box center [674, 492] width 199 height 16
click at [711, 498] on span "1217 South Frontage Rd. - Front Room" at bounding box center [658, 492] width 168 height 16
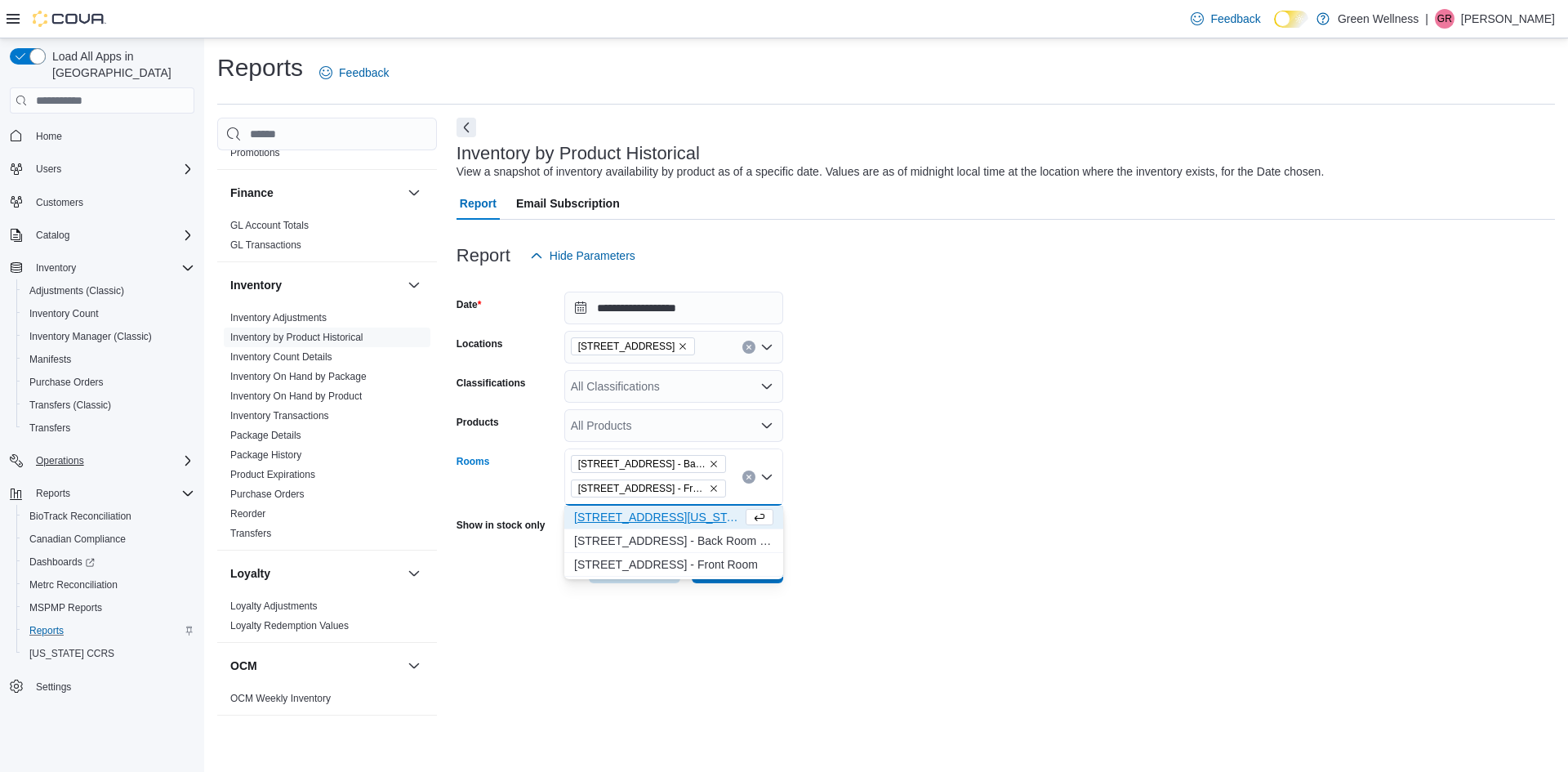
click at [832, 510] on form "**********" at bounding box center [1005, 428] width 1099 height 312
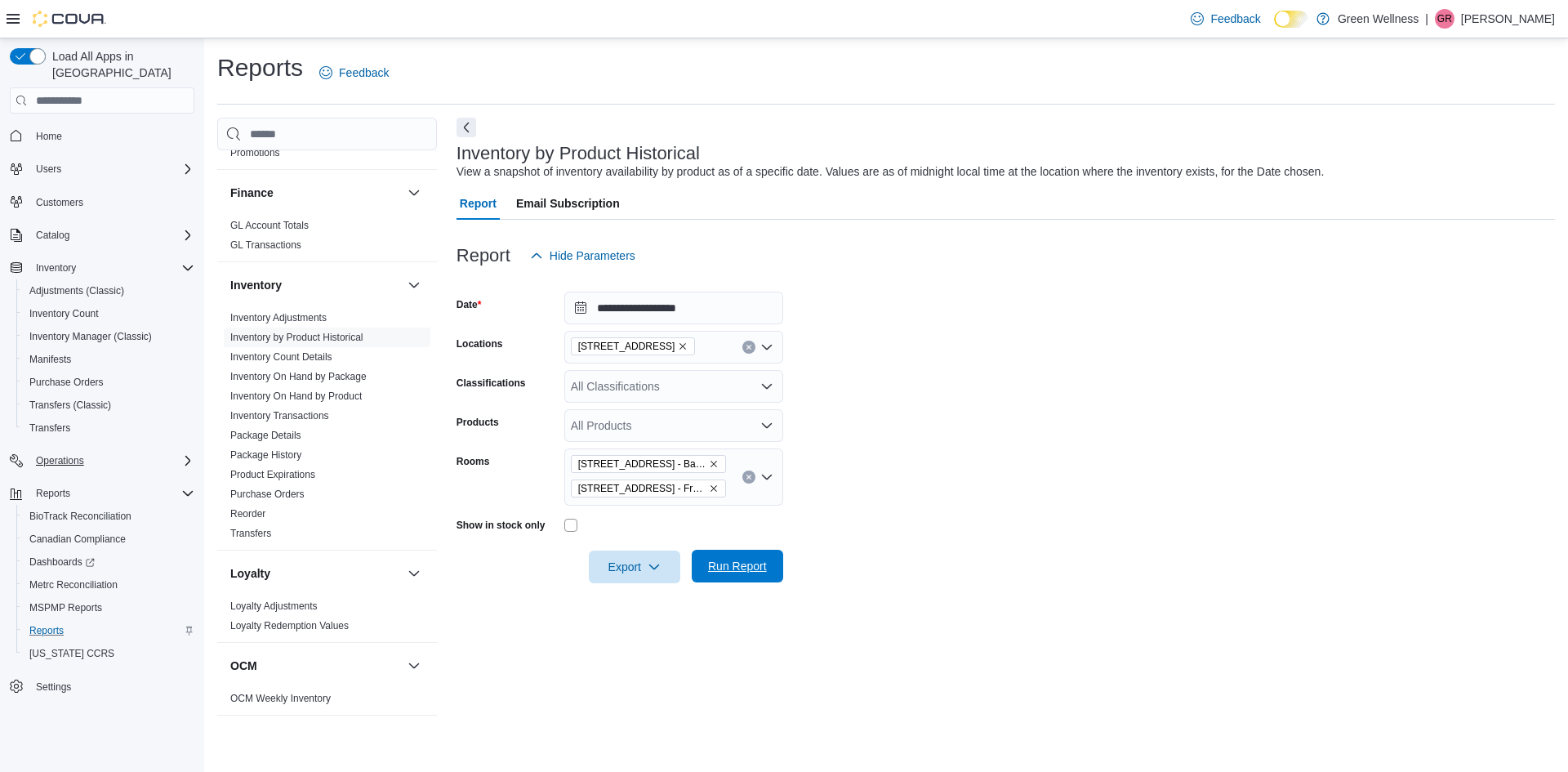
click at [731, 567] on span "Run Report" at bounding box center [737, 566] width 58 height 16
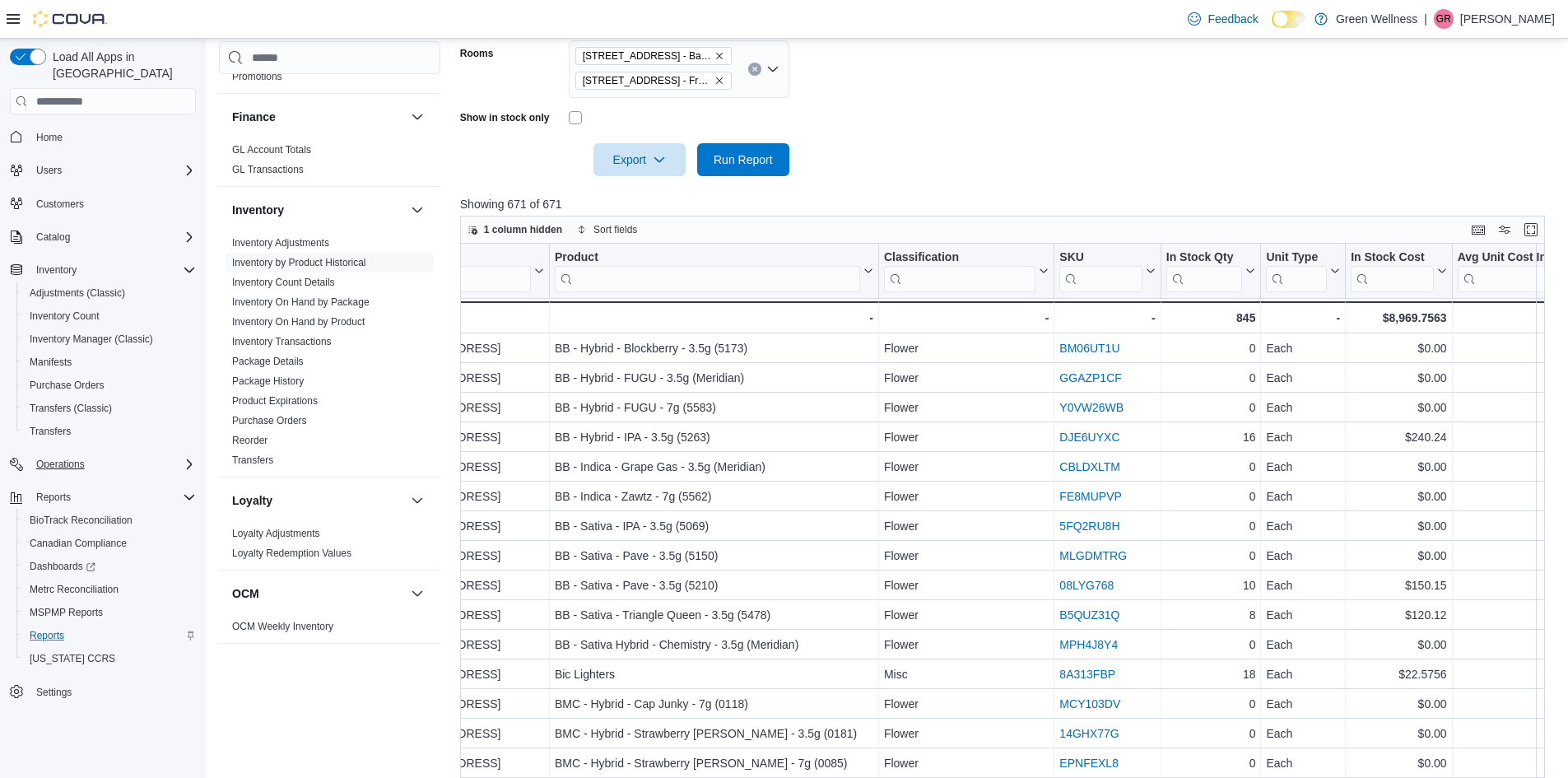
scroll to position [0, 66]
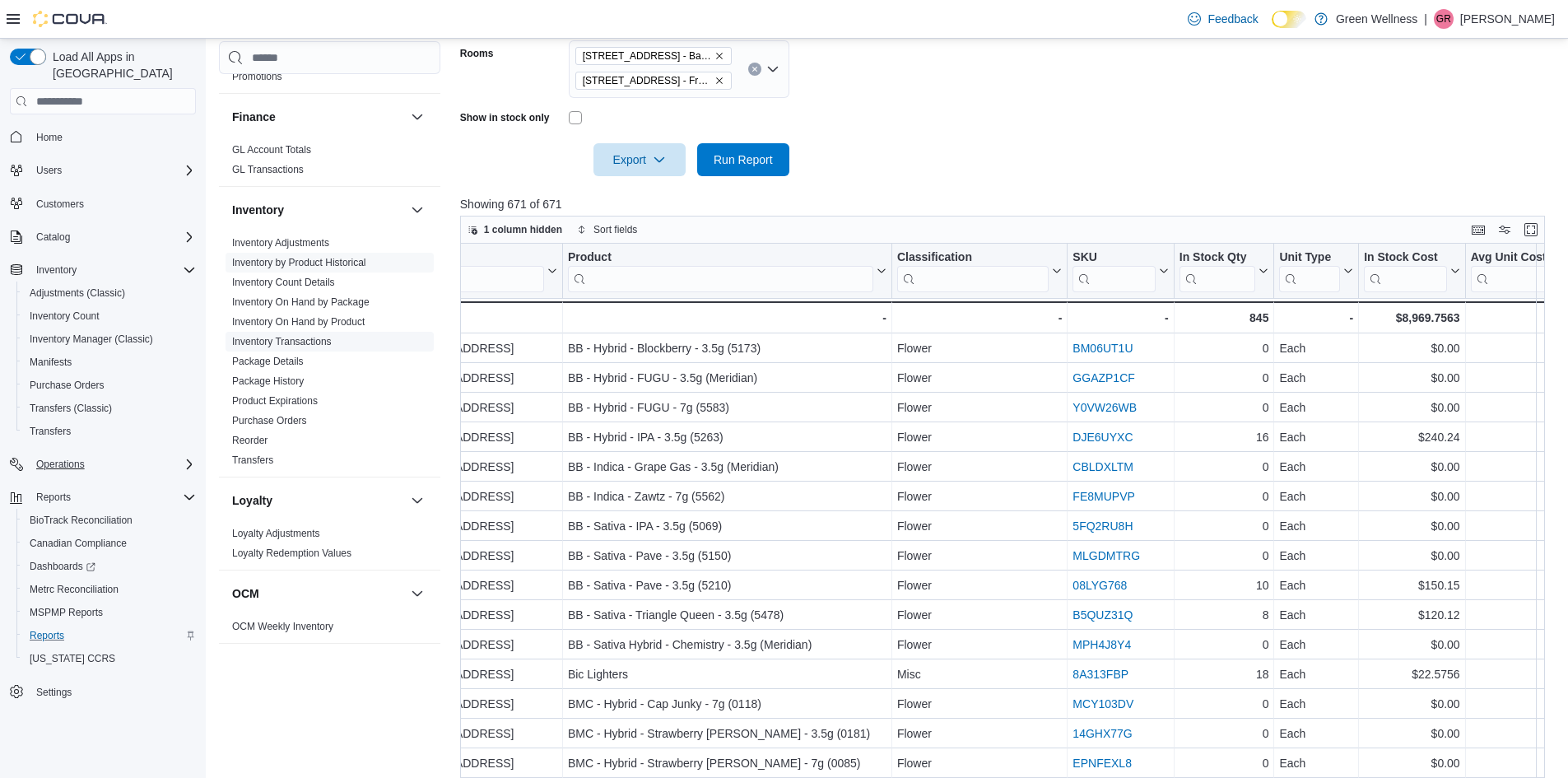
click at [286, 340] on link "Inventory Transactions" at bounding box center [282, 342] width 99 height 12
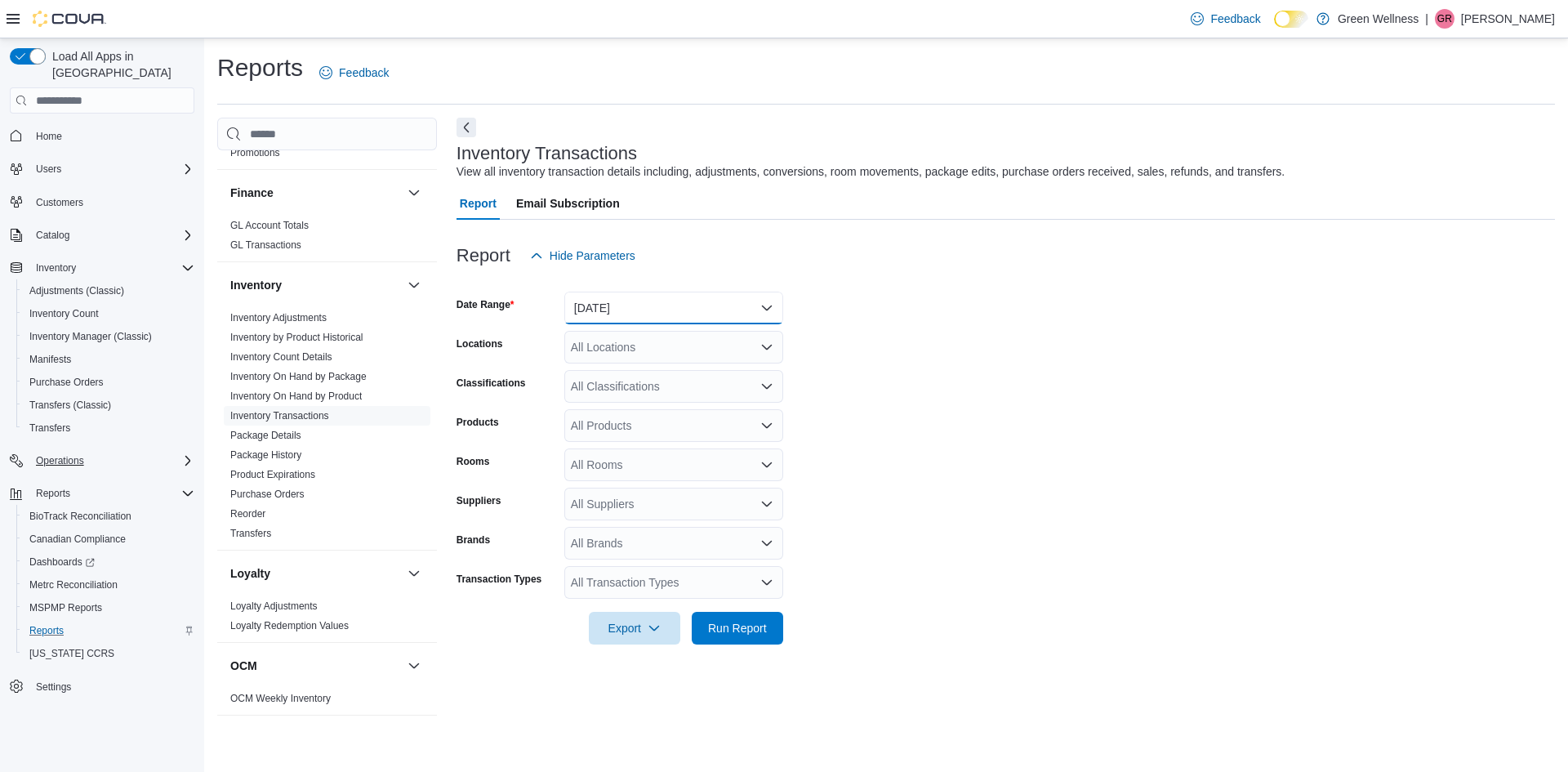
click at [666, 316] on button "[DATE]" at bounding box center [674, 308] width 219 height 33
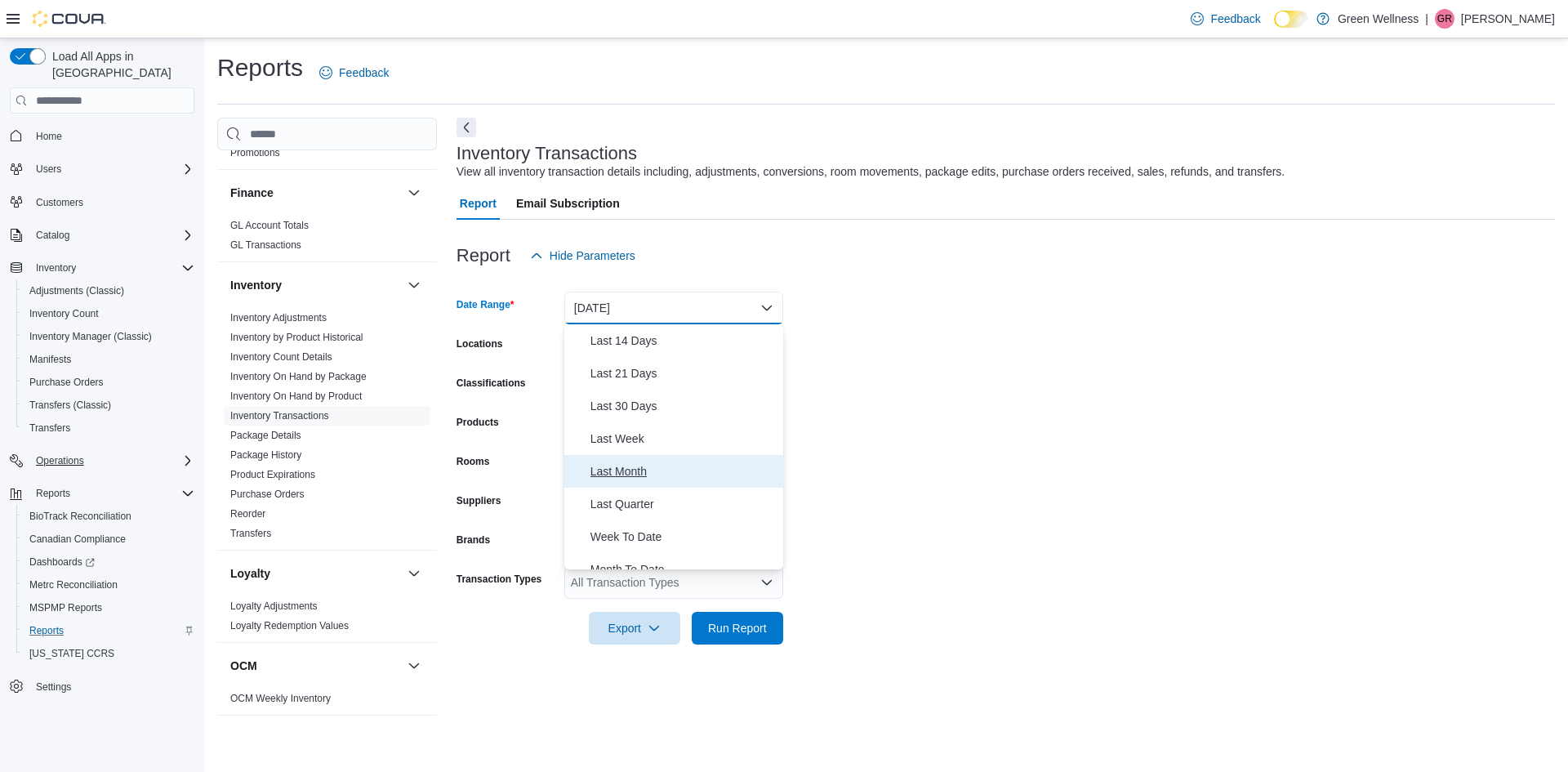
click at [643, 476] on span "Last Month" at bounding box center [683, 471] width 186 height 19
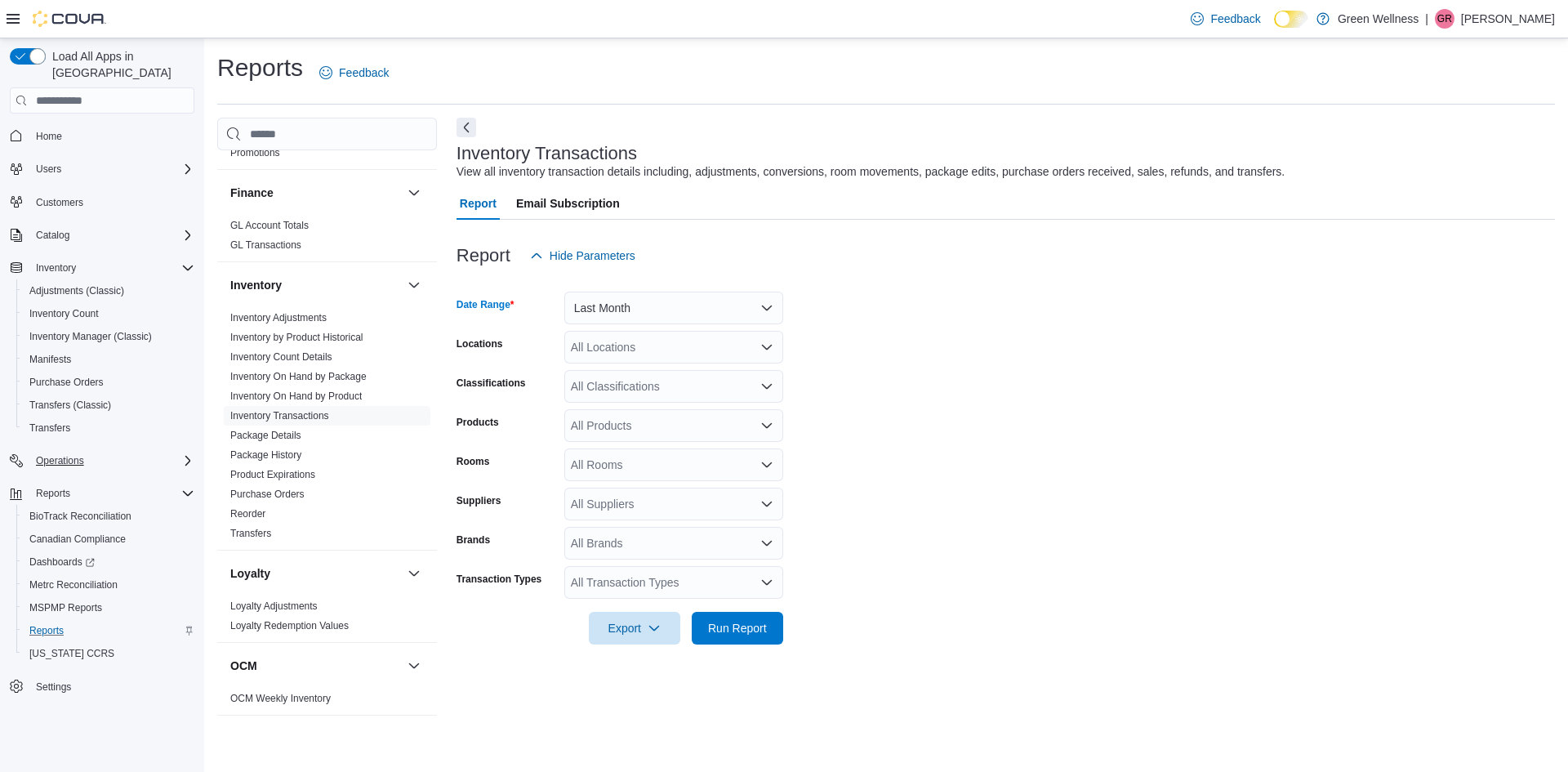
click at [698, 354] on div "All Locations" at bounding box center [674, 347] width 219 height 33
click at [699, 391] on span "[STREET_ADDRESS]" at bounding box center [655, 398] width 112 height 16
click at [821, 397] on form "Date Range Last Month Locations 1217 South Frontage Rd. Combo box. Selected. 12…" at bounding box center [1005, 459] width 1099 height 373
click at [739, 391] on div "All Classifications" at bounding box center [674, 386] width 219 height 33
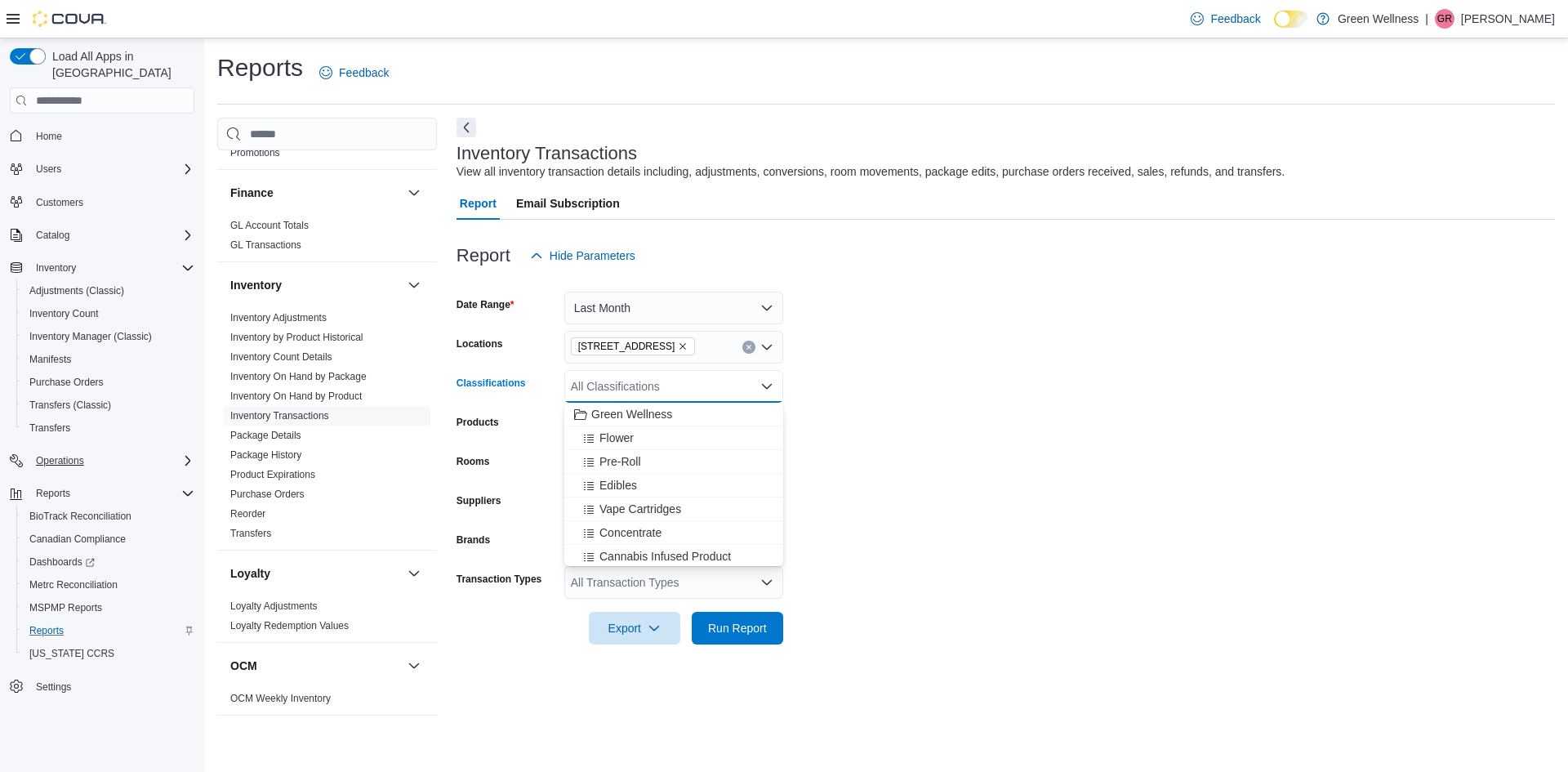
click at [826, 380] on form "Date Range Last Month Locations 1217 South Frontage Rd. Classifications All Cla…" at bounding box center [1005, 459] width 1099 height 373
click at [771, 416] on div "All Products" at bounding box center [674, 426] width 219 height 33
click at [805, 420] on form "Date Range Last Month Locations 1217 South Frontage Rd. Classifications All Cla…" at bounding box center [1005, 459] width 1099 height 373
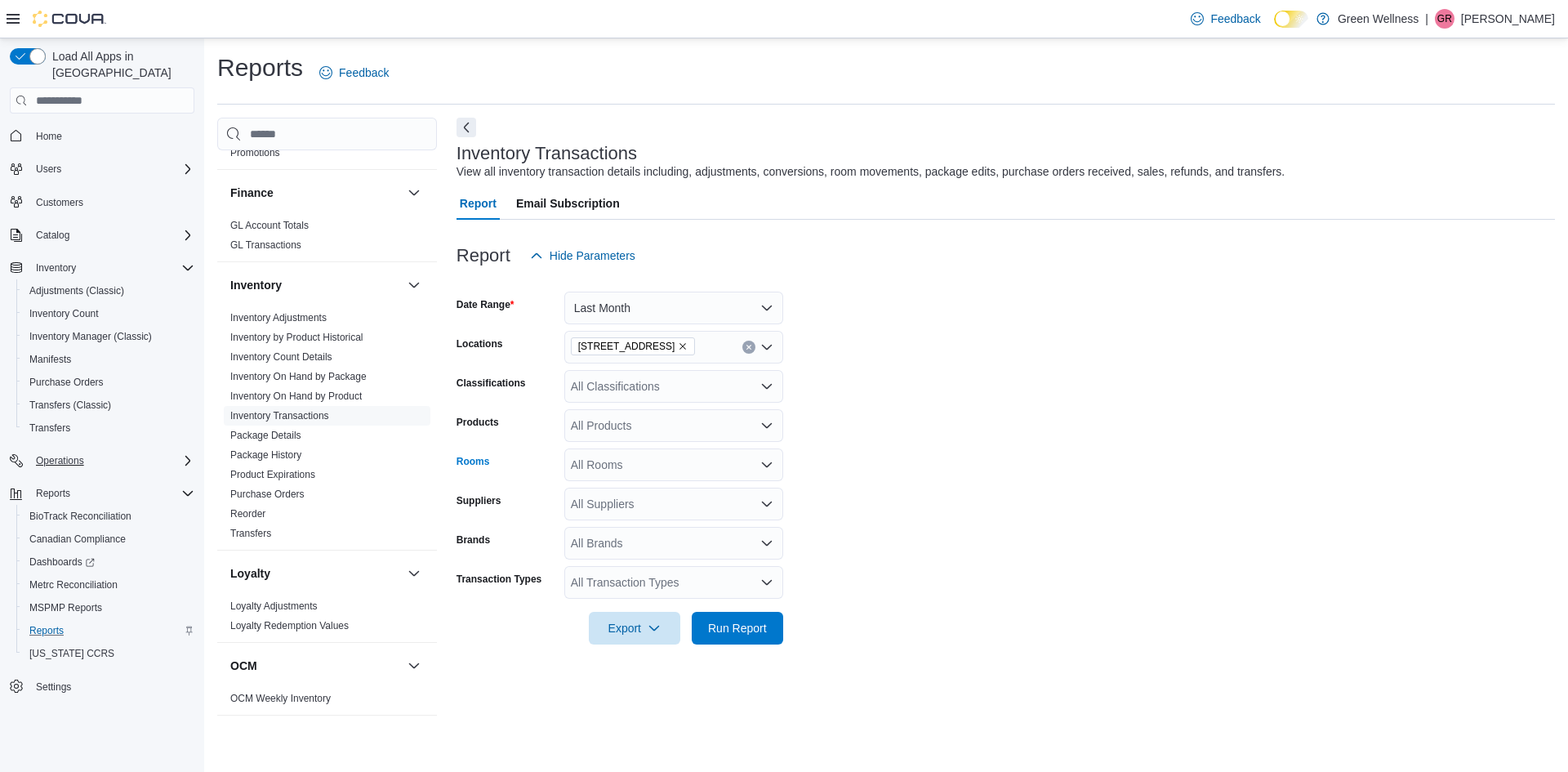
click at [769, 471] on icon "Open list of options" at bounding box center [766, 465] width 13 height 13
click at [823, 473] on form "Date Range Last Month Locations 1217 South Frontage Rd. Classifications All Cla…" at bounding box center [1005, 459] width 1099 height 373
click at [767, 502] on icon "Open list of options" at bounding box center [766, 504] width 13 height 13
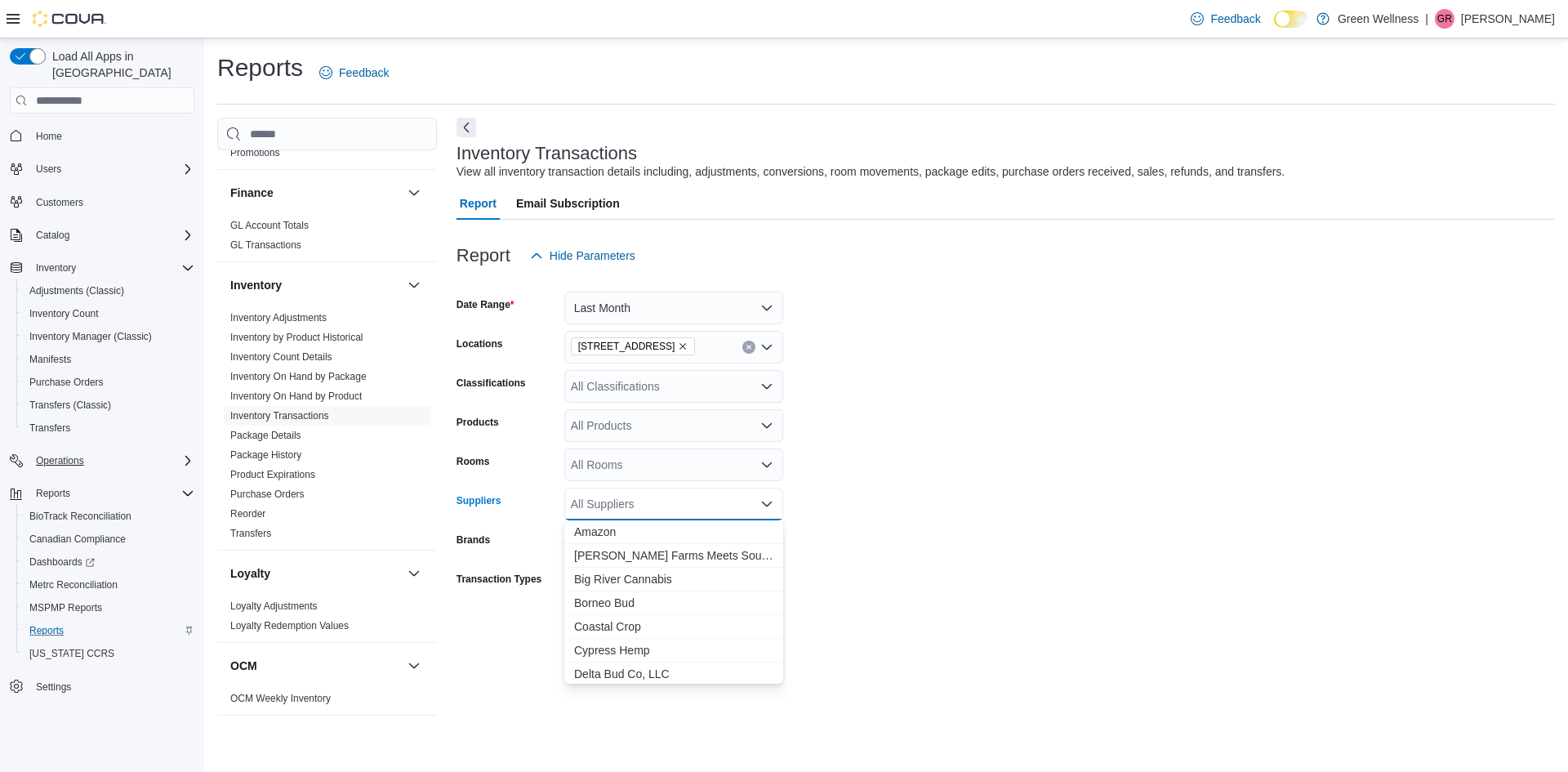
click at [767, 502] on icon "Close list of options" at bounding box center [766, 504] width 13 height 13
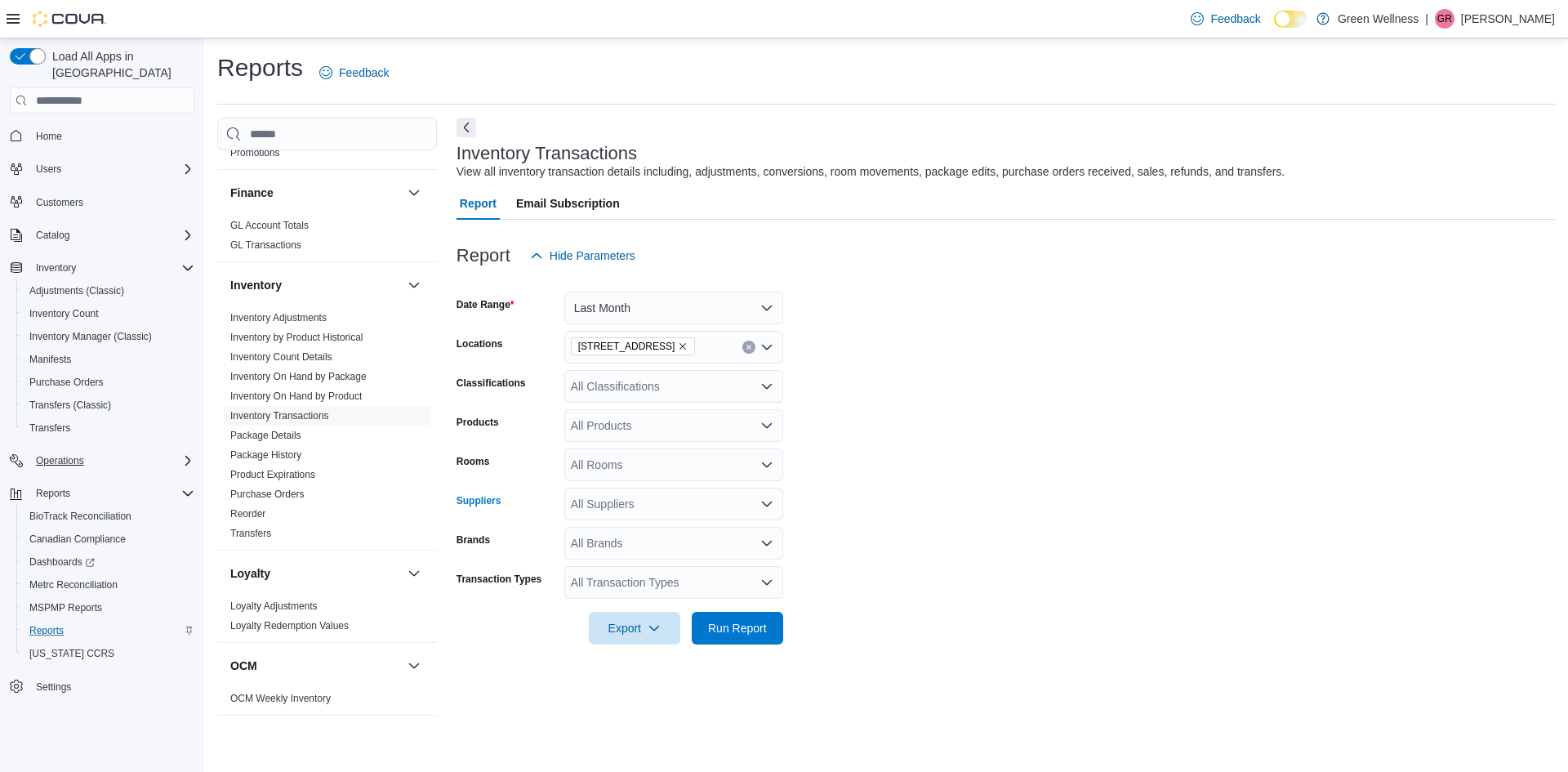
click at [760, 535] on div "All Brands" at bounding box center [674, 544] width 219 height 33
click at [806, 549] on form "Date Range Last Month Locations 1217 South Frontage Rd. Classifications All Cla…" at bounding box center [1005, 459] width 1099 height 373
click at [766, 585] on icon "Open list of options" at bounding box center [766, 582] width 10 height 5
click at [591, 418] on span "Sales" at bounding box center [674, 414] width 199 height 16
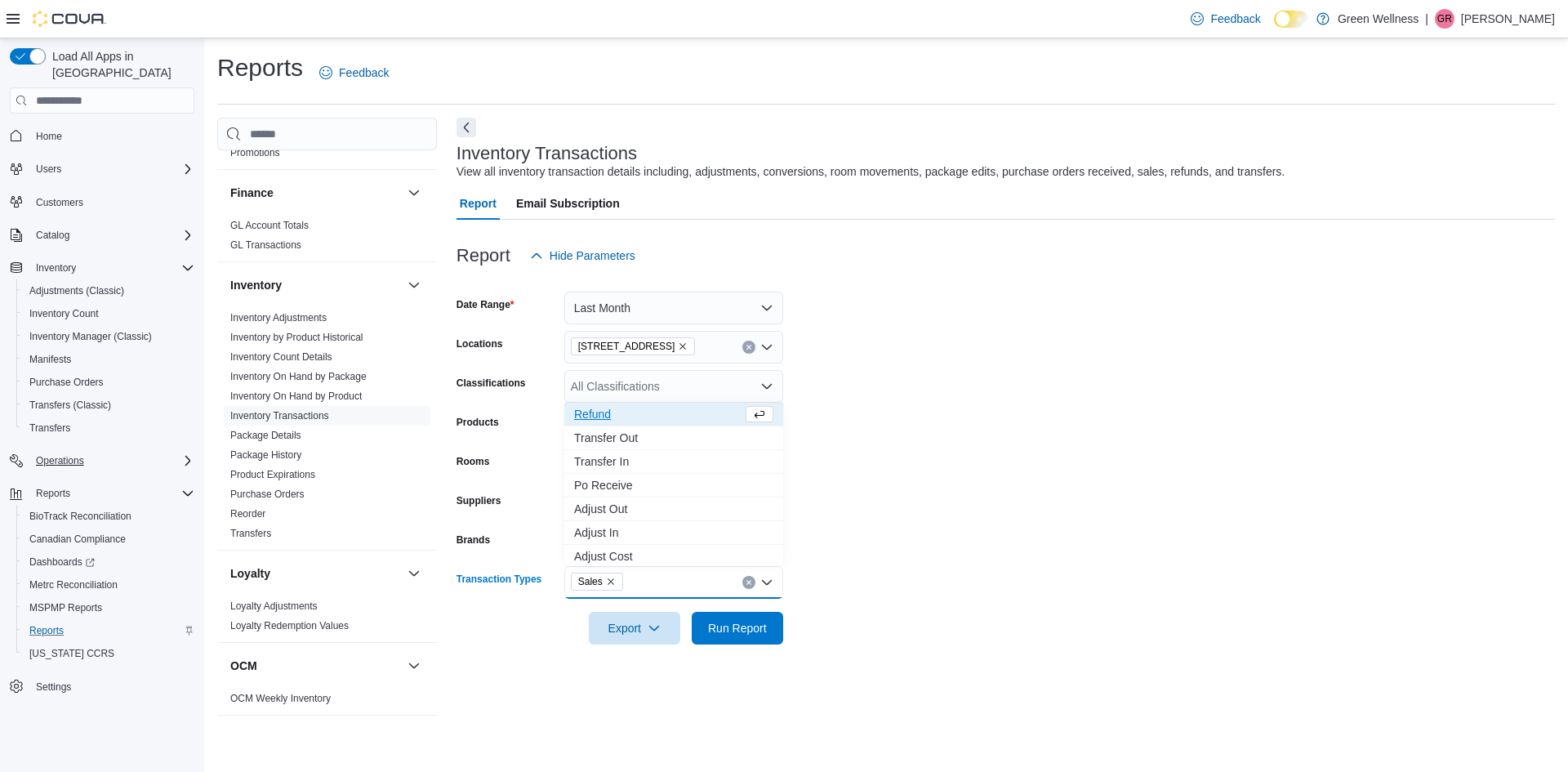
click at [590, 412] on span "Refund" at bounding box center [658, 414] width 168 height 16
click at [658, 475] on span "Transfer Return" at bounding box center [674, 475] width 199 height 16
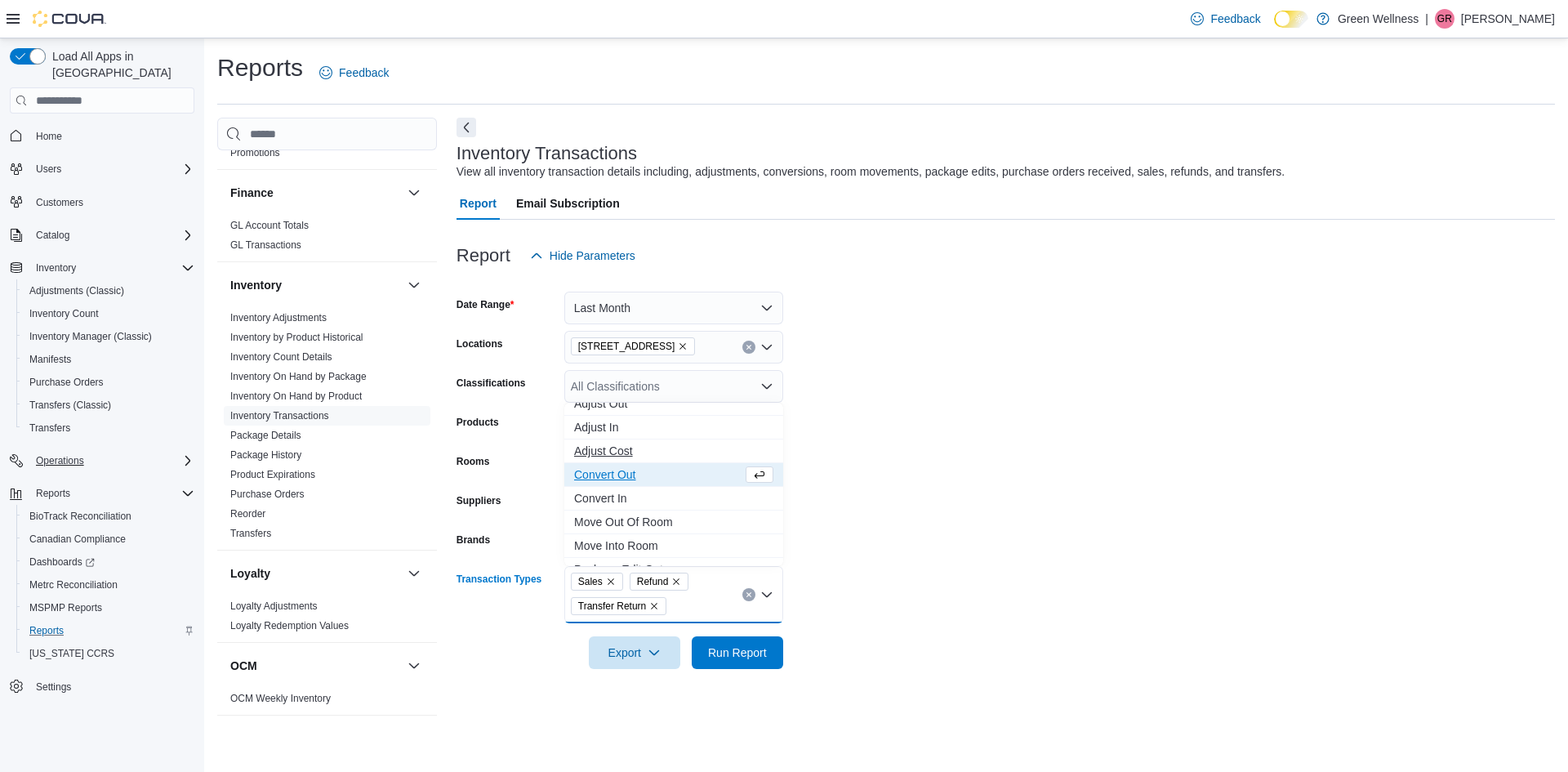
click at [613, 454] on span "Adjust Cost" at bounding box center [674, 451] width 199 height 16
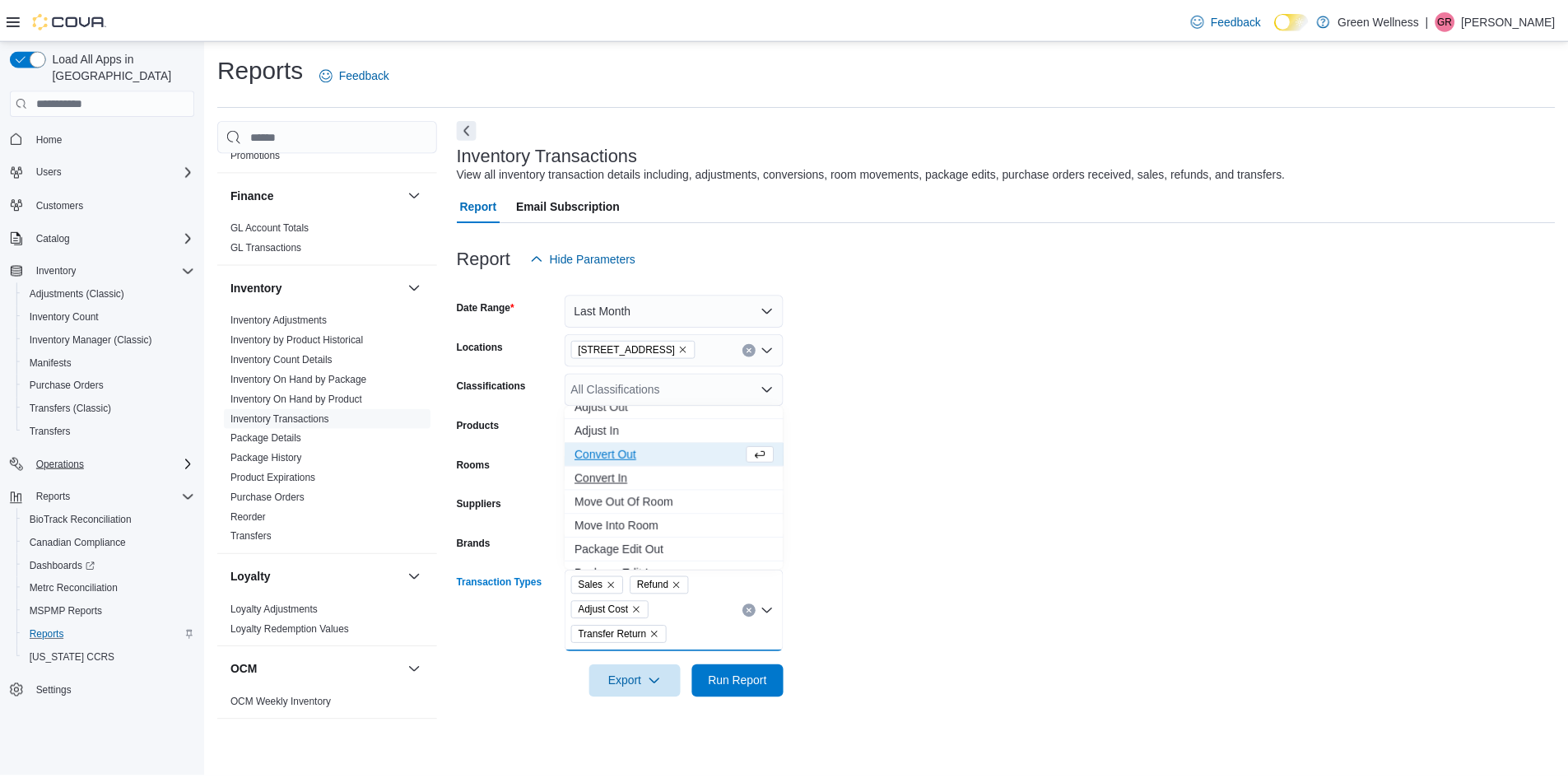
scroll to position [98, 0]
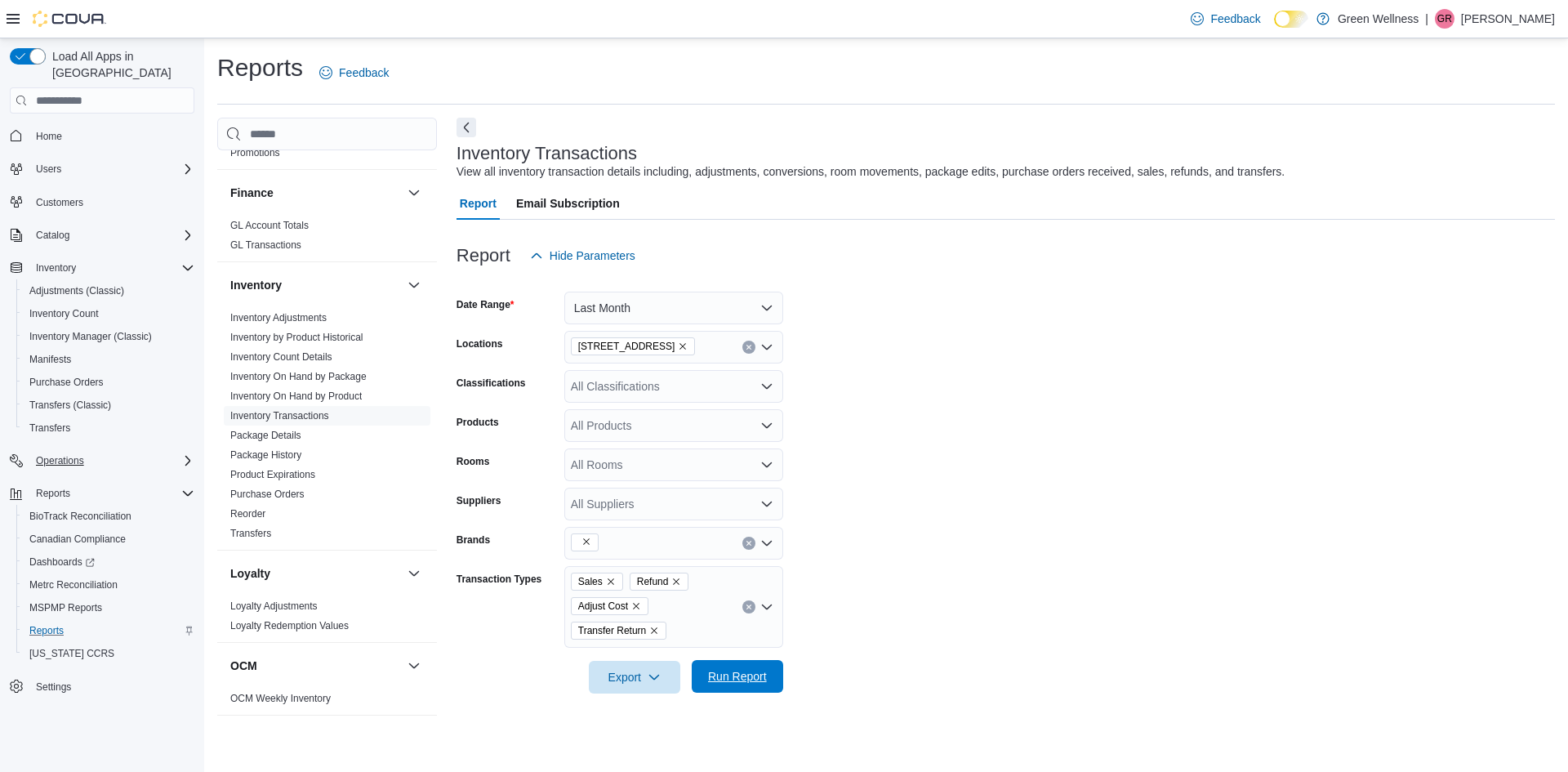
click at [722, 673] on span "Run Report" at bounding box center [737, 676] width 58 height 16
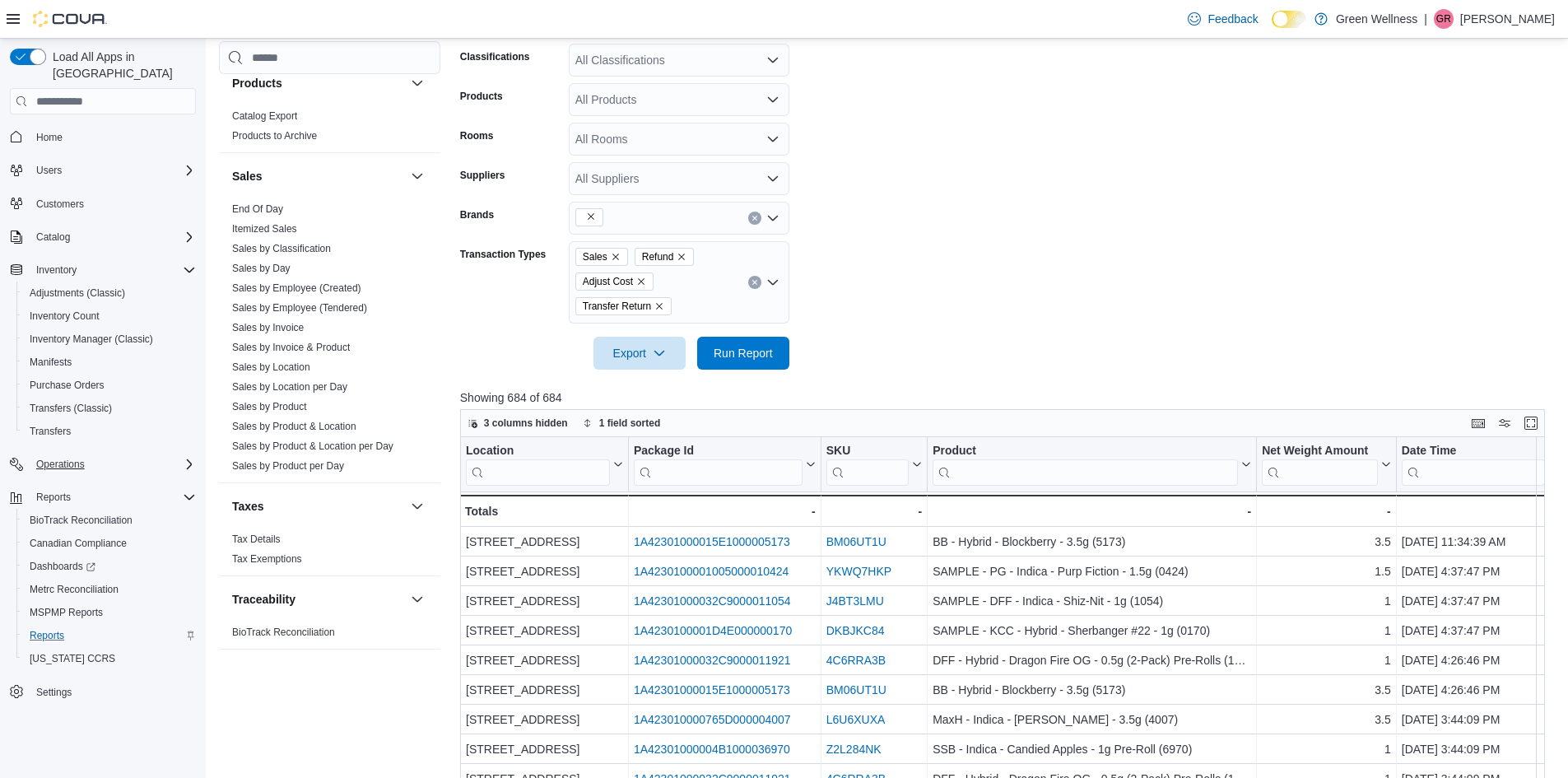
scroll to position [1070, 0]
click at [292, 424] on link "Sales by Product & Location" at bounding box center [294, 424] width 124 height 12
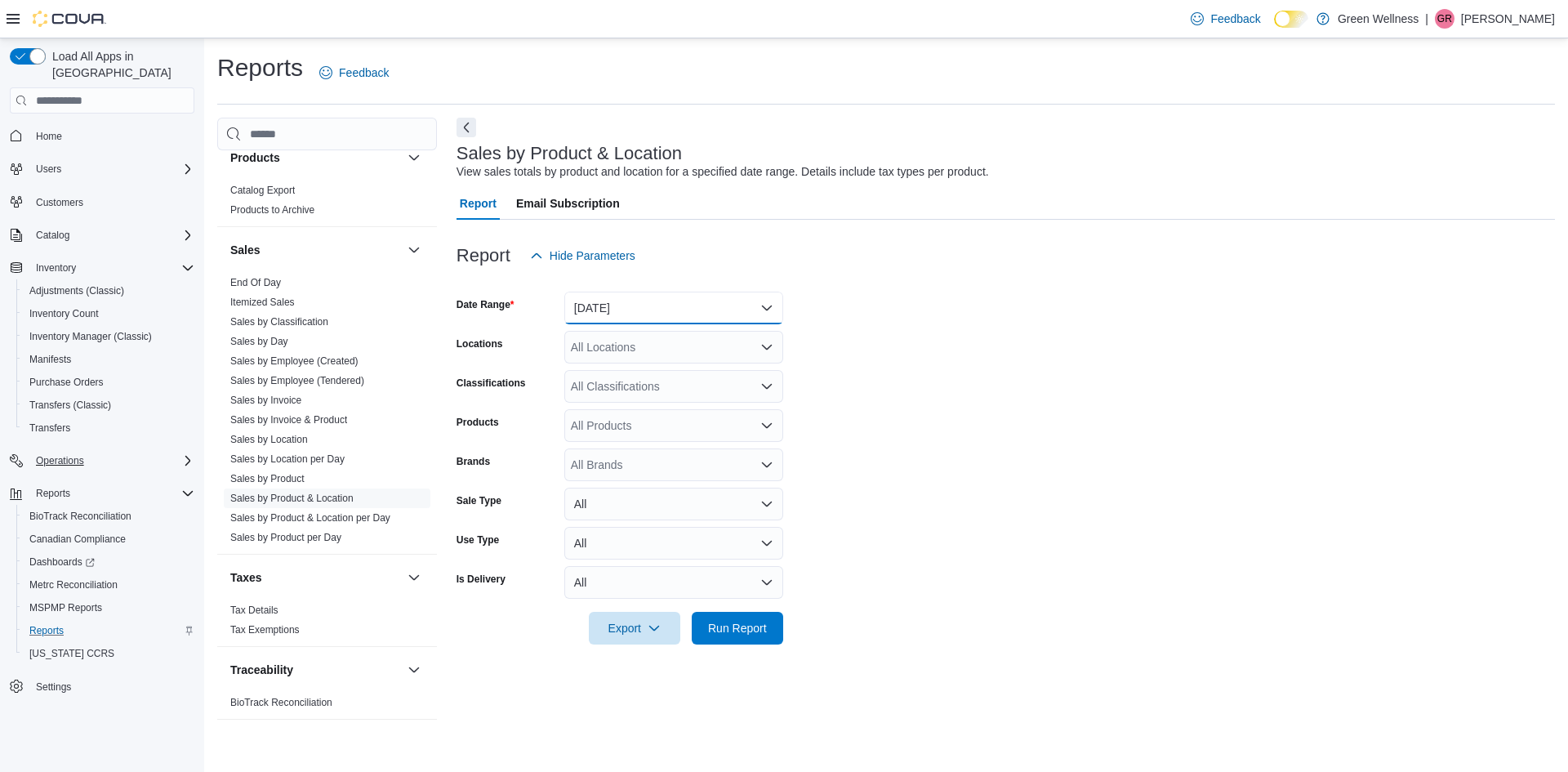
click at [672, 303] on button "[DATE]" at bounding box center [674, 308] width 219 height 33
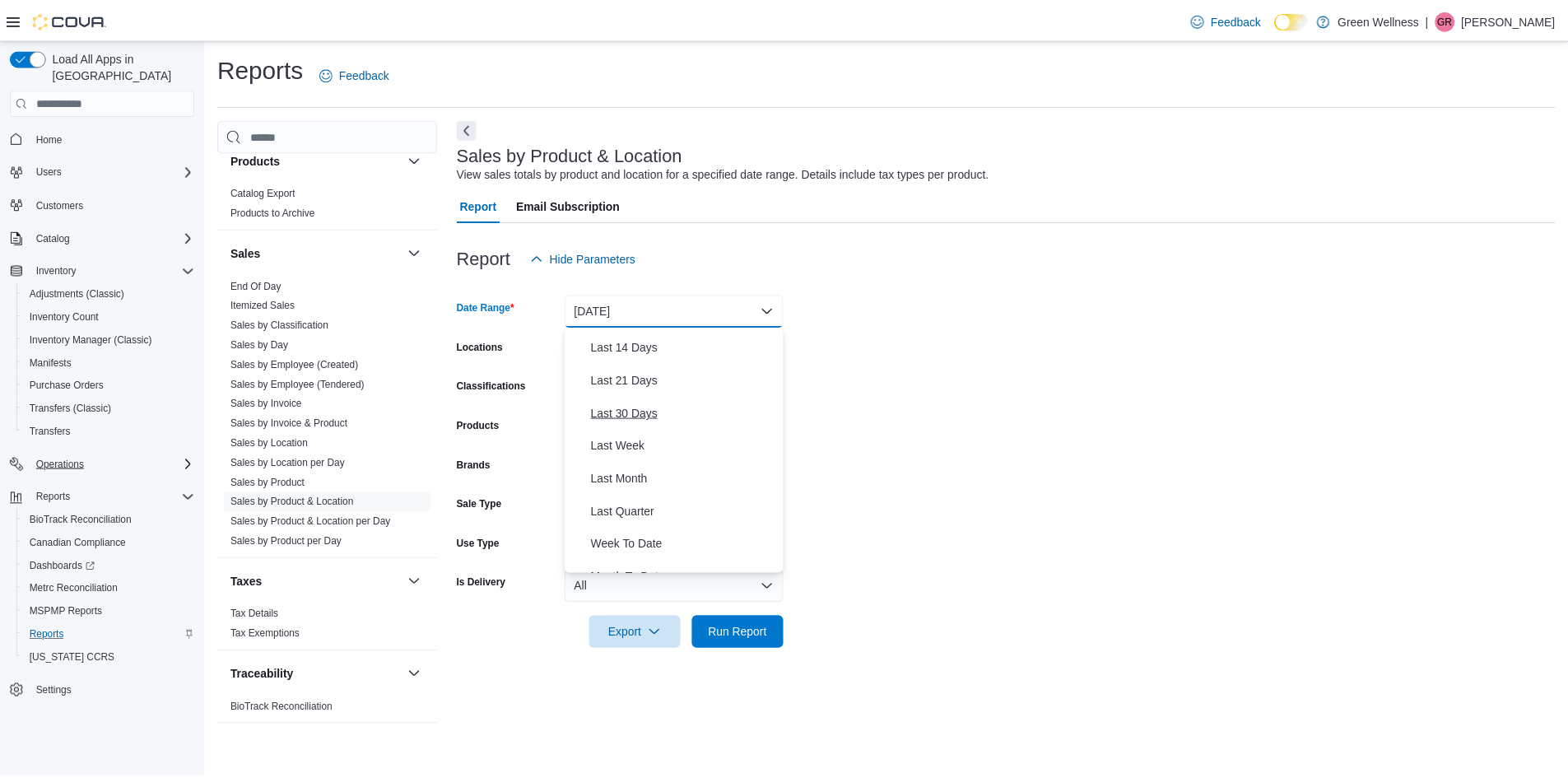
scroll to position [165, 0]
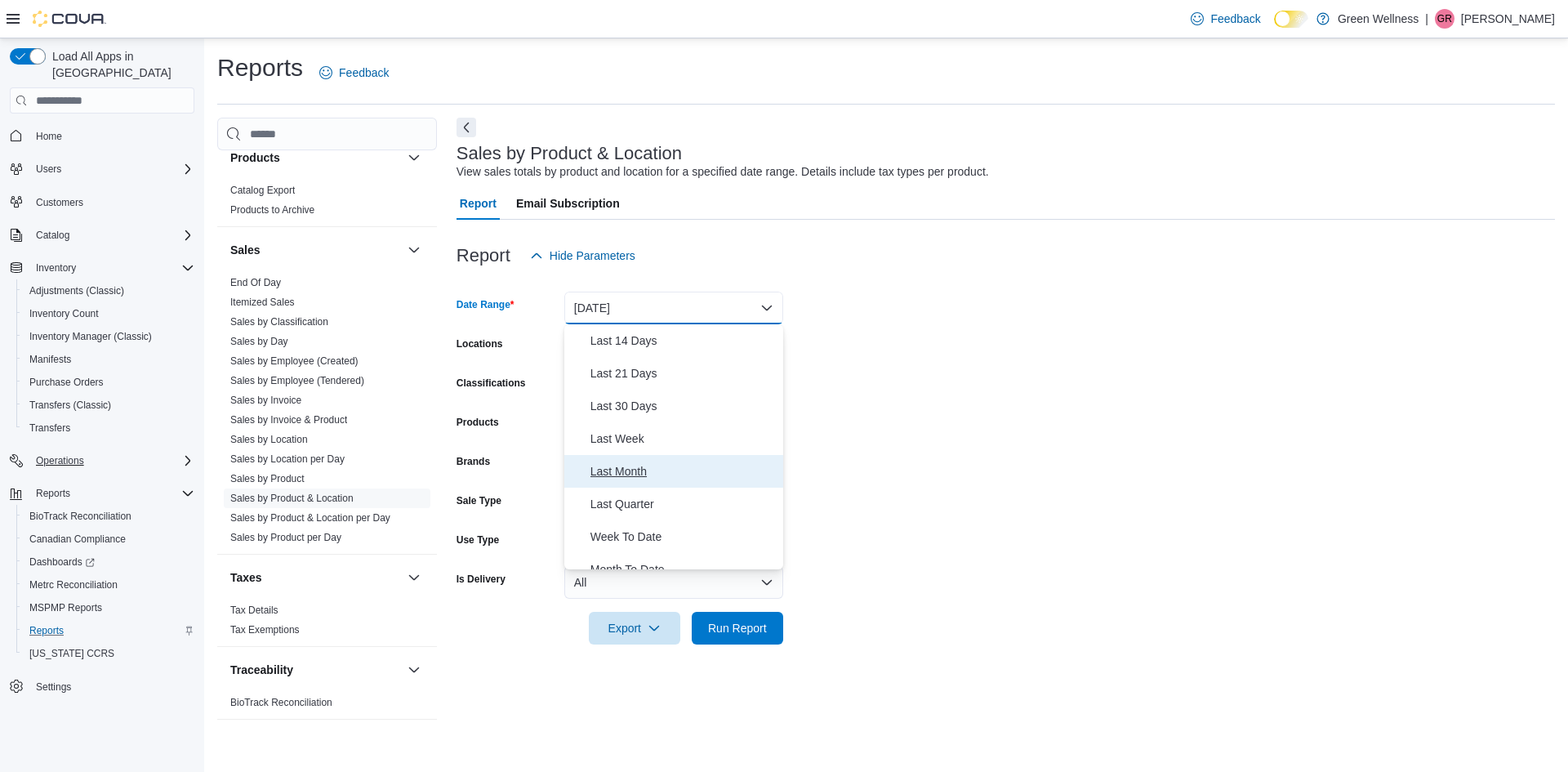
click at [628, 472] on span "Last Month" at bounding box center [683, 471] width 186 height 19
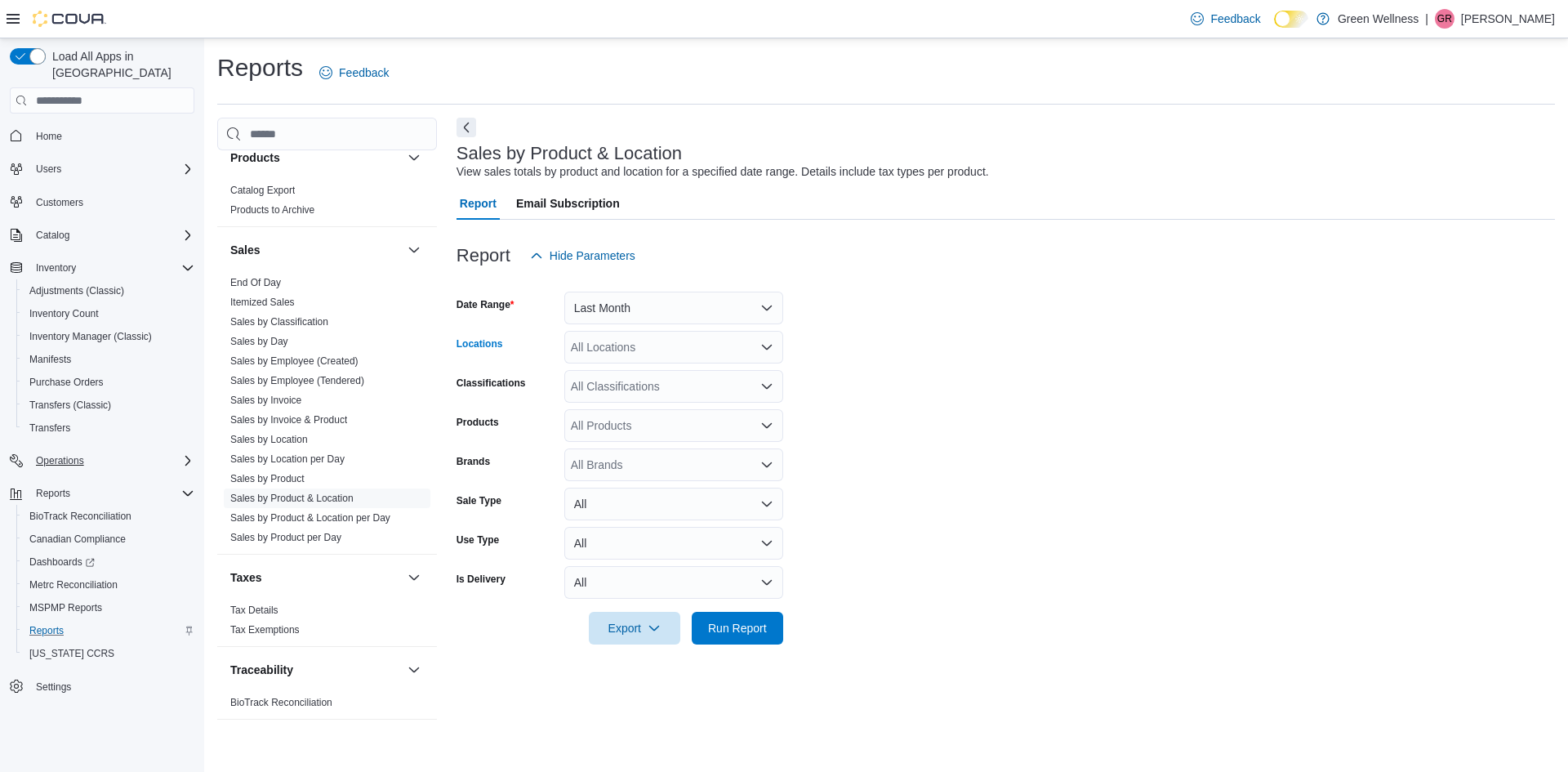
click at [664, 349] on div "All Locations" at bounding box center [674, 347] width 219 height 33
click at [667, 387] on button "[STREET_ADDRESS]" at bounding box center [674, 399] width 219 height 24
click at [826, 388] on form "Date Range Last Month Locations 1217 South Frontage Rd. Combo box. Selected. 12…" at bounding box center [1005, 459] width 1099 height 373
click at [772, 385] on icon "Open list of options" at bounding box center [766, 386] width 10 height 5
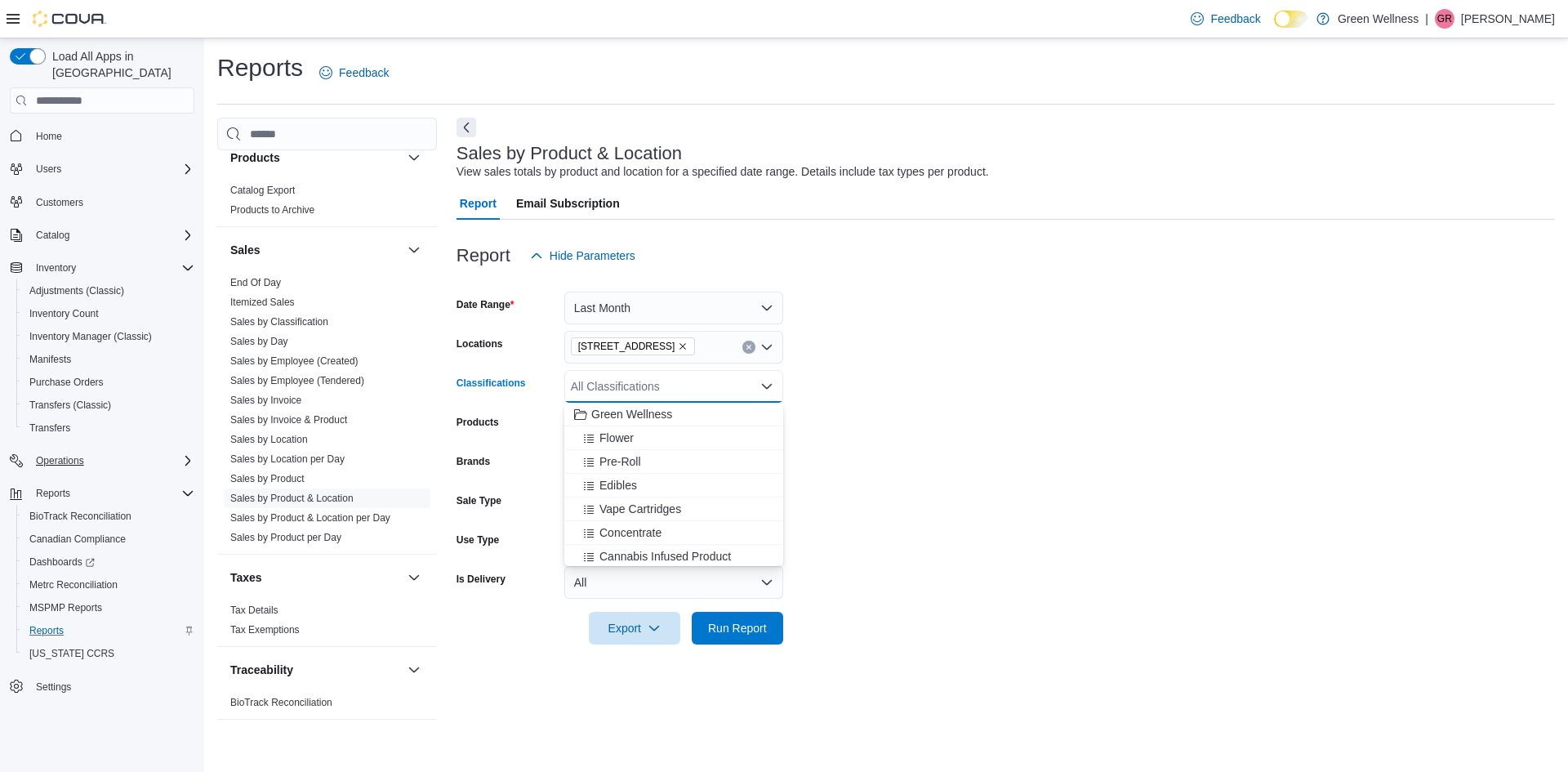
click at [812, 397] on form "Date Range Last Month Locations 1217 South Frontage Rd. Classifications All Cla…" at bounding box center [1005, 459] width 1099 height 373
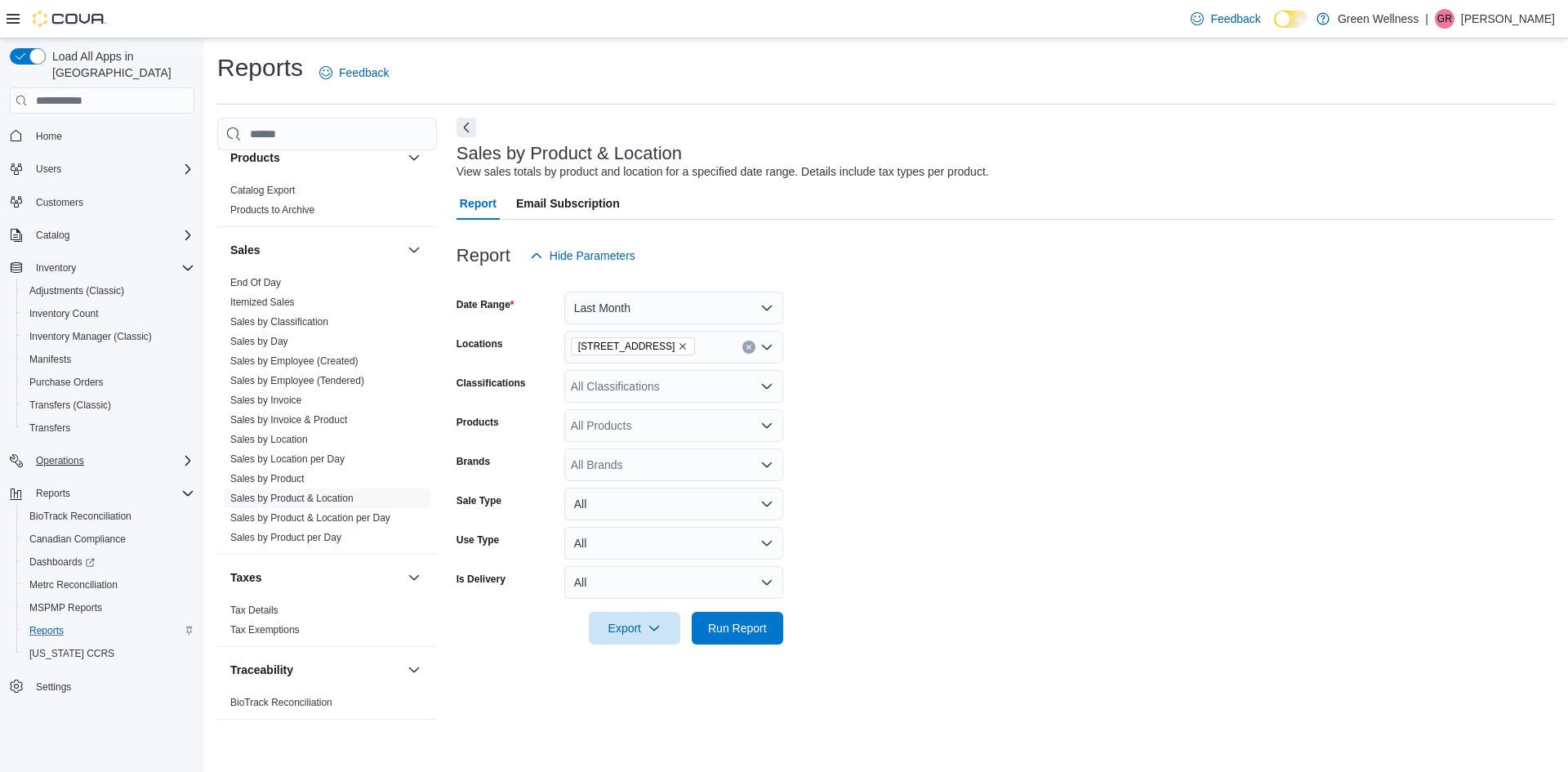
click at [764, 420] on icon "Open list of options" at bounding box center [766, 426] width 13 height 13
click at [805, 424] on form "Date Range Last Month Locations 1217 South Frontage Rd. Classifications All Cla…" at bounding box center [1005, 459] width 1099 height 373
click at [760, 462] on icon "Open list of options" at bounding box center [766, 465] width 13 height 13
click at [816, 460] on form "Date Range Last Month Locations 1217 South Frontage Rd. Classifications All Cla…" at bounding box center [1005, 459] width 1099 height 373
click at [766, 503] on button "All" at bounding box center [674, 504] width 219 height 33
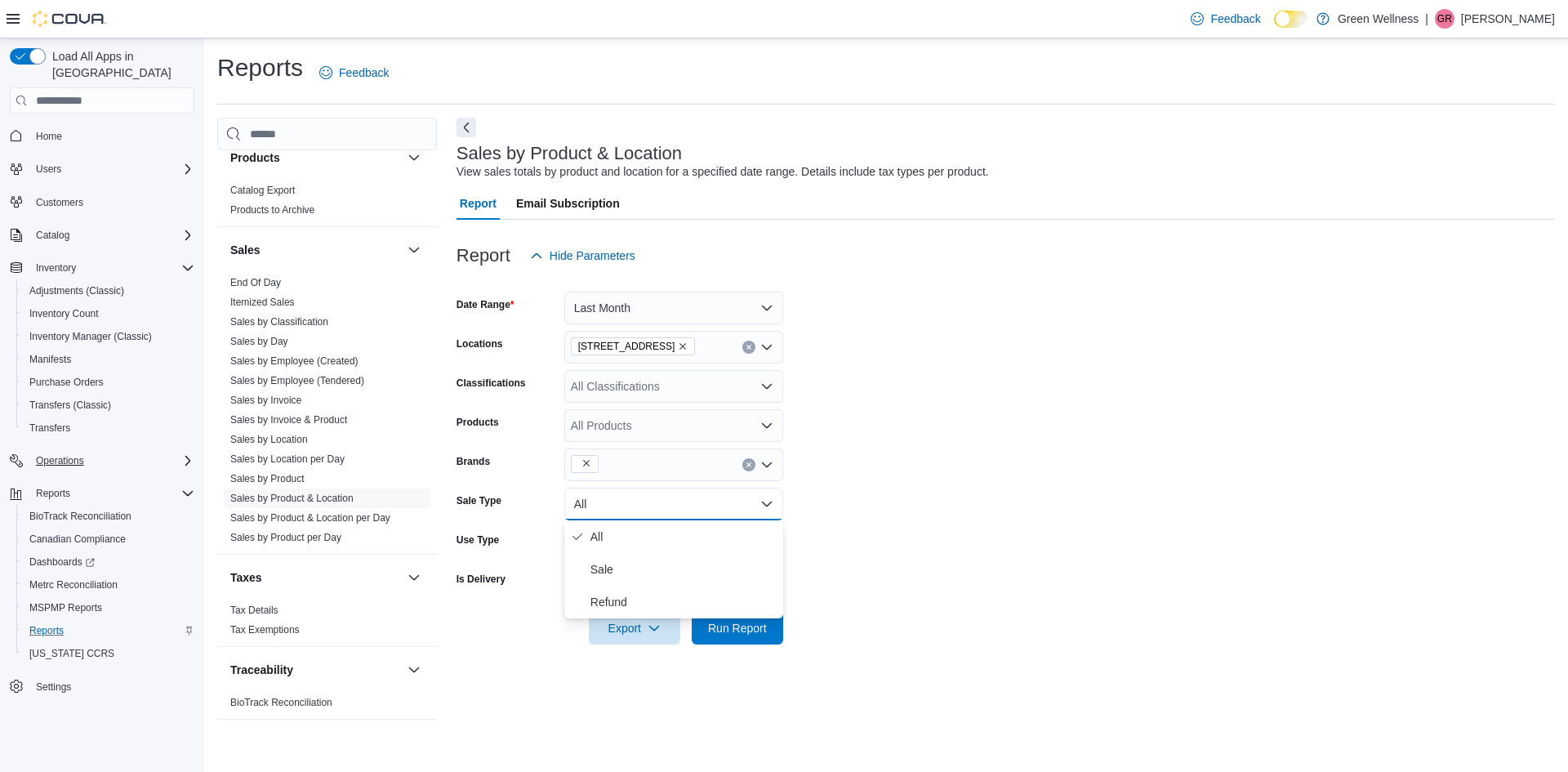
click at [809, 497] on form "Date Range Last Month Locations 1217 South Frontage Rd. Classifications All Cla…" at bounding box center [1005, 459] width 1099 height 373
click at [744, 545] on button "All" at bounding box center [674, 544] width 219 height 33
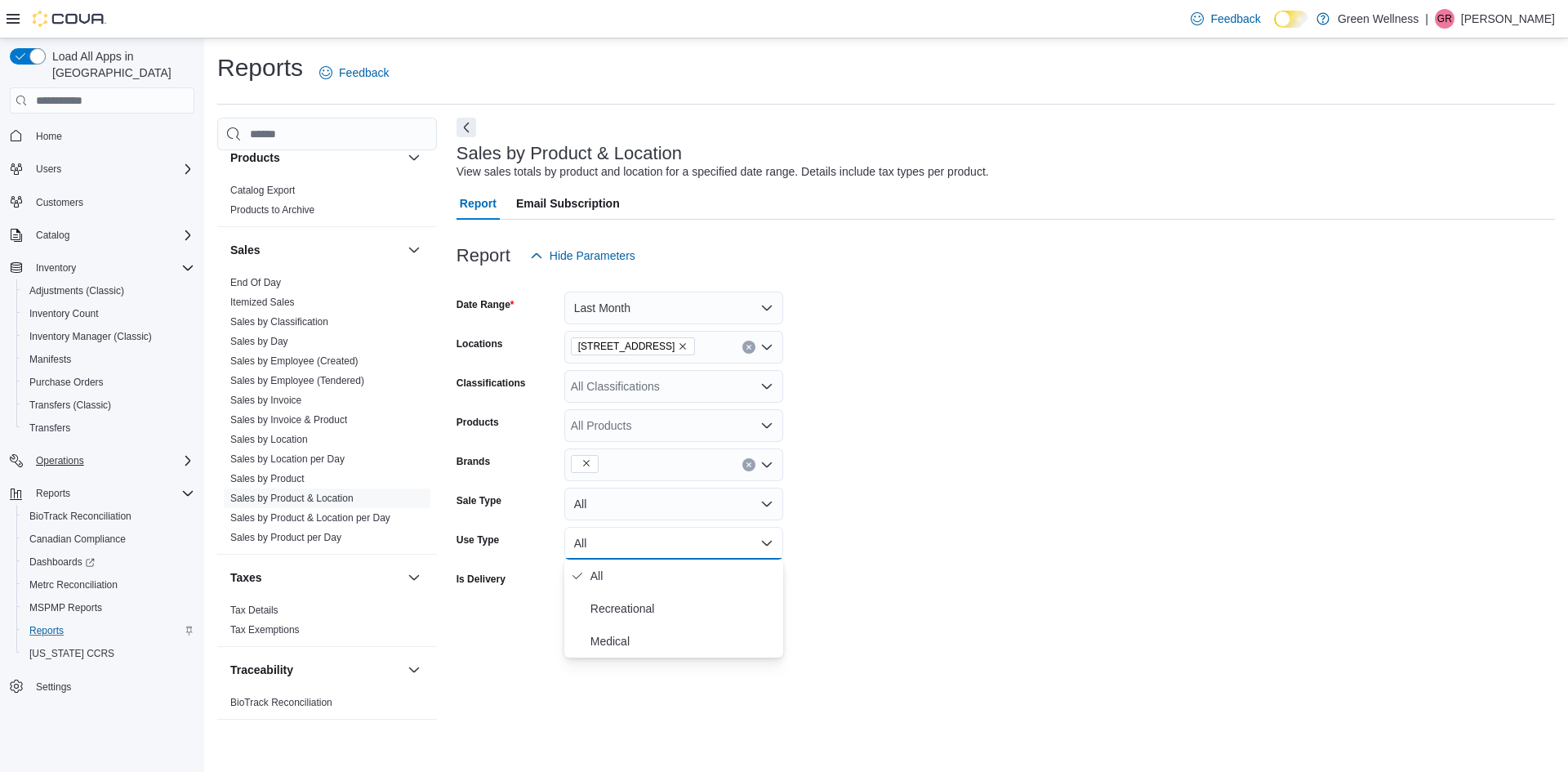
click at [840, 529] on form "Date Range Last Month Locations 1217 South Frontage Rd. Classifications All Cla…" at bounding box center [1005, 459] width 1099 height 373
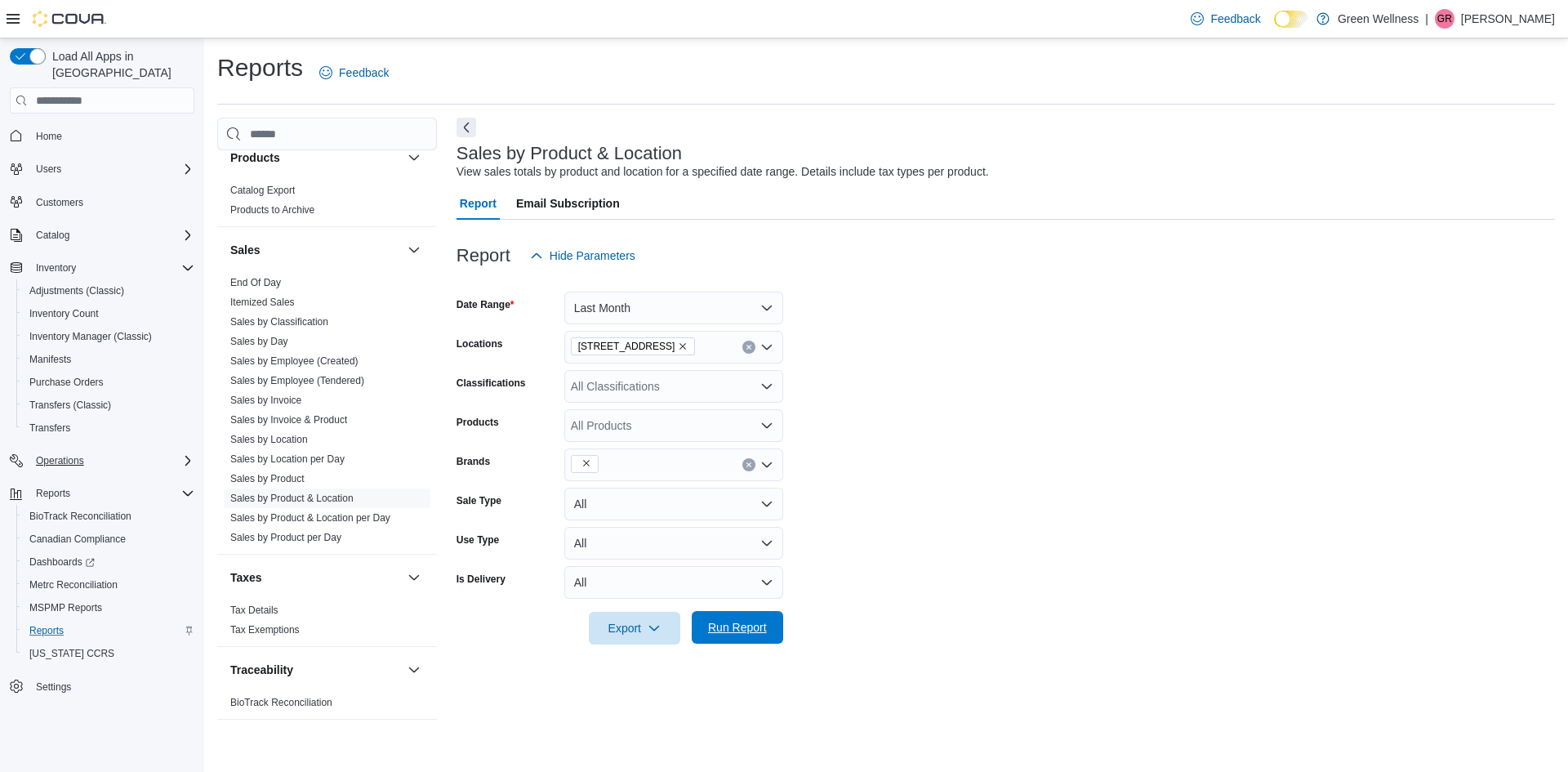
click at [752, 619] on span "Run Report" at bounding box center [737, 628] width 72 height 33
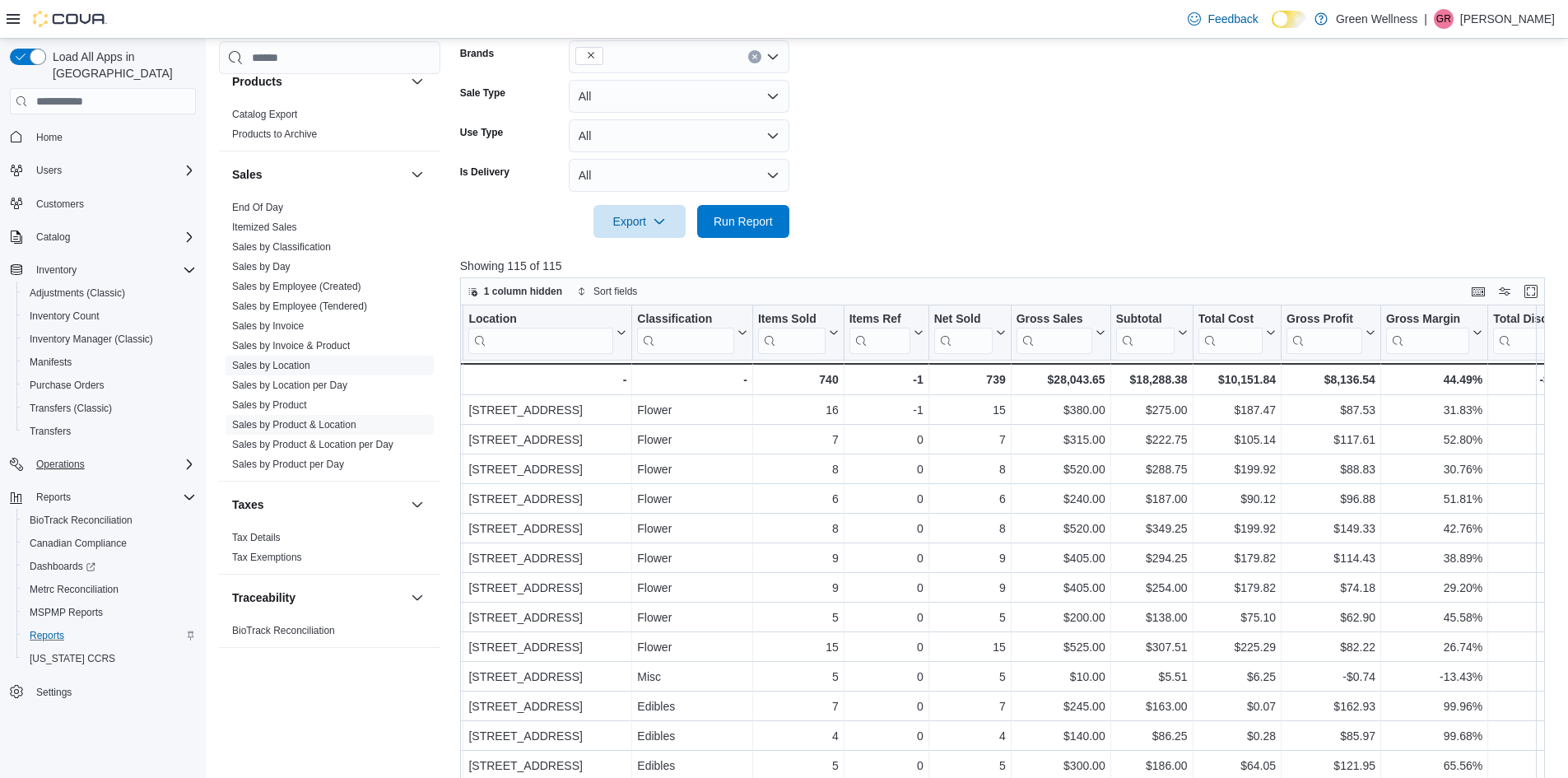
scroll to position [1076, 0]
click at [331, 396] on span "Sales by Product" at bounding box center [330, 398] width 208 height 19
click at [252, 398] on link "Sales by Product" at bounding box center [269, 398] width 75 height 12
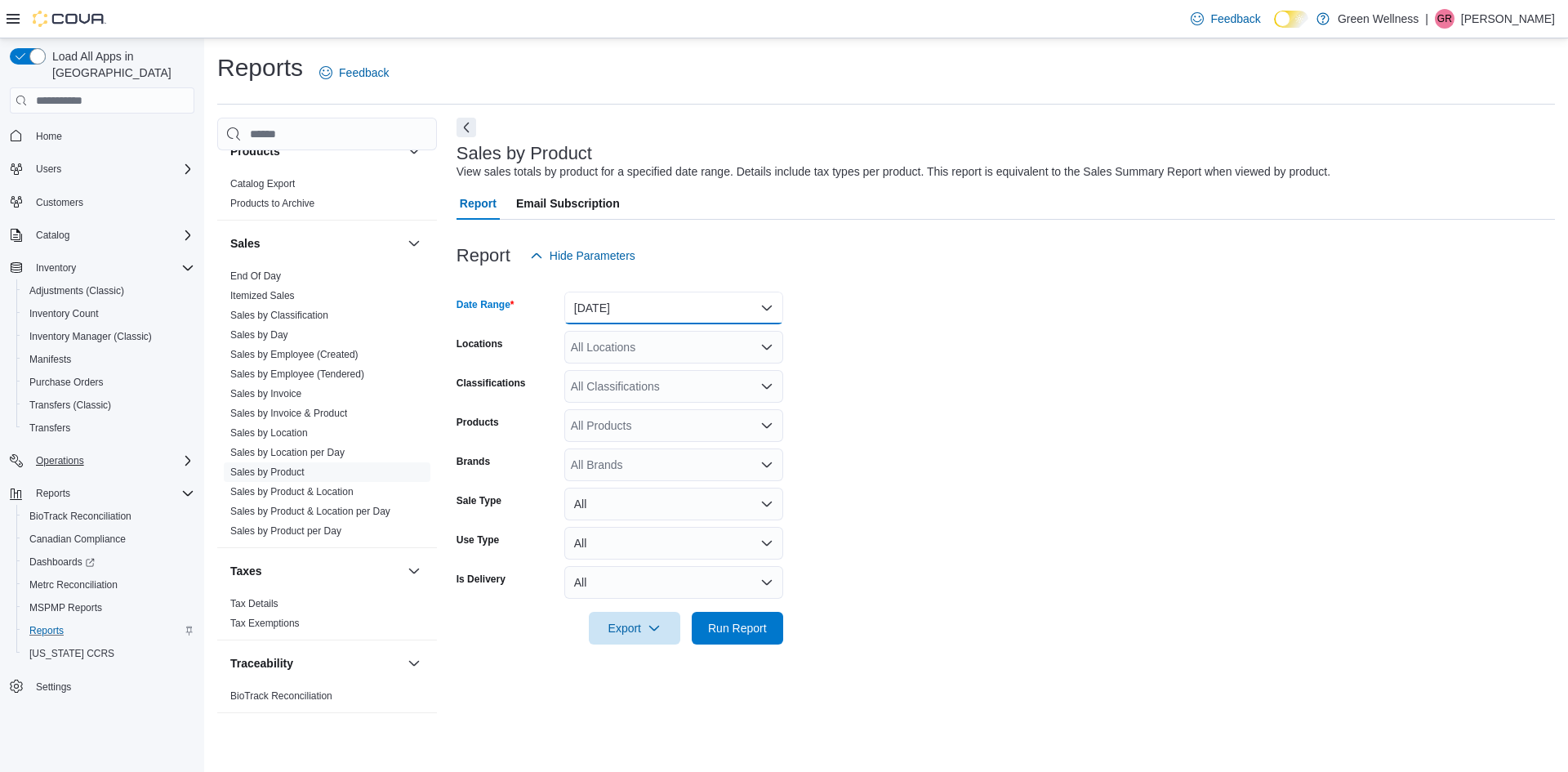
click at [644, 313] on button "[DATE]" at bounding box center [674, 308] width 219 height 33
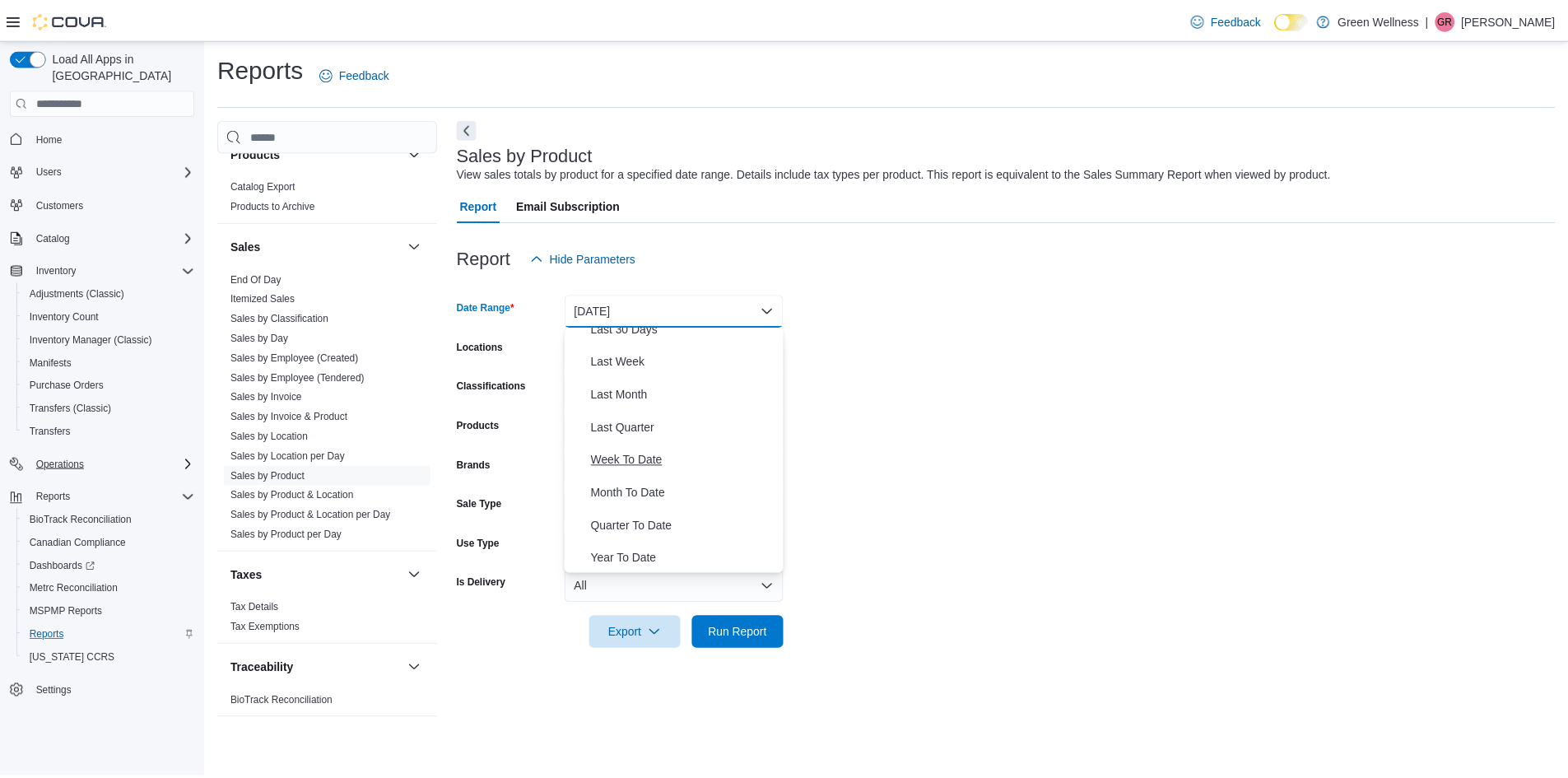
scroll to position [247, 0]
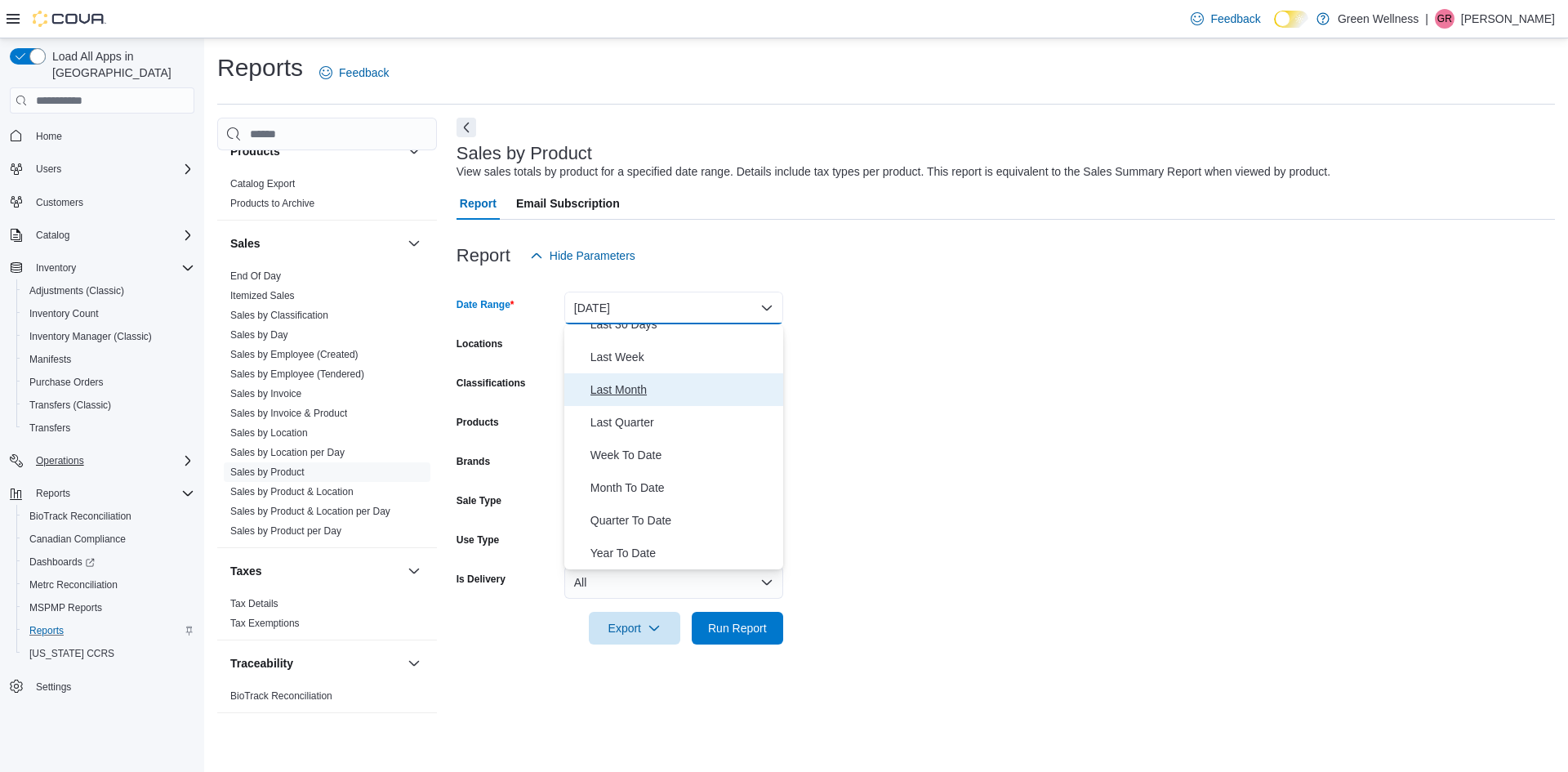
click at [633, 400] on button "Last Month" at bounding box center [674, 390] width 219 height 33
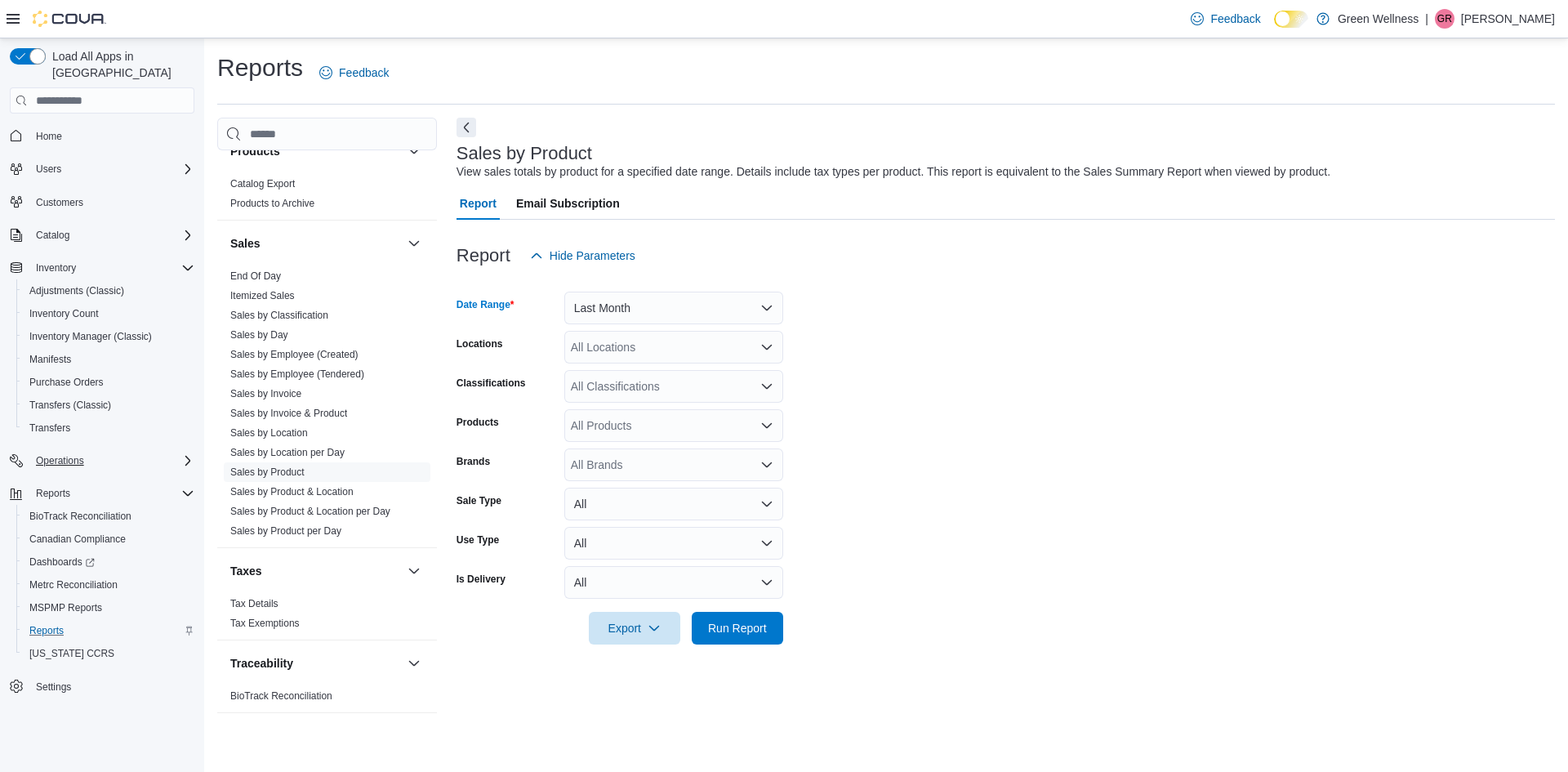
click at [640, 349] on div "All Locations" at bounding box center [674, 347] width 219 height 33
click at [654, 393] on span "[STREET_ADDRESS]" at bounding box center [655, 398] width 112 height 16
click at [904, 384] on form "Date Range Last Month Locations 1217 South Frontage Rd. Classifications All Cla…" at bounding box center [1005, 459] width 1099 height 373
click at [679, 380] on div "All Classifications" at bounding box center [674, 386] width 219 height 33
click at [889, 407] on form "Date Range Last Month Locations 1217 South Frontage Rd. Classifications All Cla…" at bounding box center [1005, 459] width 1099 height 373
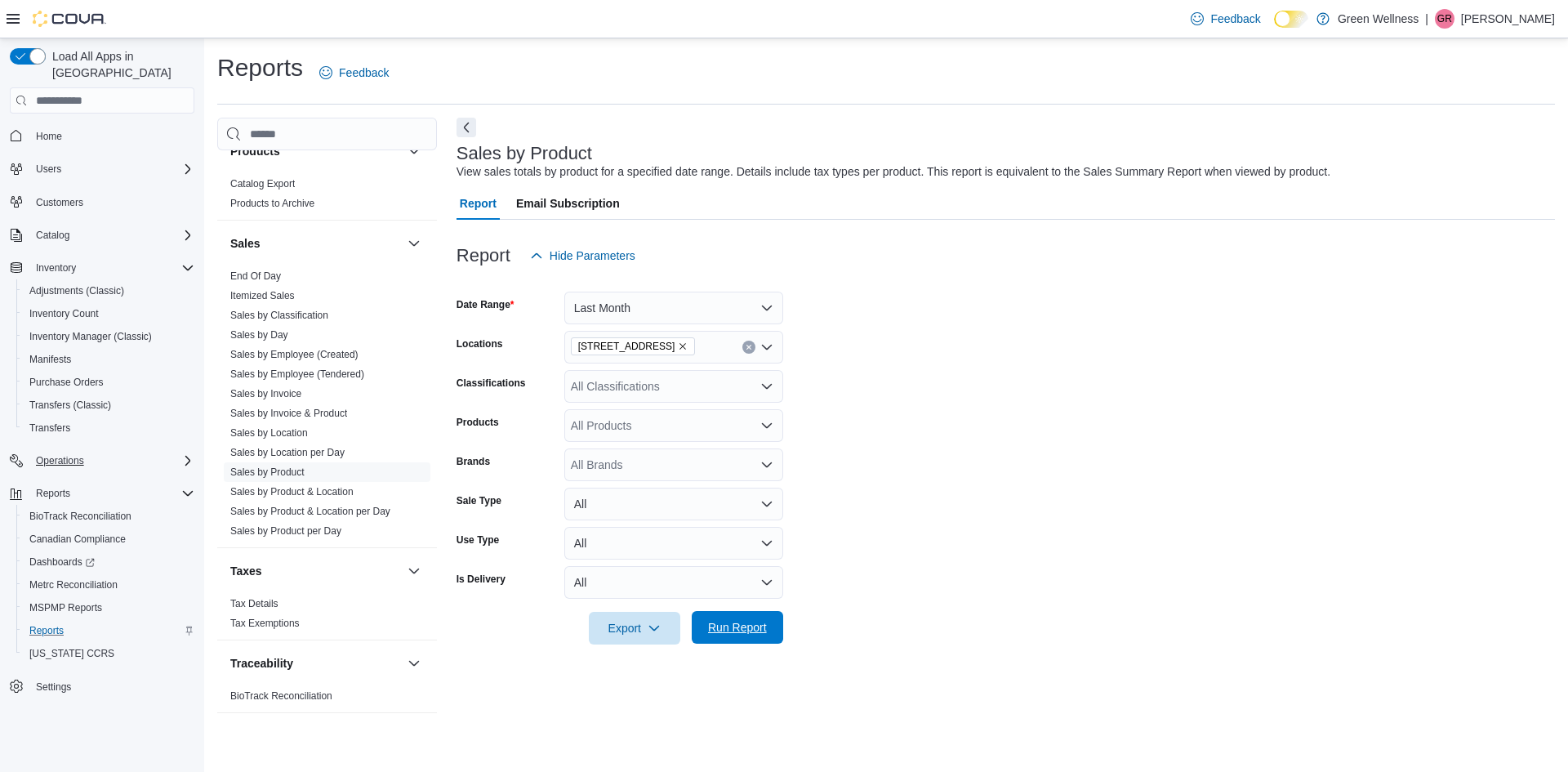
click at [748, 619] on span "Run Report" at bounding box center [737, 628] width 72 height 33
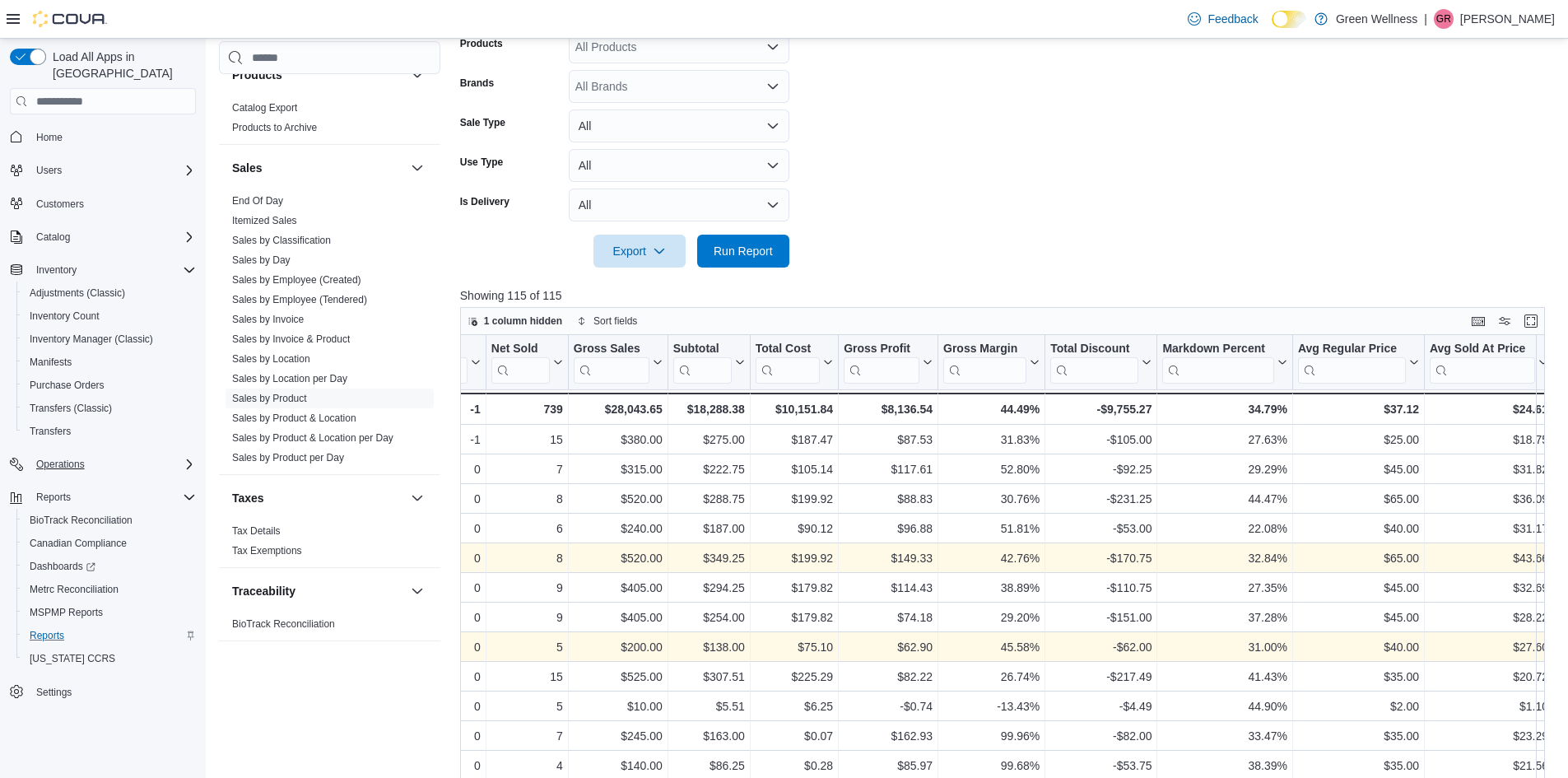
scroll to position [0, 741]
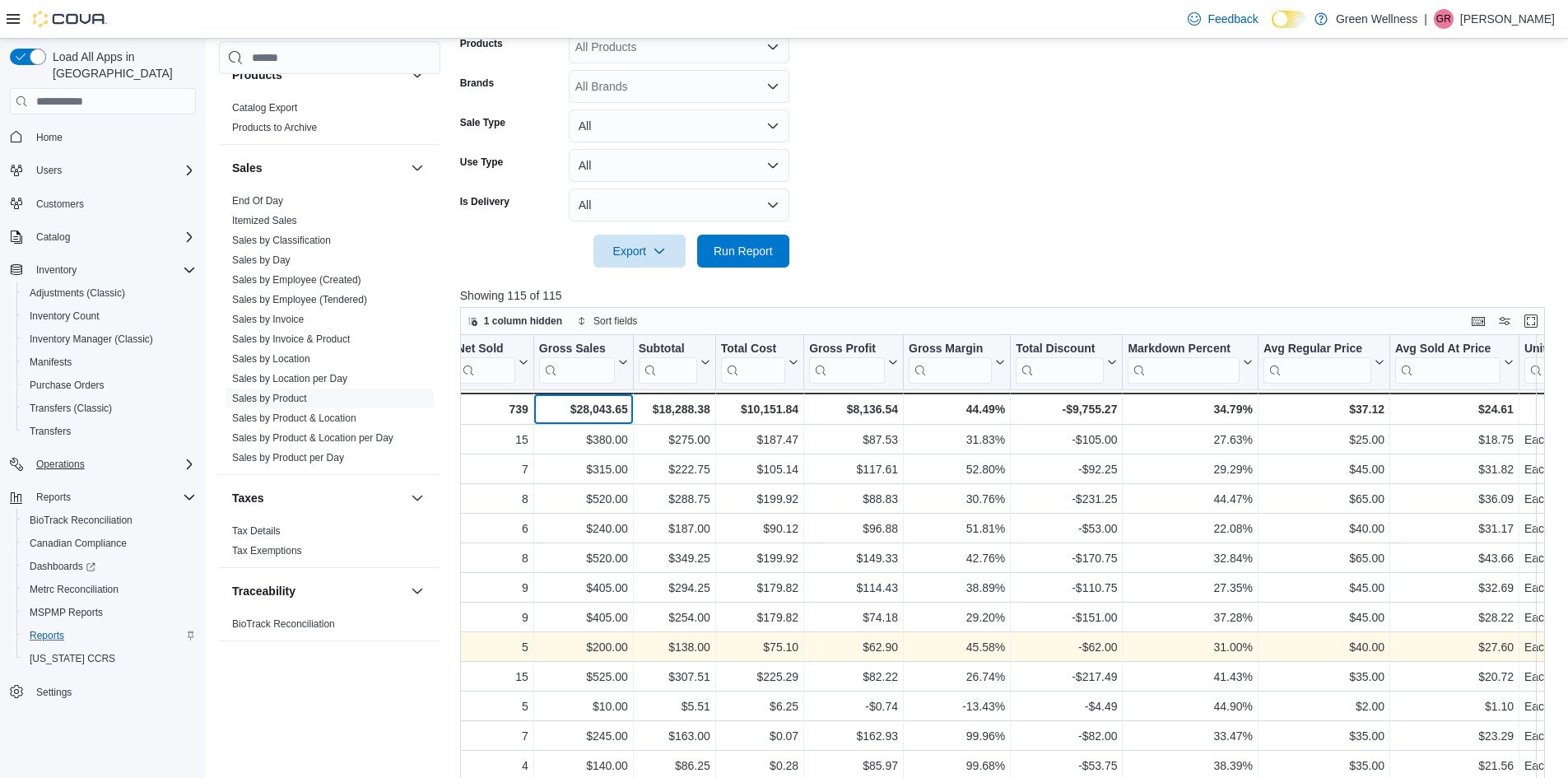
click at [592, 408] on div "$28,043.65" at bounding box center [584, 409] width 89 height 19
click at [587, 411] on div "$28,043.65" at bounding box center [584, 409] width 89 height 19
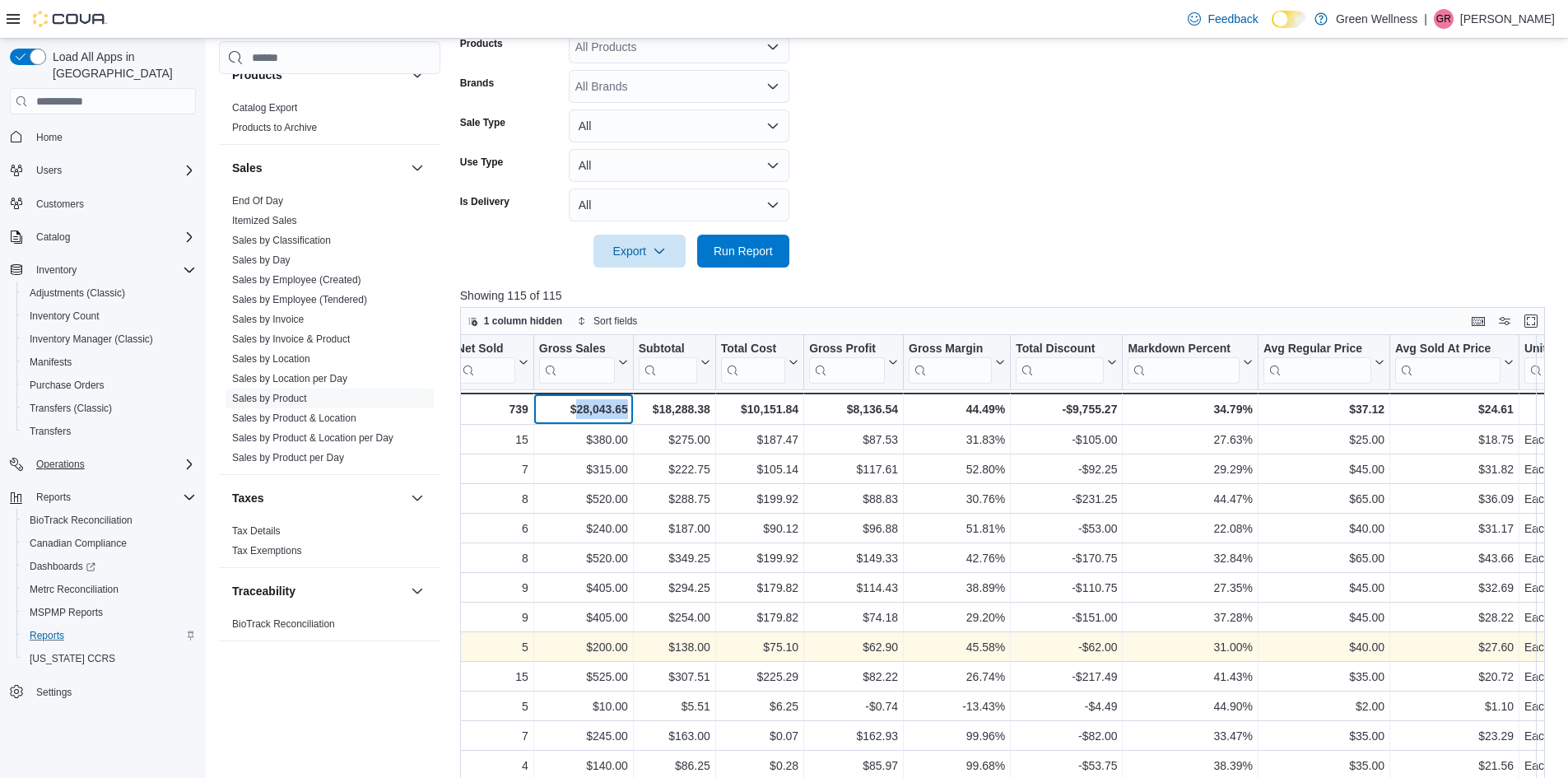
copy div "28,043.65"
click at [1079, 412] on div "-$9,755.27" at bounding box center [1066, 409] width 101 height 19
copy div "9,755.27"
click at [528, 322] on span "1 column hidden" at bounding box center [523, 321] width 78 height 13
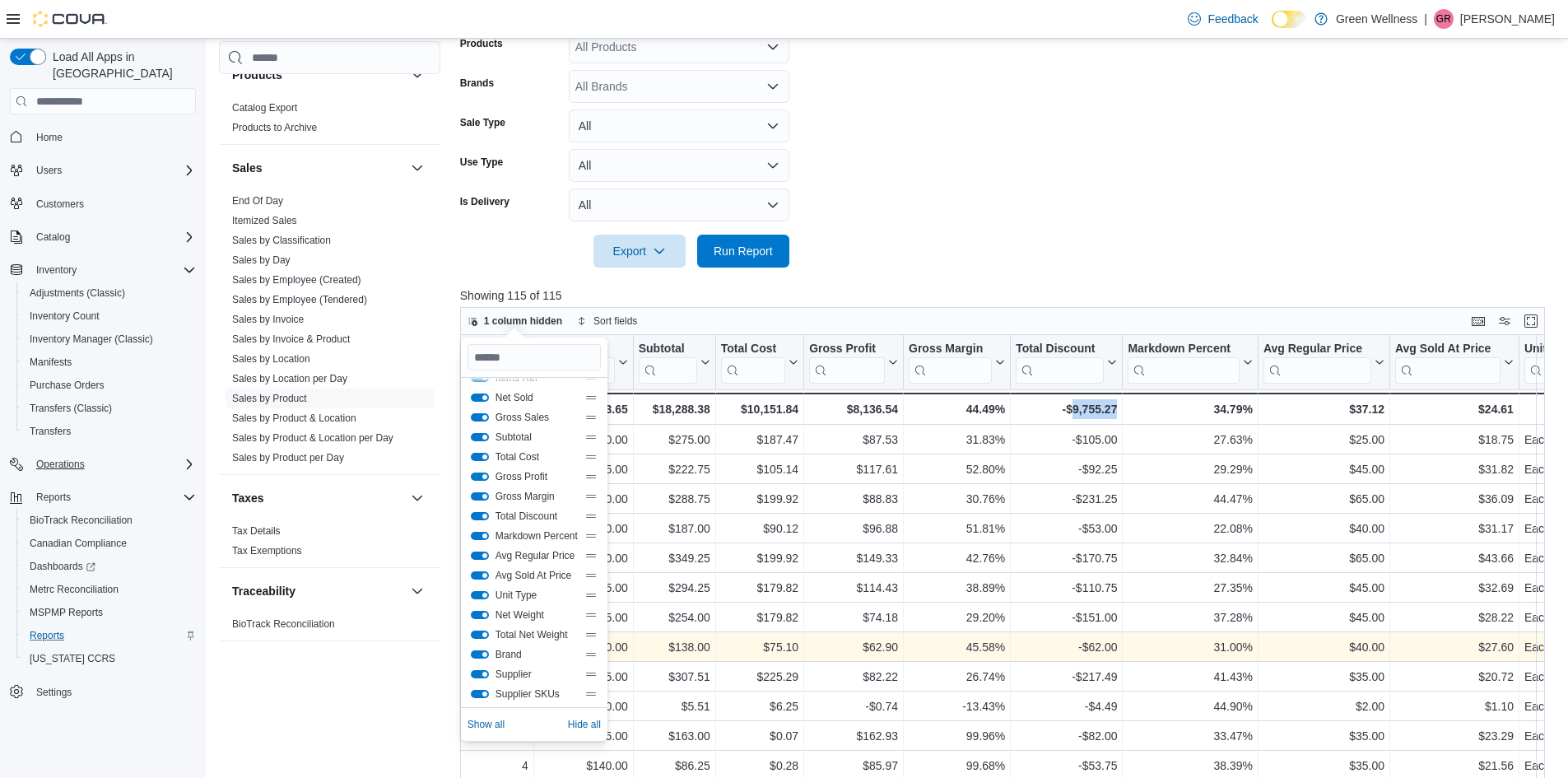
scroll to position [158, 0]
click at [479, 633] on button "Supplier SKUs" at bounding box center [480, 631] width 18 height 8
click at [479, 615] on button "Supplier" at bounding box center [480, 611] width 18 height 8
click at [476, 590] on button "Brand" at bounding box center [480, 591] width 18 height 8
click at [475, 573] on button "Total Net Weight" at bounding box center [480, 572] width 18 height 8
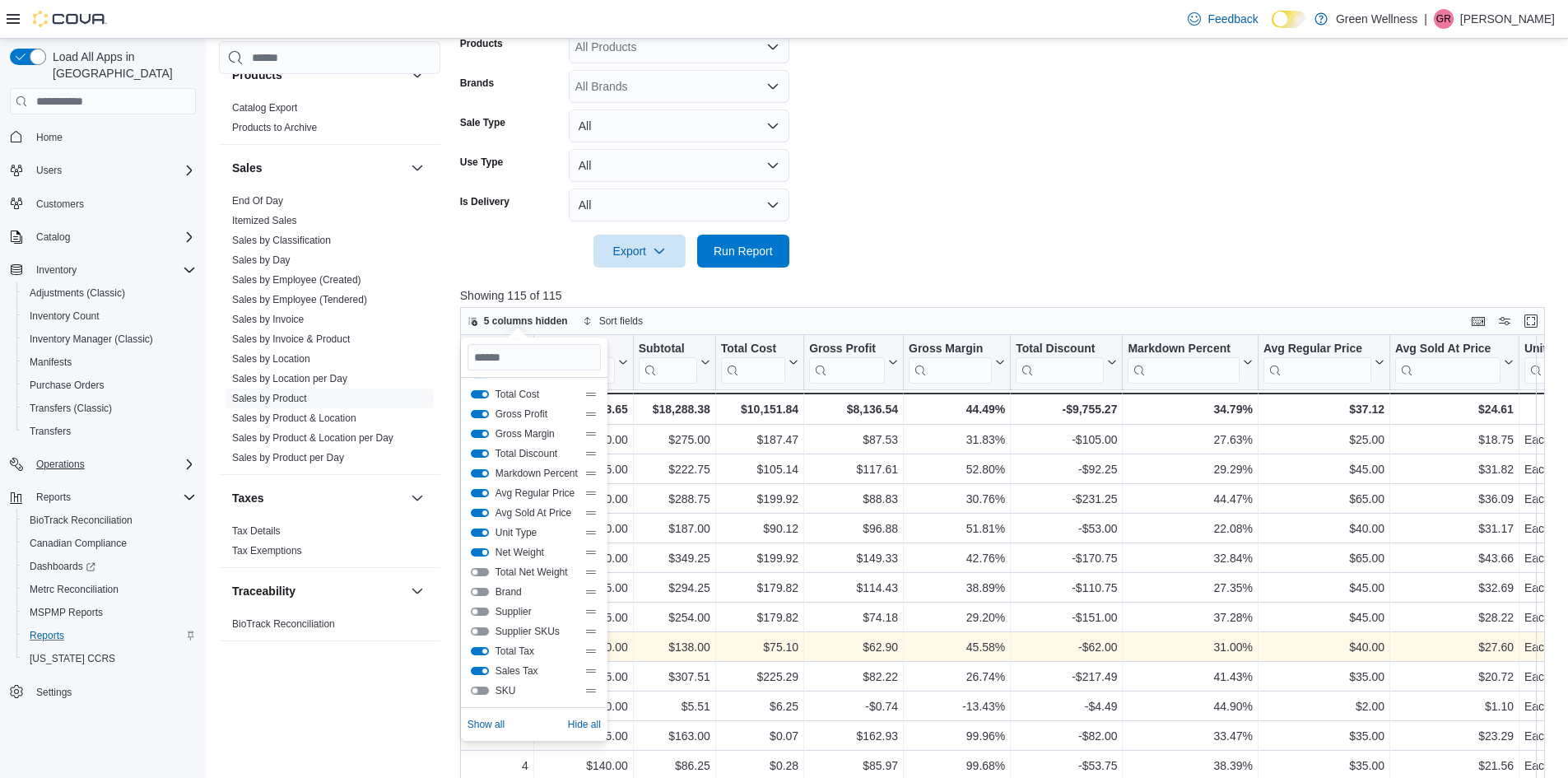
click at [472, 556] on button "Net Weight" at bounding box center [480, 552] width 18 height 8
click at [478, 537] on button "Unit Type" at bounding box center [480, 532] width 18 height 8
click at [482, 511] on button "Avg Sold At Price" at bounding box center [480, 513] width 18 height 8
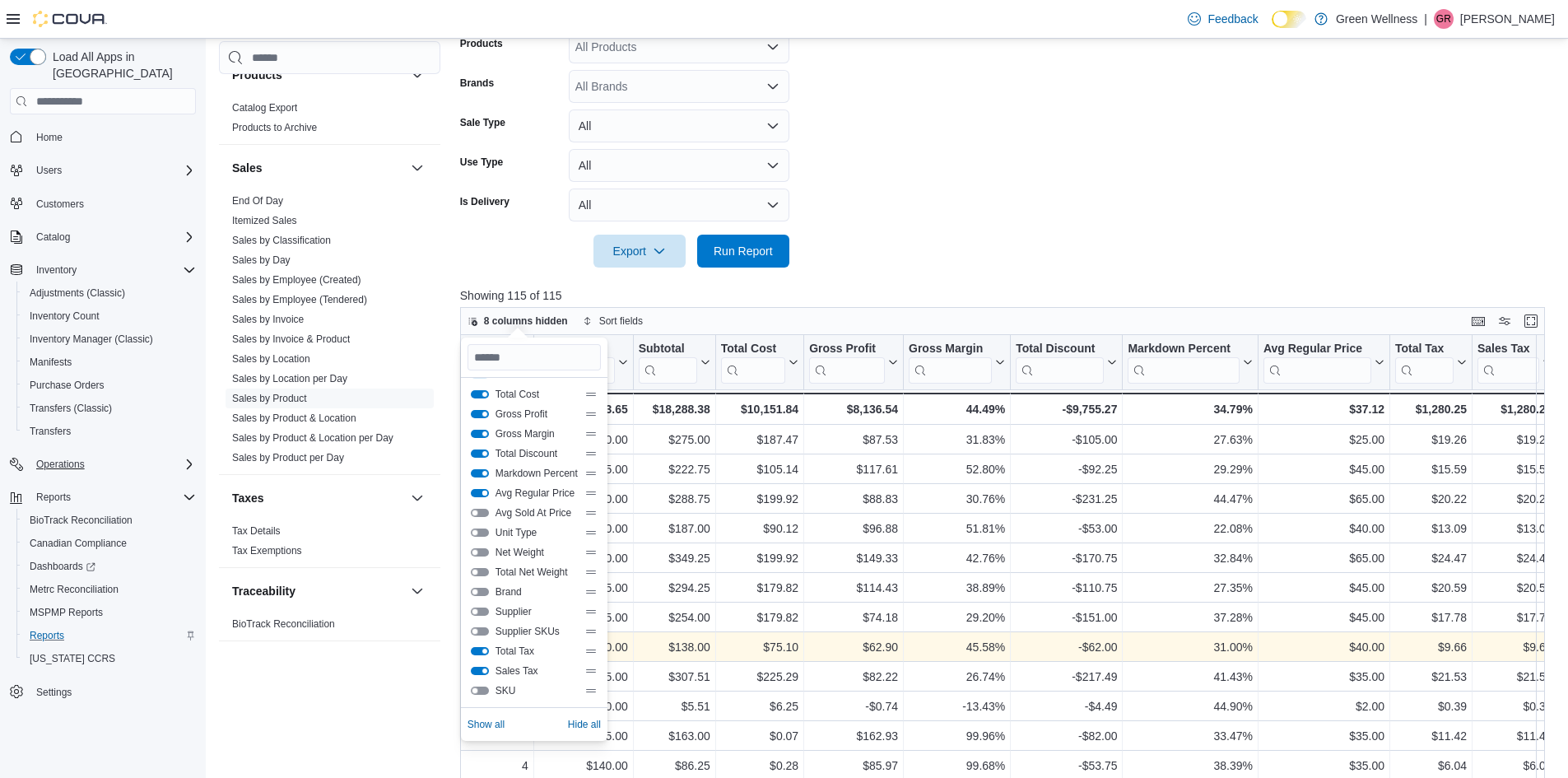
click at [482, 494] on button "Avg Regular Price" at bounding box center [480, 493] width 18 height 8
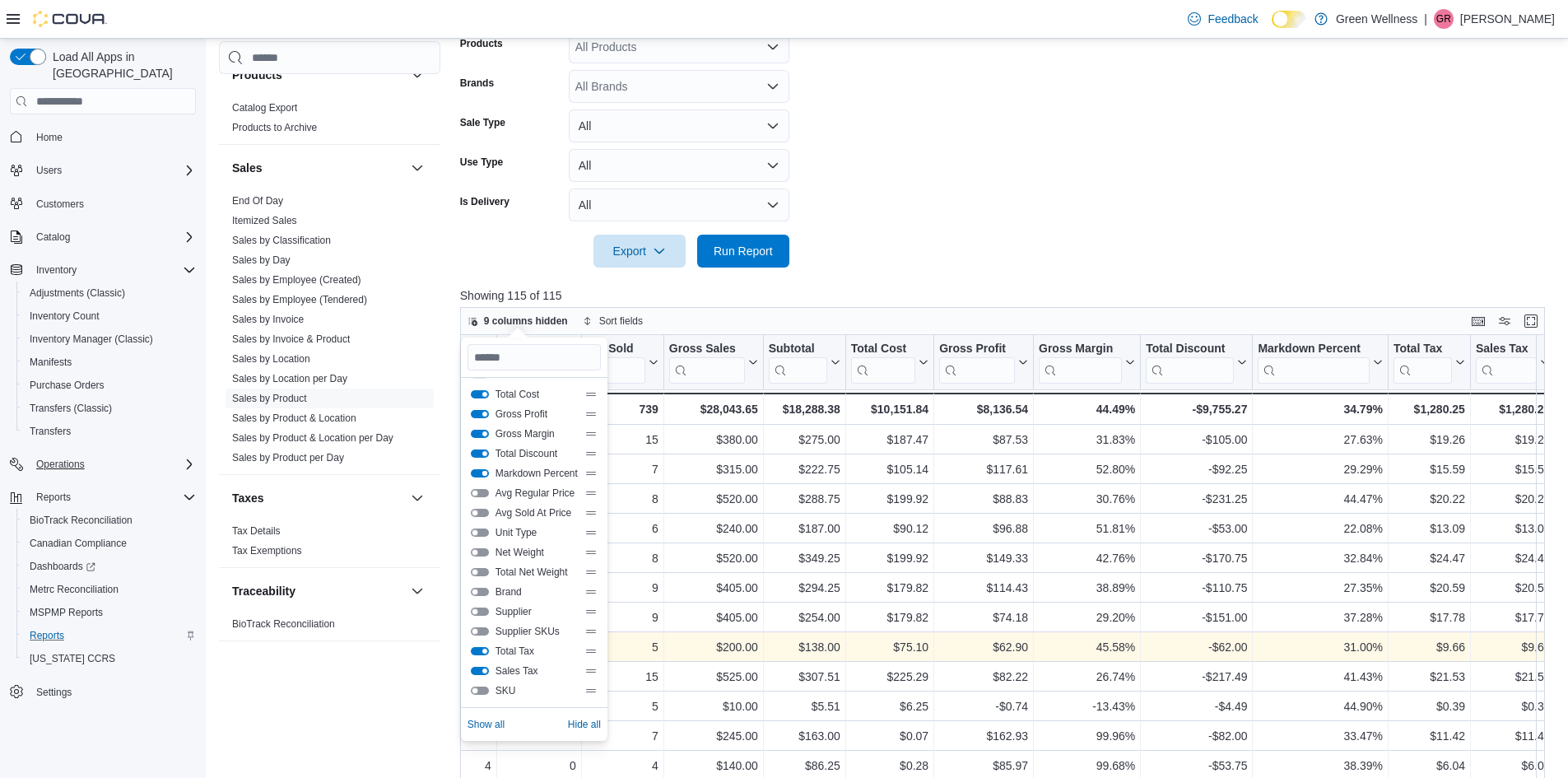
click at [479, 477] on button "Markdown Percent" at bounding box center [480, 473] width 18 height 8
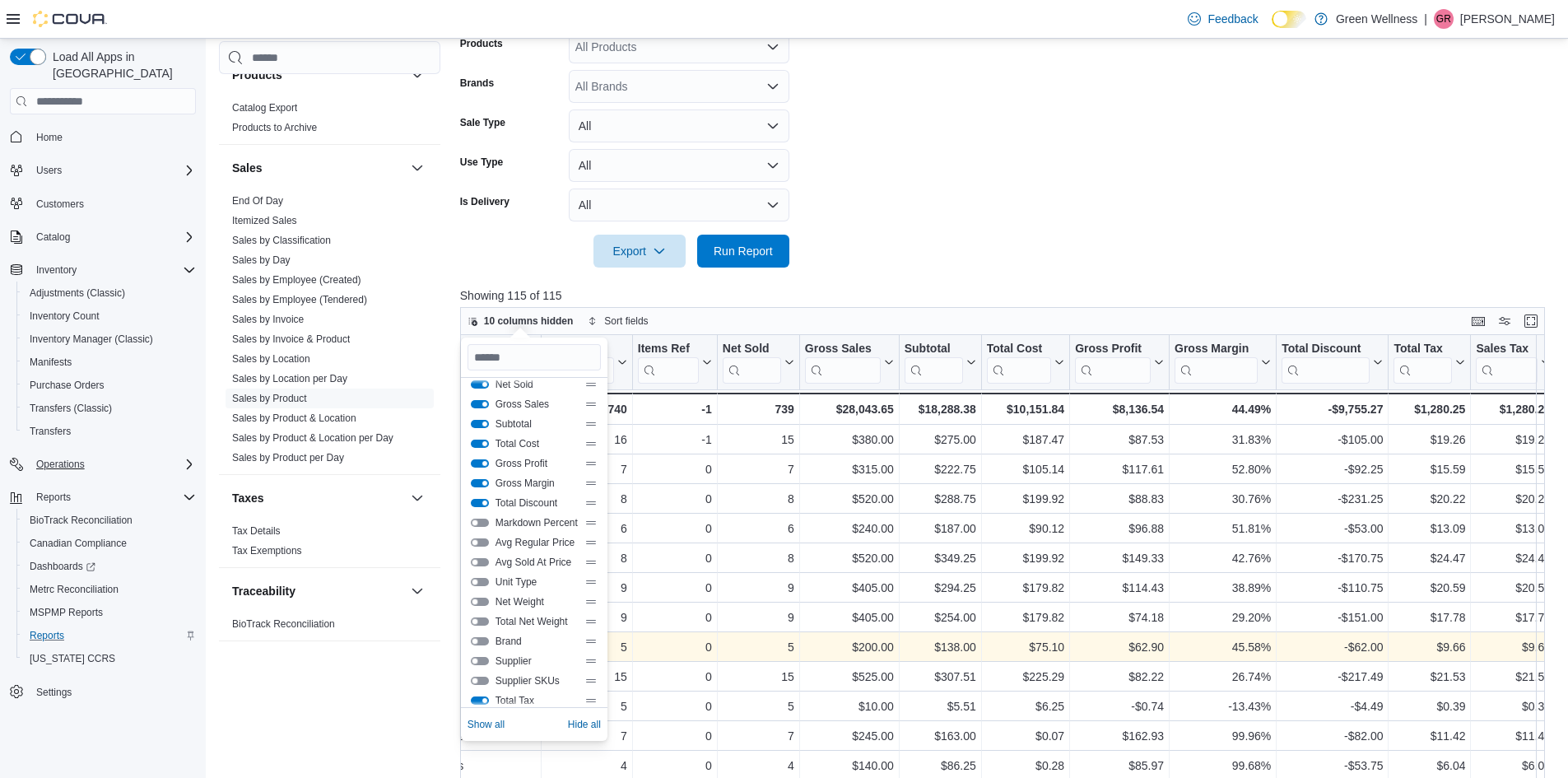
scroll to position [0, 0]
click at [475, 470] on button "Items Ref" at bounding box center [480, 473] width 18 height 8
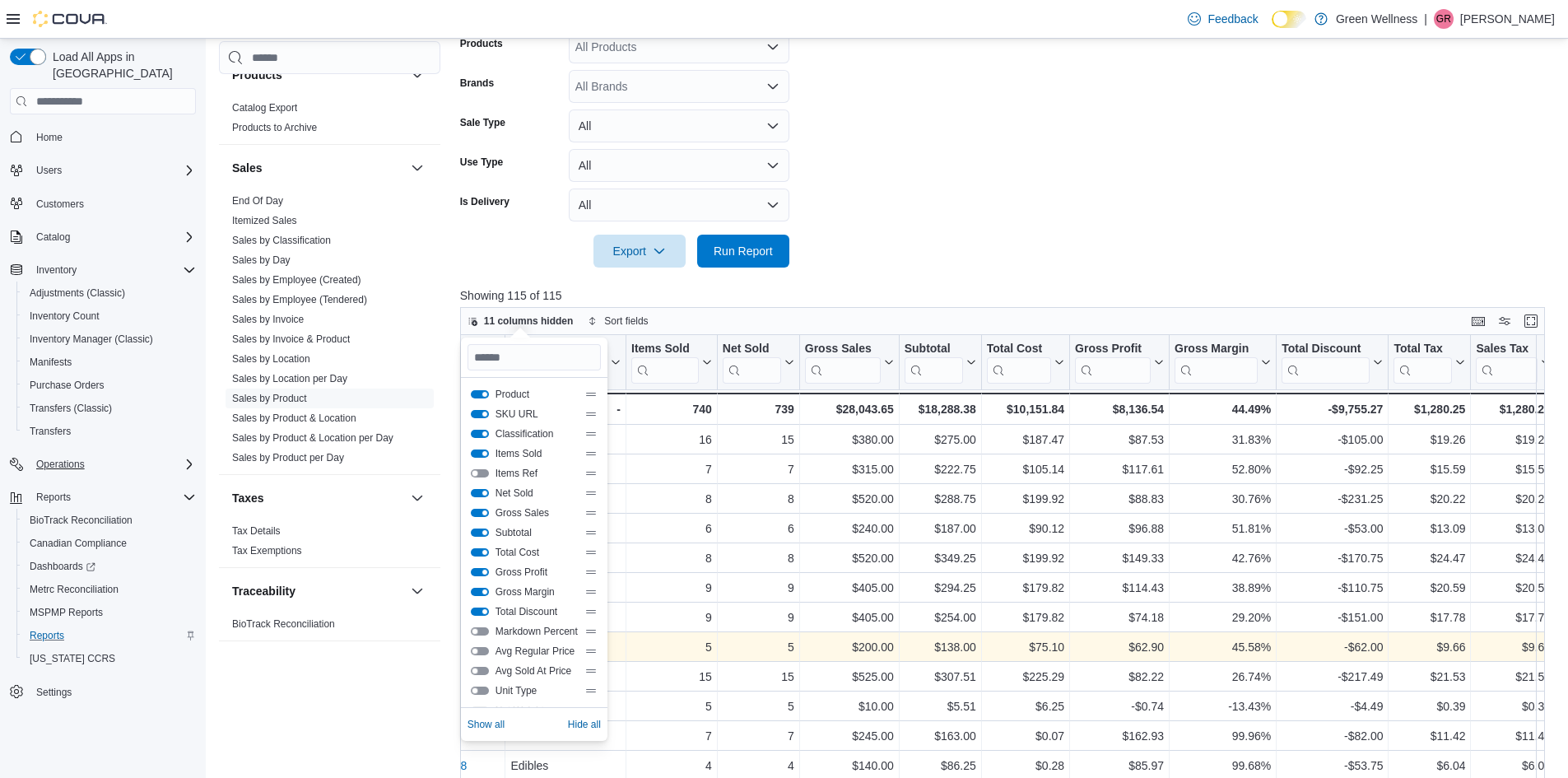
scroll to position [0, 399]
click at [478, 453] on button "Items Sold" at bounding box center [480, 453] width 18 height 8
click at [474, 487] on div "Net Sold" at bounding box center [534, 493] width 127 height 13
click at [475, 493] on button "Net Sold" at bounding box center [480, 493] width 18 height 8
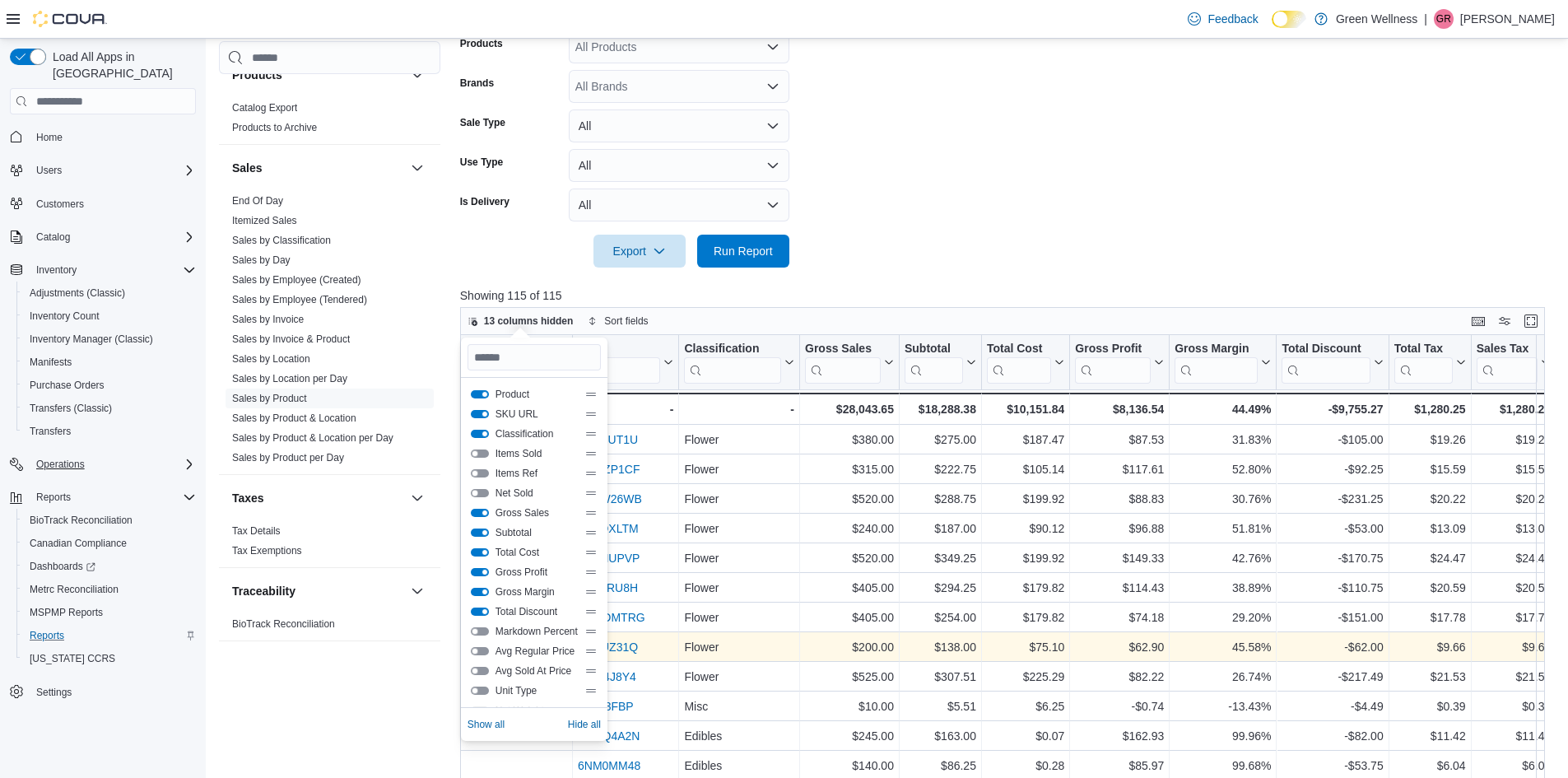
scroll to position [0, 225]
click at [478, 435] on button "Classification" at bounding box center [480, 434] width 18 height 8
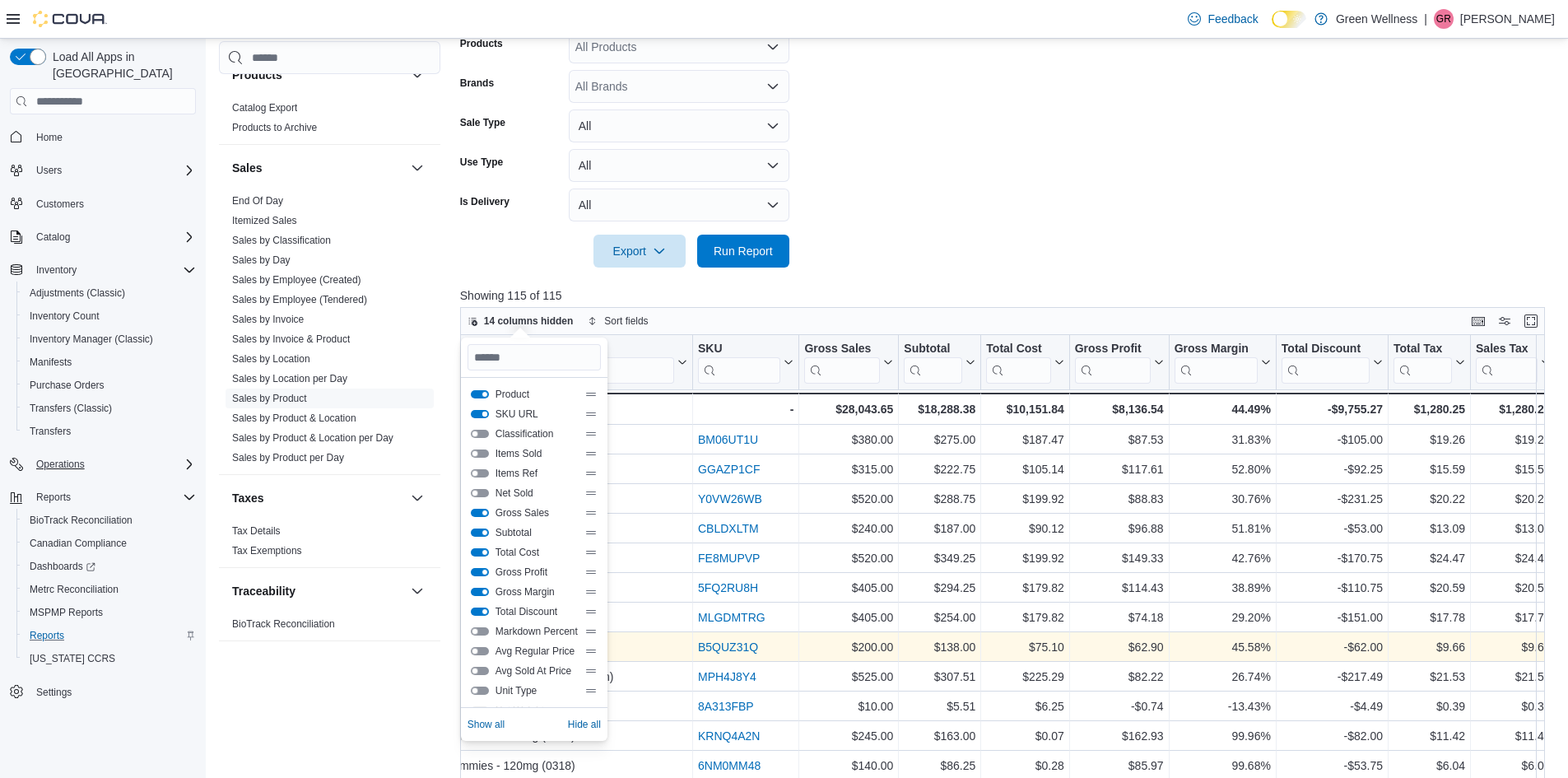
click at [479, 417] on button "SKU URL" at bounding box center [480, 413] width 18 height 8
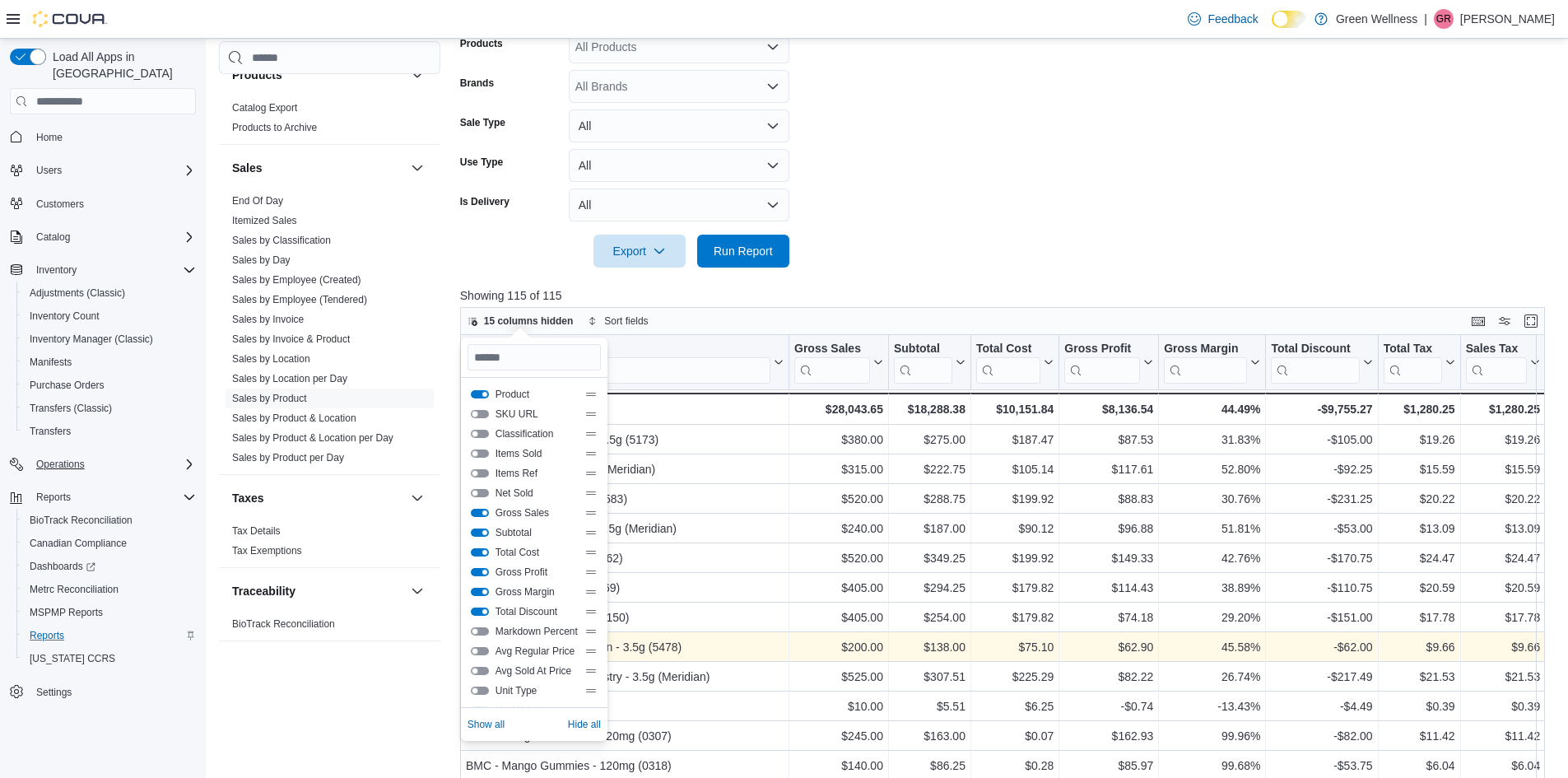
scroll to position [0, 0]
click at [479, 393] on button "Product" at bounding box center [480, 394] width 18 height 8
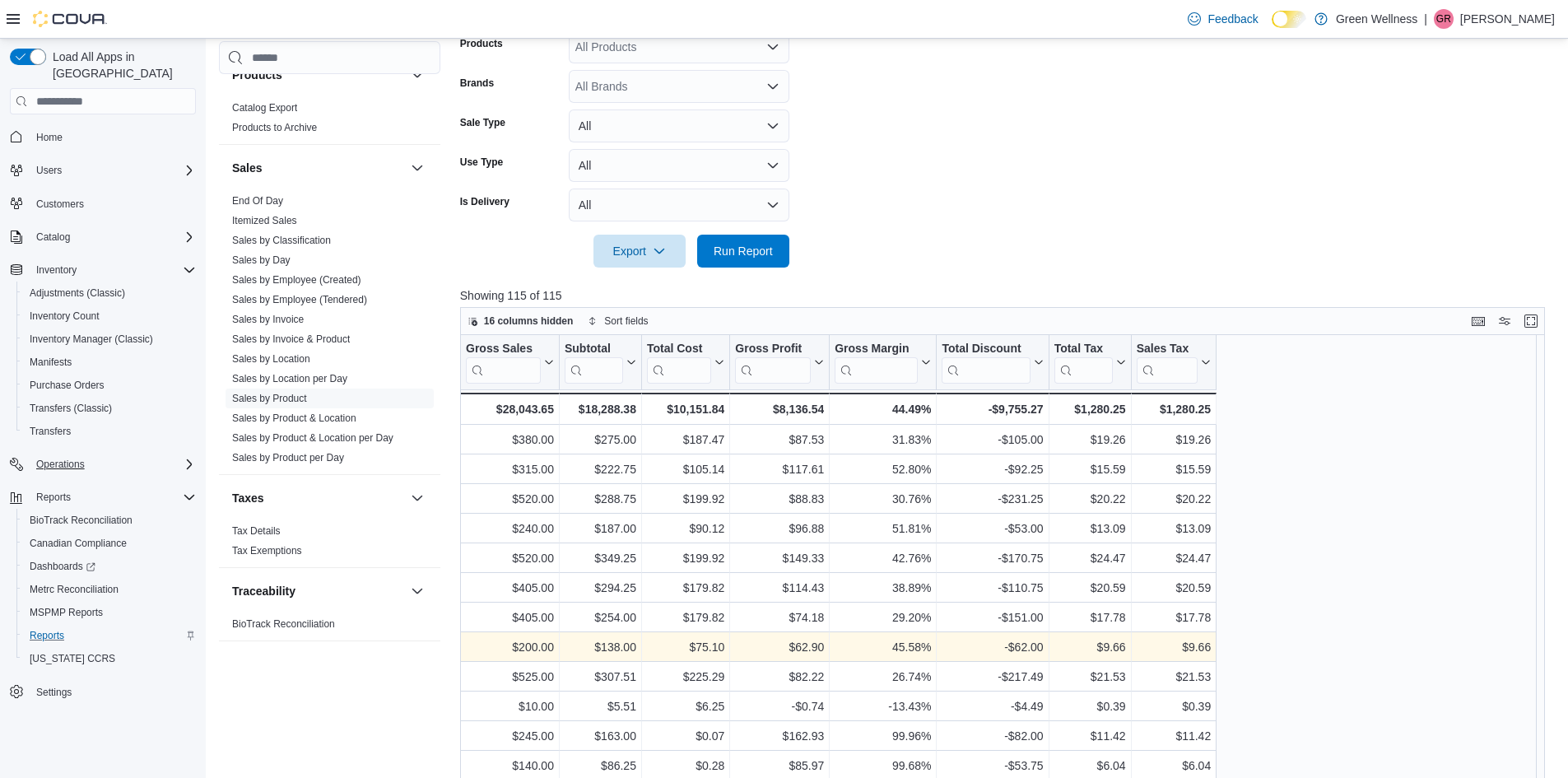
click at [942, 263] on form "Date Range Last Month Locations 1217 South Frontage Rd. Classifications All Cla…" at bounding box center [1008, 80] width 1097 height 376
click at [794, 413] on div "$8,136.54" at bounding box center [779, 409] width 89 height 19
copy div "8,136.54"
click at [696, 404] on div "$10,151.84" at bounding box center [686, 409] width 77 height 19
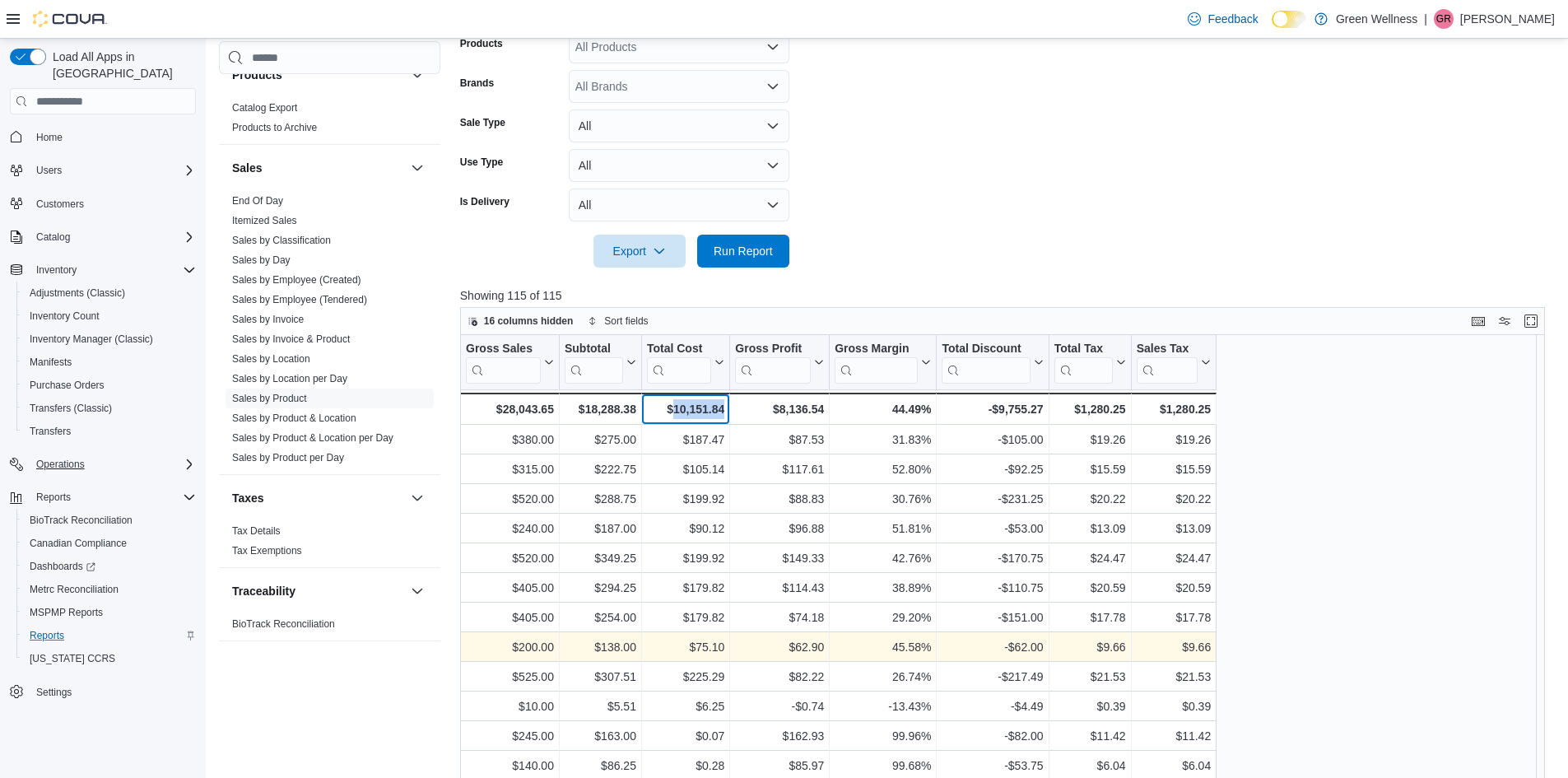
click at [696, 404] on div "$10,151.84" at bounding box center [686, 409] width 77 height 19
copy div "10,151.84"
click at [893, 407] on div "44.49%" at bounding box center [883, 409] width 97 height 19
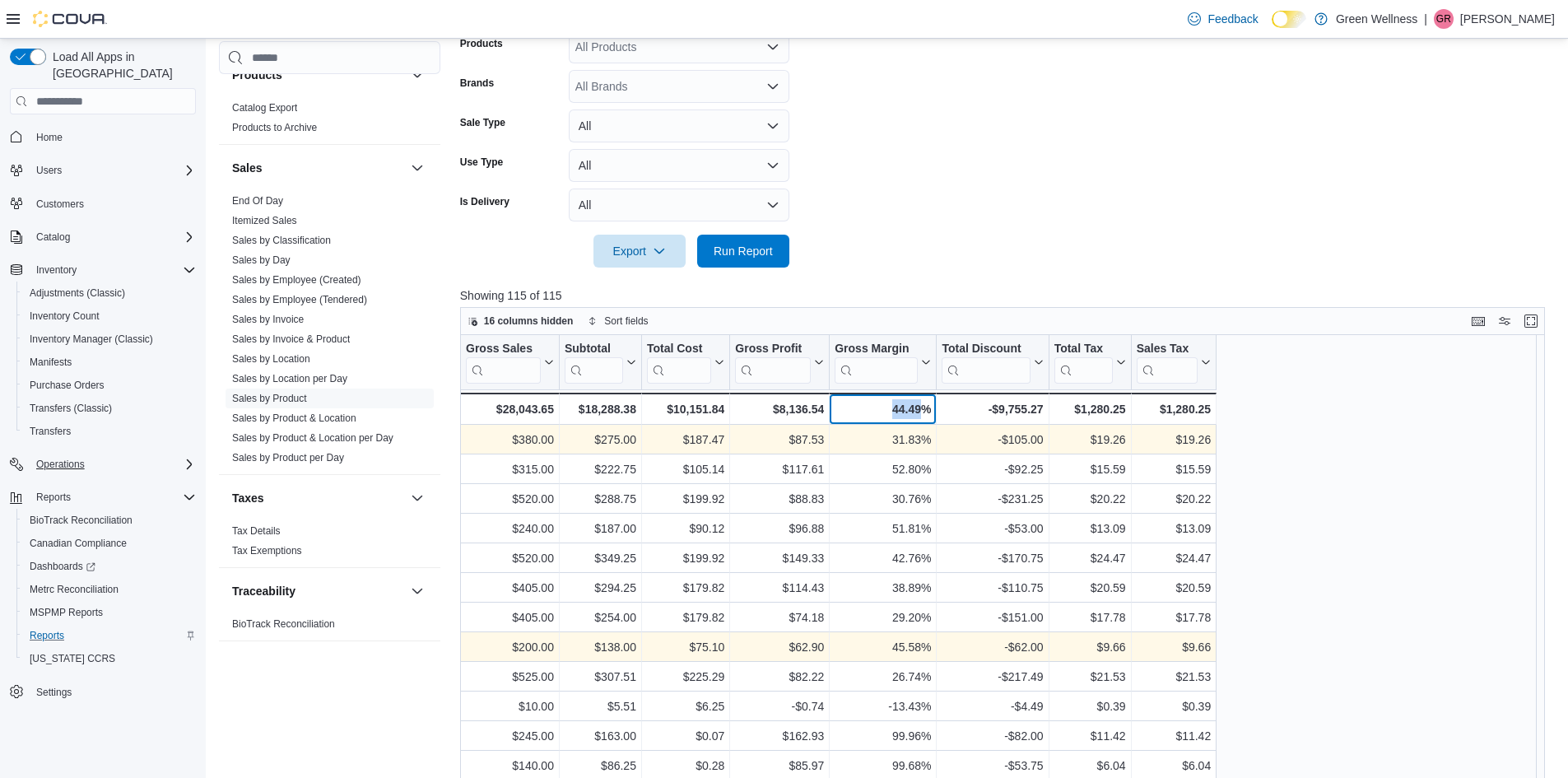
copy div "44.49"
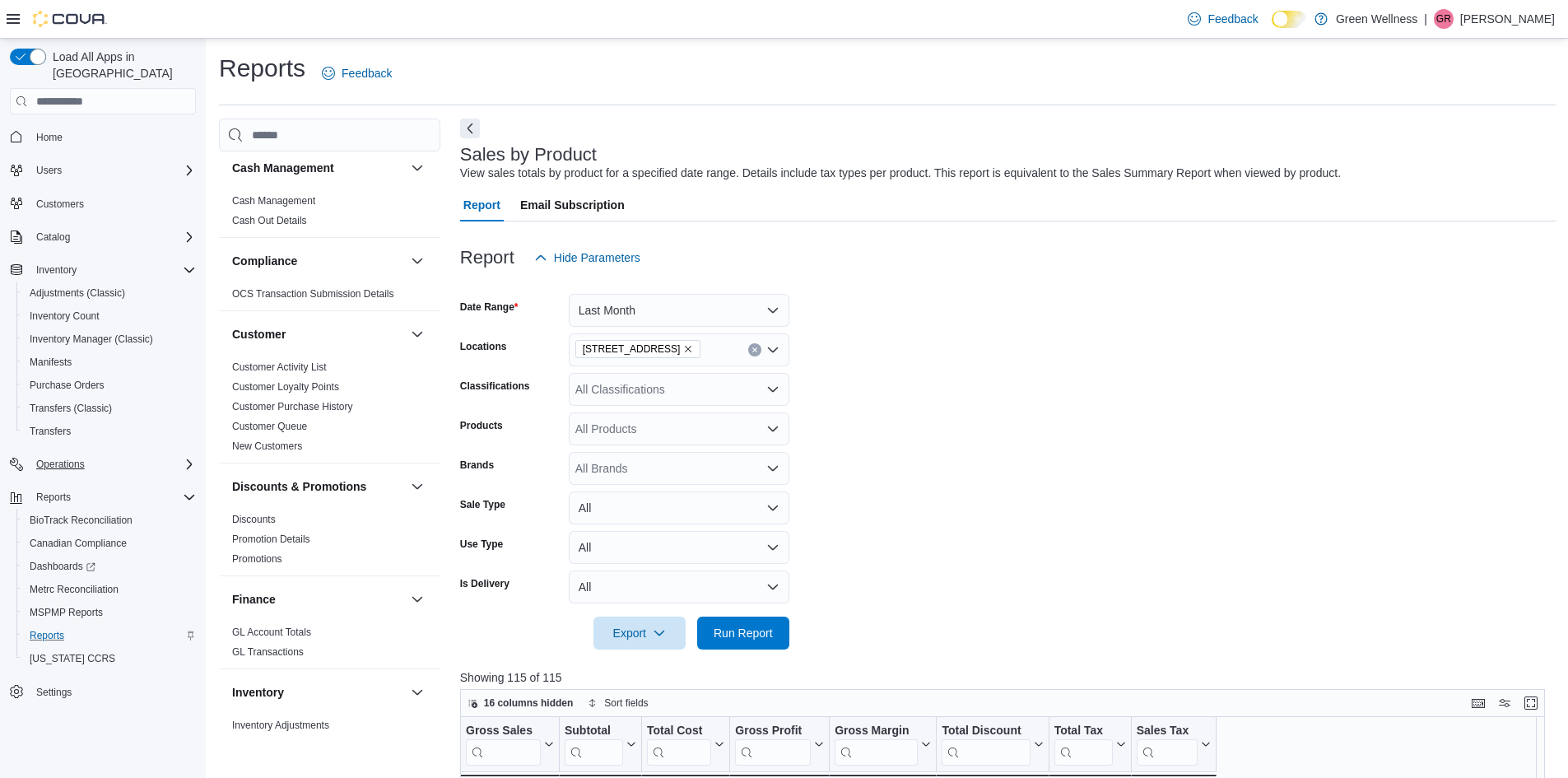
click at [1009, 112] on div "Reports Feedback Cash Management Cash Management Cash Out Details Compliance OC…" at bounding box center [888, 681] width 1338 height 1260
click at [775, 395] on icon "Open list of options" at bounding box center [772, 389] width 13 height 13
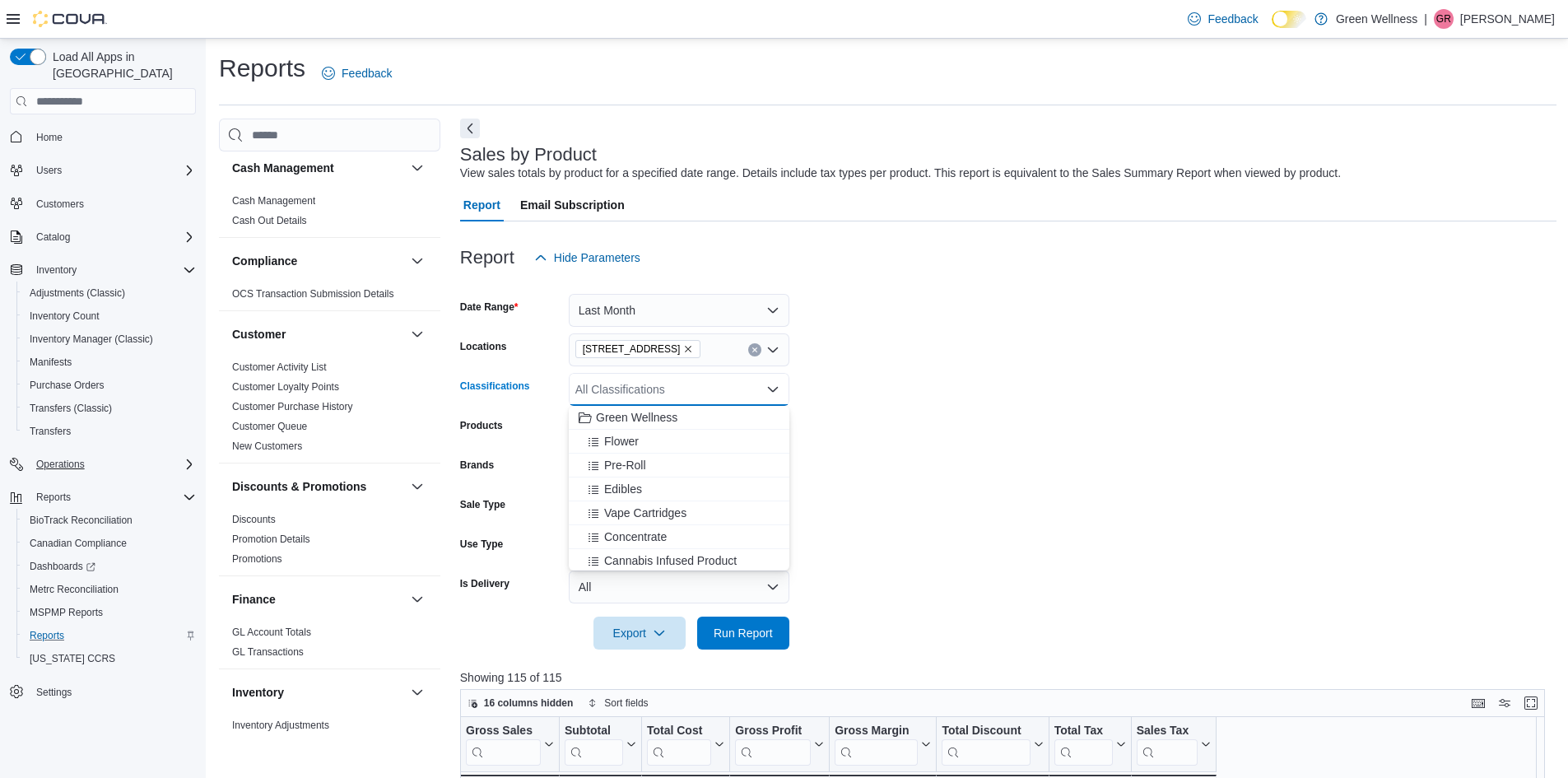
click at [789, 398] on div "All Classifications" at bounding box center [679, 389] width 221 height 33
click at [861, 513] on form "Date Range Last Month Locations 1217 South Frontage Rd. Classifications All Cla…" at bounding box center [1008, 462] width 1097 height 376
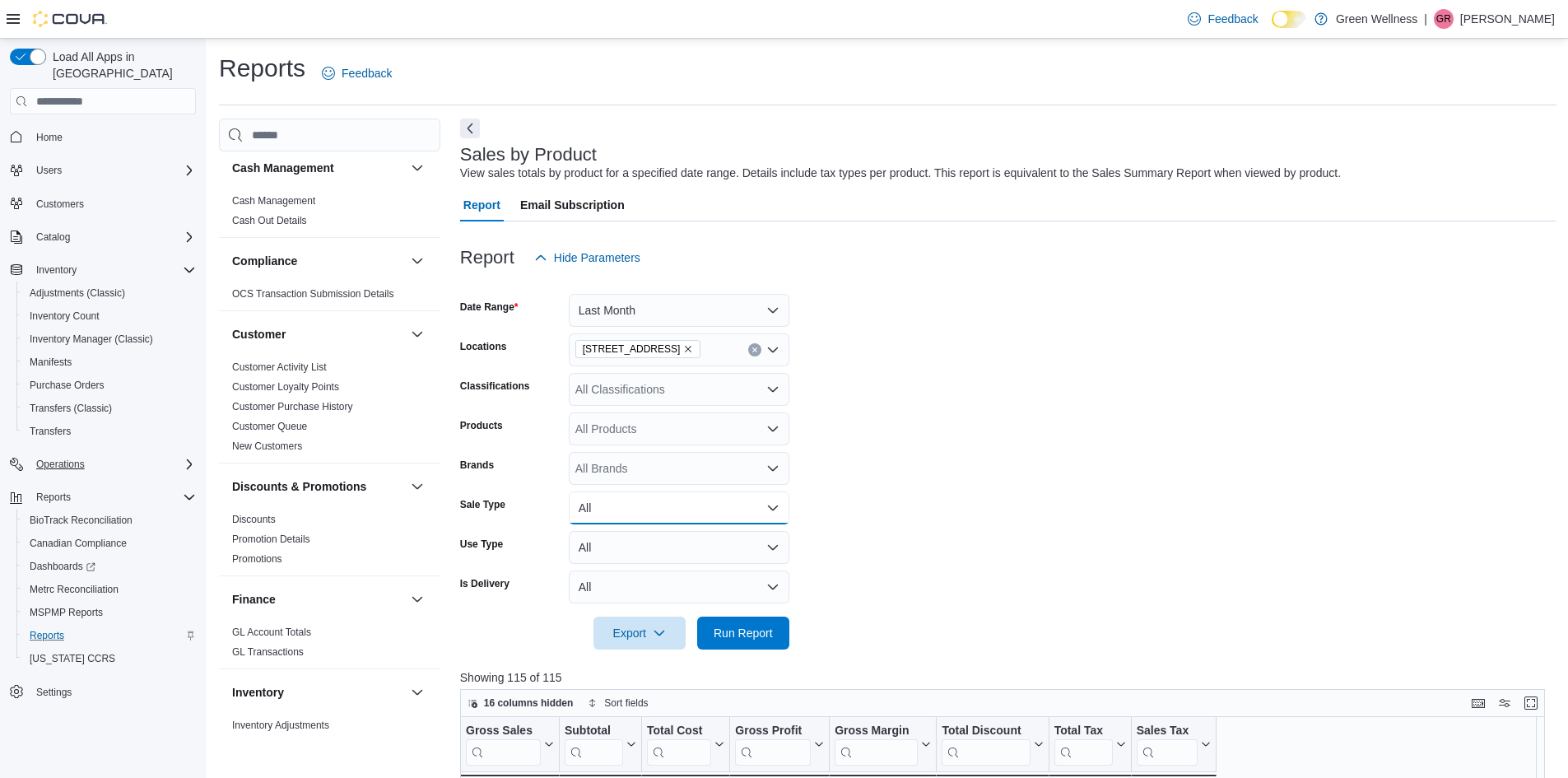
click at [773, 504] on button "All" at bounding box center [679, 508] width 221 height 33
click at [868, 497] on form "Date Range Last Month Locations 1217 South Frontage Rd. Classifications All Cla…" at bounding box center [1008, 462] width 1097 height 376
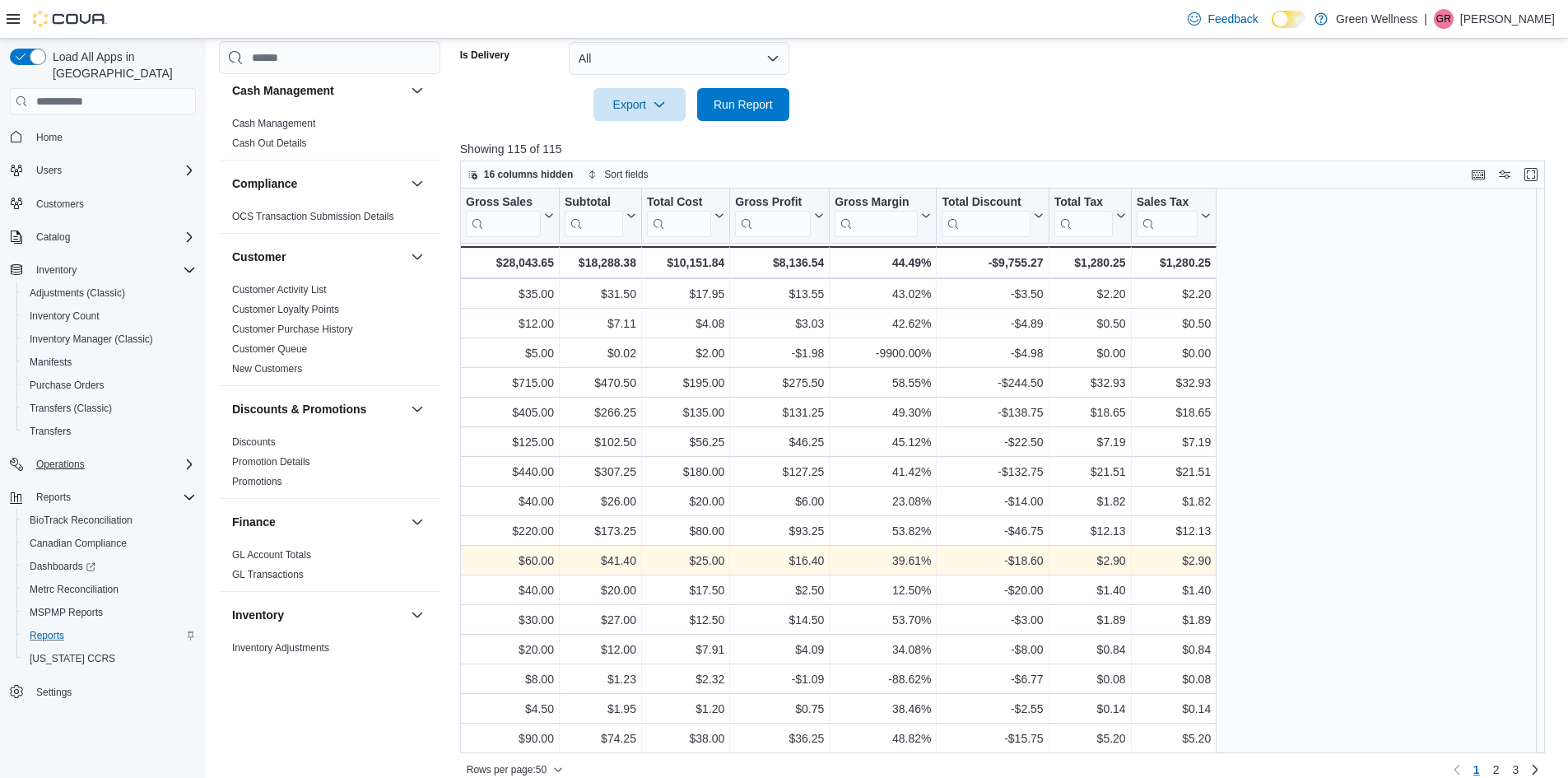
scroll to position [547, 0]
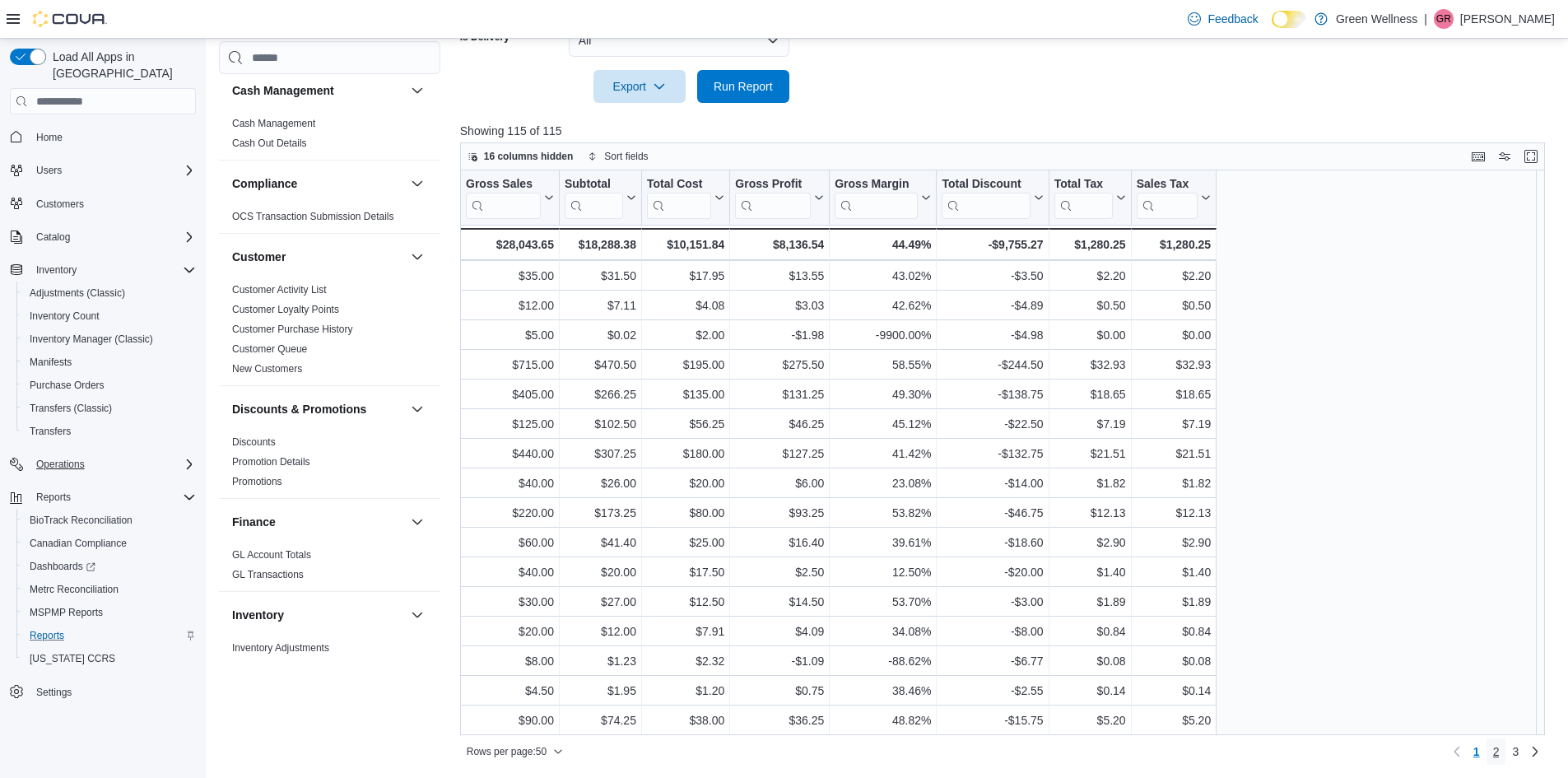
click at [1500, 747] on span "2" at bounding box center [1496, 751] width 6 height 17
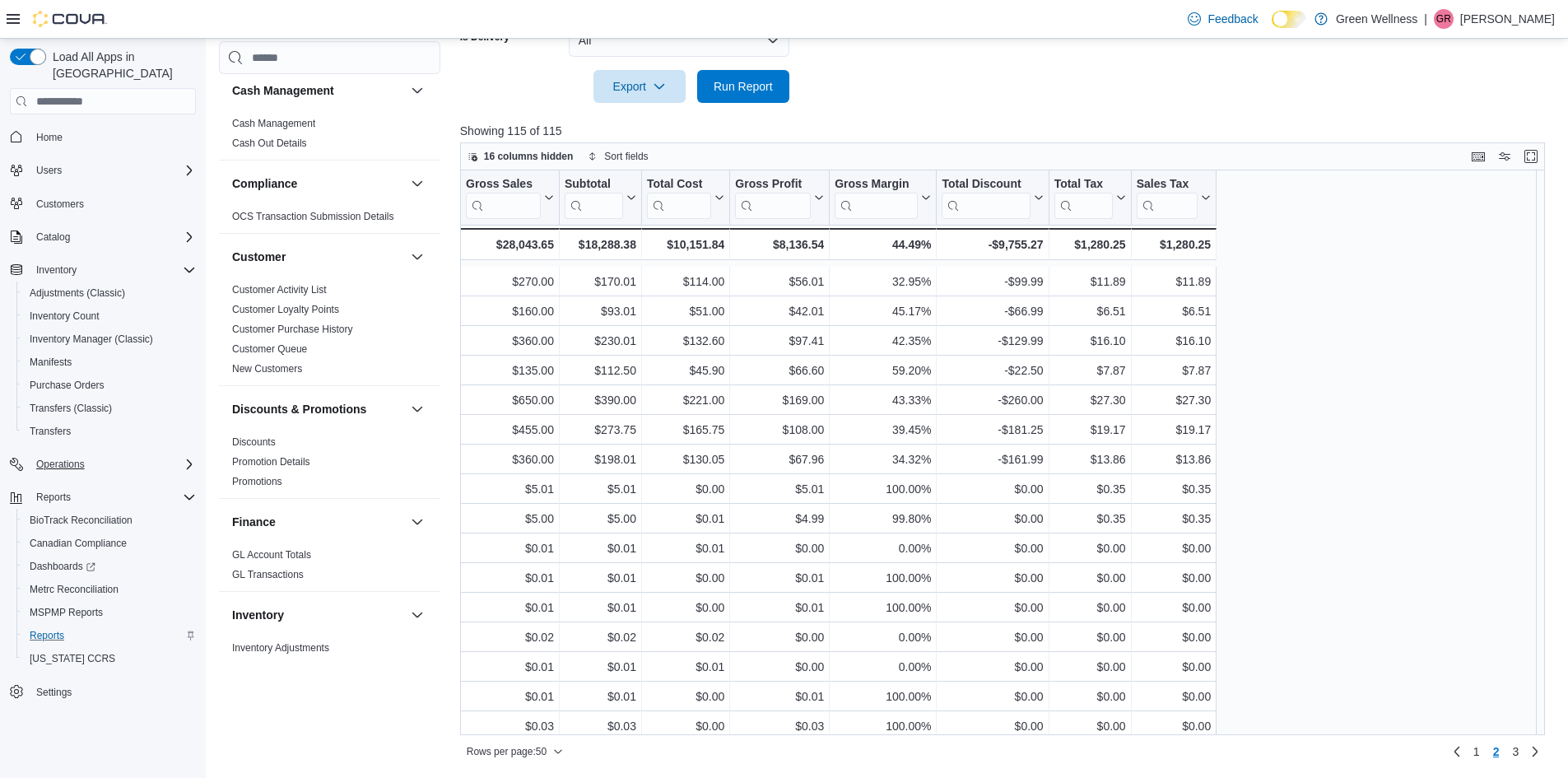
scroll to position [1006, 0]
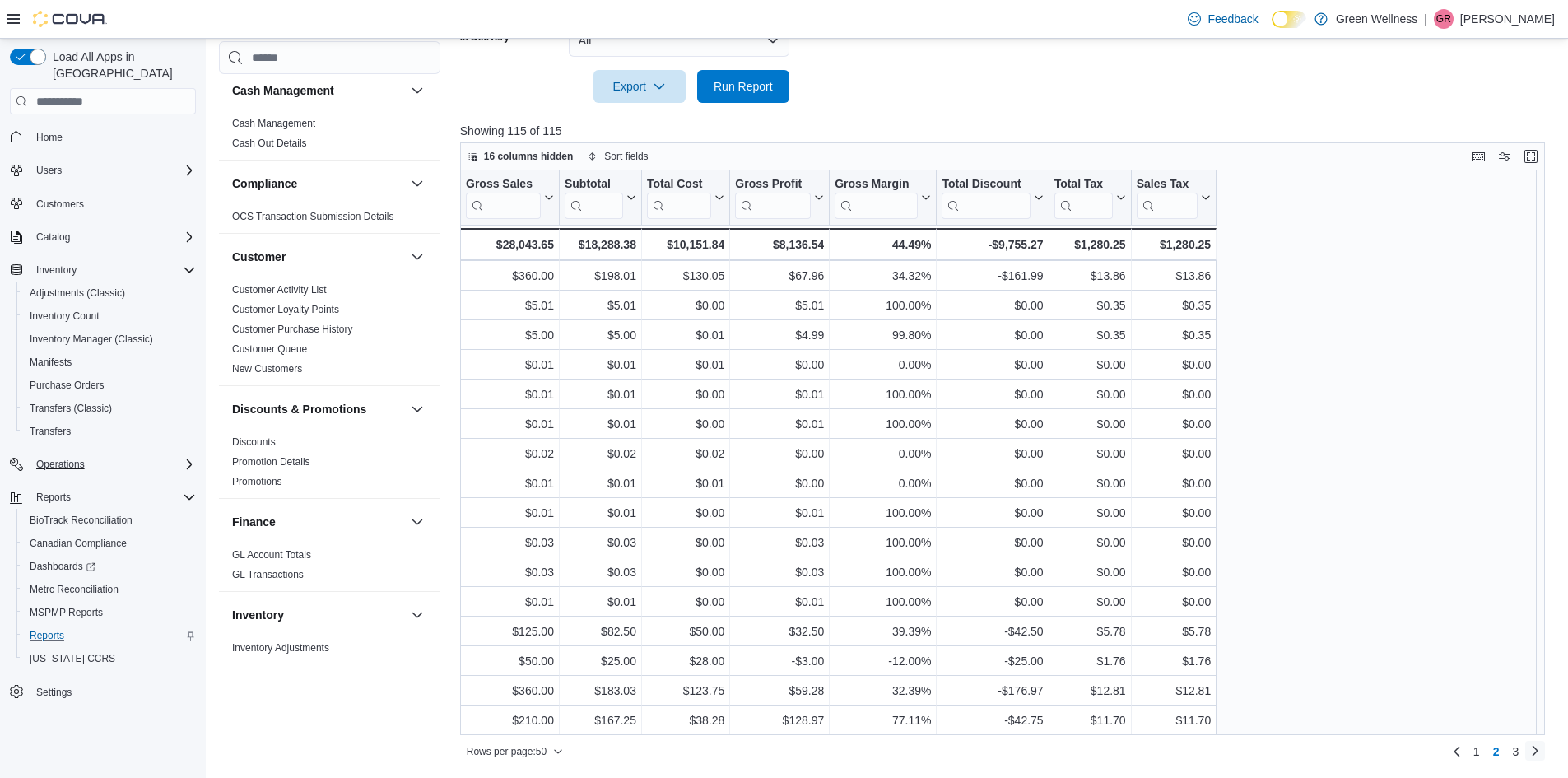
click at [1537, 750] on link "Next page" at bounding box center [1535, 750] width 19 height 19
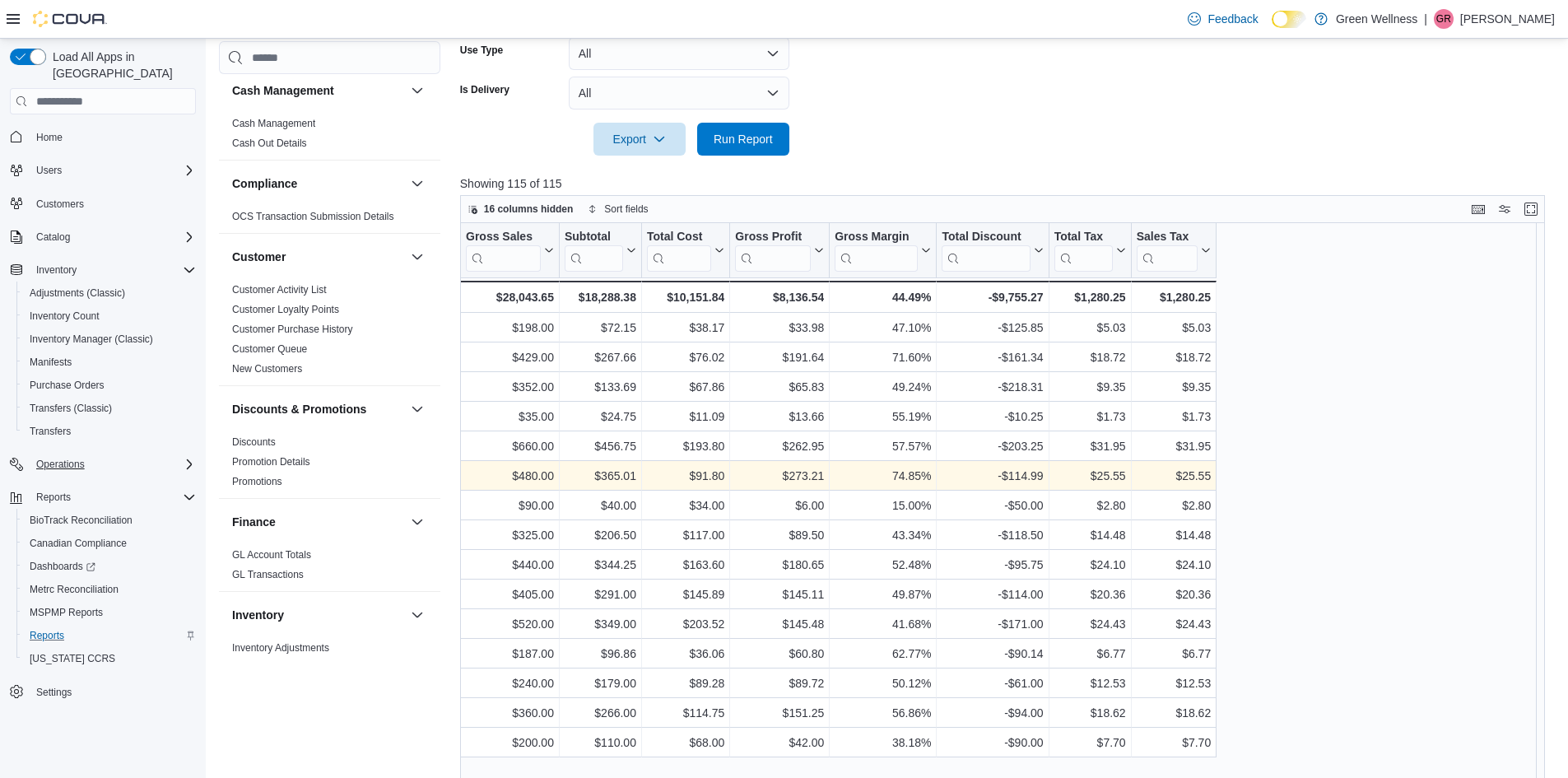
scroll to position [547, 0]
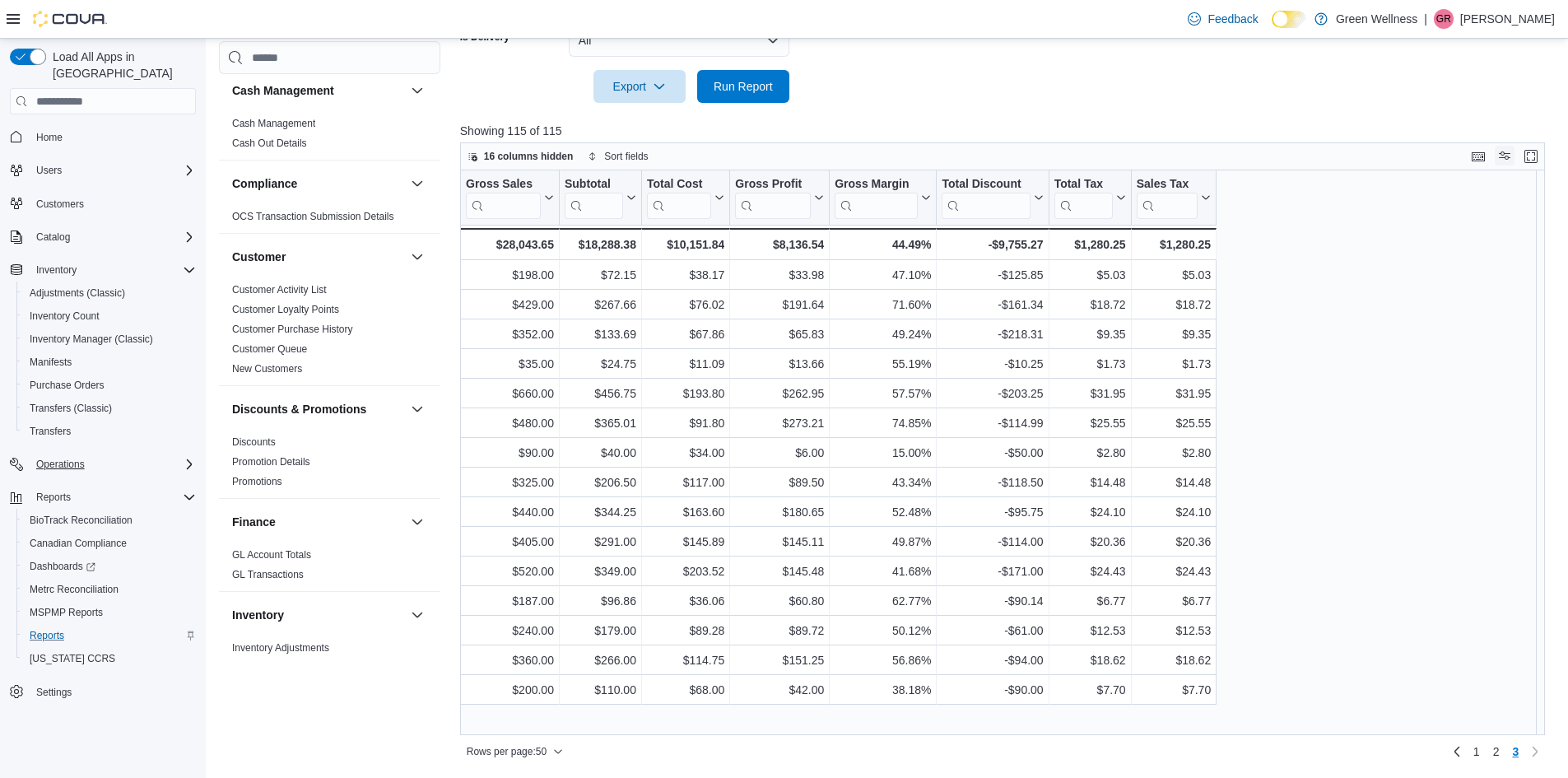
click at [1515, 158] on button "Display options" at bounding box center [1504, 155] width 19 height 19
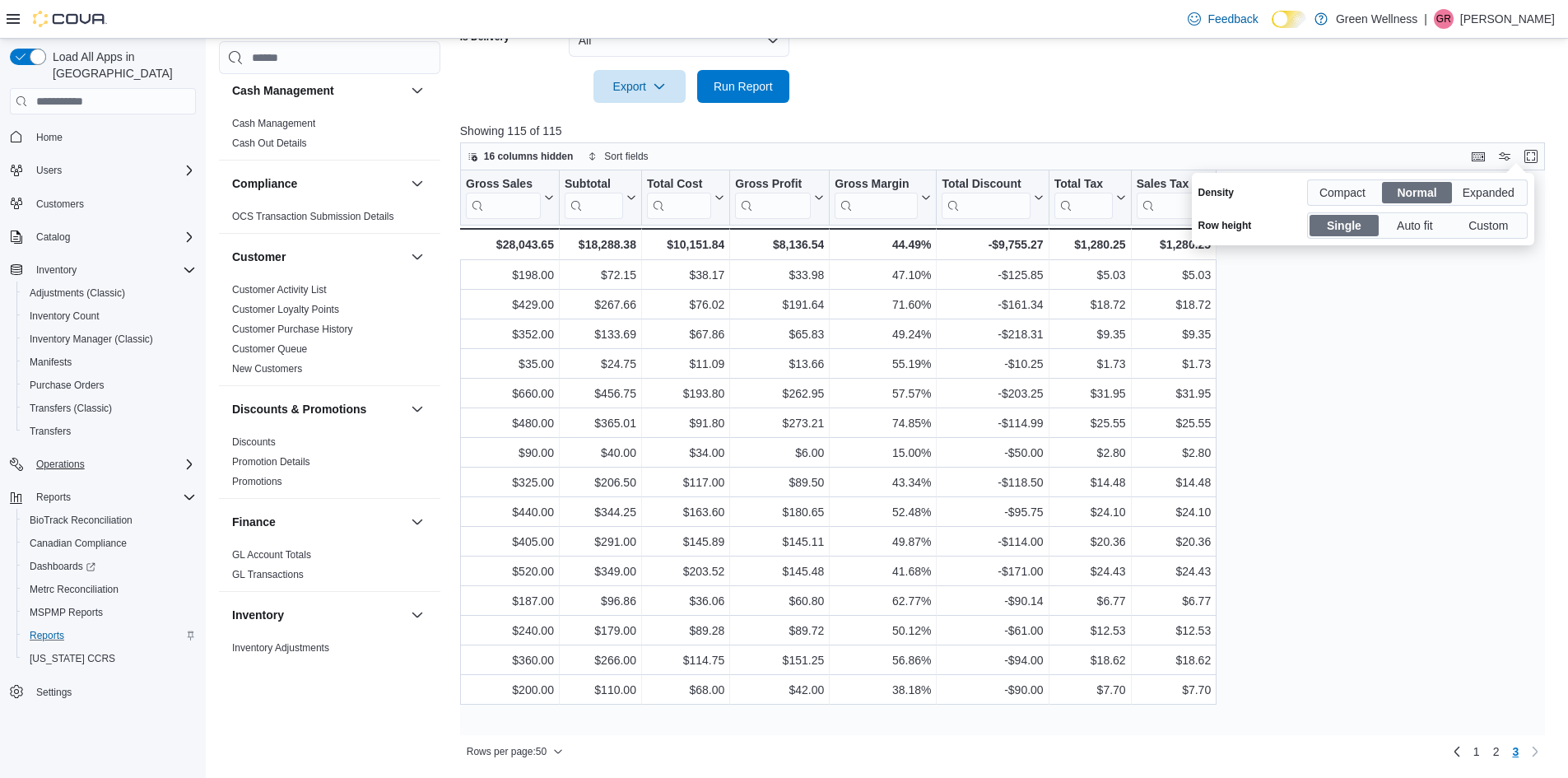
click at [1440, 334] on div "Gross Sales Click to view column header actions Subtotal Click to view column h…" at bounding box center [1008, 452] width 1097 height 564
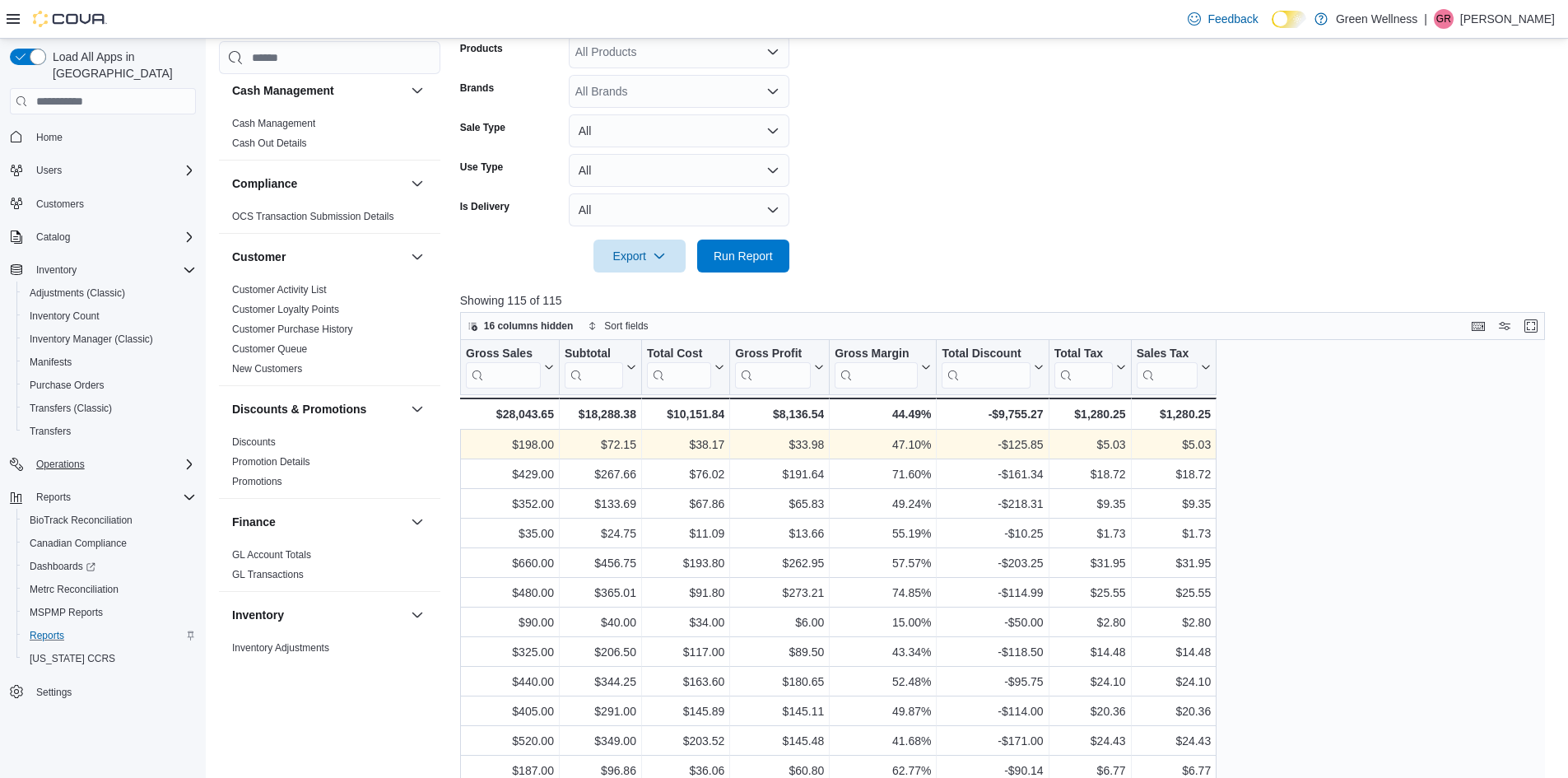
scroll to position [494, 0]
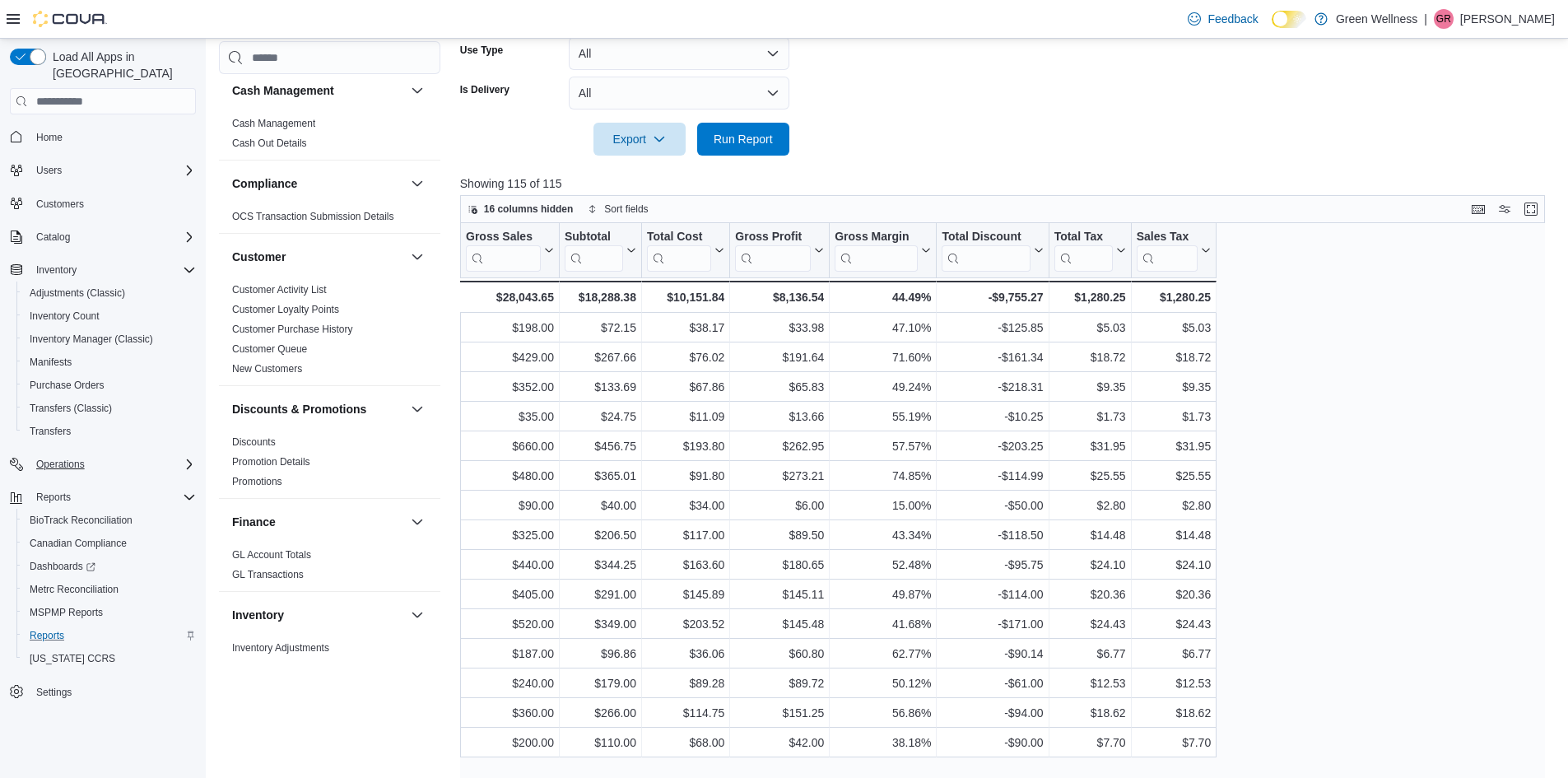
click at [645, 119] on div at bounding box center [1008, 116] width 1097 height 13
click at [651, 134] on span "Export" at bounding box center [639, 138] width 73 height 33
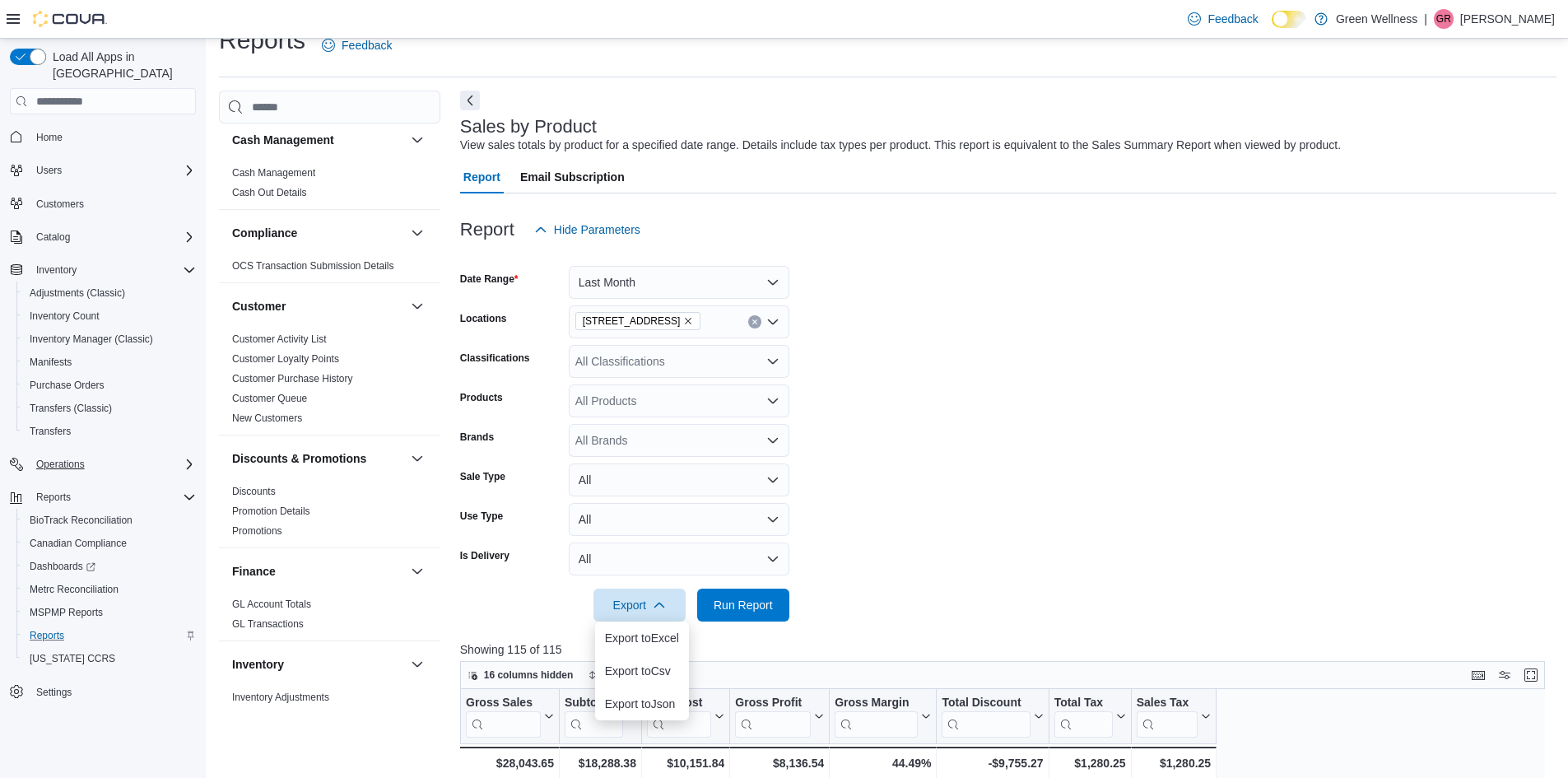
scroll to position [0, 0]
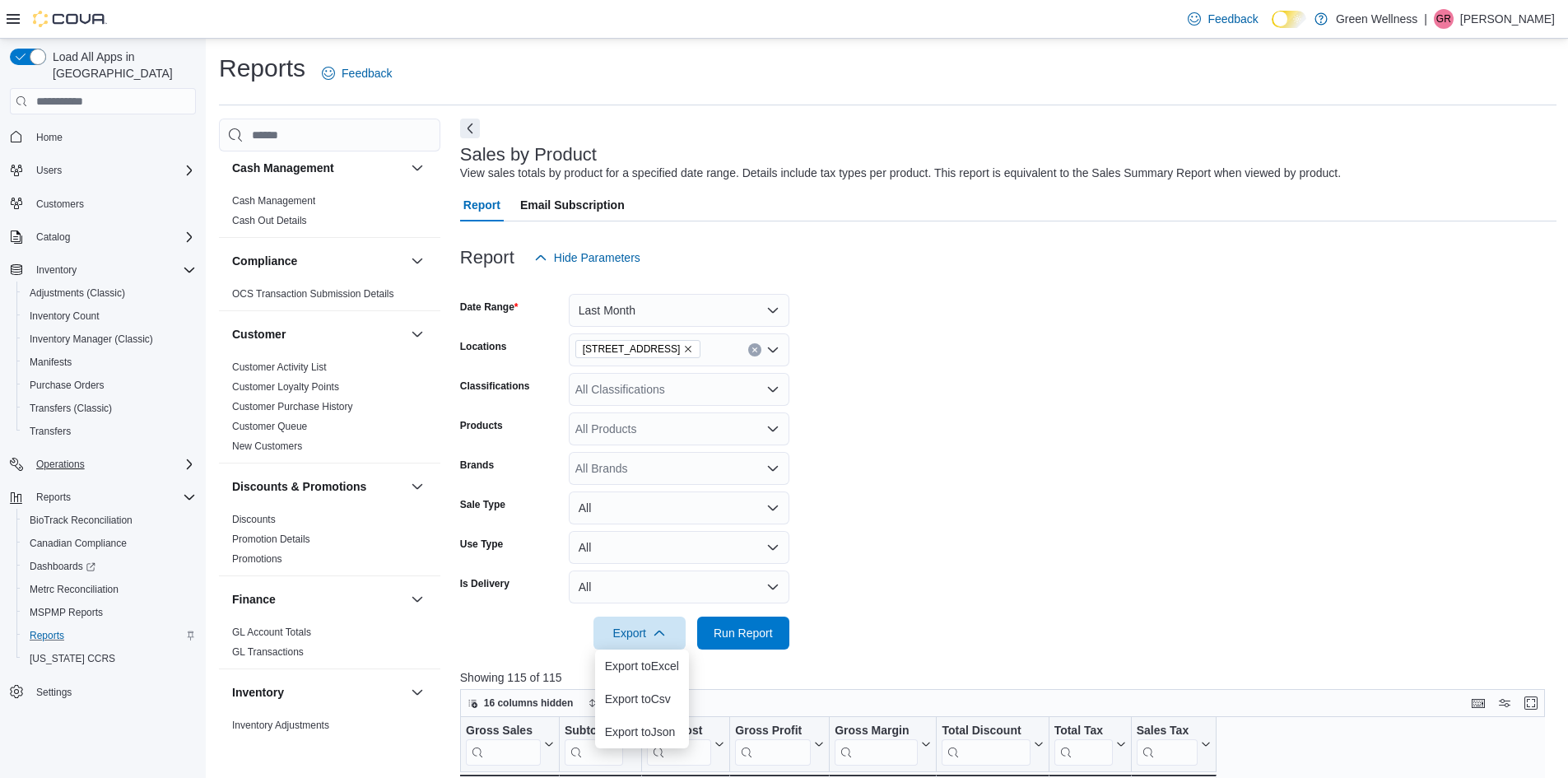
drag, startPoint x: 1010, startPoint y: 447, endPoint x: 966, endPoint y: 447, distance: 44.0
click at [1010, 447] on form "Date Range Last Month Locations 1217 South Frontage Rd. Classifications All Cla…" at bounding box center [1008, 462] width 1097 height 376
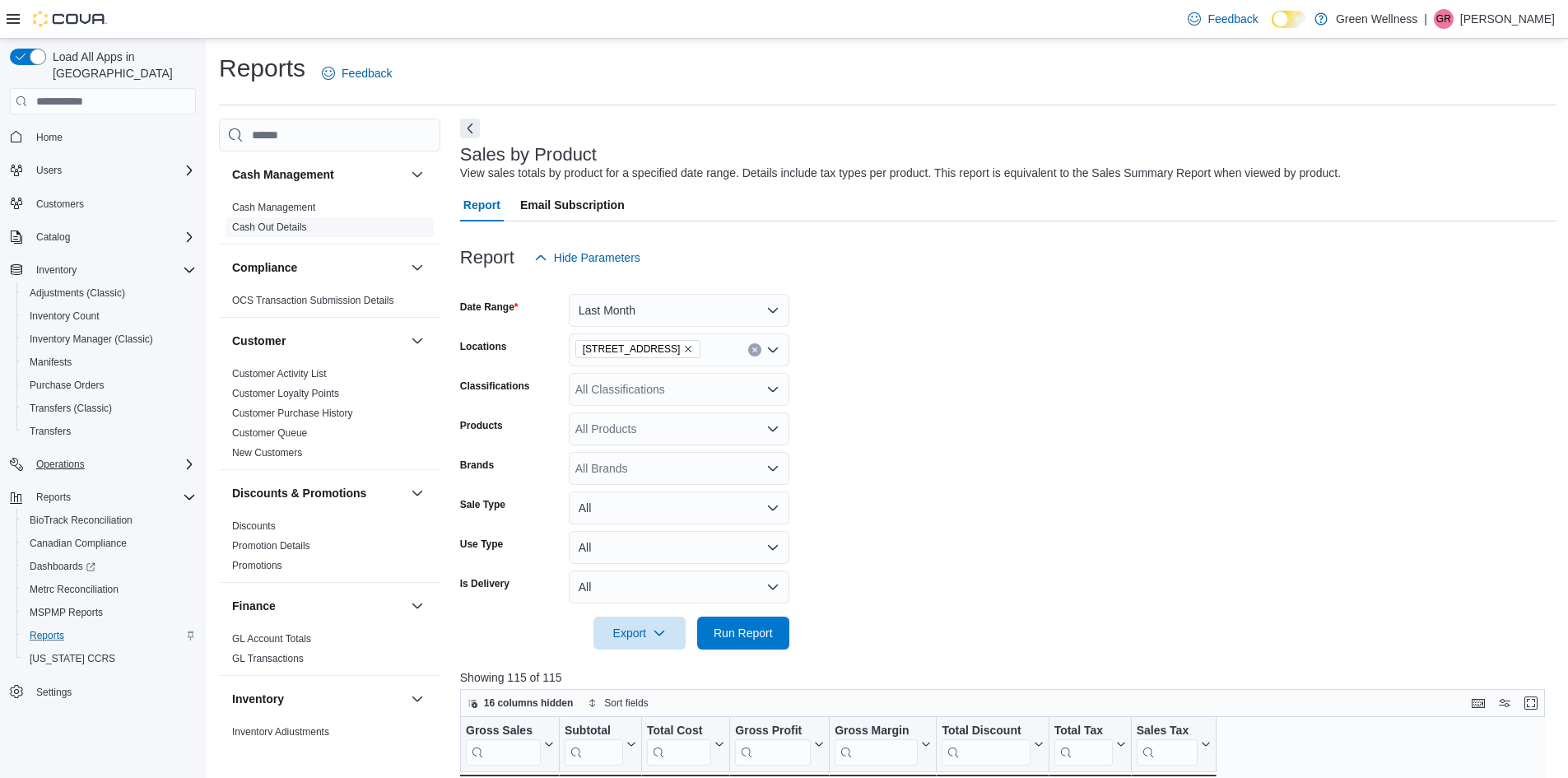
click at [273, 224] on link "Cash Out Details" at bounding box center [269, 227] width 75 height 12
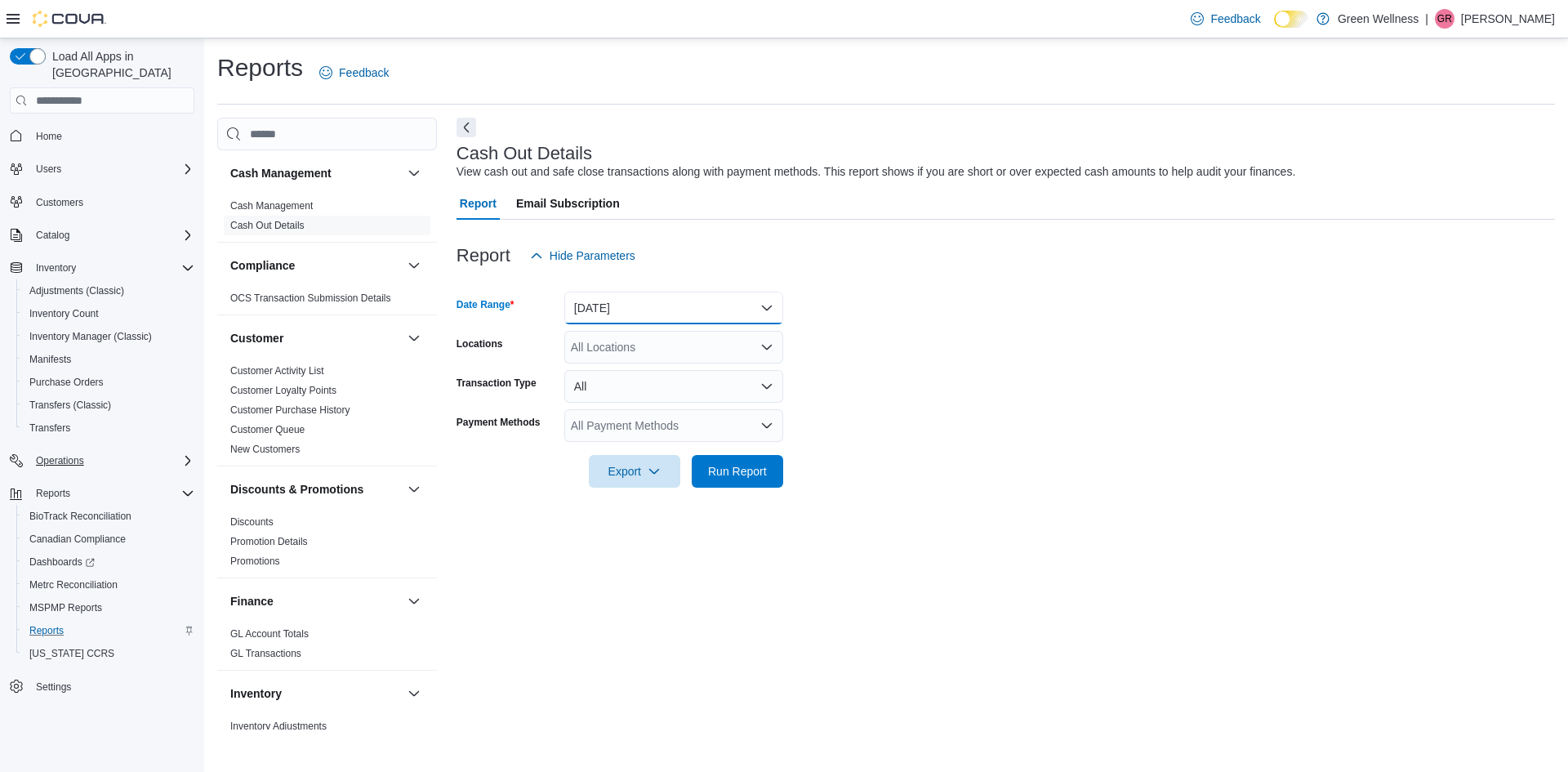
click at [720, 317] on button "[DATE]" at bounding box center [674, 308] width 219 height 33
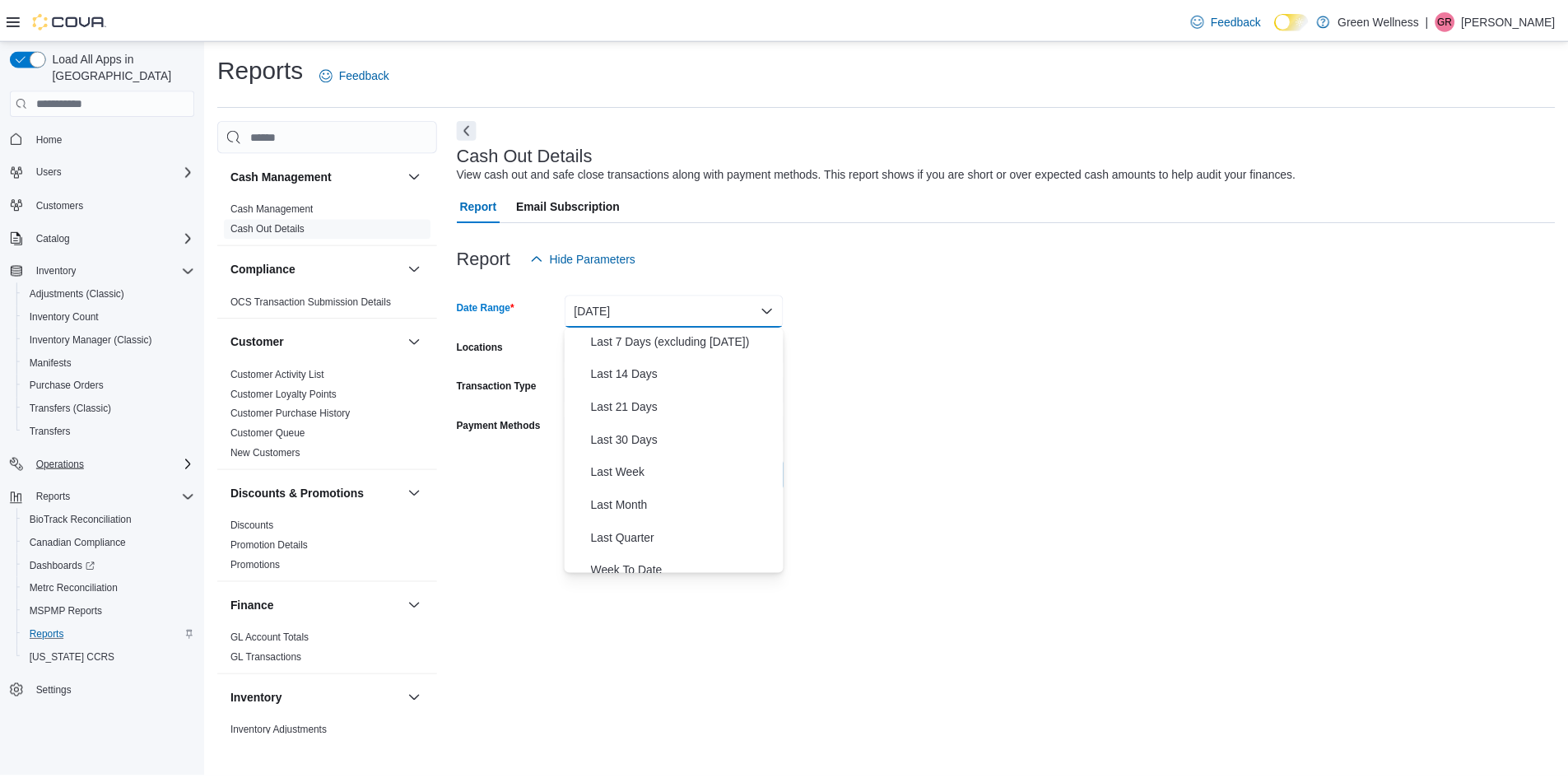
scroll to position [247, 0]
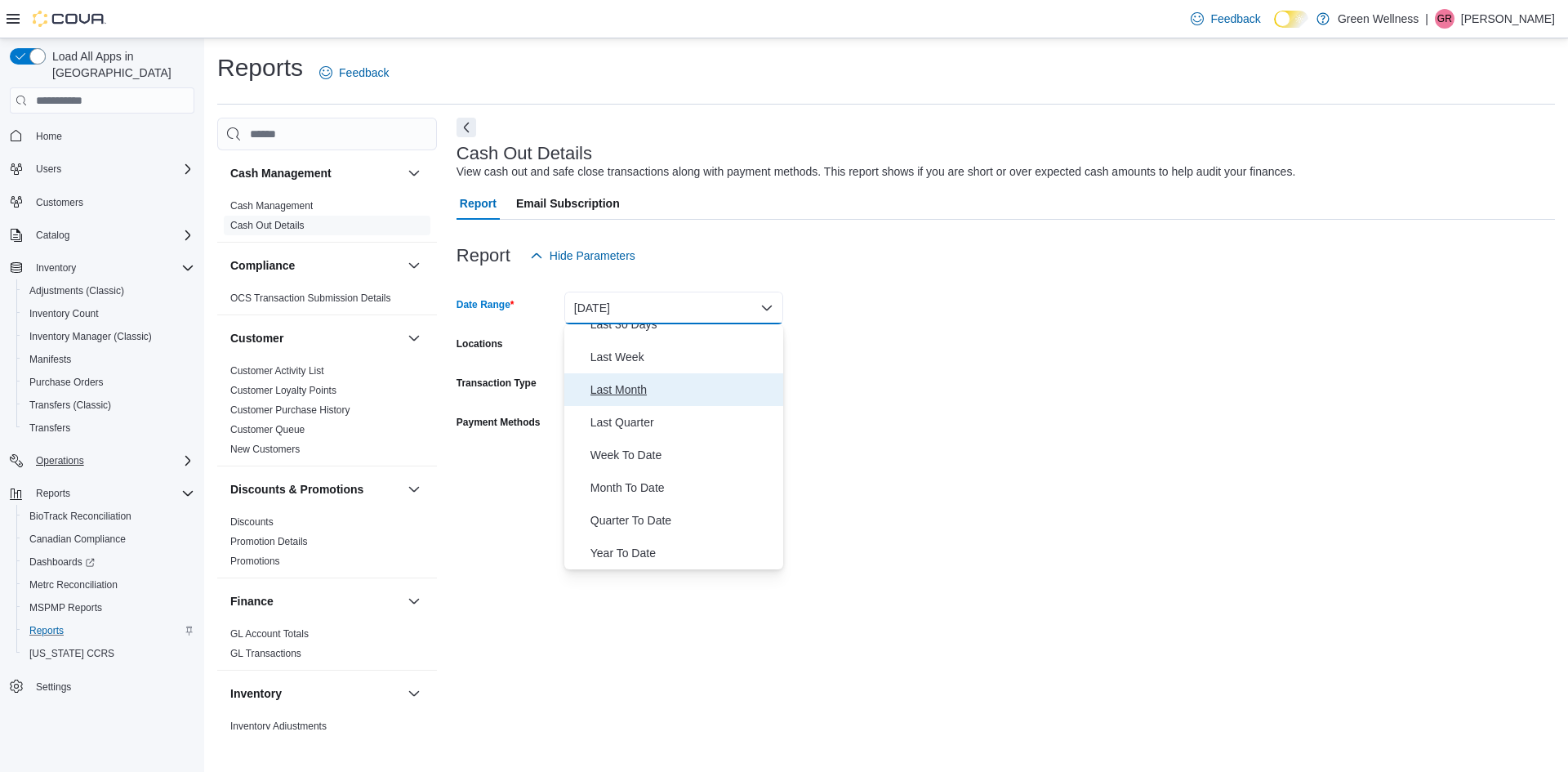
click at [642, 389] on span "Last Month" at bounding box center [683, 389] width 186 height 19
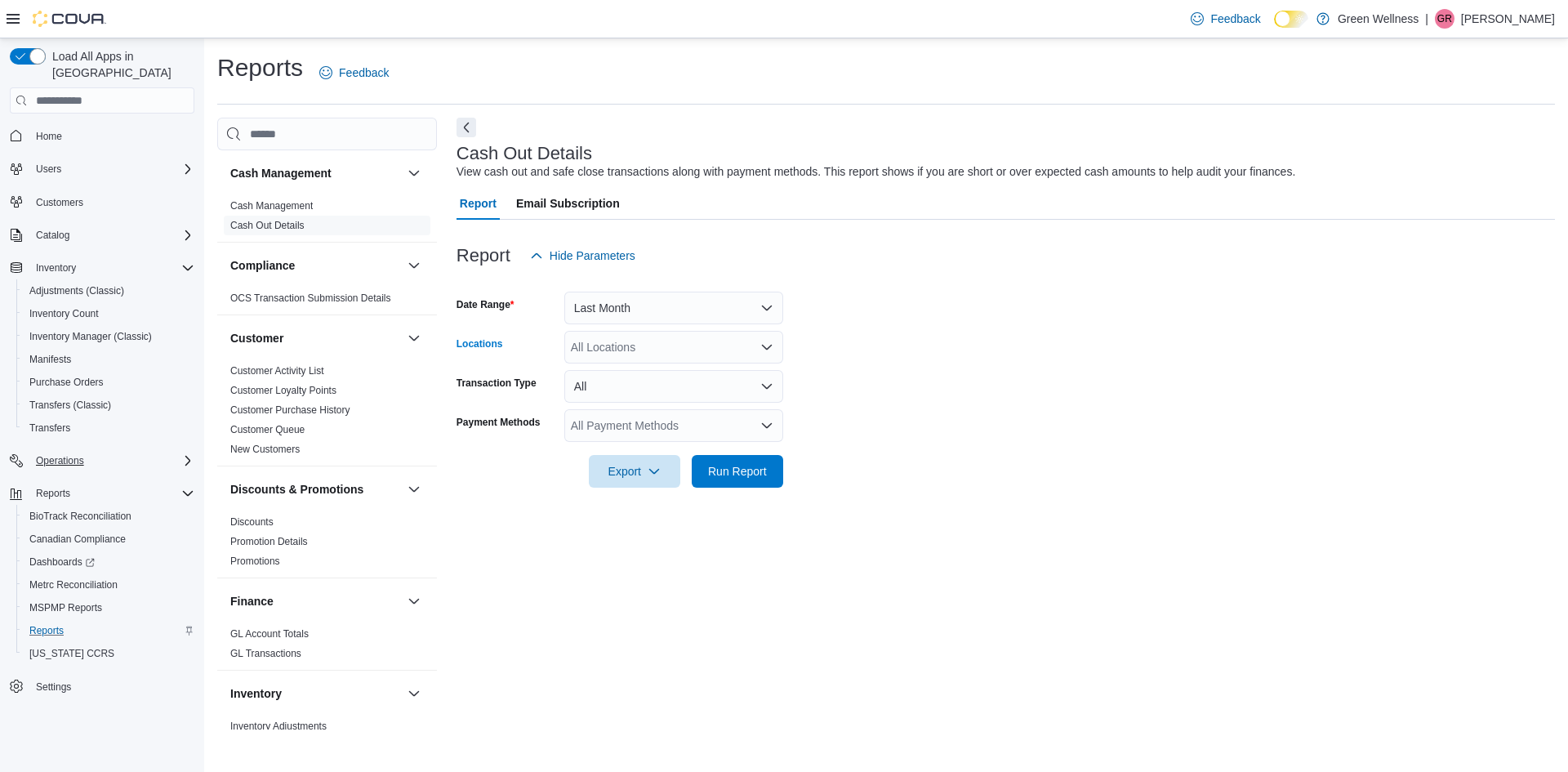
click at [651, 352] on div "All Locations" at bounding box center [674, 347] width 219 height 33
click at [657, 445] on span "[STREET_ADDRESS]" at bounding box center [655, 446] width 112 height 16
click at [892, 368] on form "Date Range Last Month Locations 28059 Hwy 28 Combo box. Selected. 28059 Hwy 28.…" at bounding box center [1005, 380] width 1099 height 216
click at [716, 392] on button "All" at bounding box center [674, 386] width 219 height 33
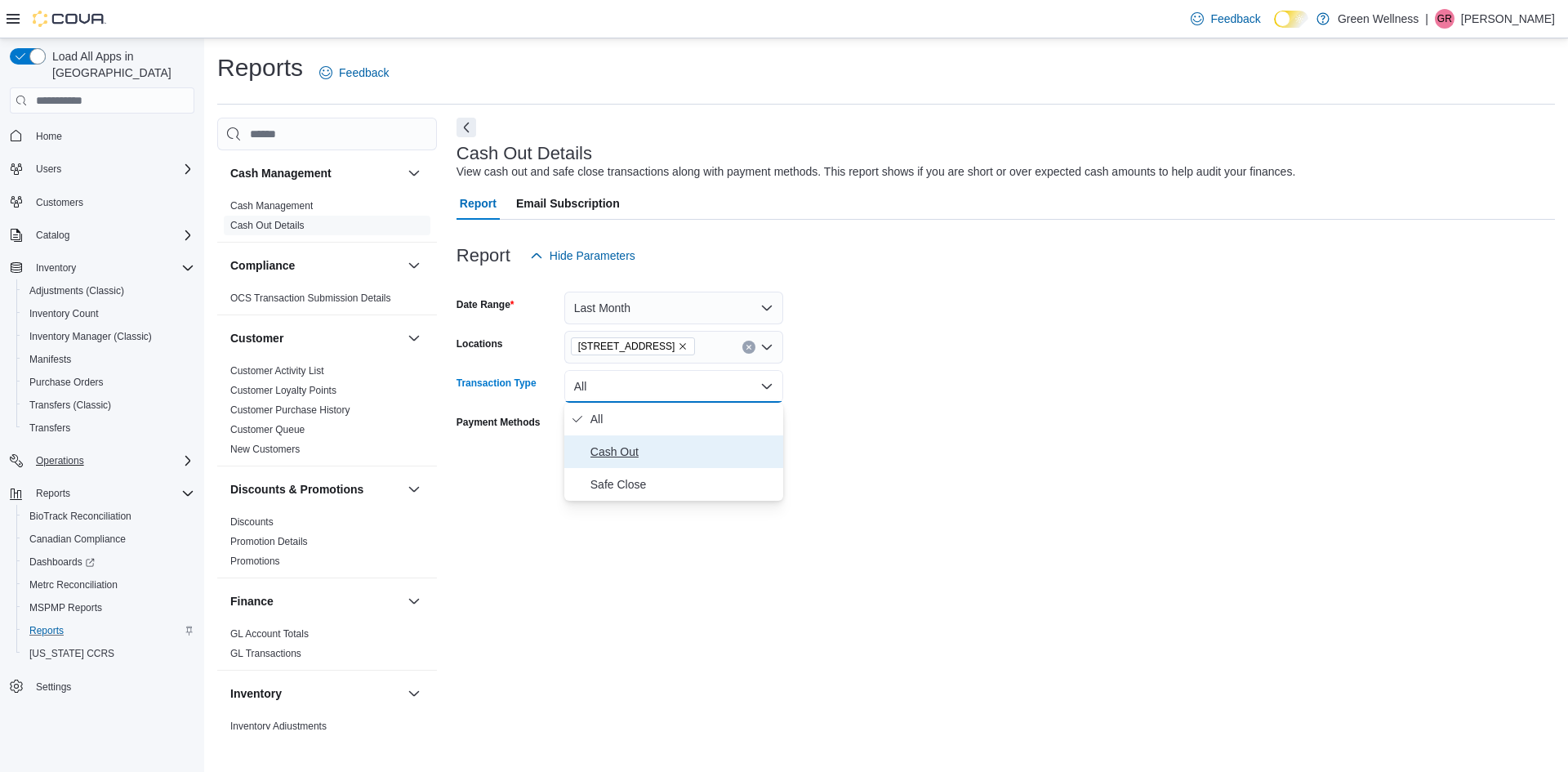
click at [699, 442] on span "Cash Out" at bounding box center [683, 451] width 186 height 19
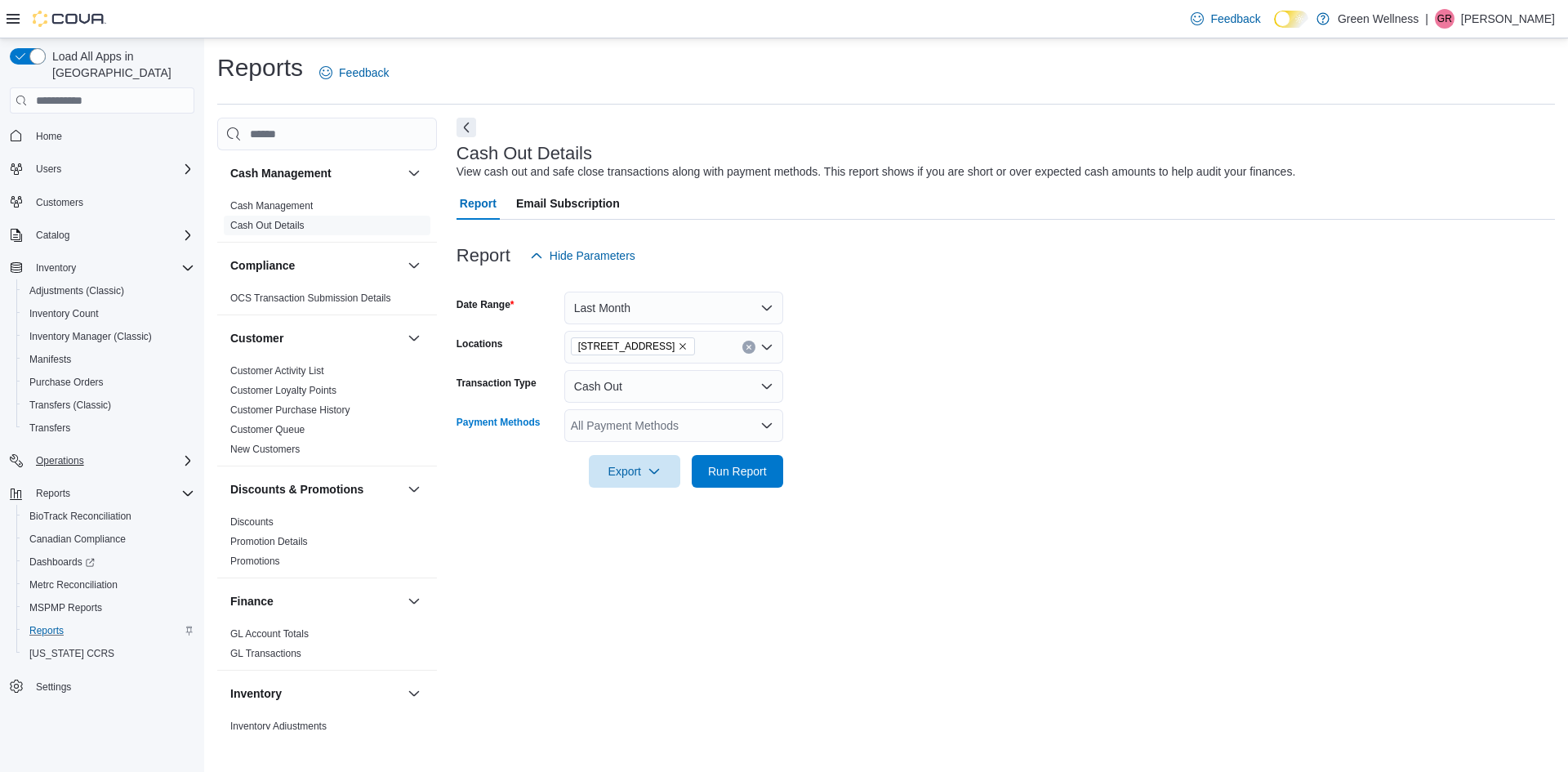
click at [708, 432] on div "All Payment Methods" at bounding box center [674, 426] width 219 height 33
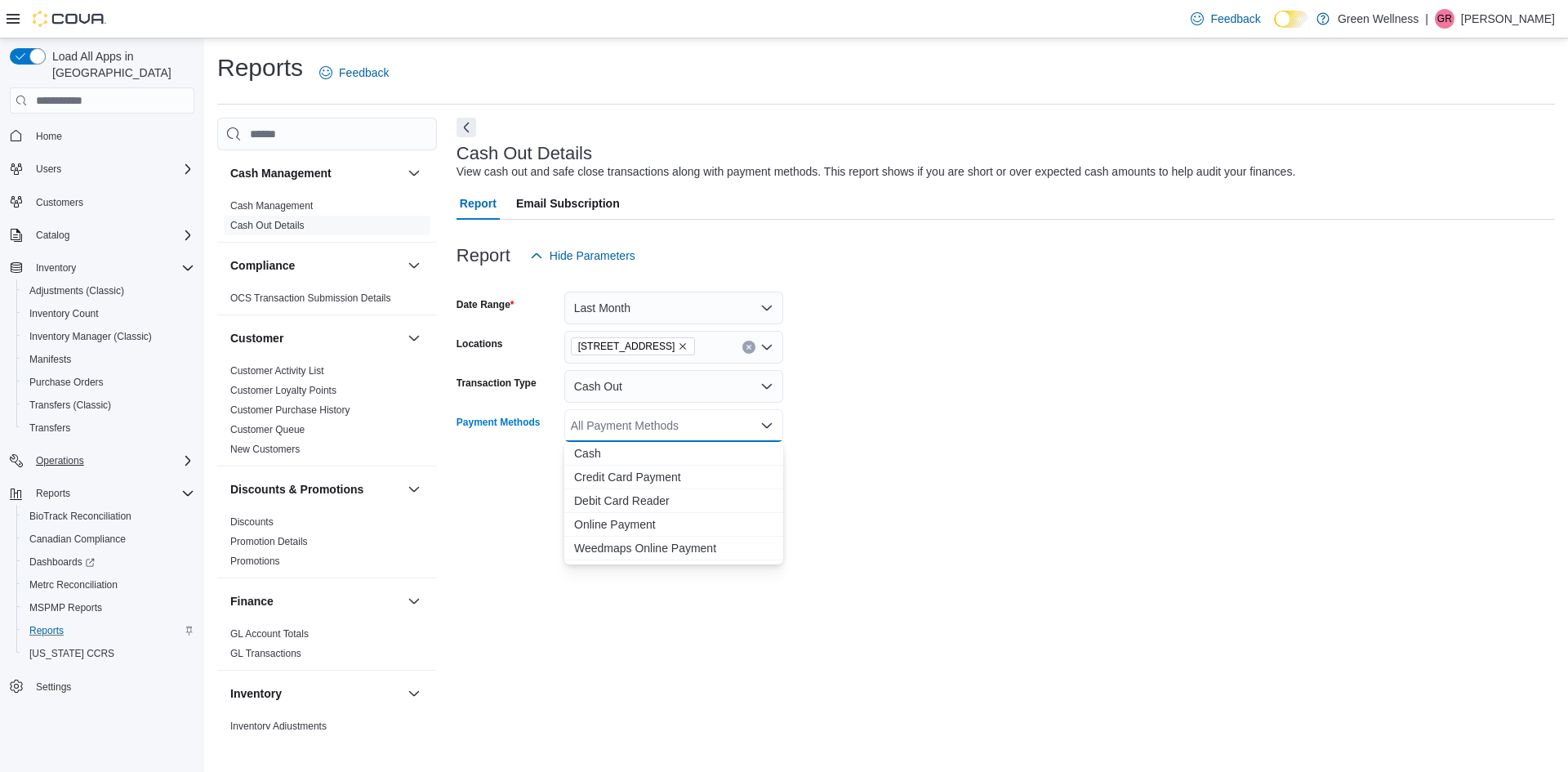
click at [797, 436] on form "Date Range Last Month Locations 28059 Hwy 28 Transaction Type Cash Out Payment …" at bounding box center [1005, 380] width 1099 height 216
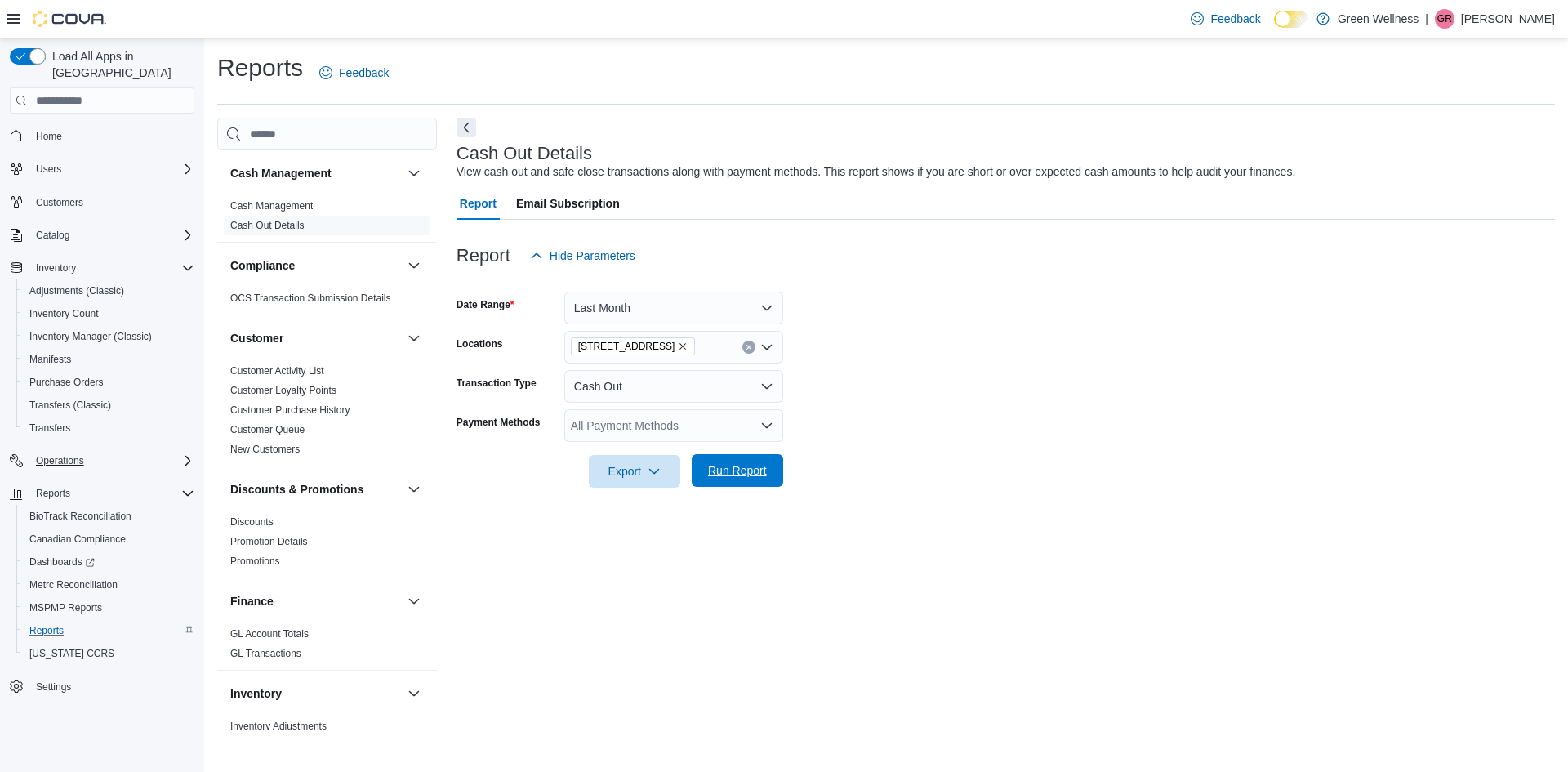
click at [739, 468] on span "Run Report" at bounding box center [737, 471] width 58 height 16
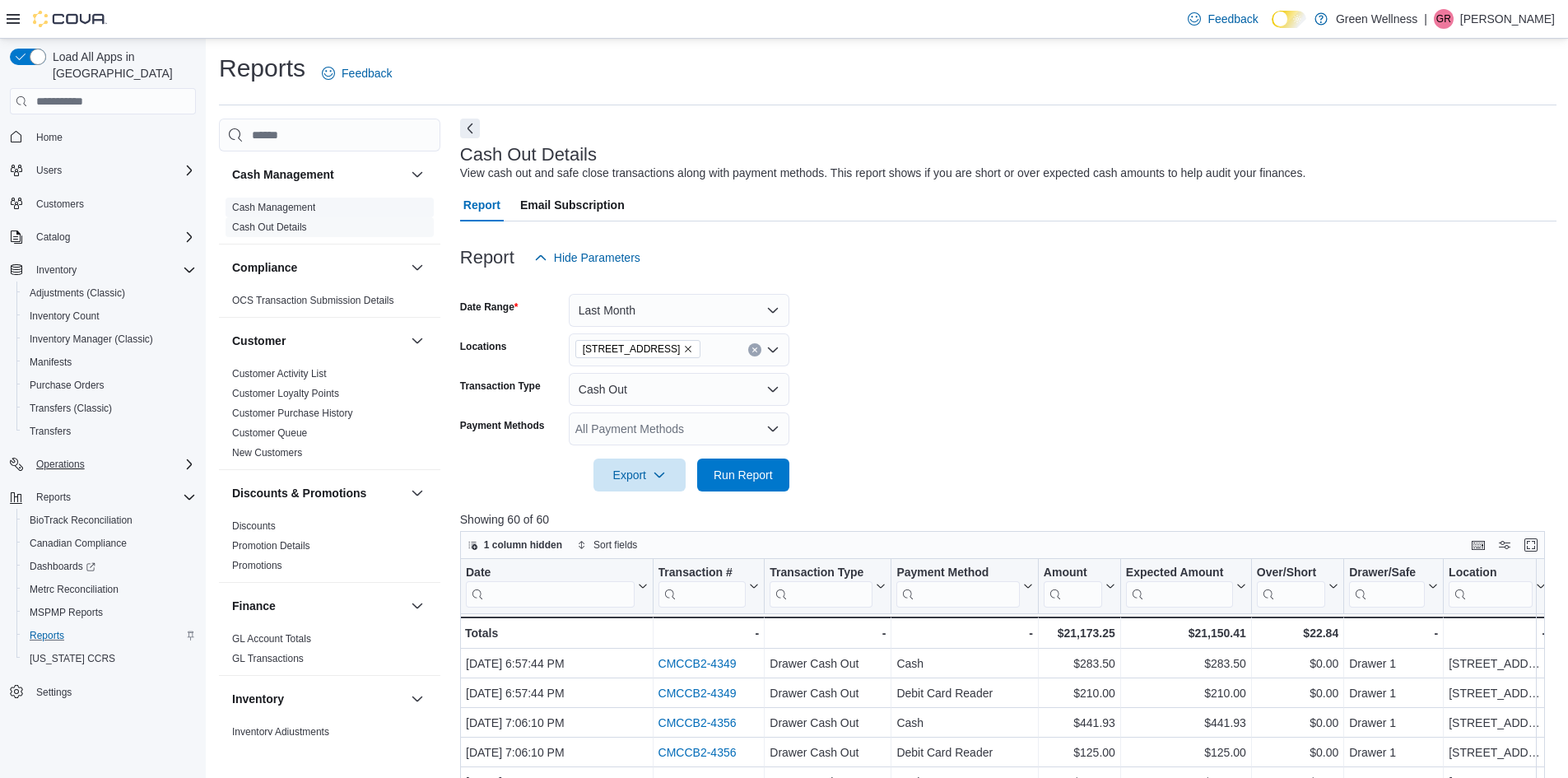
click at [272, 204] on link "Cash Management" at bounding box center [273, 207] width 83 height 12
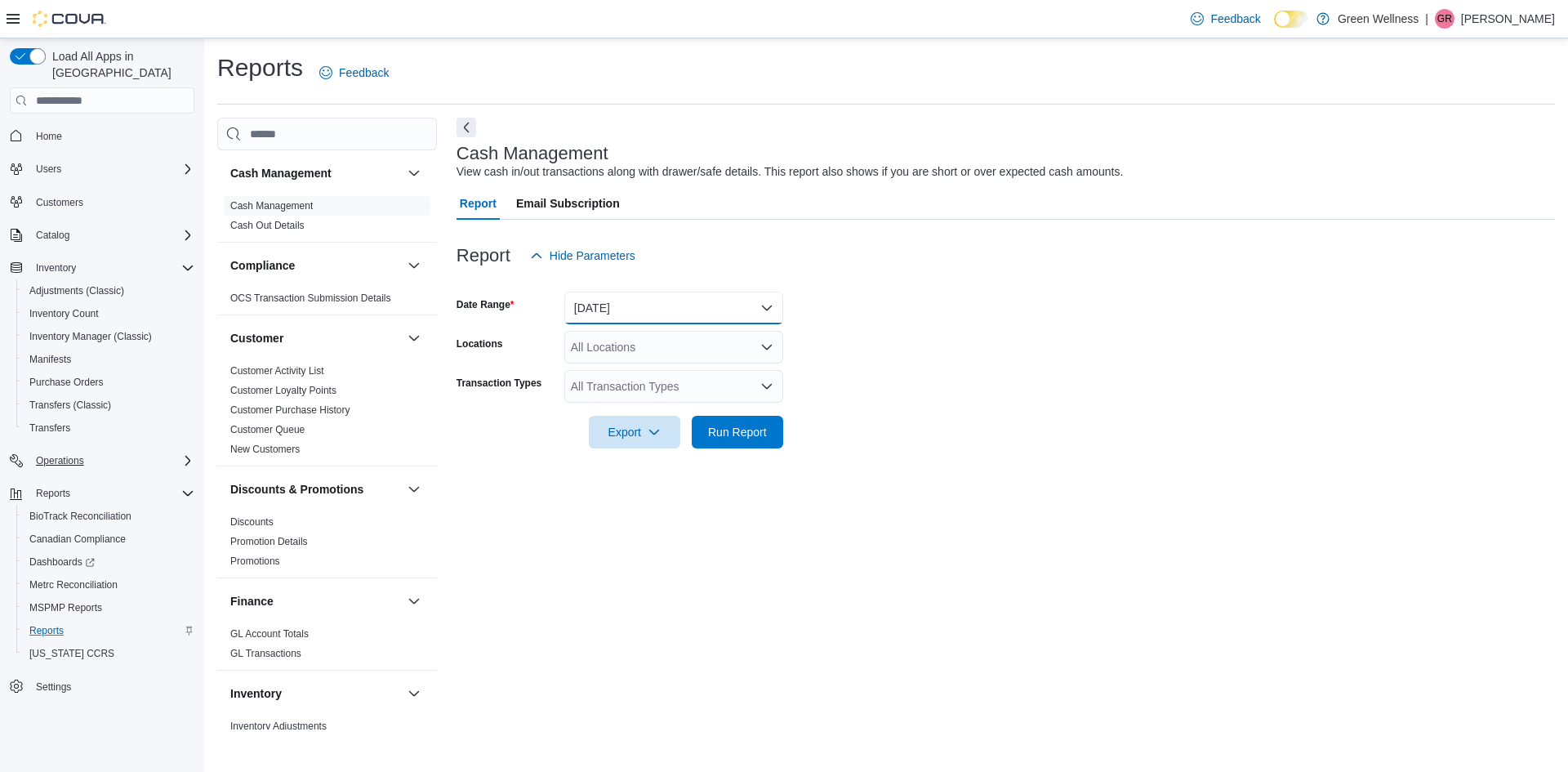
click at [640, 302] on button "[DATE]" at bounding box center [674, 308] width 219 height 33
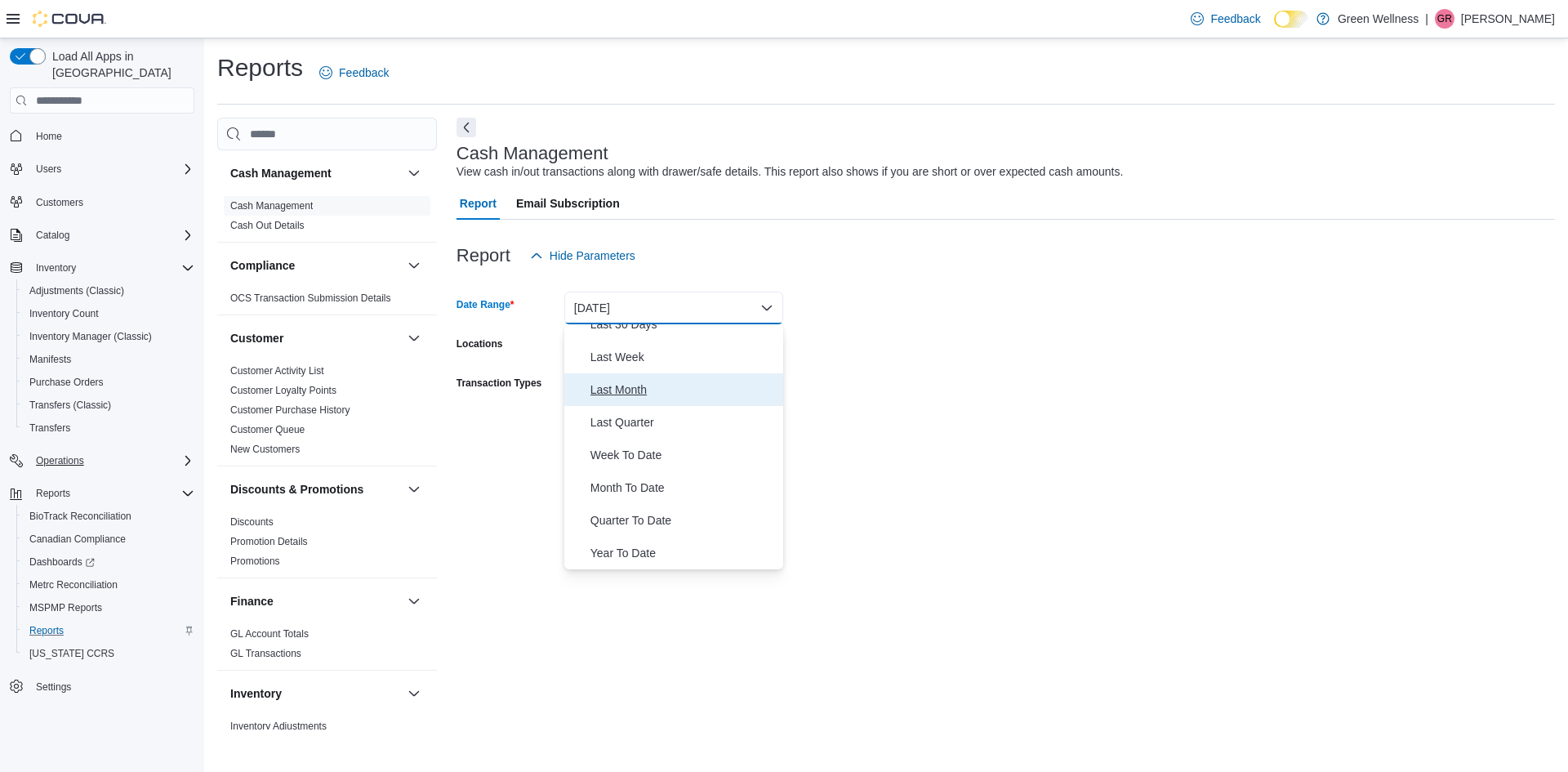
click at [625, 395] on span "Last Month" at bounding box center [683, 389] width 186 height 19
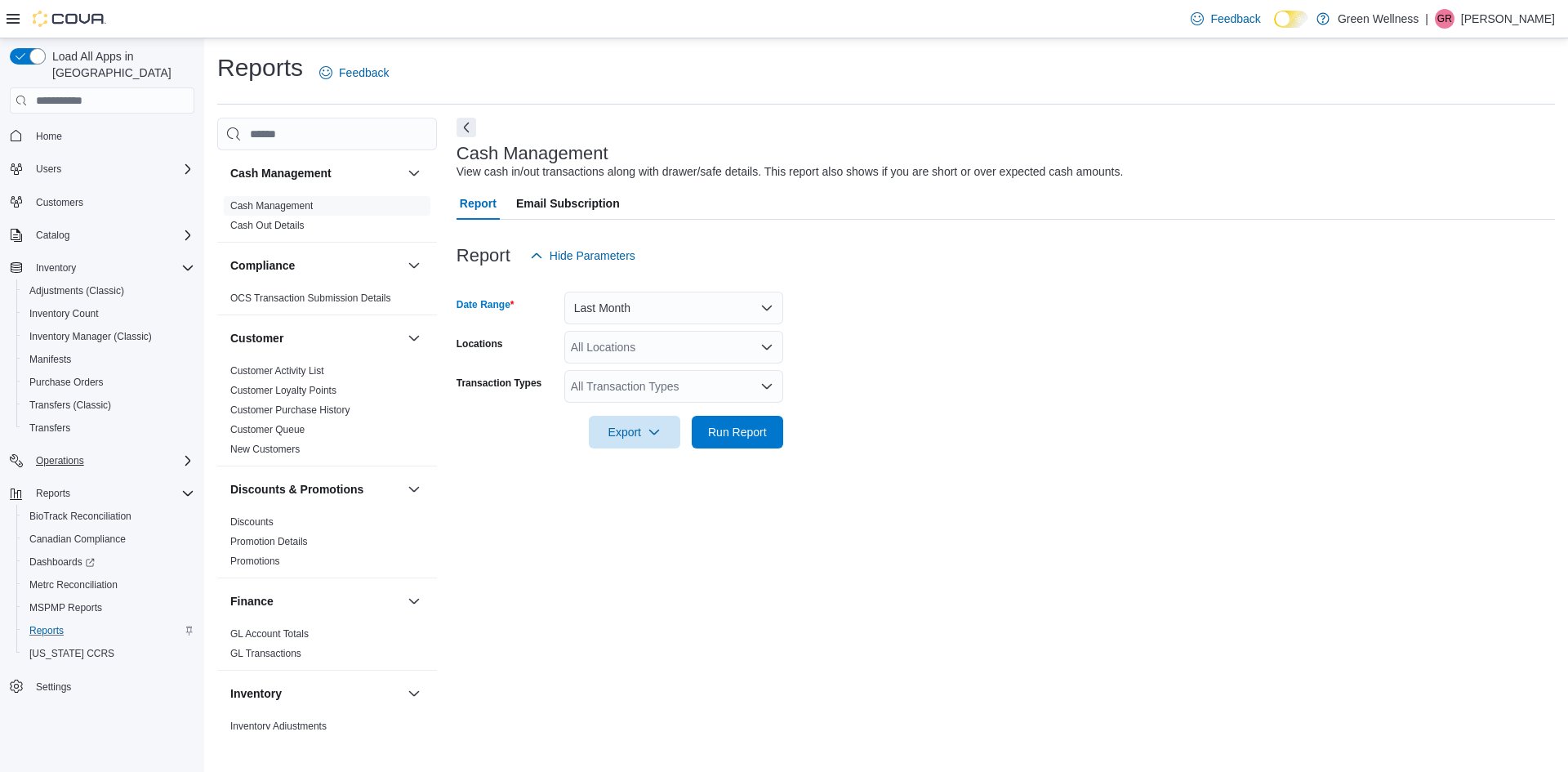
click at [629, 360] on div "All Locations" at bounding box center [674, 347] width 219 height 33
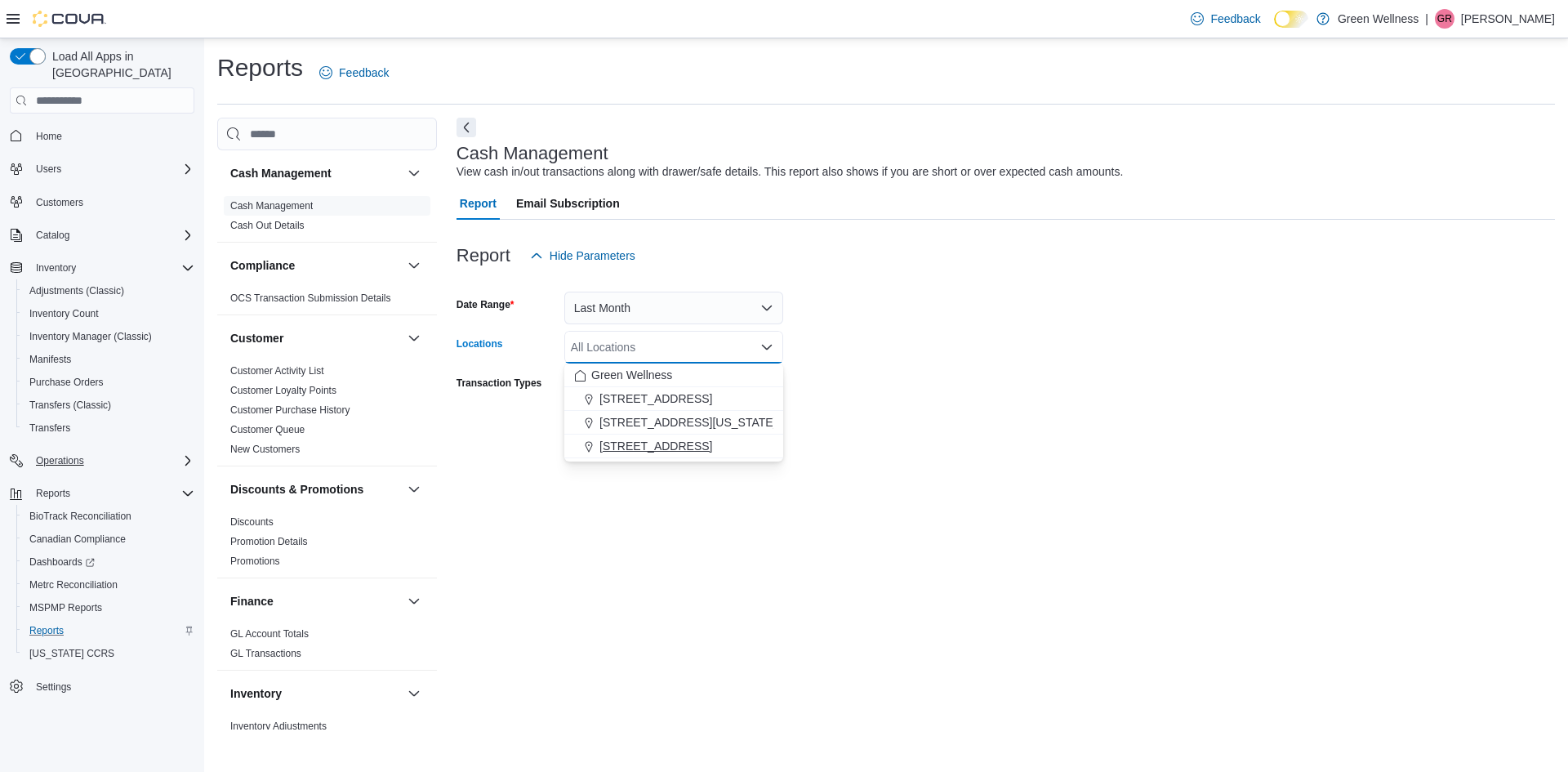
click at [626, 440] on span "[STREET_ADDRESS]" at bounding box center [655, 446] width 112 height 16
click at [800, 375] on form "Date Range Last Month Locations 28059 Hwy 28 Combo box. Selected. 28059 Hwy 28.…" at bounding box center [1005, 360] width 1099 height 176
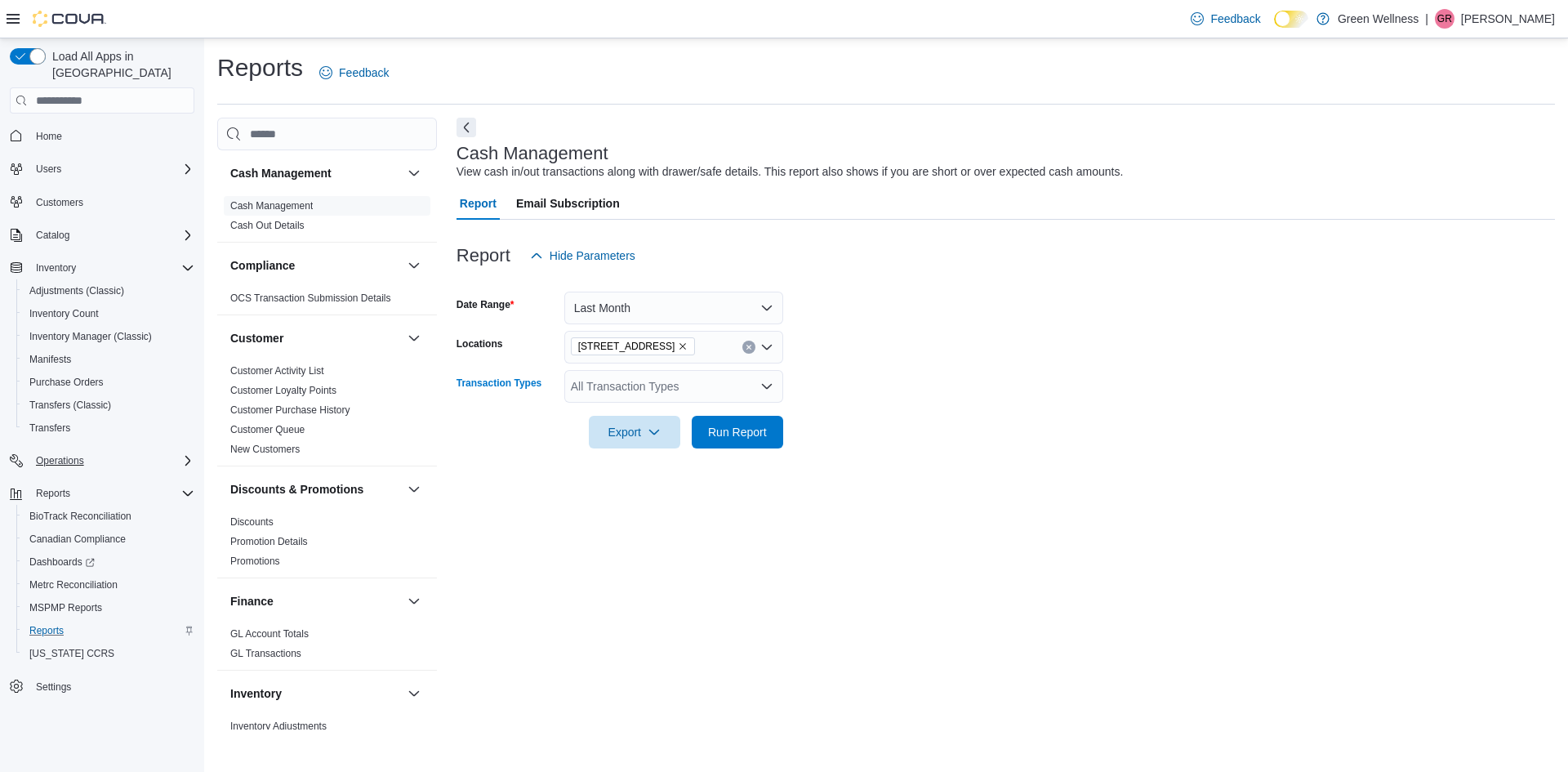
click at [731, 391] on div "All Transaction Types" at bounding box center [674, 386] width 219 height 33
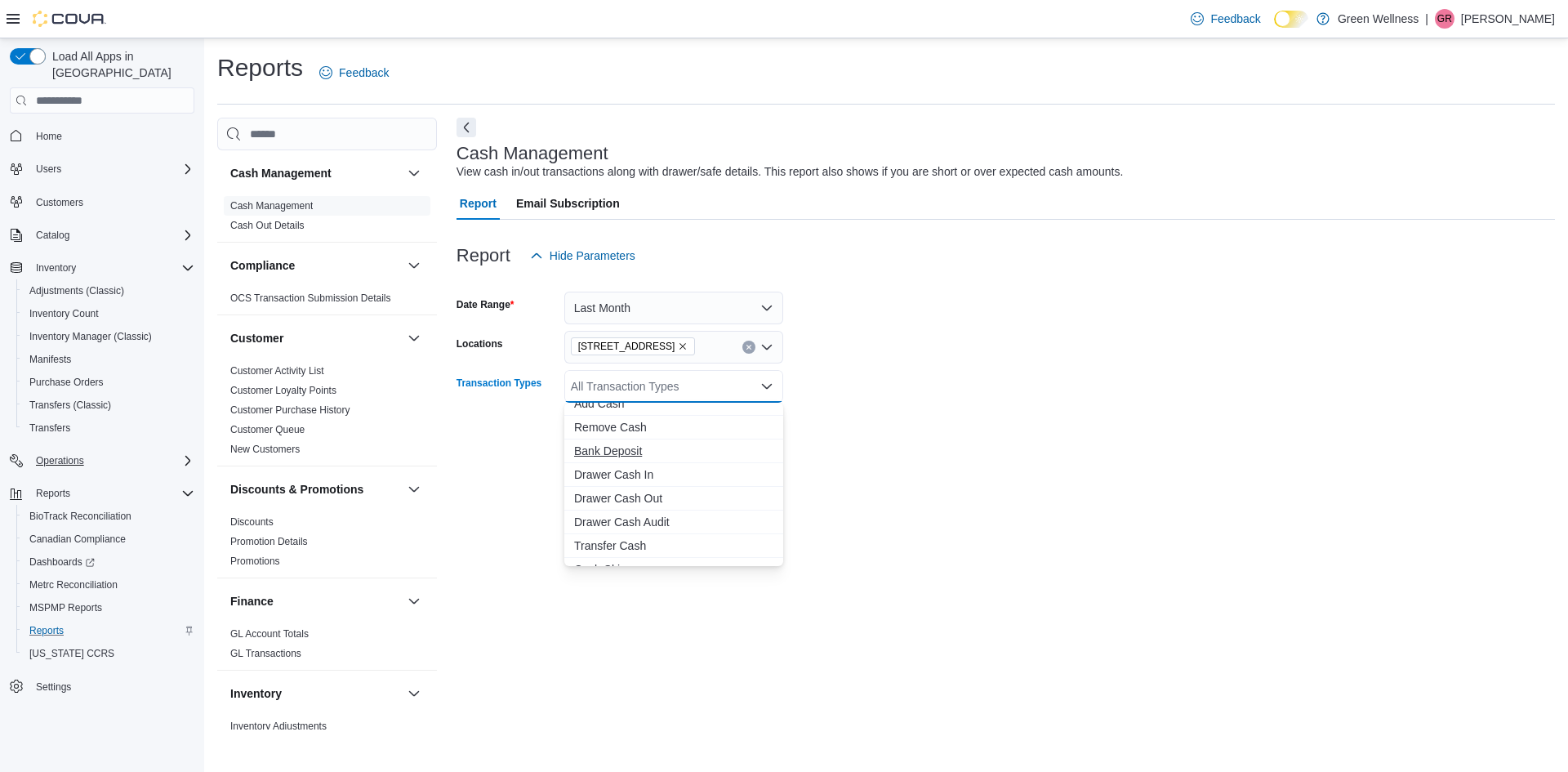
scroll to position [97, 0]
click at [631, 457] on span "Drawer Cash In" at bounding box center [674, 460] width 199 height 16
click at [631, 457] on span "Bank Deposit" at bounding box center [674, 460] width 199 height 16
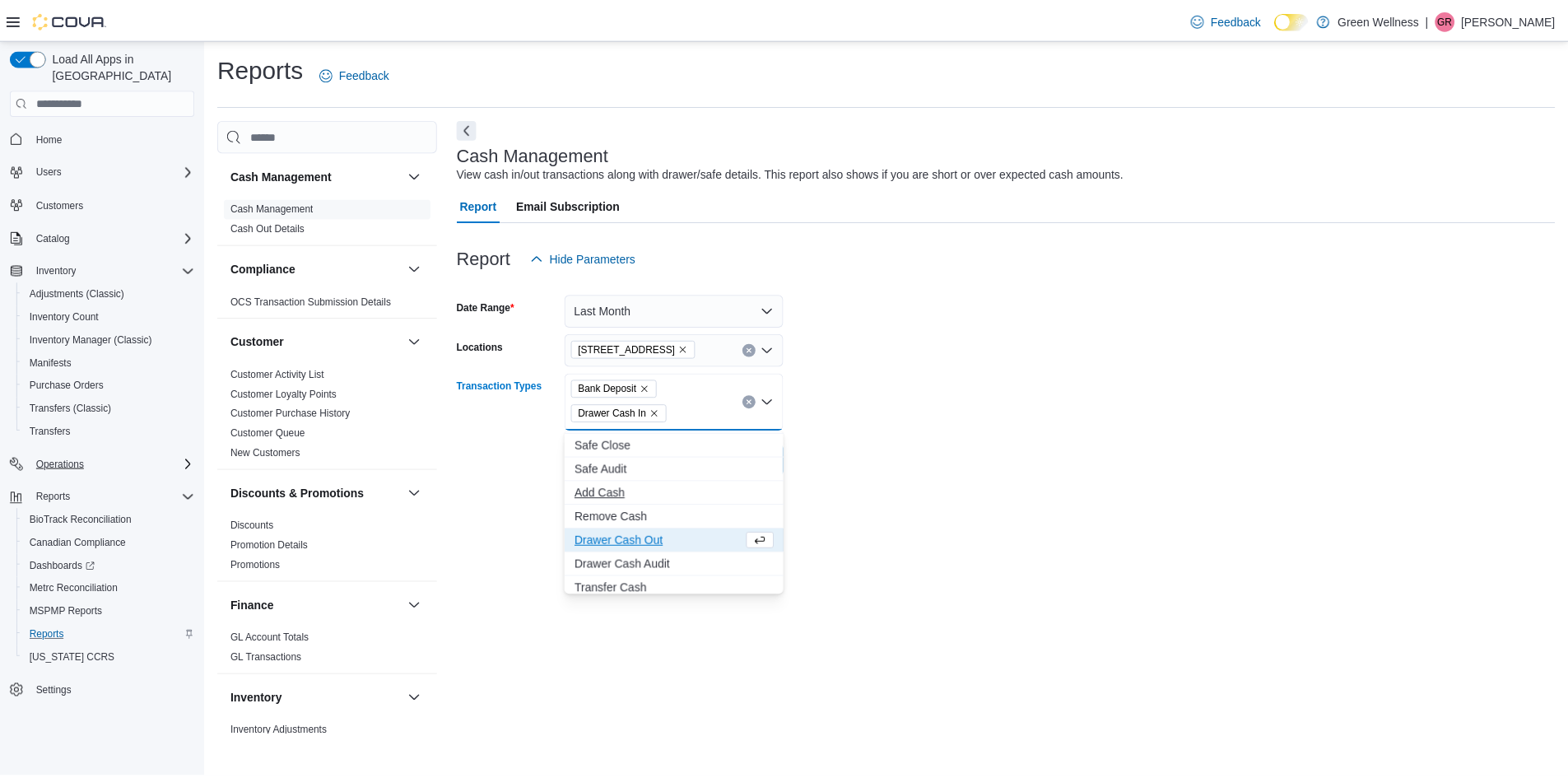
scroll to position [0, 0]
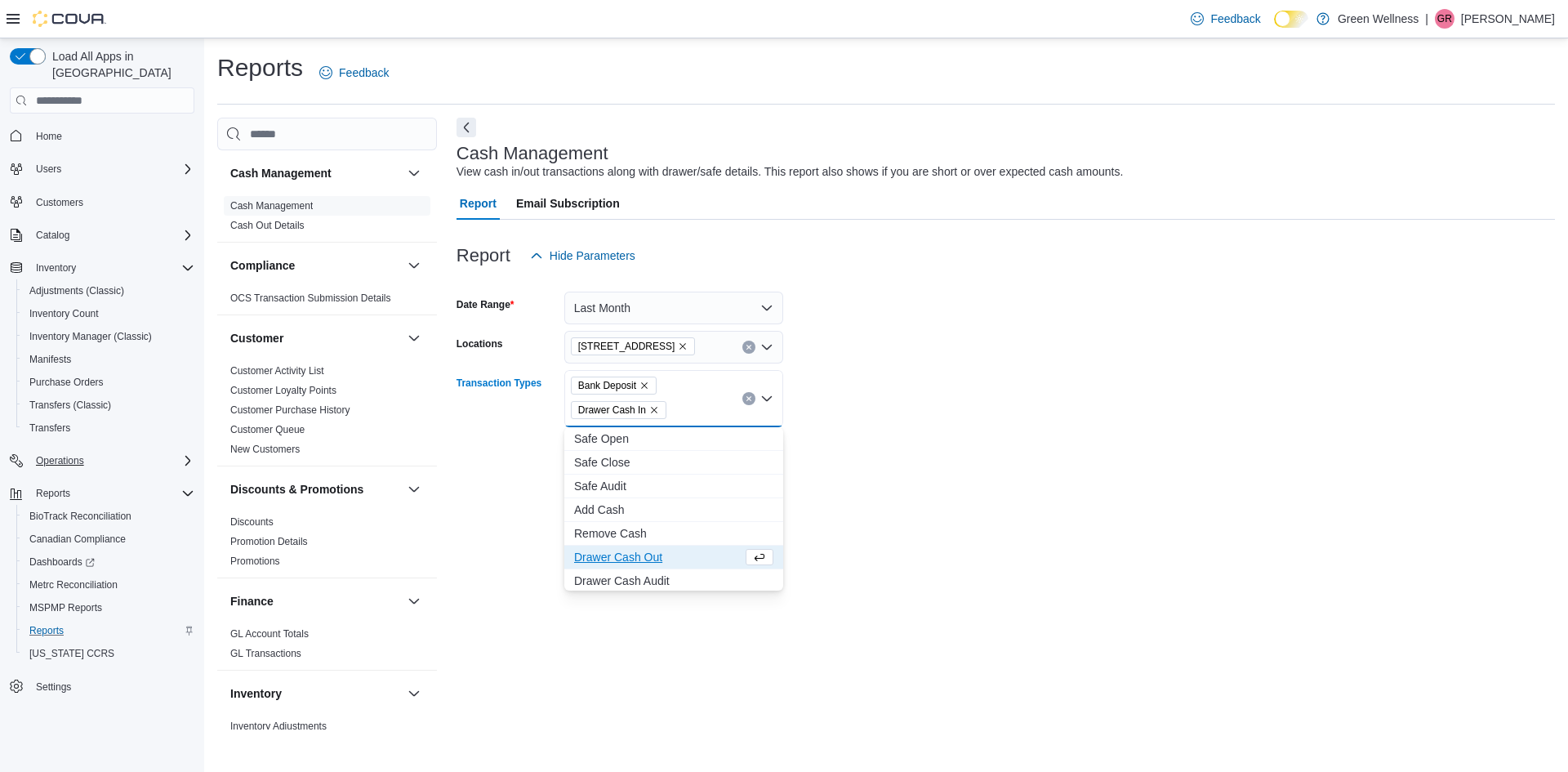
click at [513, 474] on div at bounding box center [1005, 482] width 1099 height 19
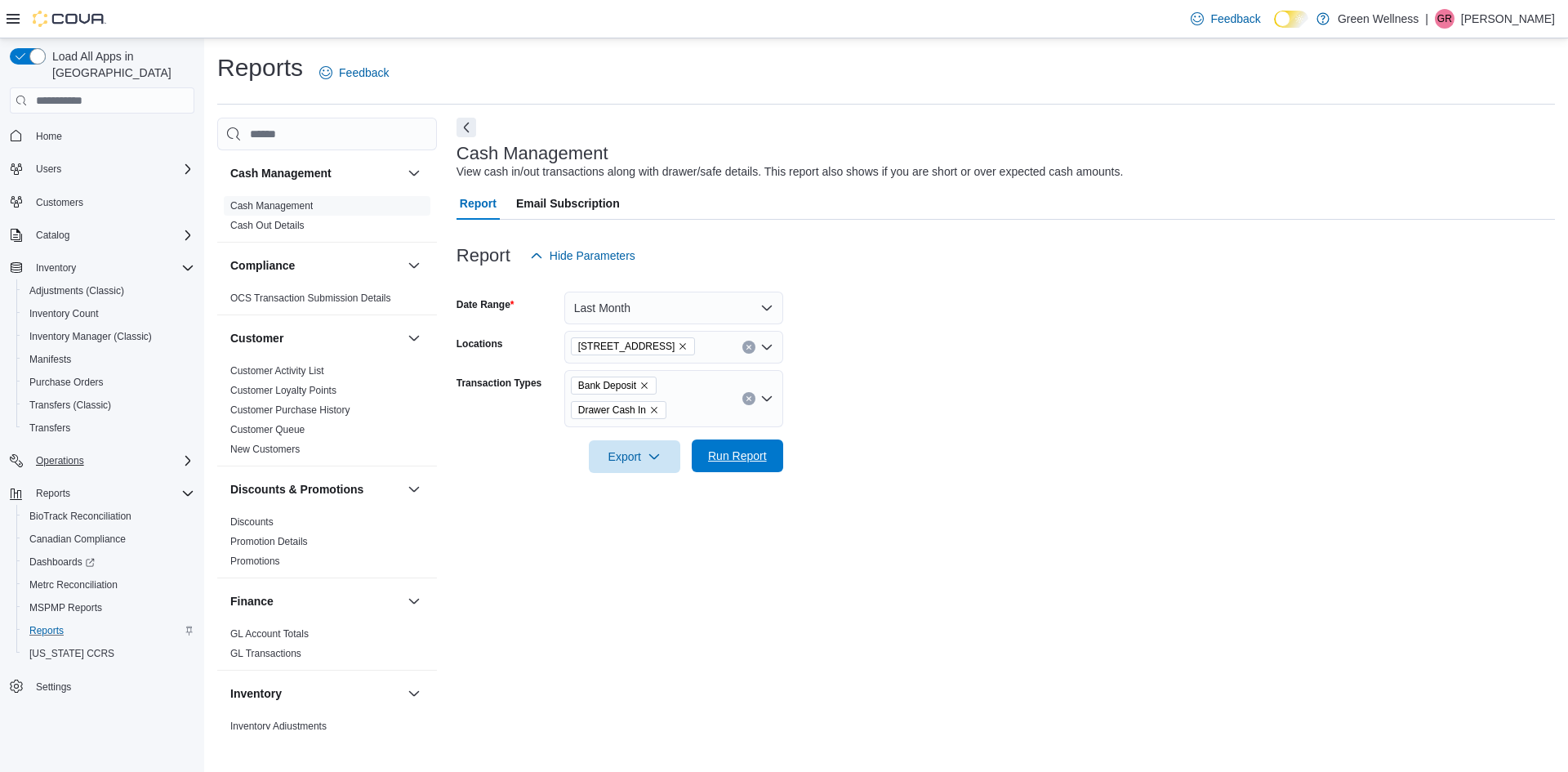
click at [707, 446] on span "Run Report" at bounding box center [737, 456] width 72 height 33
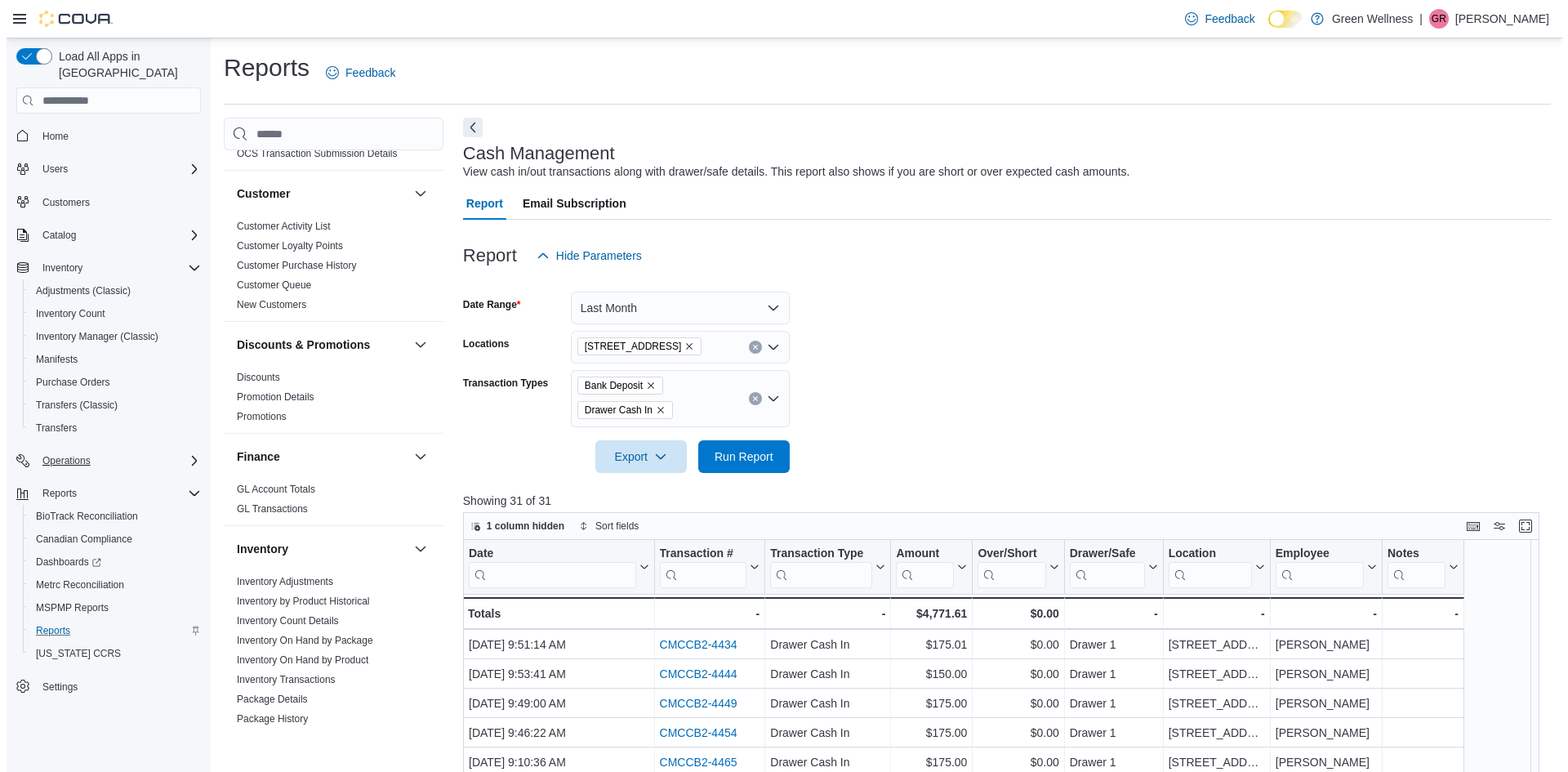
scroll to position [245, 0]
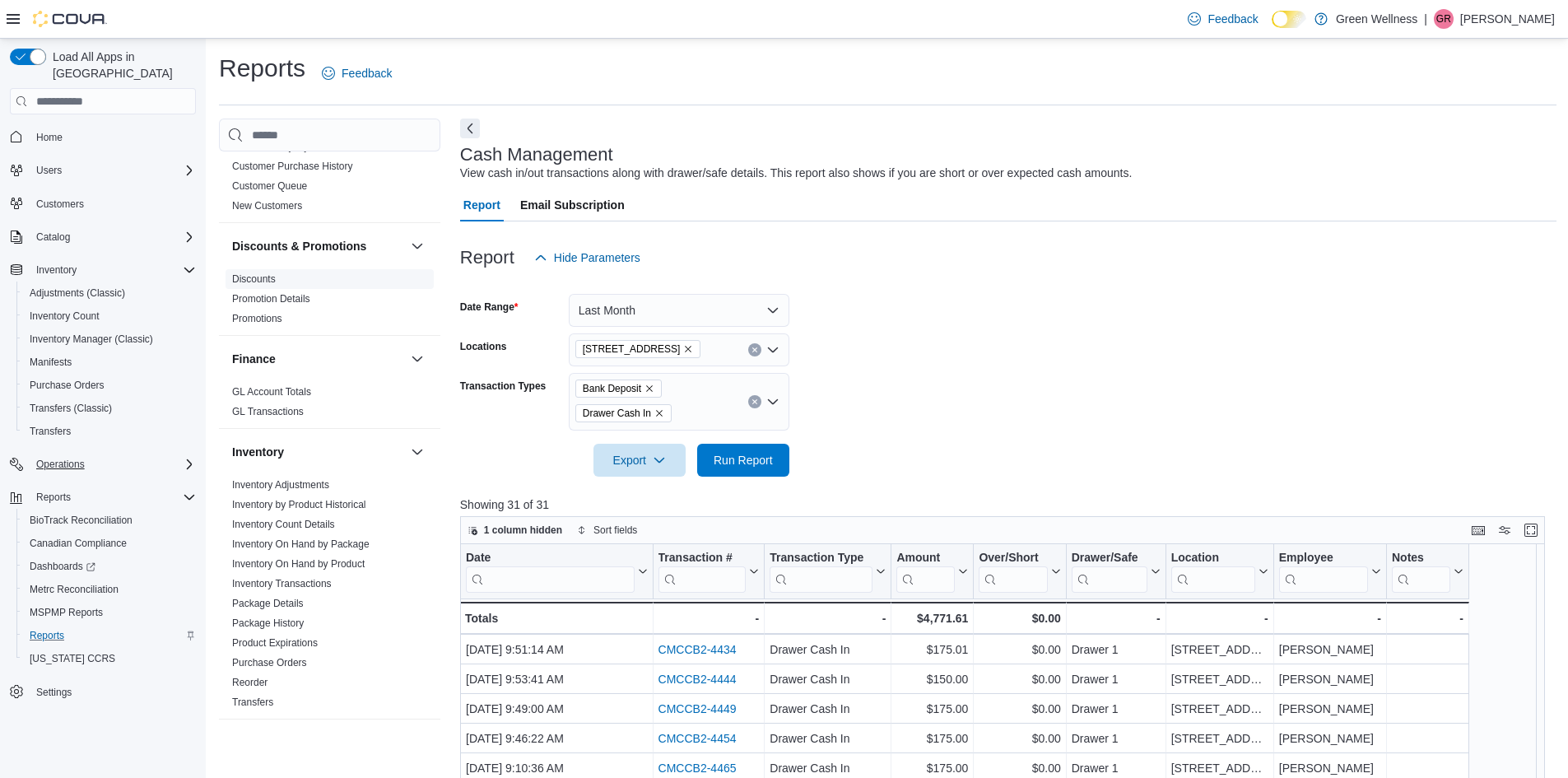
click at [255, 278] on link "Discounts" at bounding box center [253, 279] width 43 height 12
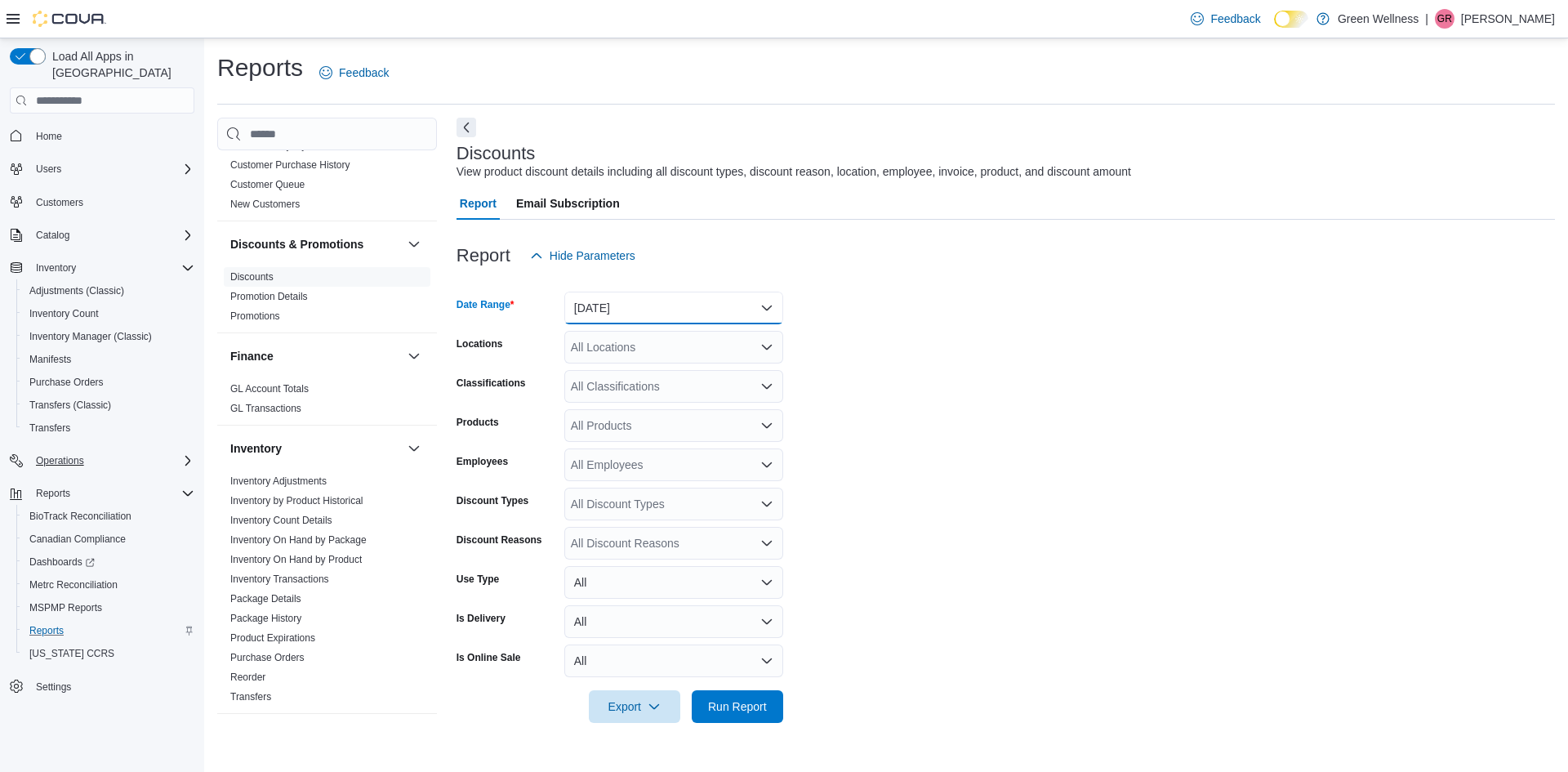
click at [636, 304] on button "[DATE]" at bounding box center [674, 308] width 219 height 33
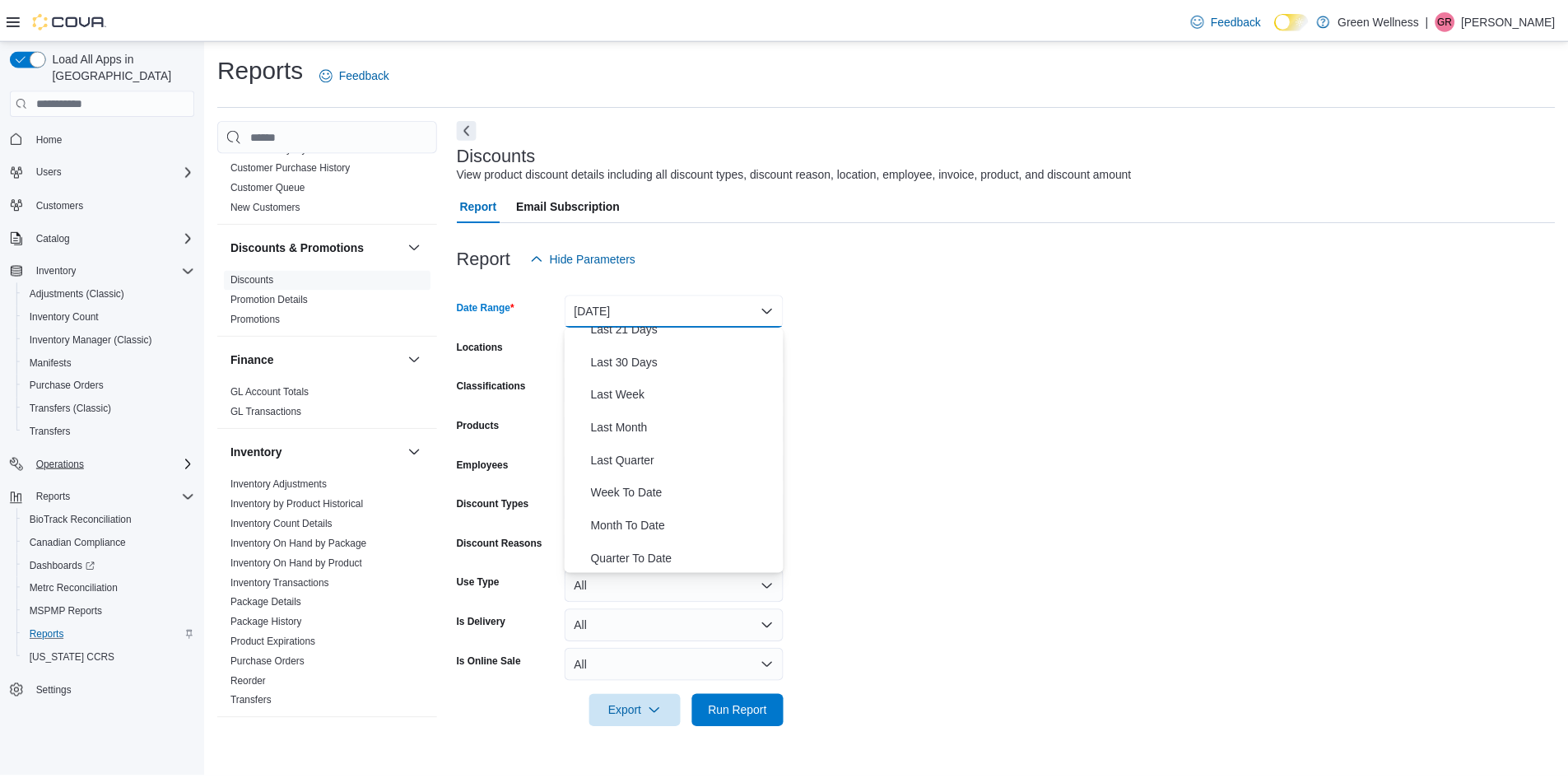
scroll to position [247, 0]
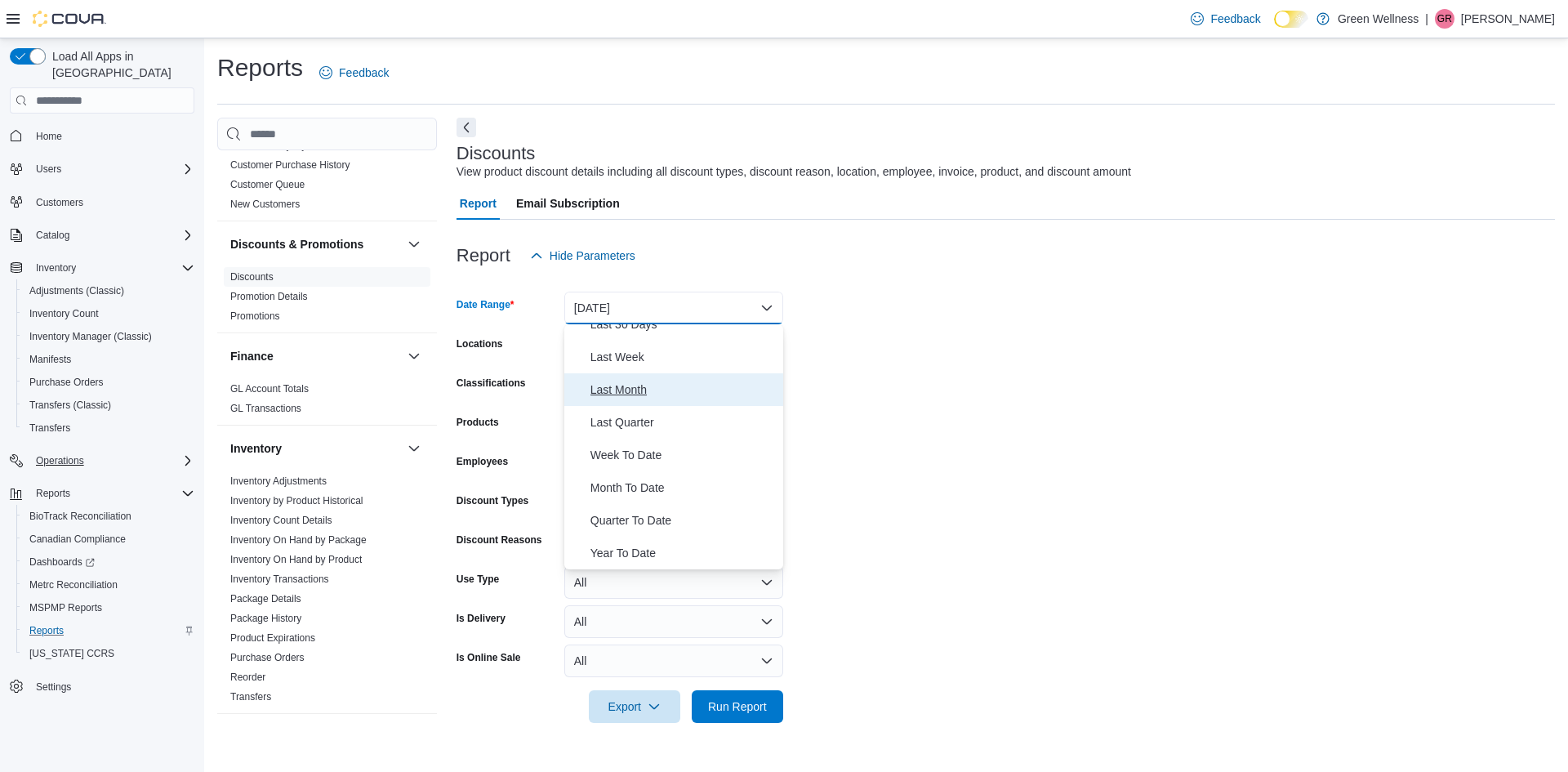
click at [618, 388] on span "Last Month" at bounding box center [683, 389] width 186 height 19
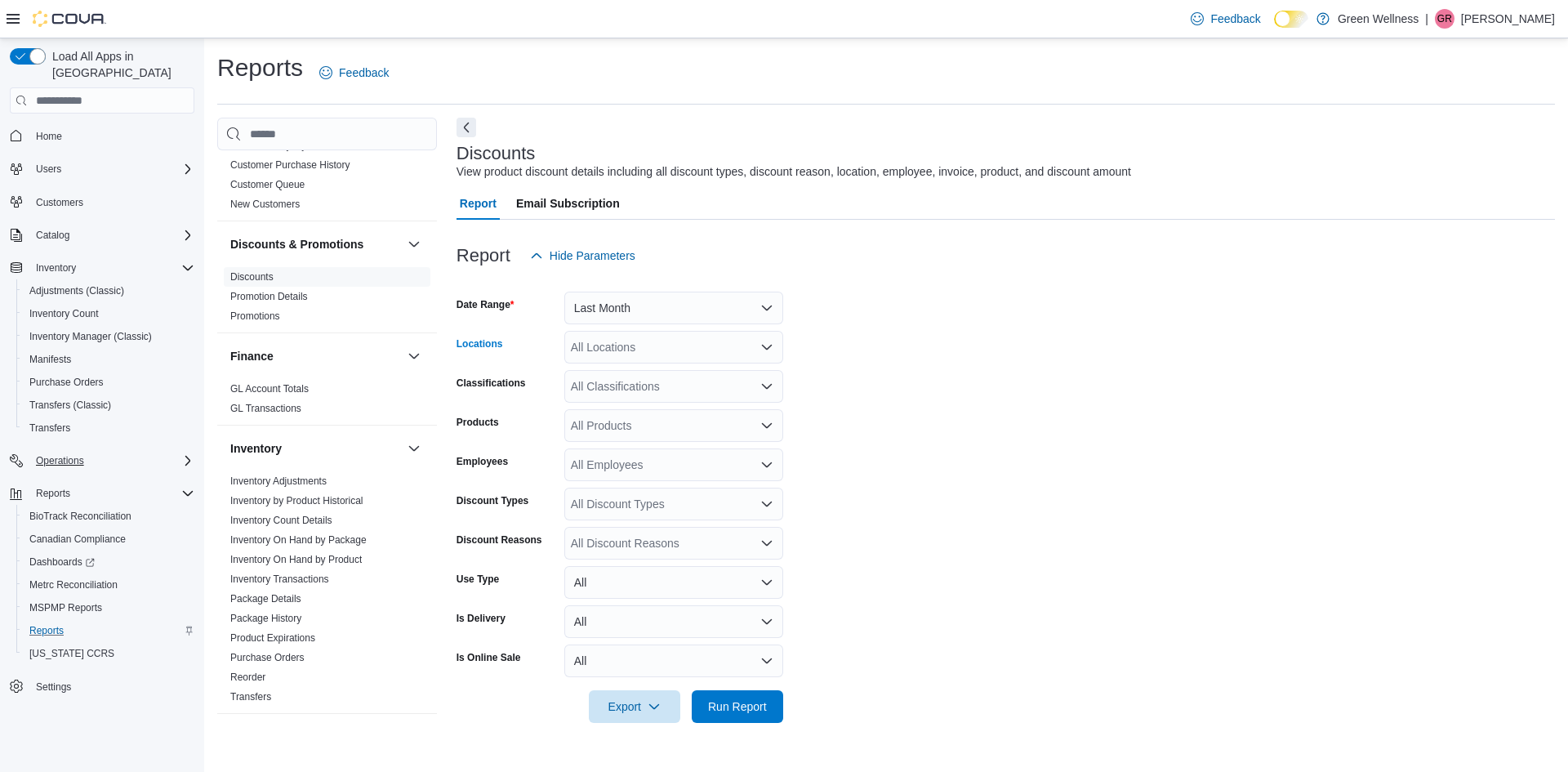
click at [667, 351] on div "All Locations" at bounding box center [674, 347] width 219 height 33
click at [659, 438] on span "[STREET_ADDRESS]" at bounding box center [655, 446] width 112 height 16
click at [843, 373] on form "Date Range Last Month Locations 28059 Hwy 28 Combo box. Selected. 28059 Hwy 28.…" at bounding box center [1005, 498] width 1099 height 451
click at [760, 390] on icon "Open list of options" at bounding box center [766, 386] width 13 height 13
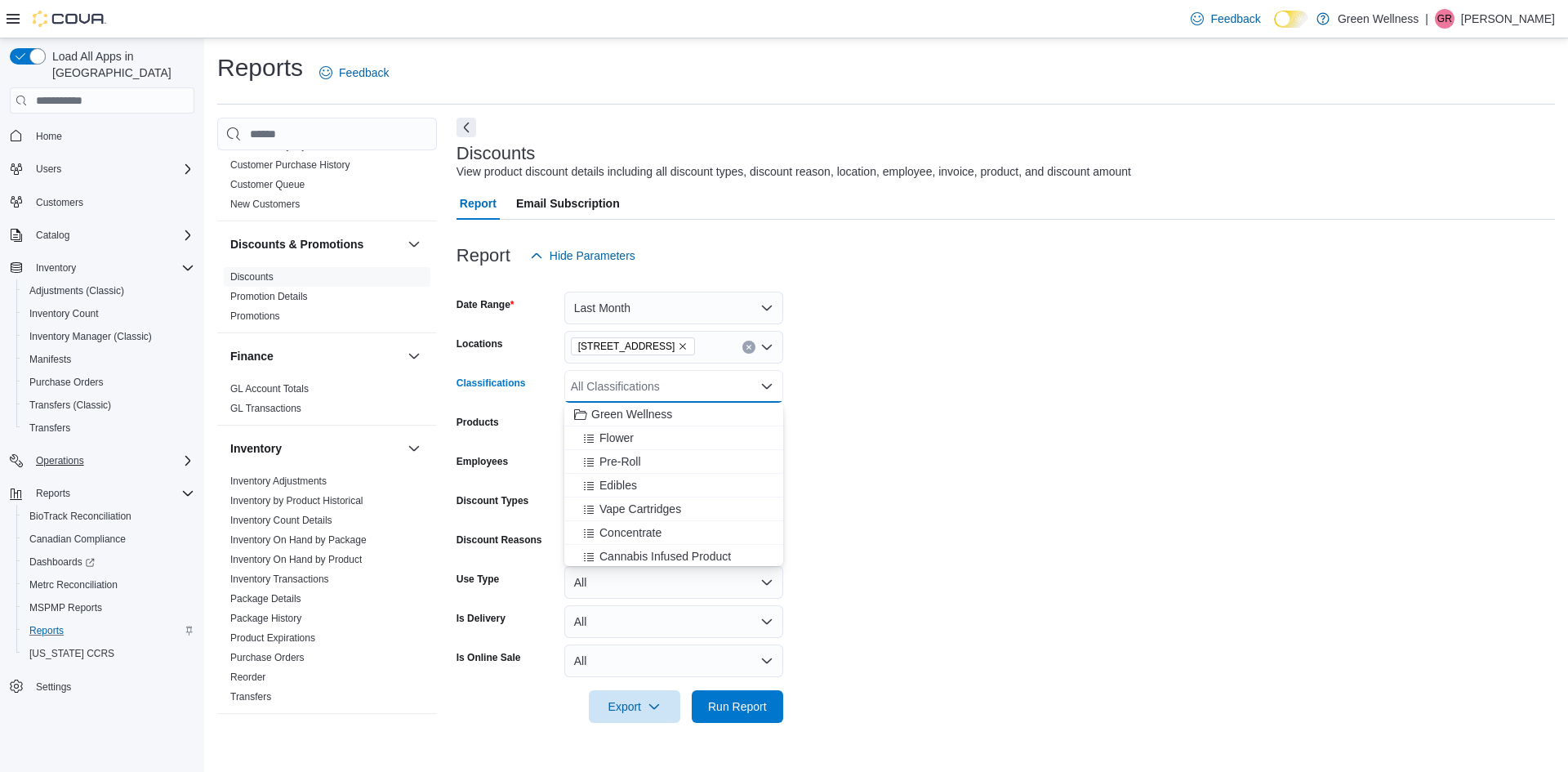
click at [837, 389] on form "Date Range Last Month Locations 28059 Hwy 28 Classifications All Classification…" at bounding box center [1005, 498] width 1099 height 451
click at [759, 492] on div "All Discount Types" at bounding box center [674, 504] width 219 height 33
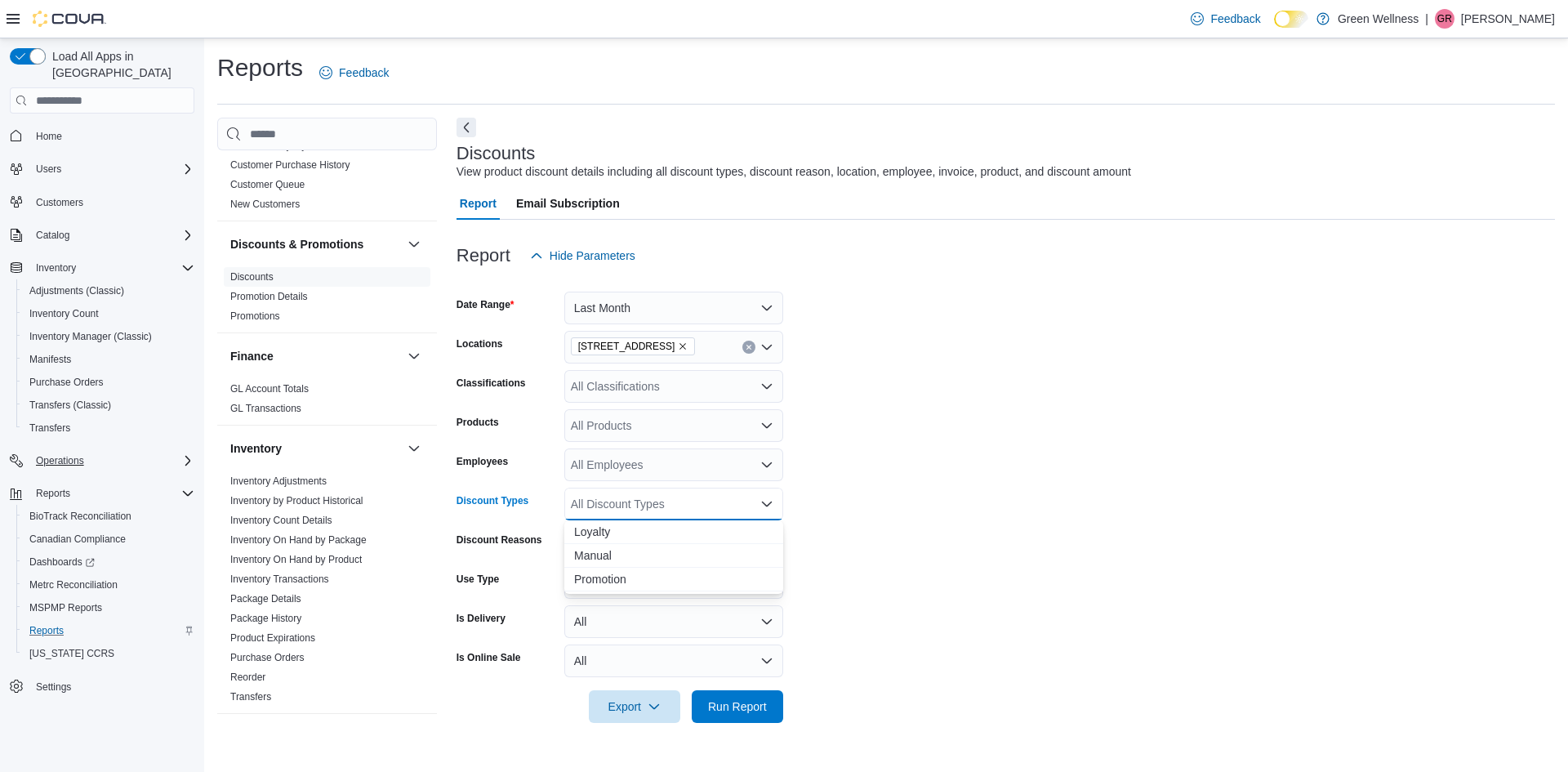
click at [793, 500] on form "Date Range Last Month Locations 28059 Hwy 28 Classifications All Classification…" at bounding box center [1005, 498] width 1099 height 451
click at [752, 698] on span "Run Report" at bounding box center [737, 706] width 72 height 33
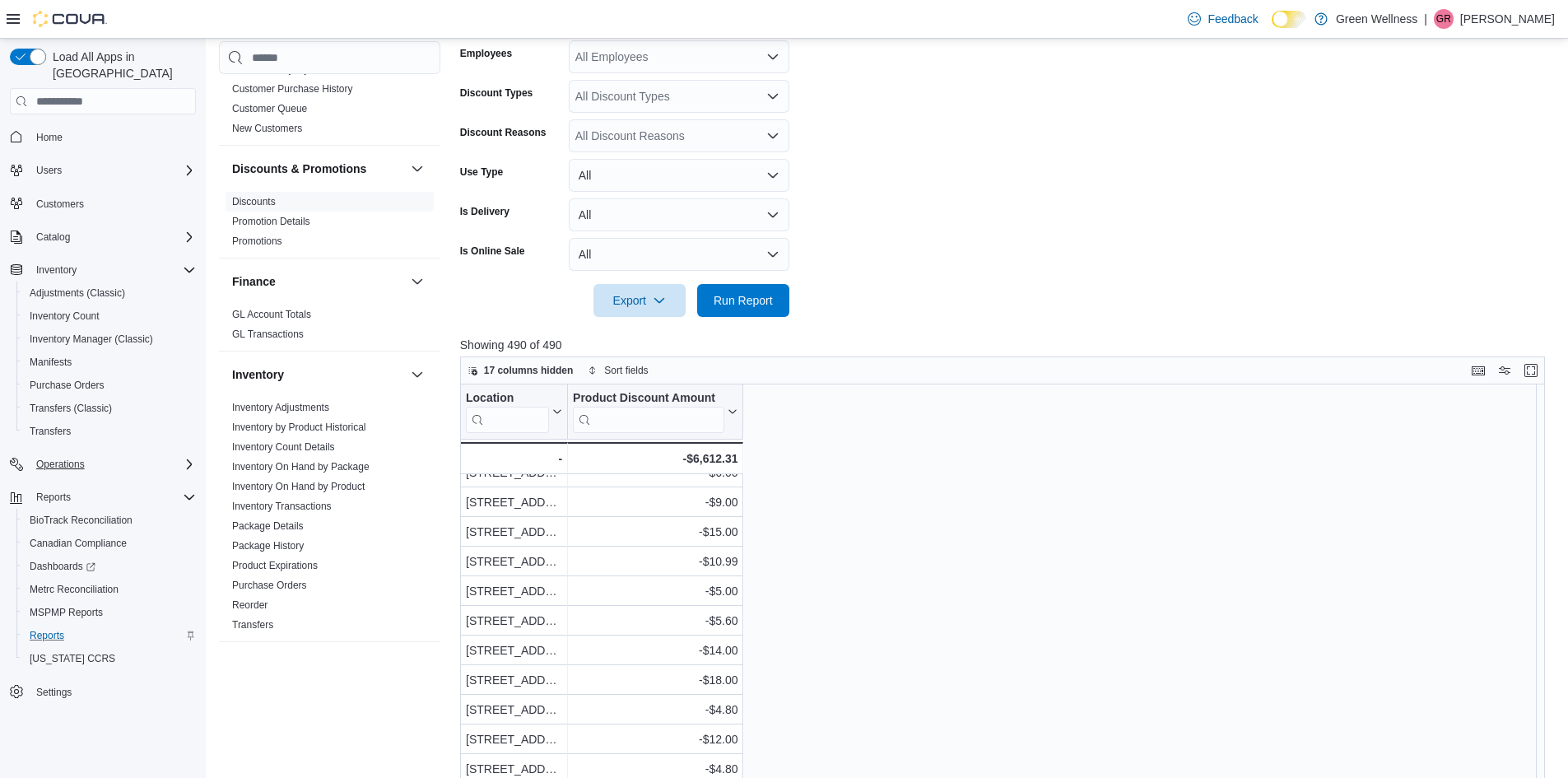
scroll to position [1006, 0]
click at [841, 558] on div "Location Click to view column header actions Product Discount Amount Click to v…" at bounding box center [1008, 667] width 1097 height 564
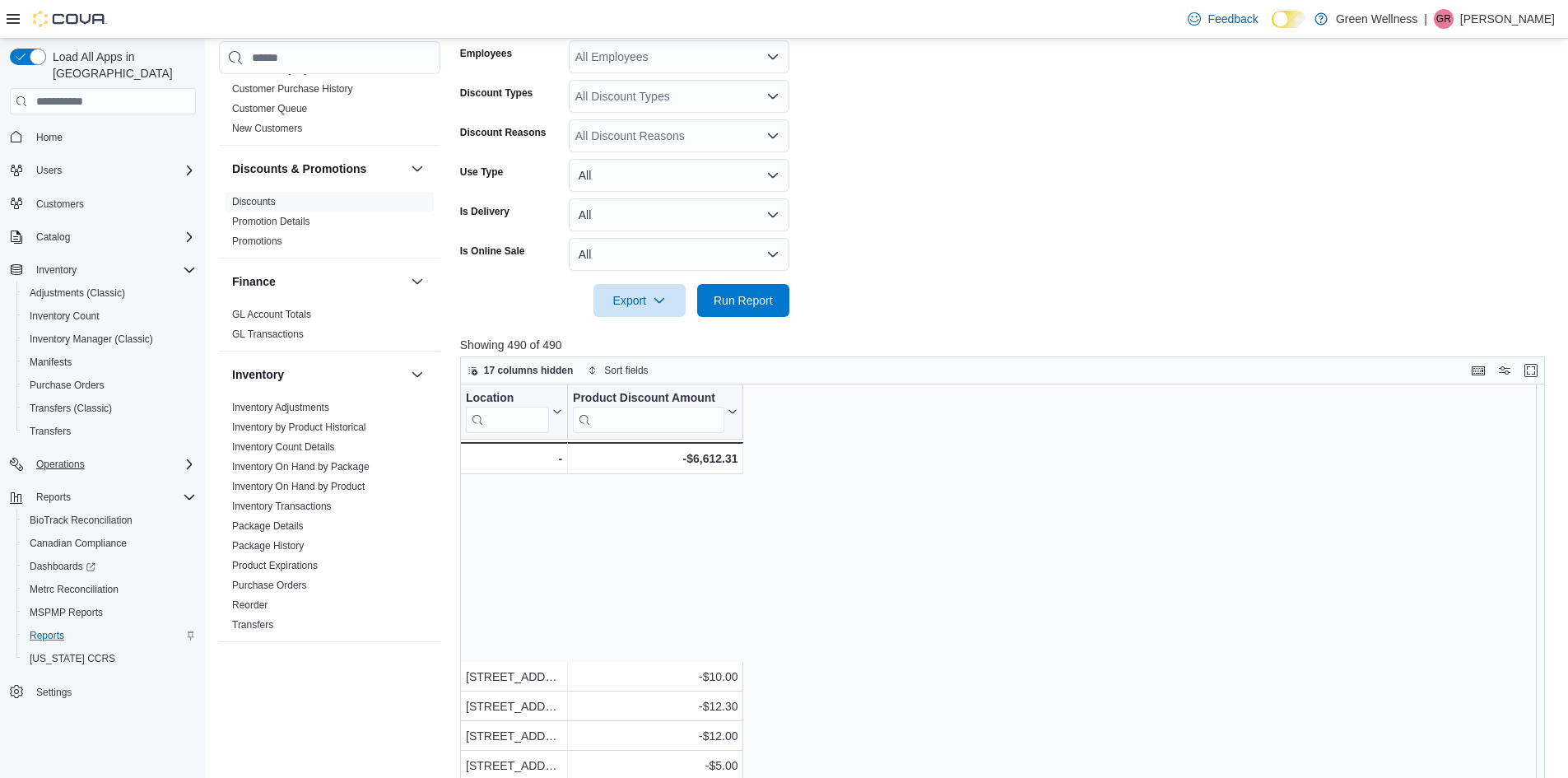
scroll to position [0, 0]
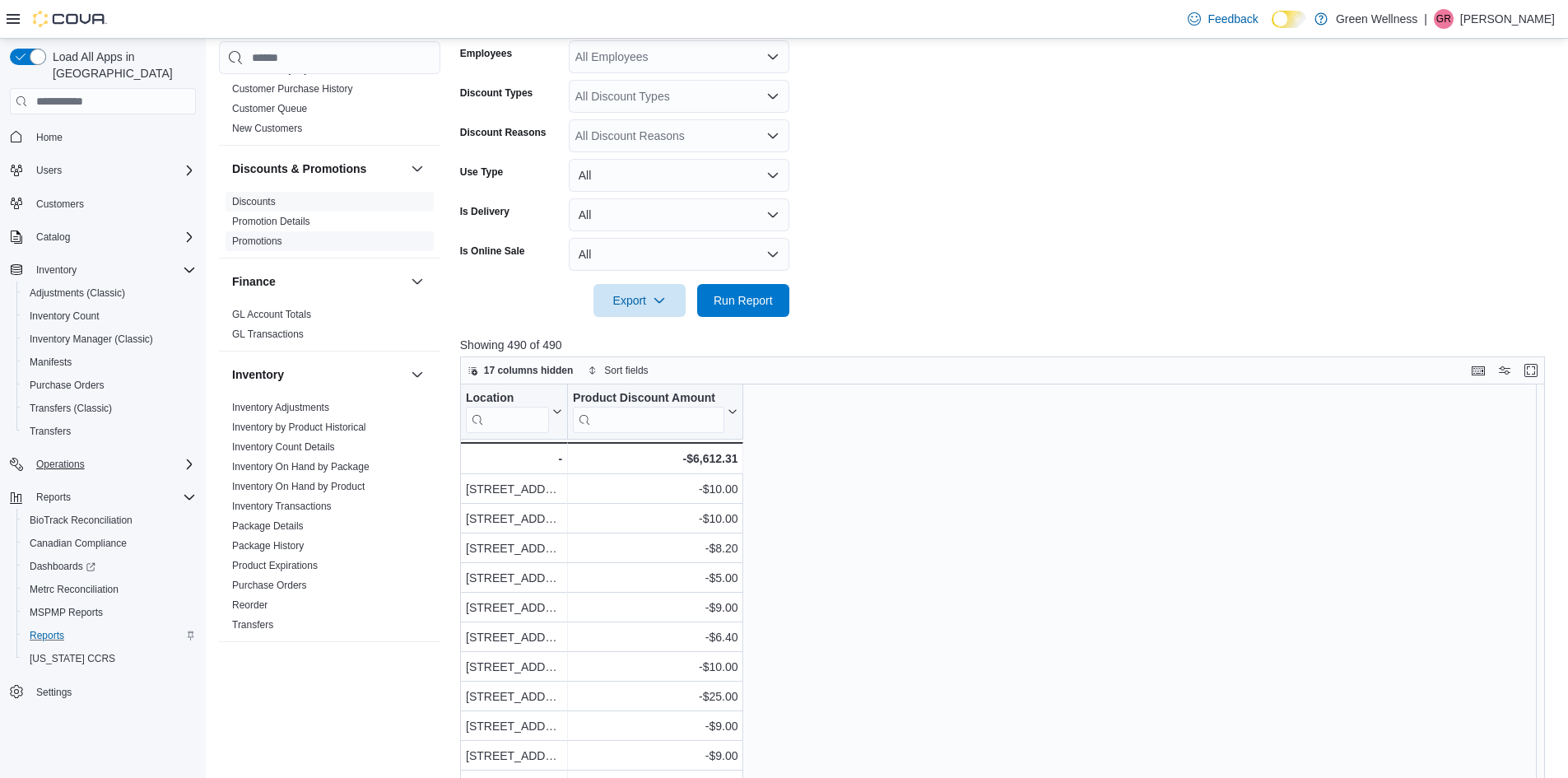
click at [276, 237] on link "Promotions" at bounding box center [257, 241] width 51 height 12
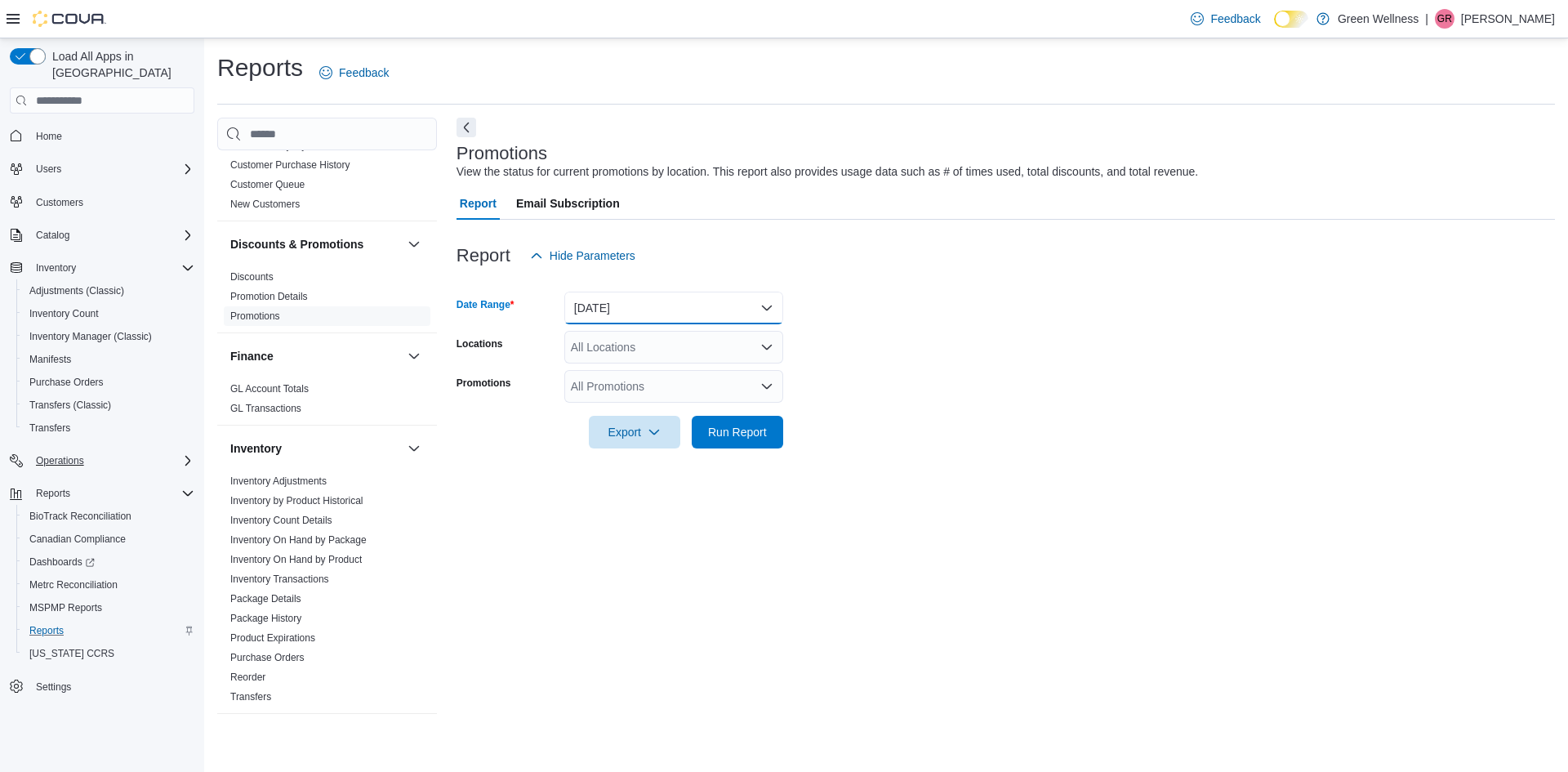
click at [621, 309] on button "[DATE]" at bounding box center [674, 308] width 219 height 33
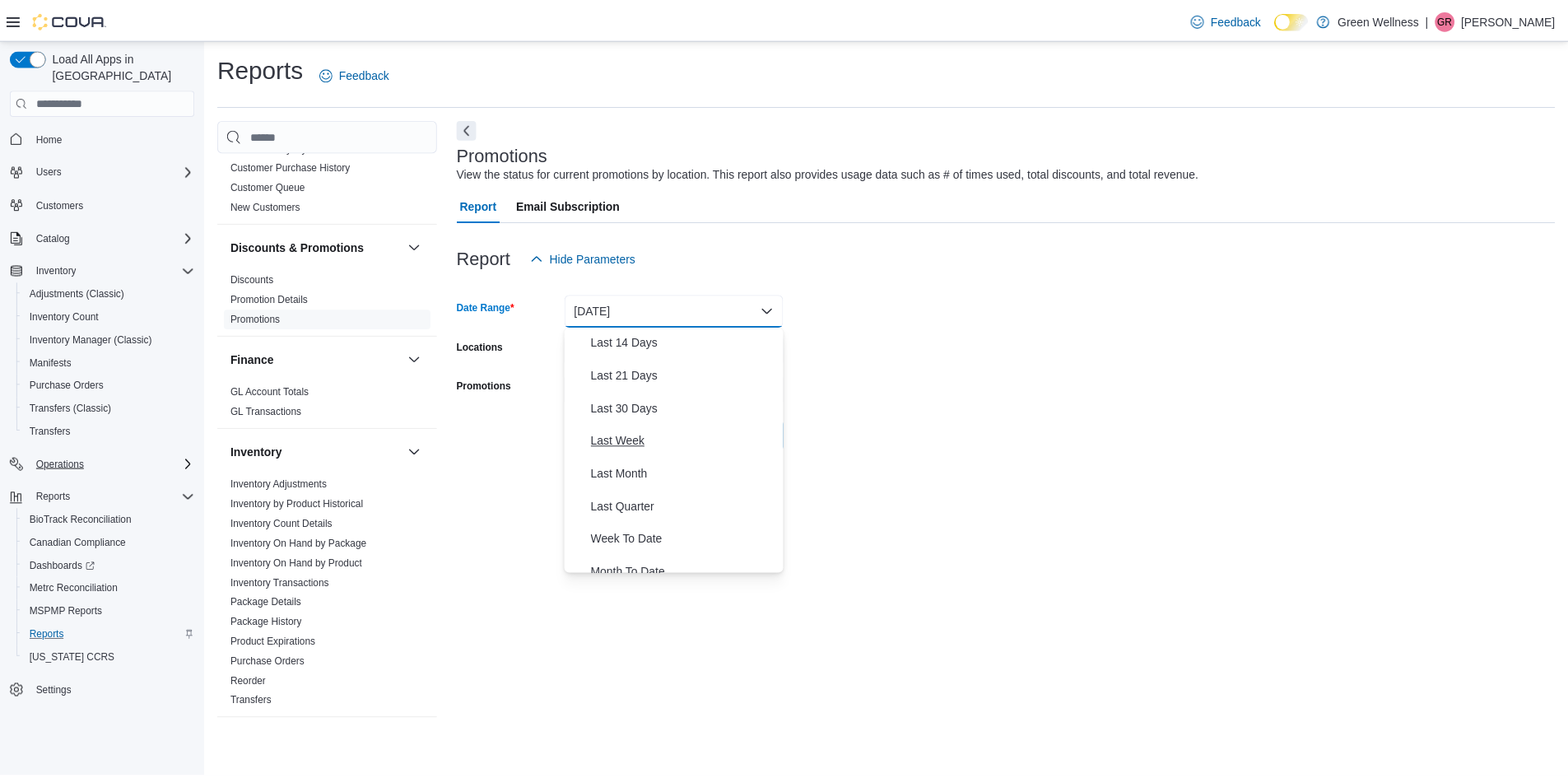
scroll to position [247, 0]
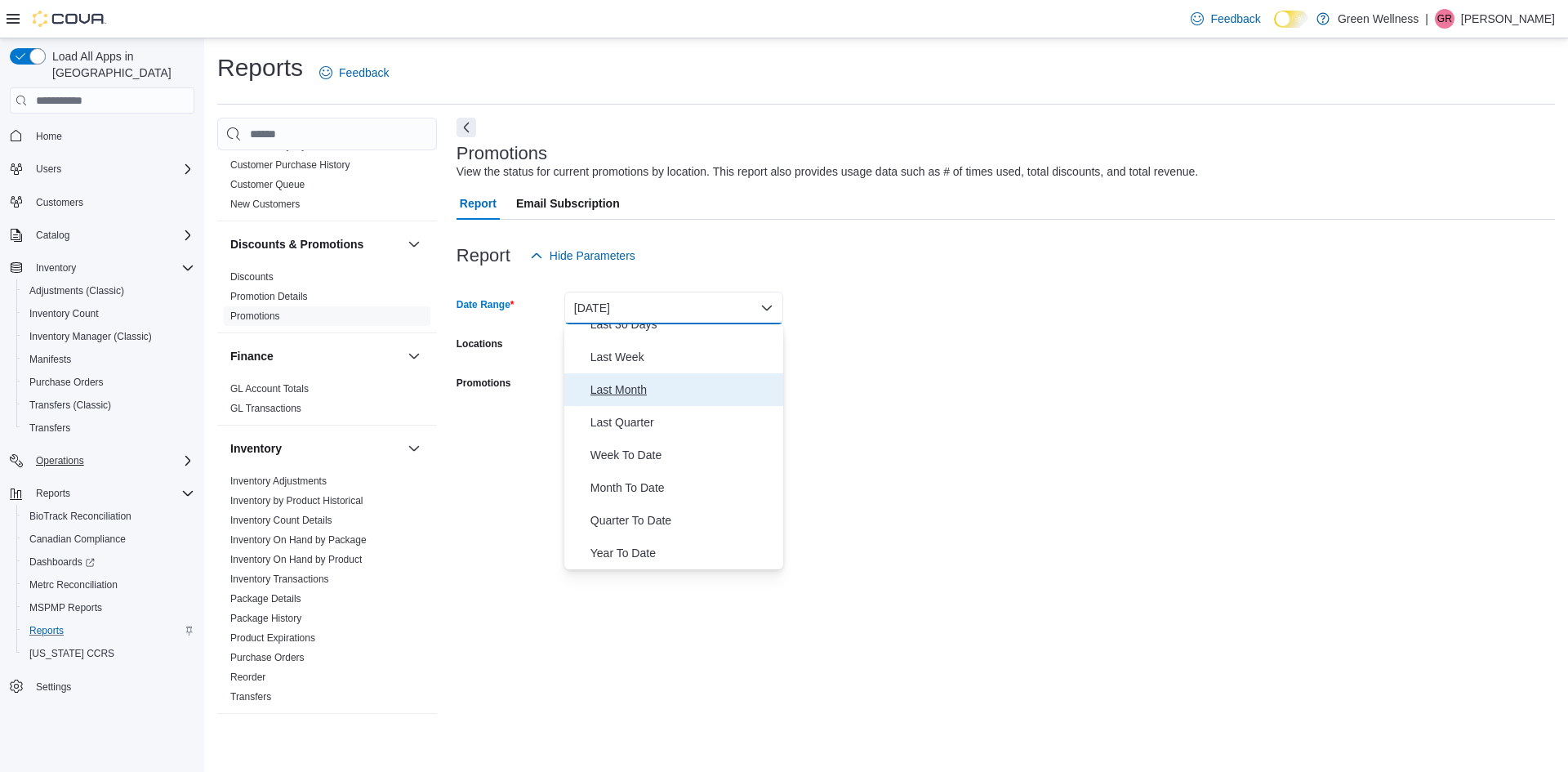
click at [620, 397] on span "Last Month" at bounding box center [683, 389] width 186 height 19
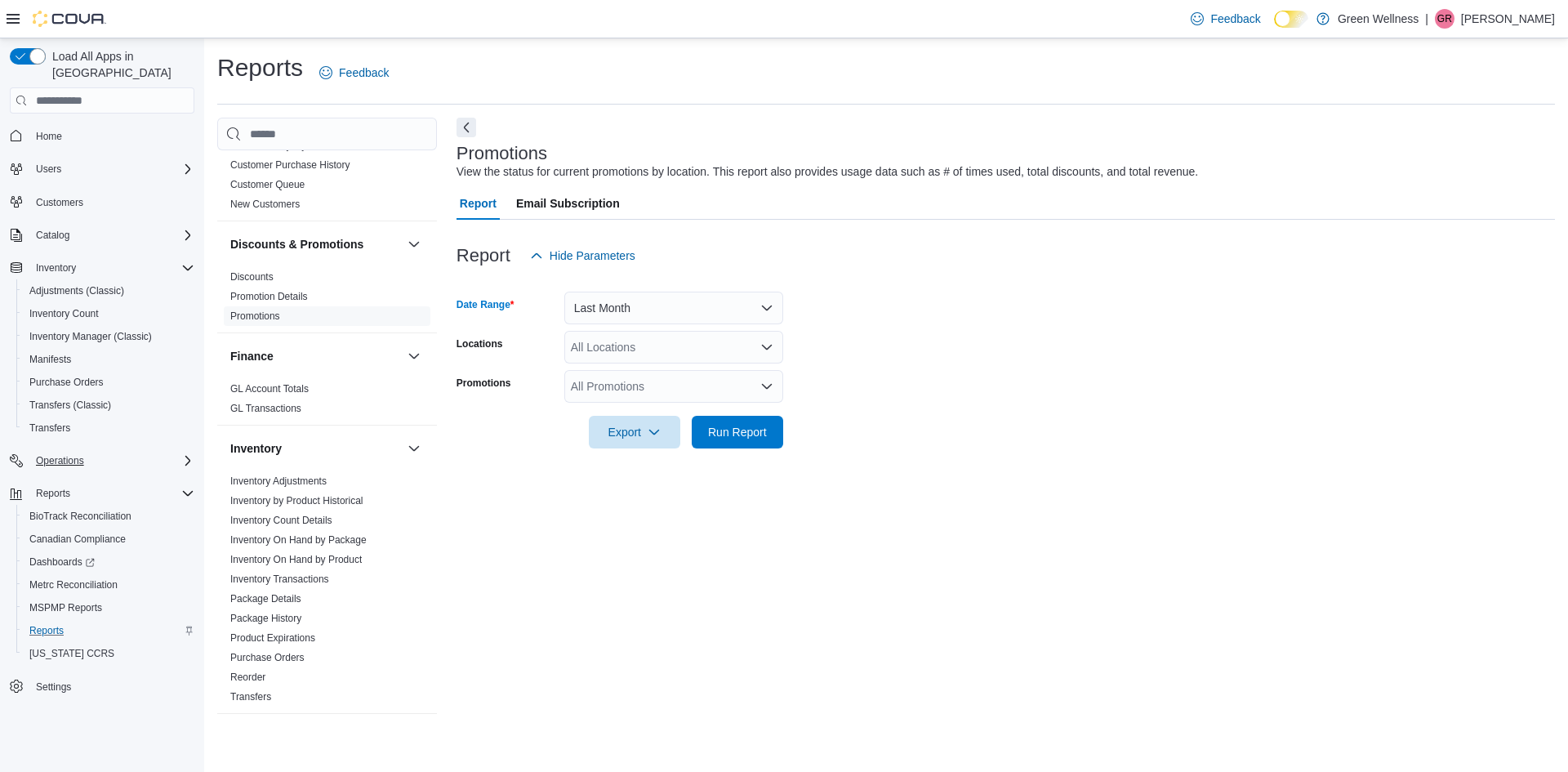
click at [641, 346] on div "All Locations" at bounding box center [674, 347] width 219 height 33
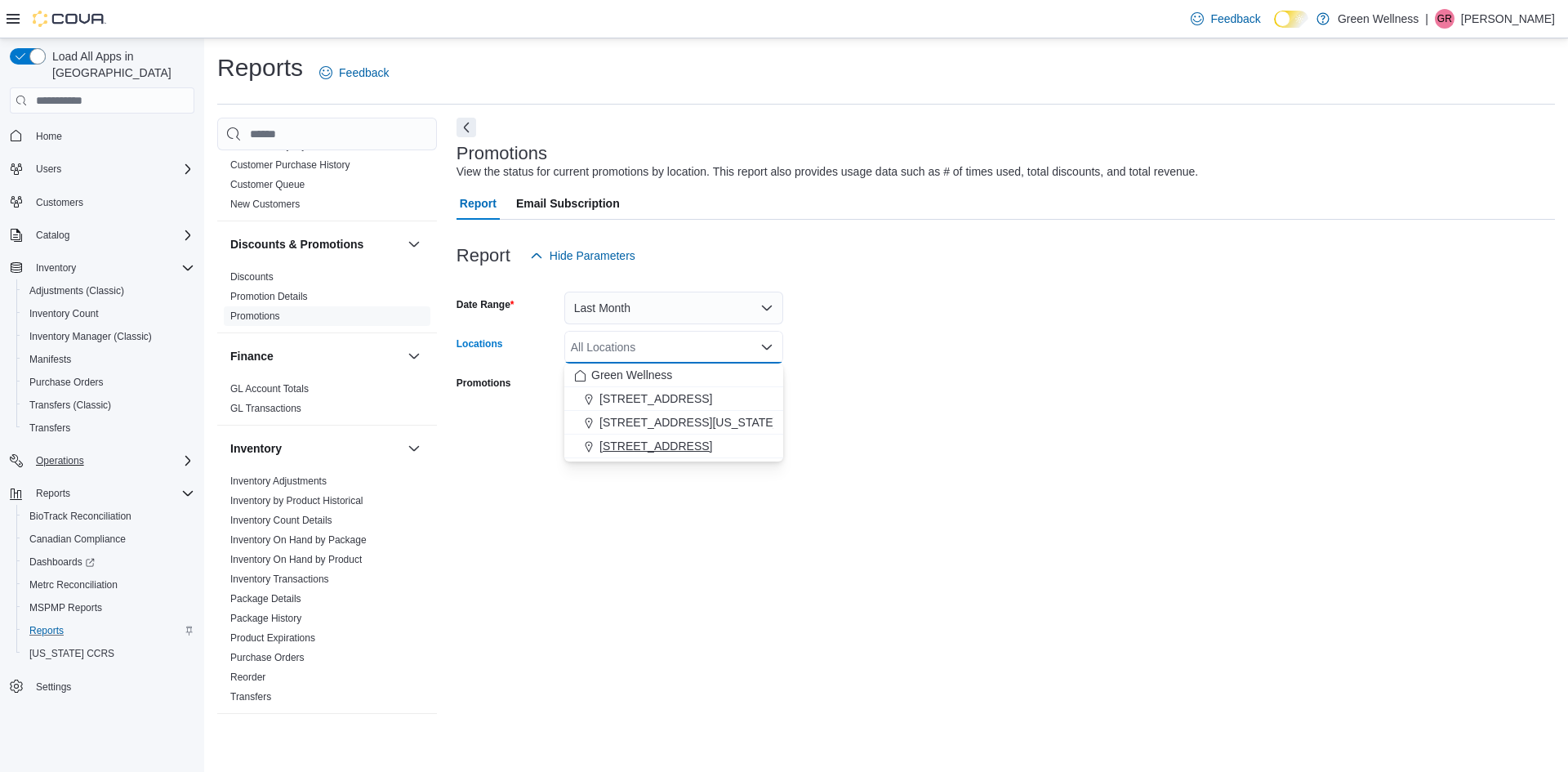
click at [639, 444] on span "[STREET_ADDRESS]" at bounding box center [655, 446] width 112 height 16
click at [808, 407] on div at bounding box center [1005, 409] width 1099 height 13
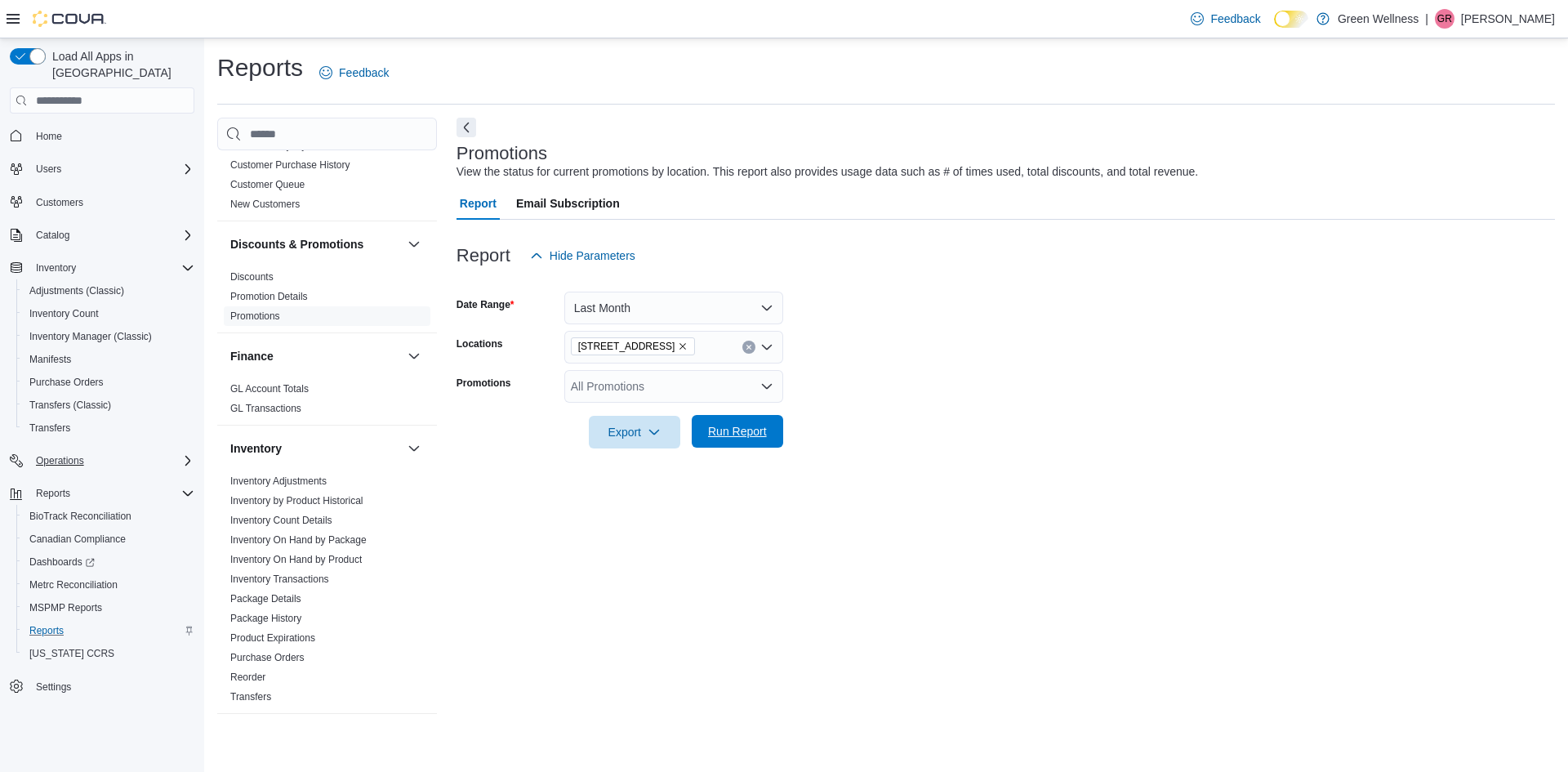
click at [736, 428] on span "Run Report" at bounding box center [737, 431] width 58 height 16
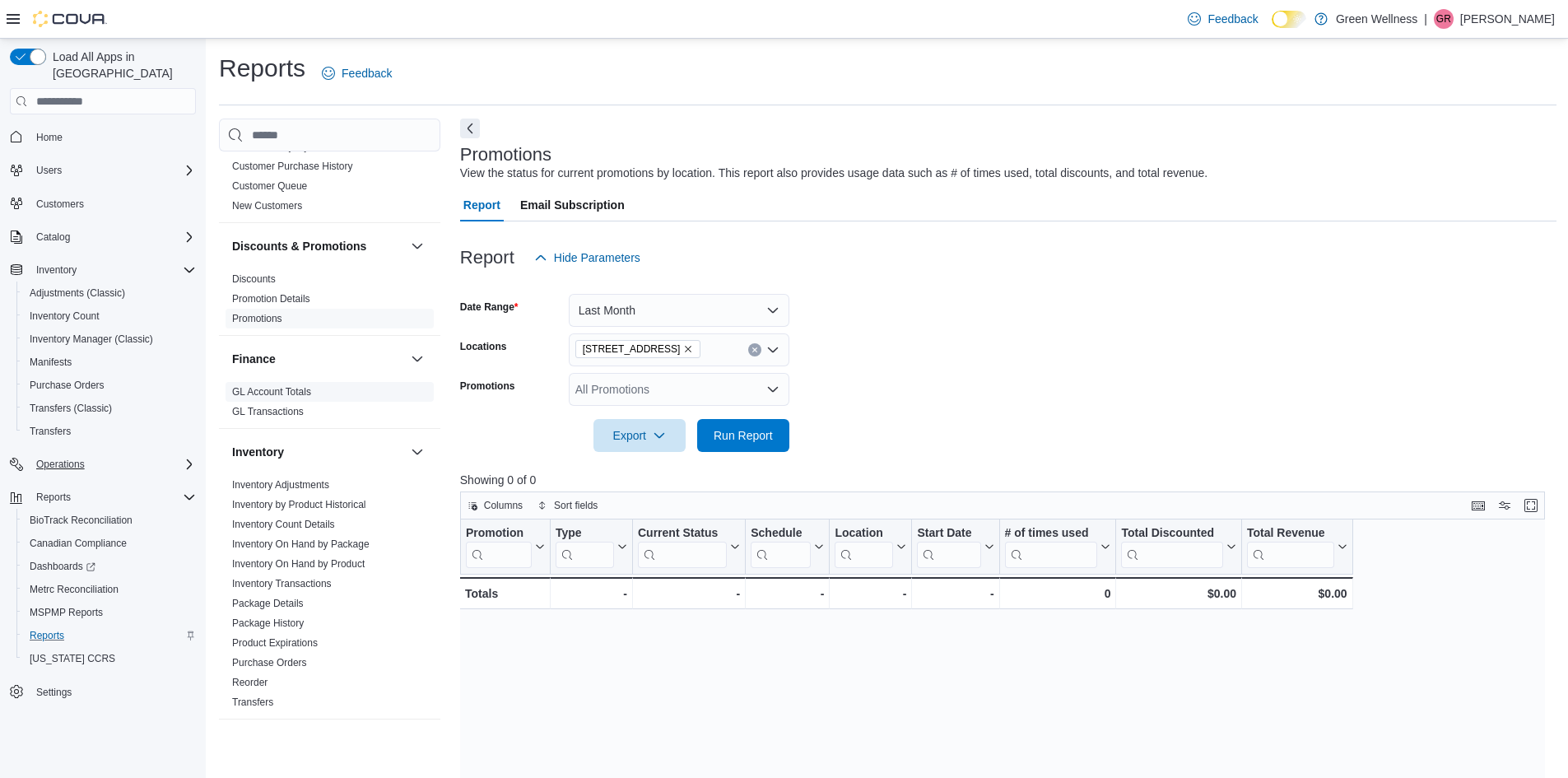
click at [278, 392] on link "GL Account Totals" at bounding box center [272, 391] width 79 height 12
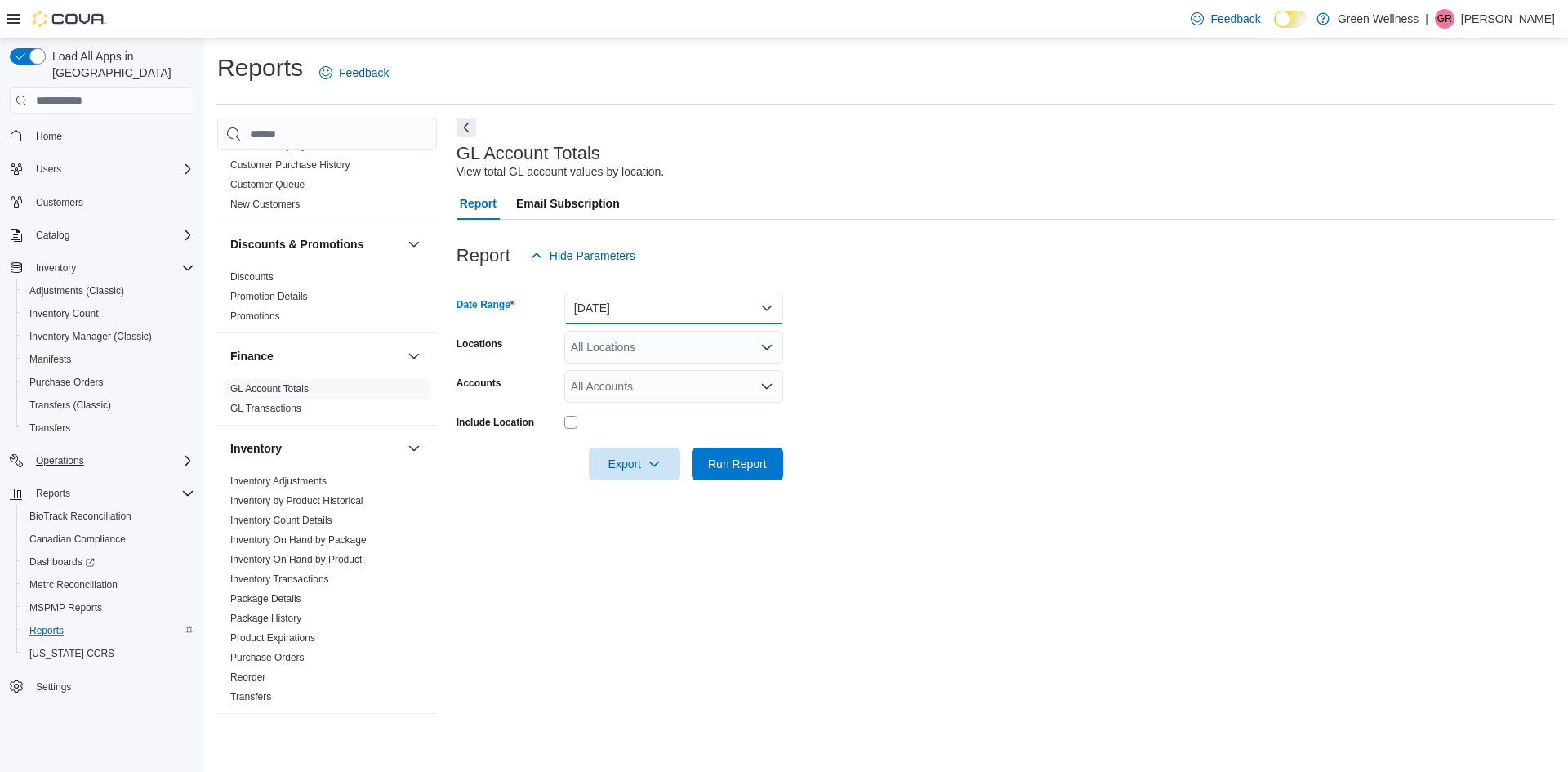
click at [626, 305] on button "[DATE]" at bounding box center [674, 308] width 219 height 33
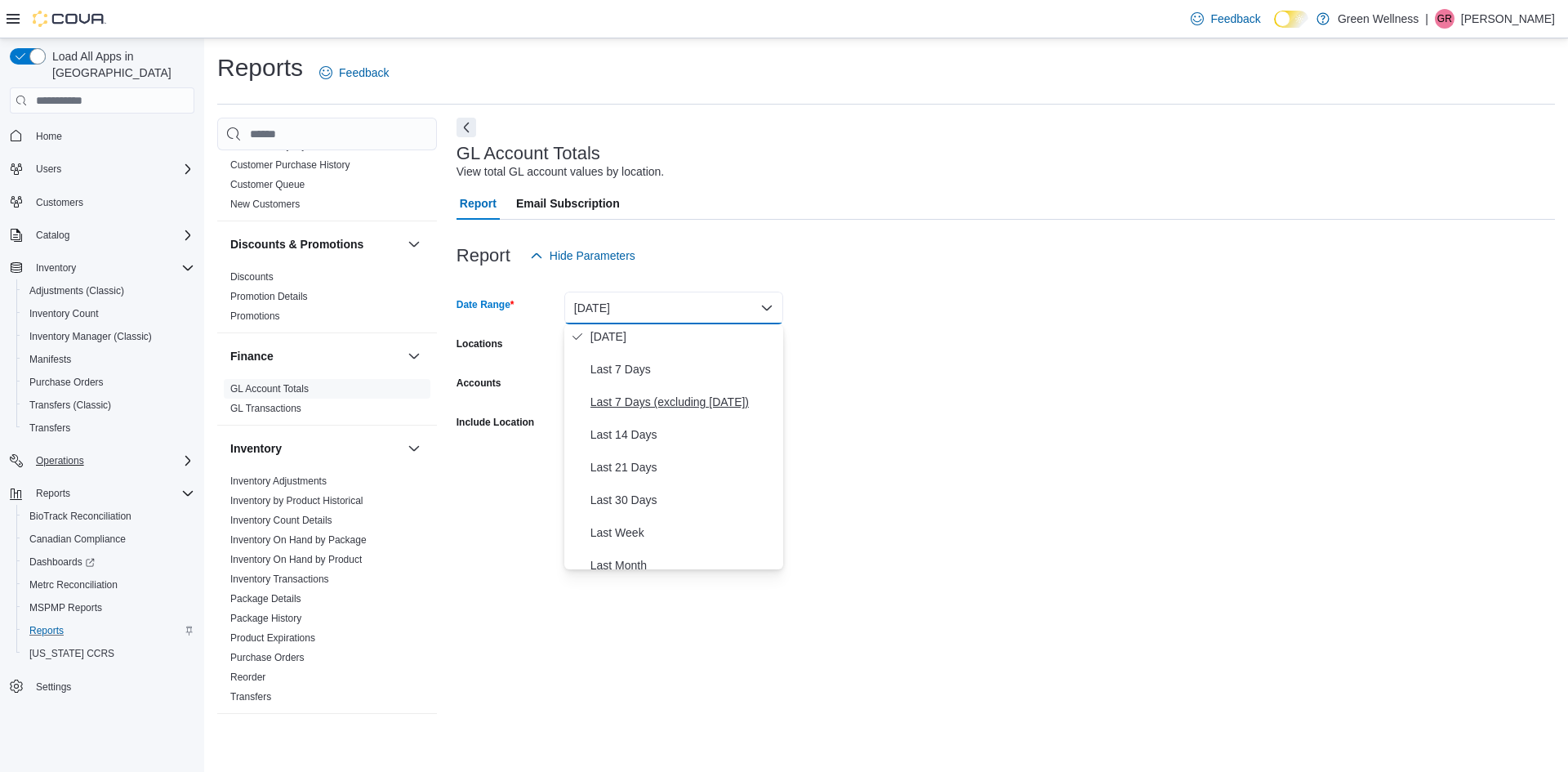
scroll to position [245, 0]
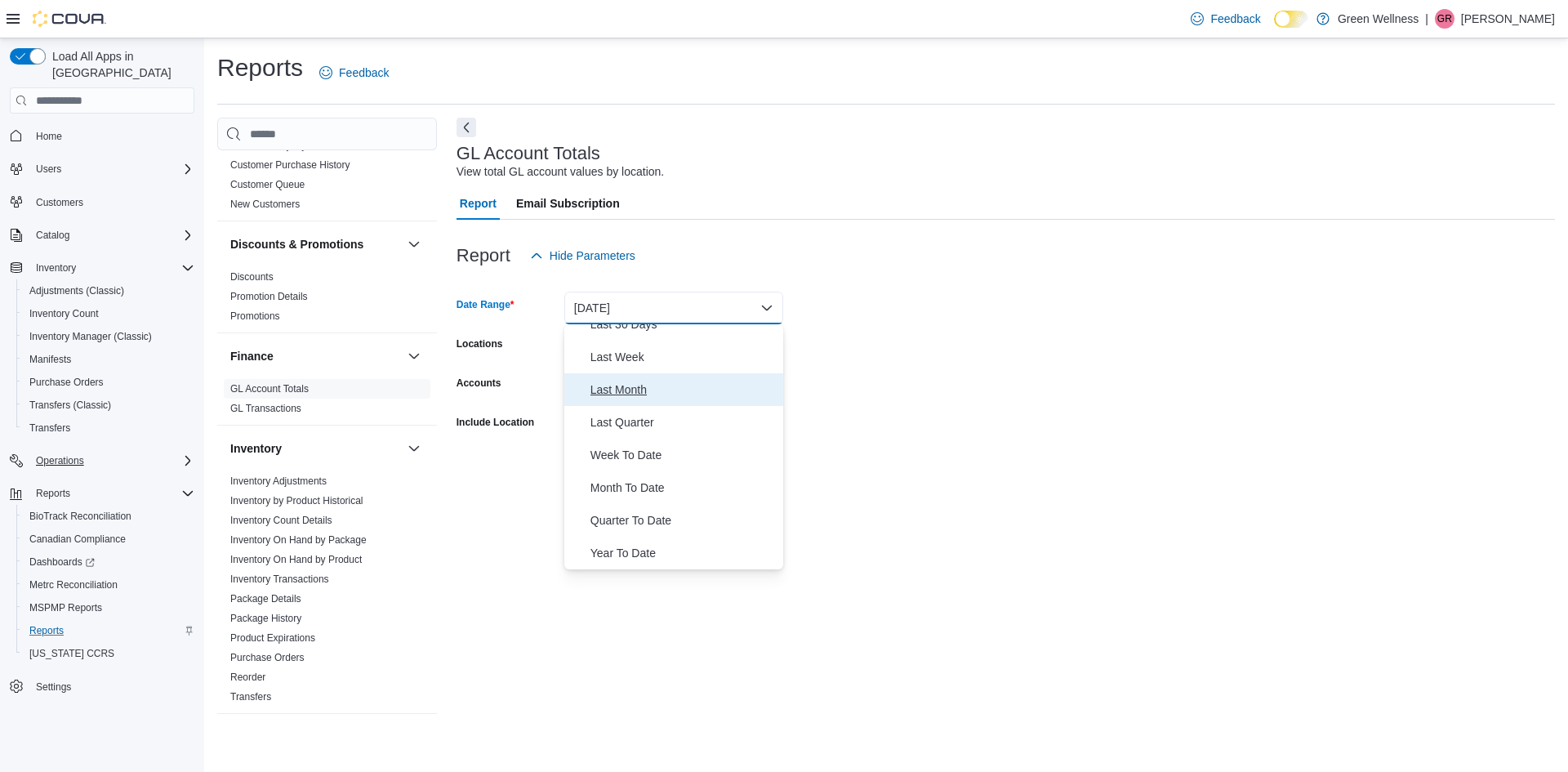
click at [637, 397] on span "Last Month" at bounding box center [683, 389] width 186 height 19
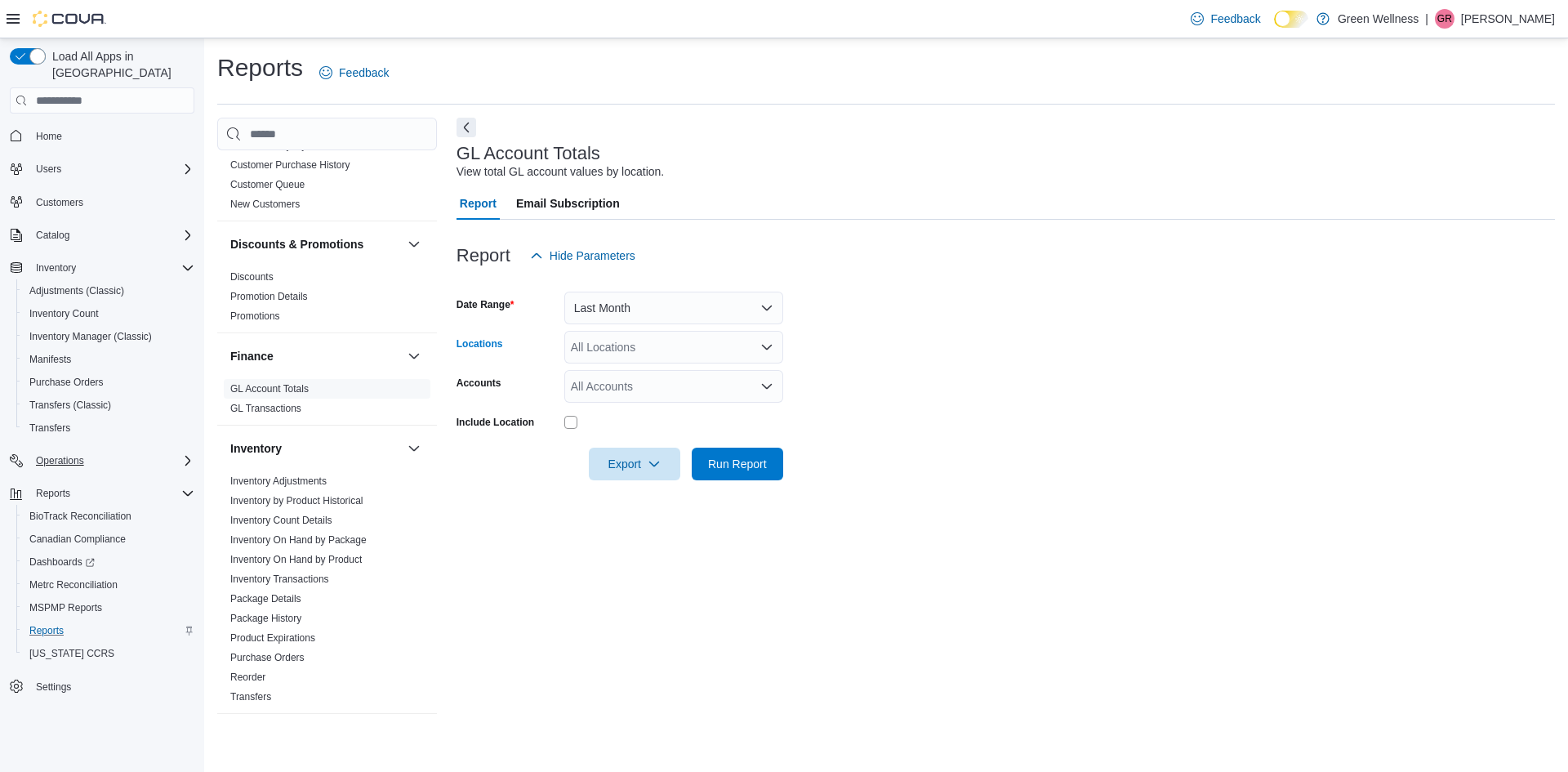
click at [701, 344] on div "All Locations" at bounding box center [674, 347] width 219 height 33
click at [667, 444] on span "[STREET_ADDRESS]" at bounding box center [655, 446] width 112 height 16
click at [821, 381] on form "Date Range Last Month Locations 28059 Hwy 28 Combo box. Selected. 28059 Hwy 28.…" at bounding box center [1005, 376] width 1099 height 208
click at [755, 394] on div "All Accounts" at bounding box center [674, 386] width 219 height 33
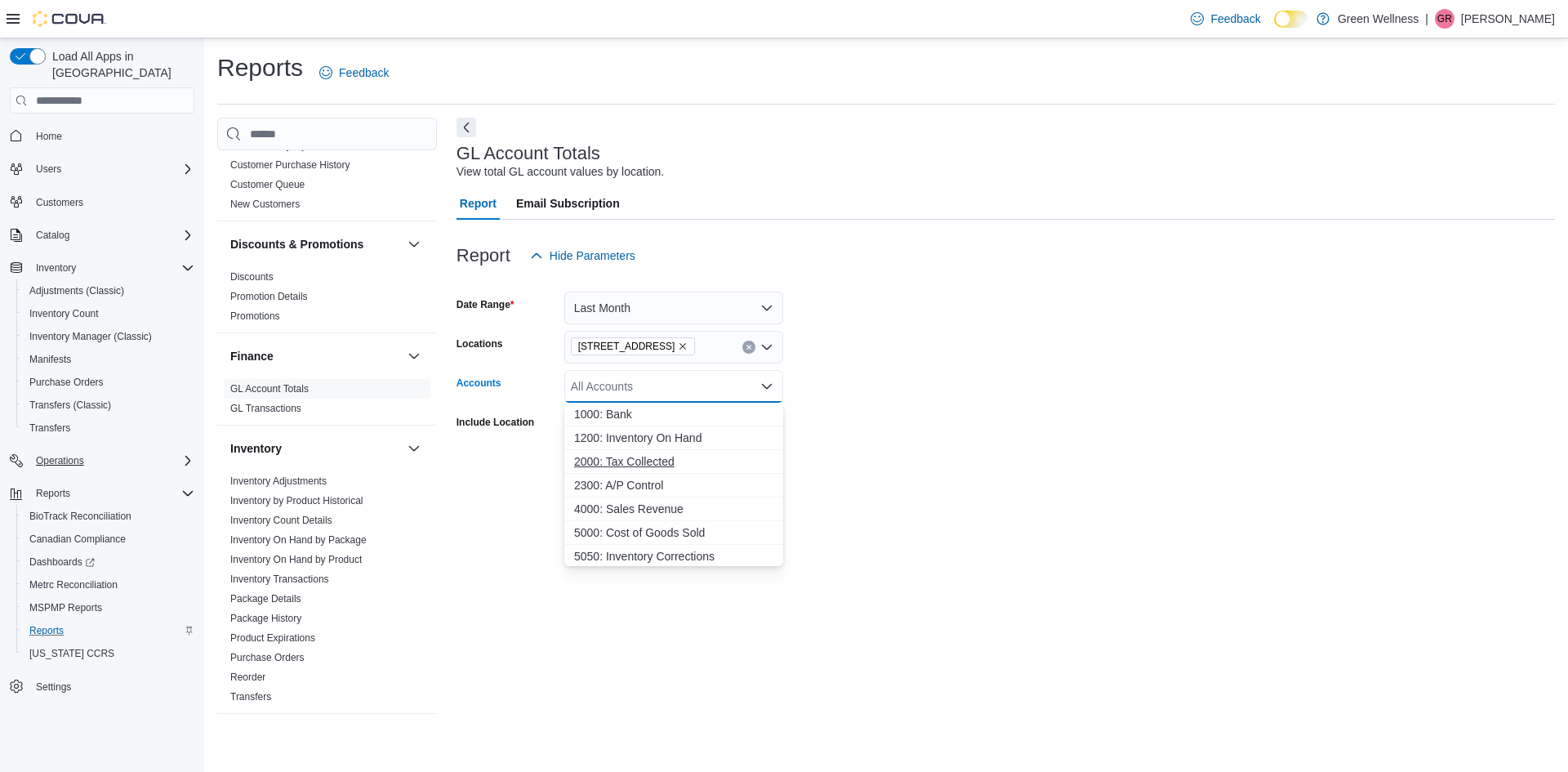
click at [658, 458] on span "2000: Tax Collected" at bounding box center [674, 461] width 199 height 16
click at [656, 476] on button "4000: Sales Revenue" at bounding box center [674, 486] width 219 height 24
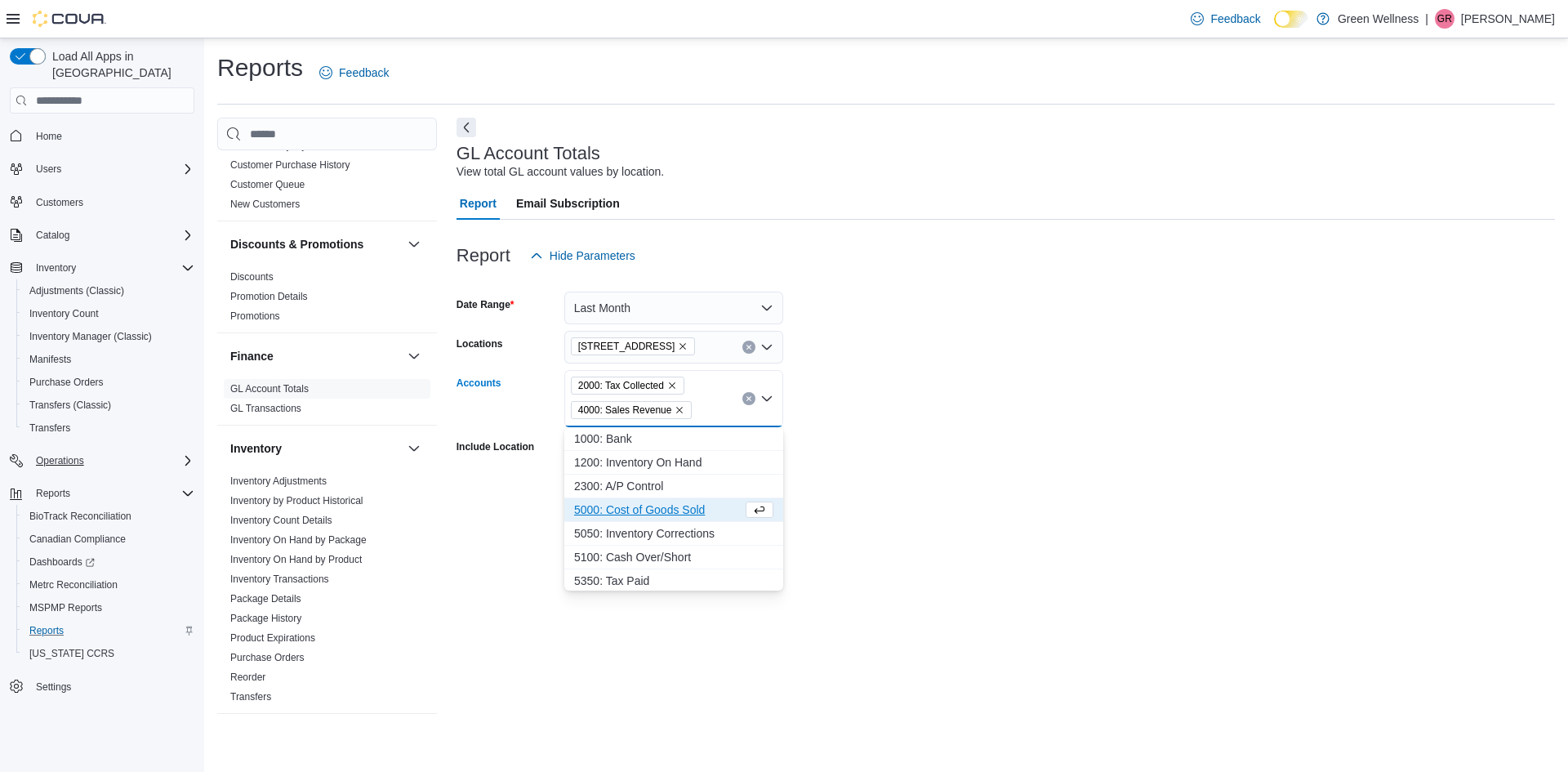
click at [656, 505] on span "5000: Cost of Goods Sold" at bounding box center [658, 510] width 168 height 16
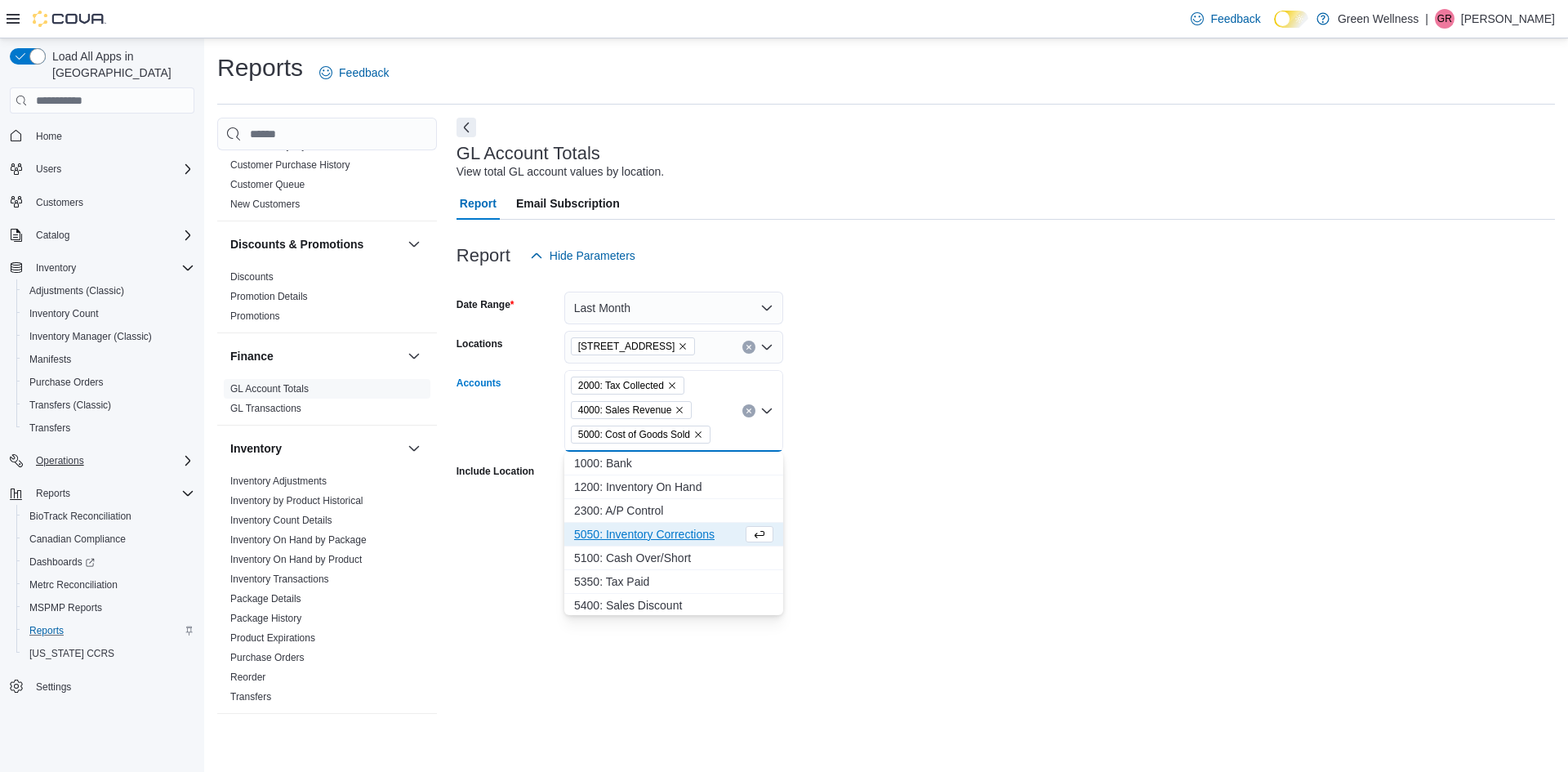
scroll to position [50, 0]
click at [621, 532] on span "5350: Tax Paid" at bounding box center [674, 532] width 199 height 16
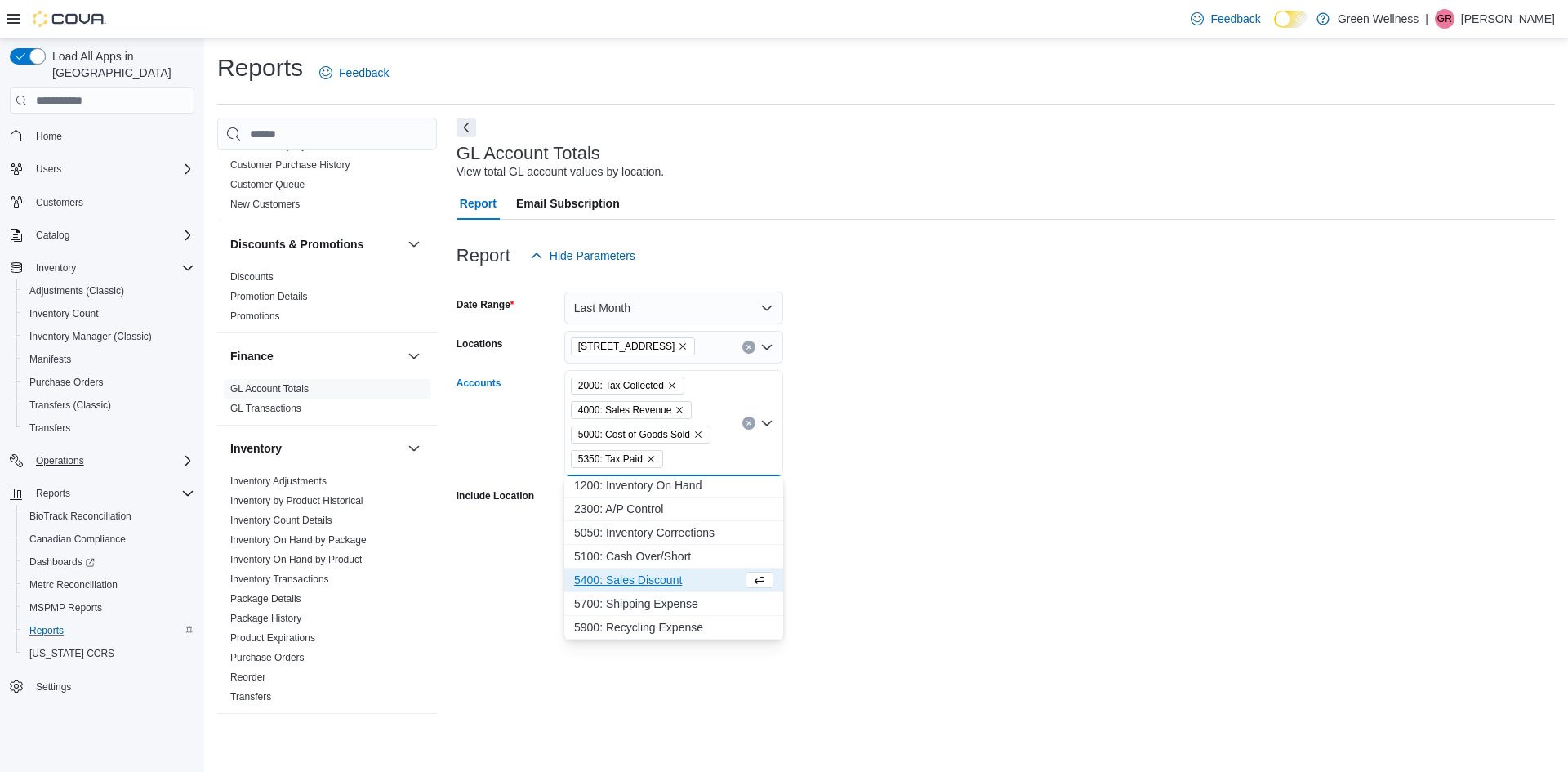
click at [631, 581] on span "5400: Sales Discount" at bounding box center [658, 580] width 168 height 16
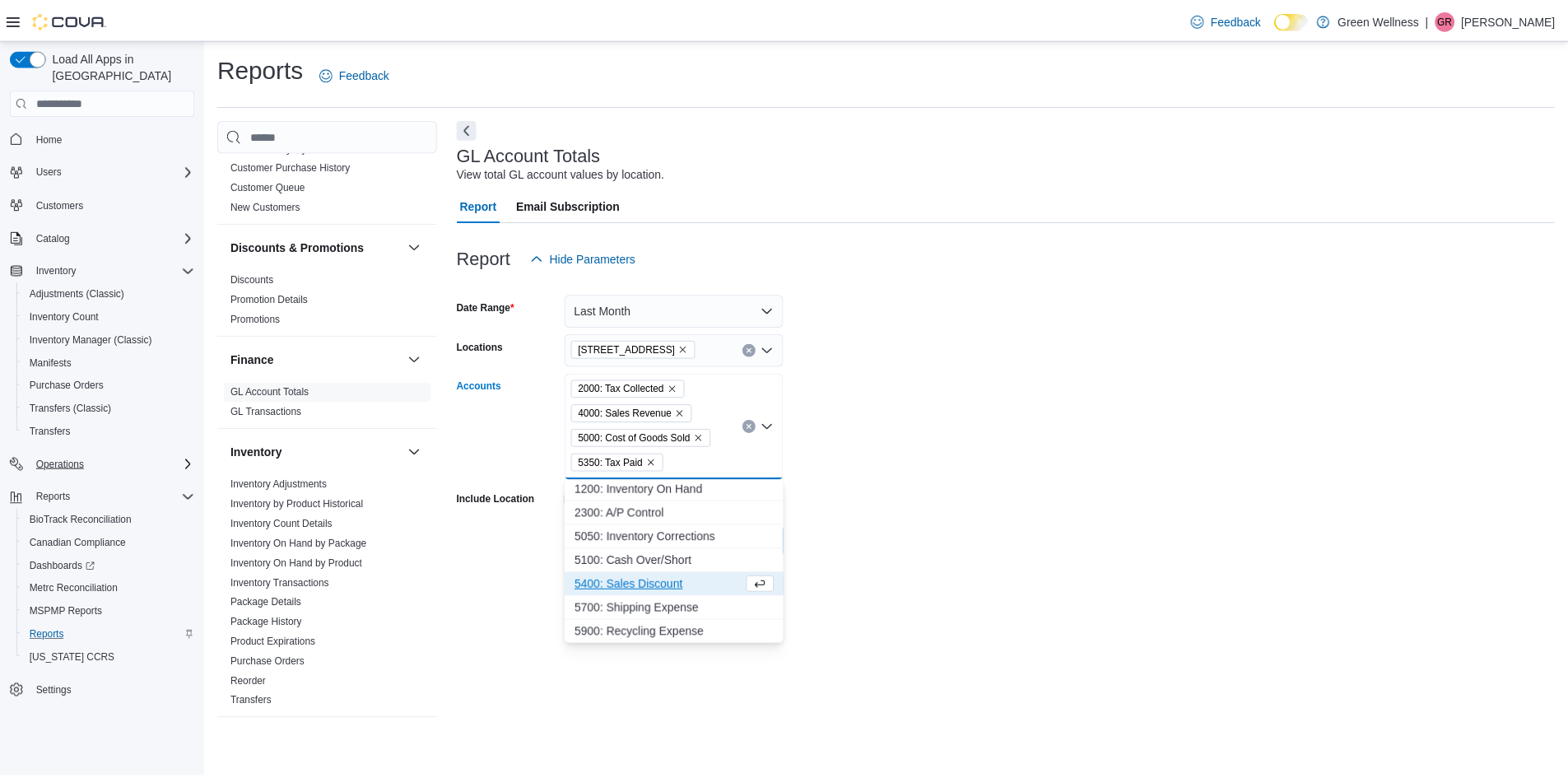
scroll to position [3, 0]
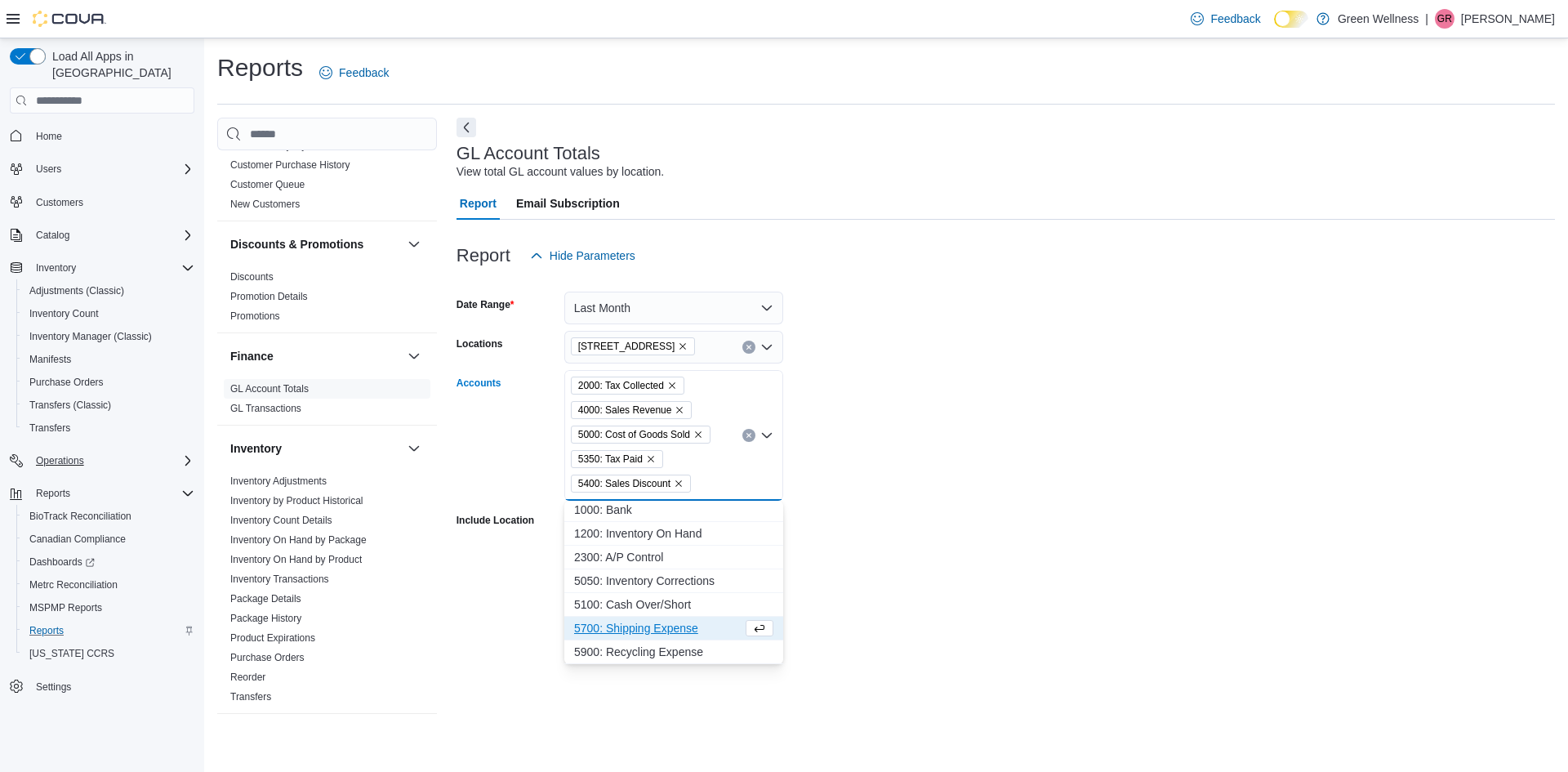
click at [526, 571] on div "Export Run Report" at bounding box center [620, 562] width 327 height 33
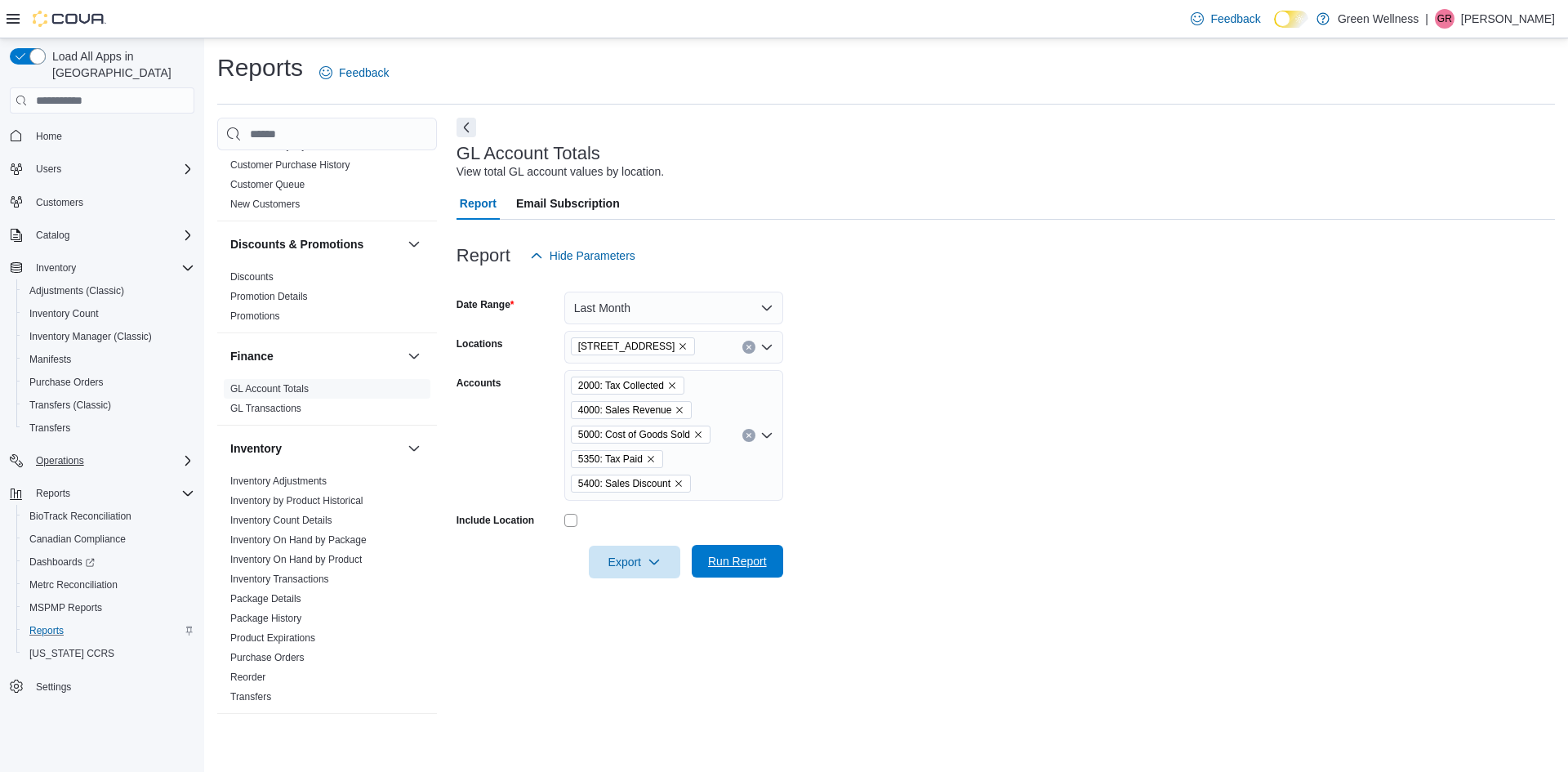
click at [721, 551] on span "Run Report" at bounding box center [737, 561] width 72 height 33
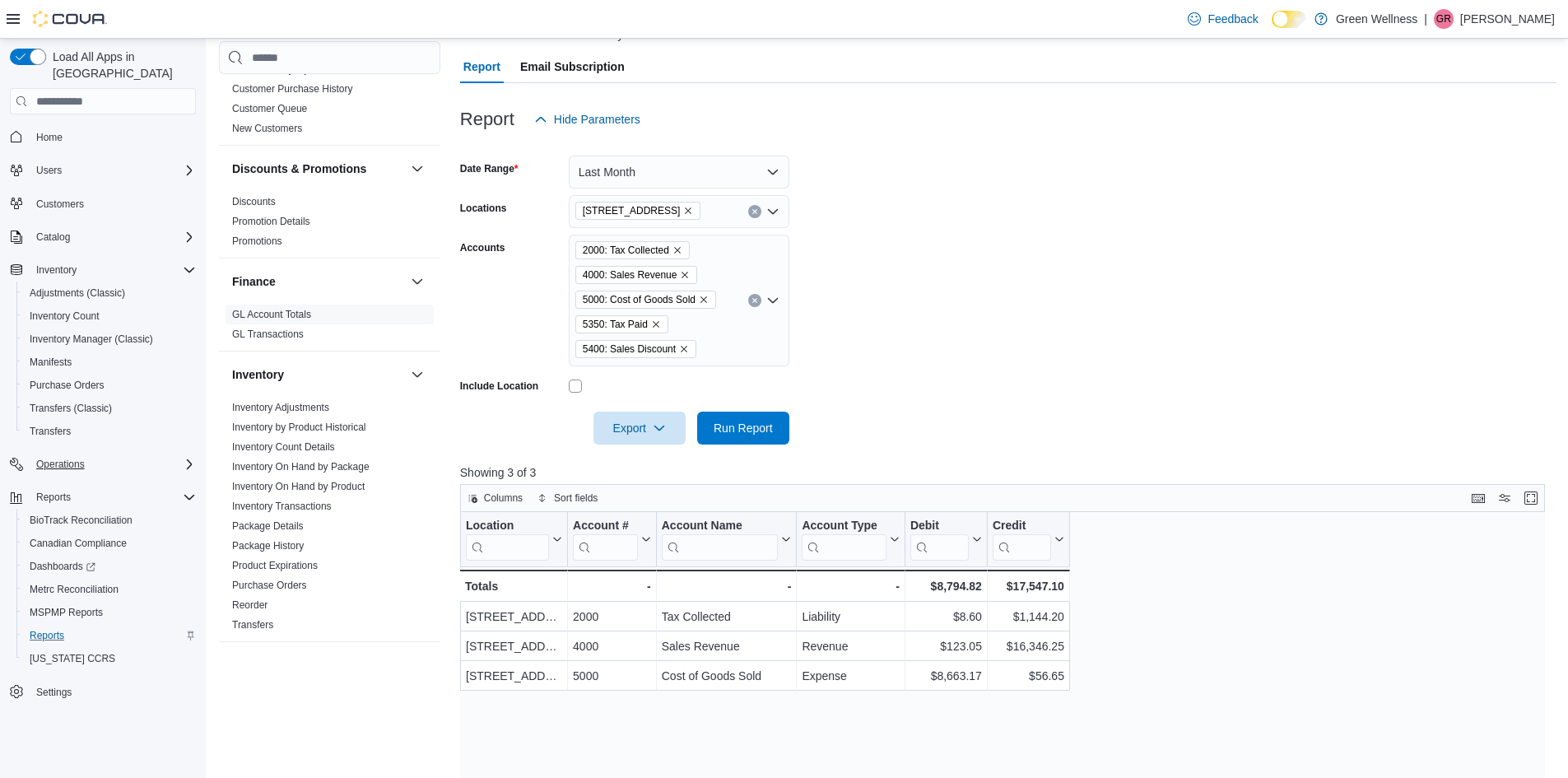
scroll to position [165, 0]
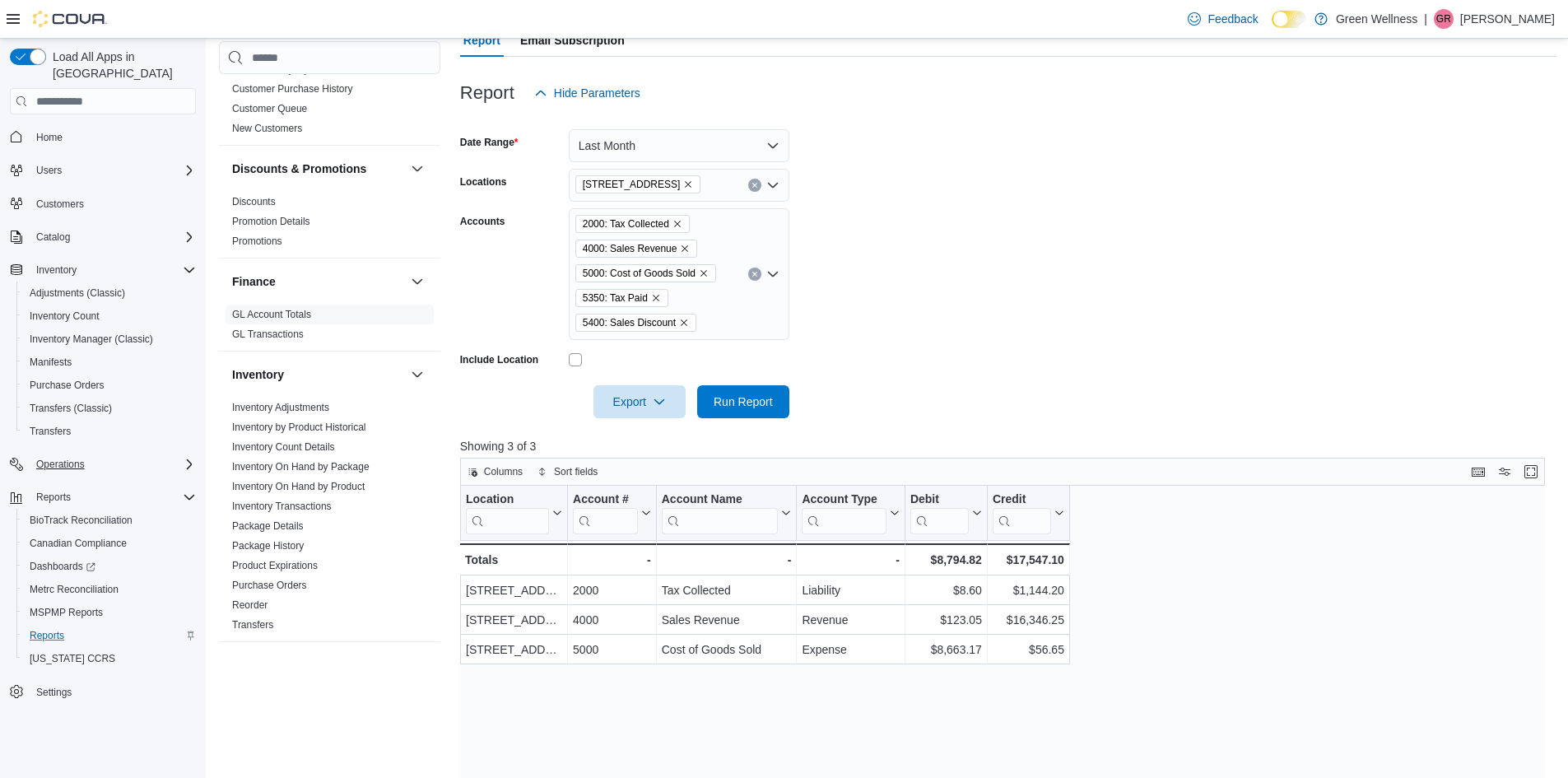
click at [652, 298] on icon "Remove 5350: Tax Paid from selection in this group" at bounding box center [656, 297] width 10 height 10
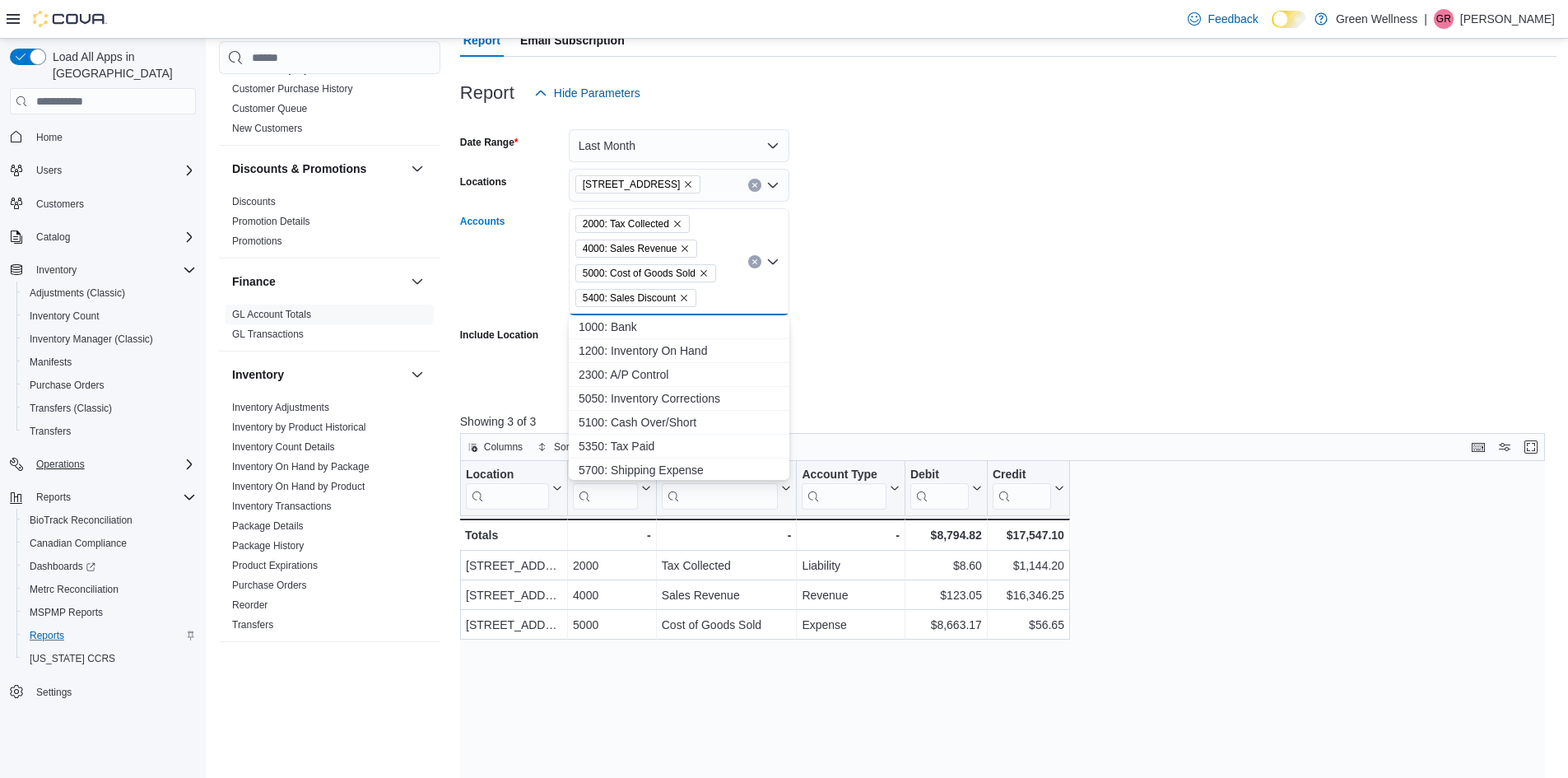
click at [849, 316] on form "Date Range Last Month Locations 28059 Hwy 28 Accounts 2000: Tax Collected 4000:…" at bounding box center [1008, 251] width 1097 height 284
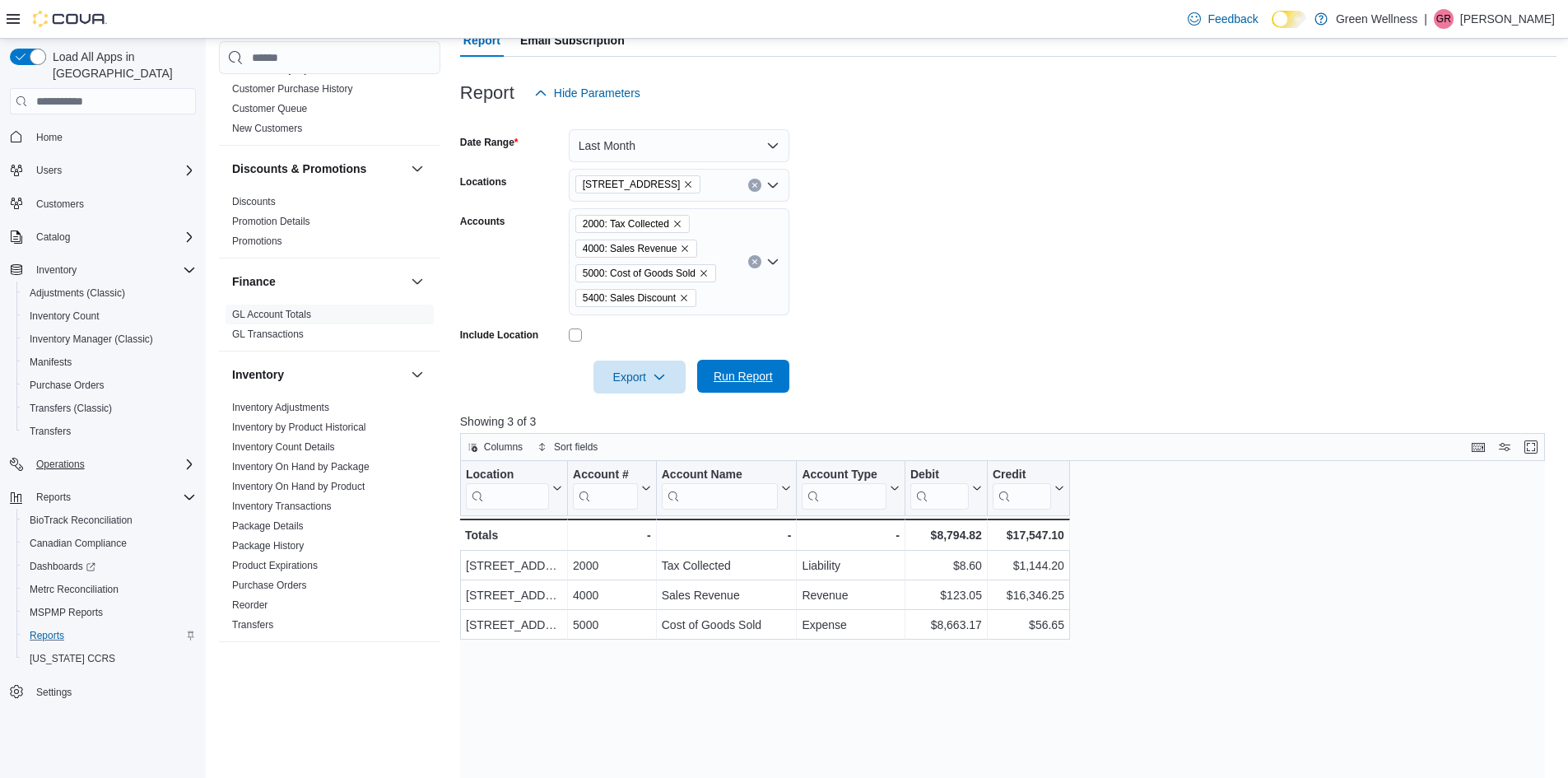
click at [725, 371] on span "Run Report" at bounding box center [743, 377] width 59 height 17
click at [723, 377] on span "Run Report" at bounding box center [743, 377] width 59 height 17
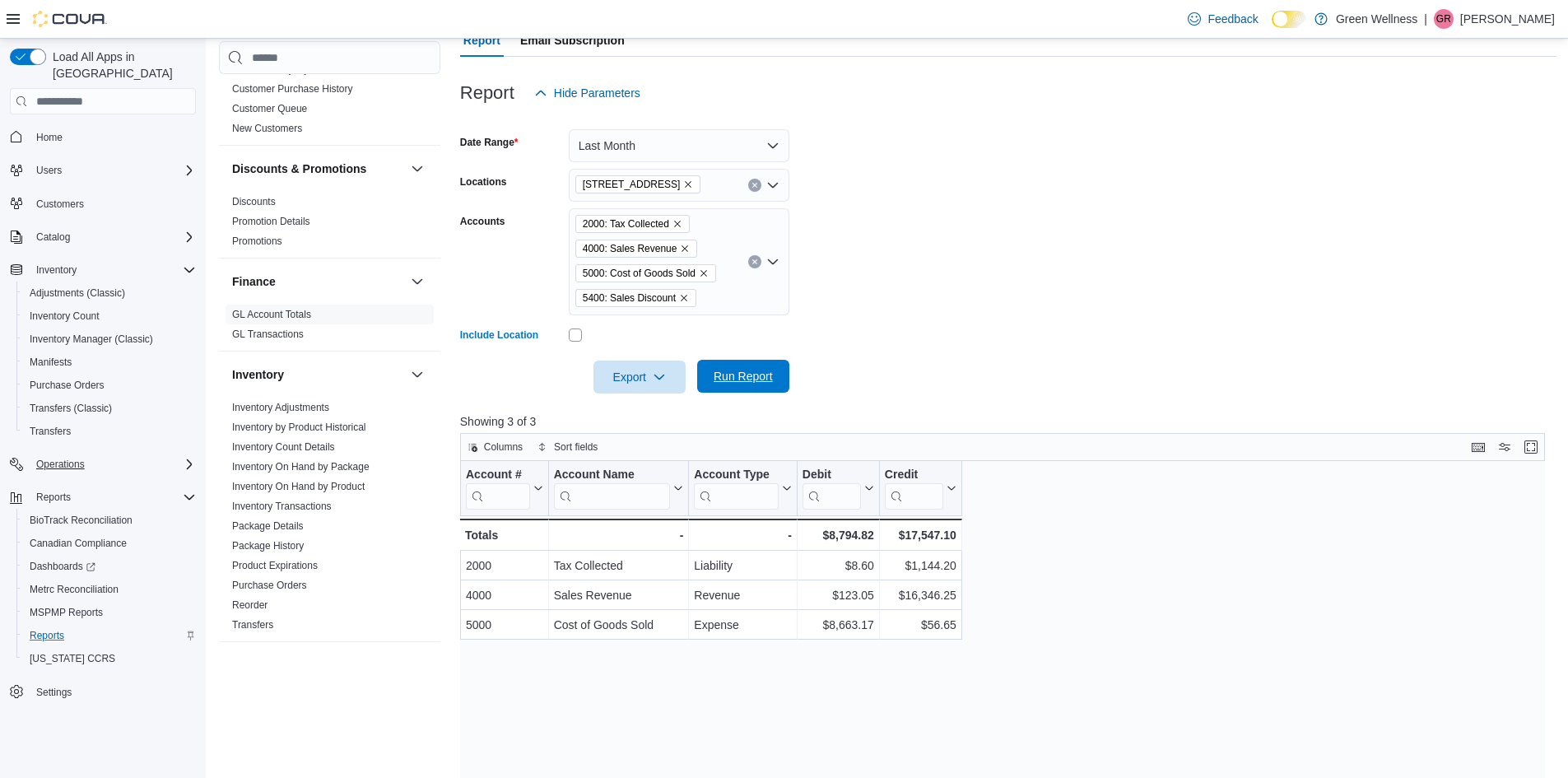
click at [767, 373] on span "Run Report" at bounding box center [743, 377] width 59 height 17
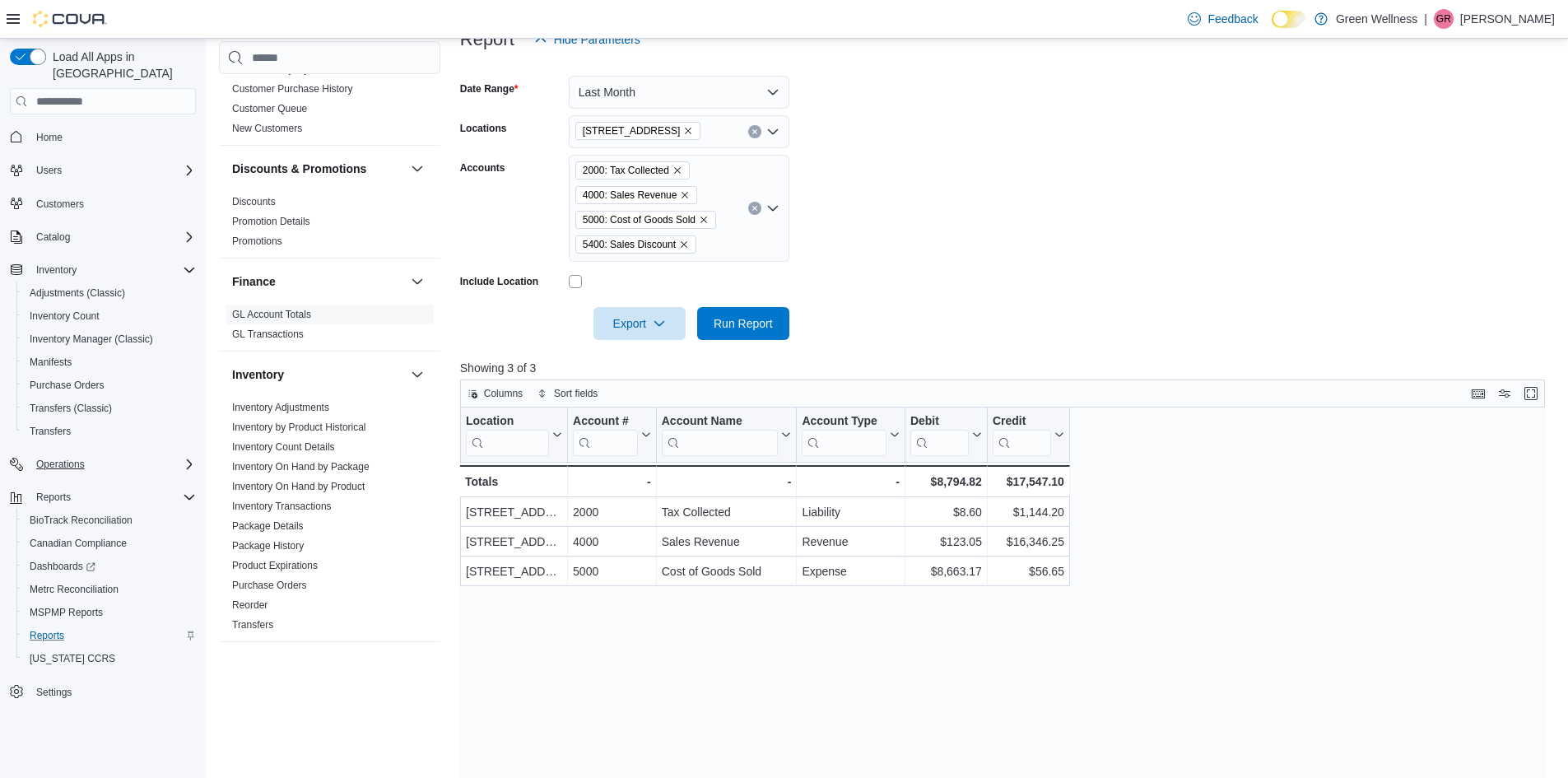
scroll to position [247, 0]
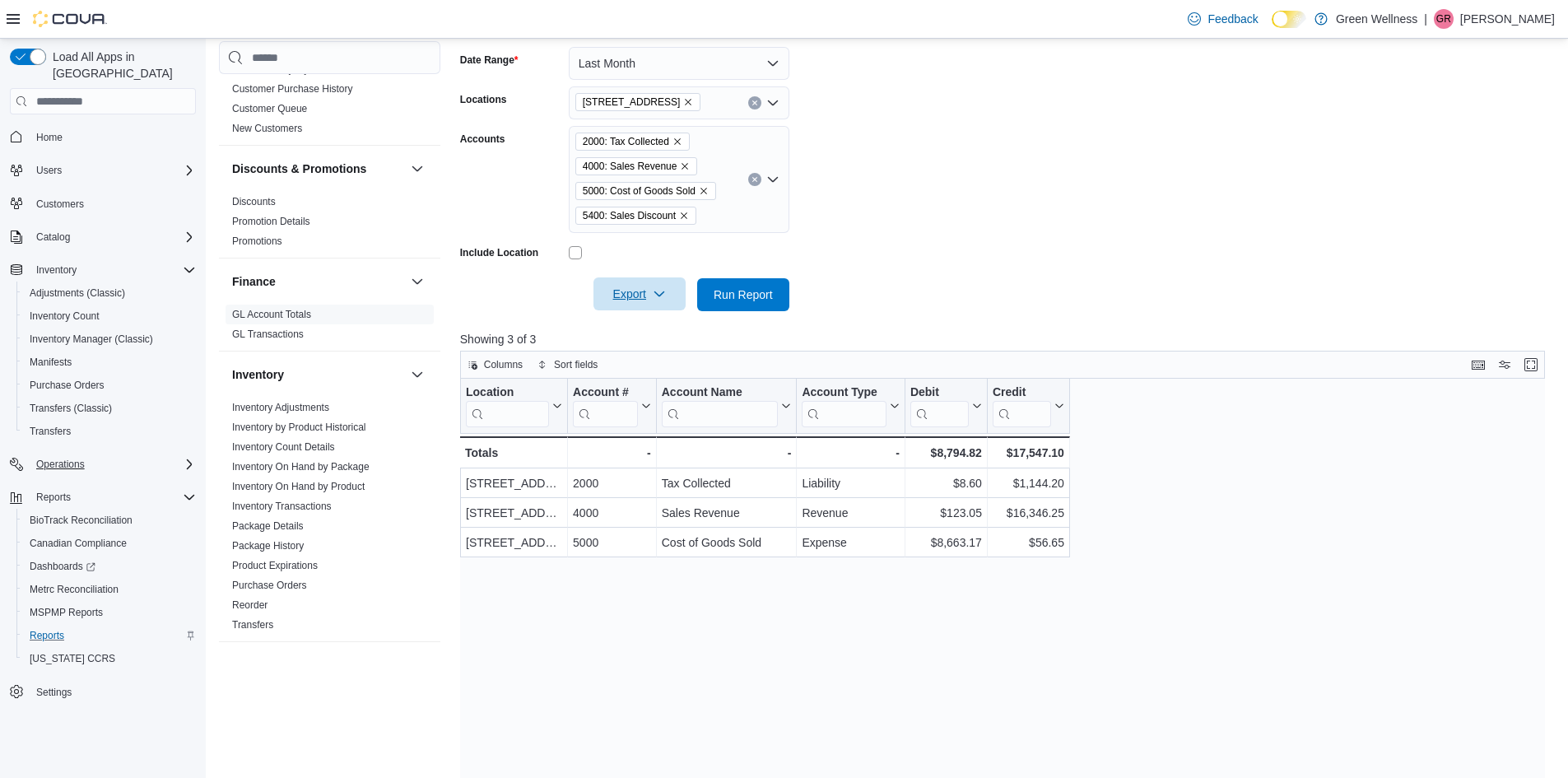
click at [661, 295] on icon "button" at bounding box center [659, 294] width 13 height 13
click at [659, 323] on span "Export to Excel" at bounding box center [642, 328] width 74 height 13
click at [294, 337] on link "GL Transactions" at bounding box center [268, 334] width 72 height 12
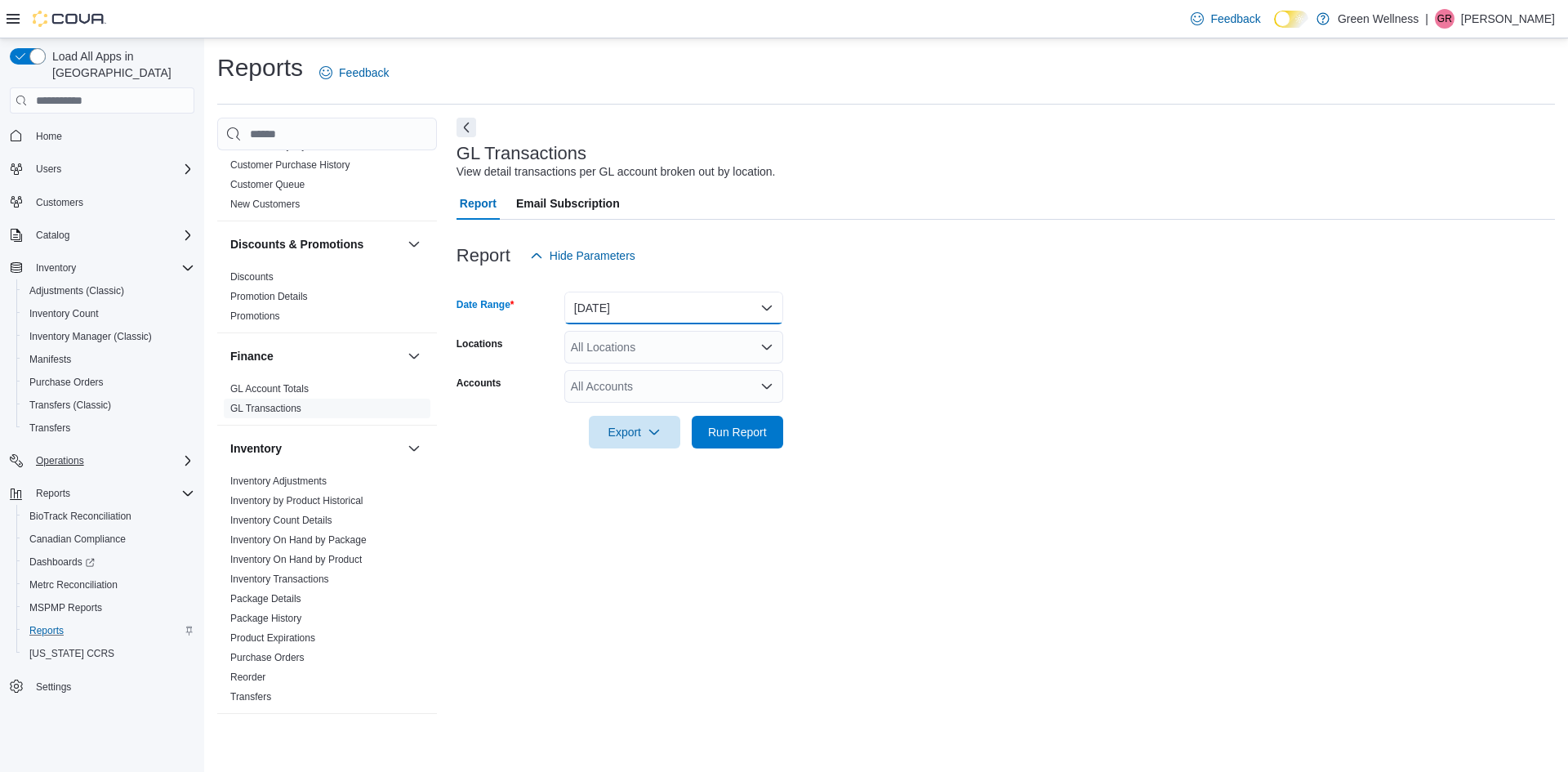
click at [594, 299] on button "[DATE]" at bounding box center [674, 308] width 219 height 33
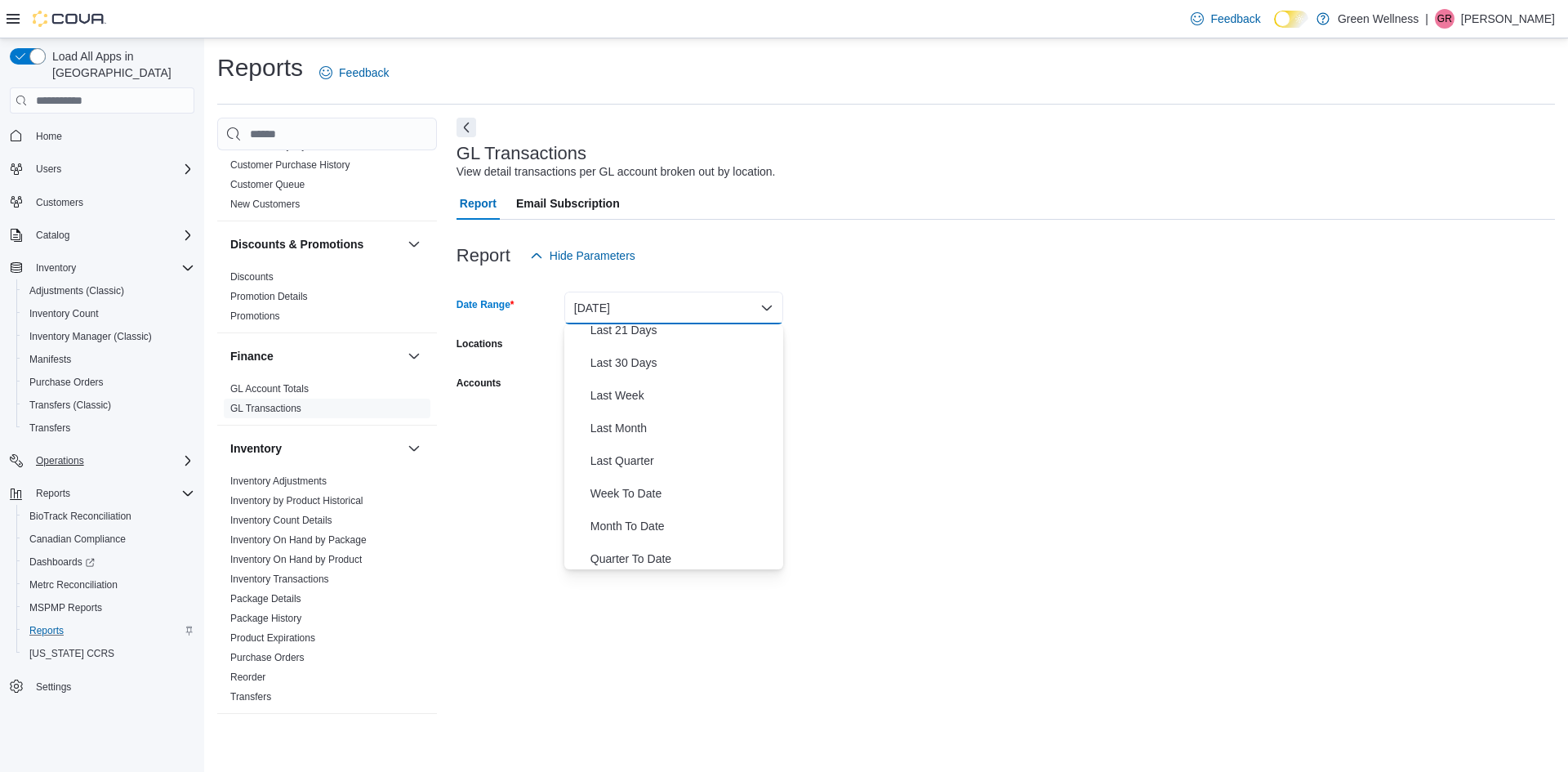
scroll to position [245, 0]
click at [613, 390] on span "Last Month" at bounding box center [683, 389] width 186 height 19
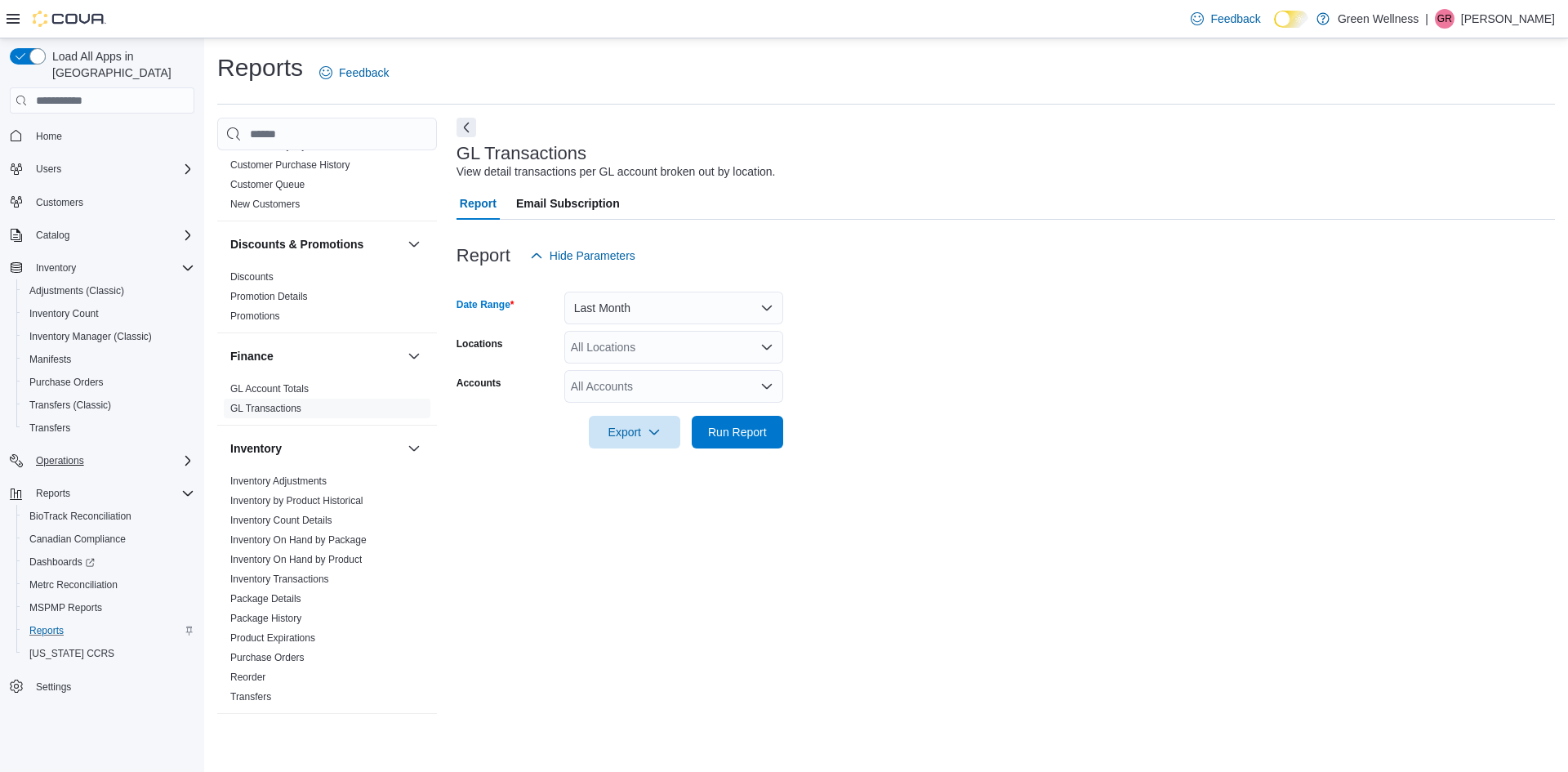
click at [656, 352] on div "All Locations" at bounding box center [674, 347] width 219 height 33
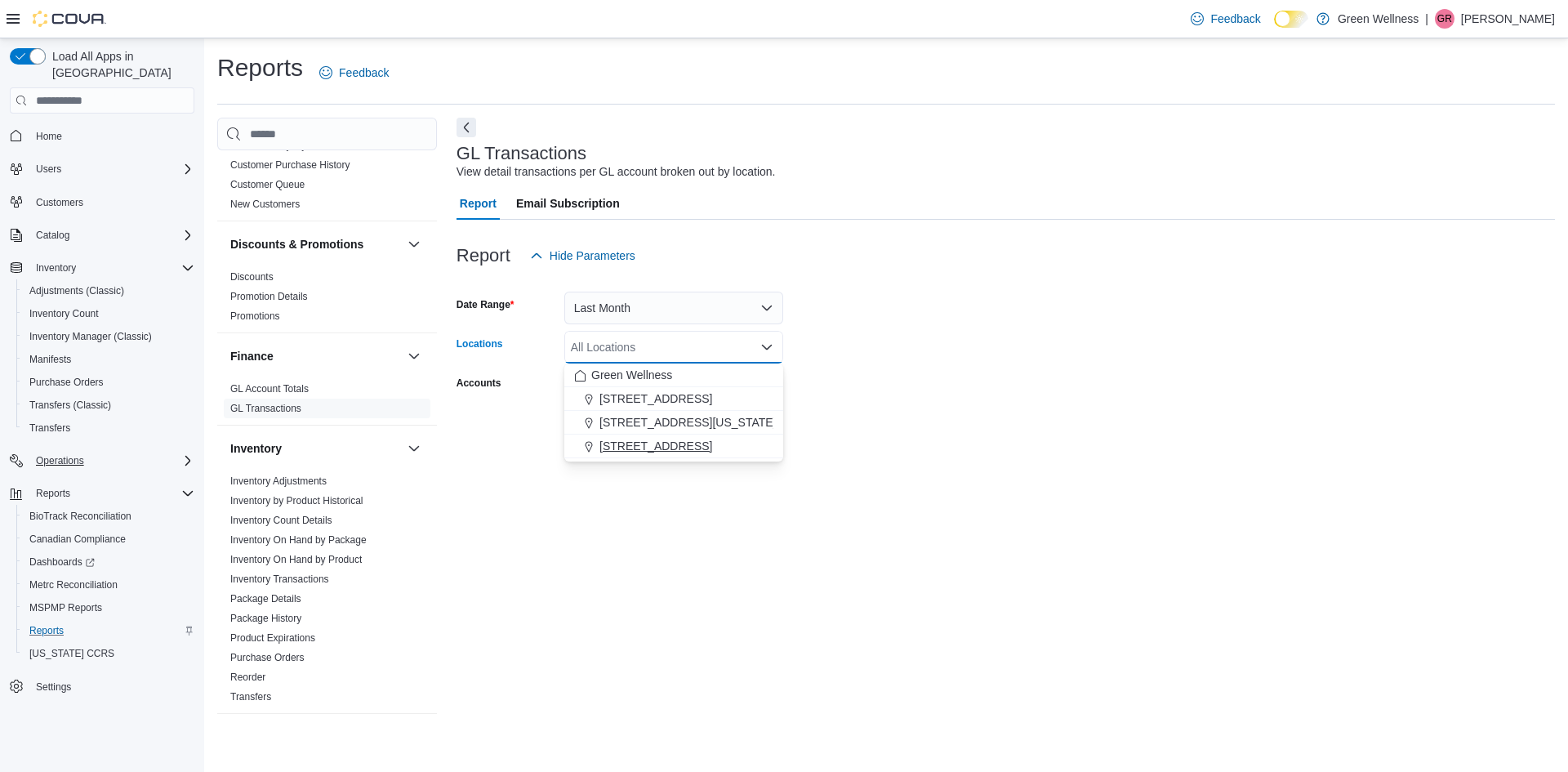
click at [659, 442] on span "[STREET_ADDRESS]" at bounding box center [655, 446] width 112 height 16
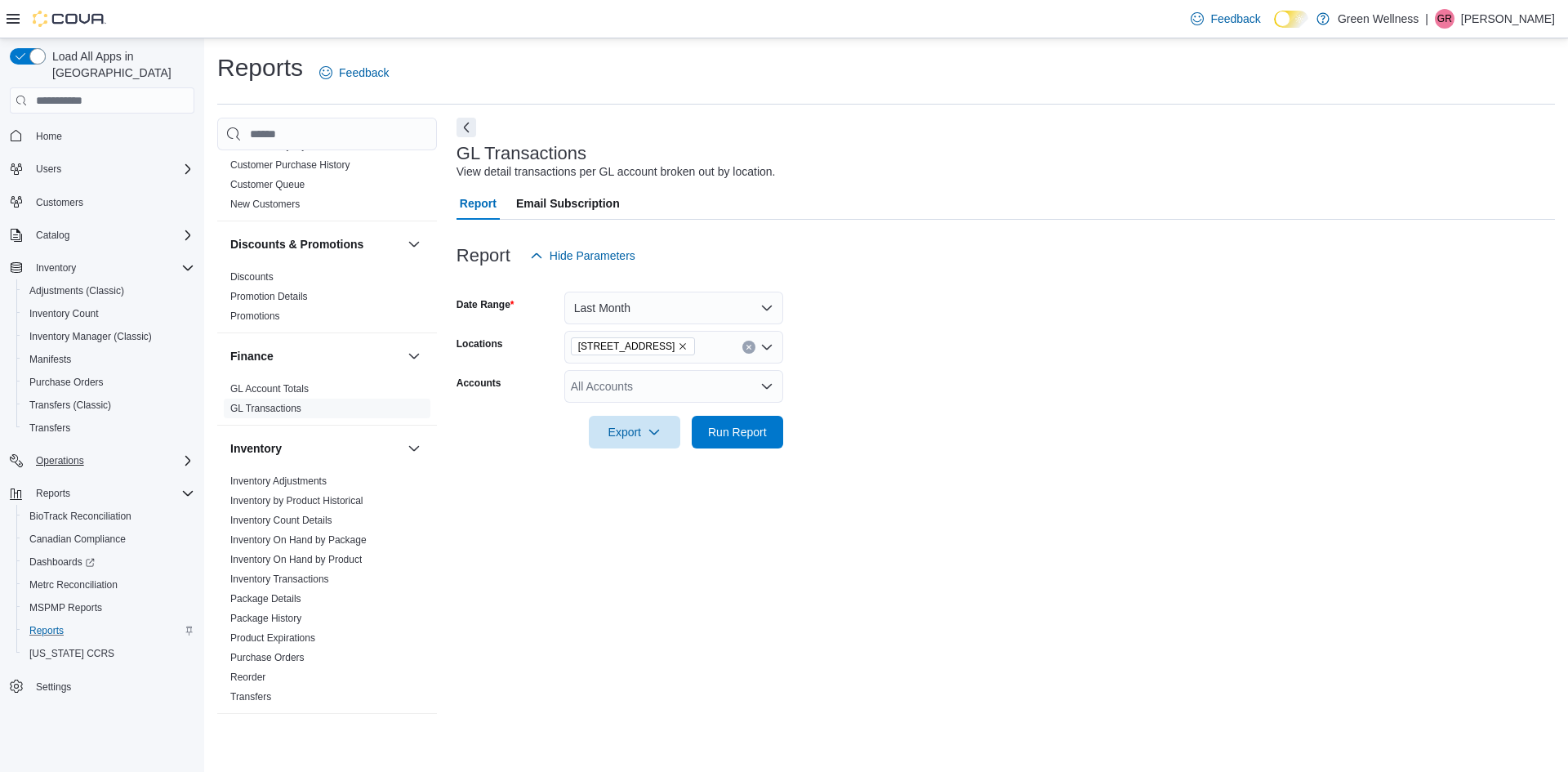
click at [805, 386] on form "Date Range Last Month Locations 28059 Hwy 28 Accounts All Accounts Export Run R…" at bounding box center [1005, 360] width 1099 height 176
click at [763, 386] on icon "Open list of options" at bounding box center [766, 386] width 10 height 5
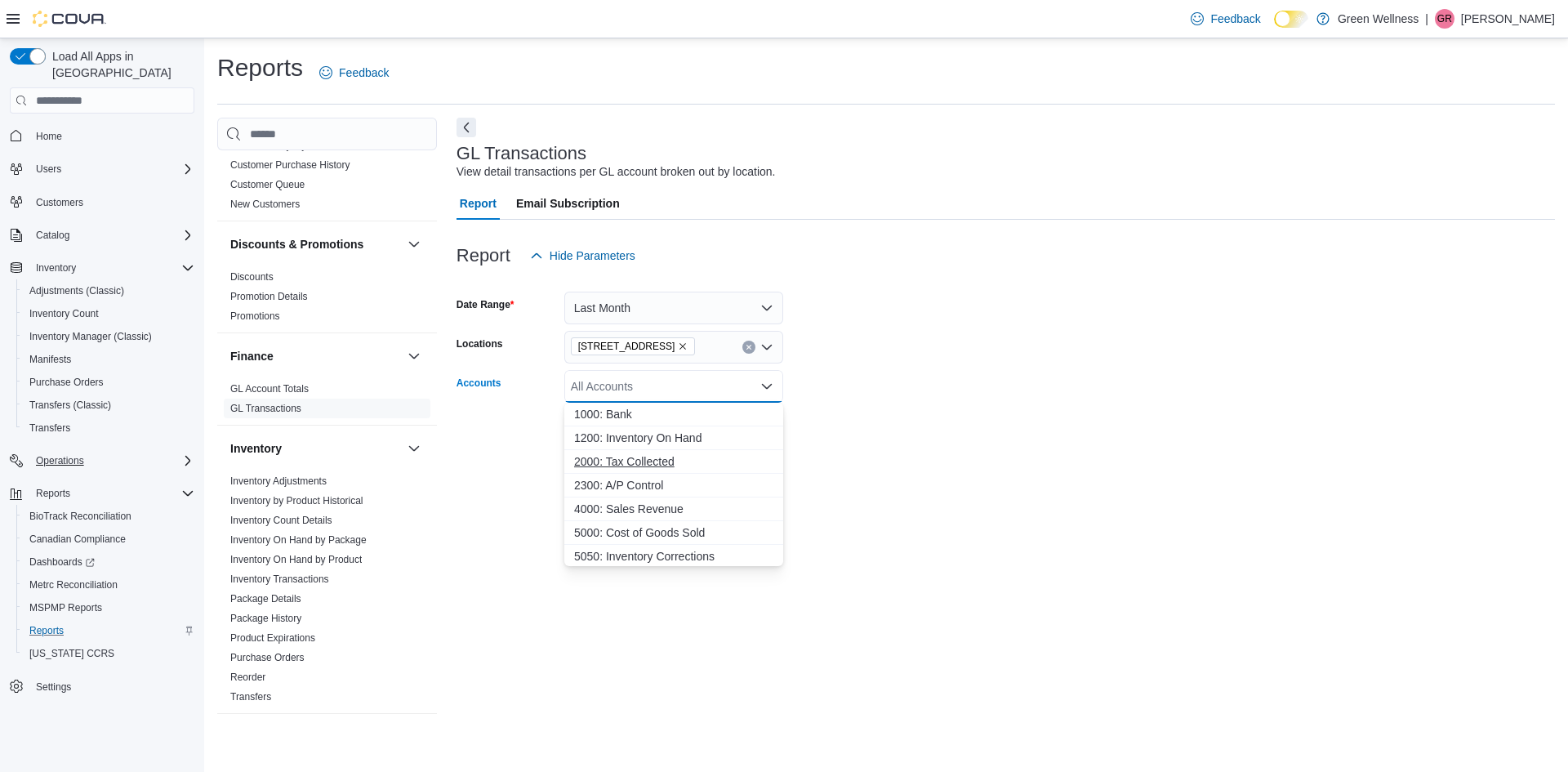
click at [664, 459] on span "2000: Tax Collected" at bounding box center [674, 461] width 199 height 16
click at [664, 483] on span "4000: Sales Revenue" at bounding box center [674, 485] width 199 height 16
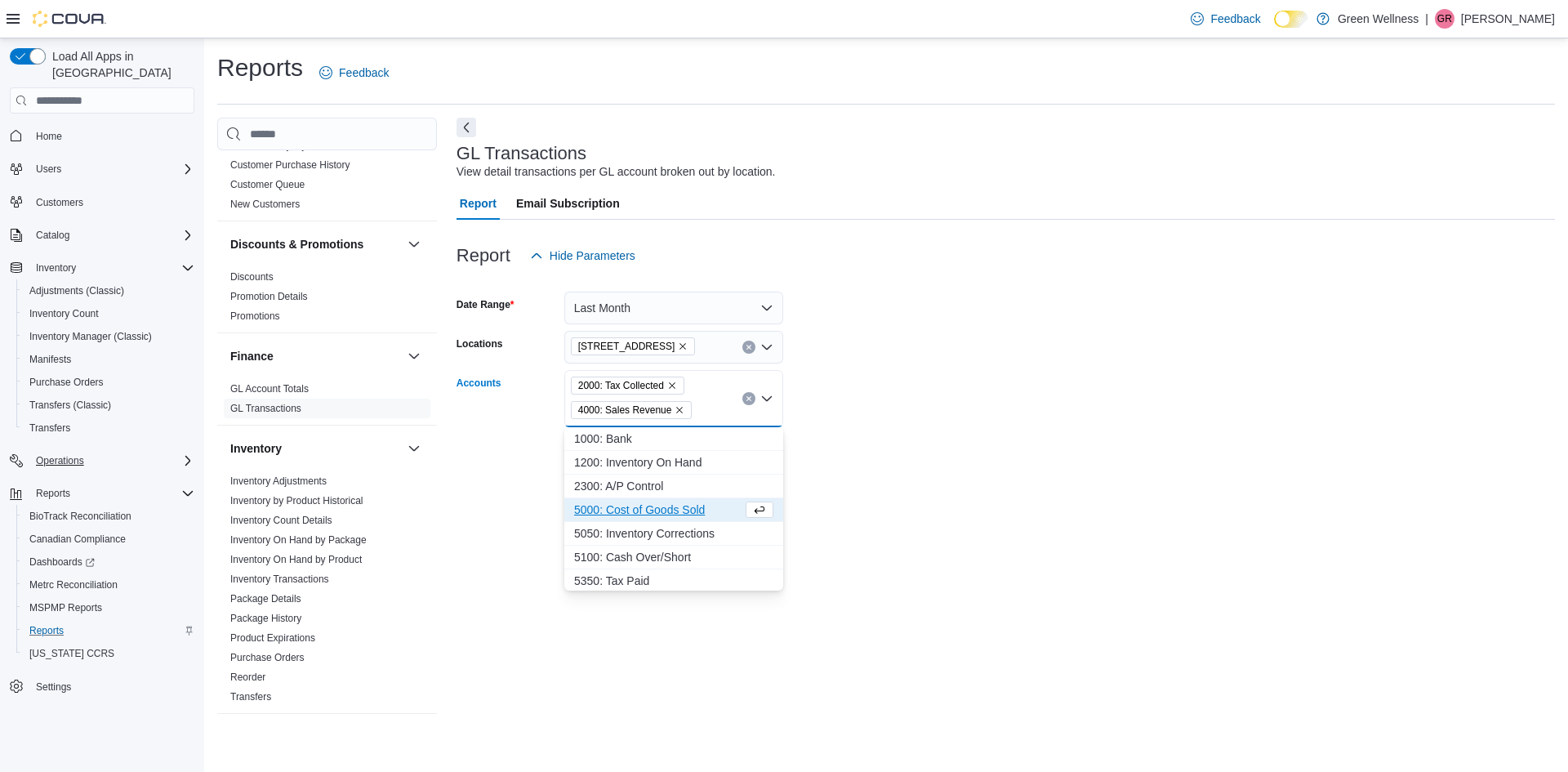
click at [663, 508] on span "5000: Cost of Goods Sold" at bounding box center [658, 510] width 168 height 16
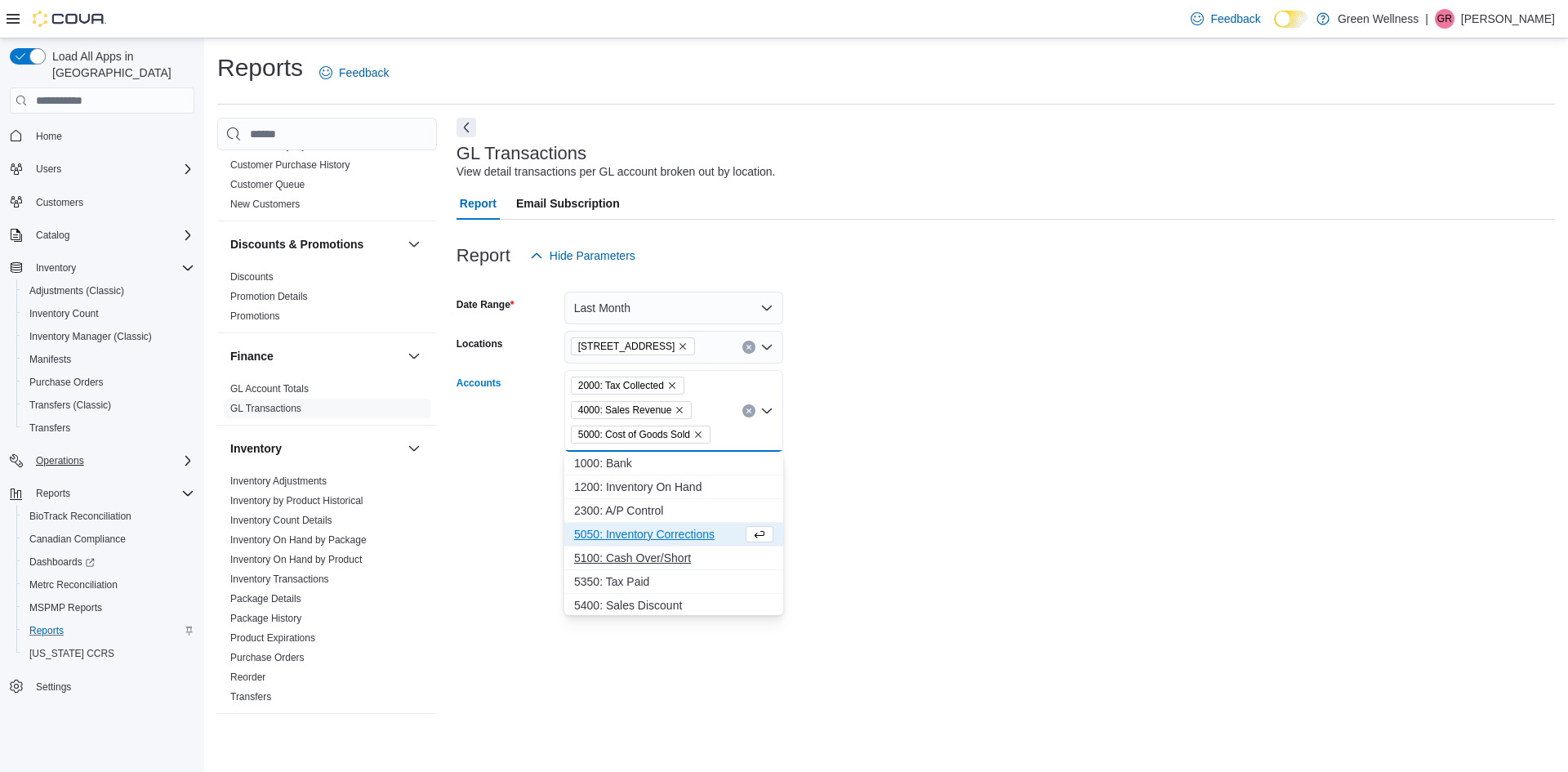
click at [659, 575] on span "5350: Tax Paid" at bounding box center [674, 582] width 199 height 16
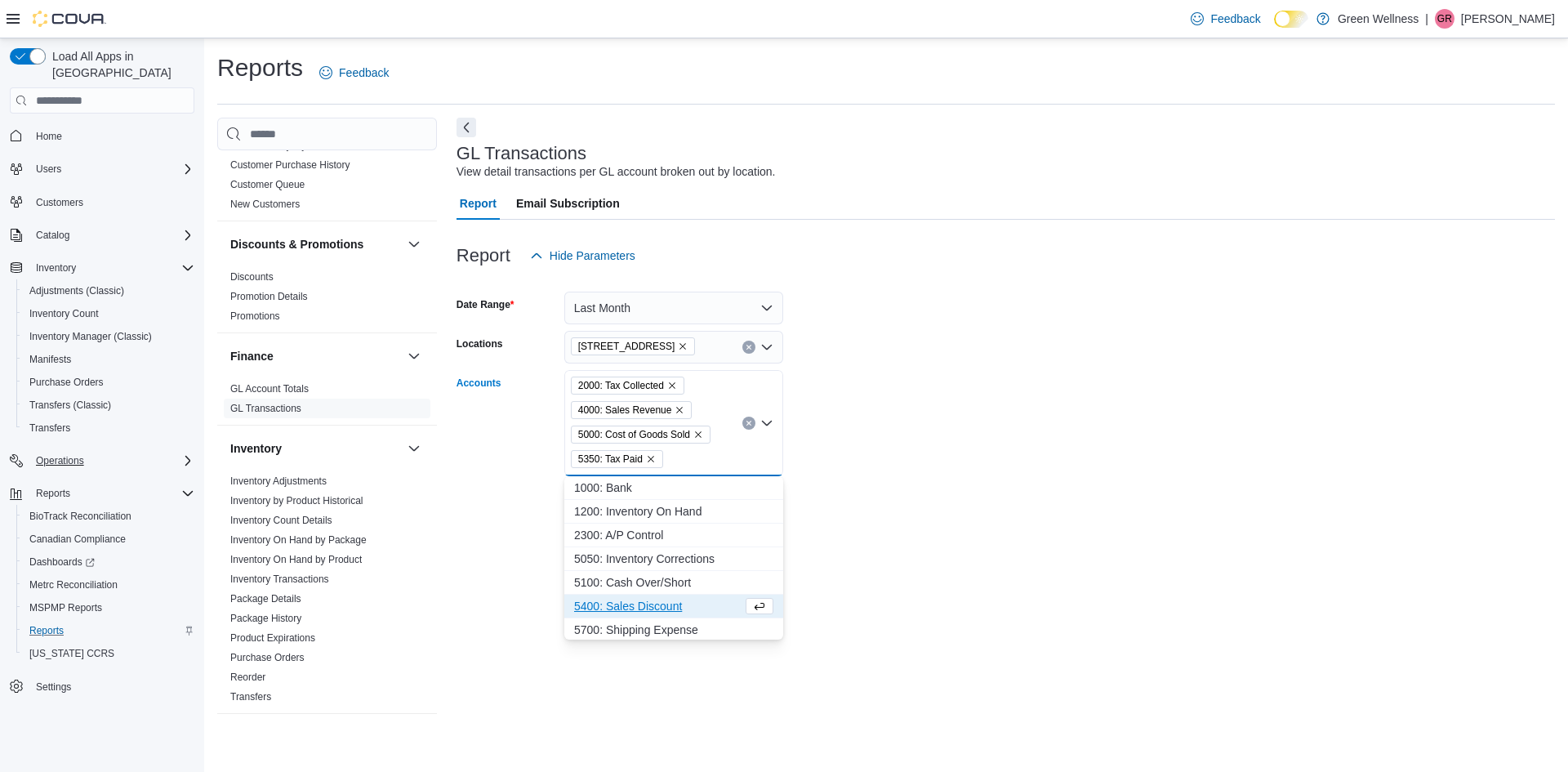
click at [648, 459] on icon "Remove 5350: Tax Paid from selection in this group" at bounding box center [650, 459] width 10 height 10
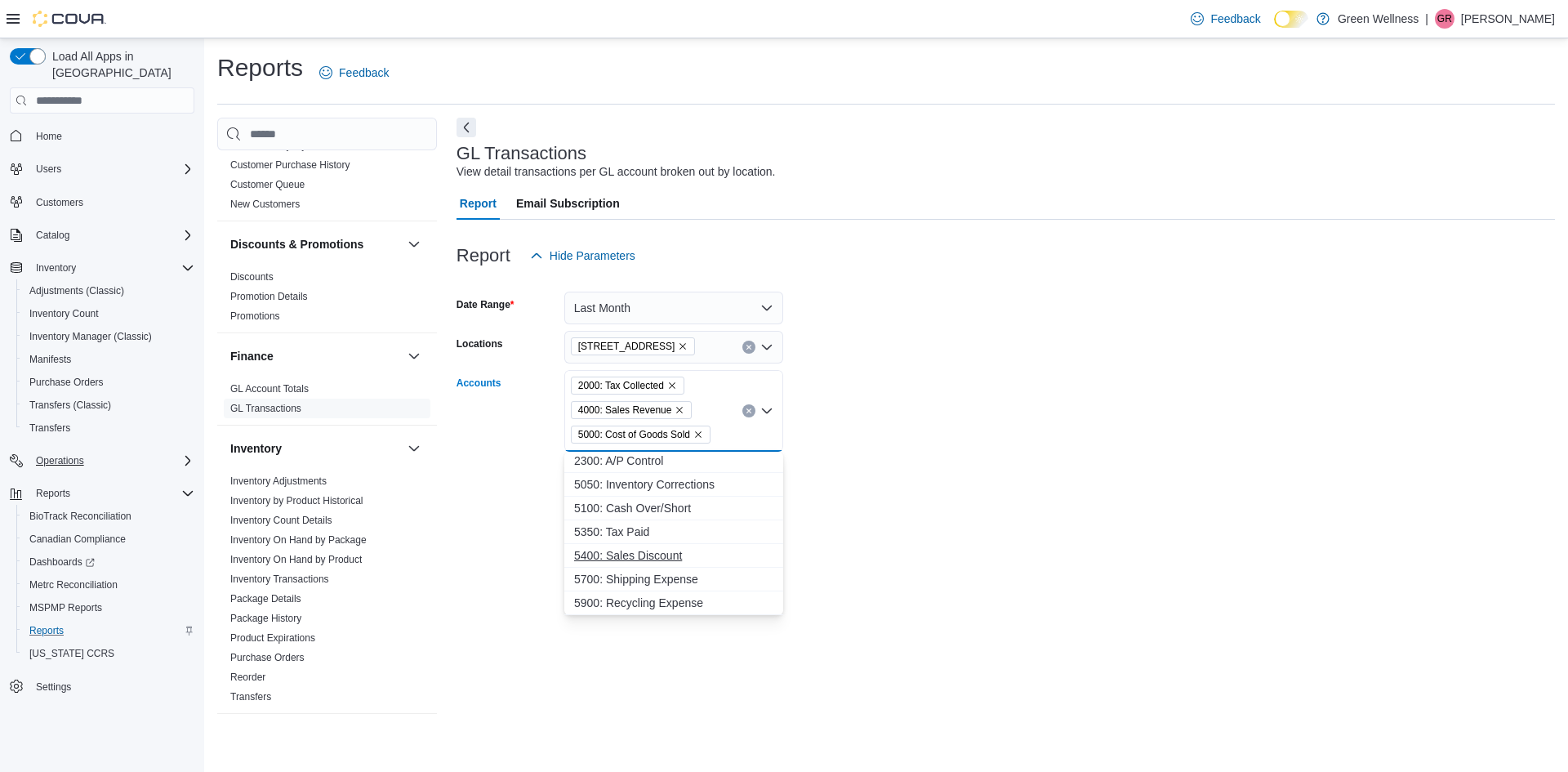
click at [644, 557] on span "5400: Sales Discount" at bounding box center [674, 555] width 199 height 16
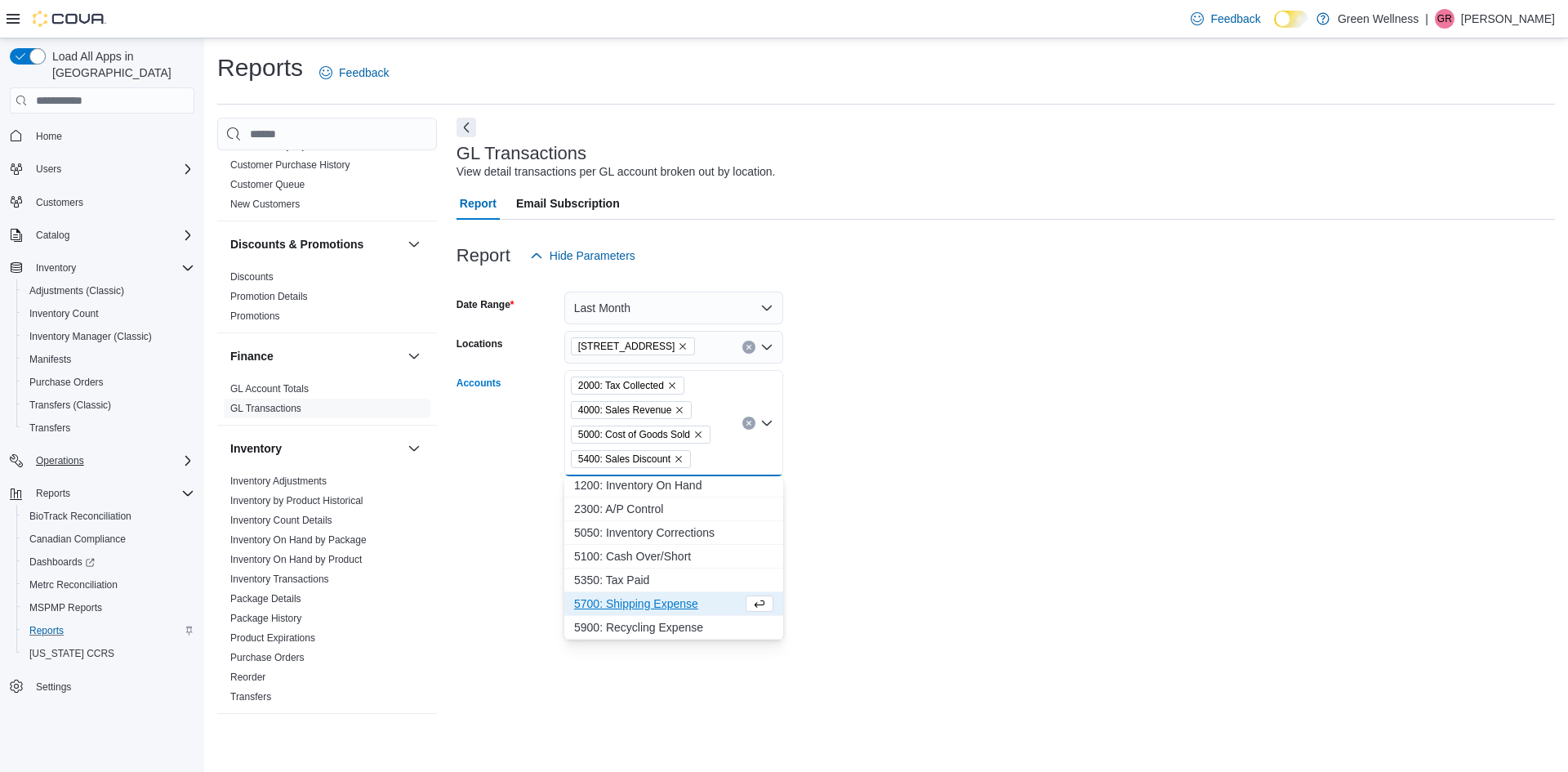
scroll to position [26, 0]
click at [620, 550] on span "5100: Cash Over/Short" at bounding box center [674, 556] width 199 height 16
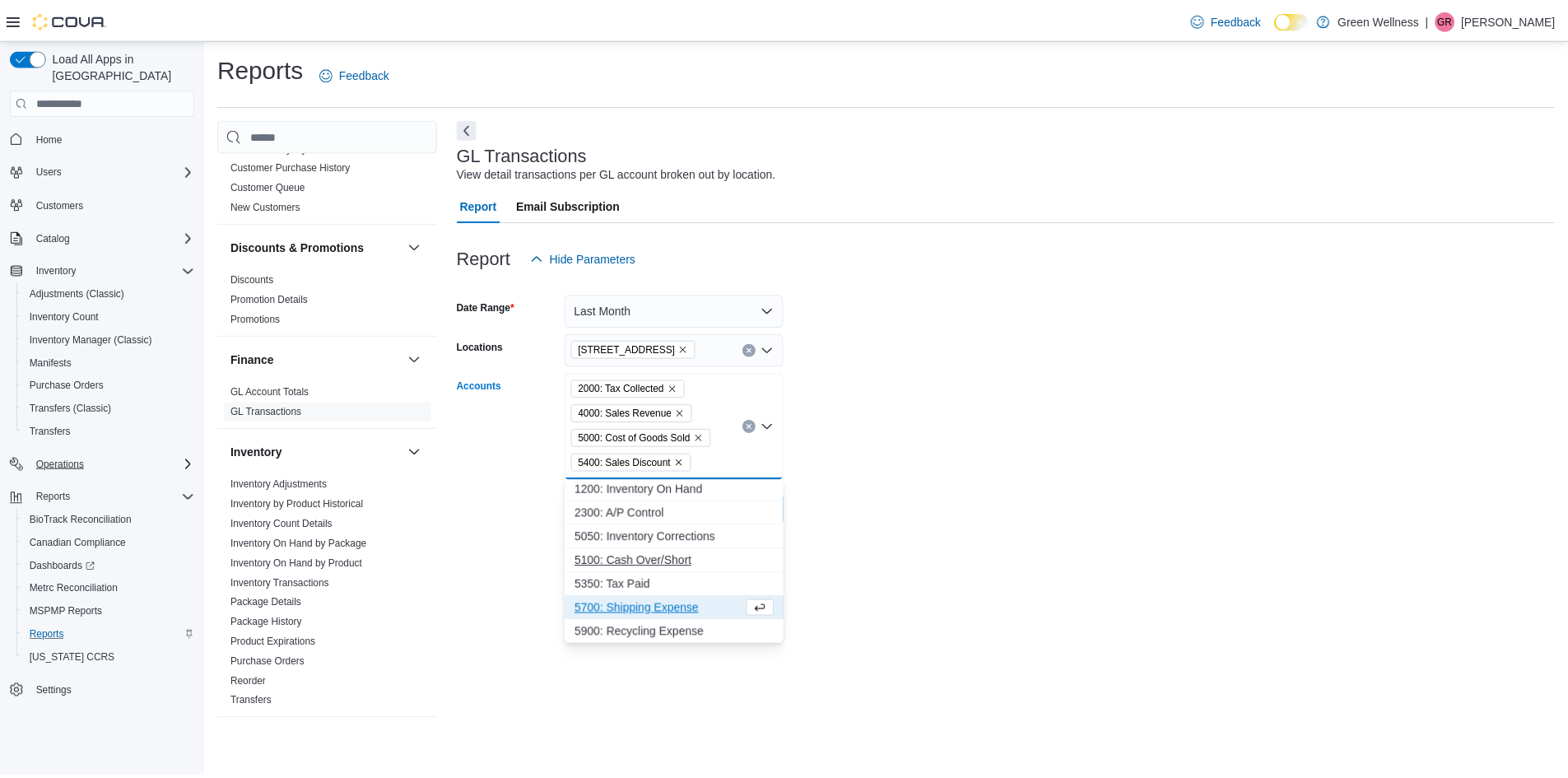
scroll to position [3, 0]
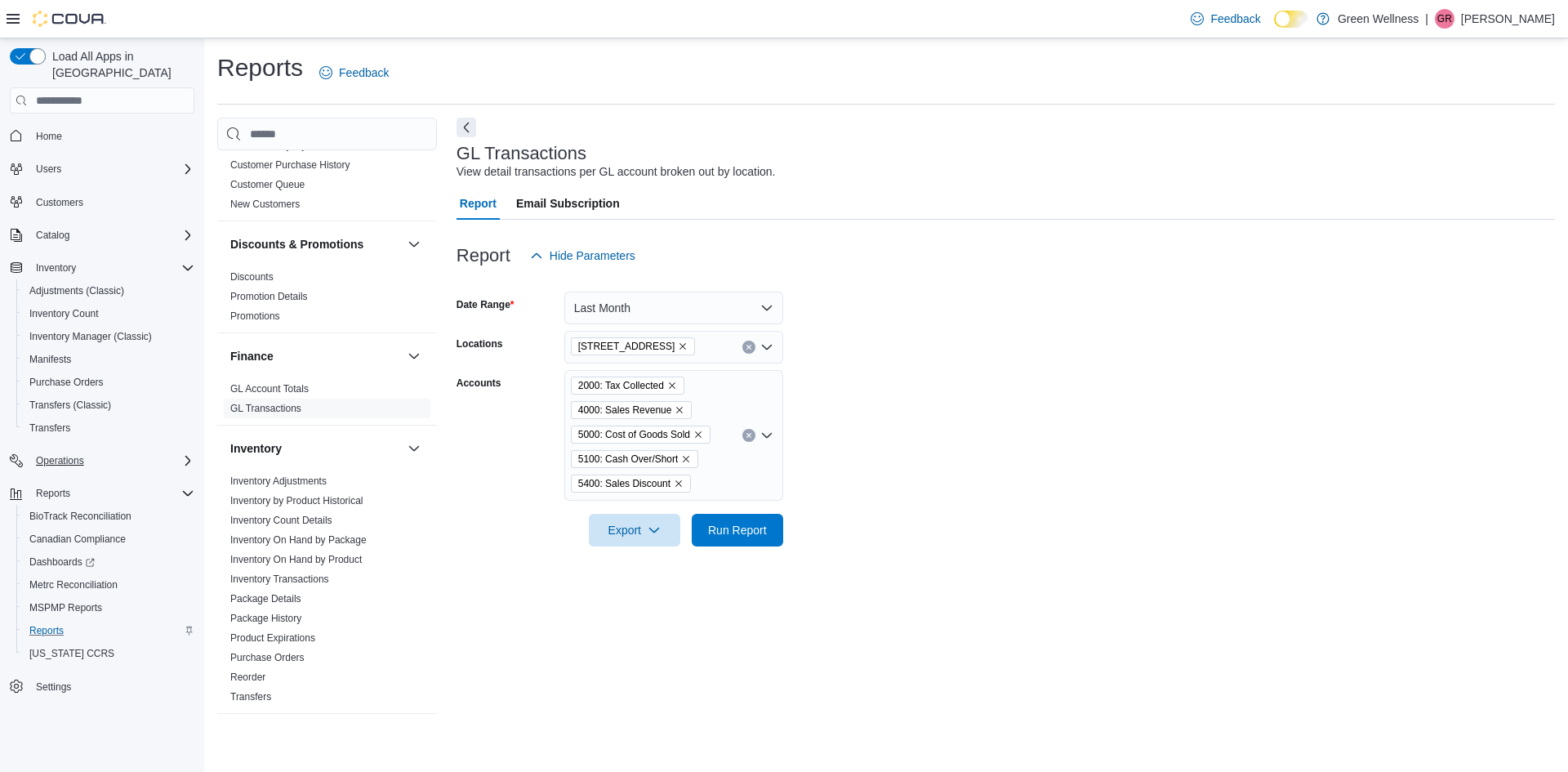
click at [525, 523] on div "Export Run Report" at bounding box center [620, 530] width 327 height 33
click at [725, 526] on span "Run Report" at bounding box center [737, 529] width 58 height 16
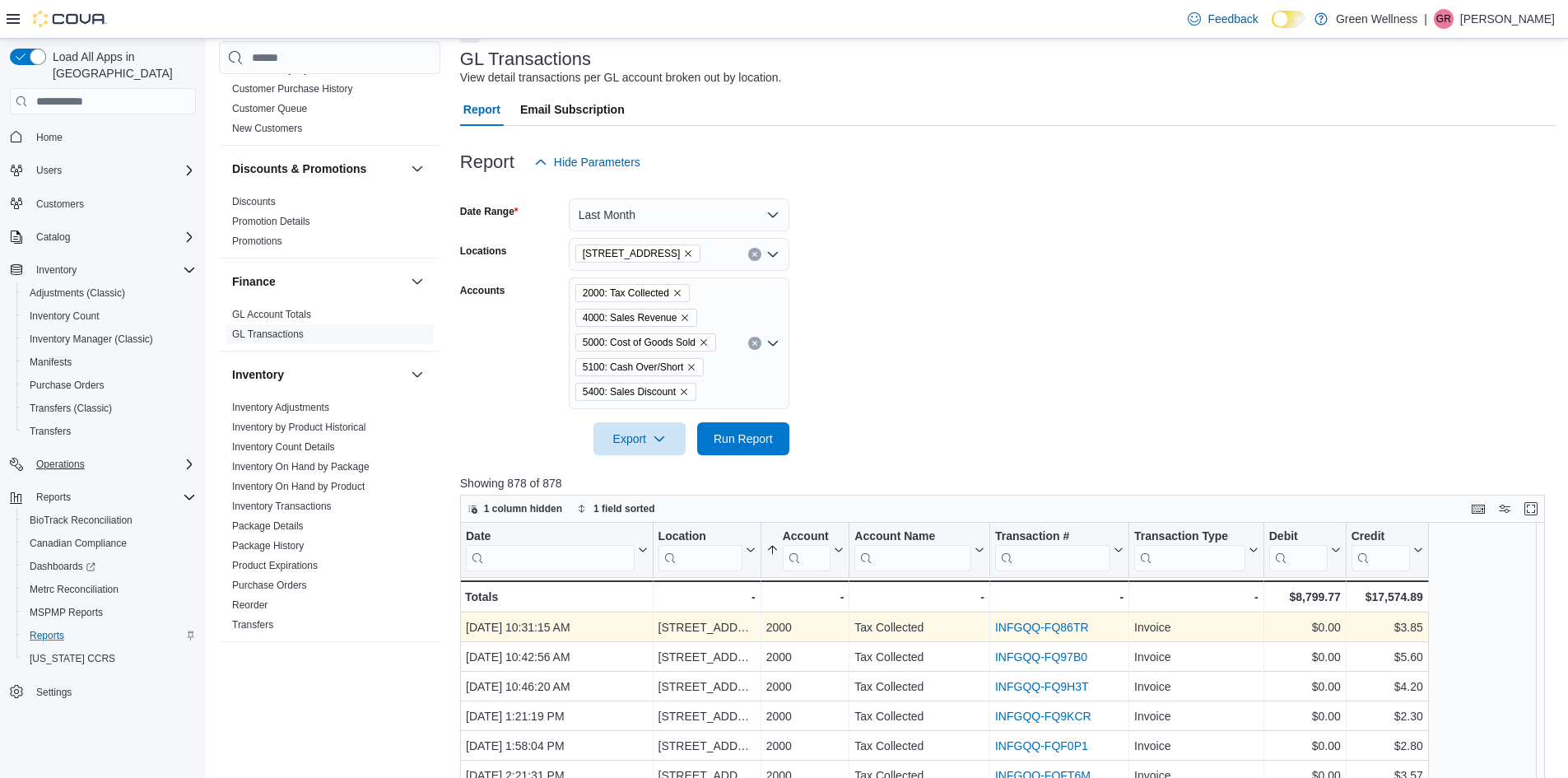
scroll to position [330, 0]
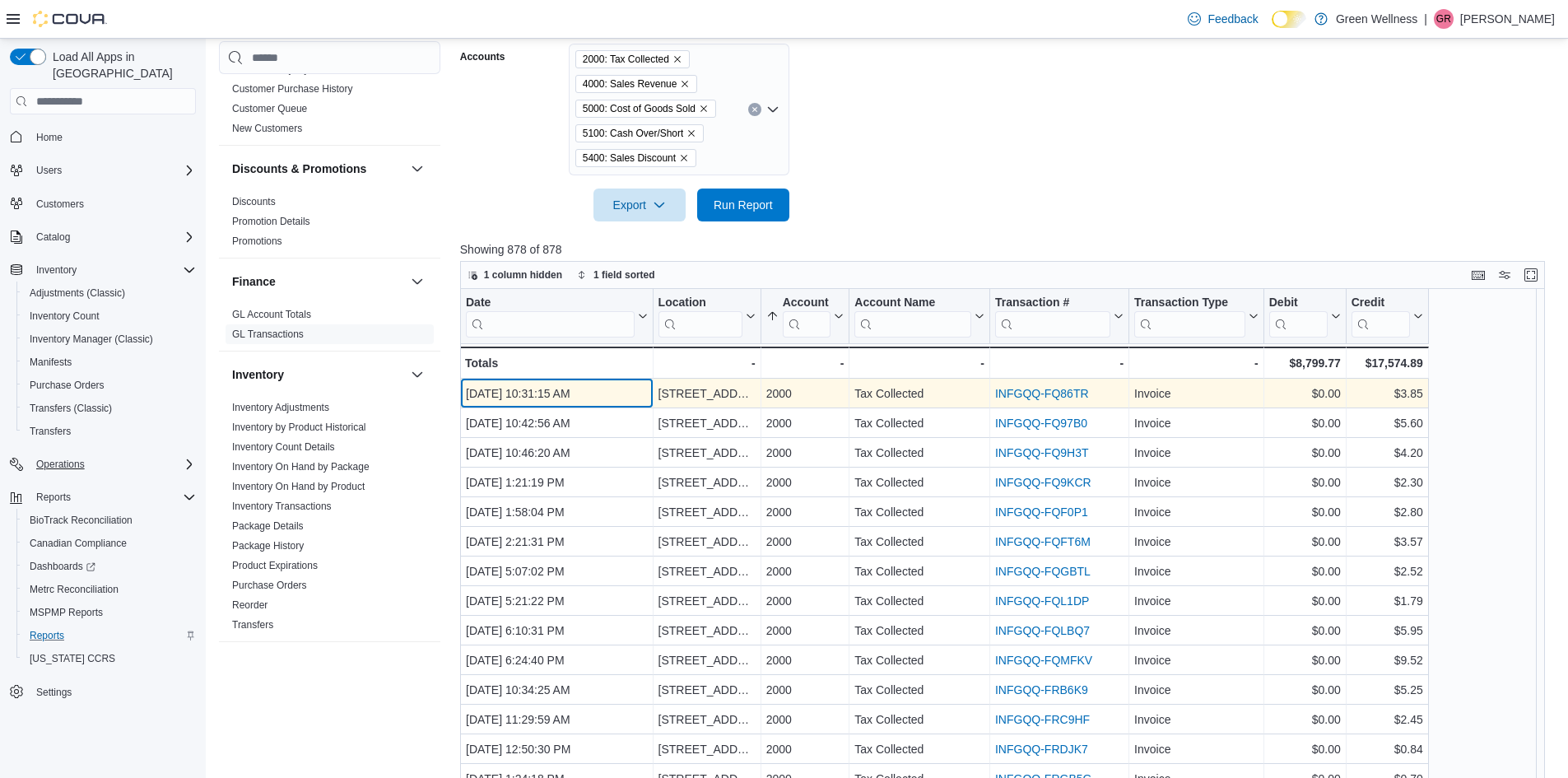
click at [520, 391] on div "Jul 1, 2025, 10:31:15 AM" at bounding box center [557, 393] width 182 height 19
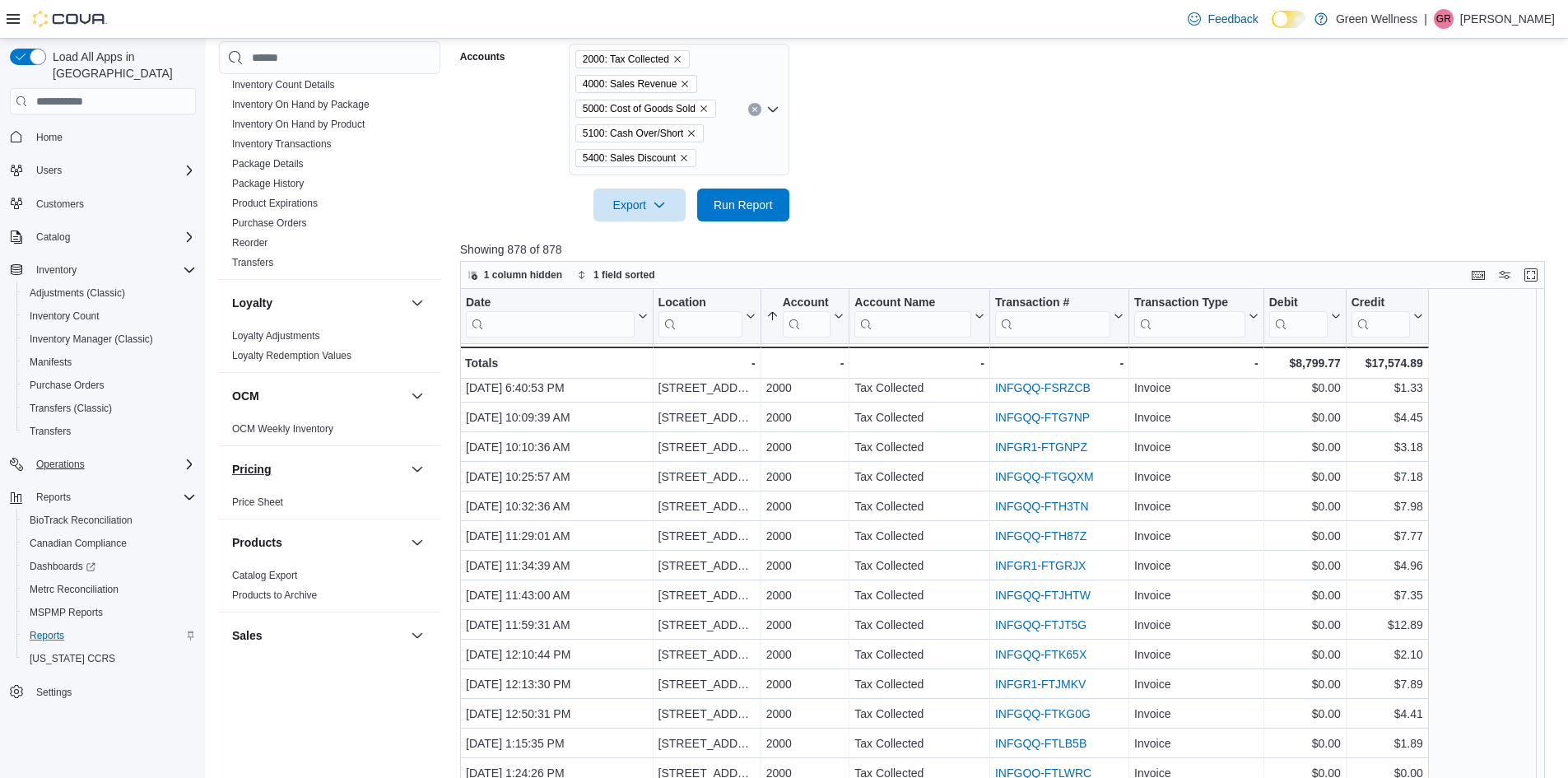
scroll to position [658, 0]
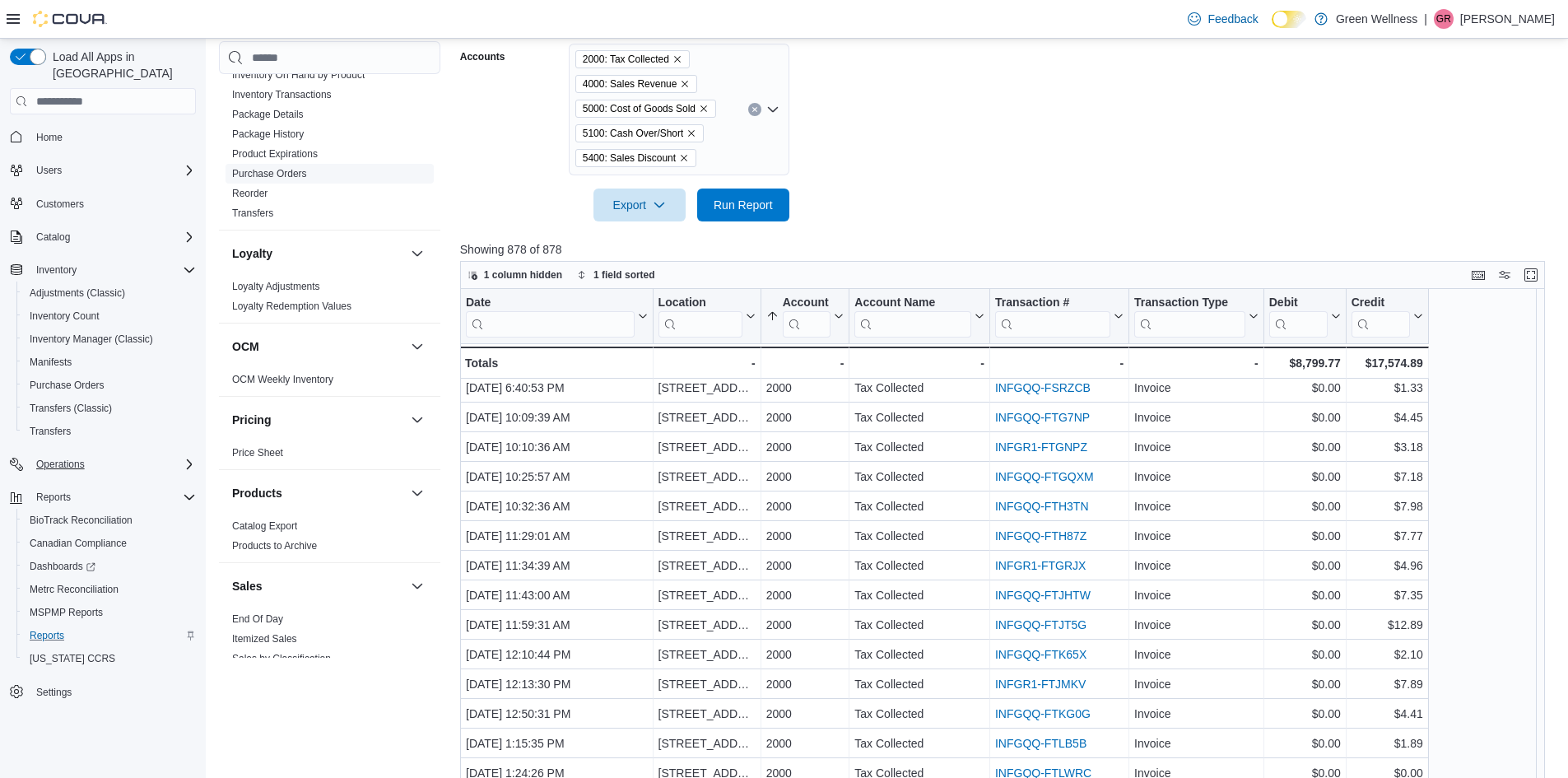
click at [252, 174] on link "Purchase Orders" at bounding box center [269, 173] width 75 height 12
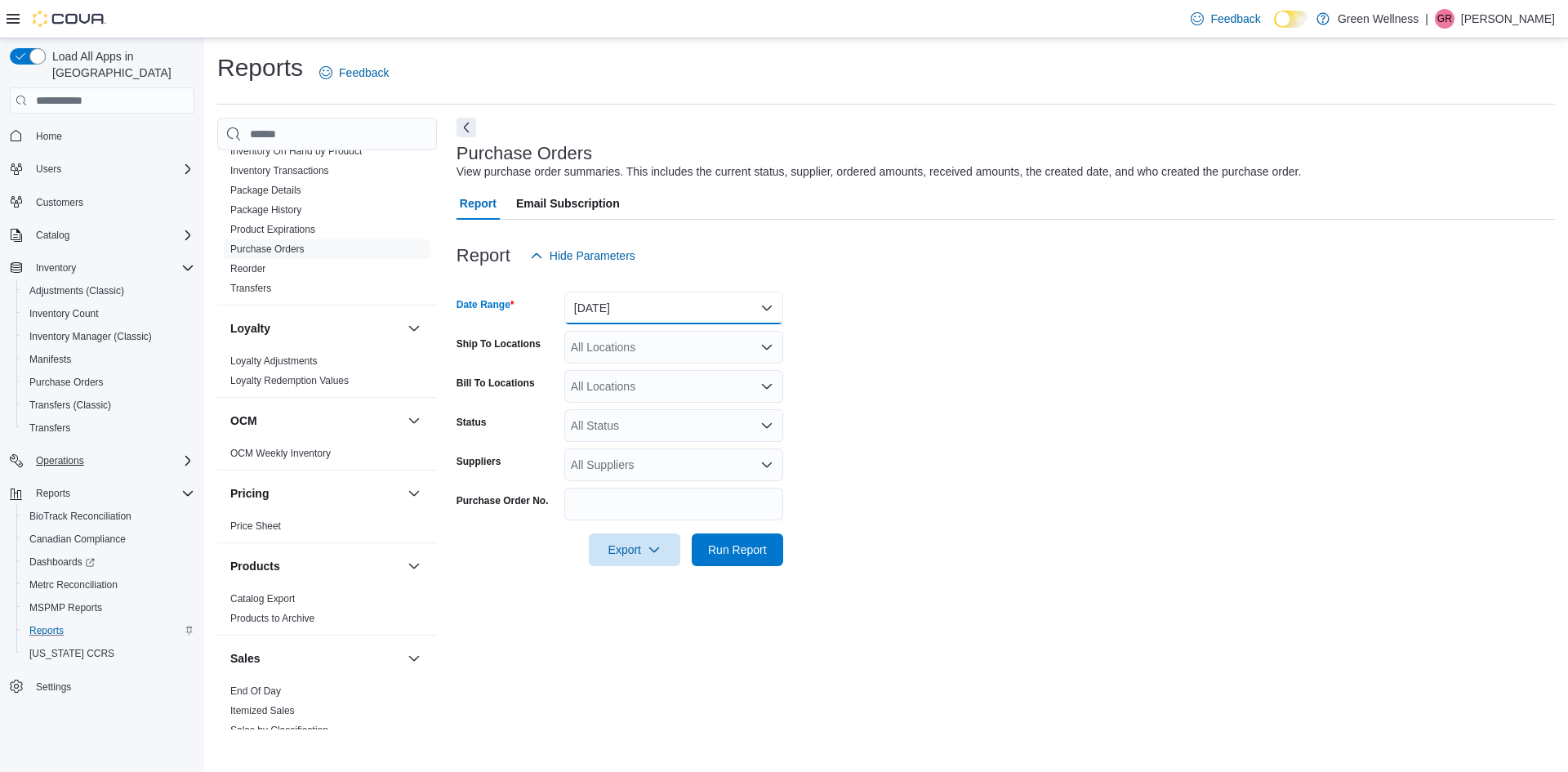
click at [625, 297] on button "[DATE]" at bounding box center [674, 308] width 219 height 33
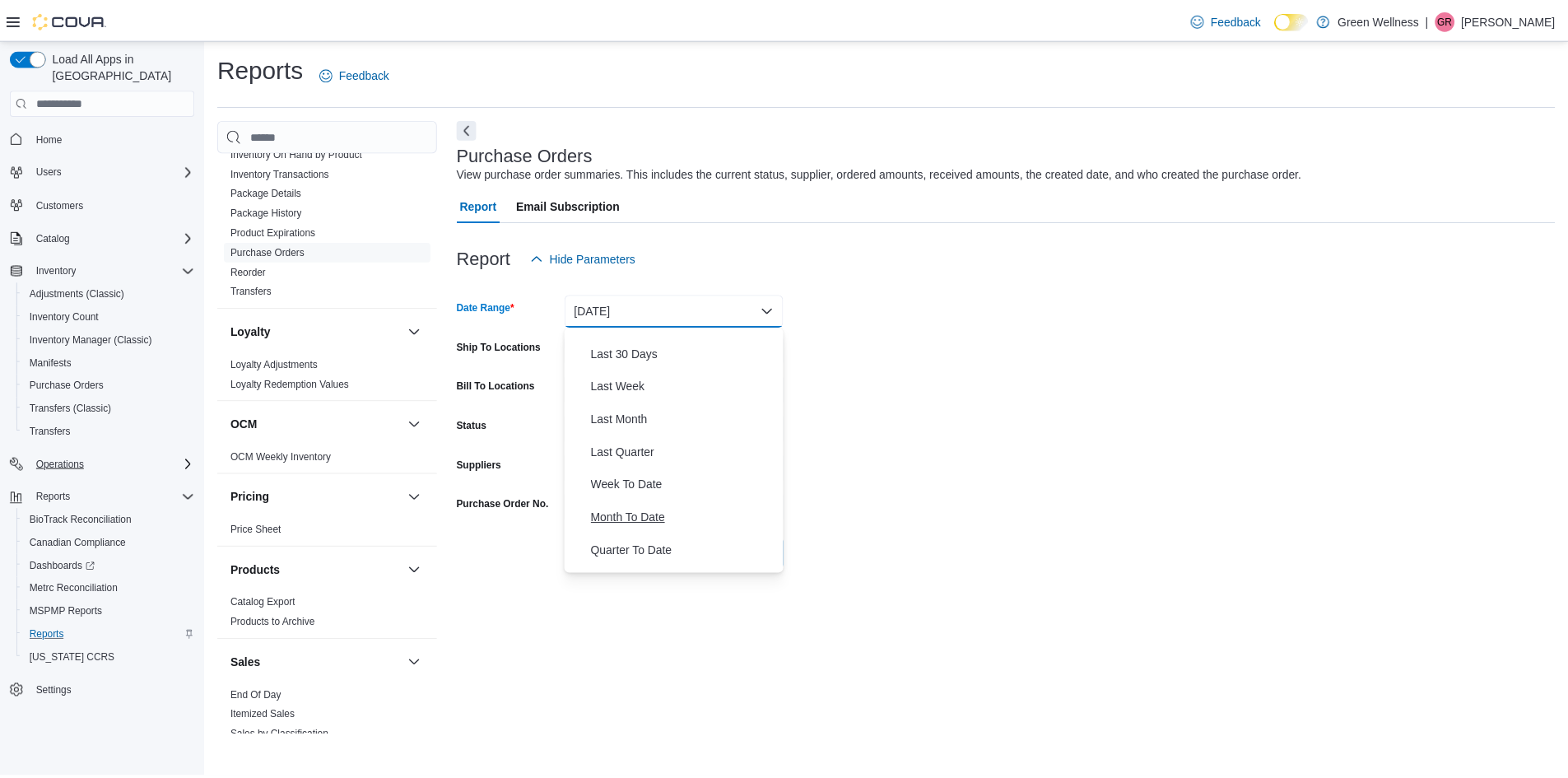
scroll to position [247, 0]
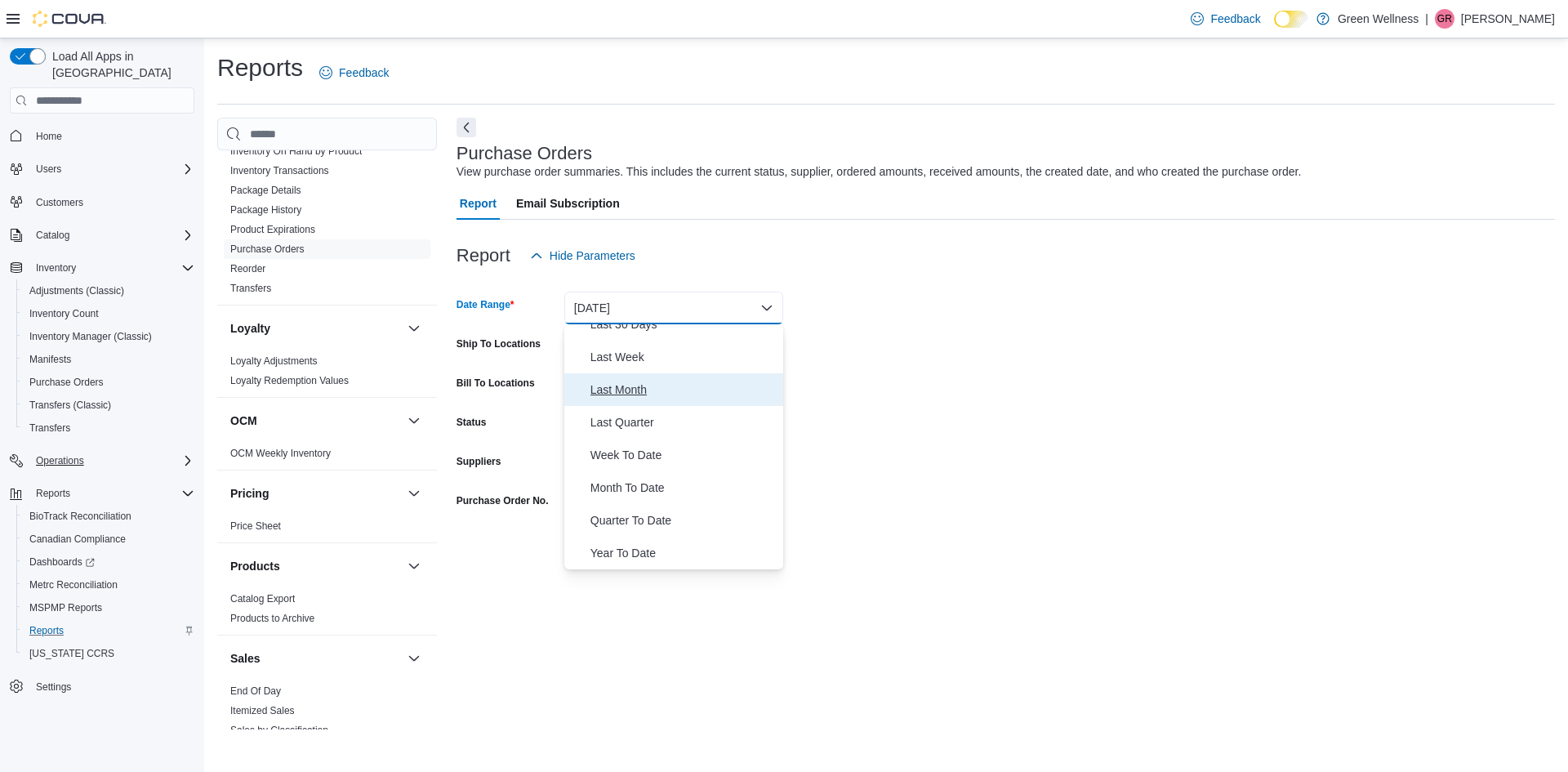
click at [636, 387] on span "Last Month" at bounding box center [683, 389] width 186 height 19
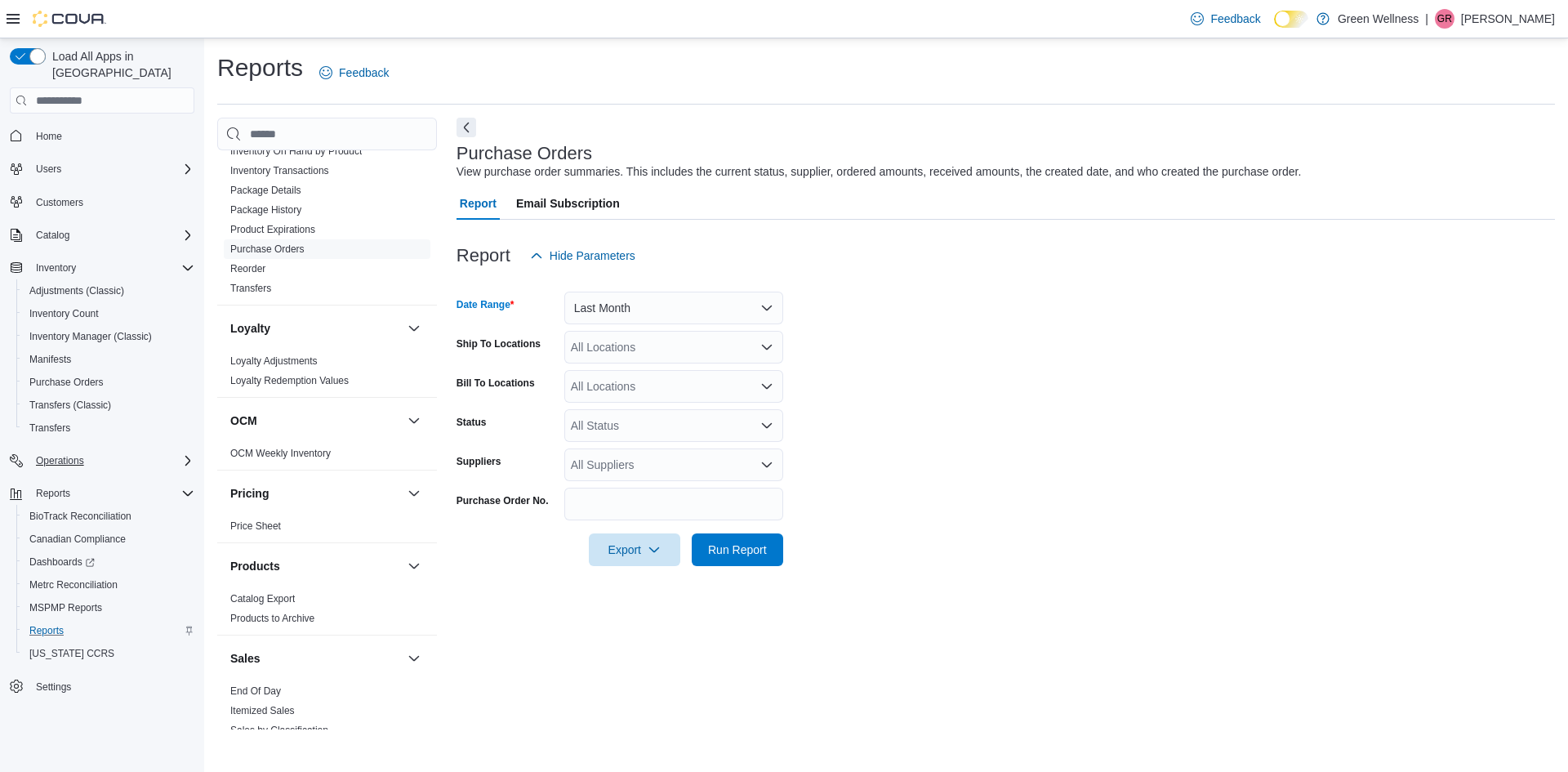
click at [651, 351] on div "All Locations" at bounding box center [674, 347] width 219 height 33
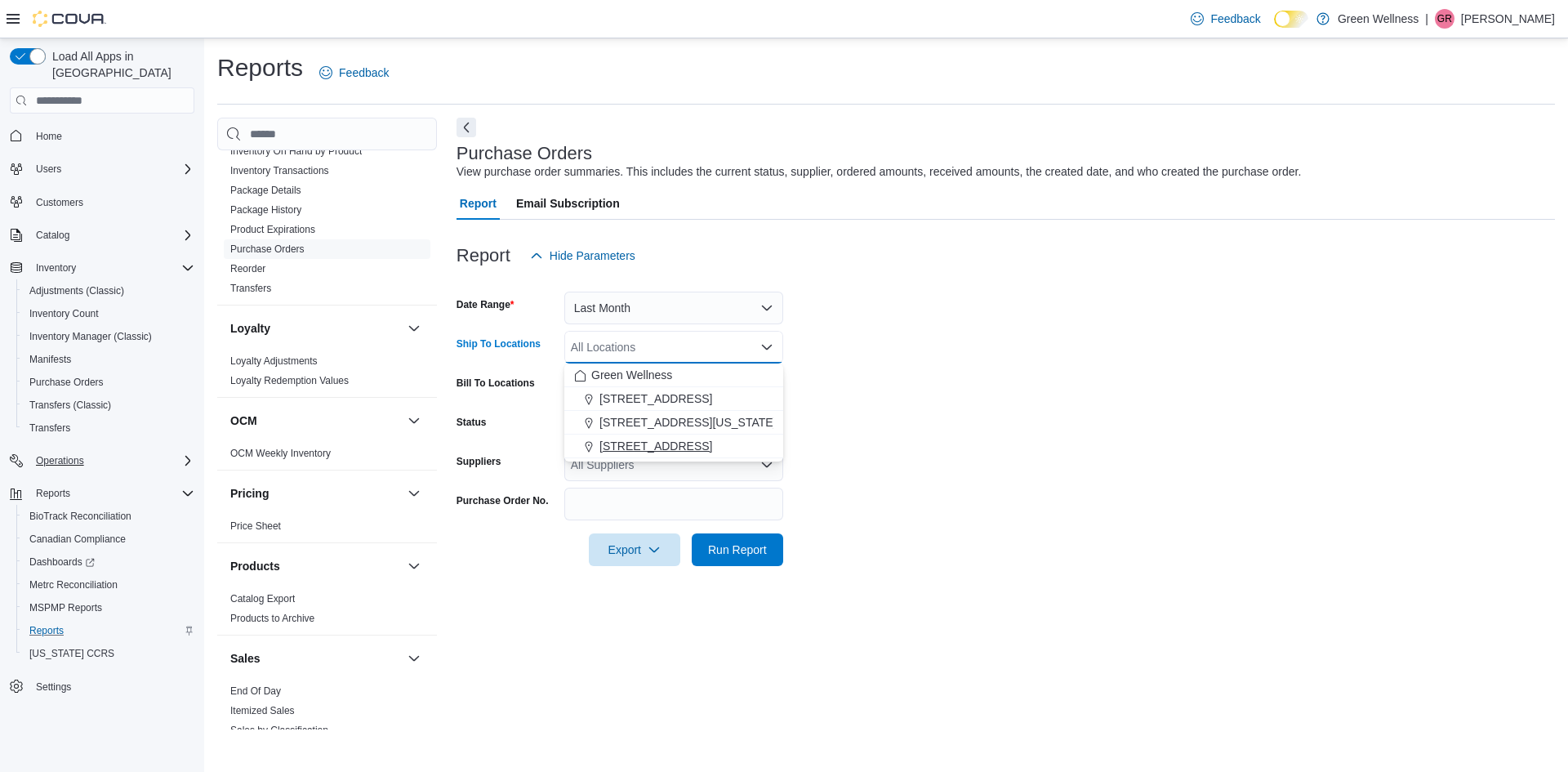
click at [708, 439] on div "[STREET_ADDRESS]" at bounding box center [674, 446] width 199 height 16
click at [805, 395] on form "Date Range Last Month Ship To Locations 28059 Hwy 28 Combo box. Selected. 28059…" at bounding box center [1005, 419] width 1099 height 294
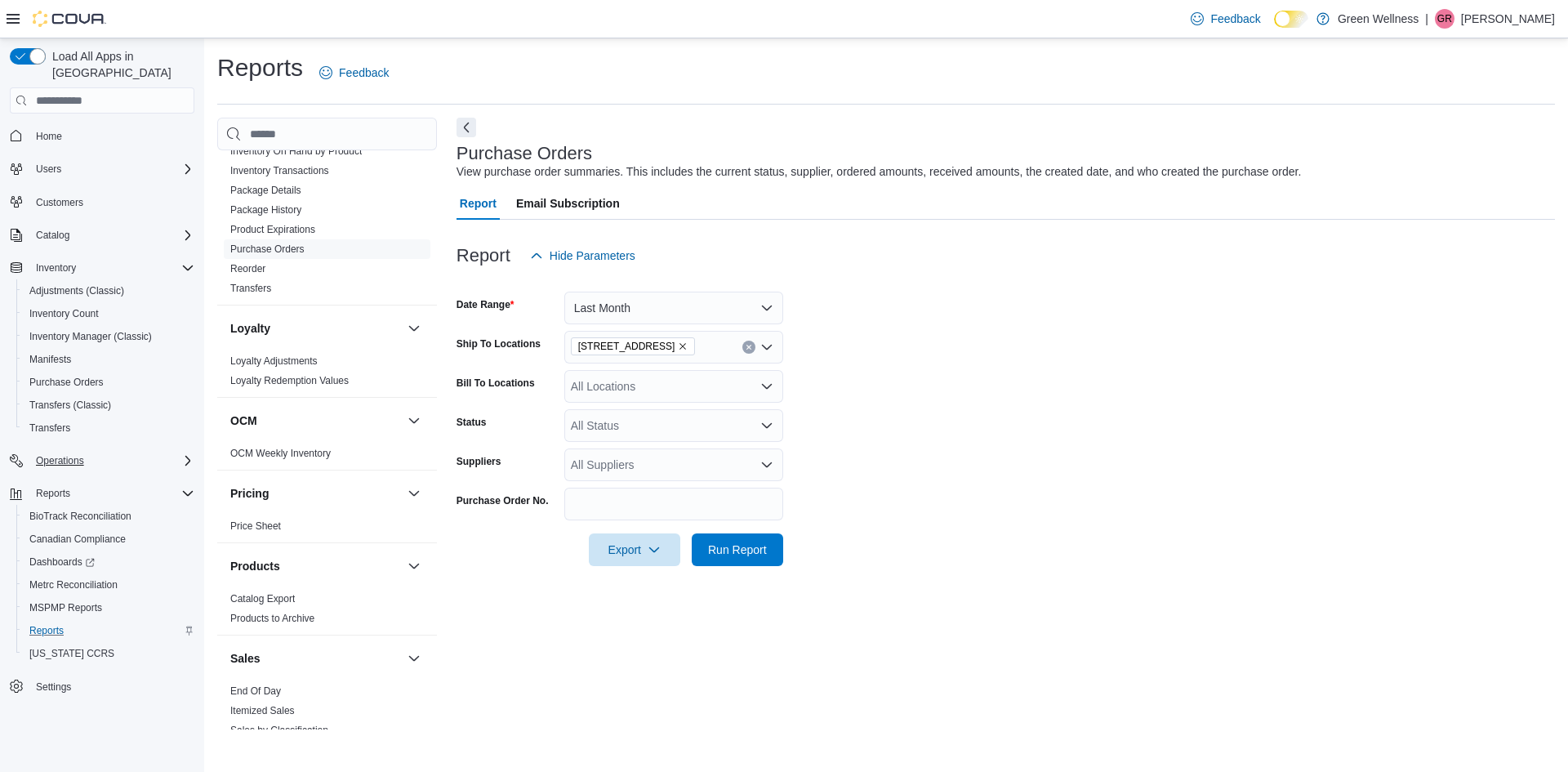
click at [771, 395] on div "All Locations" at bounding box center [674, 386] width 219 height 33
click at [710, 477] on div "[STREET_ADDRESS]" at bounding box center [674, 485] width 199 height 16
click at [831, 469] on form "Date Range Last Month Ship To Locations 28059 Hwy 28 Bill To Locations 28059 Hw…" at bounding box center [1005, 419] width 1099 height 294
click at [757, 550] on span "Run Report" at bounding box center [737, 549] width 58 height 16
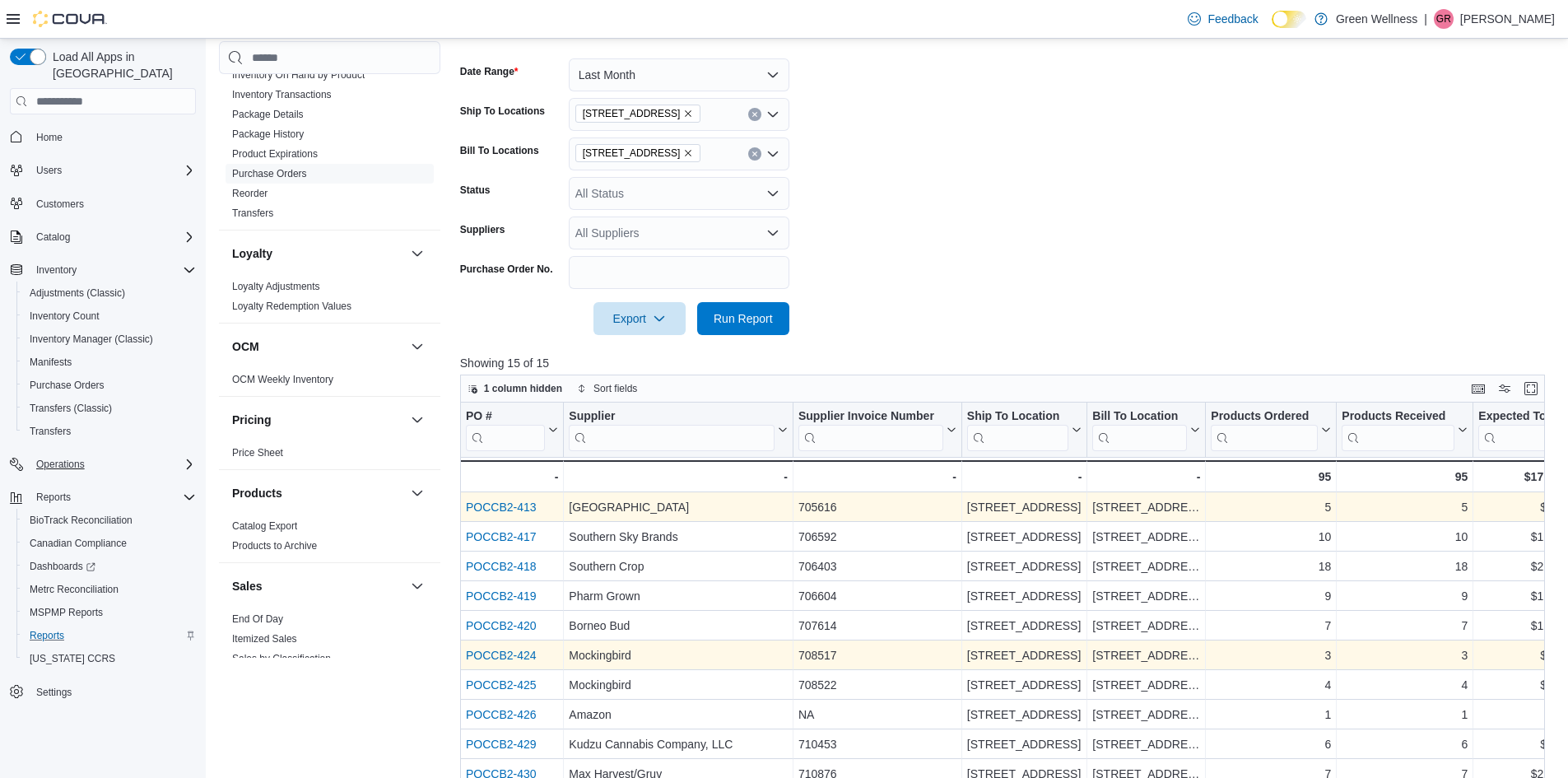
scroll to position [56, 0]
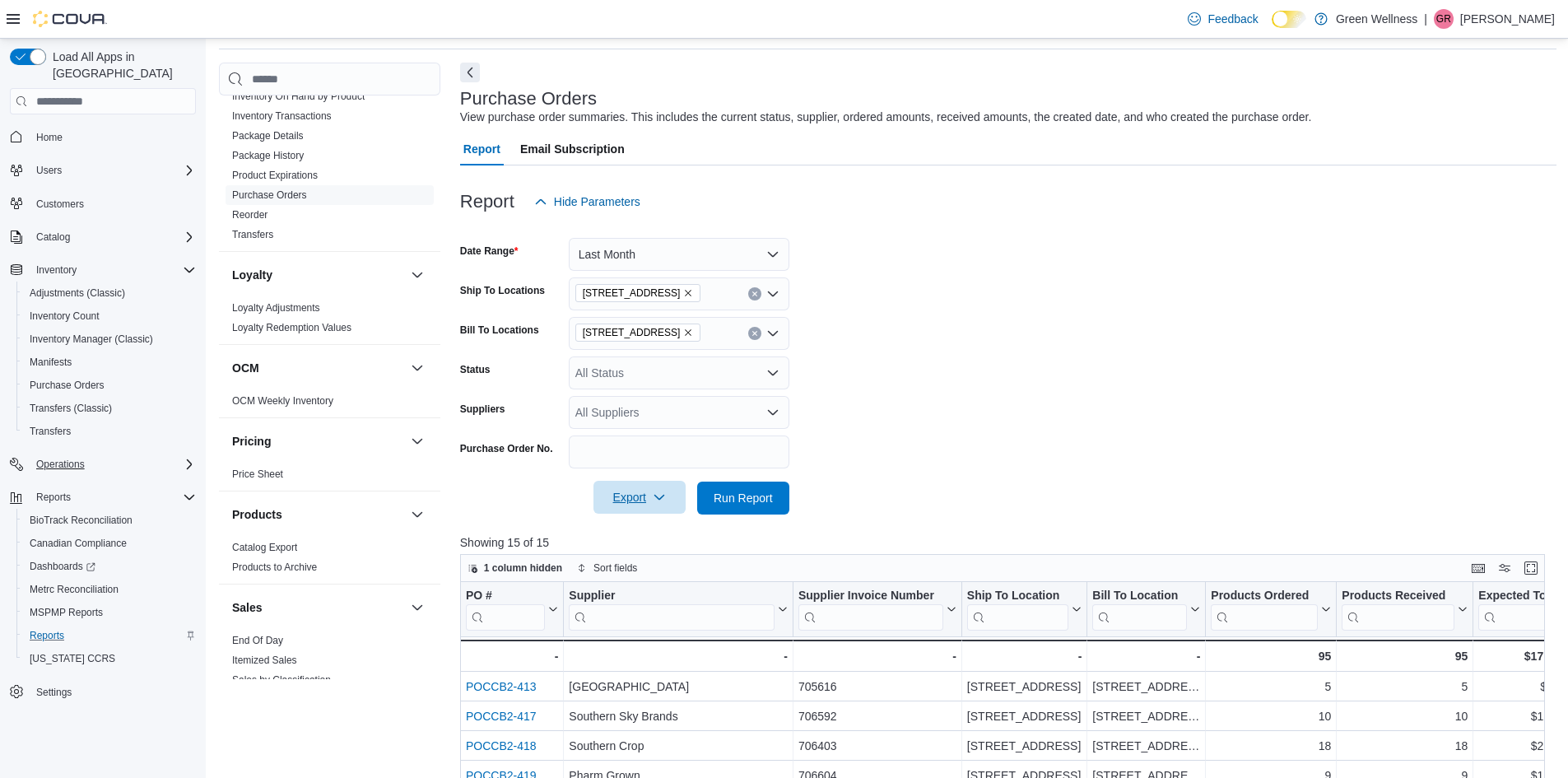
click at [646, 502] on span "Export" at bounding box center [639, 497] width 73 height 33
click at [639, 525] on span "Export to Excel" at bounding box center [642, 531] width 74 height 13
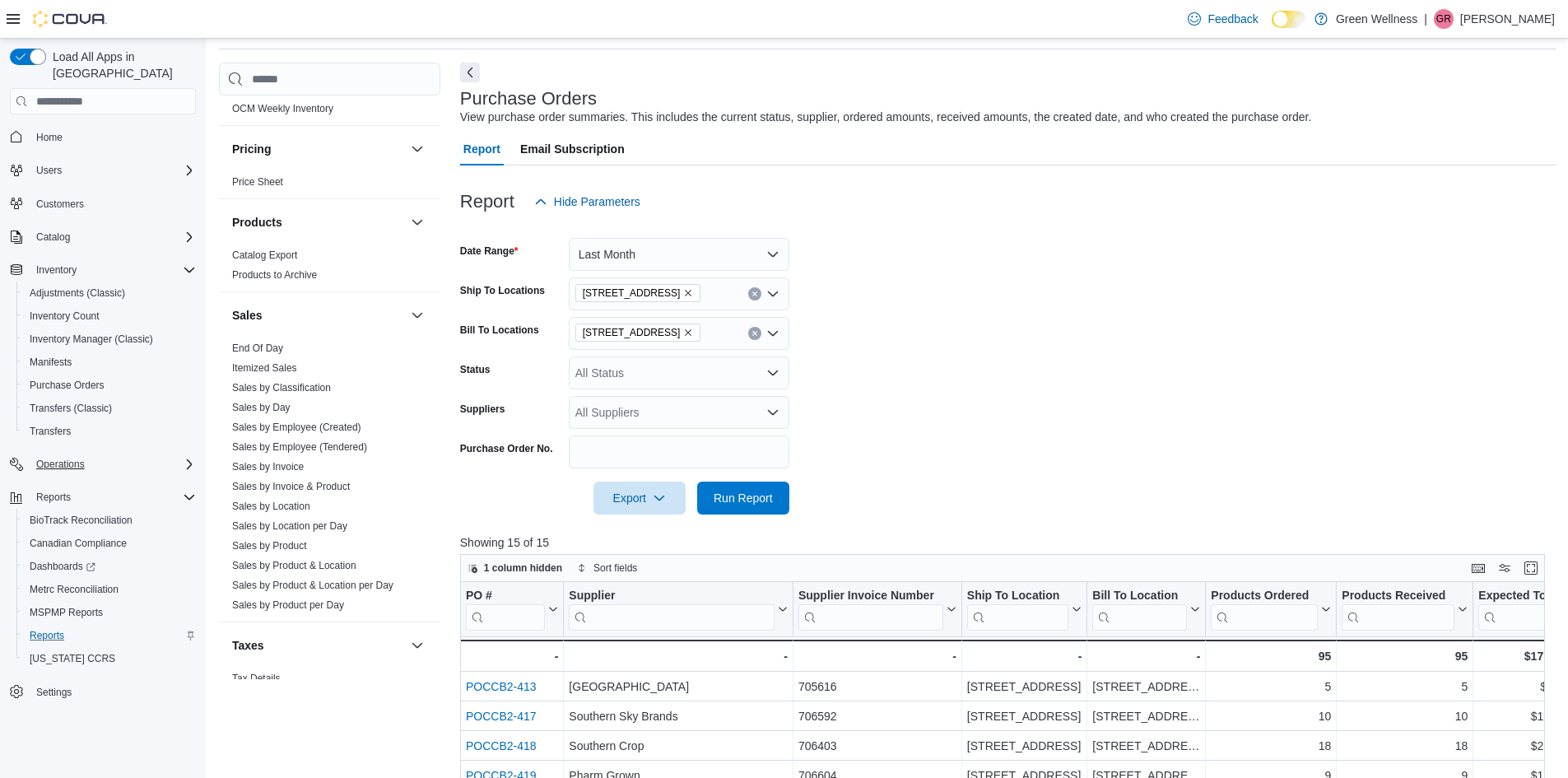
scroll to position [988, 0]
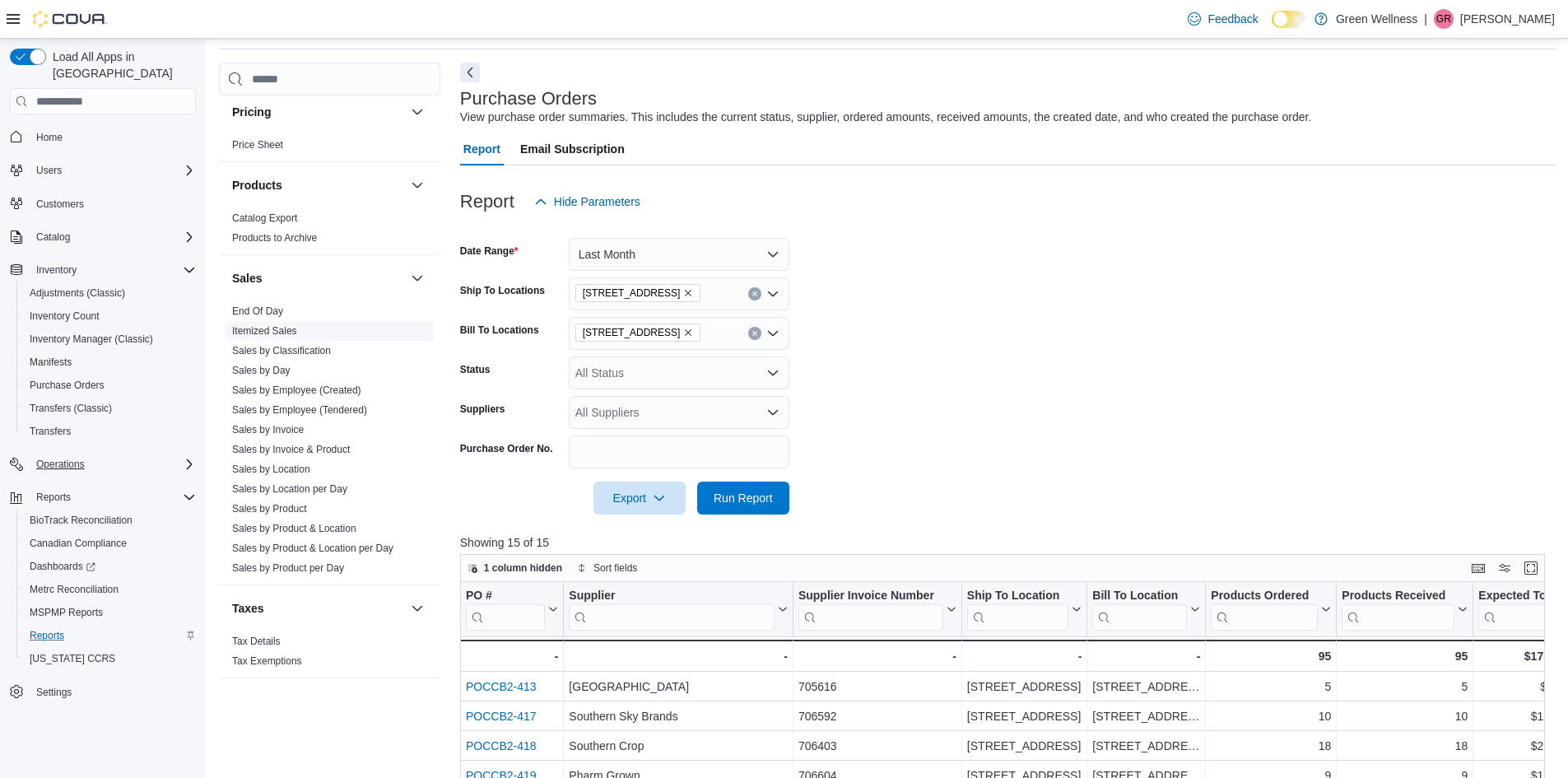
click at [305, 331] on span "Itemized Sales" at bounding box center [330, 331] width 208 height 19
click at [267, 329] on link "Itemized Sales" at bounding box center [264, 331] width 65 height 12
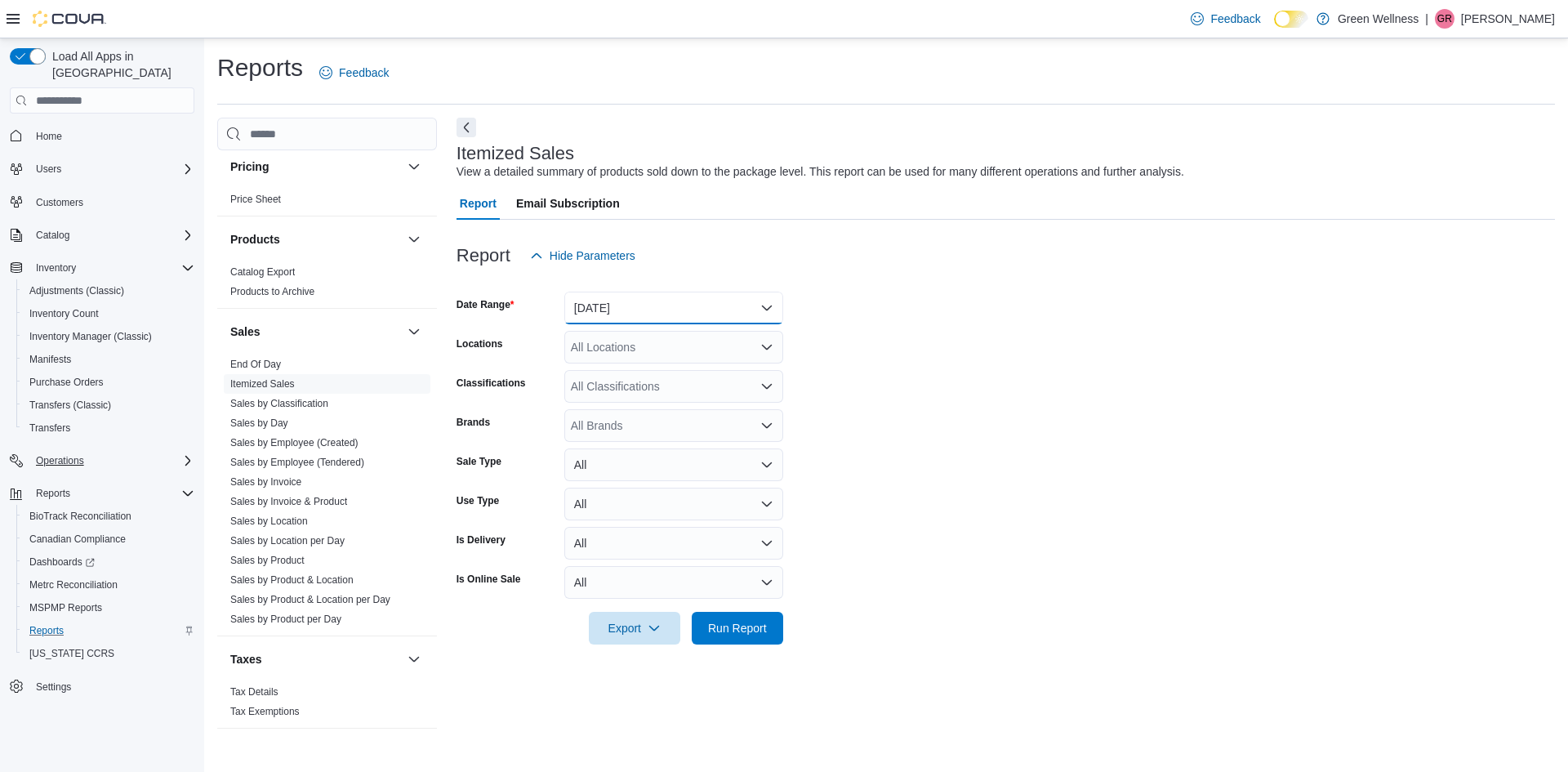
click at [616, 297] on button "[DATE]" at bounding box center [674, 308] width 219 height 33
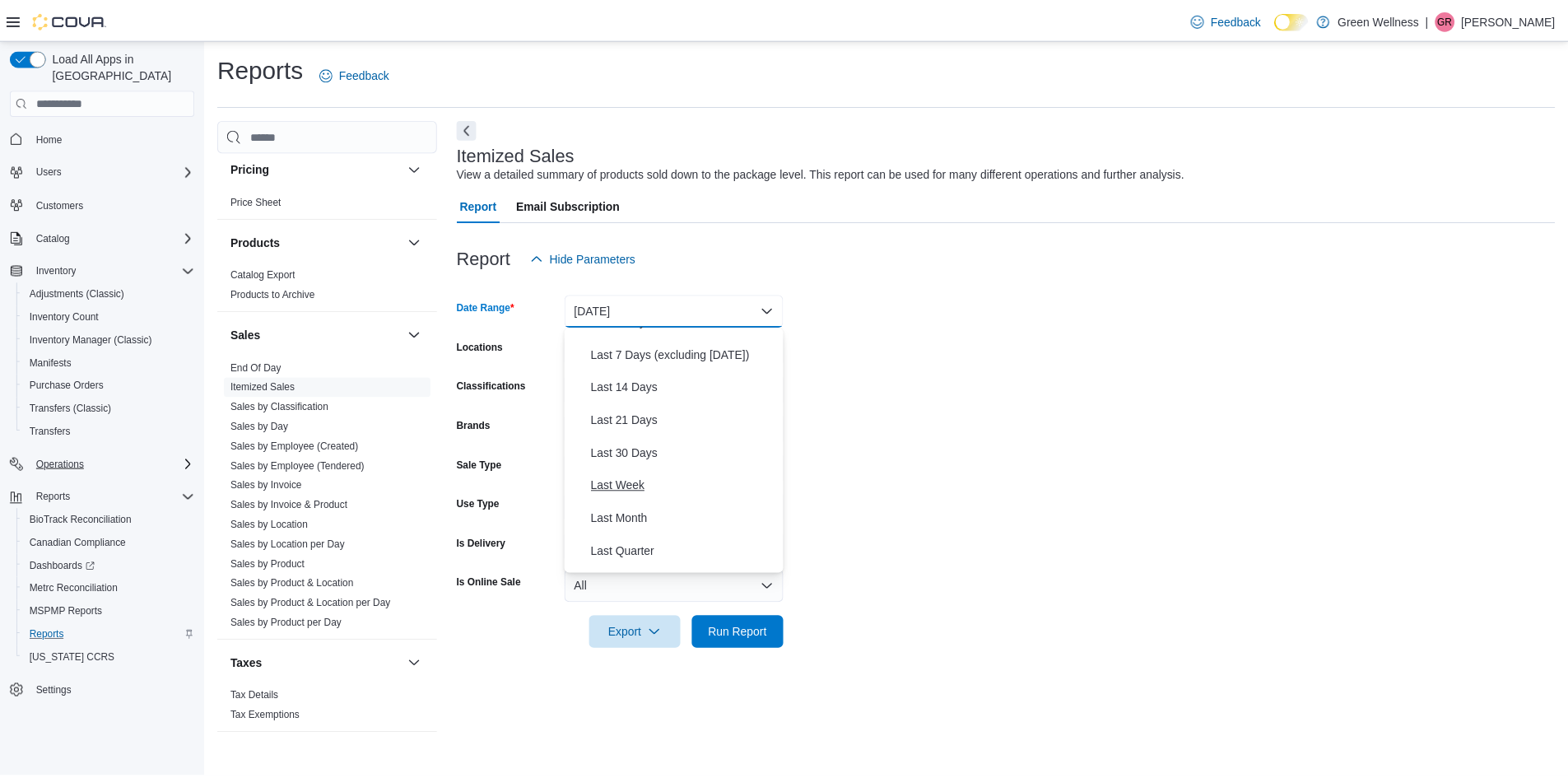
scroll to position [165, 0]
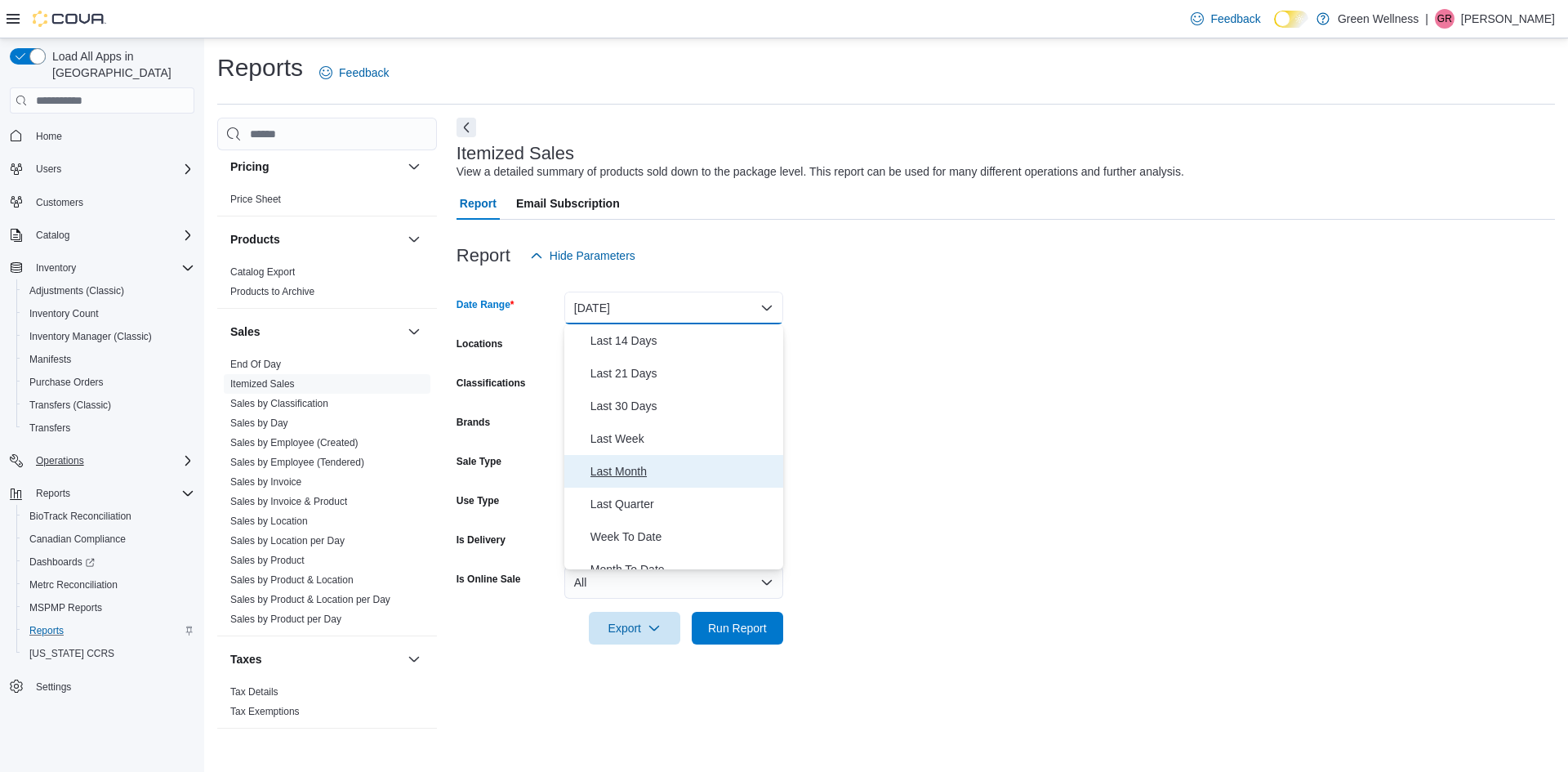
click at [642, 473] on span "Last Month" at bounding box center [683, 471] width 186 height 19
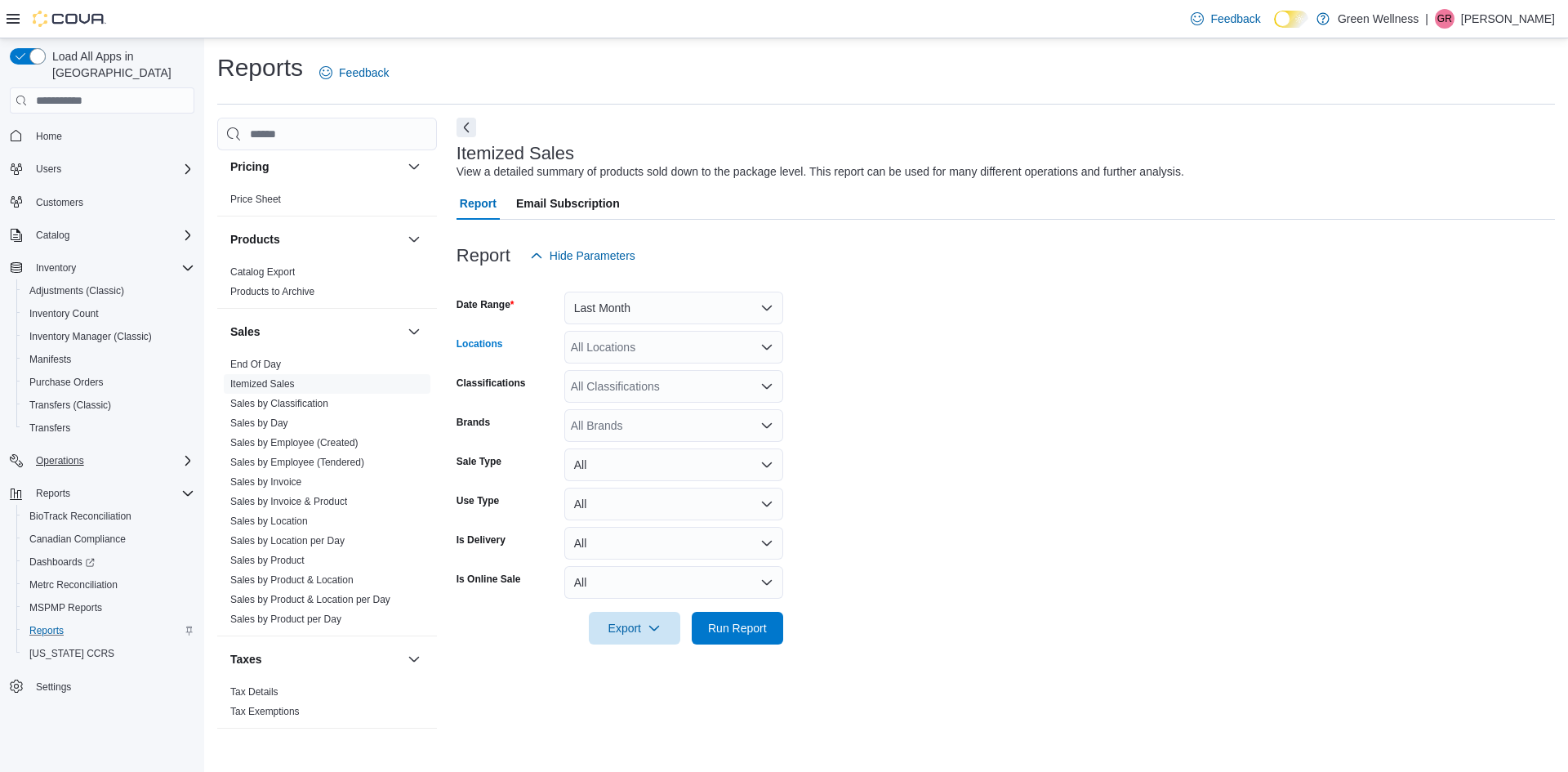
click at [674, 351] on div "All Locations" at bounding box center [674, 347] width 219 height 33
click at [670, 439] on span "[STREET_ADDRESS]" at bounding box center [655, 446] width 112 height 16
click at [809, 379] on form "Date Range Last Month Locations 28059 Hwy 28 Combo box. Selected. 28059 Hwy 28.…" at bounding box center [1005, 459] width 1099 height 373
click at [759, 378] on div "All Classifications" at bounding box center [674, 386] width 219 height 33
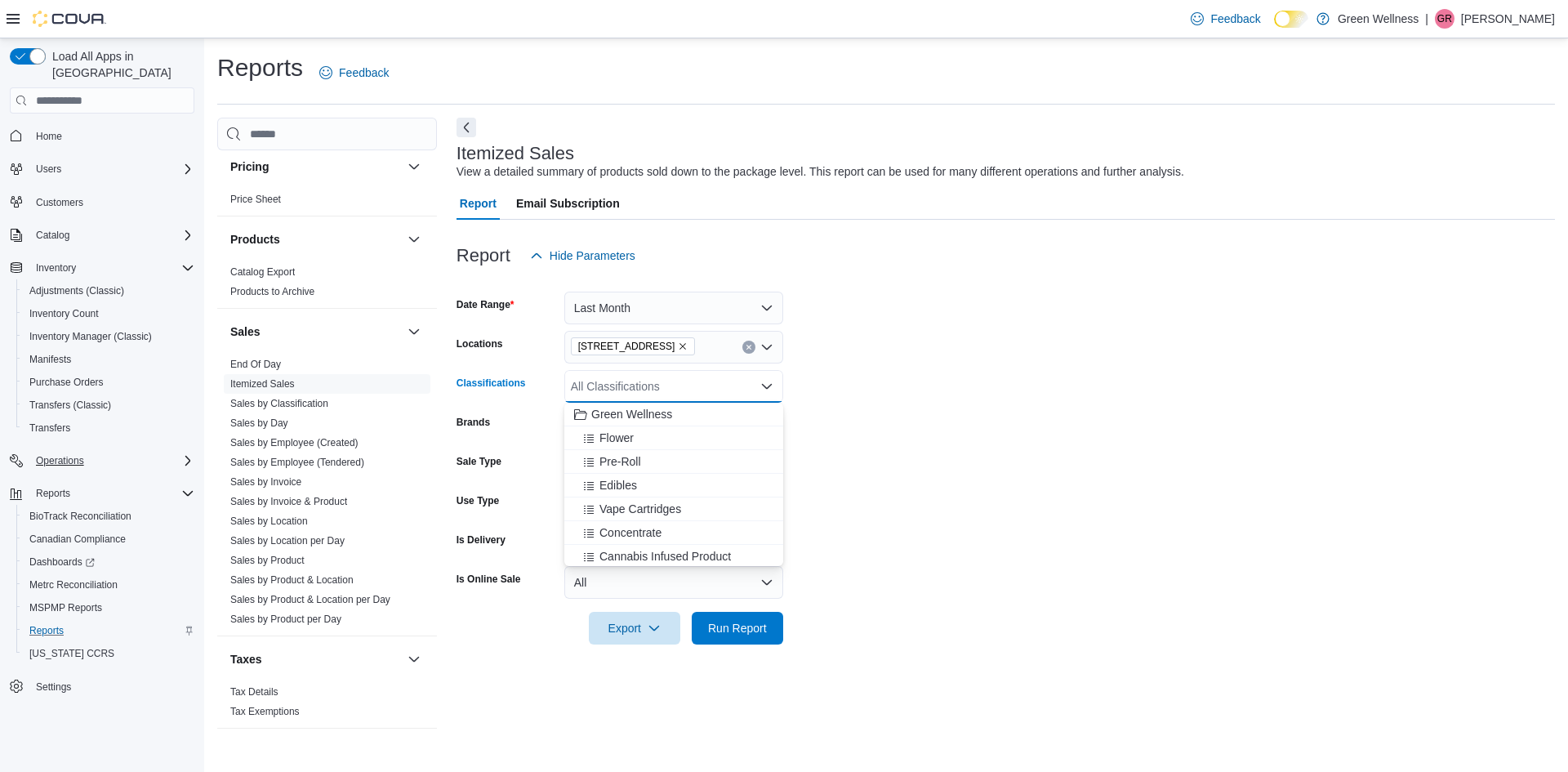
click at [818, 399] on form "Date Range Last Month Locations 28059 Hwy 28 Classifications All Classification…" at bounding box center [1005, 459] width 1099 height 373
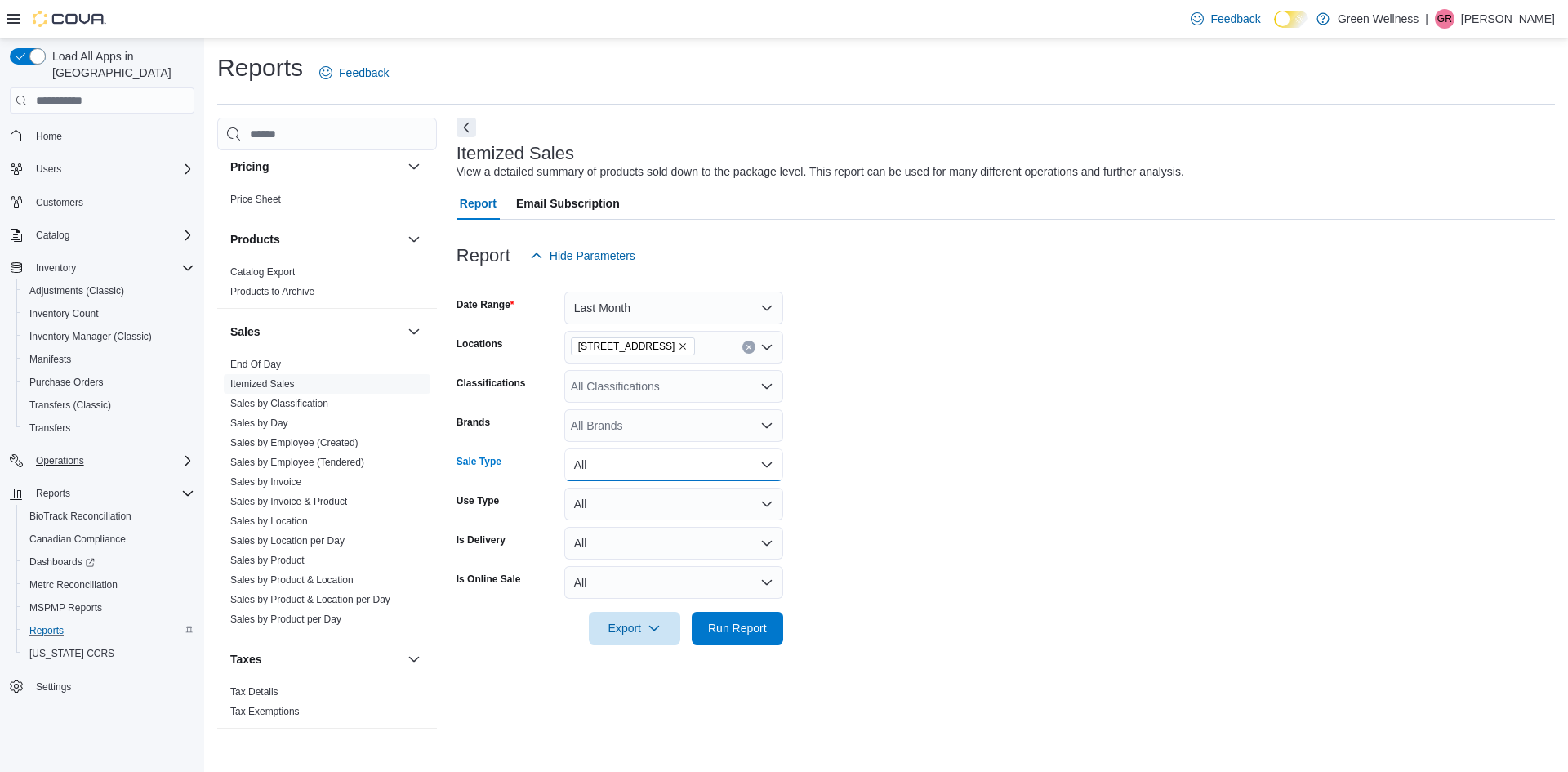
click at [763, 465] on button "All" at bounding box center [674, 465] width 219 height 33
click at [842, 474] on form "Date Range Last Month Locations 28059 Hwy 28 Classifications All Classification…" at bounding box center [1005, 459] width 1099 height 373
click at [762, 500] on button "All" at bounding box center [674, 504] width 219 height 33
click at [824, 506] on form "Date Range Last Month Locations 28059 Hwy 28 Classifications All Classification…" at bounding box center [1005, 459] width 1099 height 373
click at [745, 622] on span "Run Report" at bounding box center [737, 628] width 58 height 16
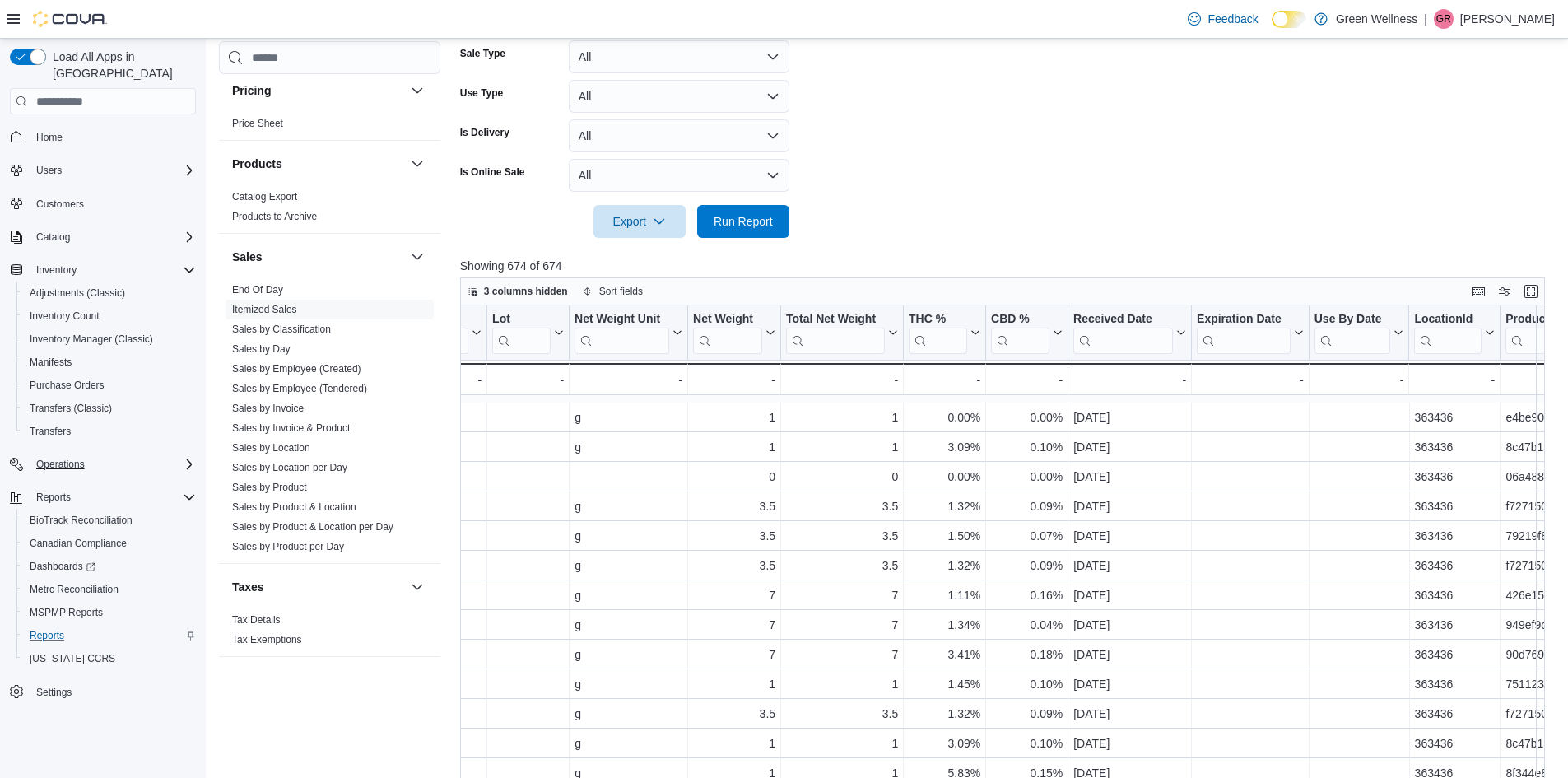
scroll to position [1015, 3622]
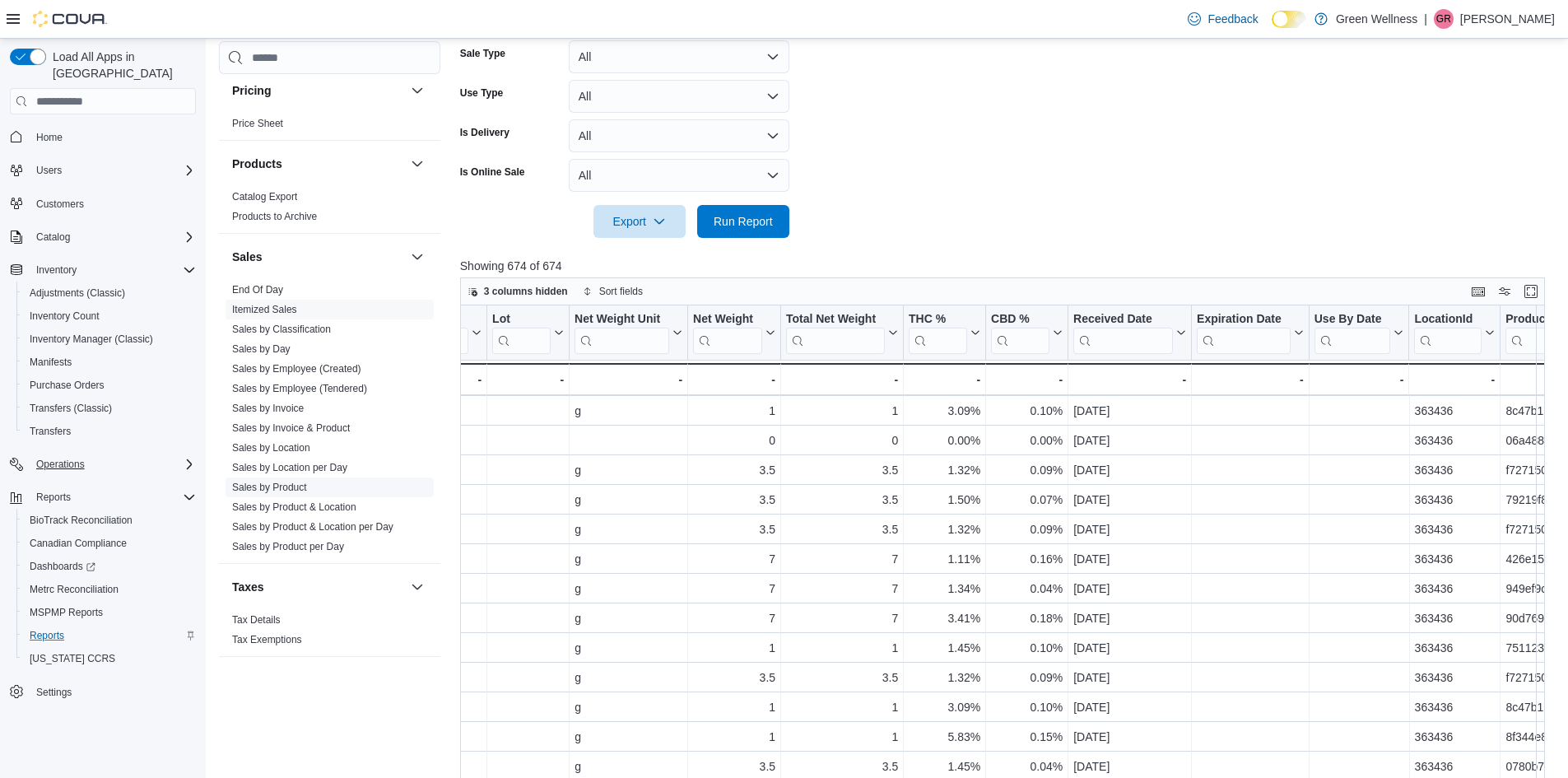
click at [251, 485] on link "Sales by Product" at bounding box center [269, 487] width 75 height 12
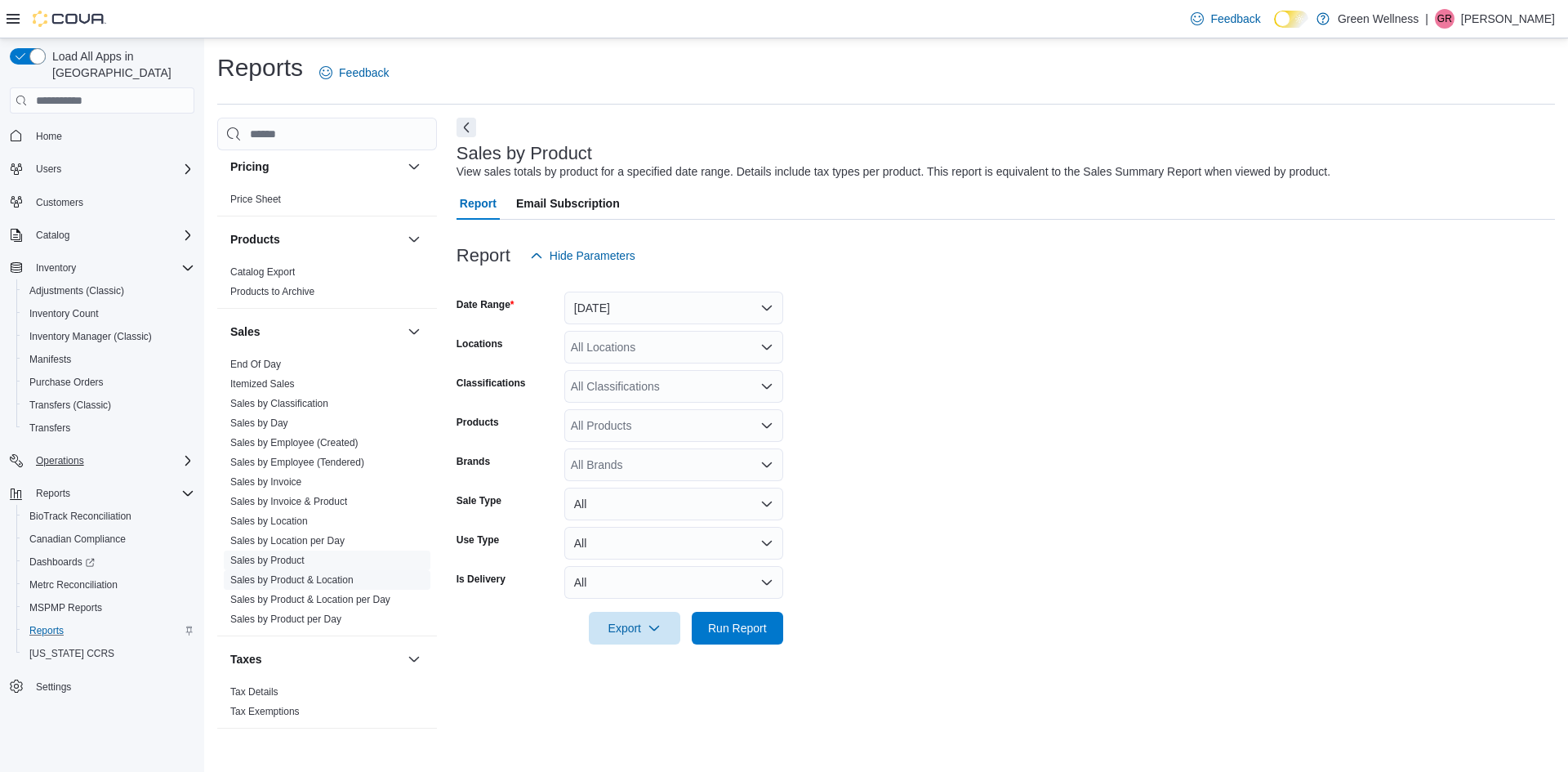
click at [299, 582] on link "Sales by Product & Location" at bounding box center [291, 580] width 123 height 12
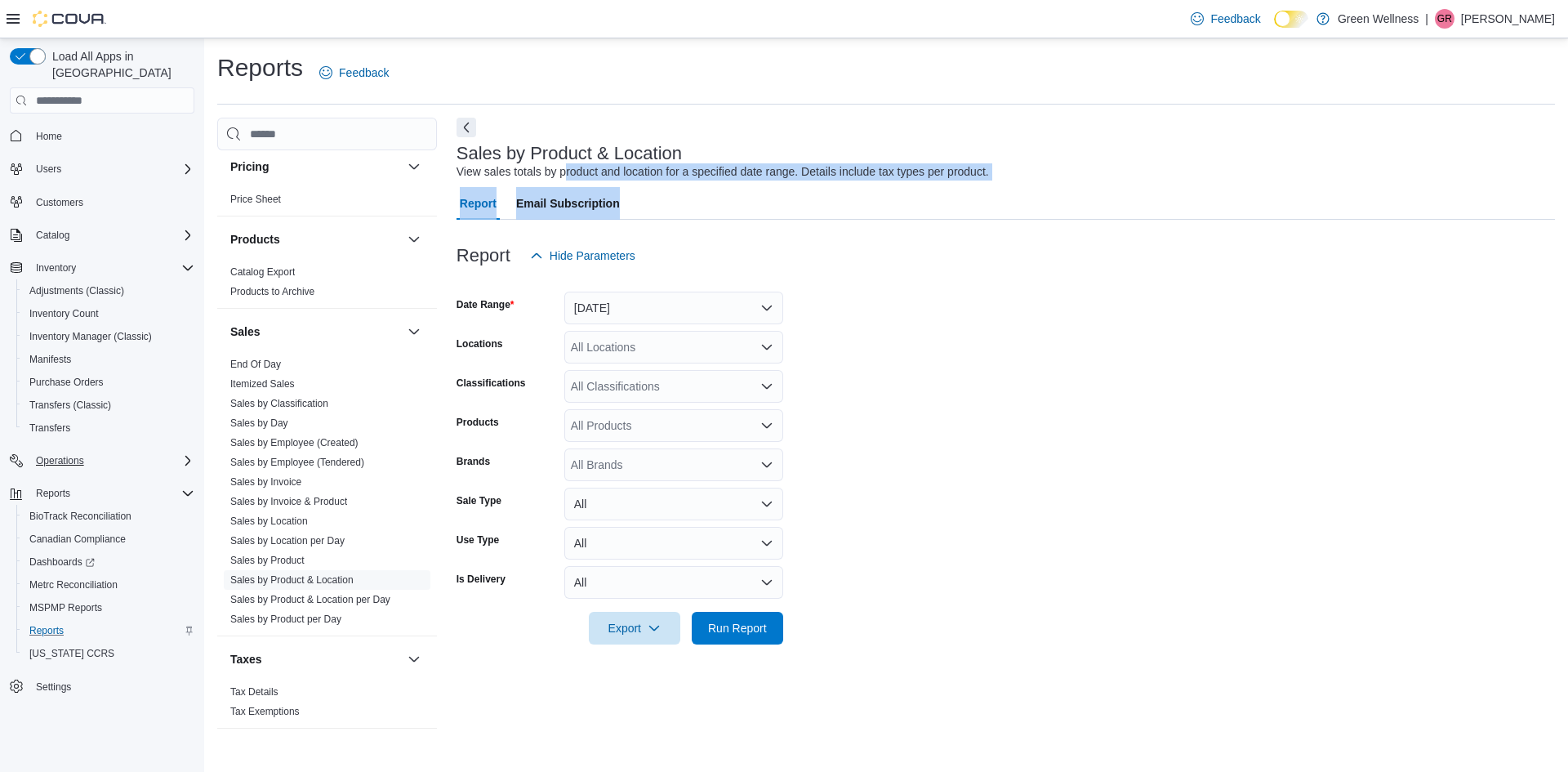
drag, startPoint x: 575, startPoint y: 172, endPoint x: 783, endPoint y: 186, distance: 208.5
click at [783, 186] on div "Sales by Product & Location View sales totals by product and location for a spe…" at bounding box center [1005, 424] width 1099 height 612
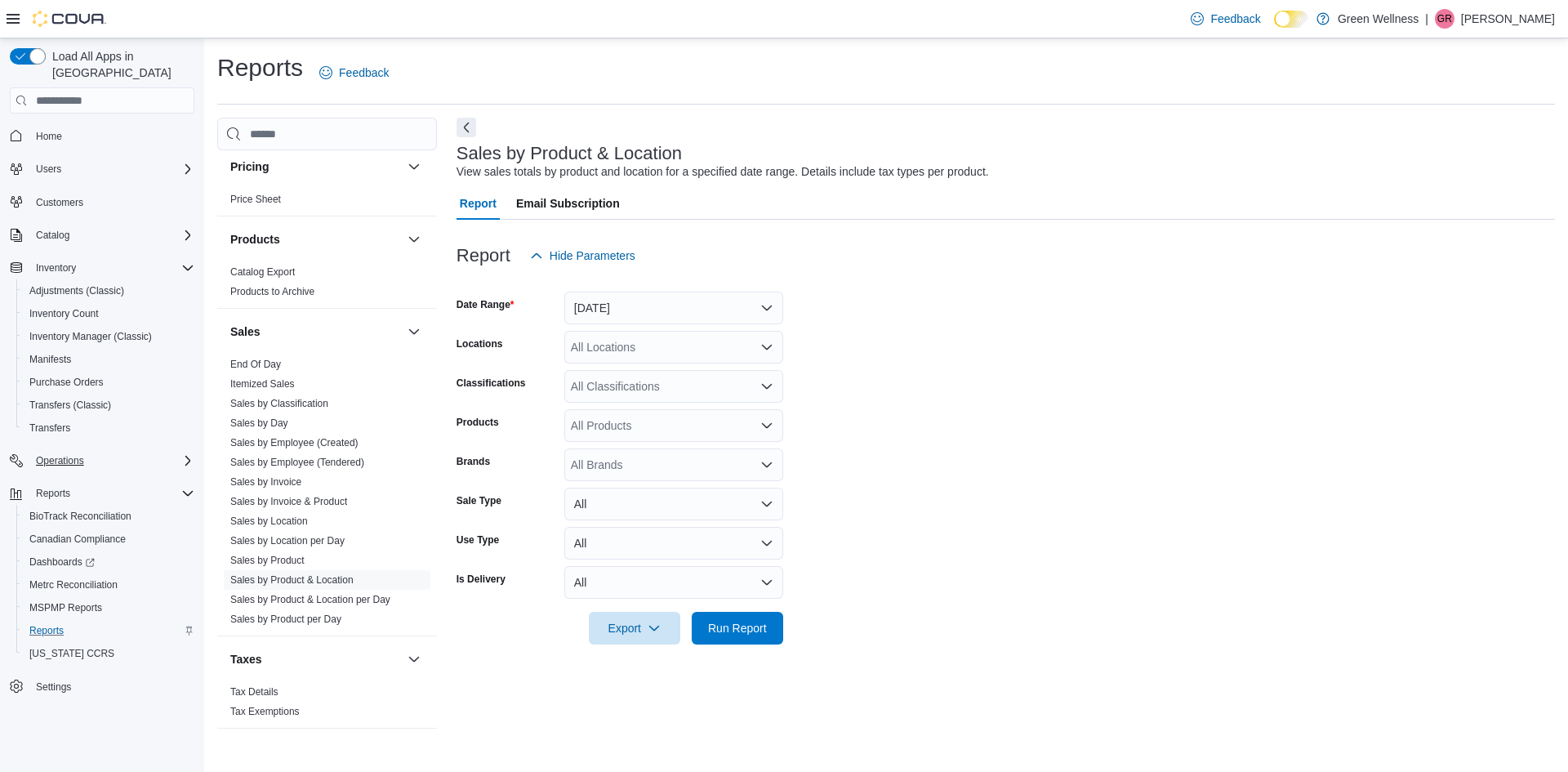
click at [662, 226] on div at bounding box center [1005, 229] width 1099 height 19
click at [658, 303] on button "[DATE]" at bounding box center [674, 308] width 219 height 33
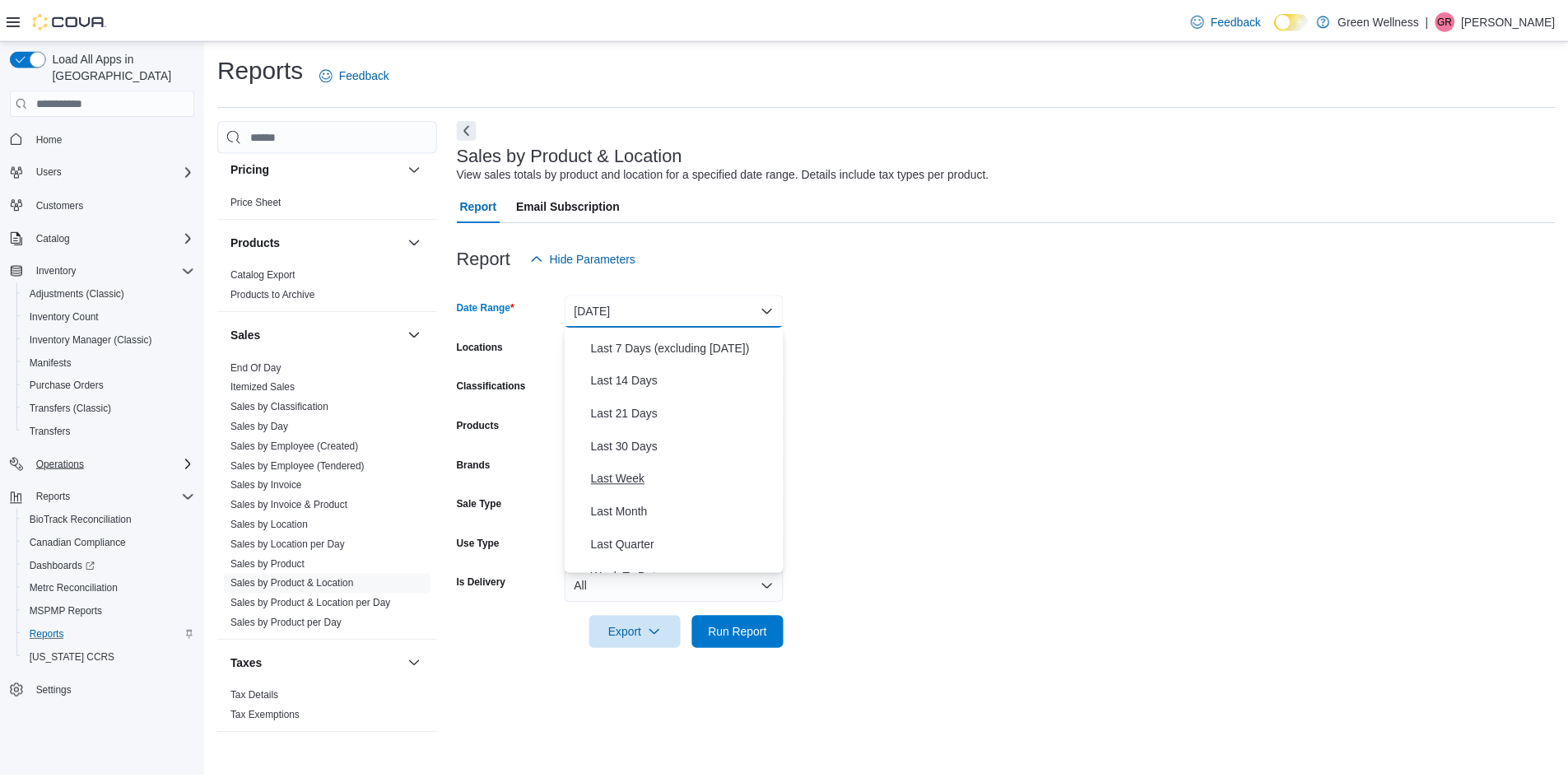
scroll to position [247, 0]
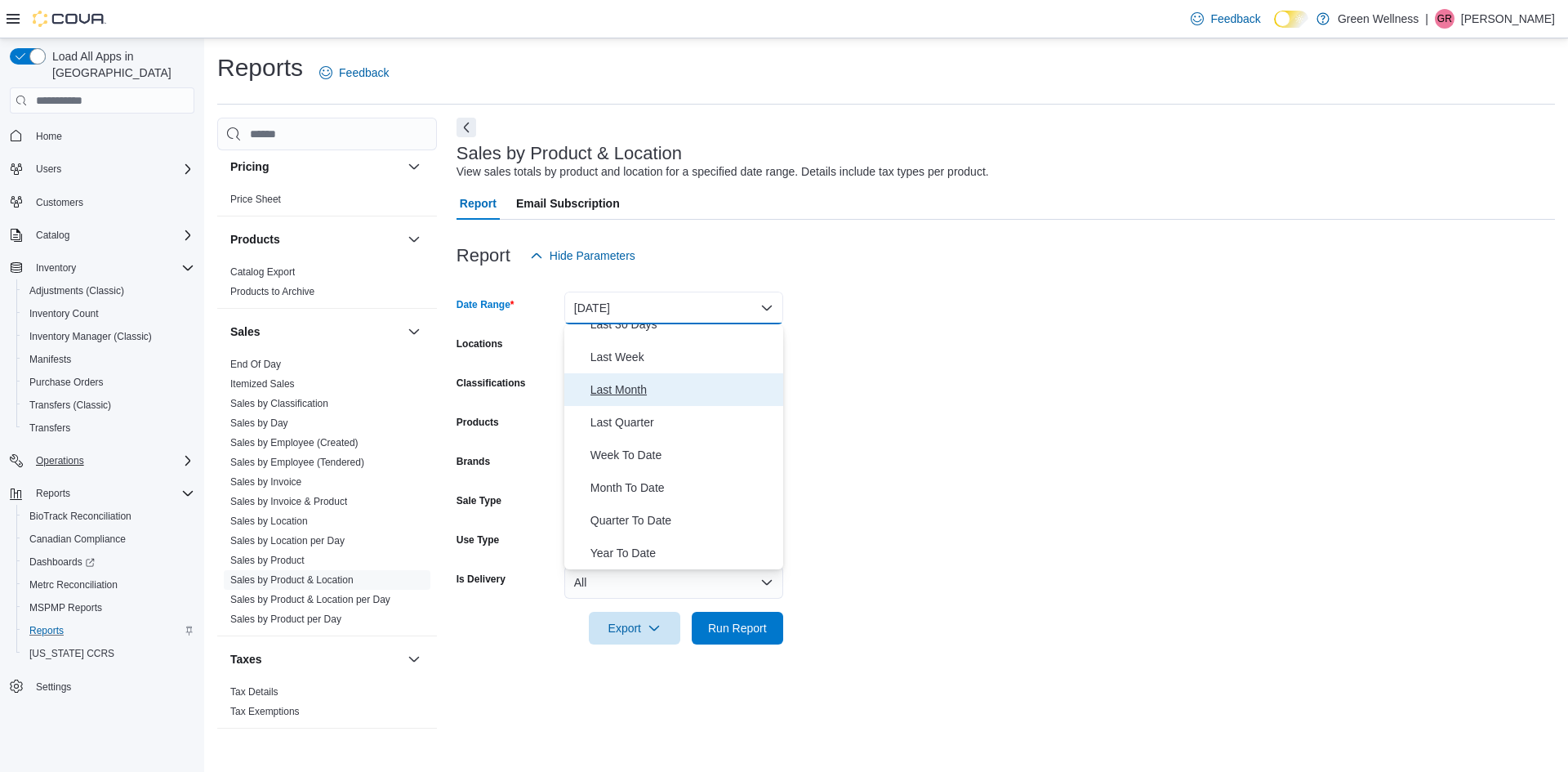
click at [628, 390] on span "Last Month" at bounding box center [683, 389] width 186 height 19
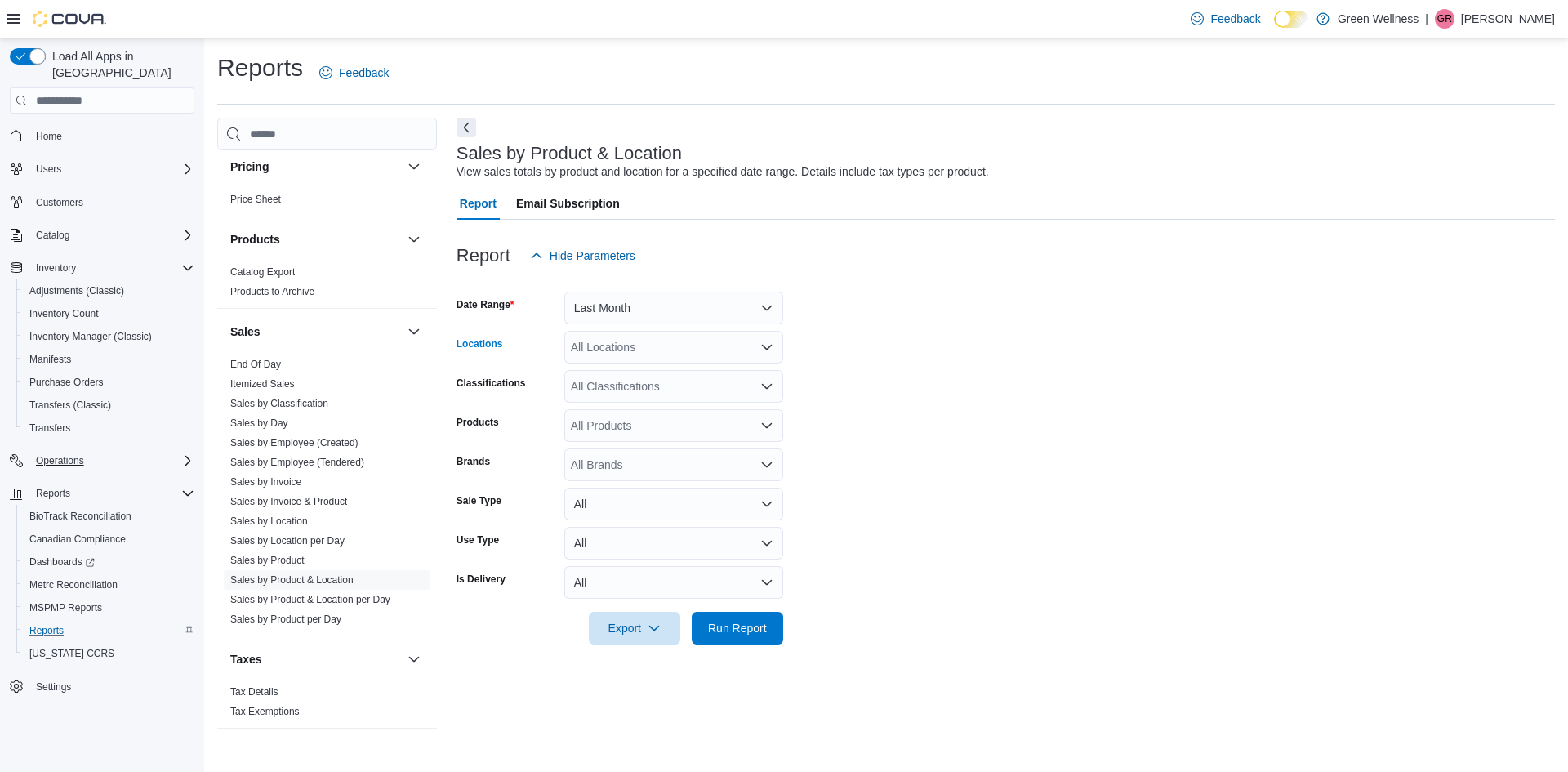
click at [648, 346] on div "All Locations" at bounding box center [674, 347] width 219 height 33
click at [669, 440] on span "[STREET_ADDRESS]" at bounding box center [655, 446] width 112 height 16
click at [829, 407] on form "Date Range Last Month Locations 28059 Hwy 28 Combo box. Selected. 28059 Hwy 28.…" at bounding box center [1005, 459] width 1099 height 373
click at [741, 397] on div "All Classifications" at bounding box center [674, 386] width 219 height 33
drag, startPoint x: 829, startPoint y: 418, endPoint x: 816, endPoint y: 418, distance: 13.0
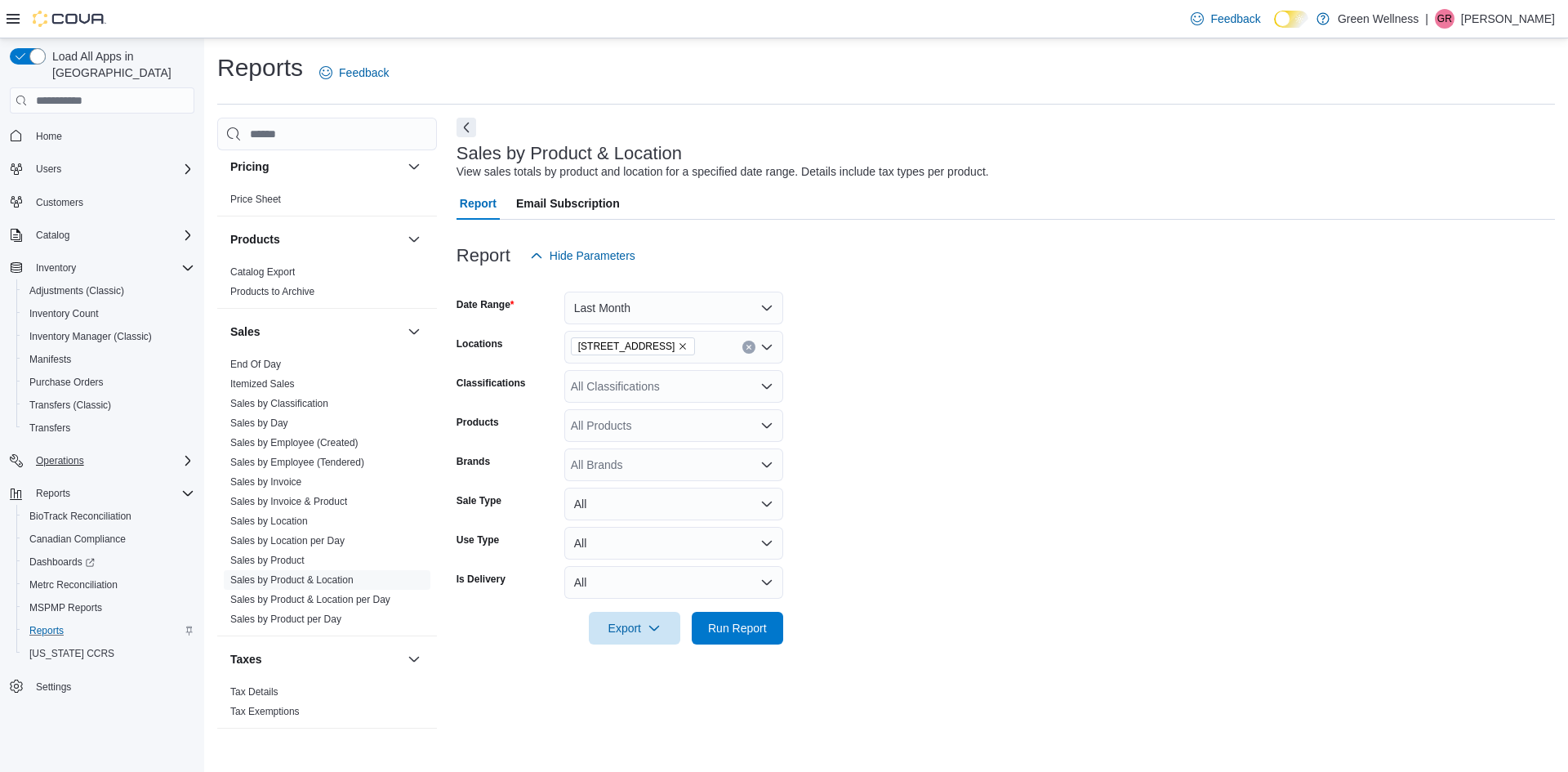
click at [827, 418] on form "Date Range Last Month Locations 28059 Hwy 28 Classifications All Classification…" at bounding box center [1005, 459] width 1099 height 373
click at [761, 408] on form "Date Range Last Month Locations 28059 Hwy 28 Classifications All Classification…" at bounding box center [1005, 459] width 1099 height 373
click at [768, 427] on icon "Open list of options" at bounding box center [766, 425] width 10 height 5
click at [826, 431] on form "Date Range Last Month Locations 28059 Hwy 28 Classifications All Classification…" at bounding box center [1005, 459] width 1099 height 373
click at [762, 459] on icon "Open list of options" at bounding box center [766, 465] width 13 height 13
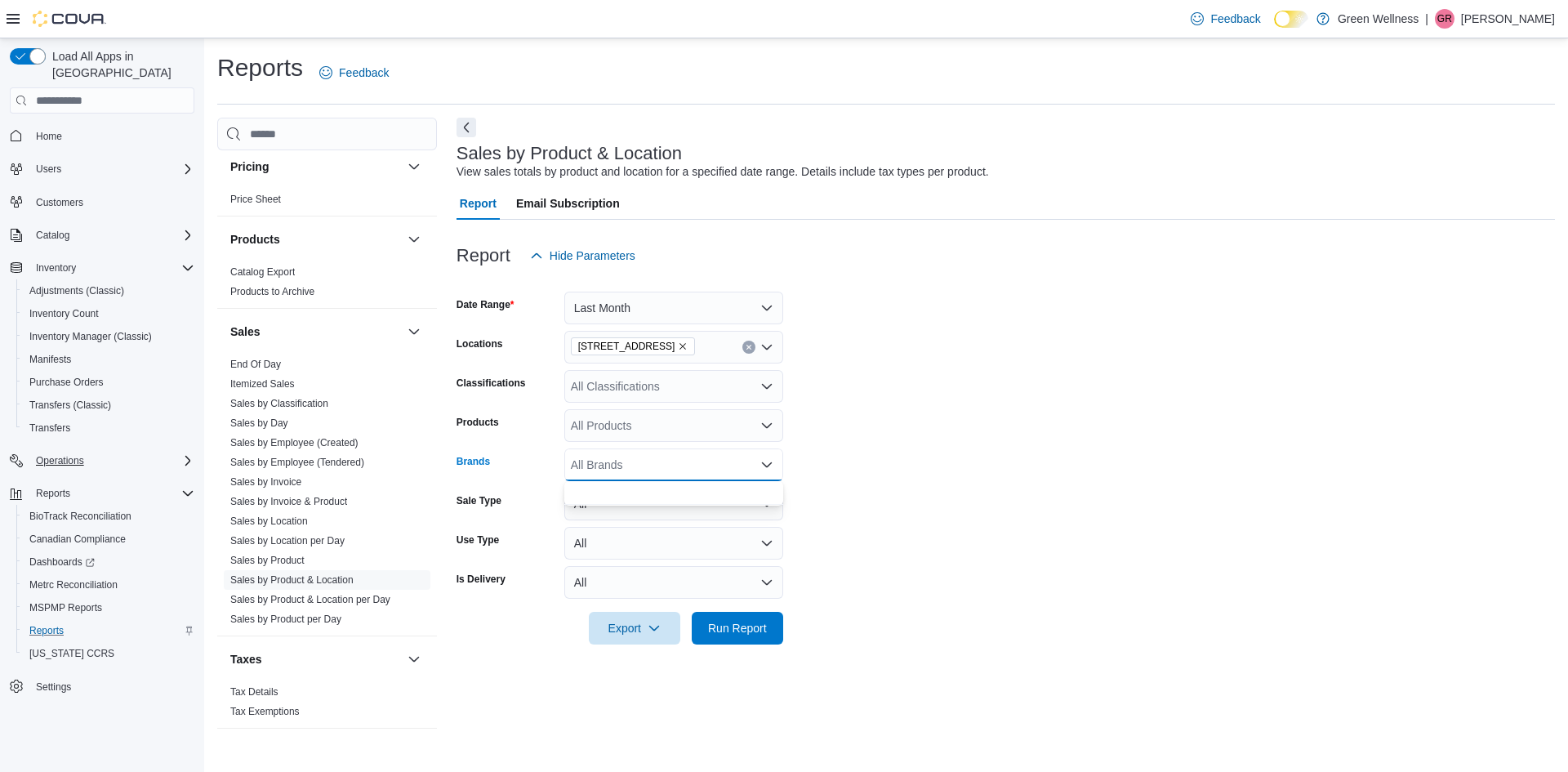
click at [835, 476] on form "Date Range Last Month Locations 28059 Hwy 28 Classifications All Classification…" at bounding box center [1005, 459] width 1099 height 373
click at [763, 498] on button "All" at bounding box center [674, 504] width 219 height 33
click at [795, 504] on form "Date Range Last Month Locations 28059 Hwy 28 Classifications All Classification…" at bounding box center [1005, 459] width 1099 height 373
click at [758, 619] on span "Run Report" at bounding box center [737, 628] width 72 height 33
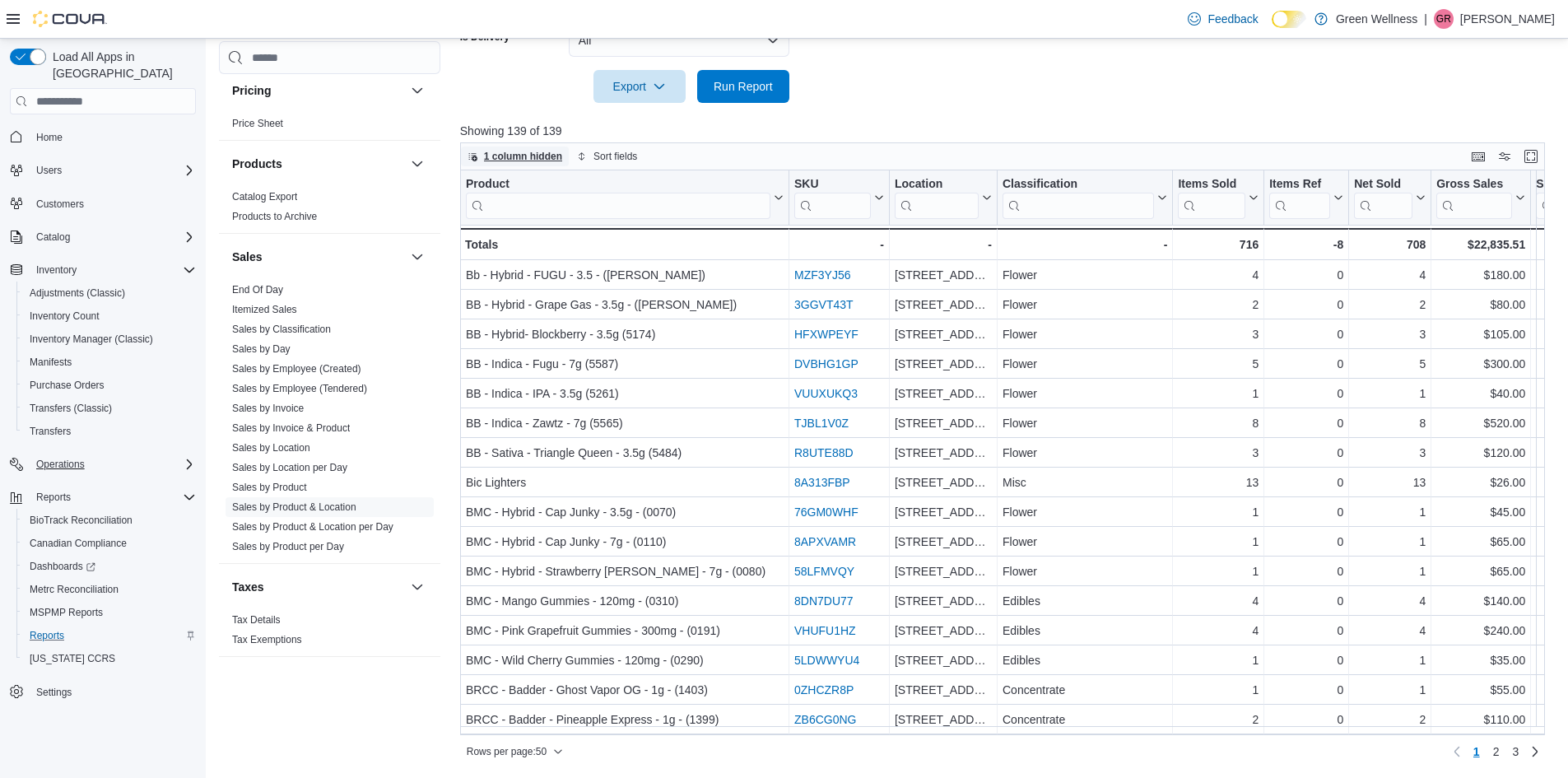
click at [470, 157] on icon "button" at bounding box center [472, 157] width 10 height 10
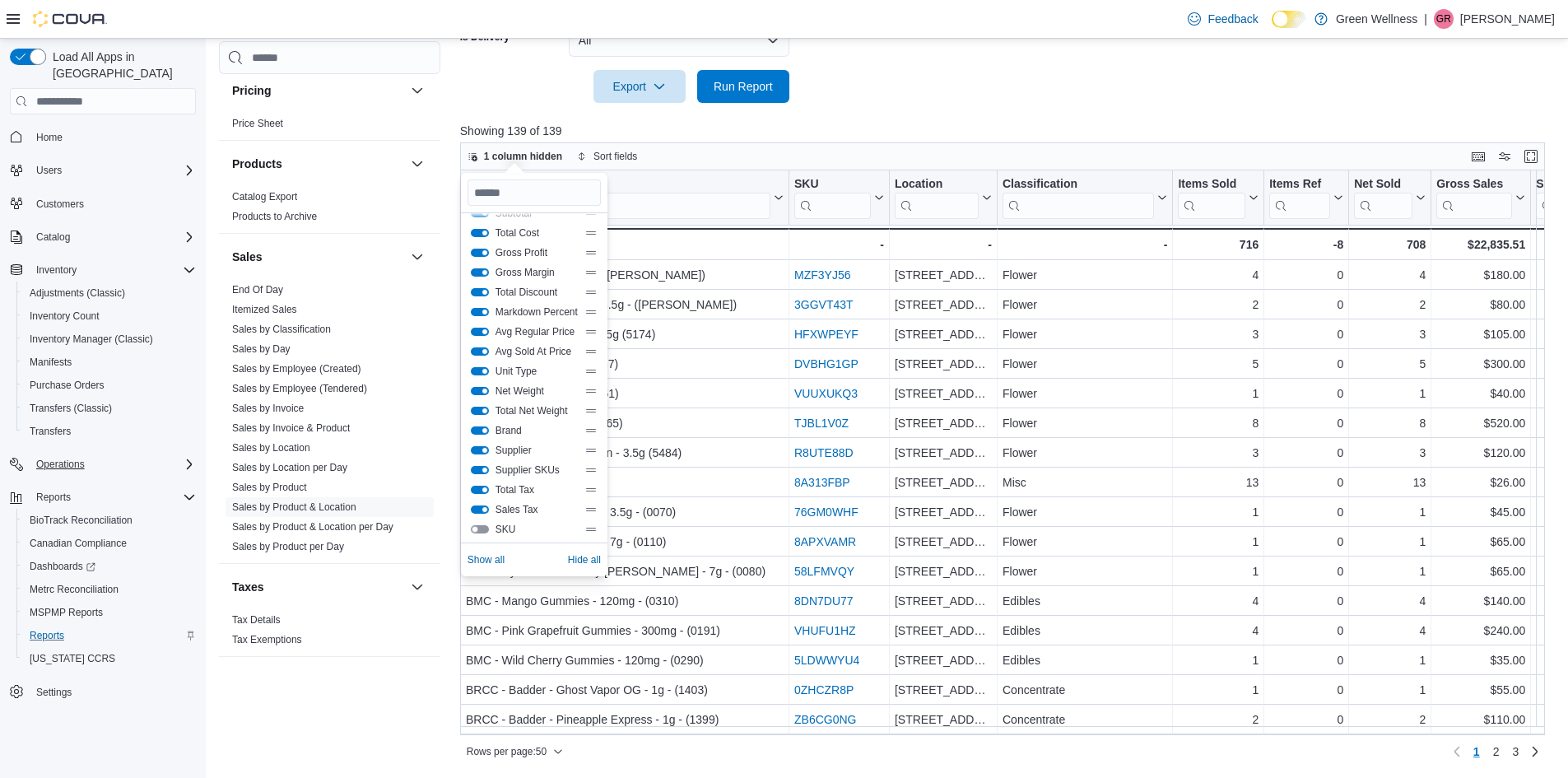
scroll to position [178, 0]
click at [478, 486] on button "Total Tax" at bounding box center [480, 486] width 18 height 8
click at [478, 467] on button "Supplier SKUs" at bounding box center [480, 466] width 18 height 8
click at [478, 447] on button "Supplier" at bounding box center [480, 447] width 18 height 8
click at [481, 427] on button "Brand" at bounding box center [480, 427] width 18 height 8
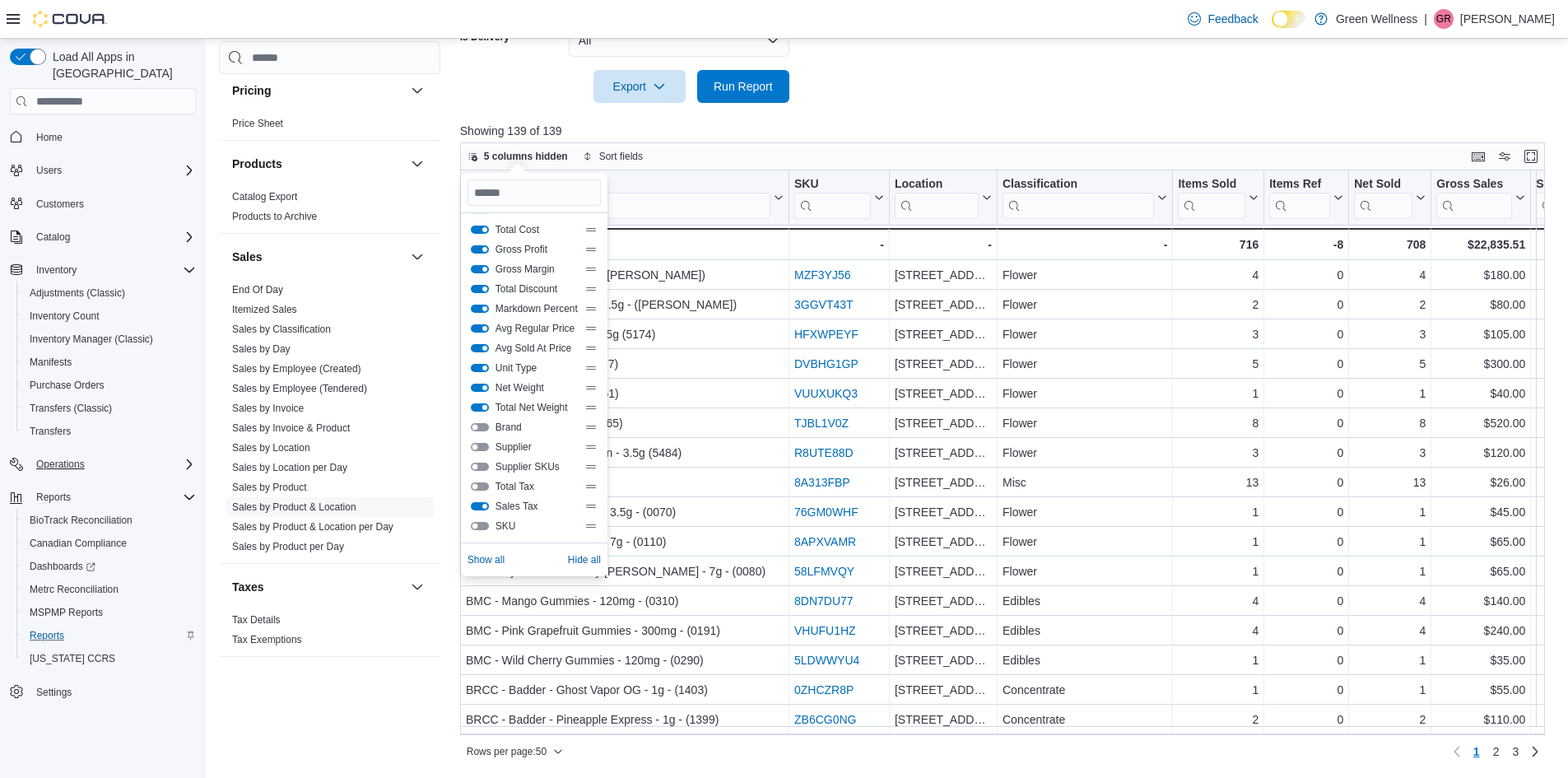
click at [480, 407] on button "Total Net Weight" at bounding box center [480, 407] width 18 height 8
click at [480, 387] on button "Net Weight" at bounding box center [480, 388] width 18 height 8
click at [476, 366] on button "Unit Type" at bounding box center [480, 367] width 18 height 8
click at [478, 343] on div "Avg Sold At Price" at bounding box center [534, 348] width 127 height 13
click at [476, 349] on button "Avg Sold At Price" at bounding box center [480, 348] width 18 height 8
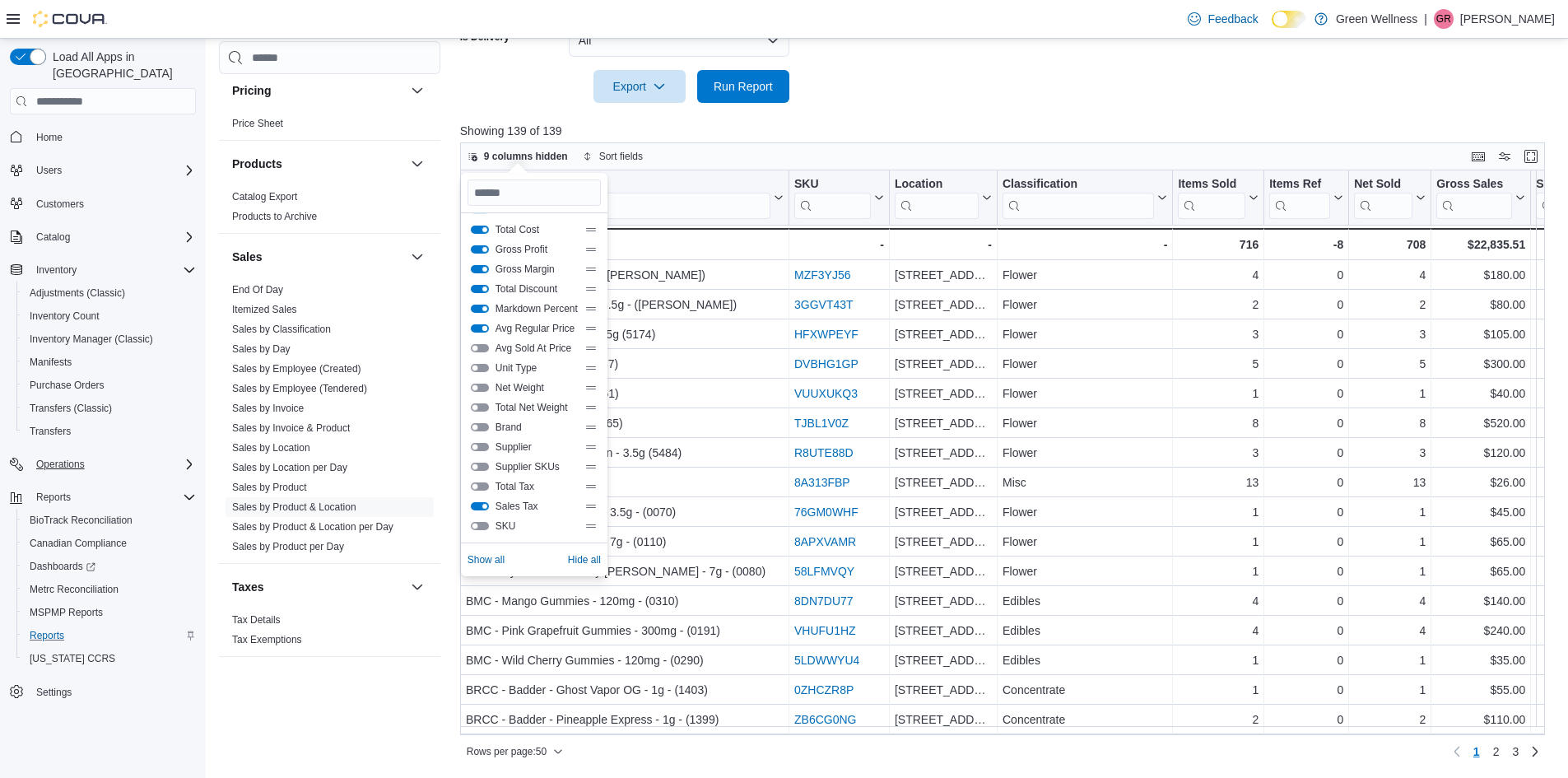
click at [476, 332] on button "Avg Regular Price" at bounding box center [480, 328] width 18 height 8
click at [480, 312] on button "Markdown Percent" at bounding box center [480, 308] width 18 height 8
click at [478, 337] on button "Net Sold" at bounding box center [480, 334] width 18 height 8
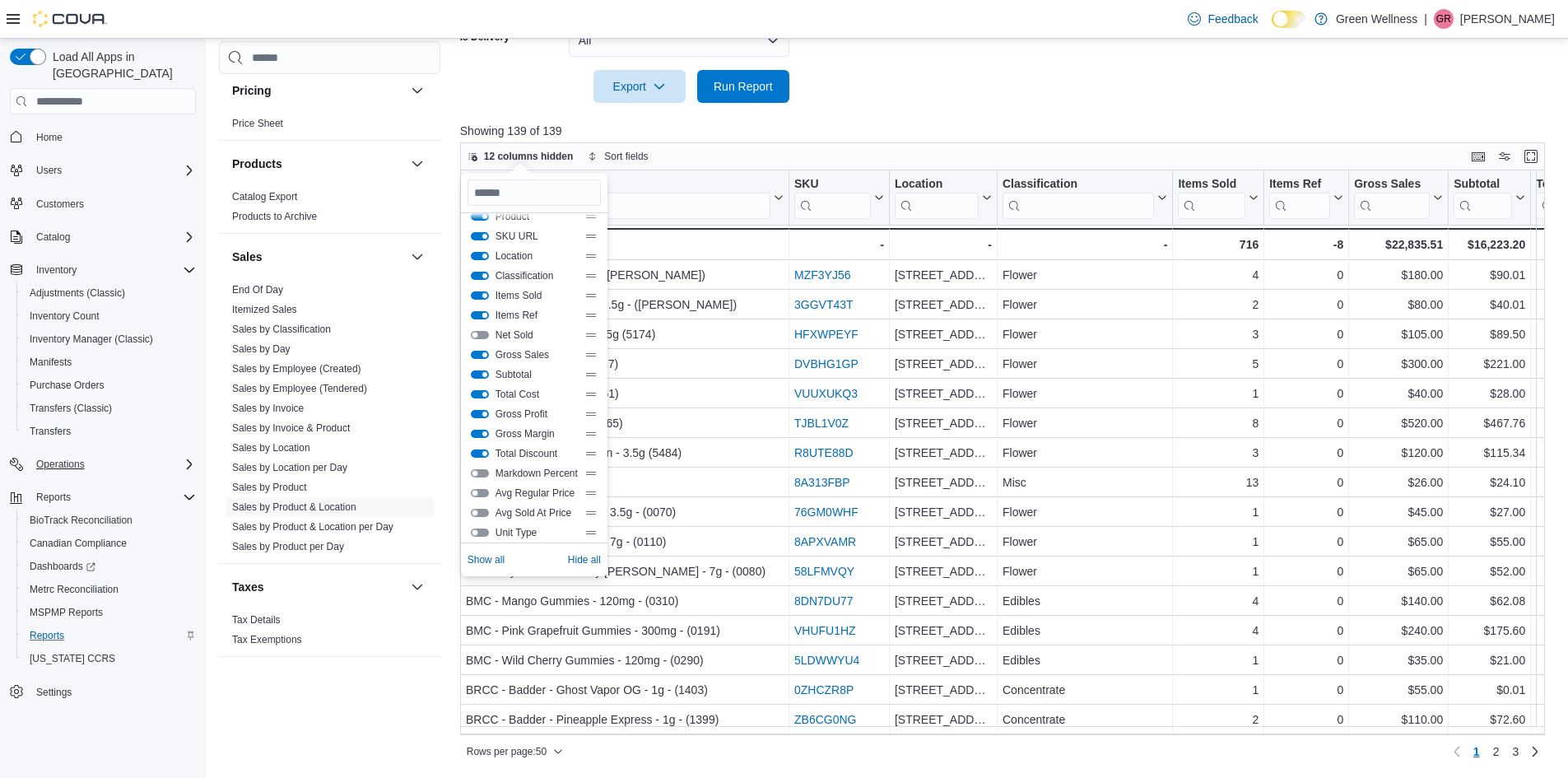
click at [476, 315] on button "Items Ref" at bounding box center [480, 315] width 18 height 8
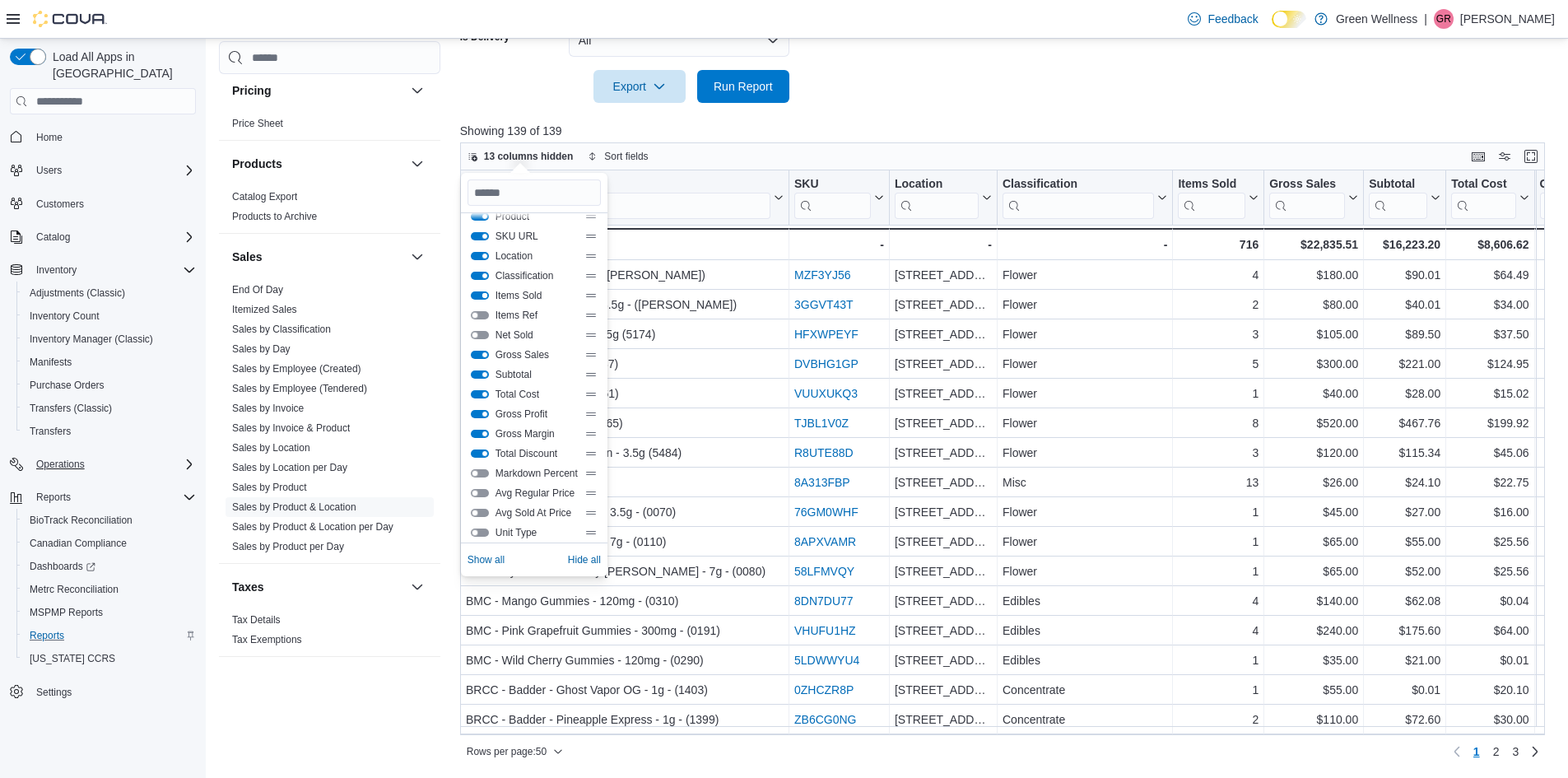
click at [482, 297] on button "Items Sold" at bounding box center [480, 296] width 18 height 8
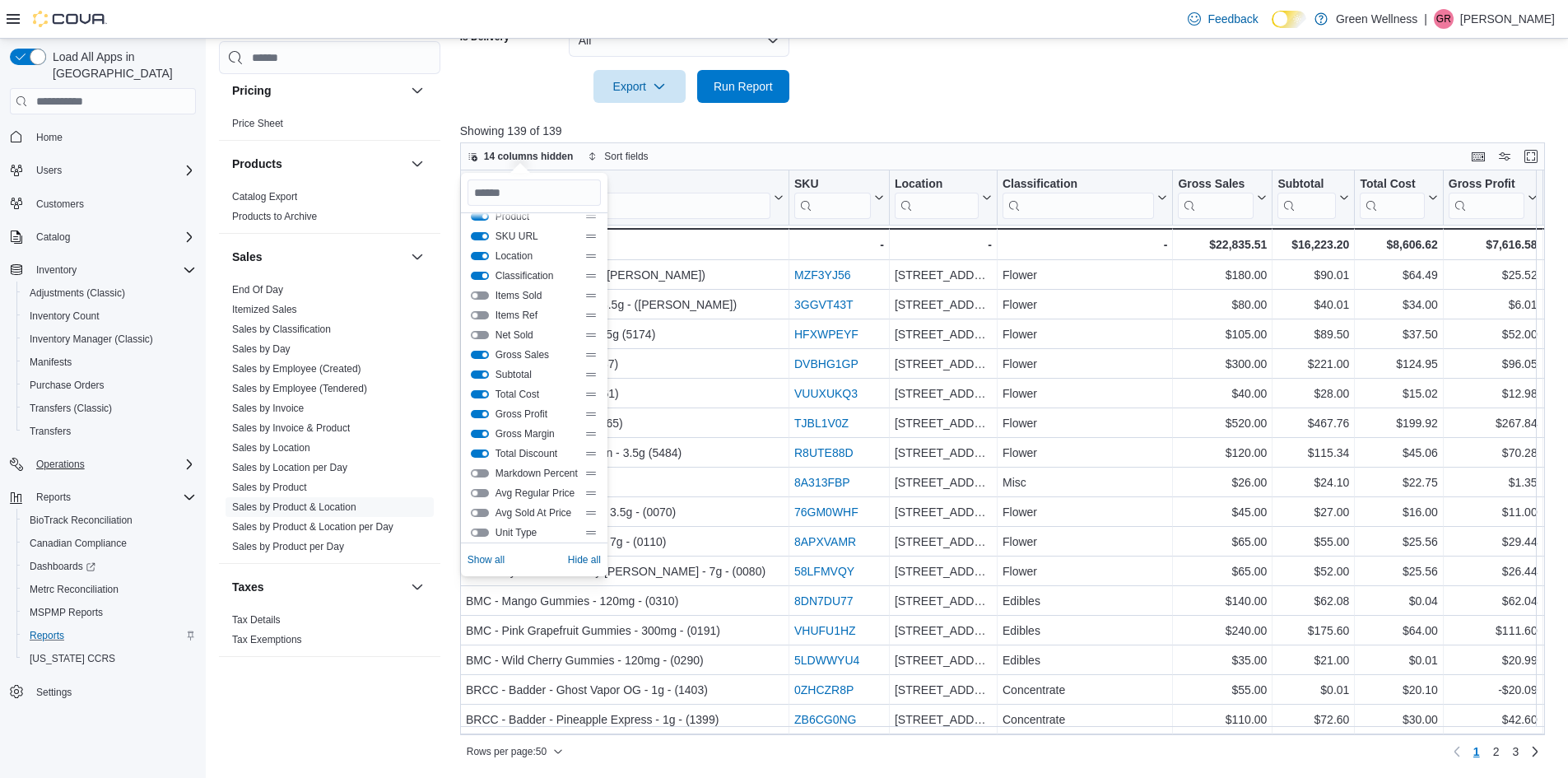
click at [479, 276] on button "Classification" at bounding box center [480, 275] width 18 height 8
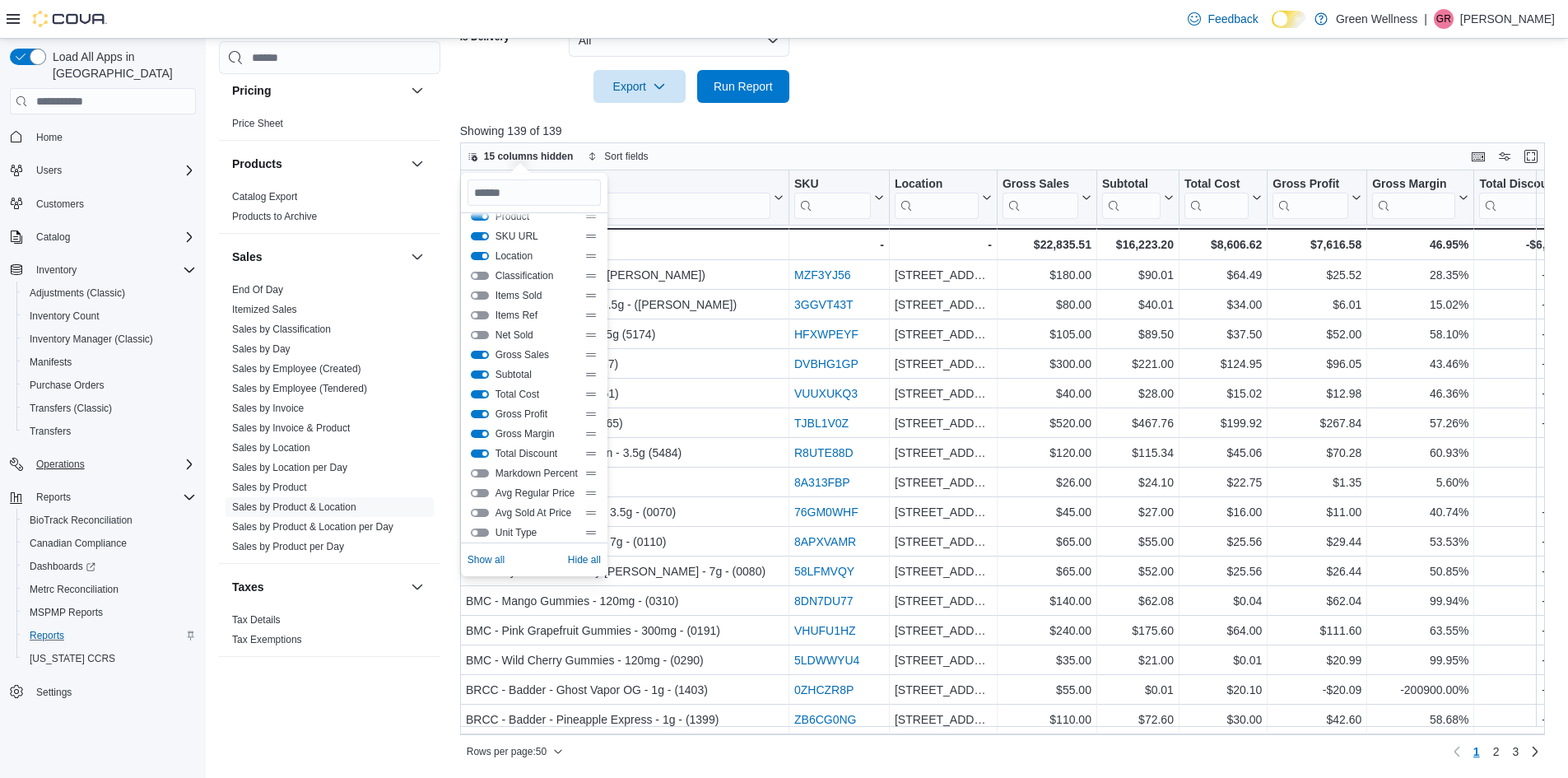
click at [479, 260] on button "Location" at bounding box center [480, 256] width 18 height 8
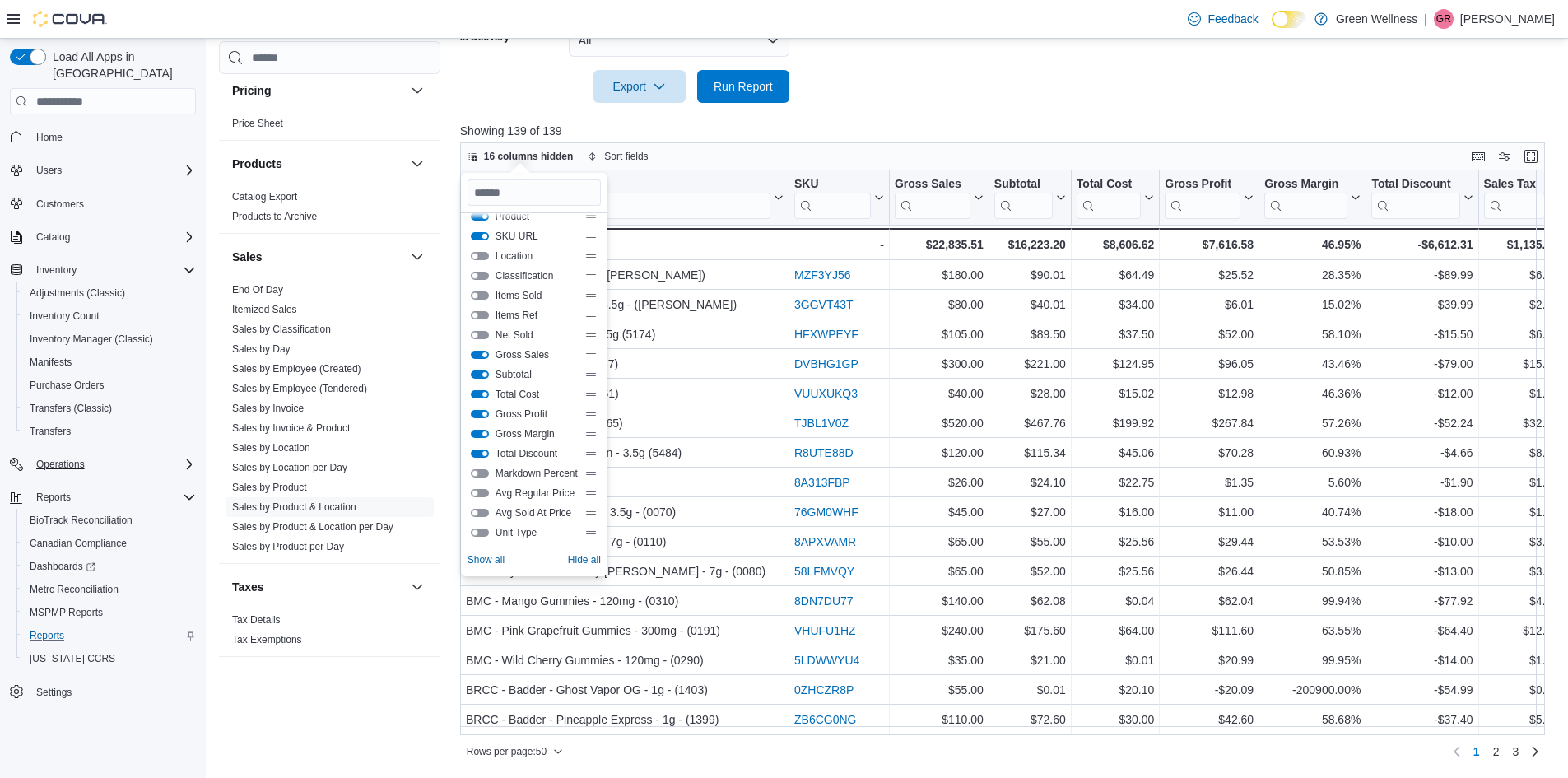
click at [481, 240] on button "SKU URL" at bounding box center [480, 236] width 18 height 8
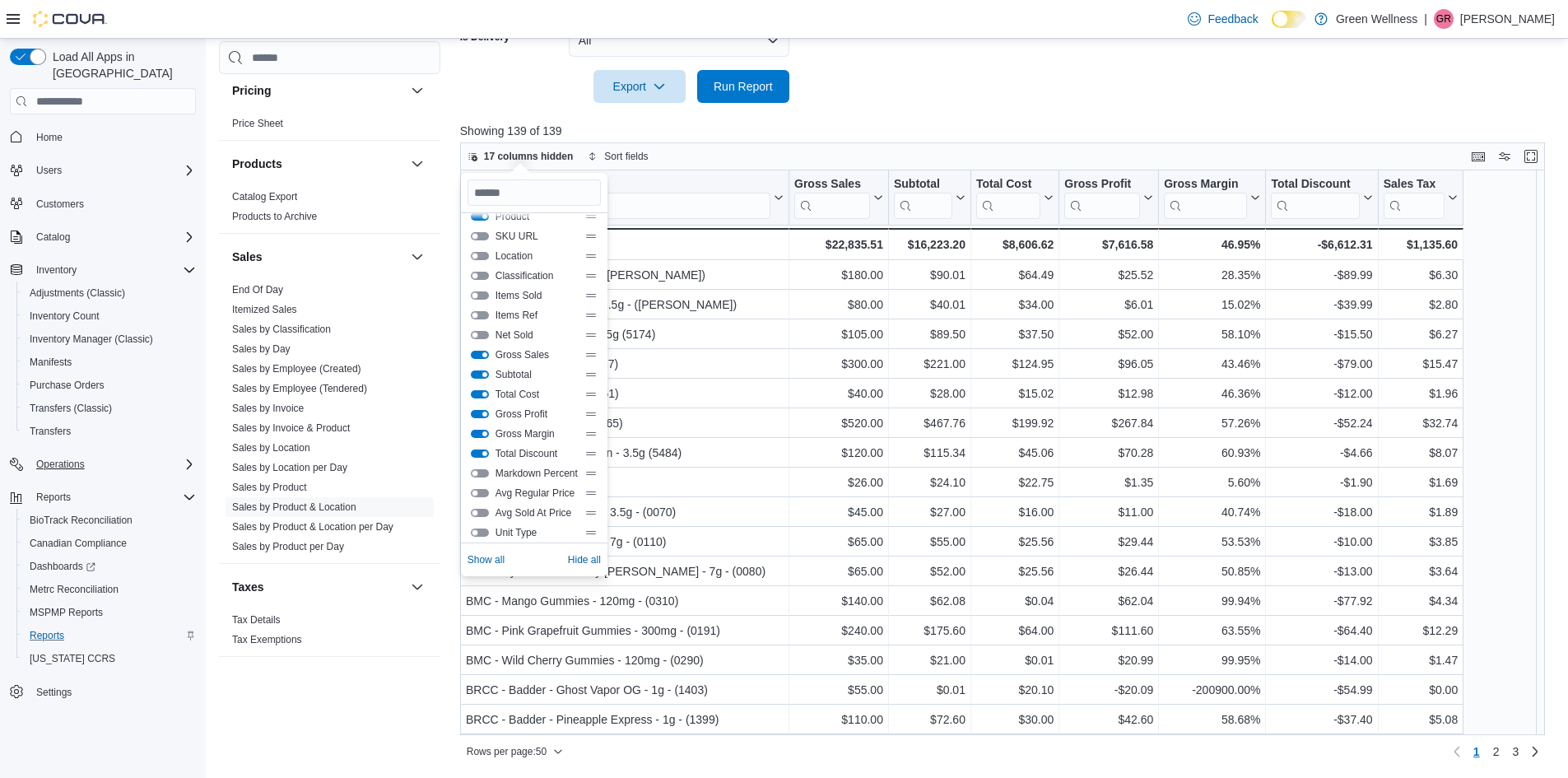
scroll to position [0, 0]
click at [476, 229] on button "Product" at bounding box center [480, 229] width 18 height 8
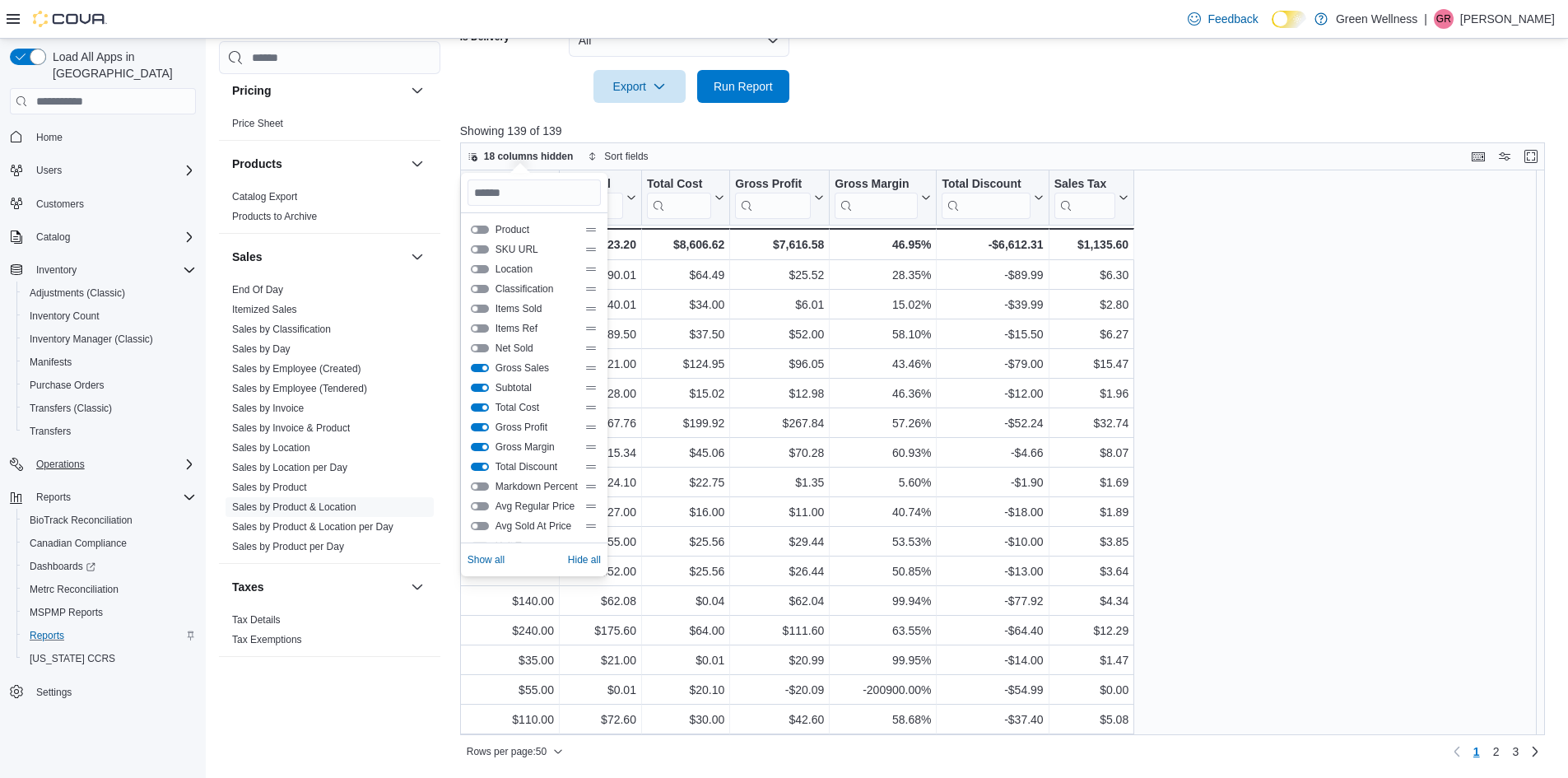
click at [1220, 422] on div "Gross Sales Click to view column header actions Subtotal Click to view column h…" at bounding box center [1008, 452] width 1097 height 564
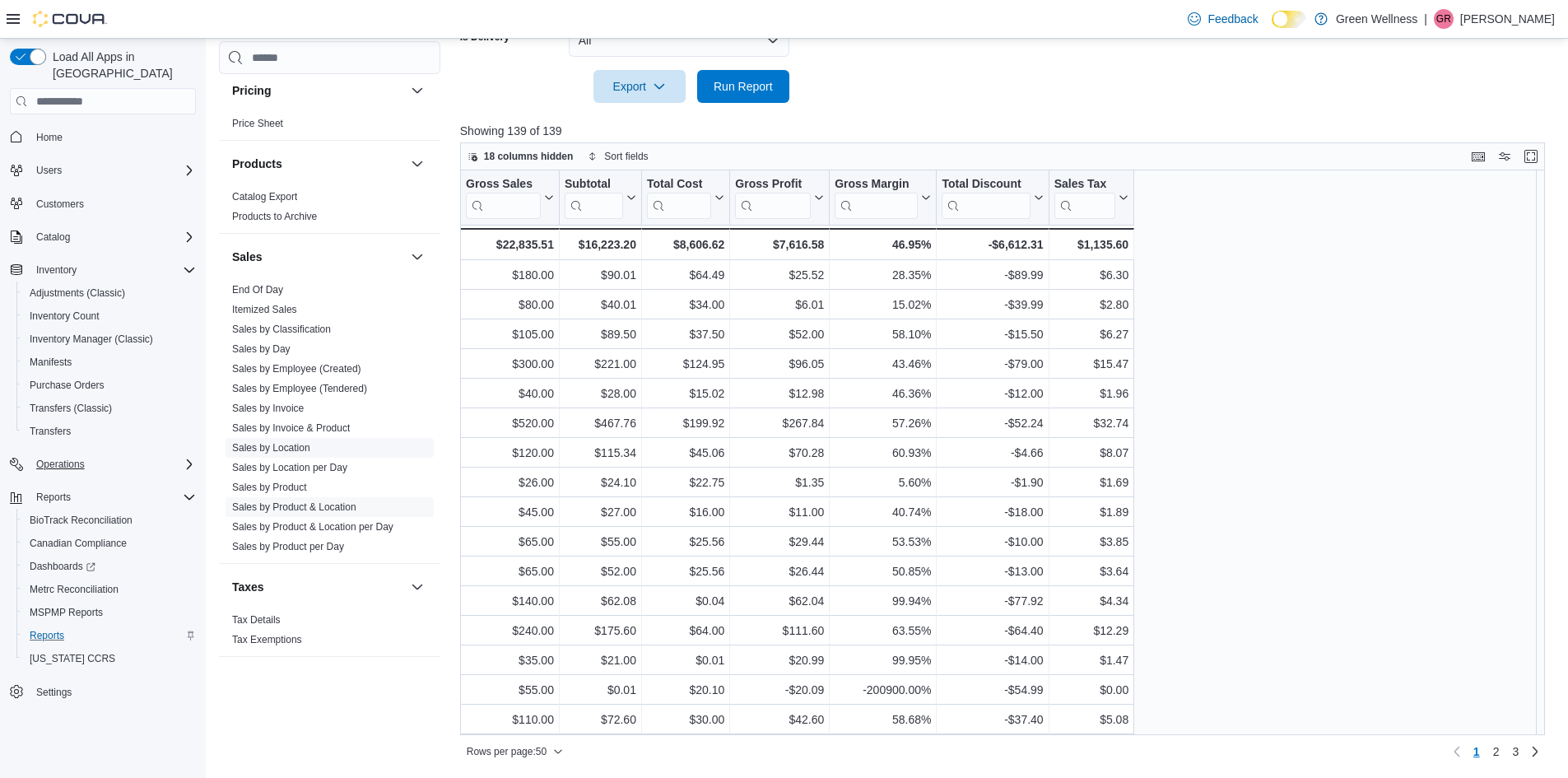
click at [260, 445] on link "Sales by Location" at bounding box center [271, 447] width 78 height 12
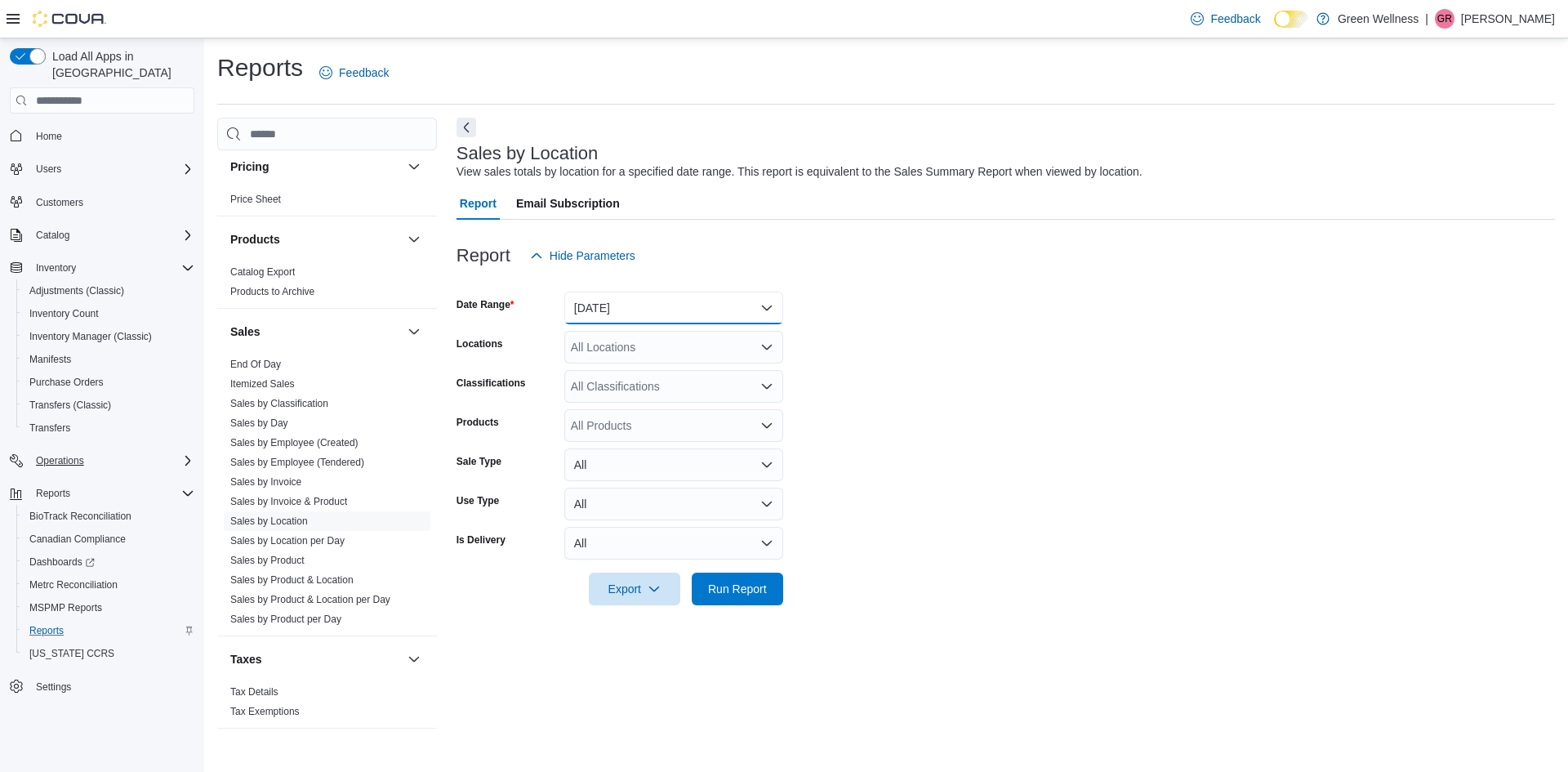
click at [763, 307] on button "[DATE]" at bounding box center [674, 308] width 219 height 33
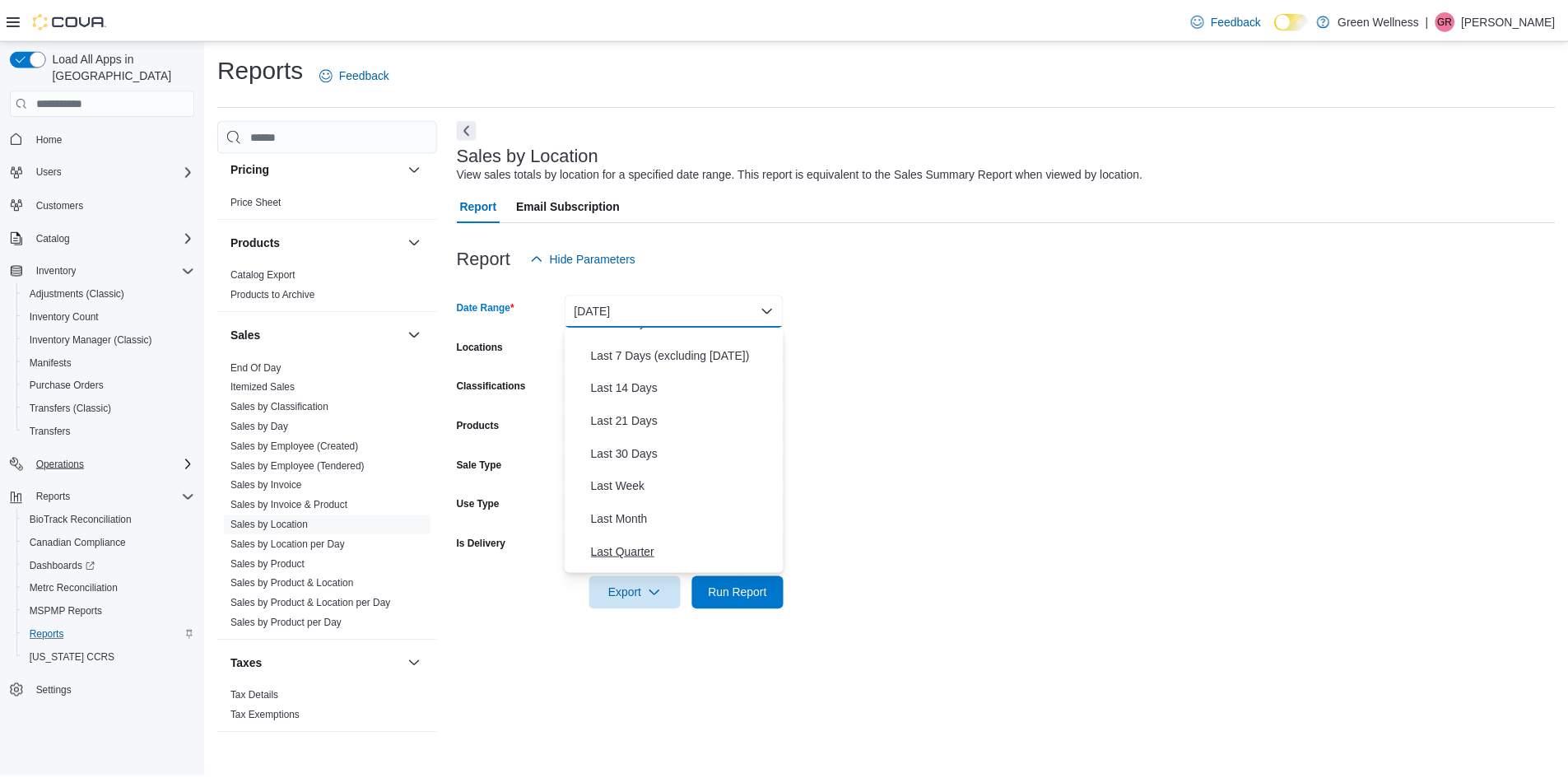
scroll to position [247, 0]
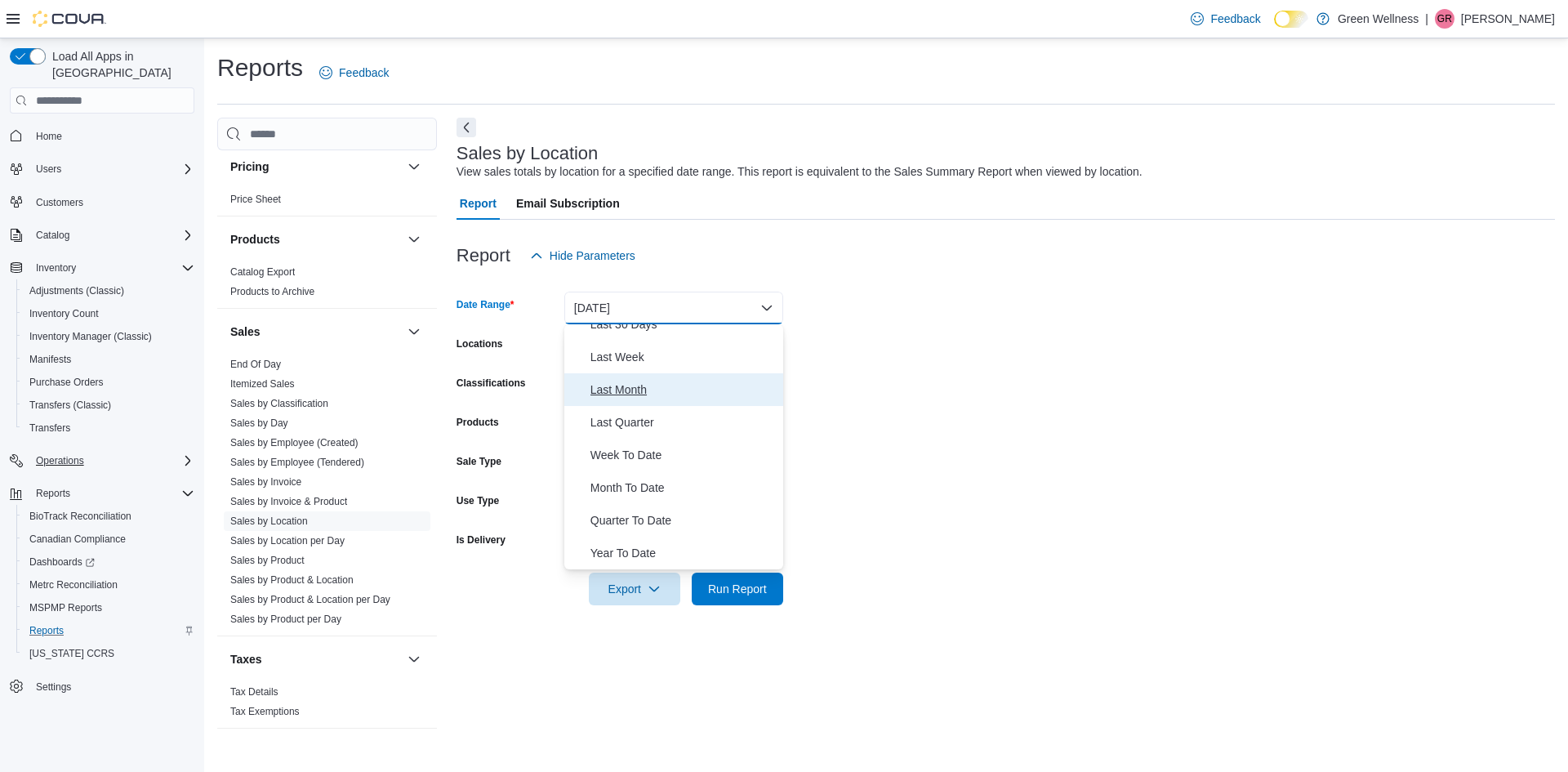
click at [630, 398] on span "Last Month" at bounding box center [683, 389] width 186 height 19
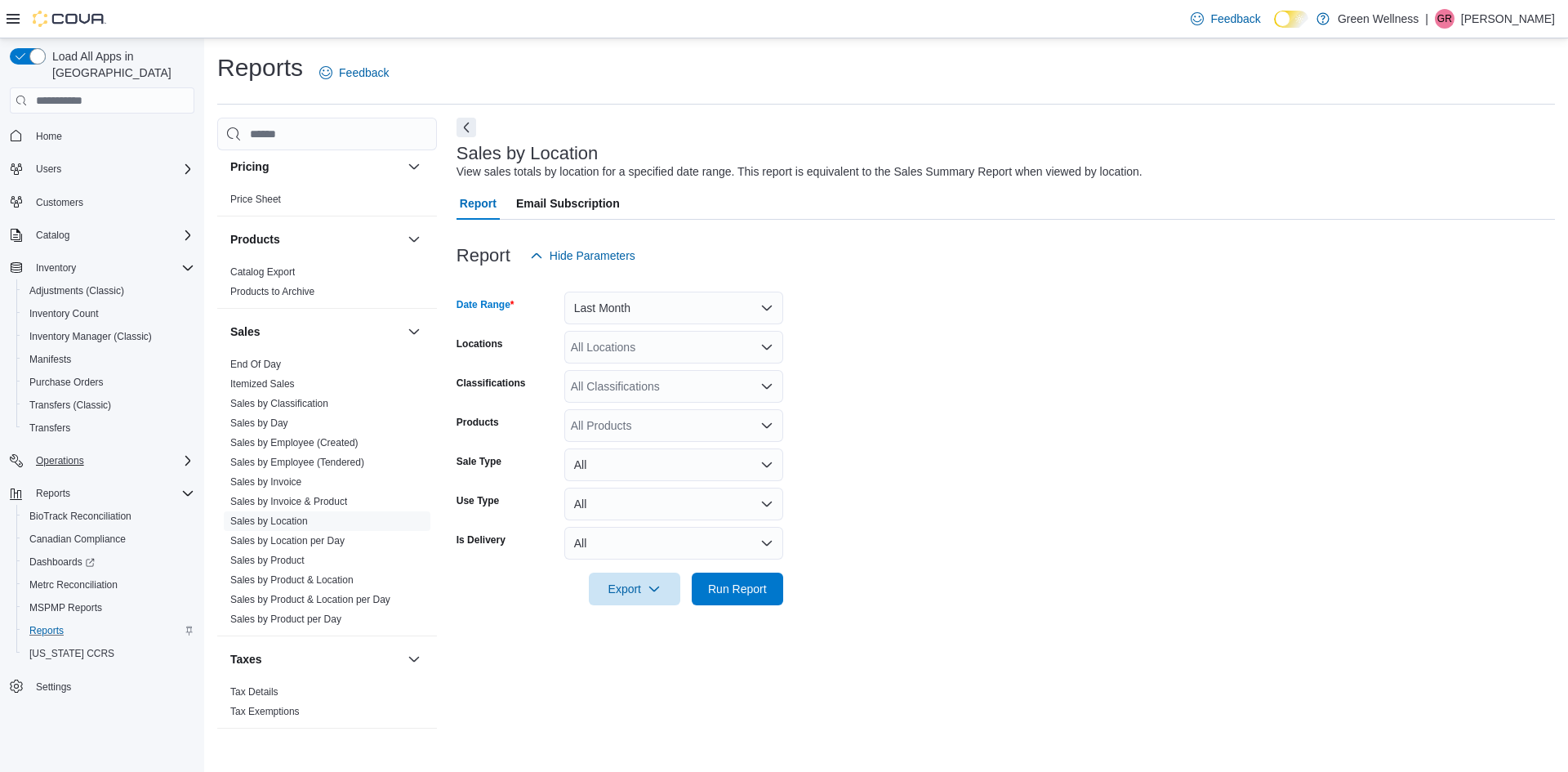
click at [644, 348] on div "All Locations" at bounding box center [674, 347] width 219 height 33
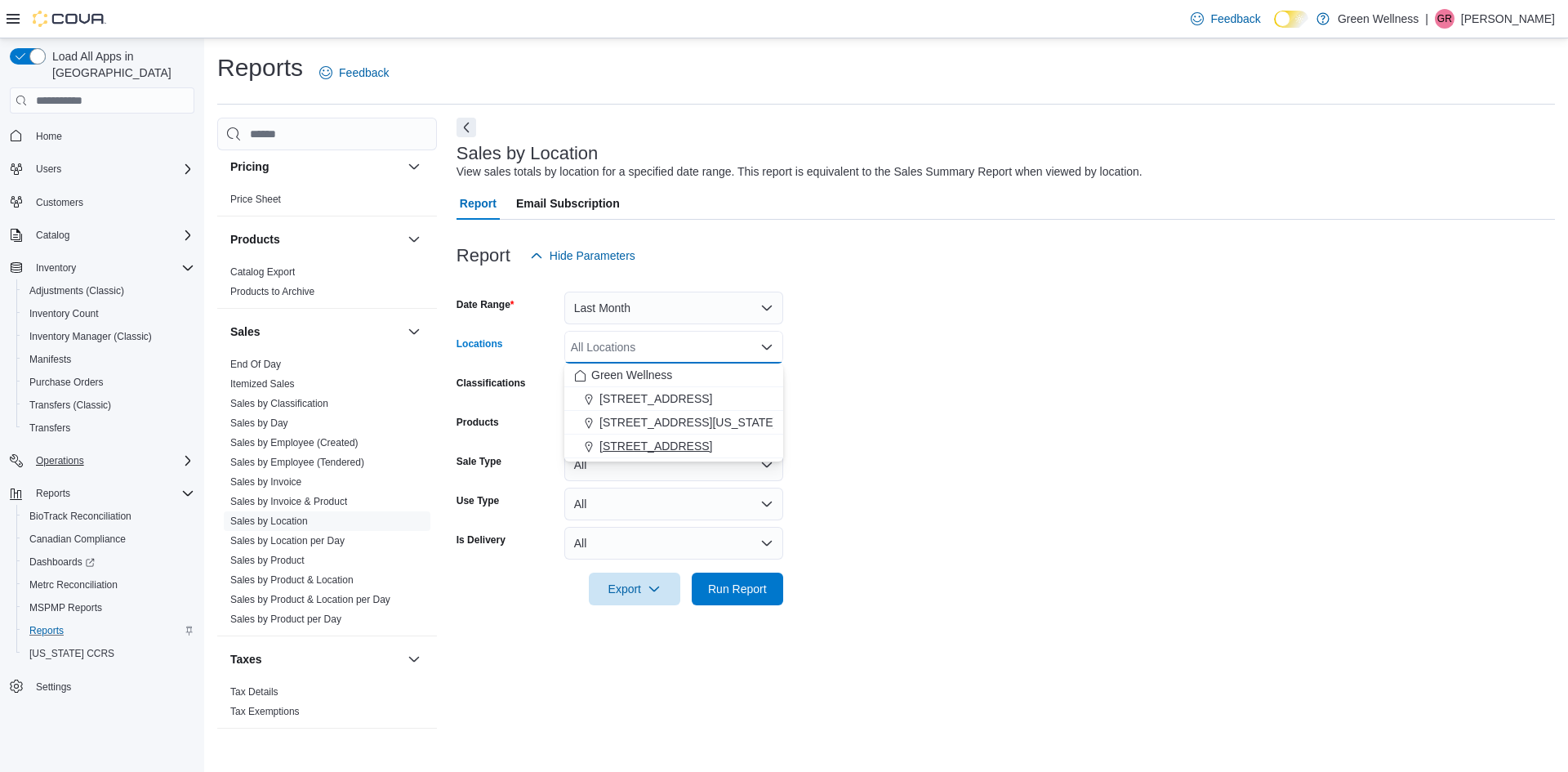
click at [644, 441] on span "[STREET_ADDRESS]" at bounding box center [655, 446] width 112 height 16
click at [819, 408] on form "Date Range Last Month Locations 28059 Hwy 28 Combo box. Selected. 28059 Hwy 28.…" at bounding box center [1005, 439] width 1099 height 333
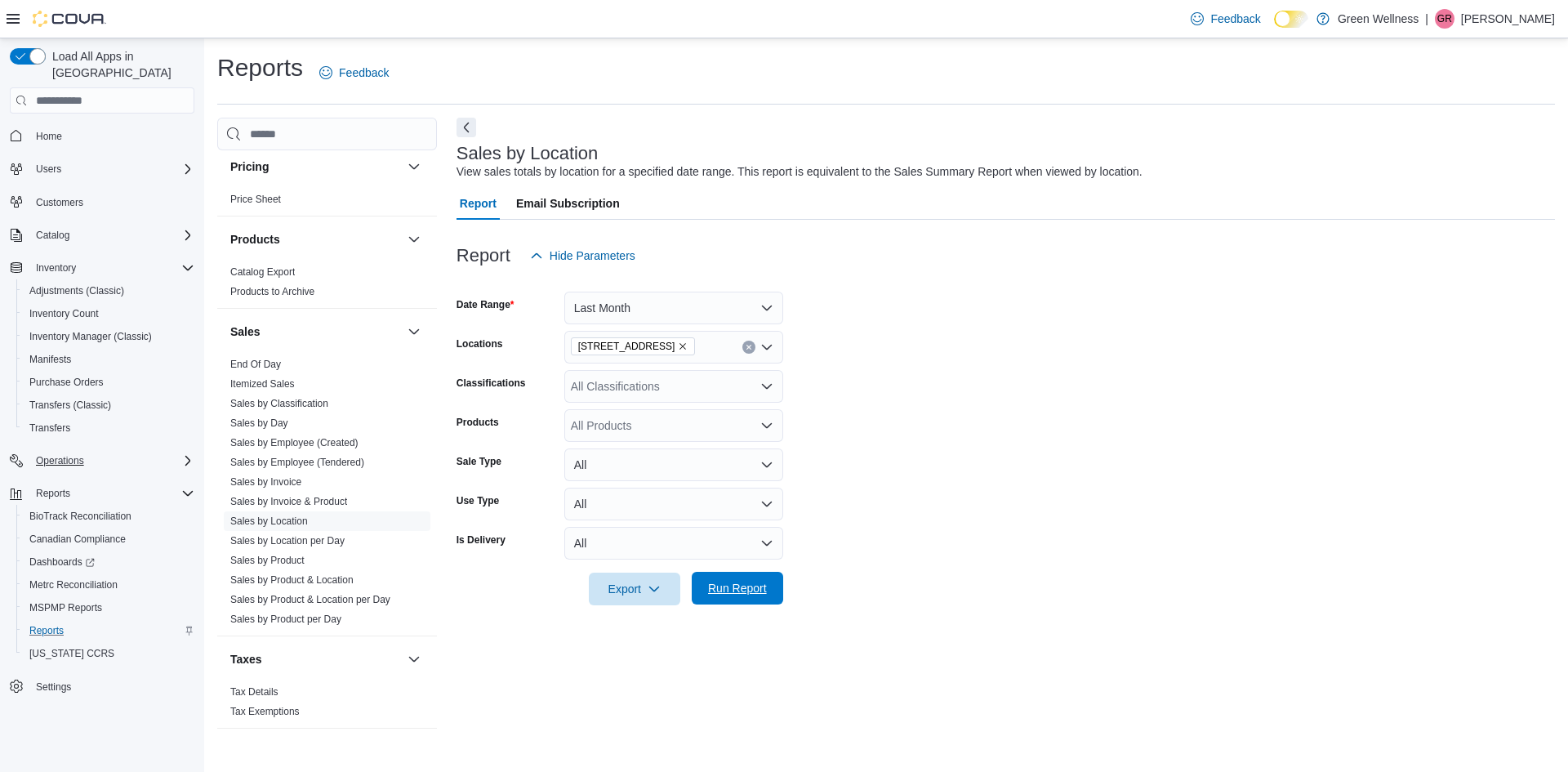
click at [754, 574] on span "Run Report" at bounding box center [737, 588] width 72 height 33
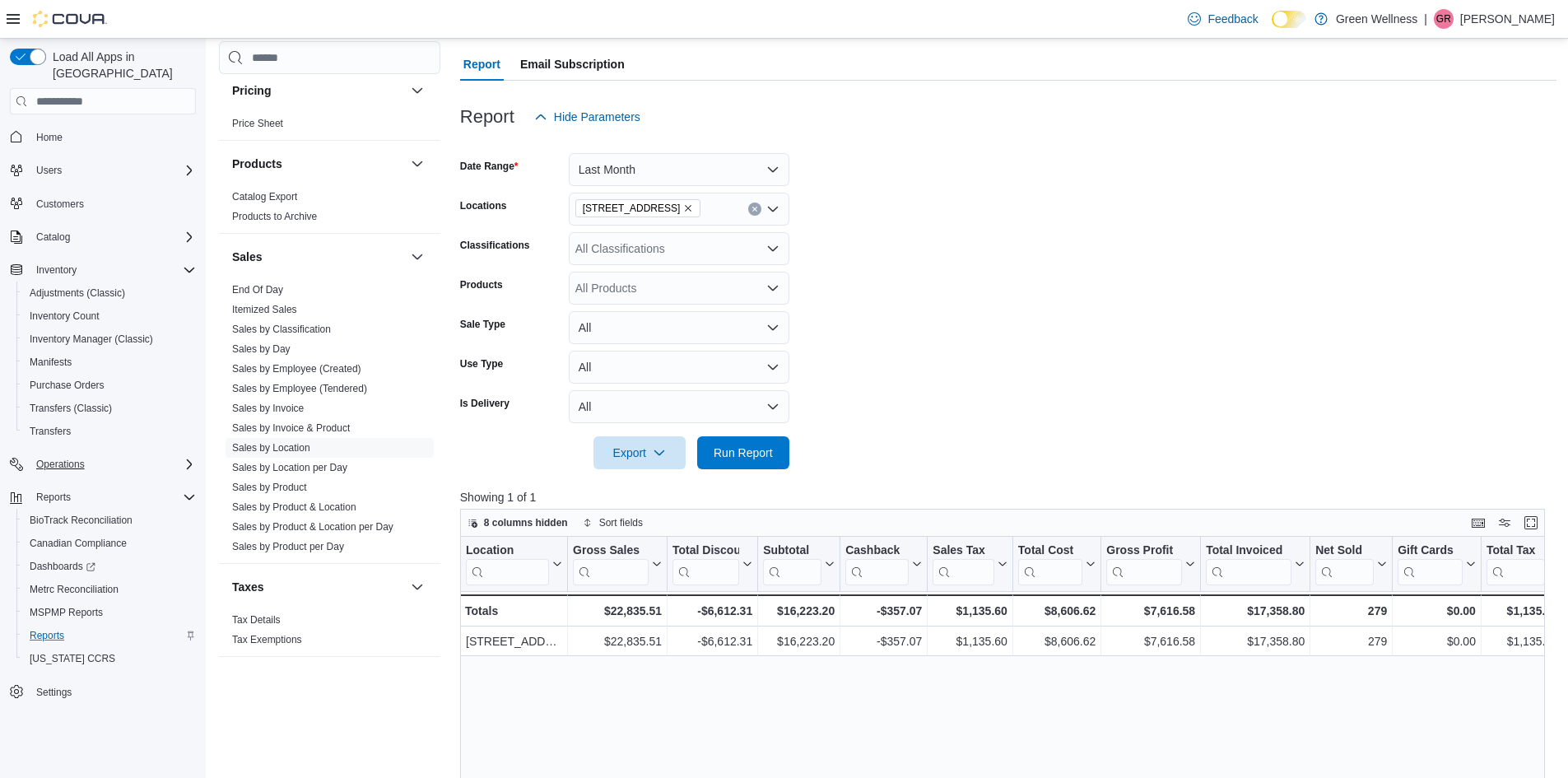
scroll to position [330, 0]
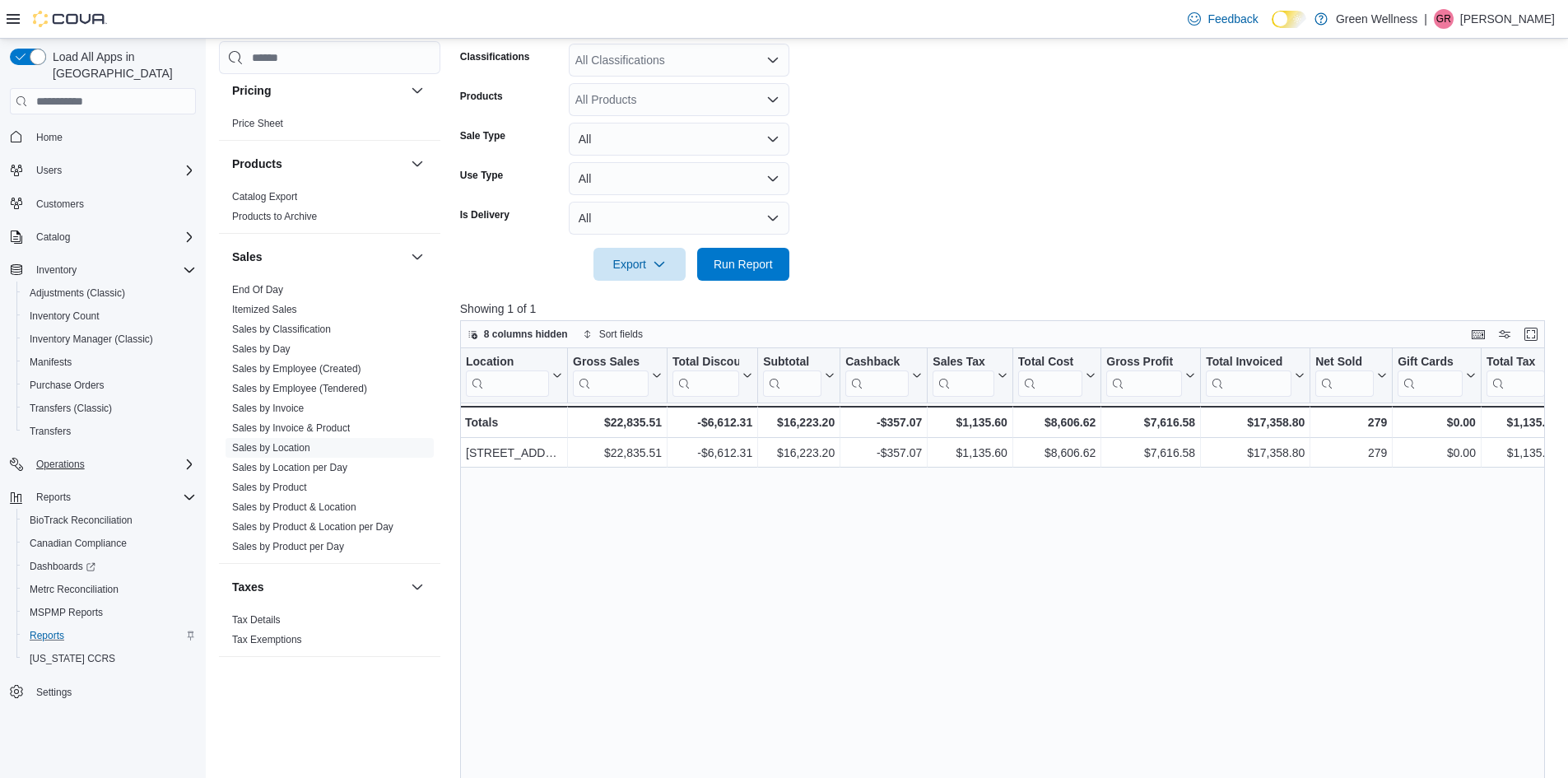
click at [522, 323] on div "8 columns hidden Sort fields" at bounding box center [1003, 334] width 1085 height 28
click at [522, 338] on span "8 columns hidden" at bounding box center [526, 334] width 84 height 13
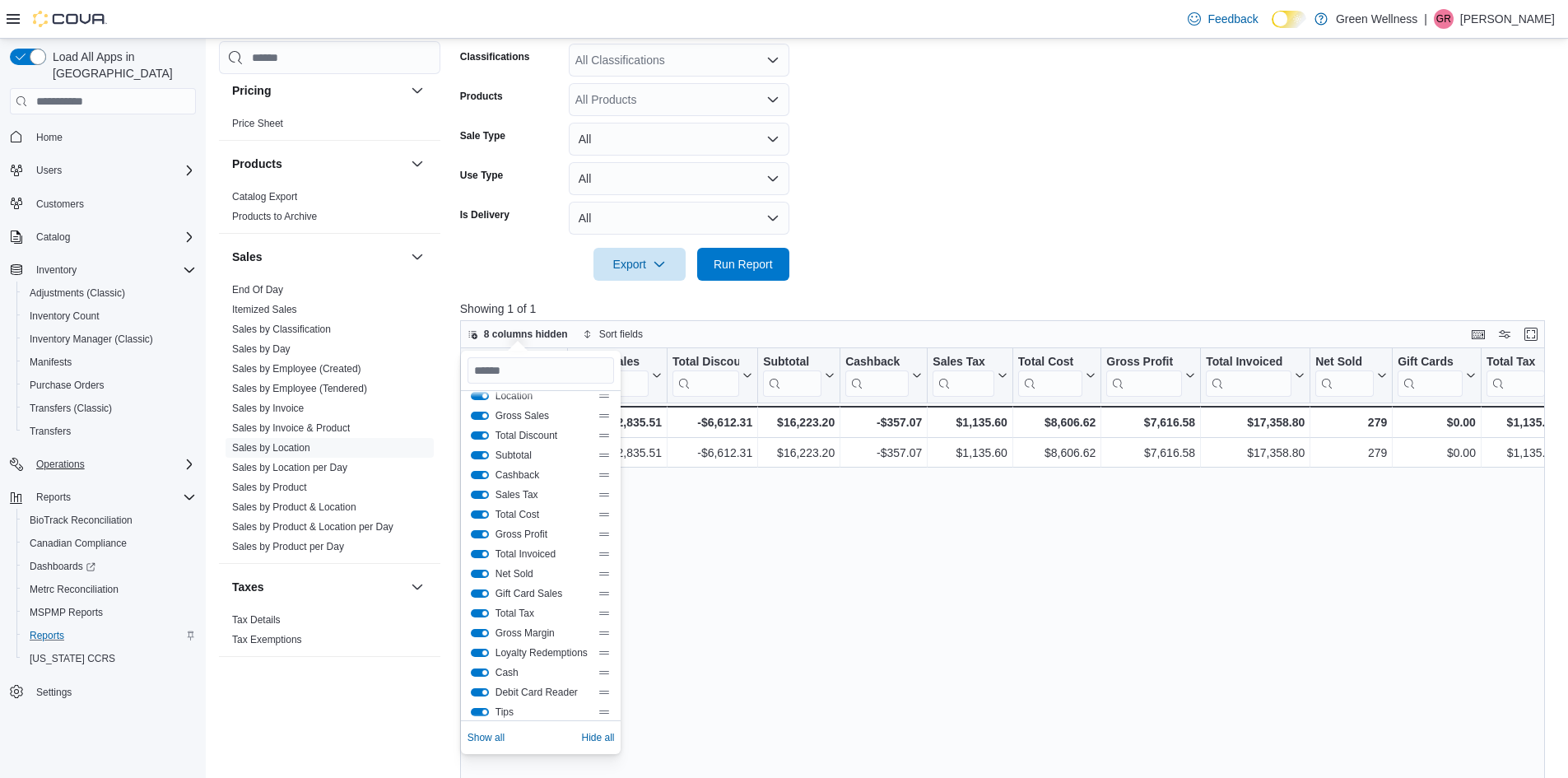
scroll to position [0, 0]
click at [478, 482] on button "Cashback" at bounding box center [480, 486] width 18 height 8
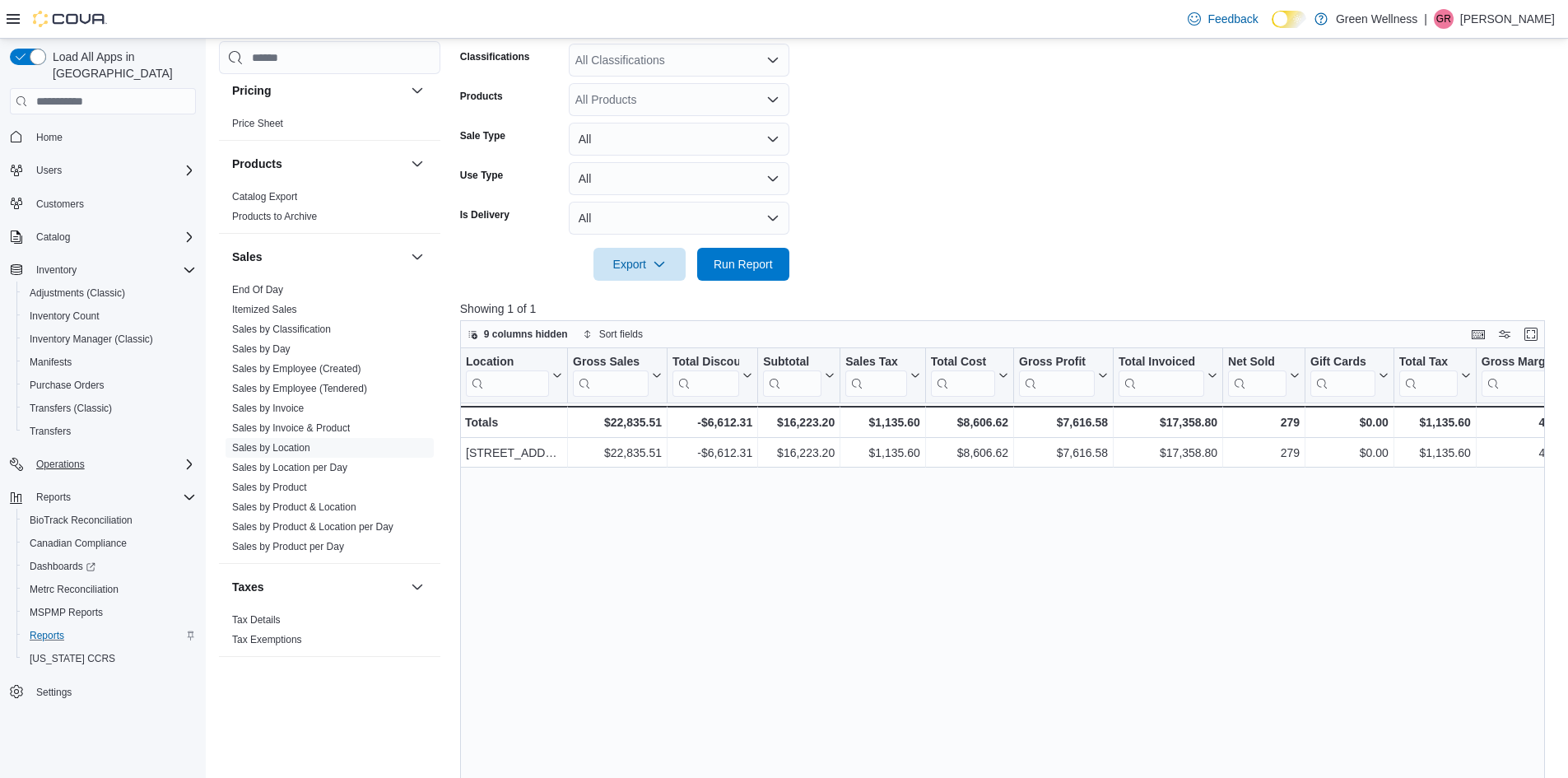
click at [703, 588] on div "Location Click to view column header actions Gross Sales Click to view column h…" at bounding box center [1008, 645] width 1097 height 595
click at [1299, 370] on div at bounding box center [1305, 375] width 13 height 54
click at [1295, 375] on icon at bounding box center [1293, 375] width 13 height 10
click at [1272, 423] on span "Hide column" at bounding box center [1272, 419] width 55 height 13
click at [1298, 381] on button "Gift Cards" at bounding box center [1267, 376] width 78 height 42
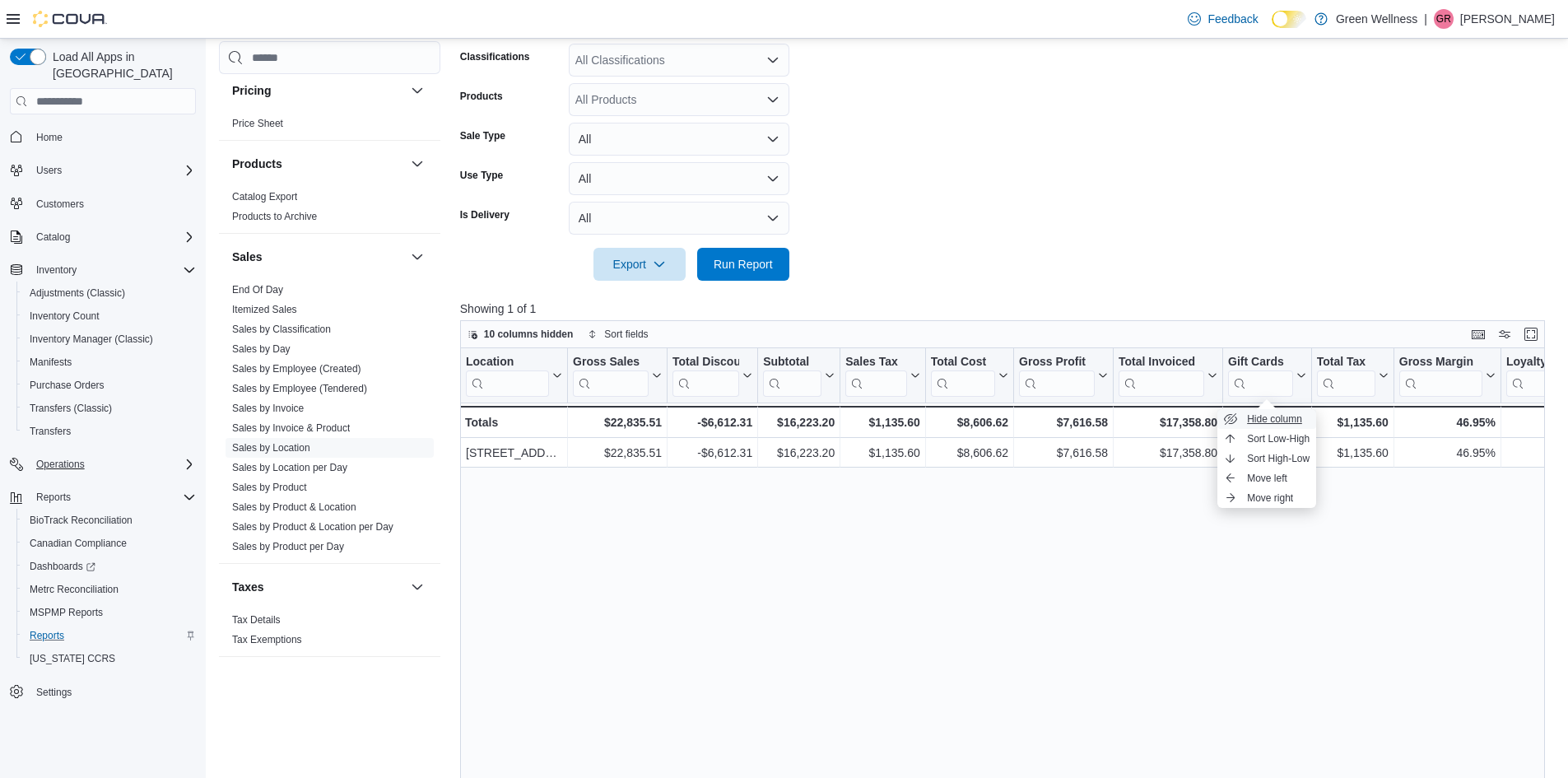
click at [1283, 422] on span "Hide column" at bounding box center [1275, 419] width 55 height 13
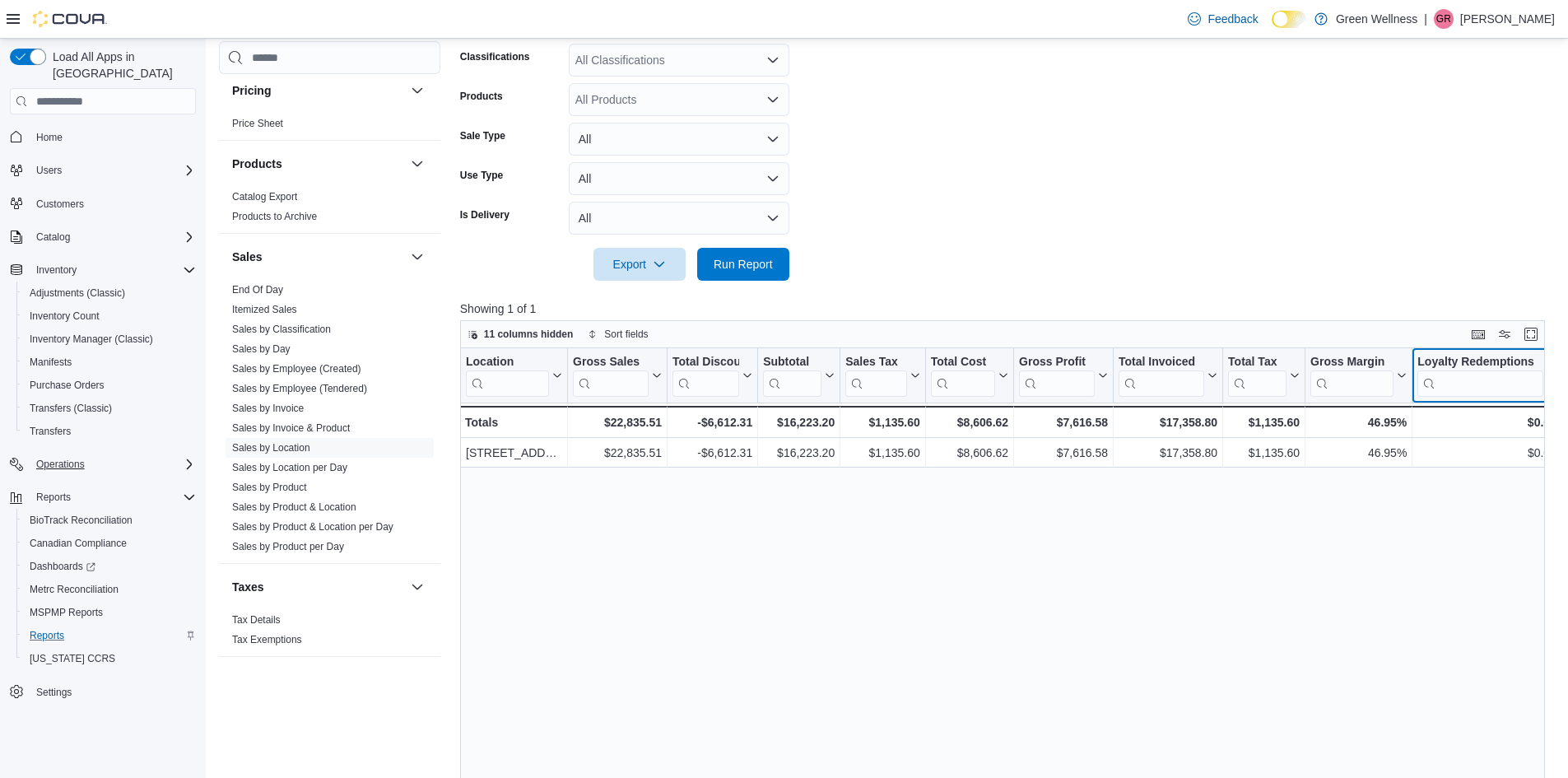
scroll to position [0, 6]
click at [1548, 378] on icon at bounding box center [1544, 375] width 13 height 10
click at [1505, 420] on span "Hide column" at bounding box center [1489, 419] width 55 height 13
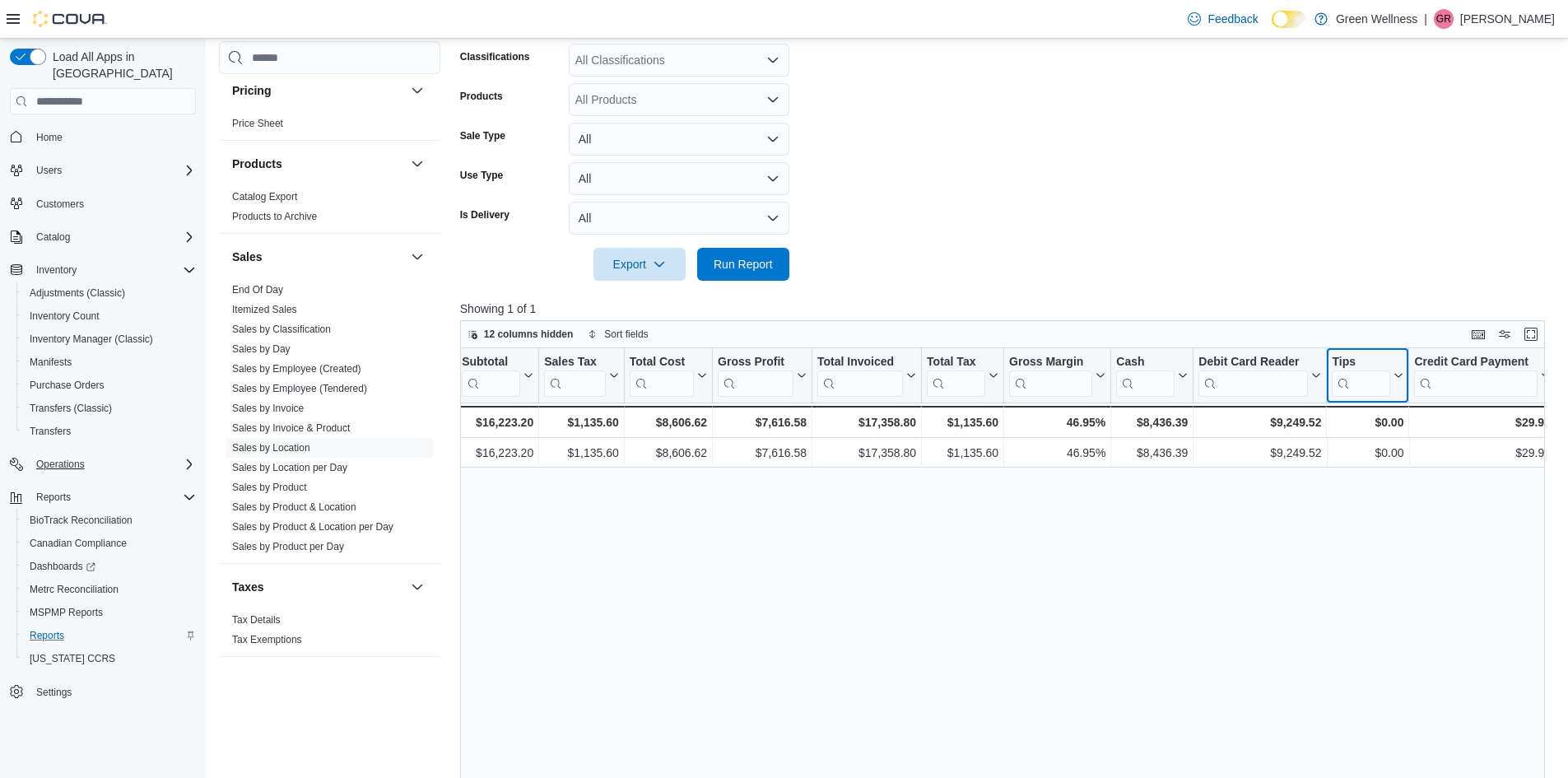
scroll to position [0, 154]
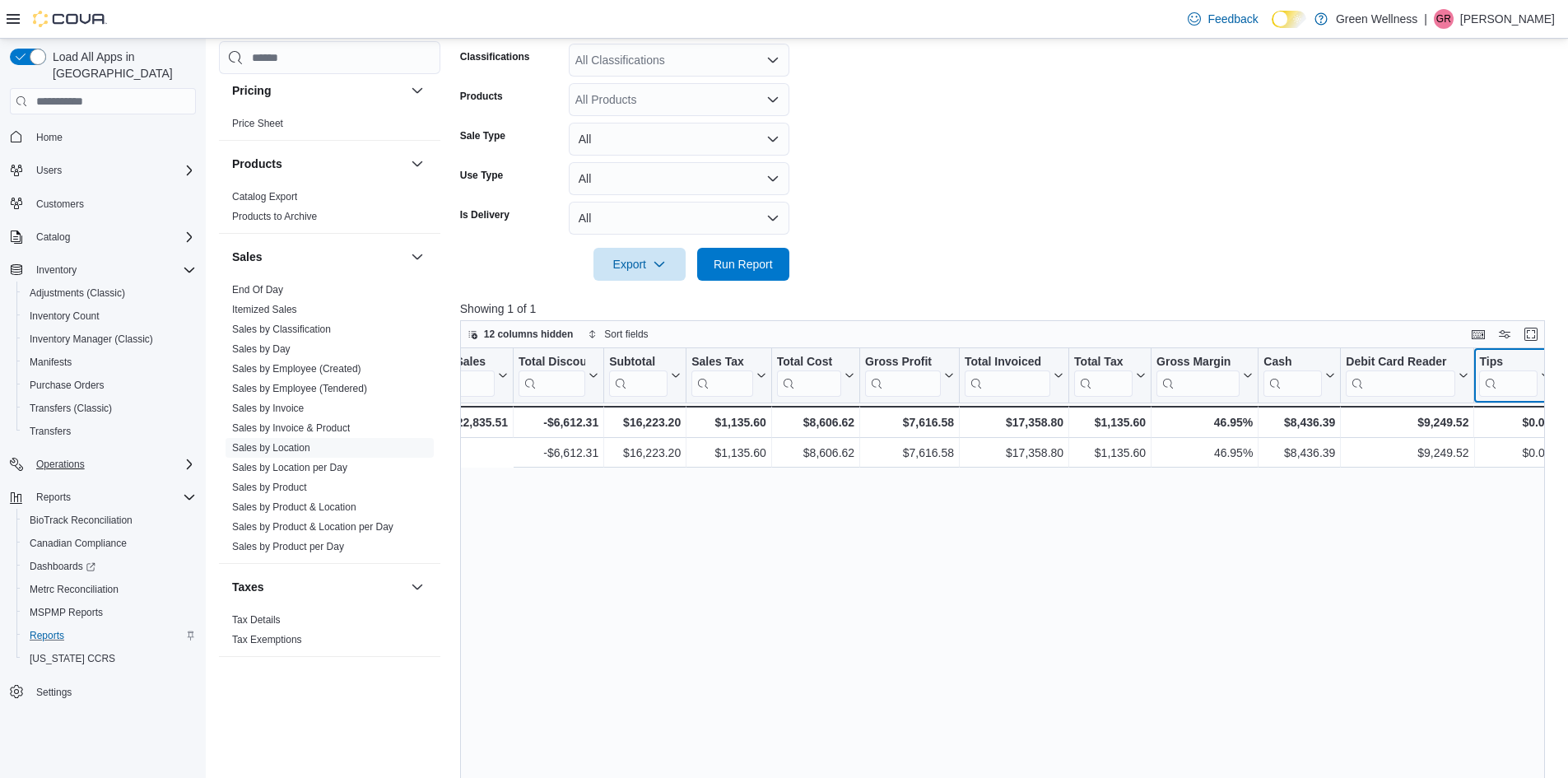
click at [1400, 377] on div "Location Click to view column header actions Gross Sales Click to view column h…" at bounding box center [1005, 392] width 1398 height 89
click at [1548, 377] on icon at bounding box center [1547, 376] width 7 height 4
click at [1534, 419] on span "Hide column" at bounding box center [1514, 419] width 55 height 13
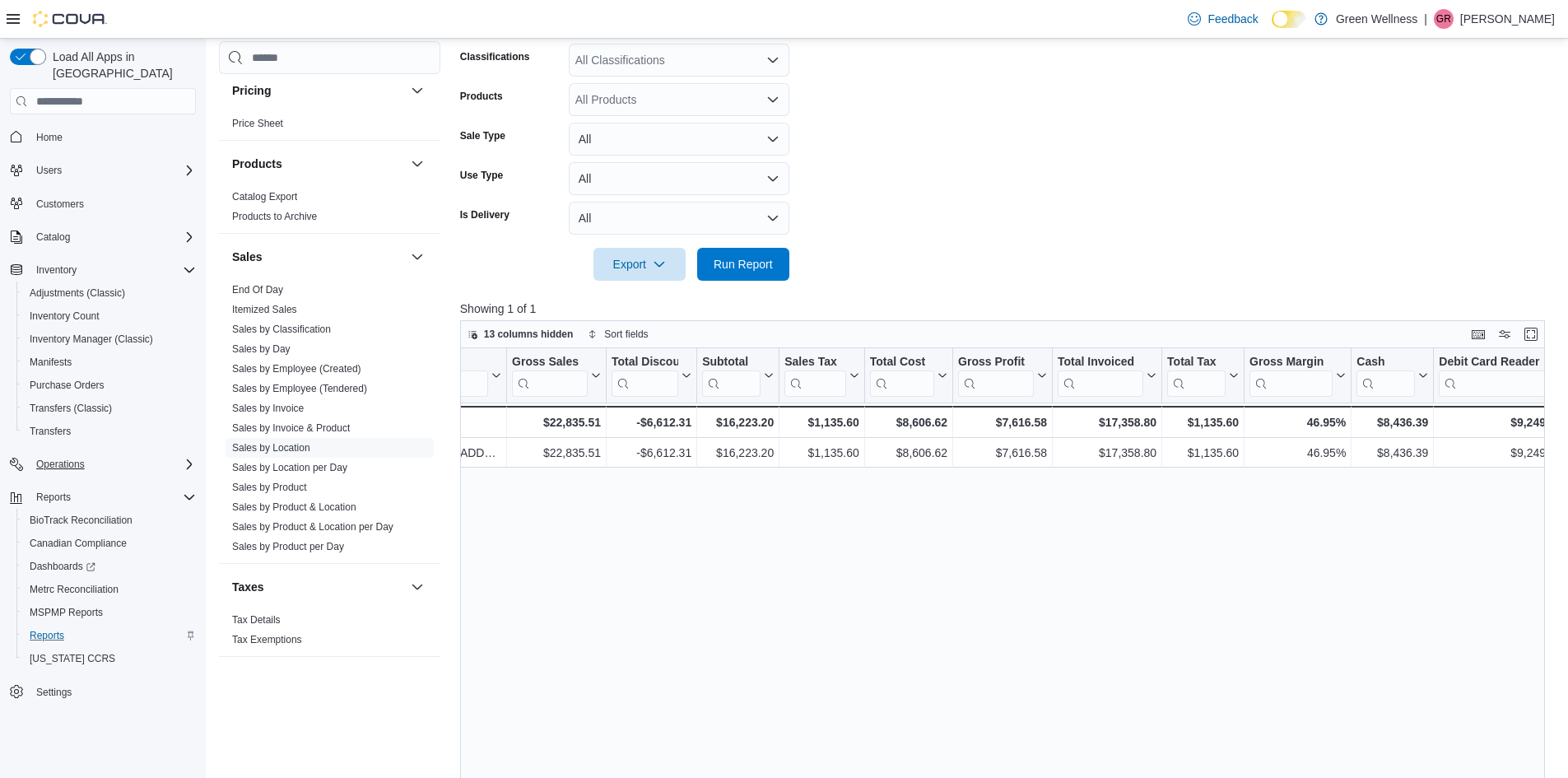
scroll to position [0, 0]
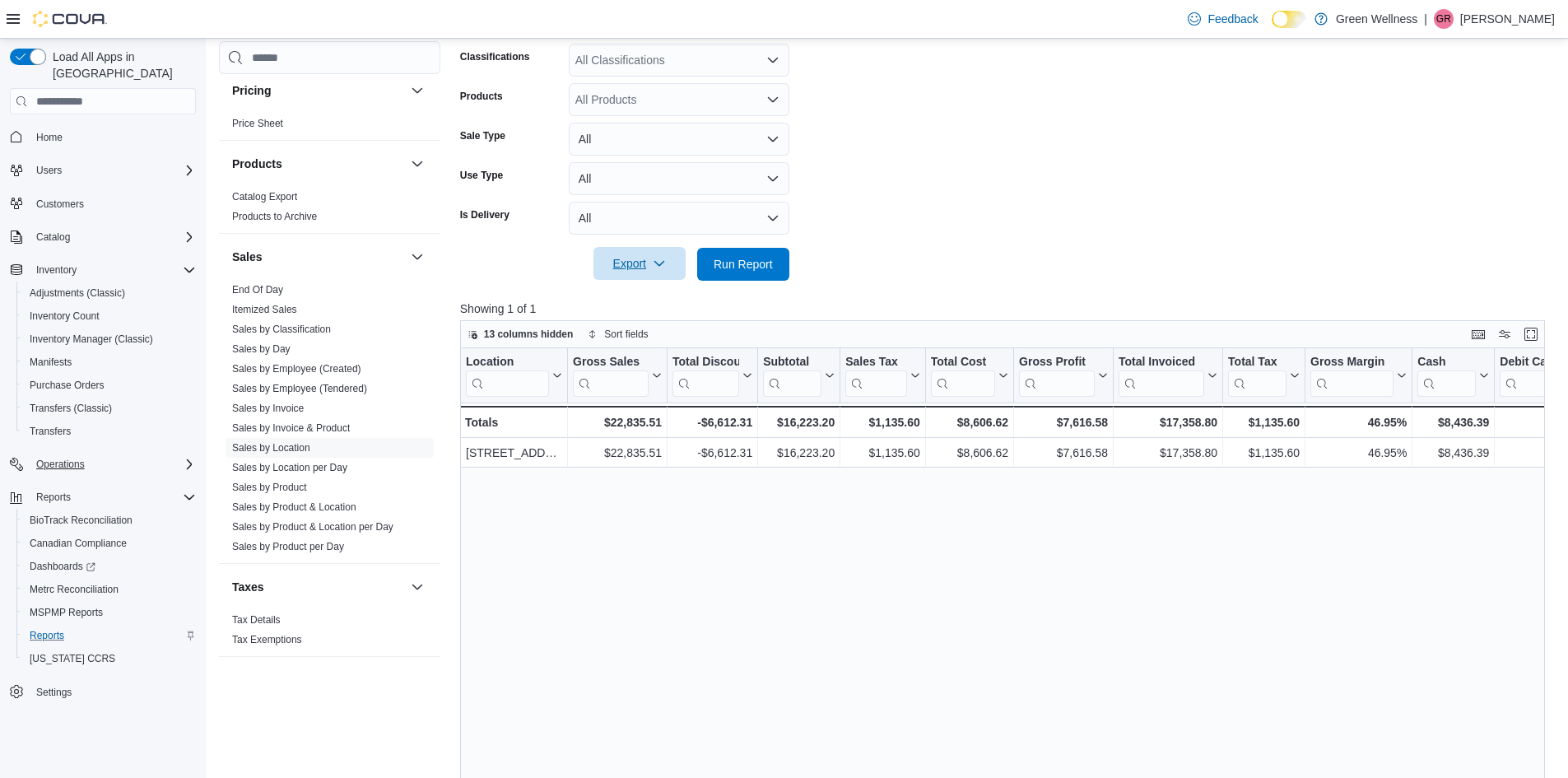
click at [650, 262] on span "Export" at bounding box center [639, 263] width 73 height 33
click at [647, 295] on span "Export to Excel" at bounding box center [642, 297] width 74 height 13
